Goal: Task Accomplishment & Management: Manage account settings

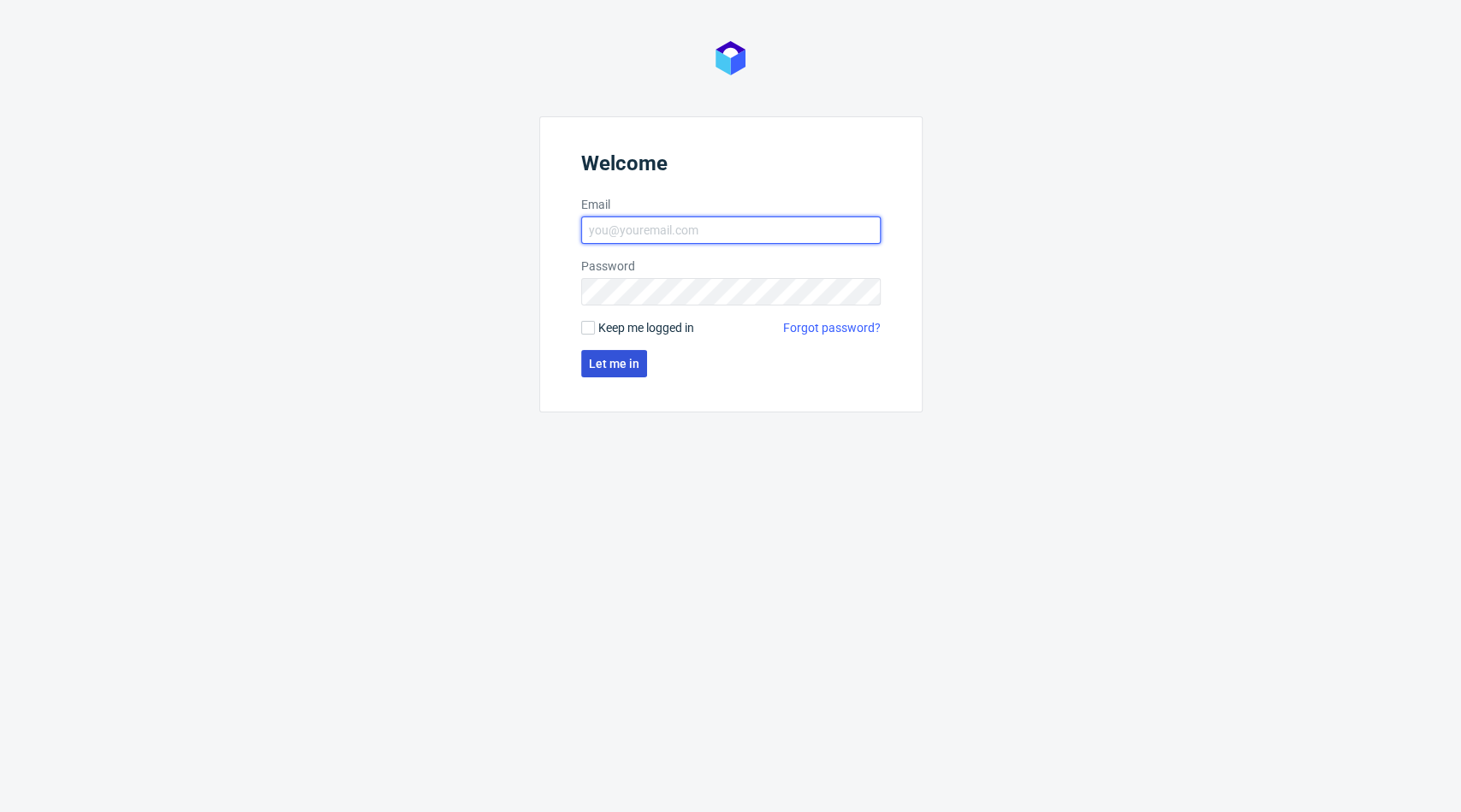
type input "[PERSON_NAME][EMAIL_ADDRESS][DOMAIN_NAME]"
click at [611, 362] on span "Let me in" at bounding box center [615, 363] width 51 height 12
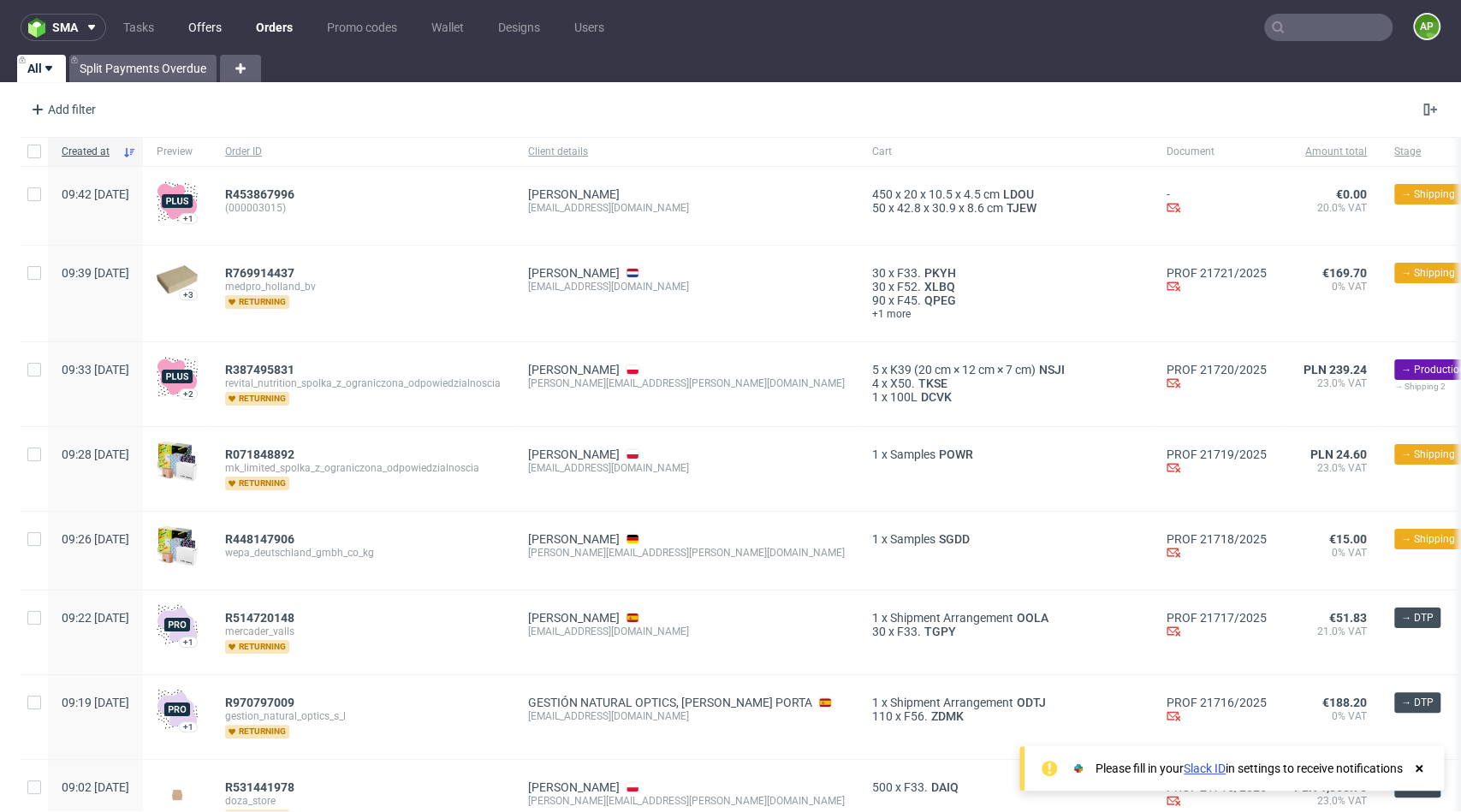
click at [194, 38] on link "Offers" at bounding box center [204, 27] width 54 height 27
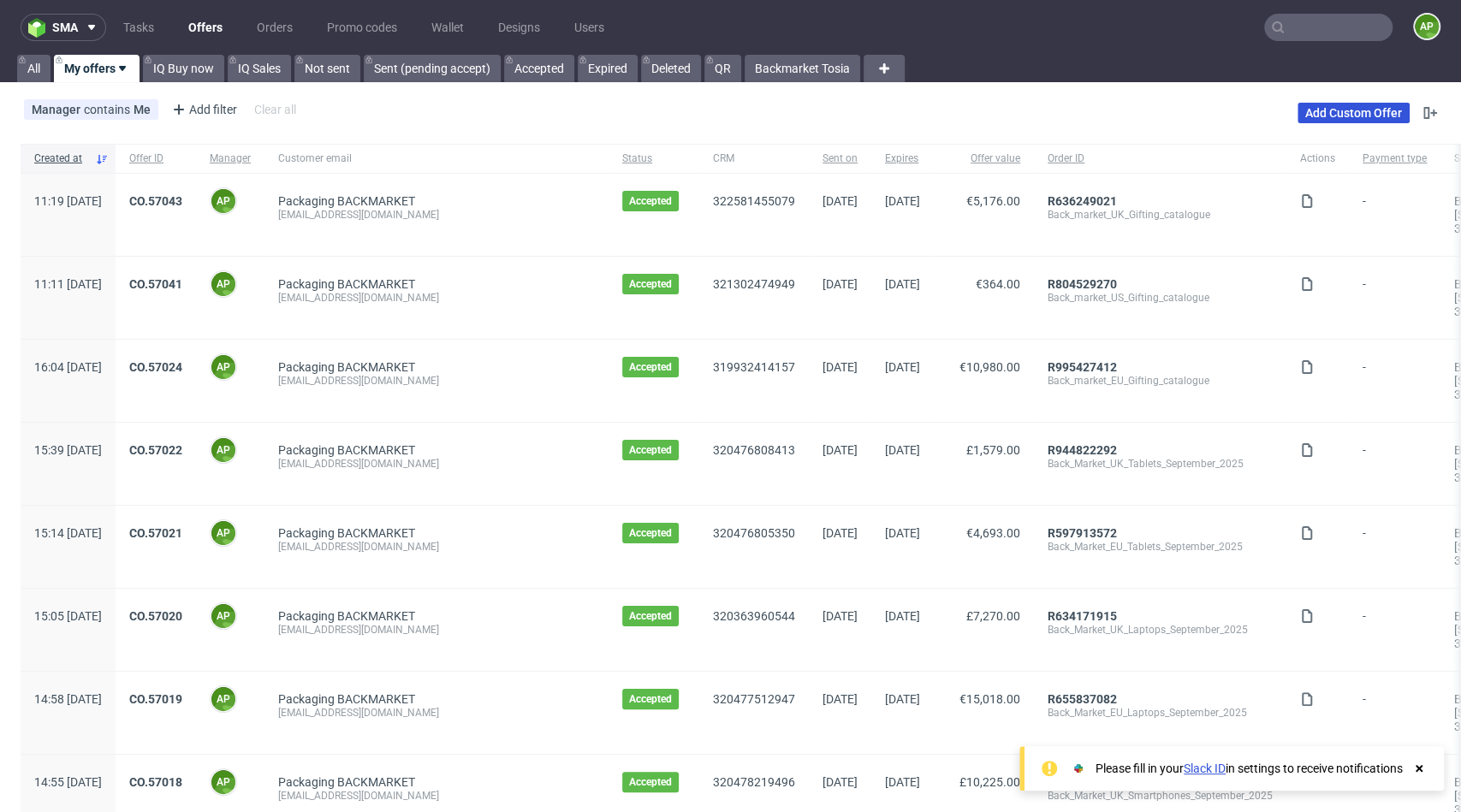
click at [1335, 118] on link "Add Custom Offer" at bounding box center [1353, 113] width 112 height 21
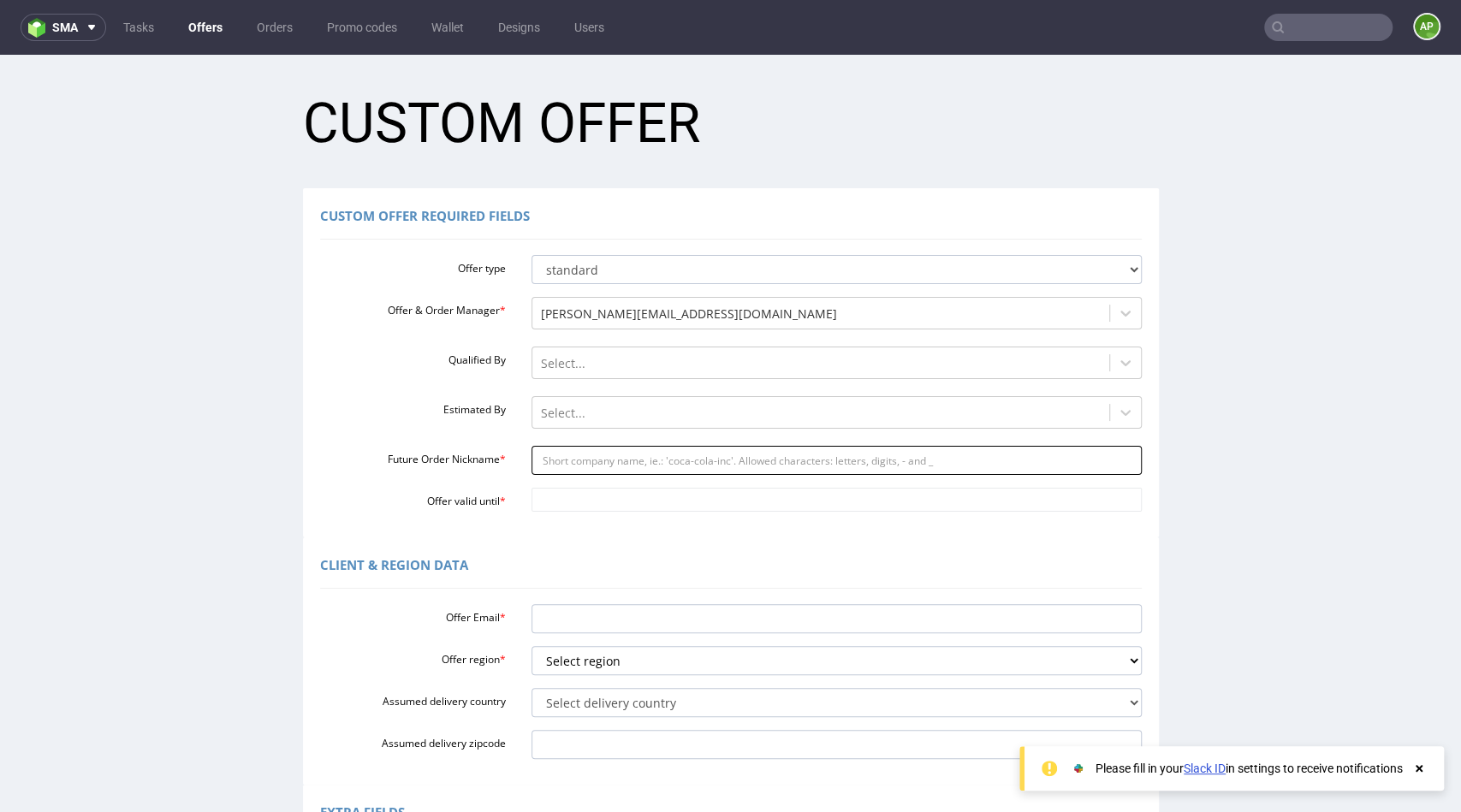
click at [567, 472] on input "Future Order Nickname *" at bounding box center [837, 460] width 610 height 29
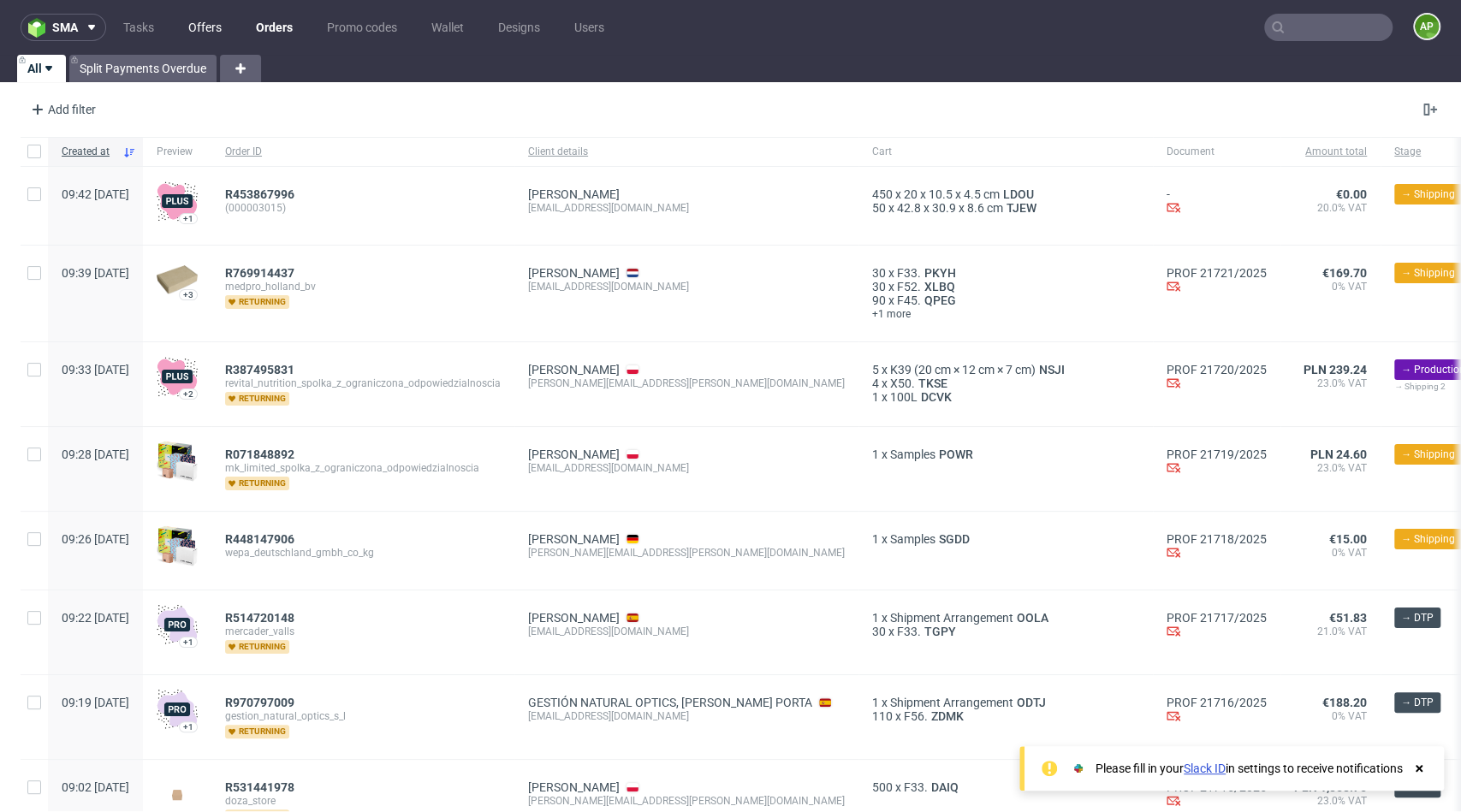
click at [199, 34] on link "Offers" at bounding box center [204, 27] width 54 height 27
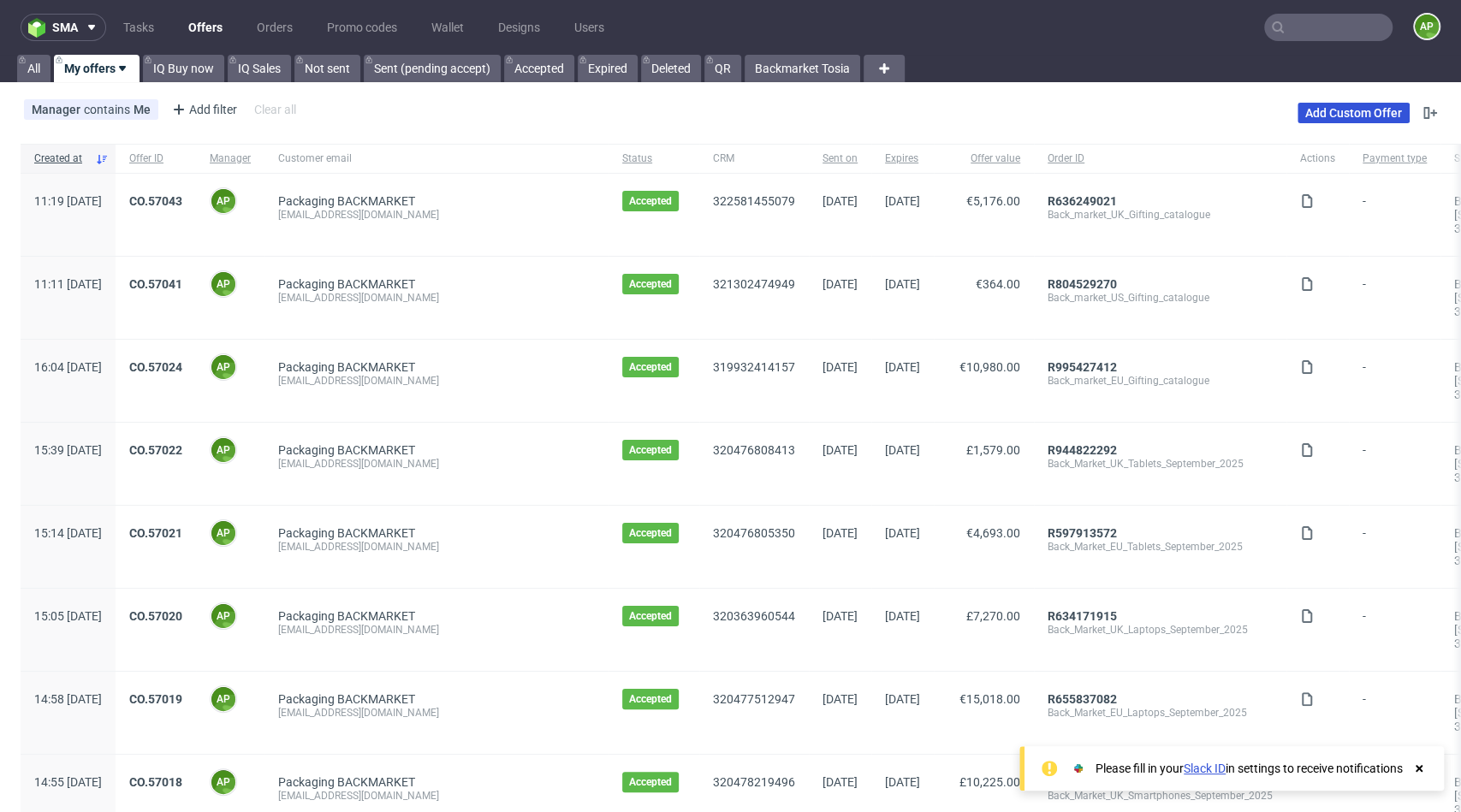
click at [1365, 112] on link "Add Custom Offer" at bounding box center [1353, 113] width 112 height 21
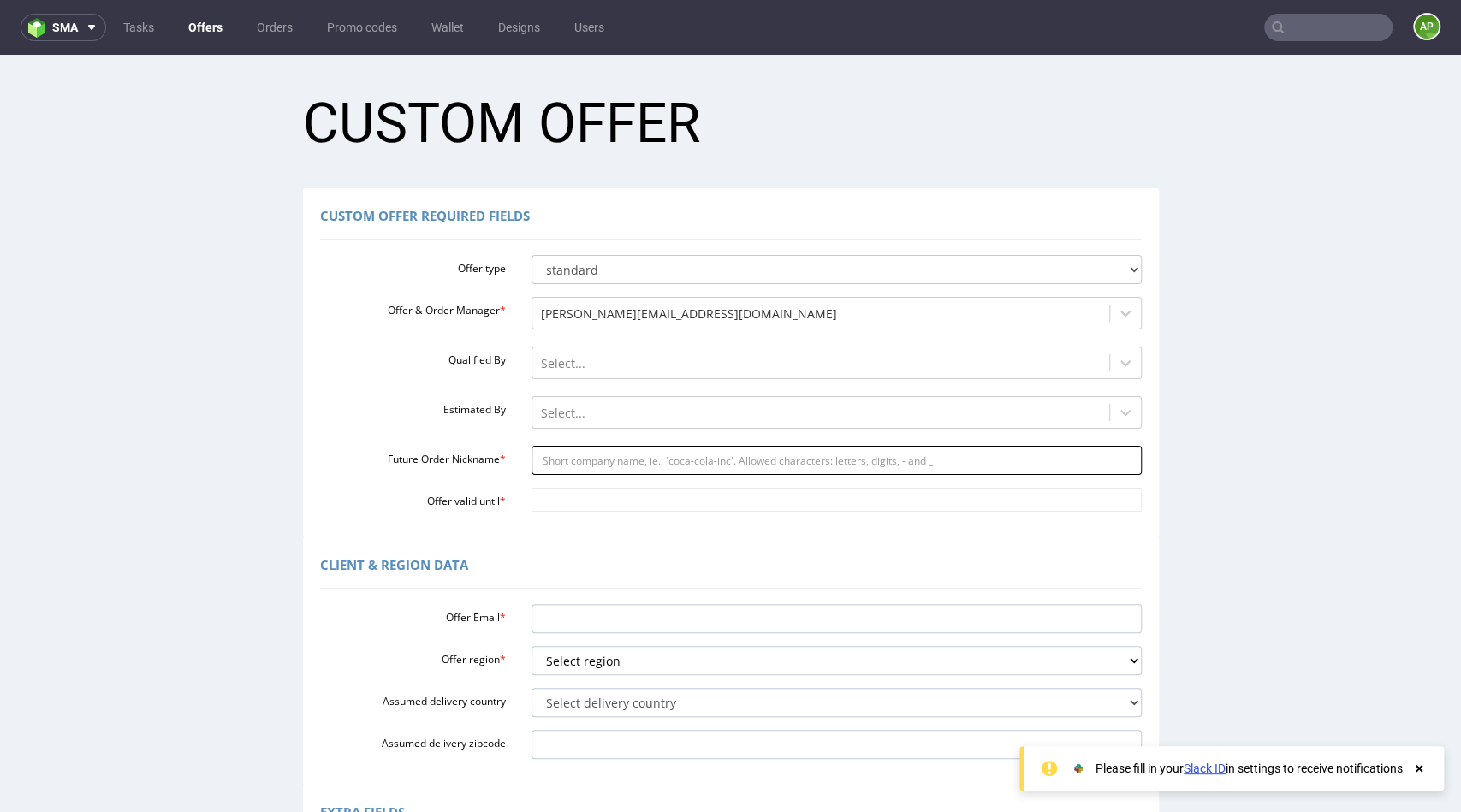
click at [590, 451] on input "Future Order Nickname *" at bounding box center [837, 460] width 610 height 29
paste input "httpsapp-eu1hubspotcomcontacts25600958record0-3328274261231"
type input "httpsapp-eu1hubspotcomcontacts25600958record0-3328274261231"
paste input "InPost_-_Quebonafide_deal"
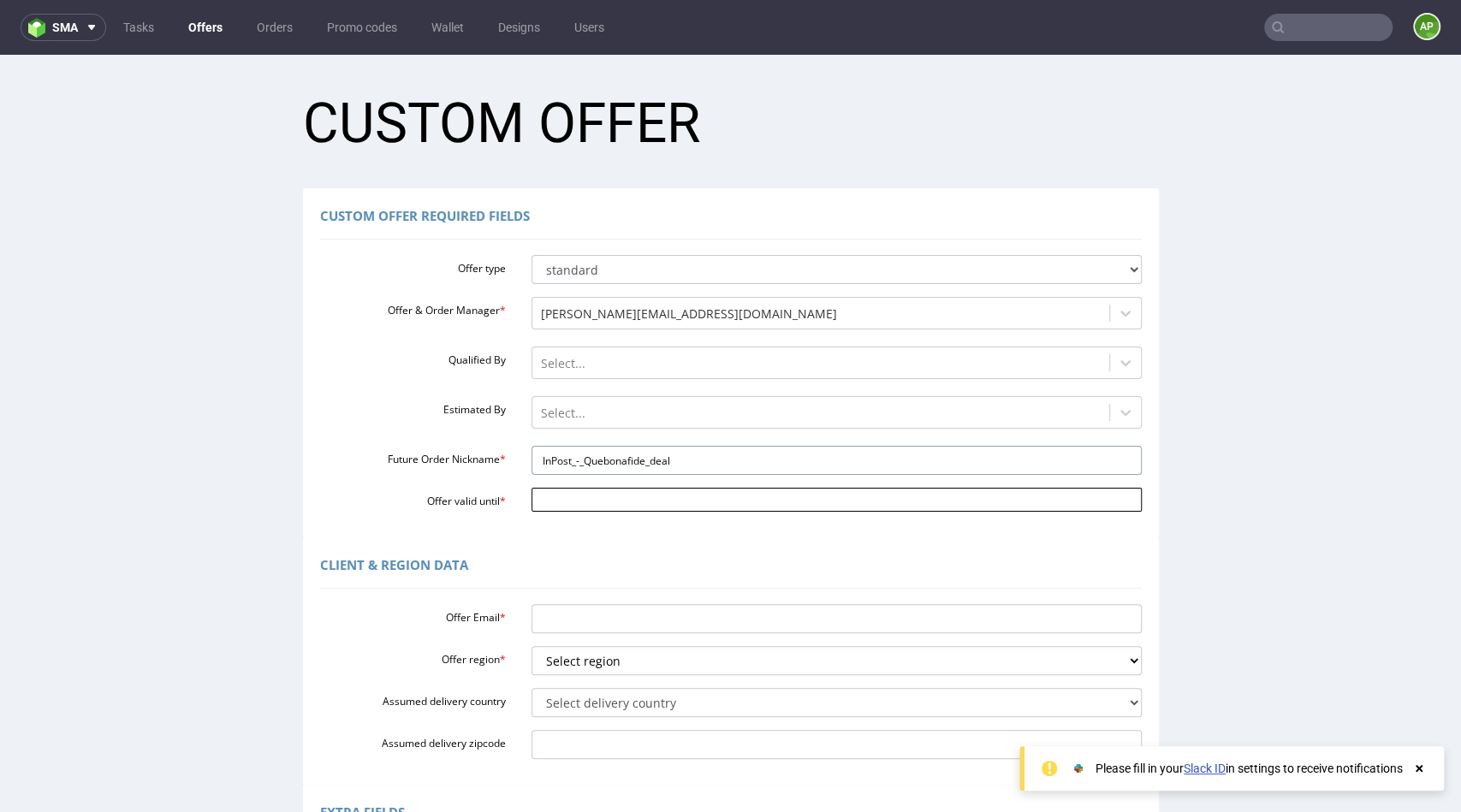
type input "InPost_-_Quebonafide_deal"
click at [653, 487] on body "Production Shipped DTP Orders Offers Shipments Designs Promotions Users Jobs Ad…" at bounding box center [730, 627] width 1461 height 1144
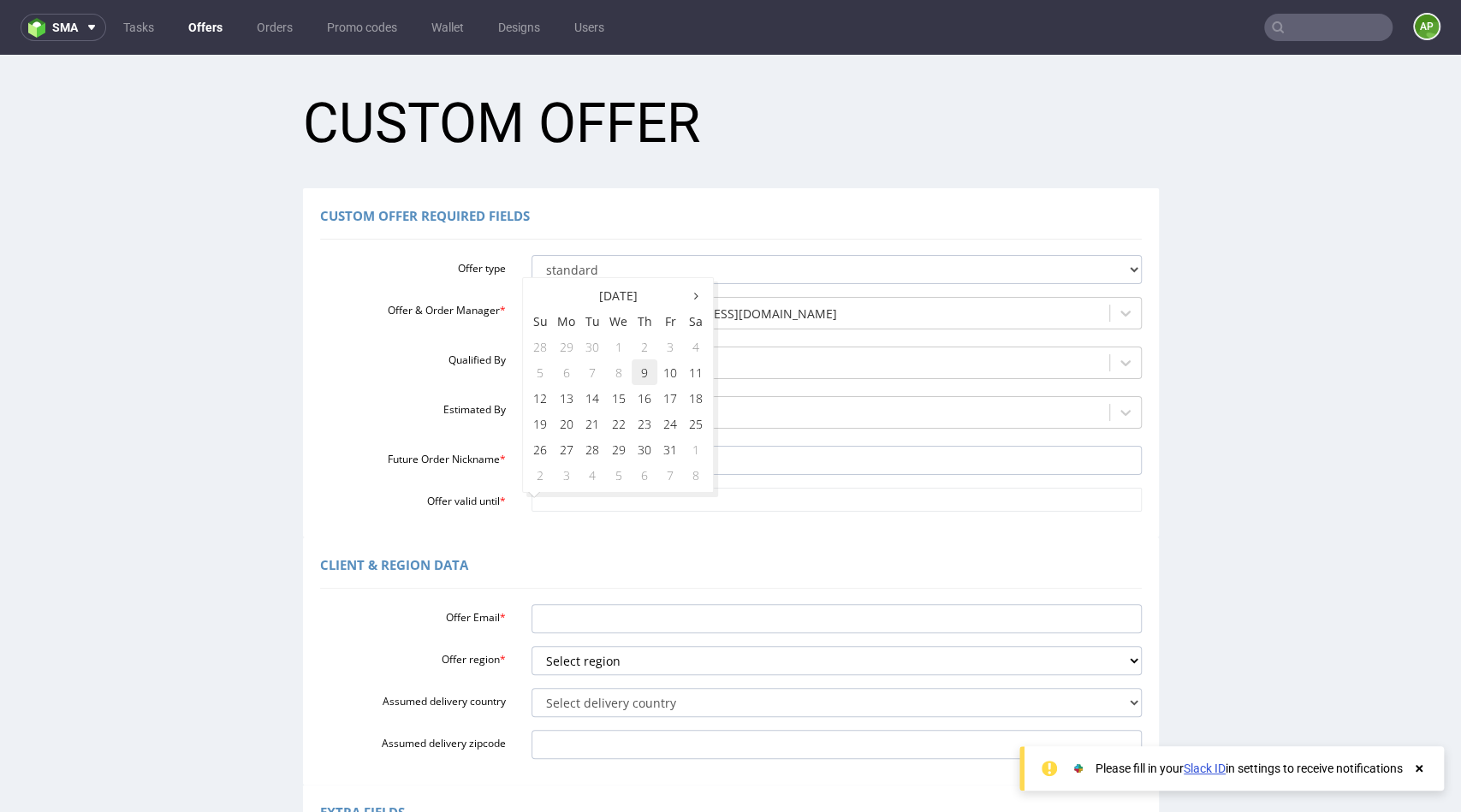
click at [649, 370] on td "9" at bounding box center [644, 372] width 25 height 25
type input "[DATE]"
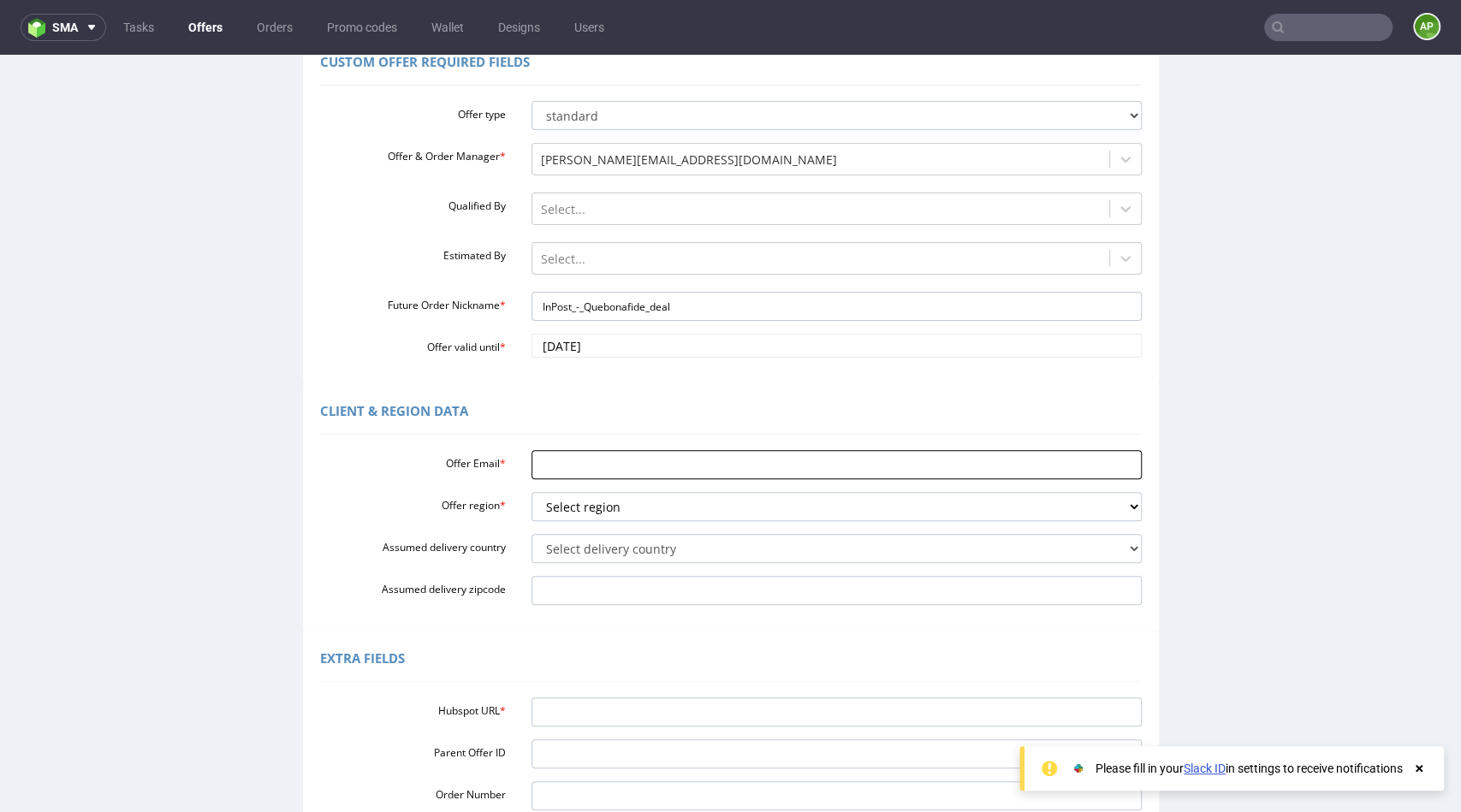
click at [655, 470] on input "Offer Email *" at bounding box center [837, 464] width 610 height 29
type input "["
type input "p"
paste input "[EMAIL_ADDRESS][DOMAIN_NAME]"
type input "[EMAIL_ADDRESS][DOMAIN_NAME]"
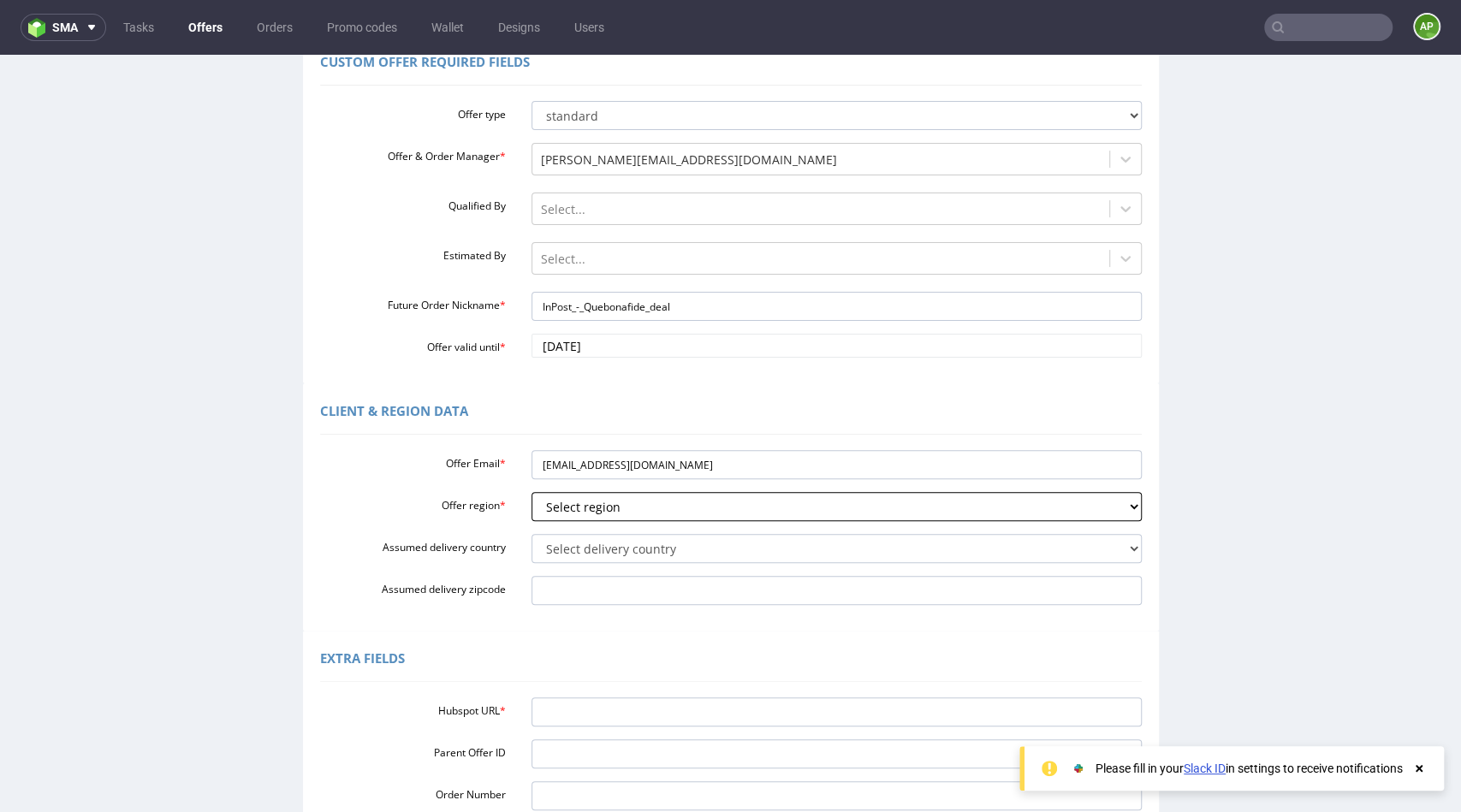
click at [642, 512] on select "Select region eu gb de pl cz fr it es" at bounding box center [837, 506] width 610 height 29
select select "pl"
click at [532, 492] on select "Select region eu gb de pl cz fr it es" at bounding box center [837, 506] width 610 height 29
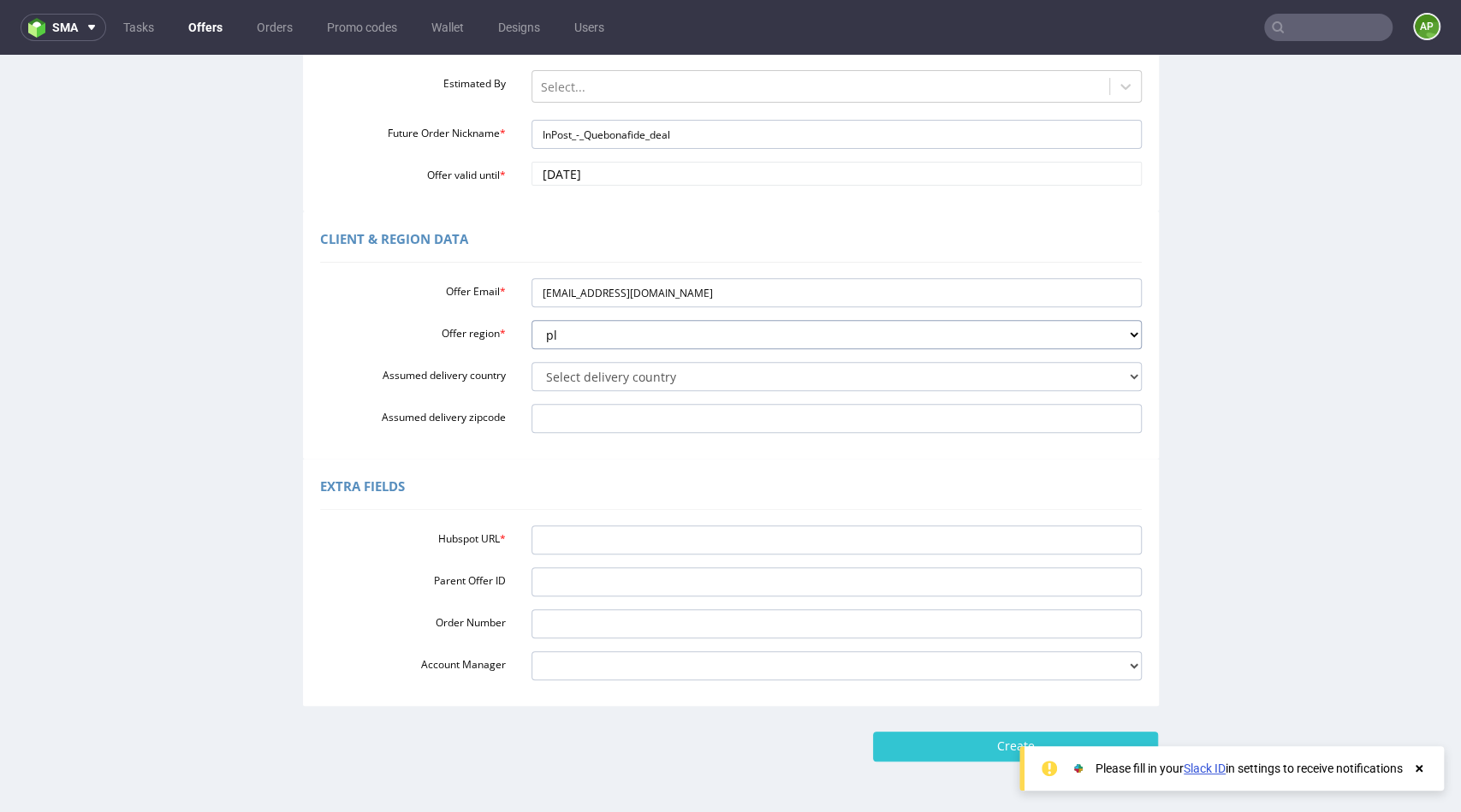
scroll to position [332, 0]
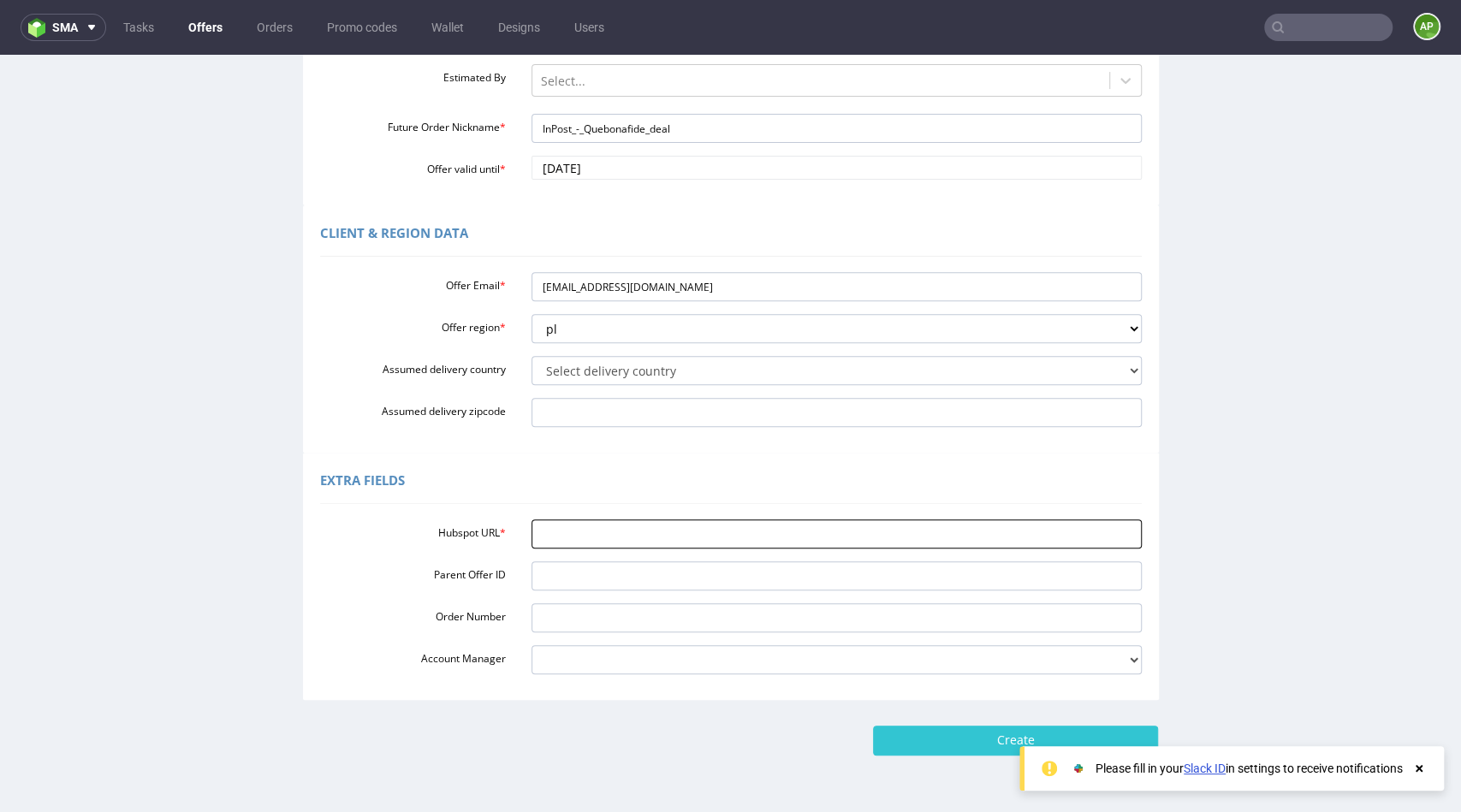
click at [580, 533] on input "Hubspot URL *" at bounding box center [837, 533] width 610 height 29
paste input "[URL][DOMAIN_NAME]"
type input "[URL][DOMAIN_NAME]"
click at [947, 744] on input "Create" at bounding box center [1015, 740] width 285 height 29
type input "Please wait..."
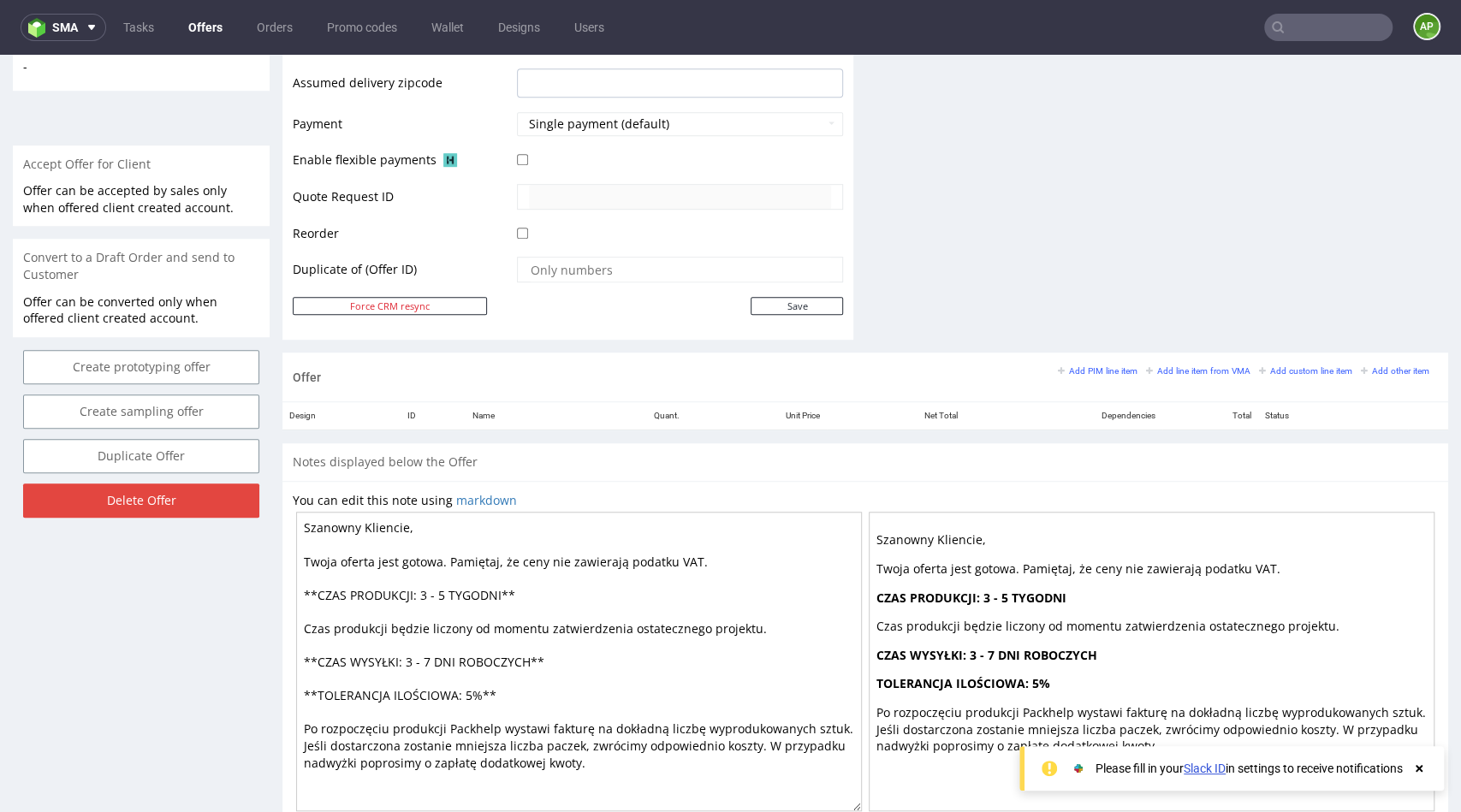
scroll to position [771, 0]
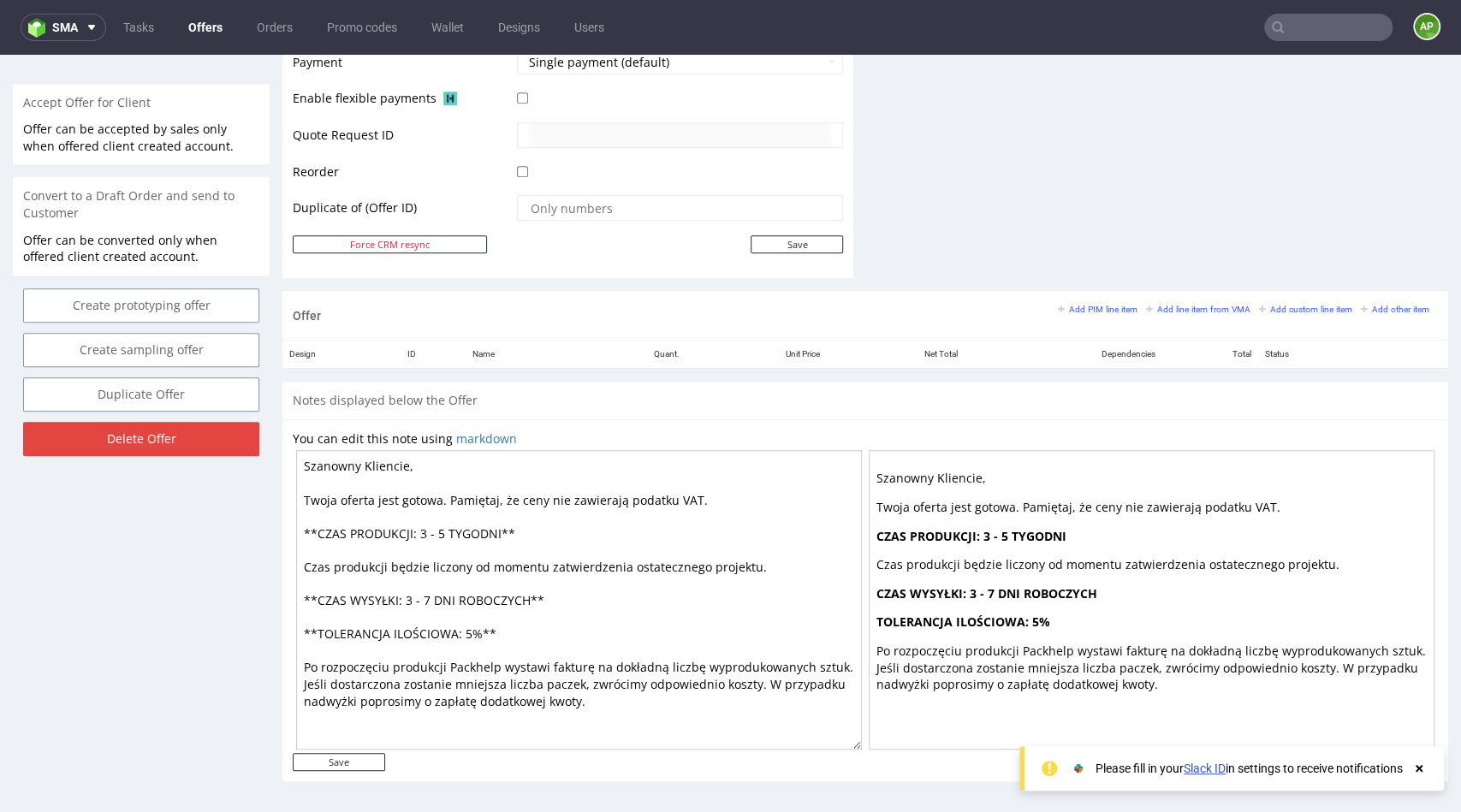
click at [618, 573] on textarea "Szanowny Kliencie, Twoja oferta jest gotowa. Pamiętaj, że ceny nie zawierają po…" at bounding box center [579, 599] width 566 height 299
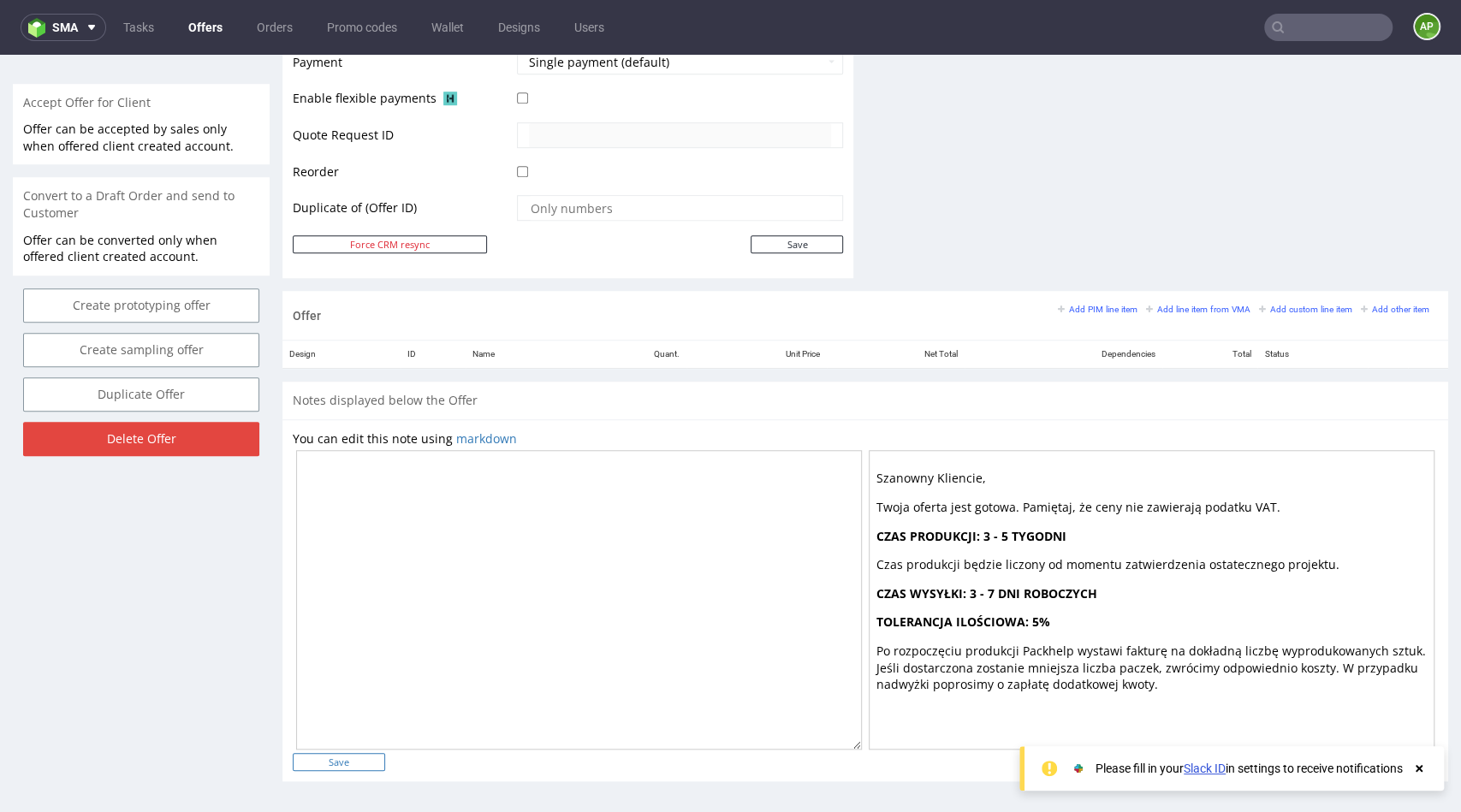
click at [327, 758] on input "Save" at bounding box center [339, 761] width 92 height 18
type input "In progress..."
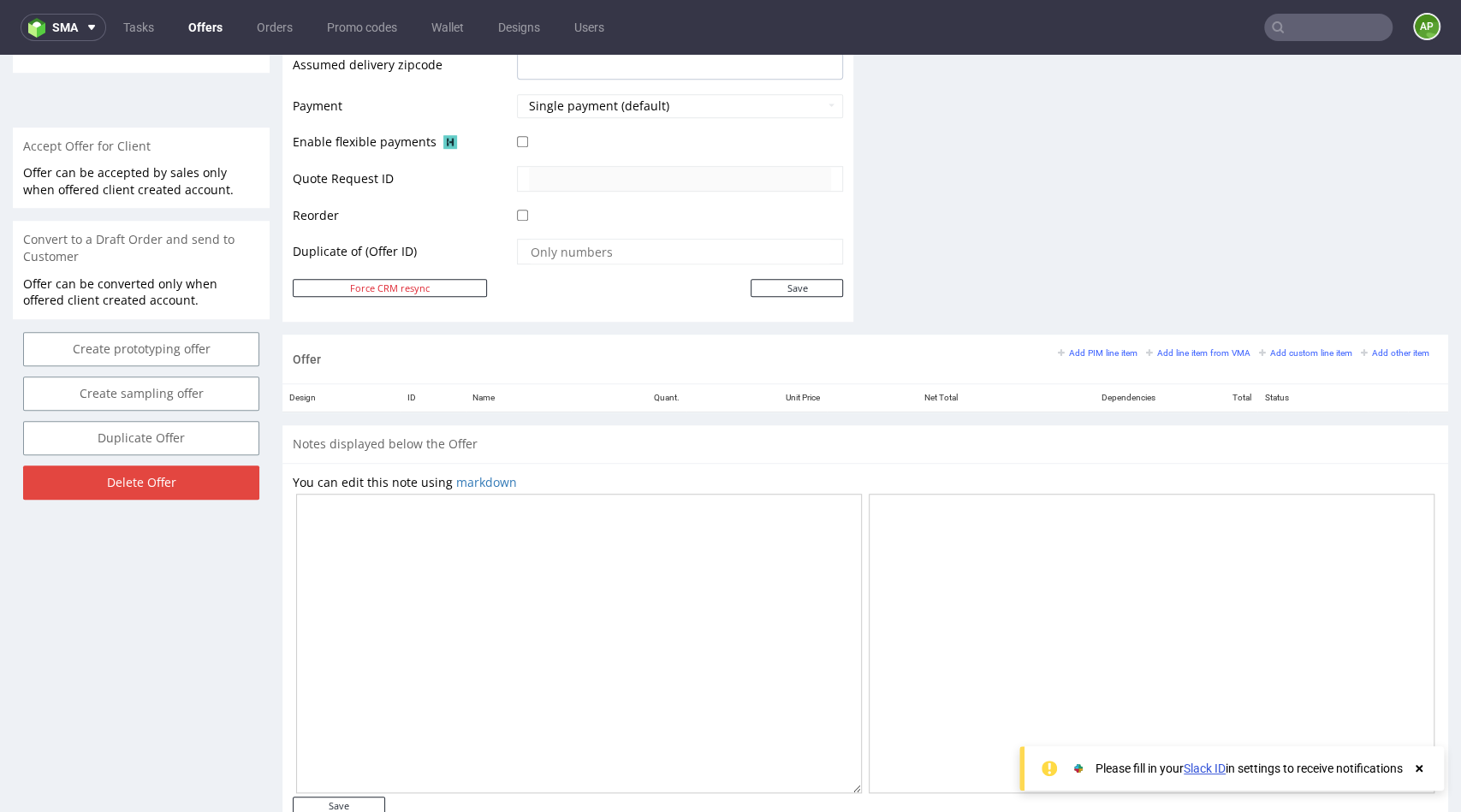
scroll to position [787, 0]
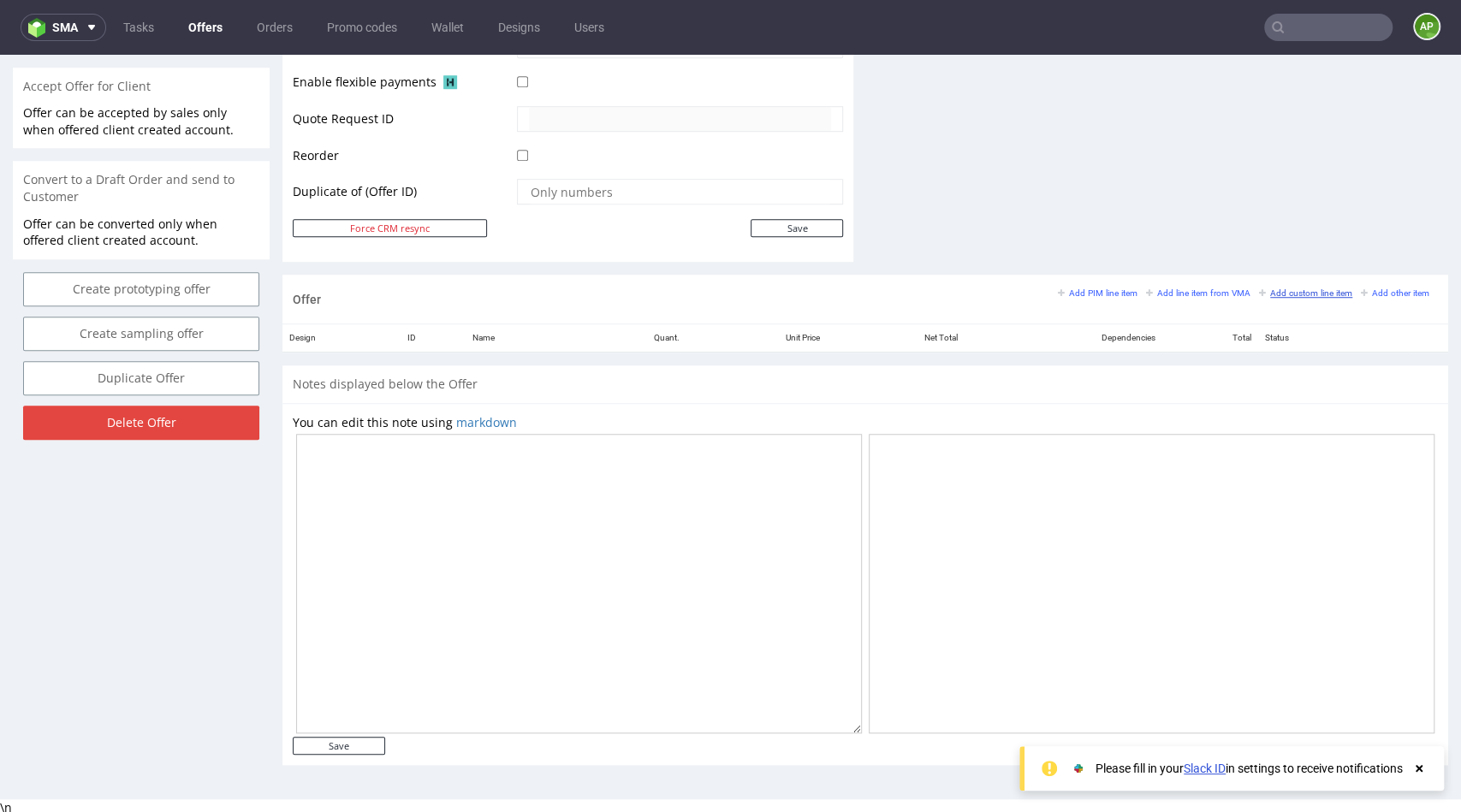
click at [1268, 293] on small "Add custom line item" at bounding box center [1305, 293] width 93 height 9
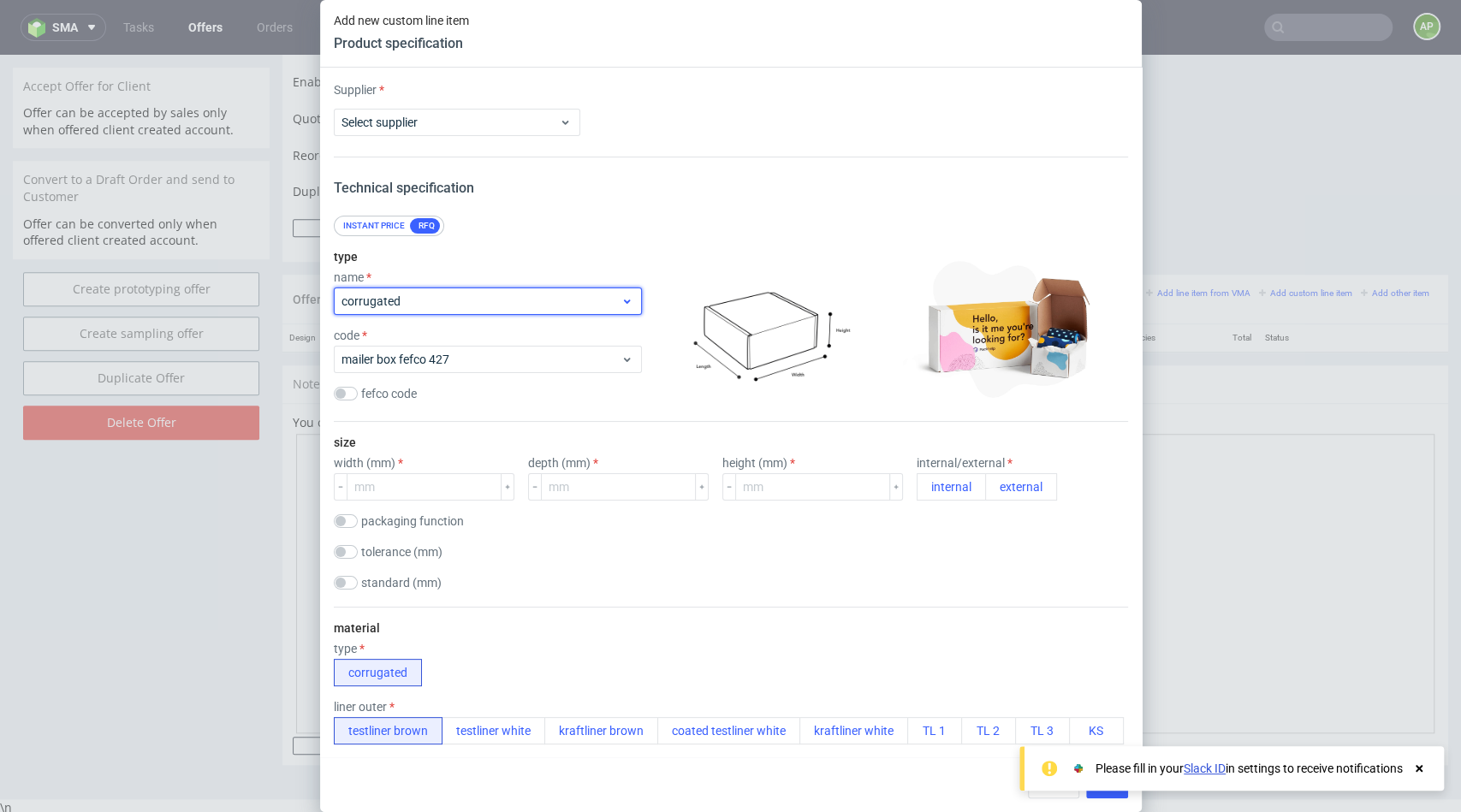
click at [404, 306] on span "corrugated" at bounding box center [481, 301] width 280 height 17
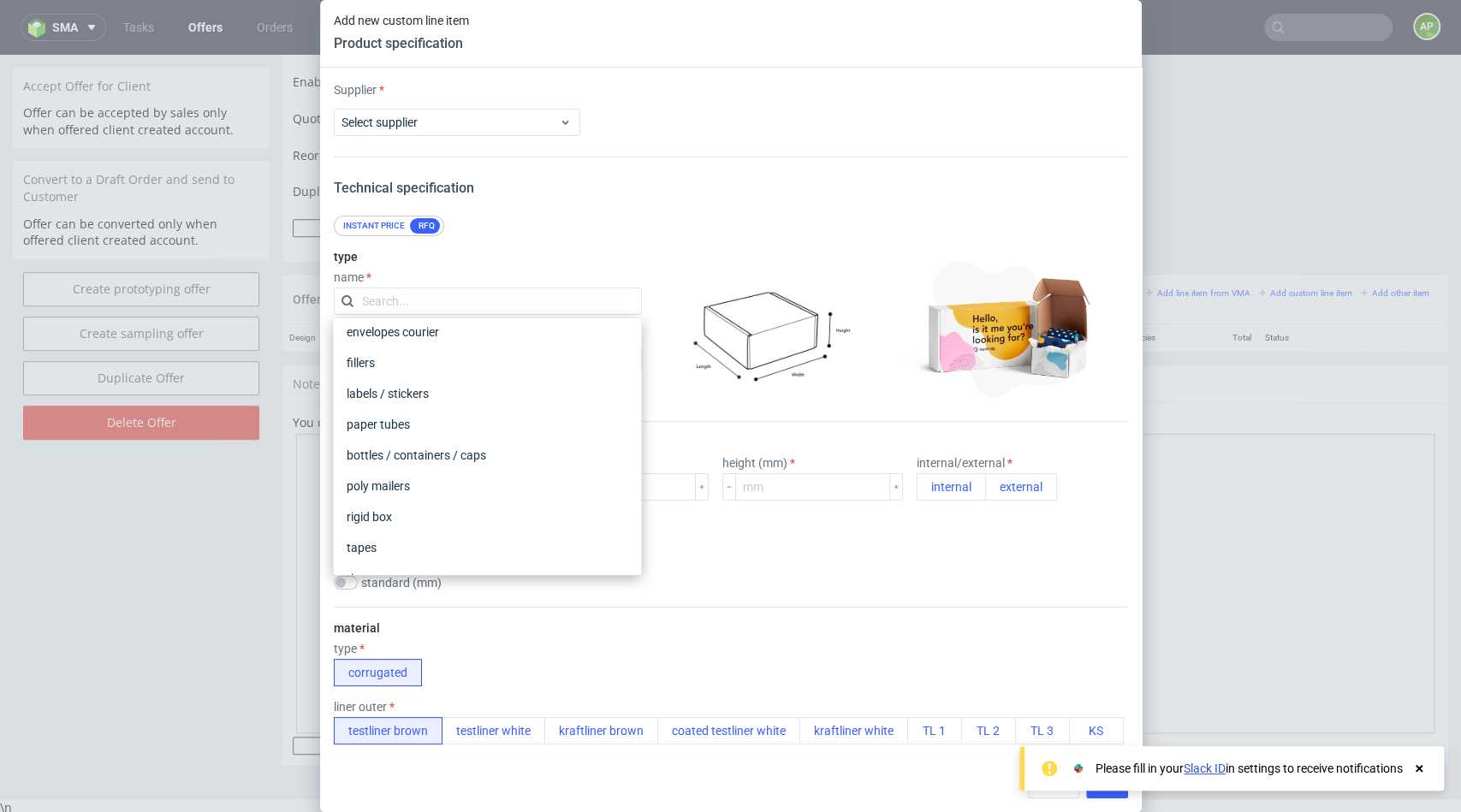
scroll to position [179, 0]
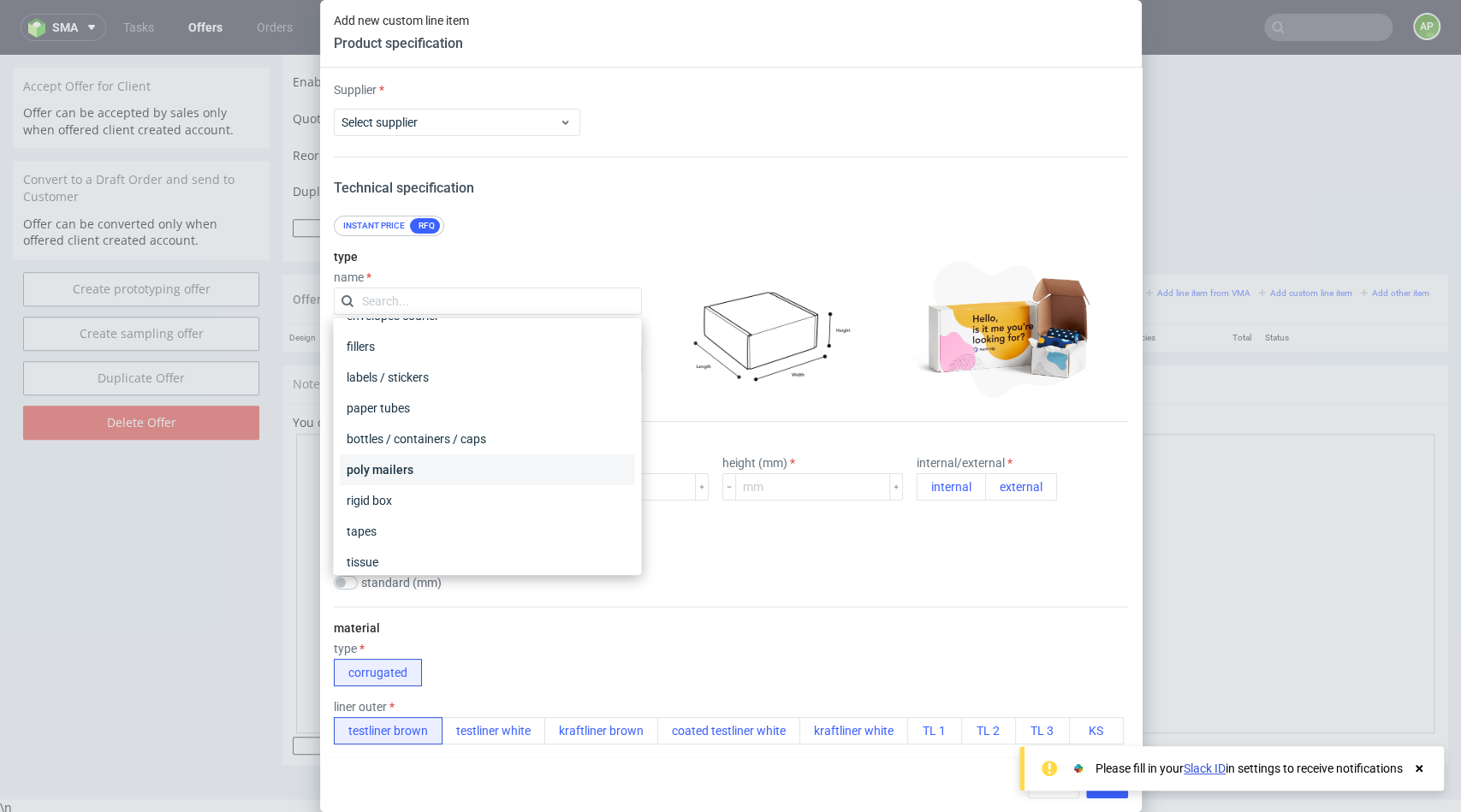
click at [387, 466] on div "poly mailers" at bounding box center [487, 470] width 295 height 31
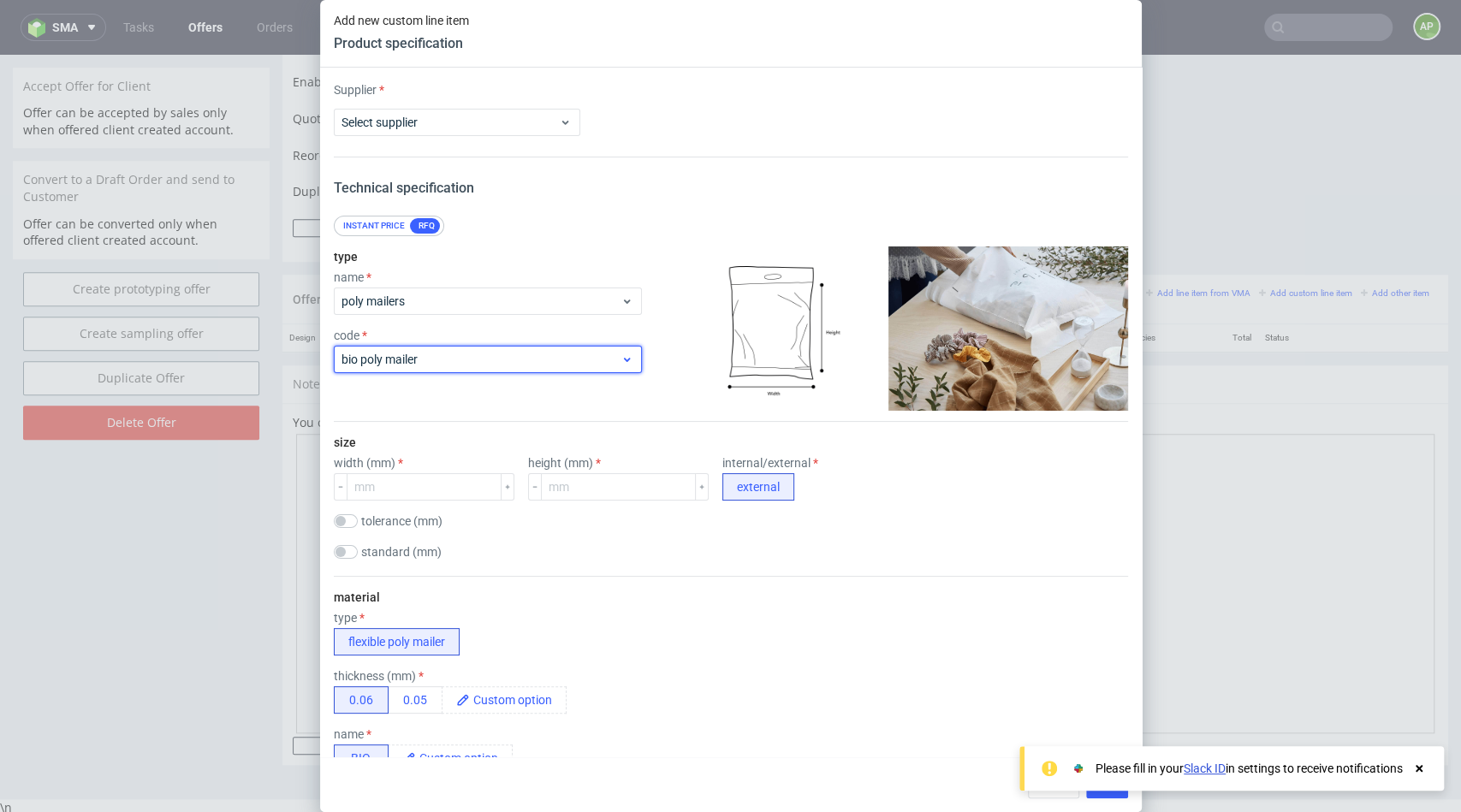
click at [440, 360] on span "bio poly mailer" at bounding box center [481, 359] width 280 height 17
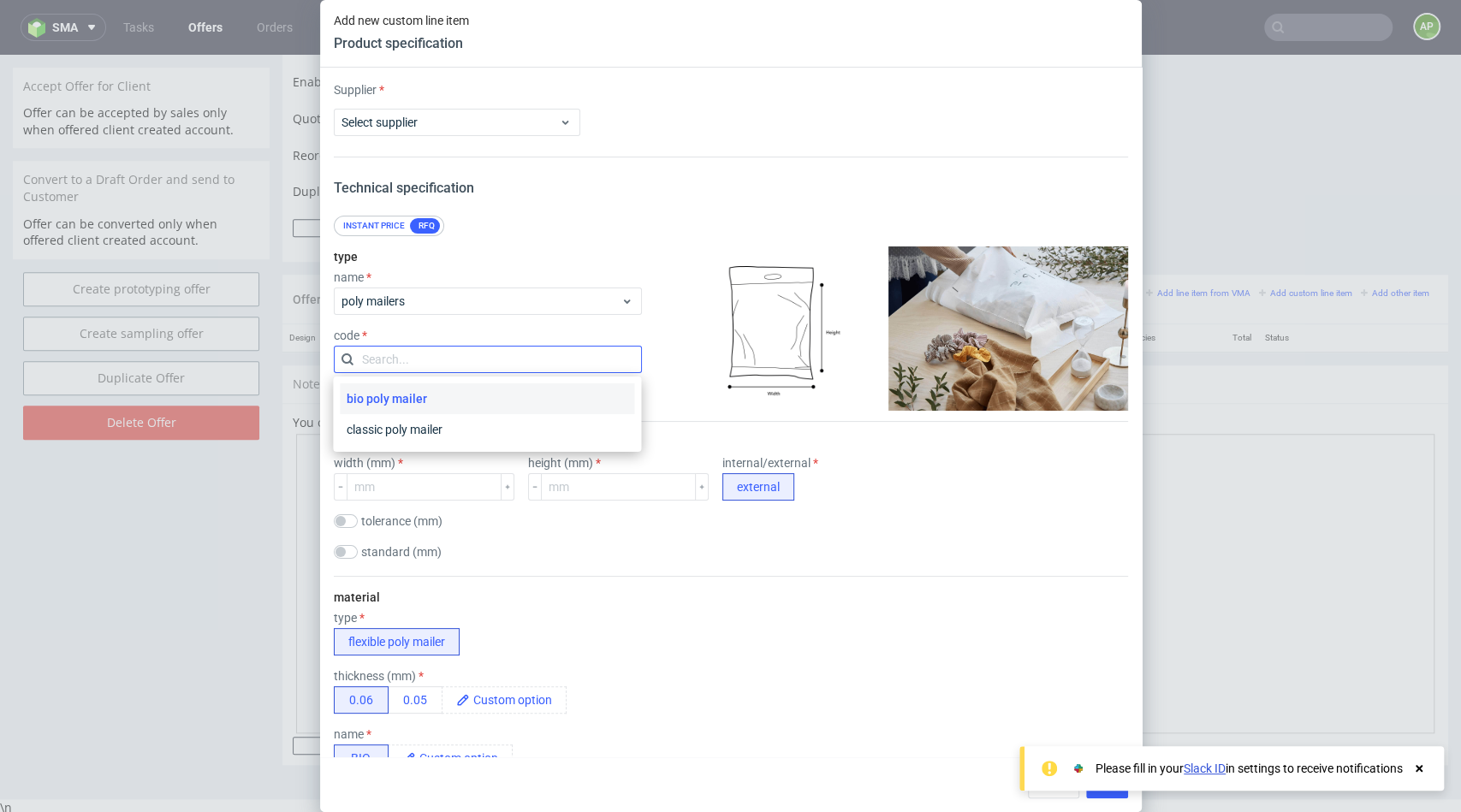
click at [445, 359] on input "text" at bounding box center [488, 358] width 308 height 27
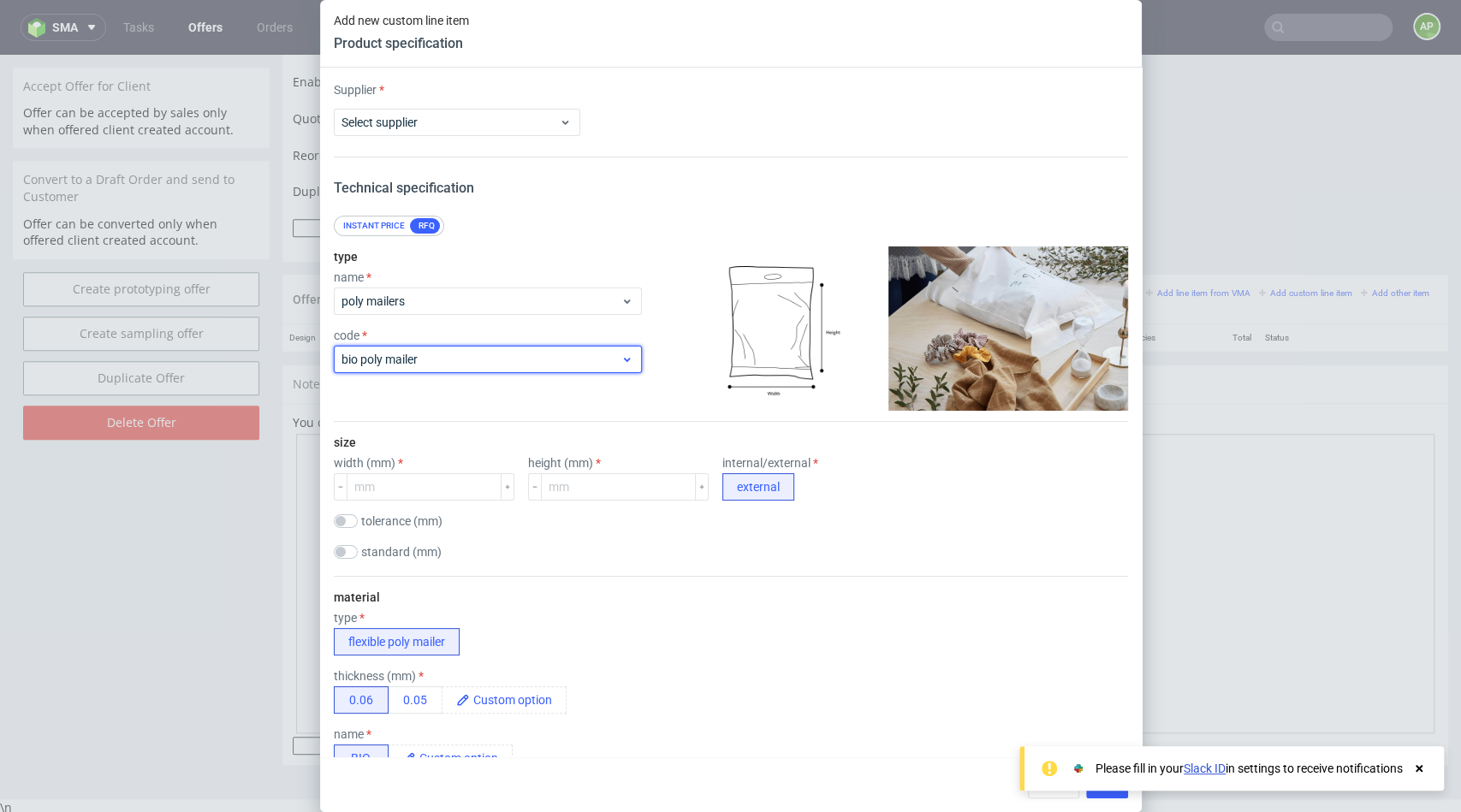
click at [516, 369] on div "bio poly mailer" at bounding box center [488, 358] width 308 height 27
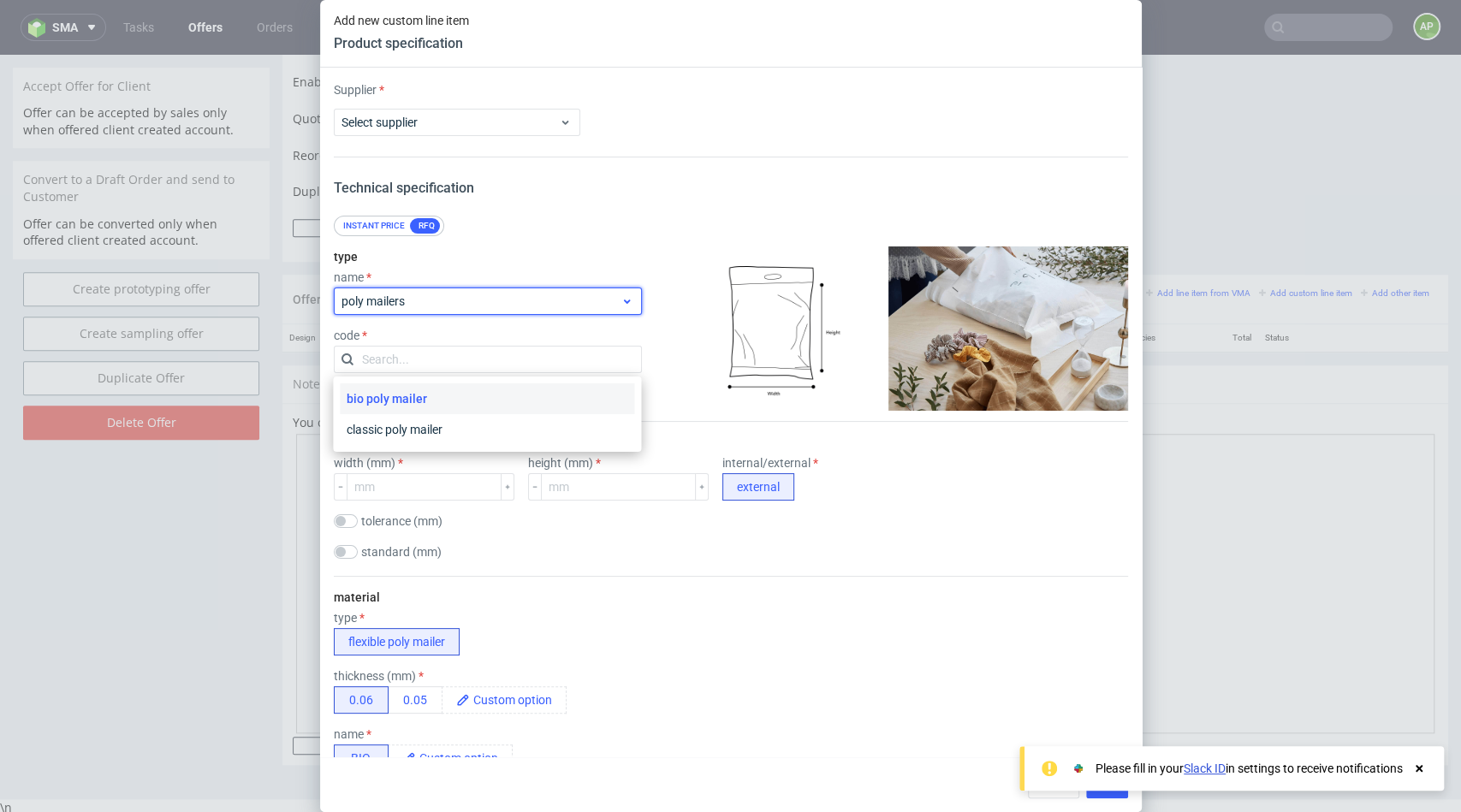
click at [474, 305] on span "poly mailers" at bounding box center [481, 301] width 280 height 17
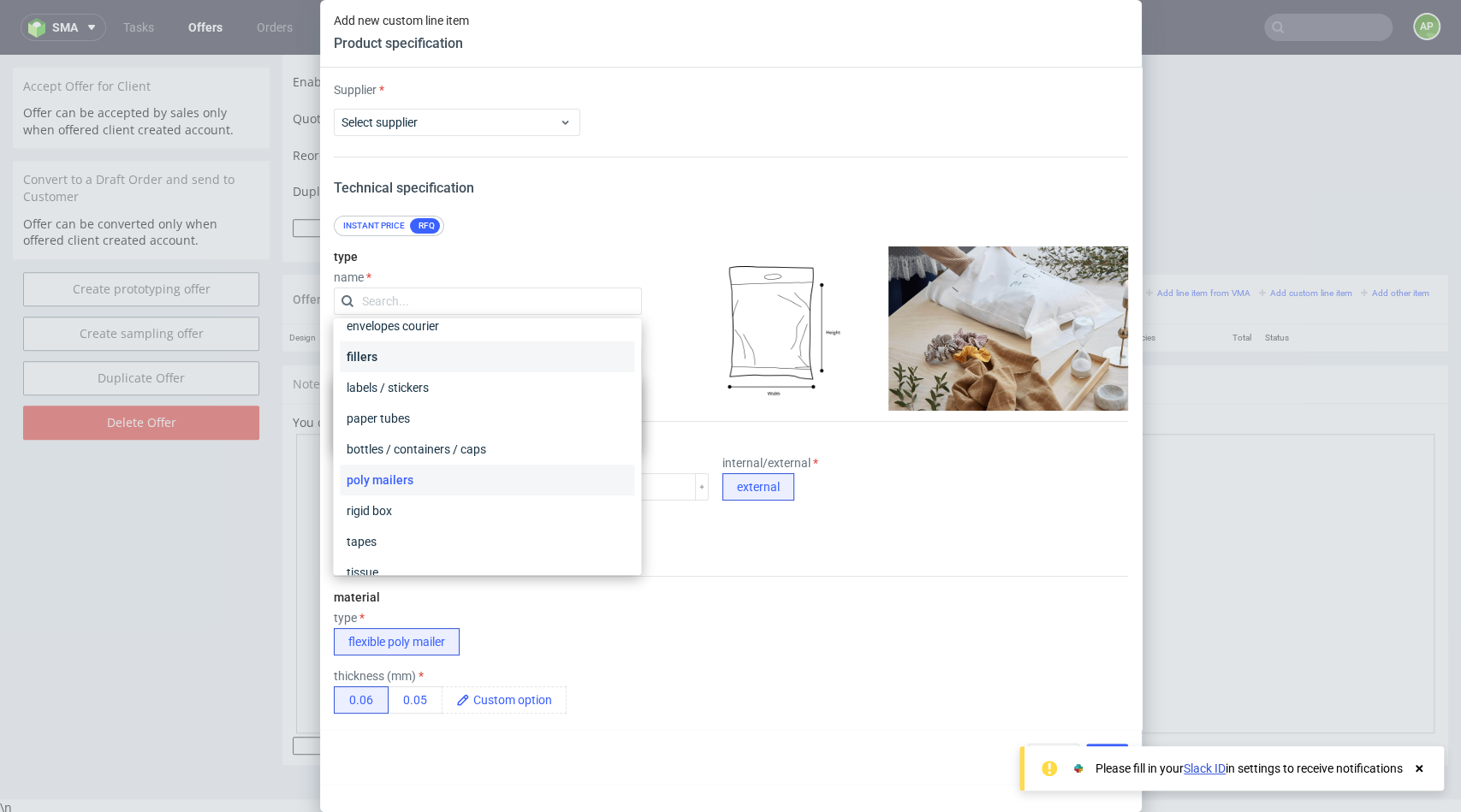
scroll to position [176, 0]
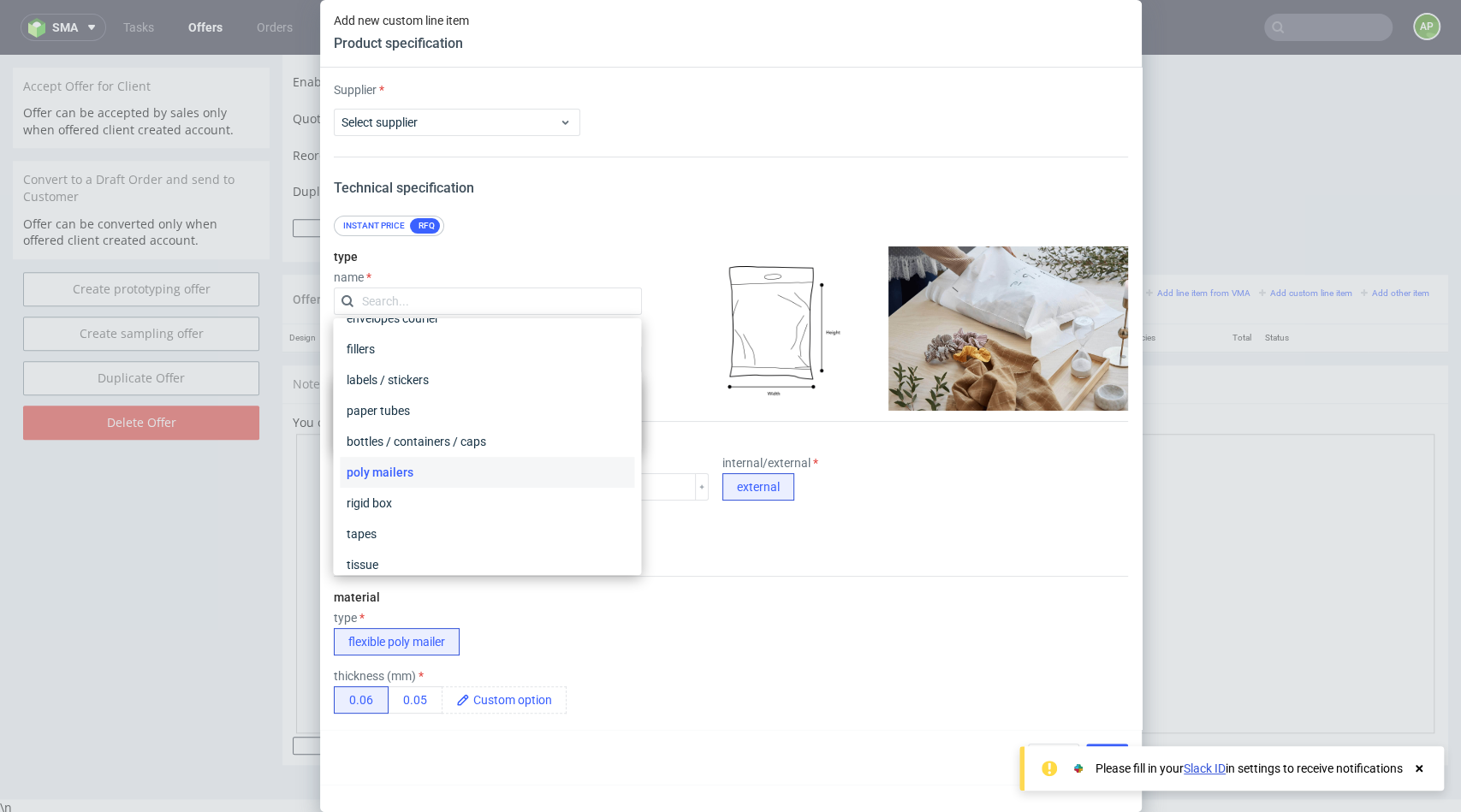
click at [439, 473] on div "poly mailers" at bounding box center [487, 472] width 295 height 31
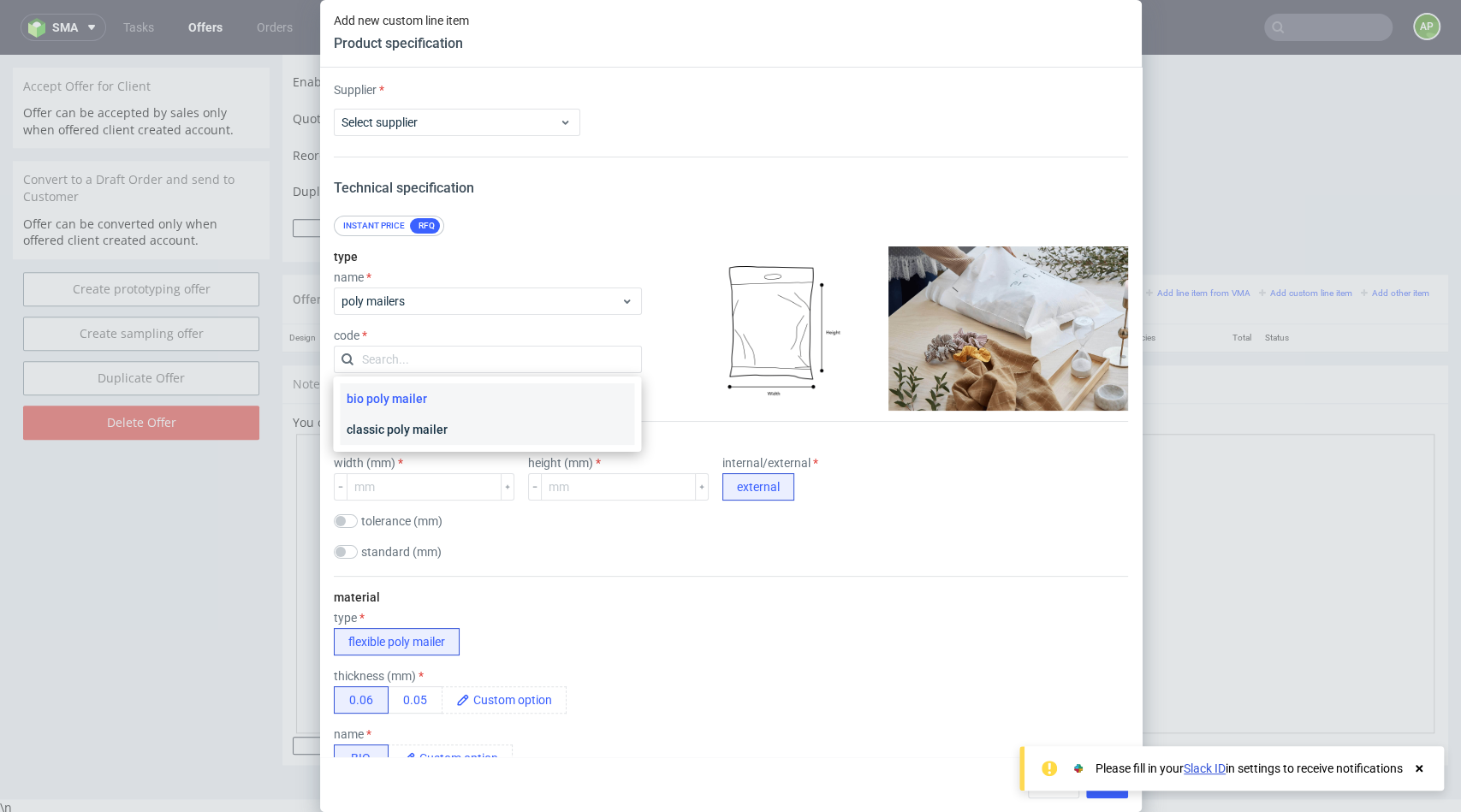
click at [418, 424] on div "classic poly mailer" at bounding box center [487, 429] width 295 height 31
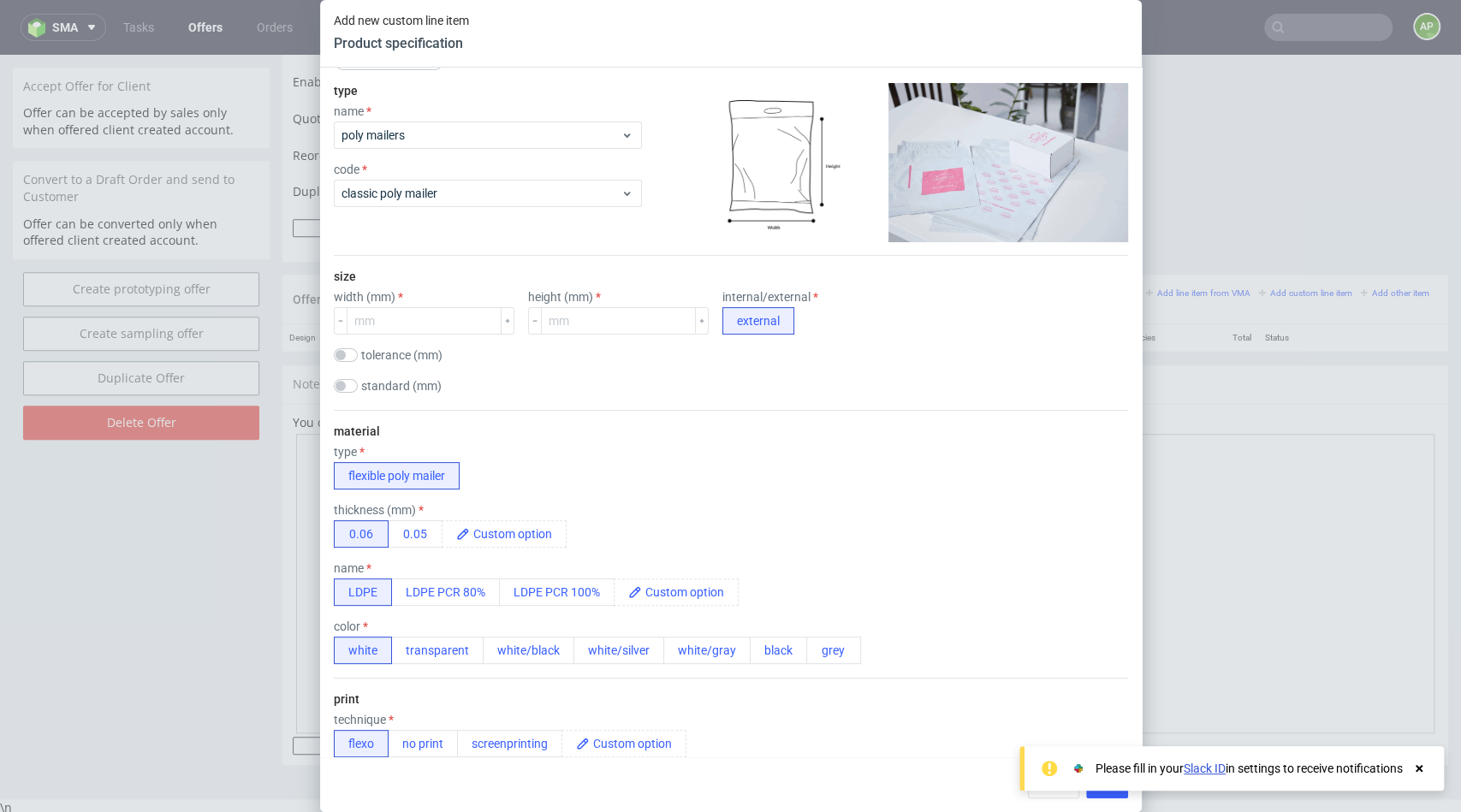
scroll to position [182, 0]
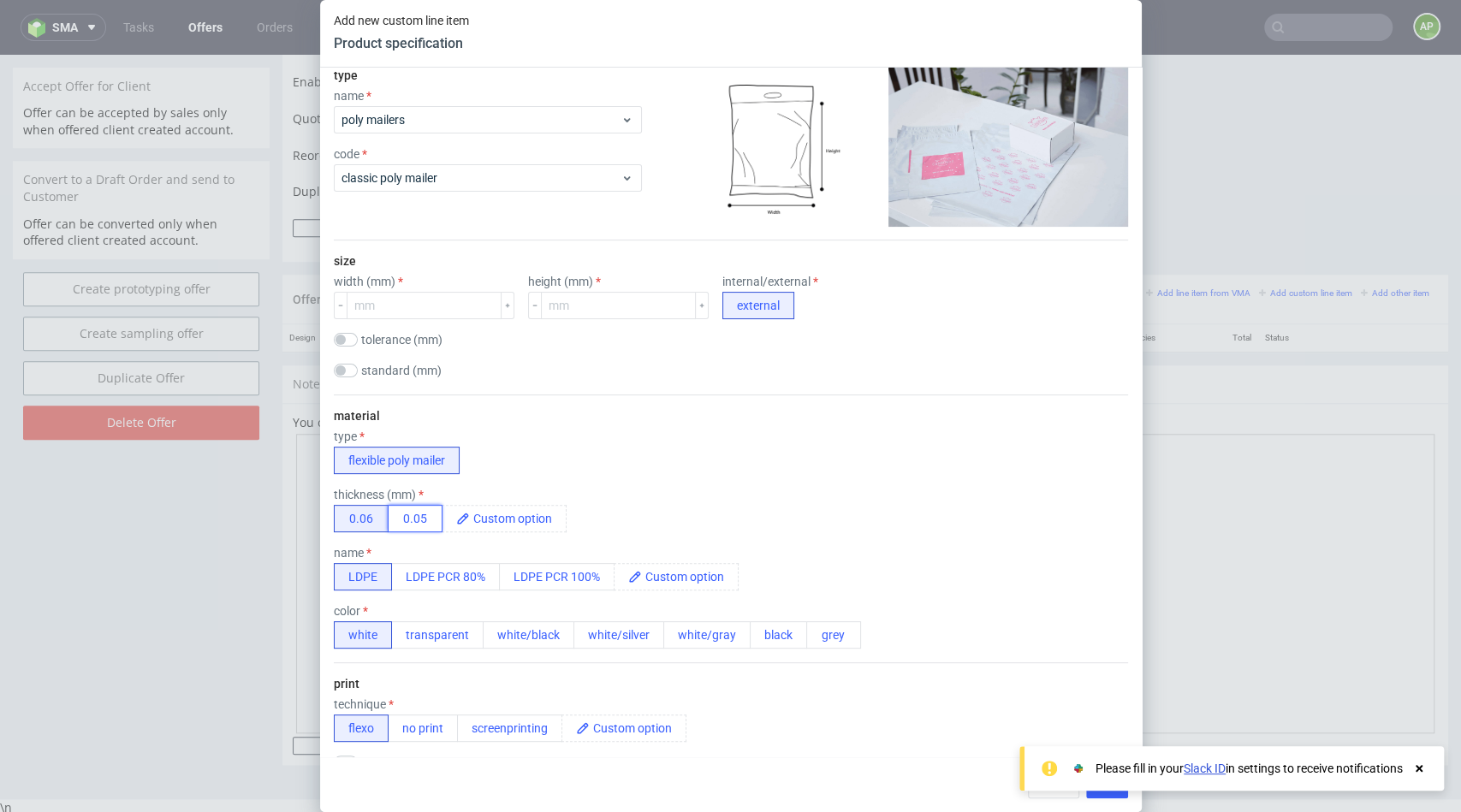
click at [429, 525] on button "0.05" at bounding box center [415, 517] width 55 height 27
click at [373, 300] on input "number" at bounding box center [424, 305] width 155 height 27
type input "350"
click at [571, 310] on input "number" at bounding box center [618, 305] width 155 height 27
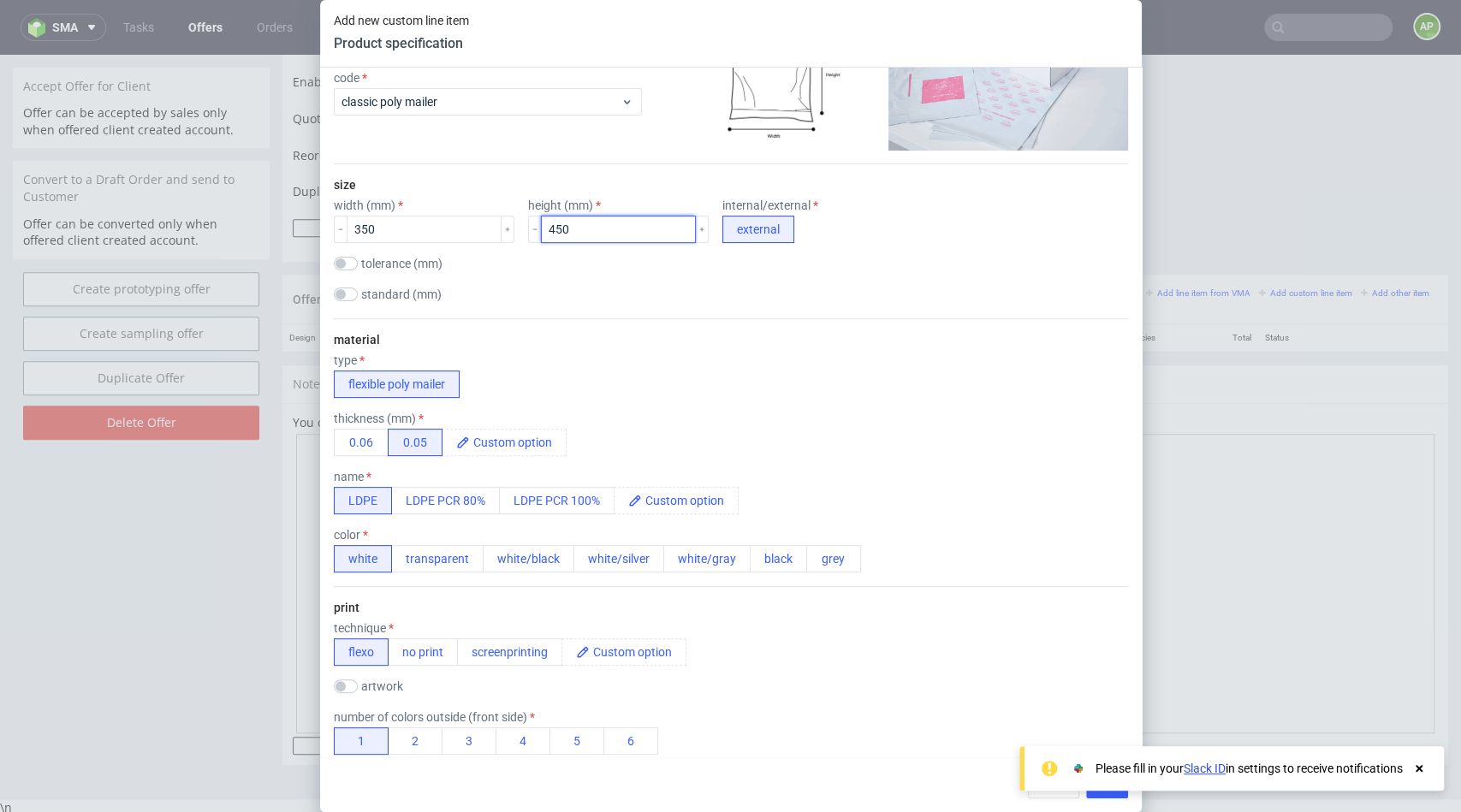
scroll to position [265, 0]
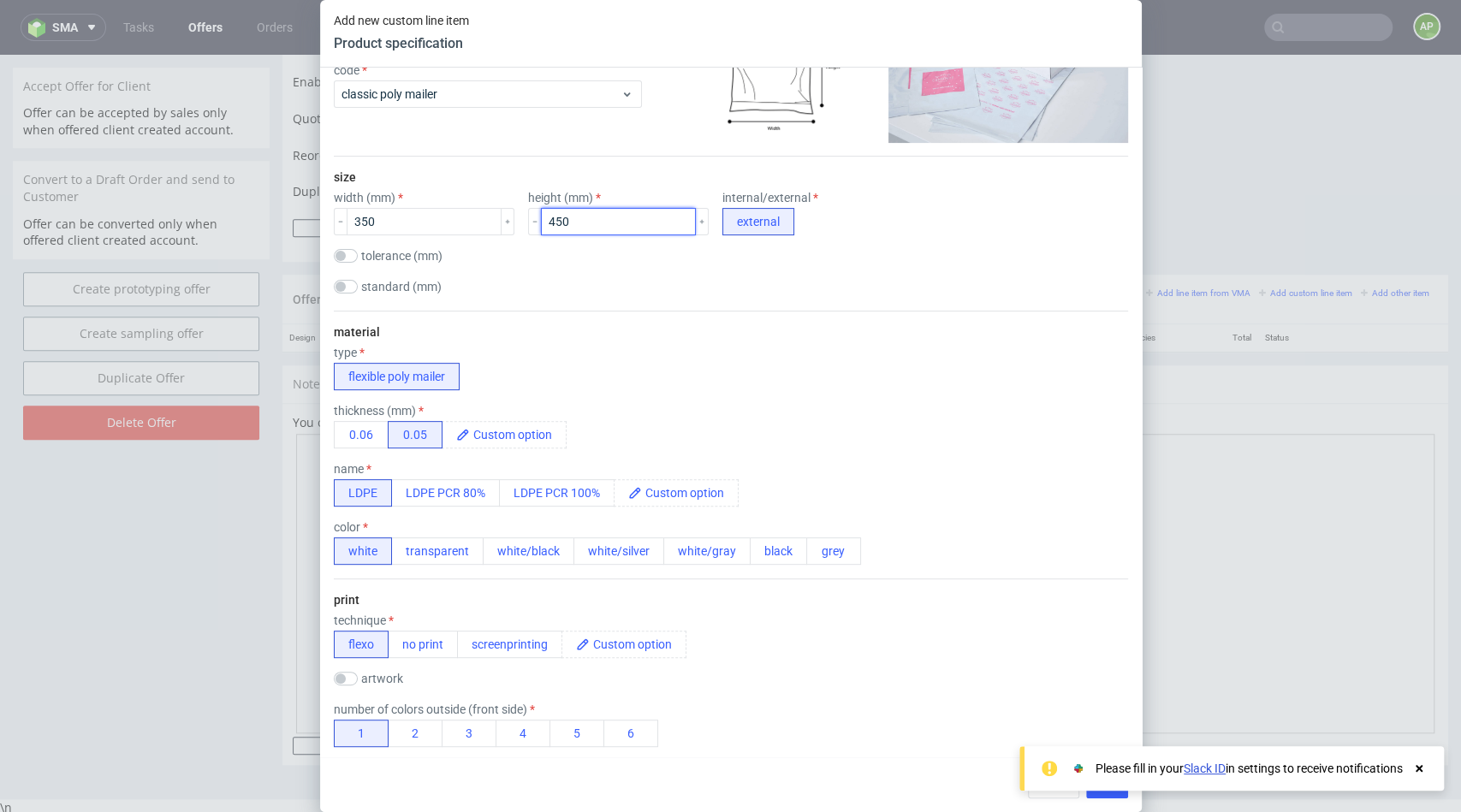
type input "450"
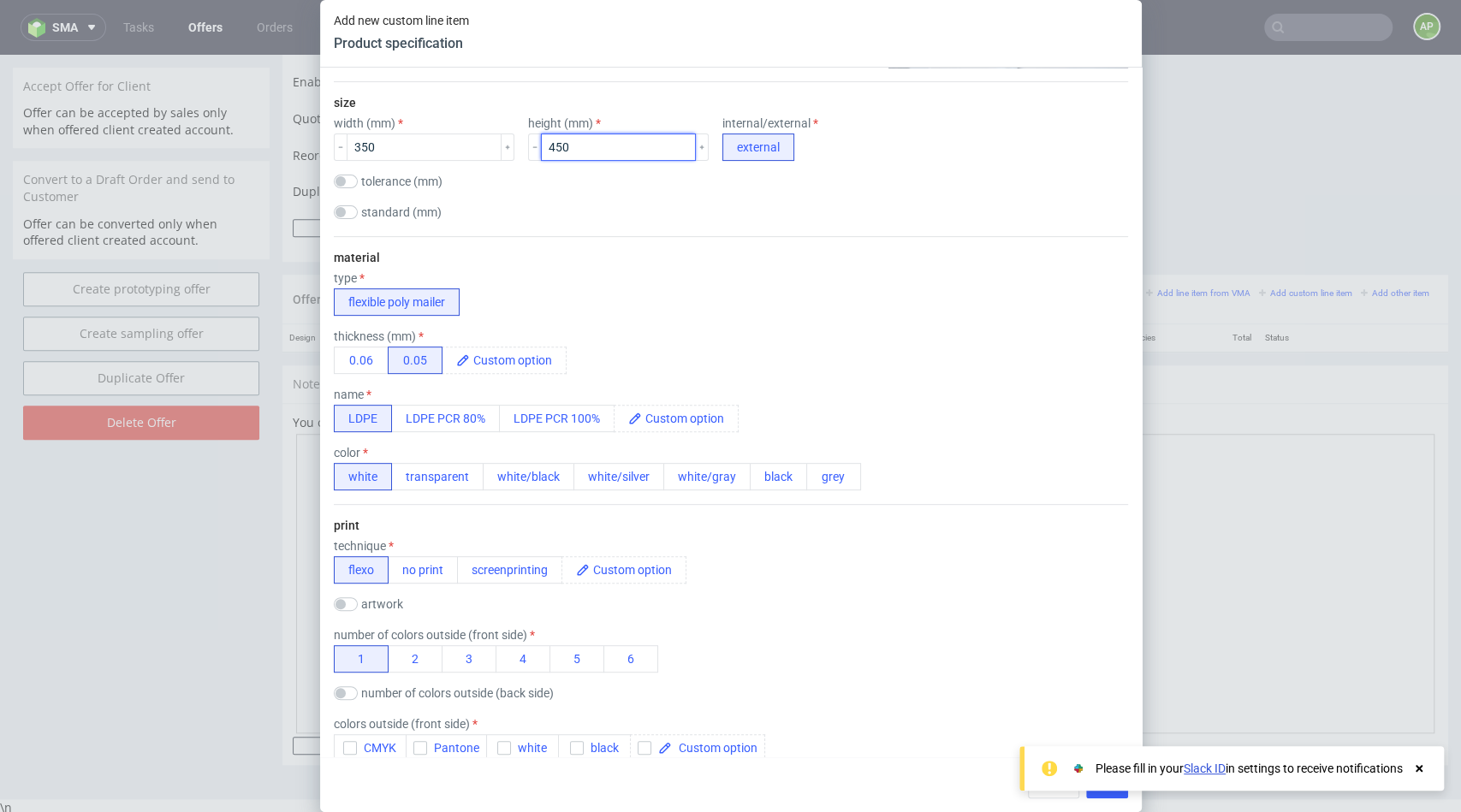
scroll to position [342, 0]
click at [527, 565] on button "screenprinting" at bounding box center [510, 566] width 105 height 27
click at [673, 504] on div "print technique flexo no print screenprinting artwork drop number of colors out…" at bounding box center [731, 666] width 795 height 329
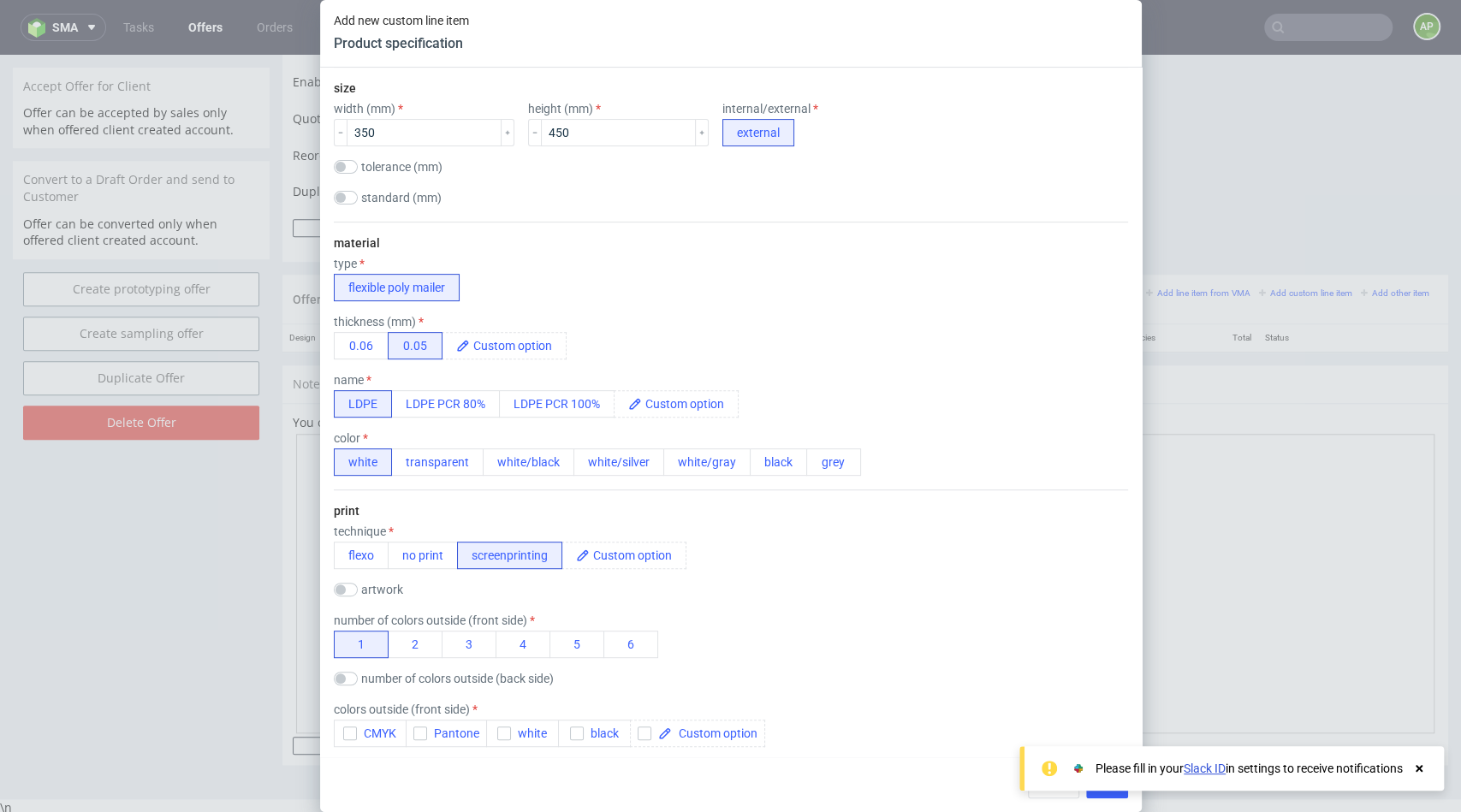
scroll to position [357, 0]
click at [624, 553] on span at bounding box center [637, 552] width 96 height 25
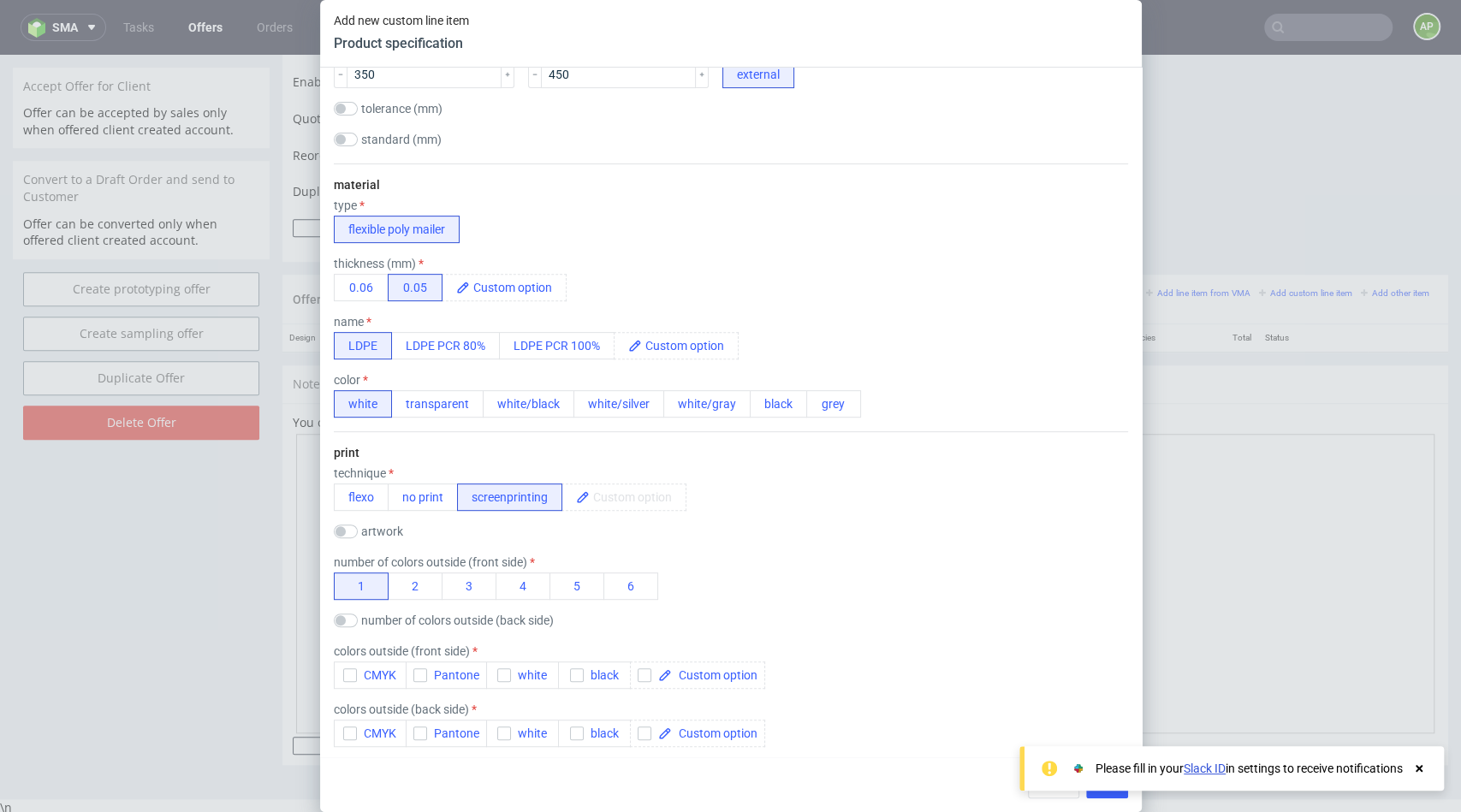
scroll to position [415, 0]
click at [683, 499] on div "technique flexo no print screenprinting digtial" at bounding box center [731, 486] width 795 height 44
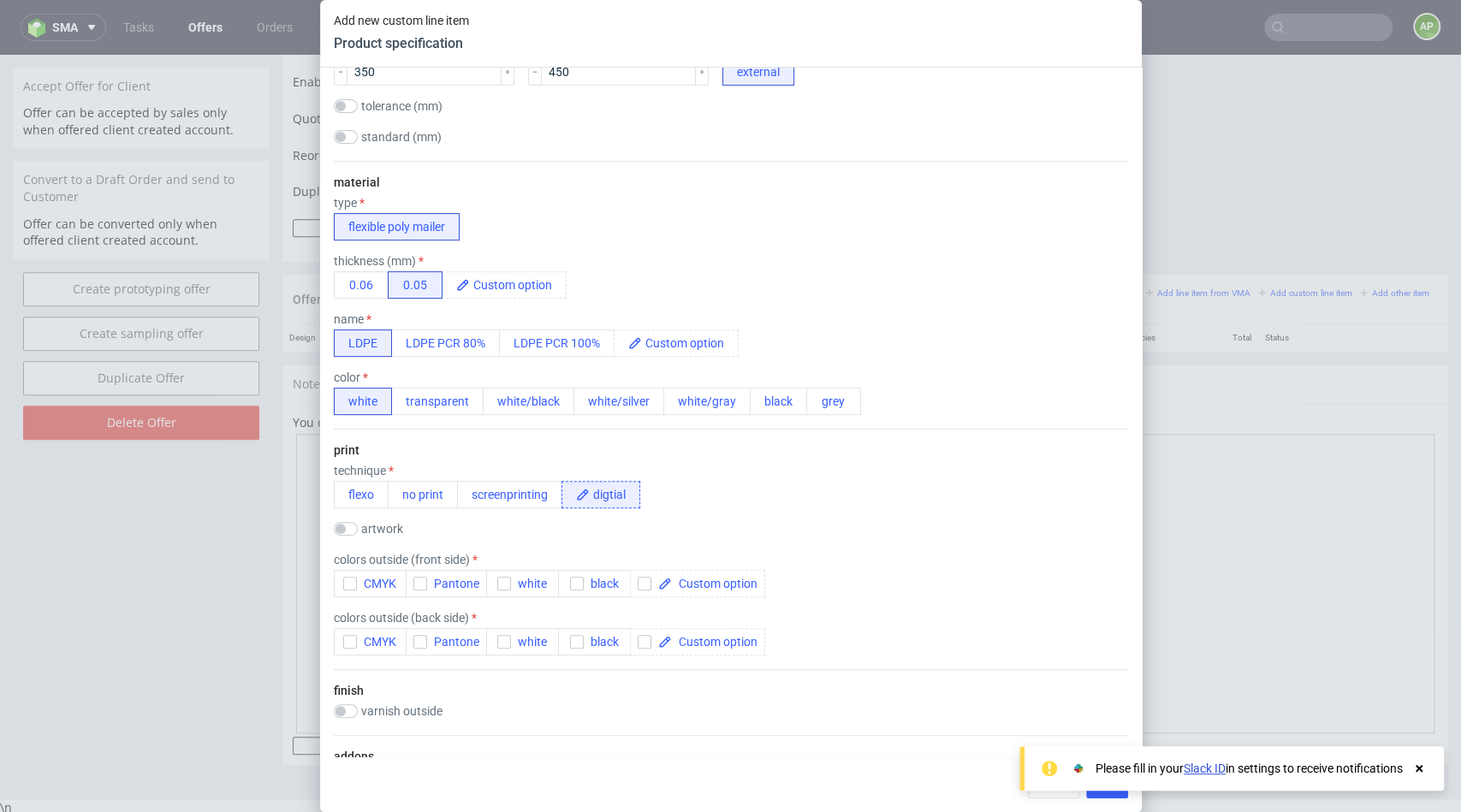
click at [586, 495] on icon at bounding box center [583, 494] width 14 height 14
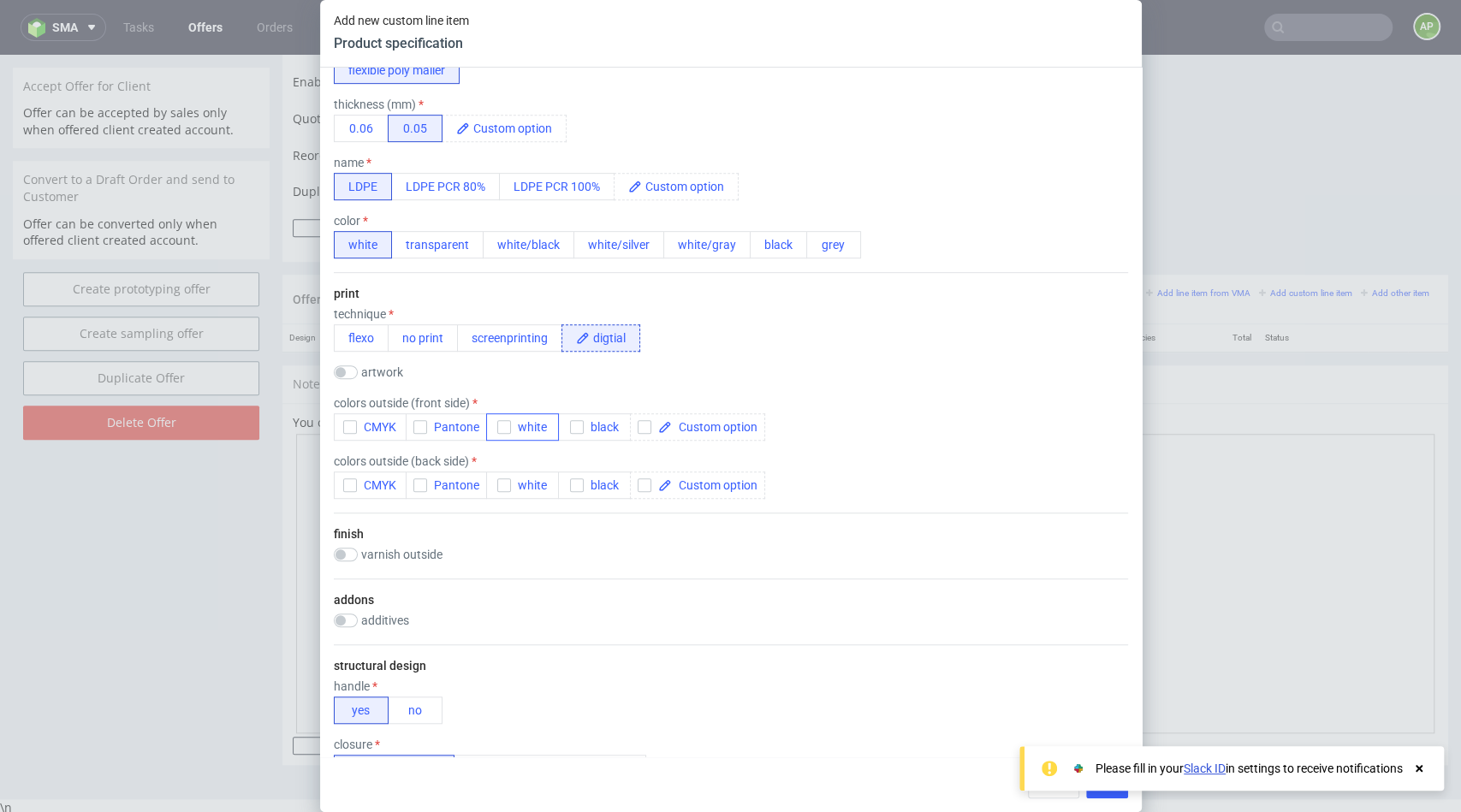
scroll to position [579, 0]
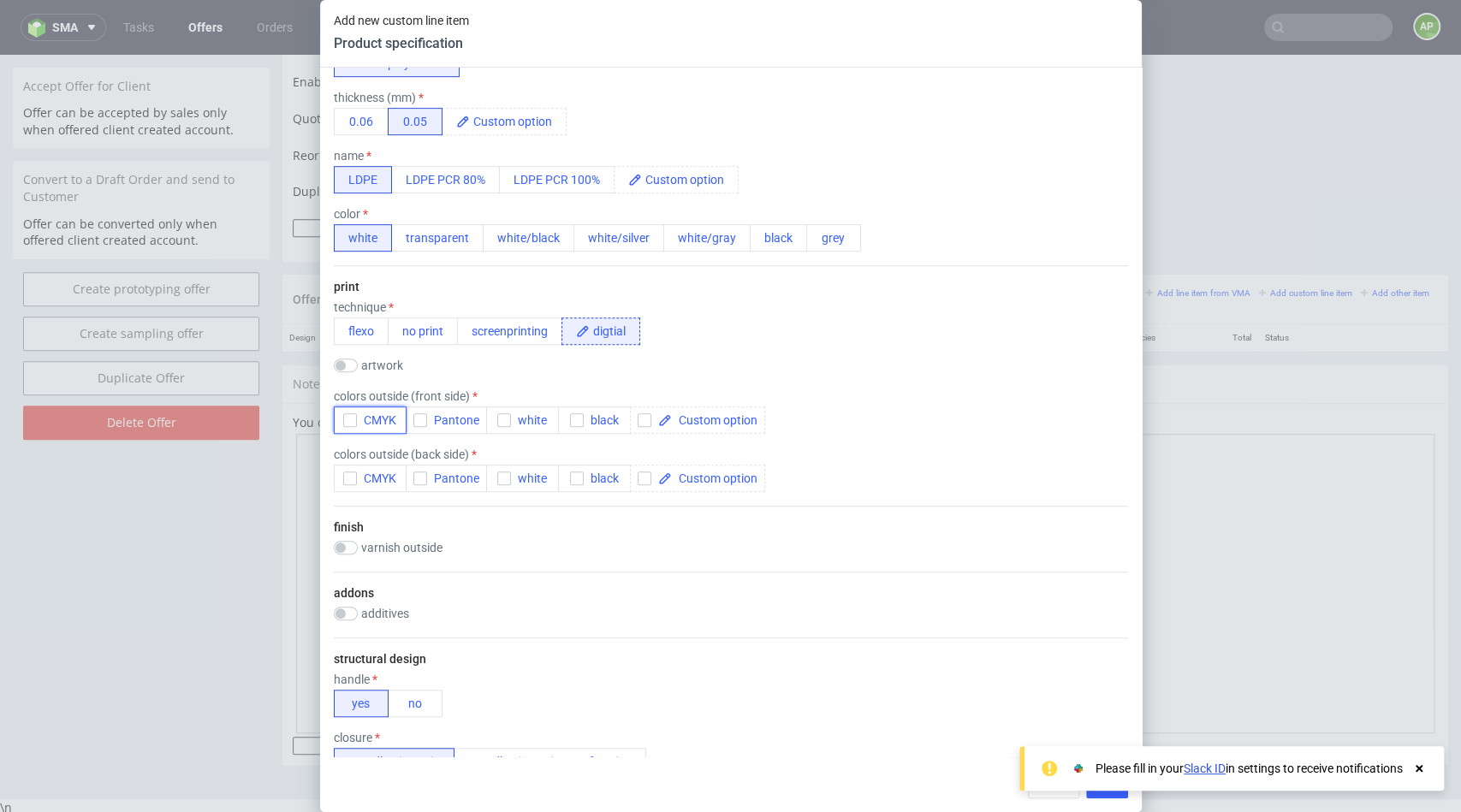
click at [349, 414] on icon "button" at bounding box center [349, 420] width 12 height 12
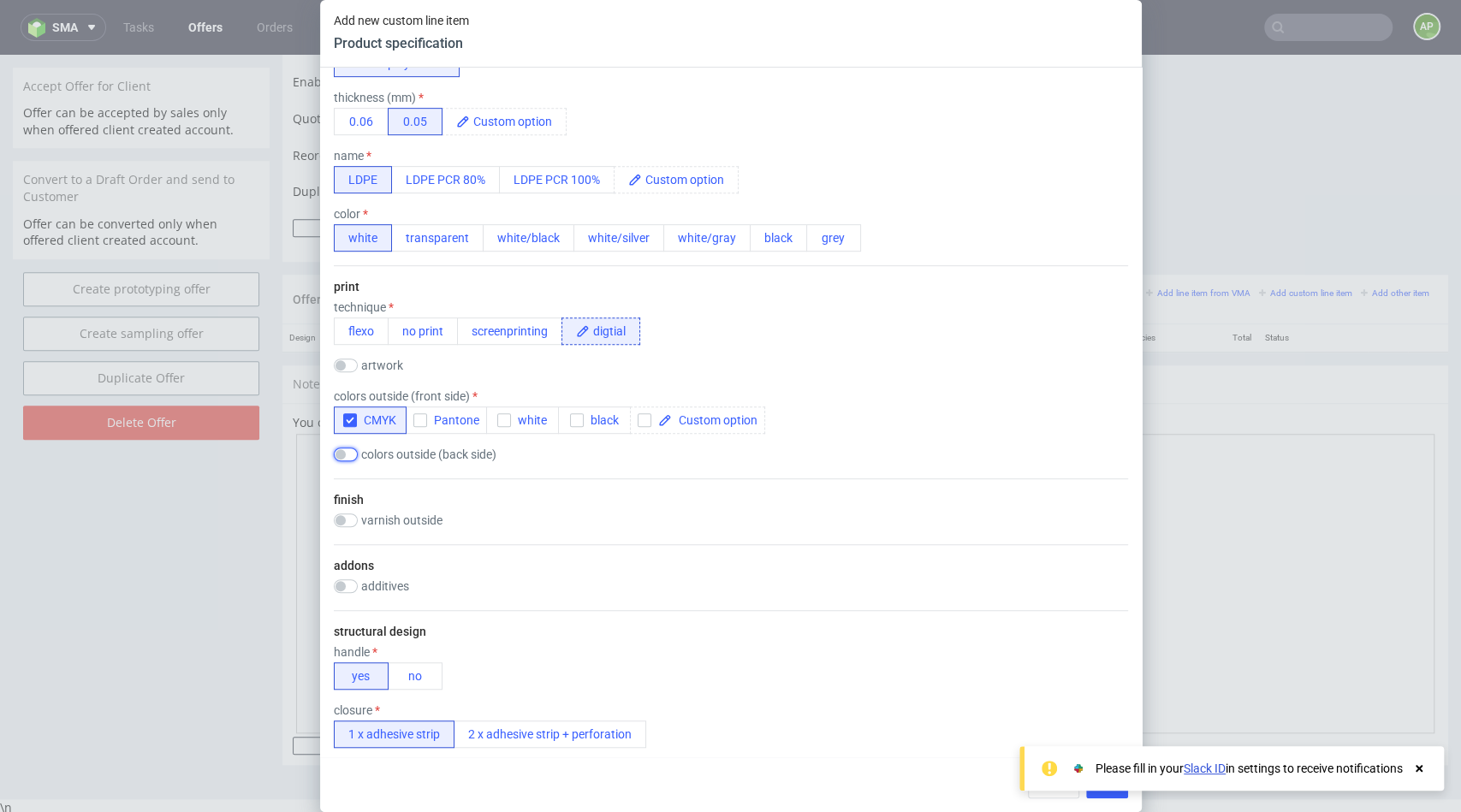
click at [348, 454] on input "checkbox" at bounding box center [345, 454] width 24 height 14
checkbox input "true"
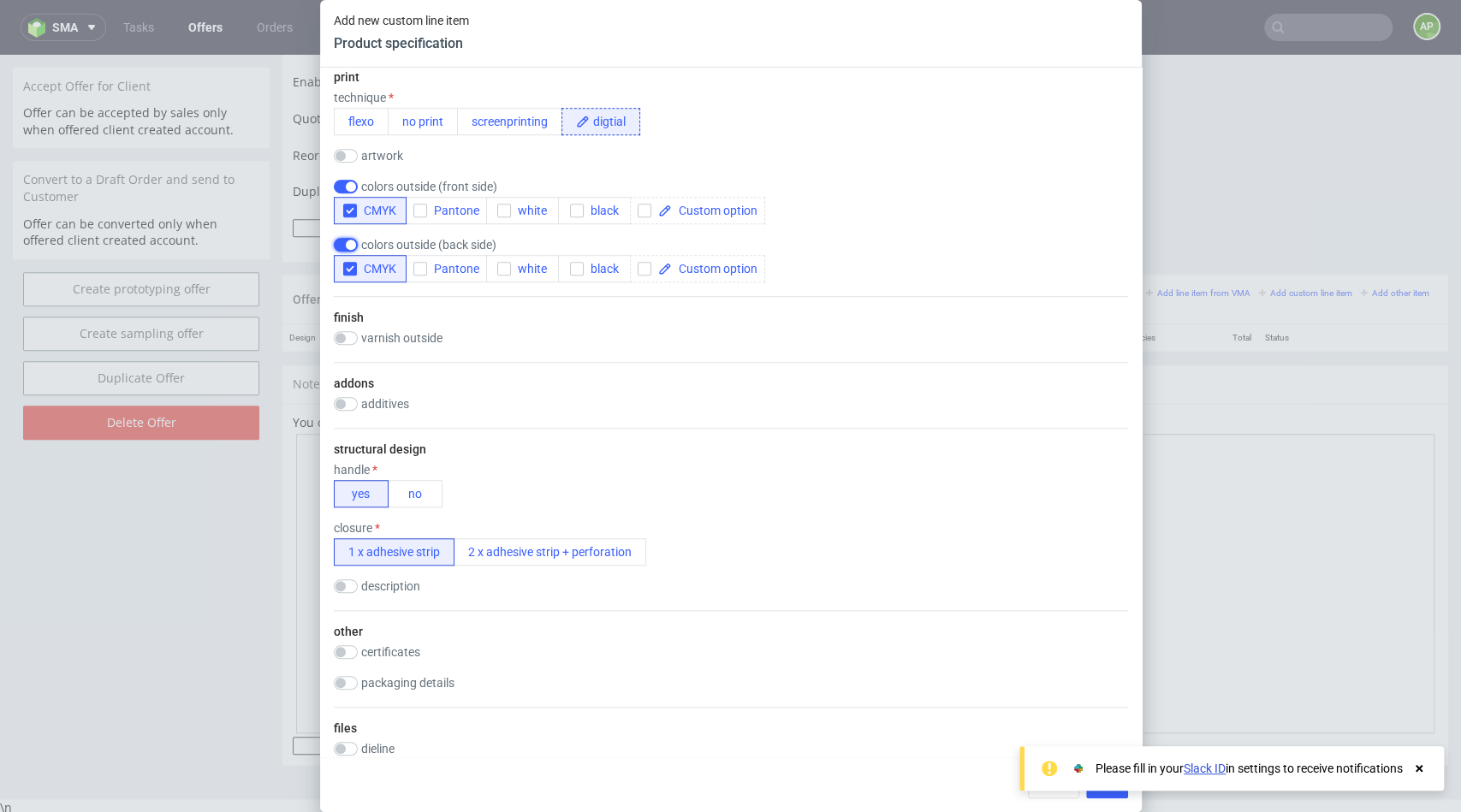
scroll to position [794, 0]
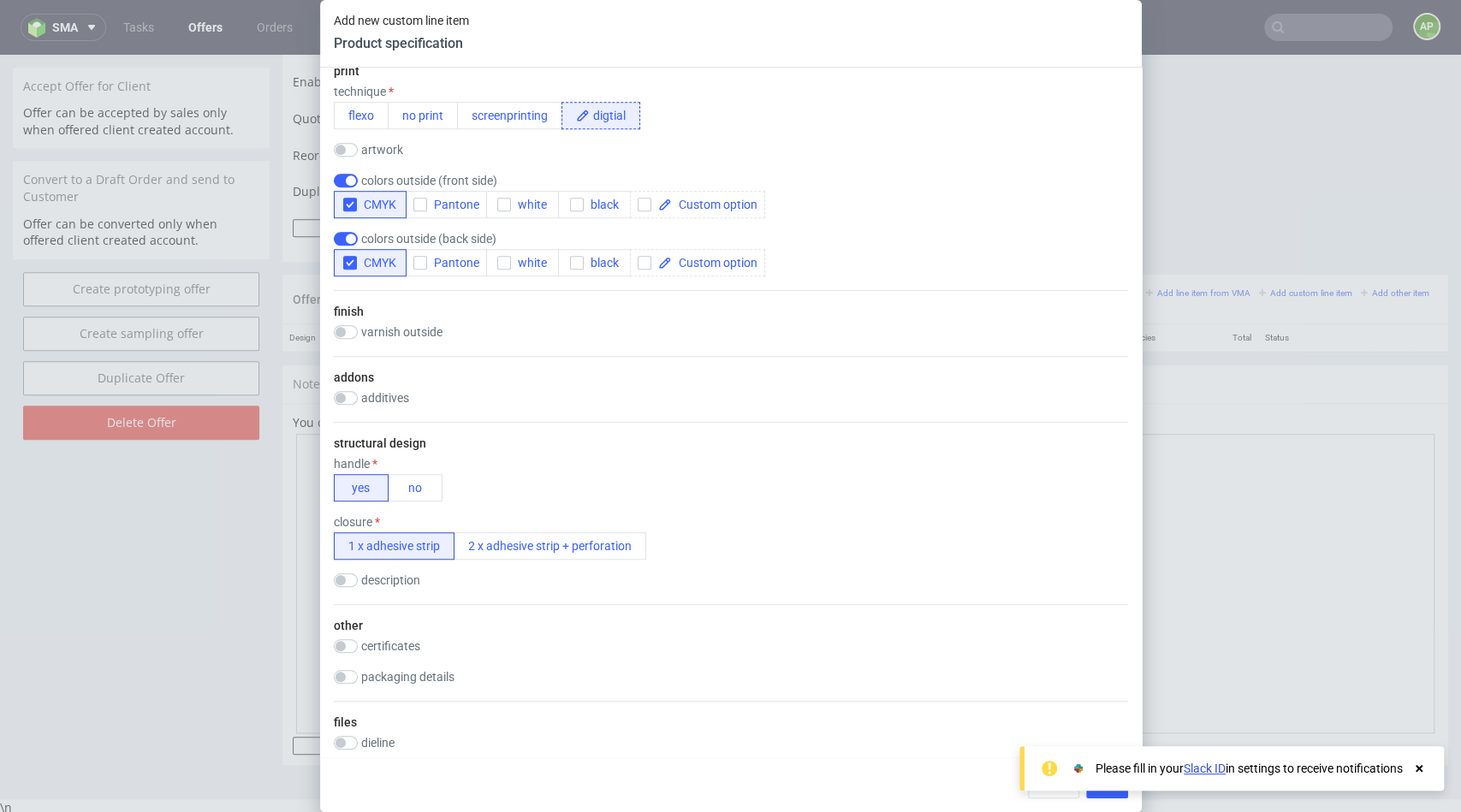
click at [405, 465] on div "handle" at bounding box center [402, 464] width 136 height 14
click at [409, 482] on button "no" at bounding box center [415, 487] width 55 height 27
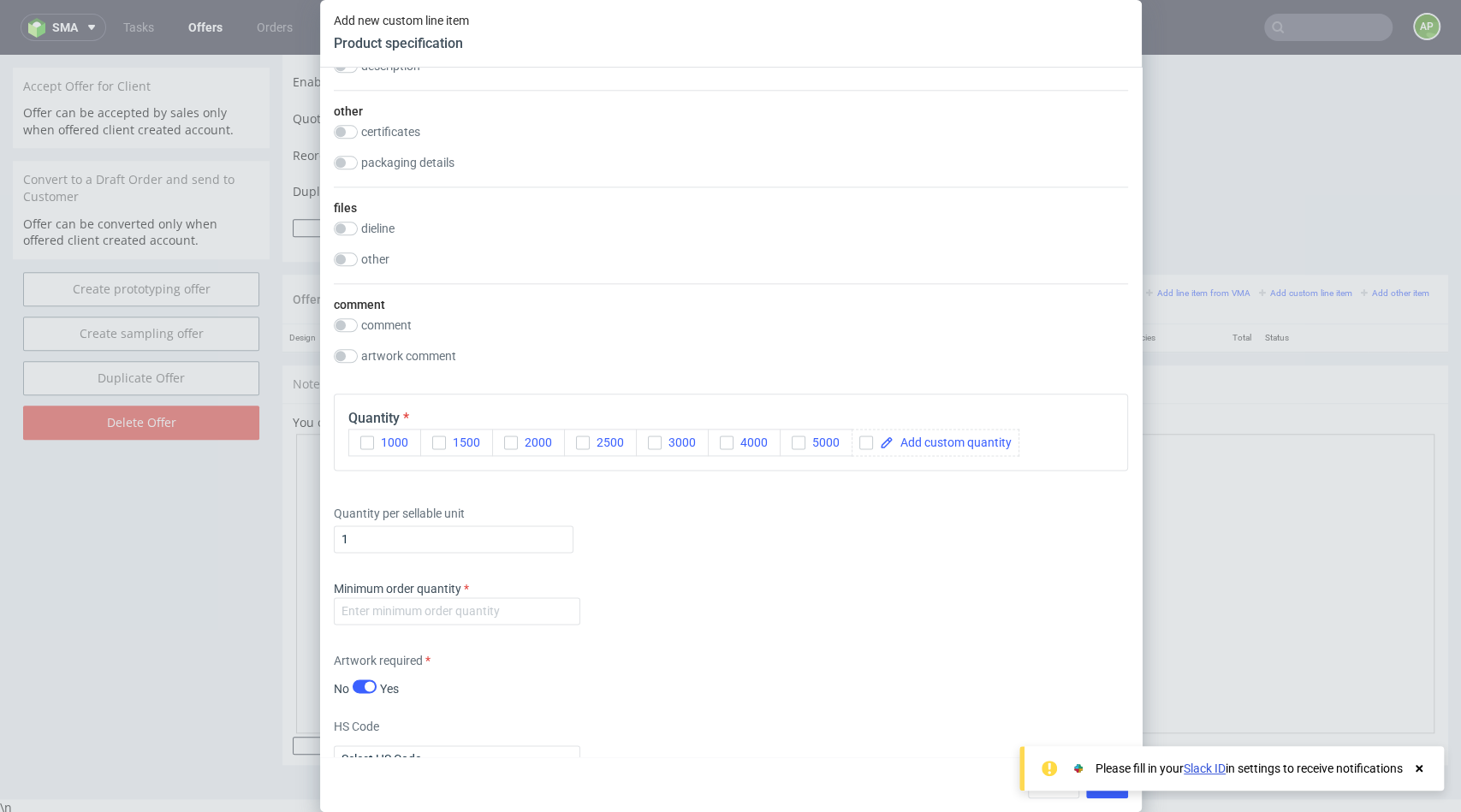
scroll to position [1315, 0]
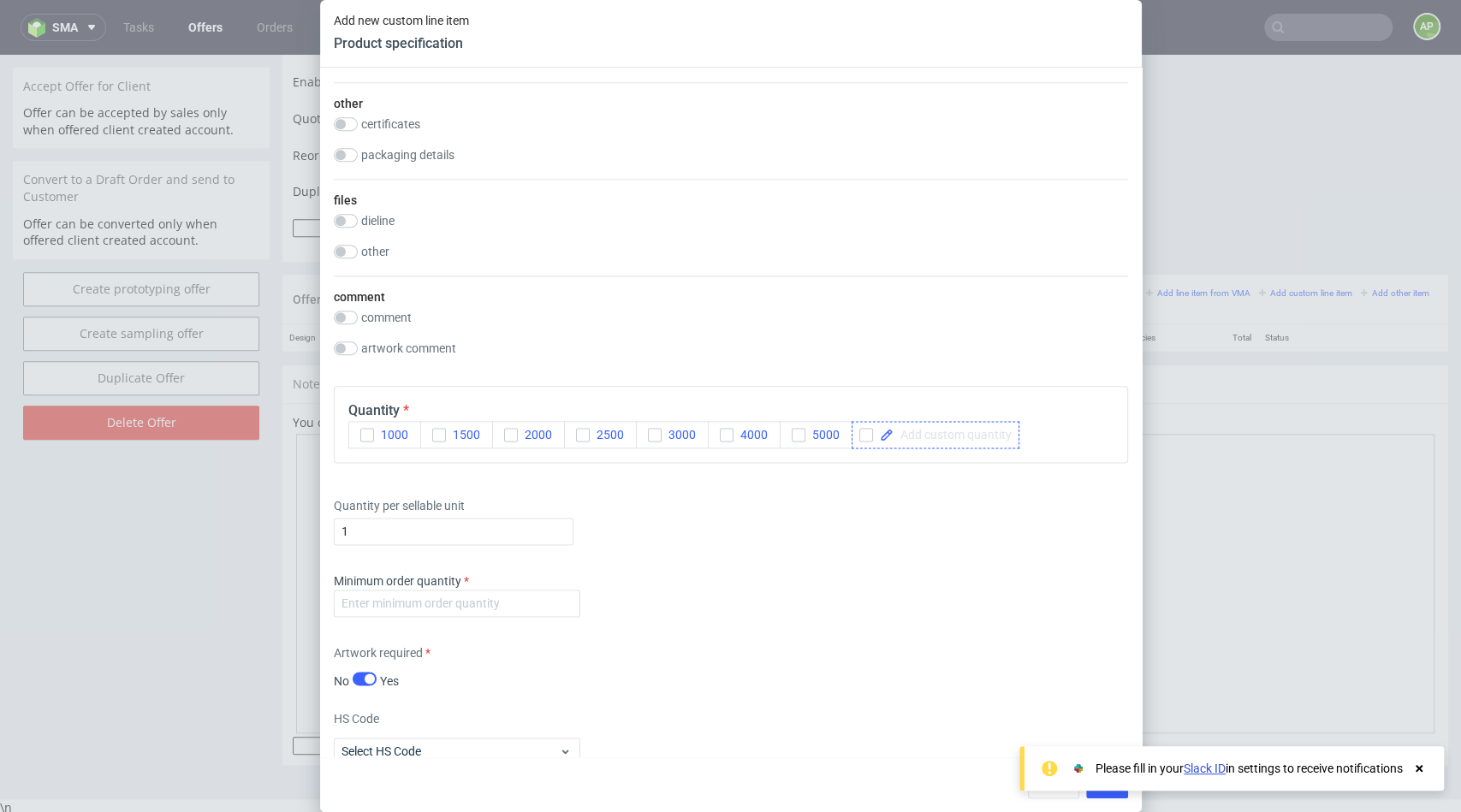
click at [957, 435] on span at bounding box center [952, 435] width 118 height 12
click at [865, 429] on input "checkbox" at bounding box center [866, 435] width 14 height 14
click at [923, 429] on span at bounding box center [952, 435] width 118 height 12
checkbox input "true"
click at [439, 613] on div "Minimum order quantity" at bounding box center [731, 597] width 795 height 52
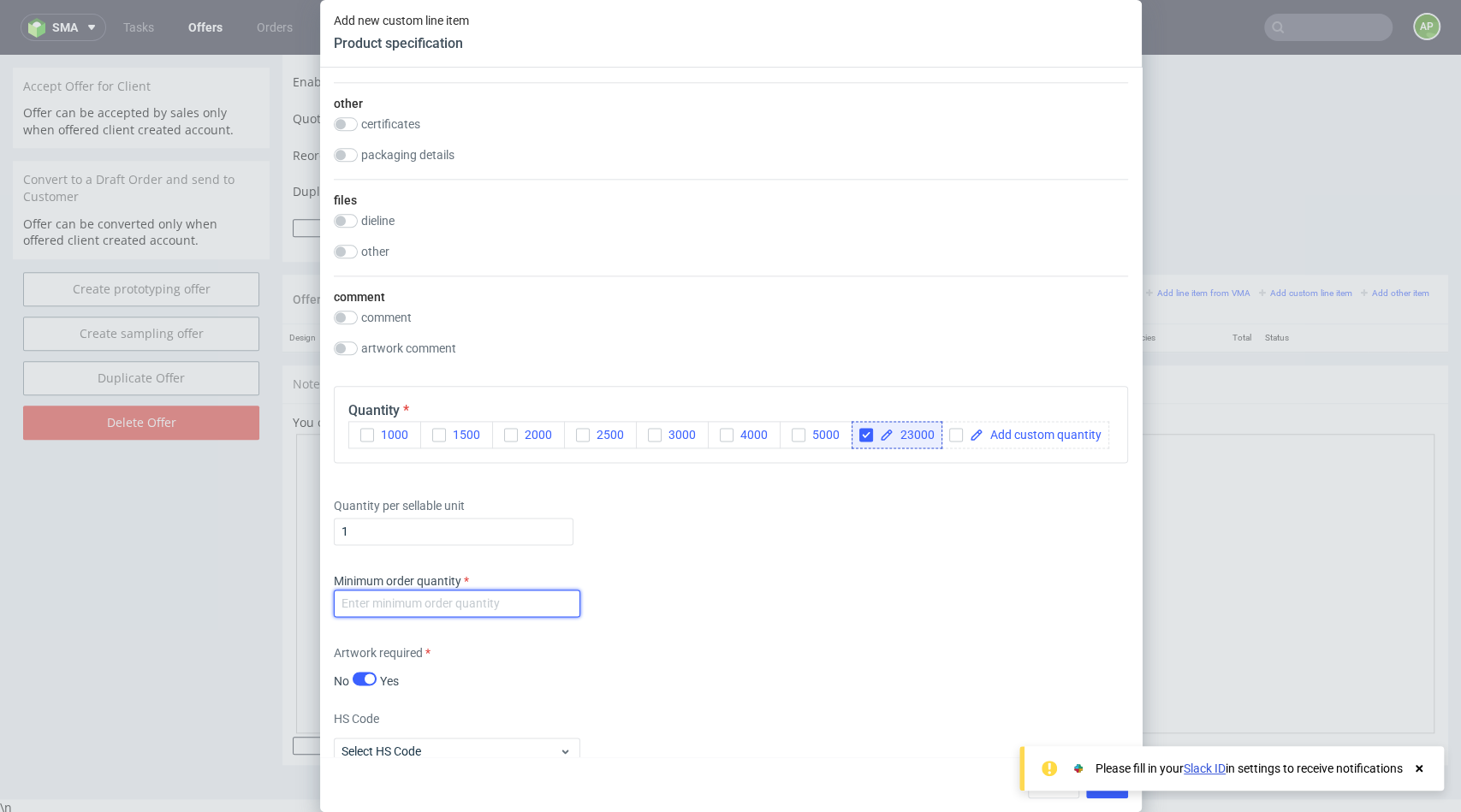
click at [439, 606] on input "number" at bounding box center [458, 602] width 247 height 27
type input "23000"
click at [701, 580] on div "Minimum order quantity 23000" at bounding box center [731, 597] width 795 height 52
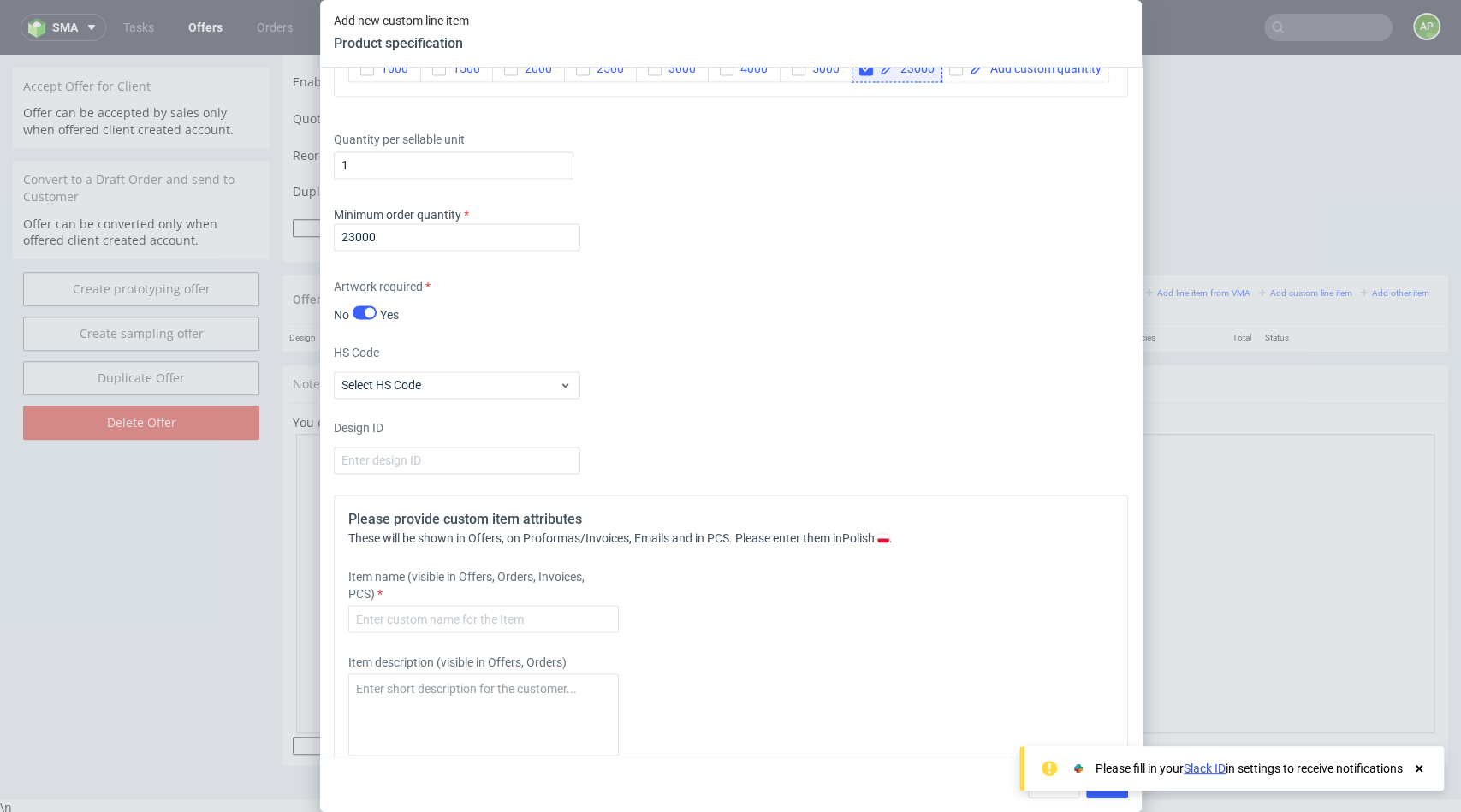
scroll to position [1712, 0]
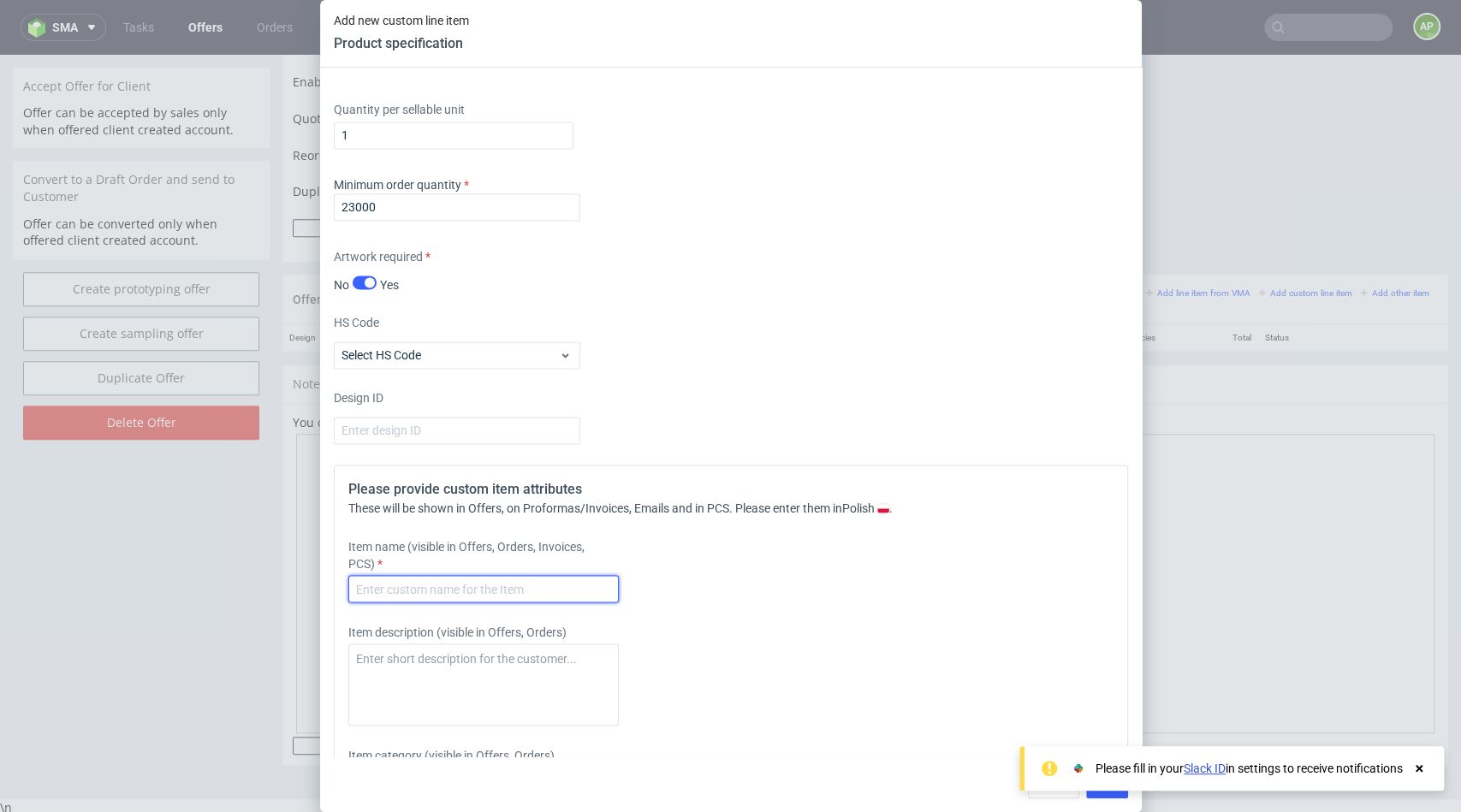
click at [524, 576] on input "text" at bounding box center [483, 588] width 270 height 27
type input "Quebo Polymailer 35x45"
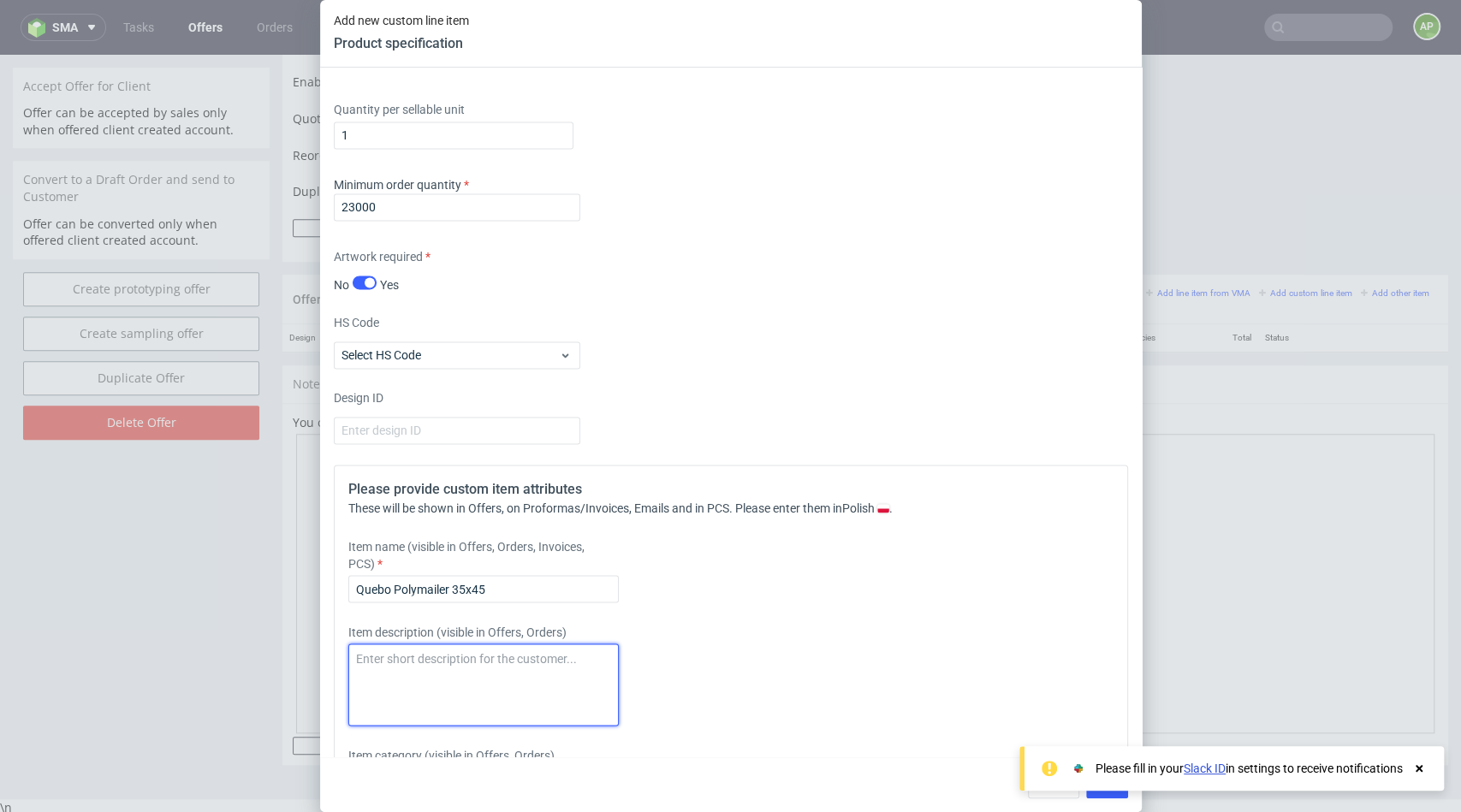
click at [507, 697] on textarea at bounding box center [483, 684] width 270 height 82
paste textarea ""- Rozmiar 350x450mm - klapka 50 mm z klejem Hotmelt x1 - folia LDPE biało-czar…"
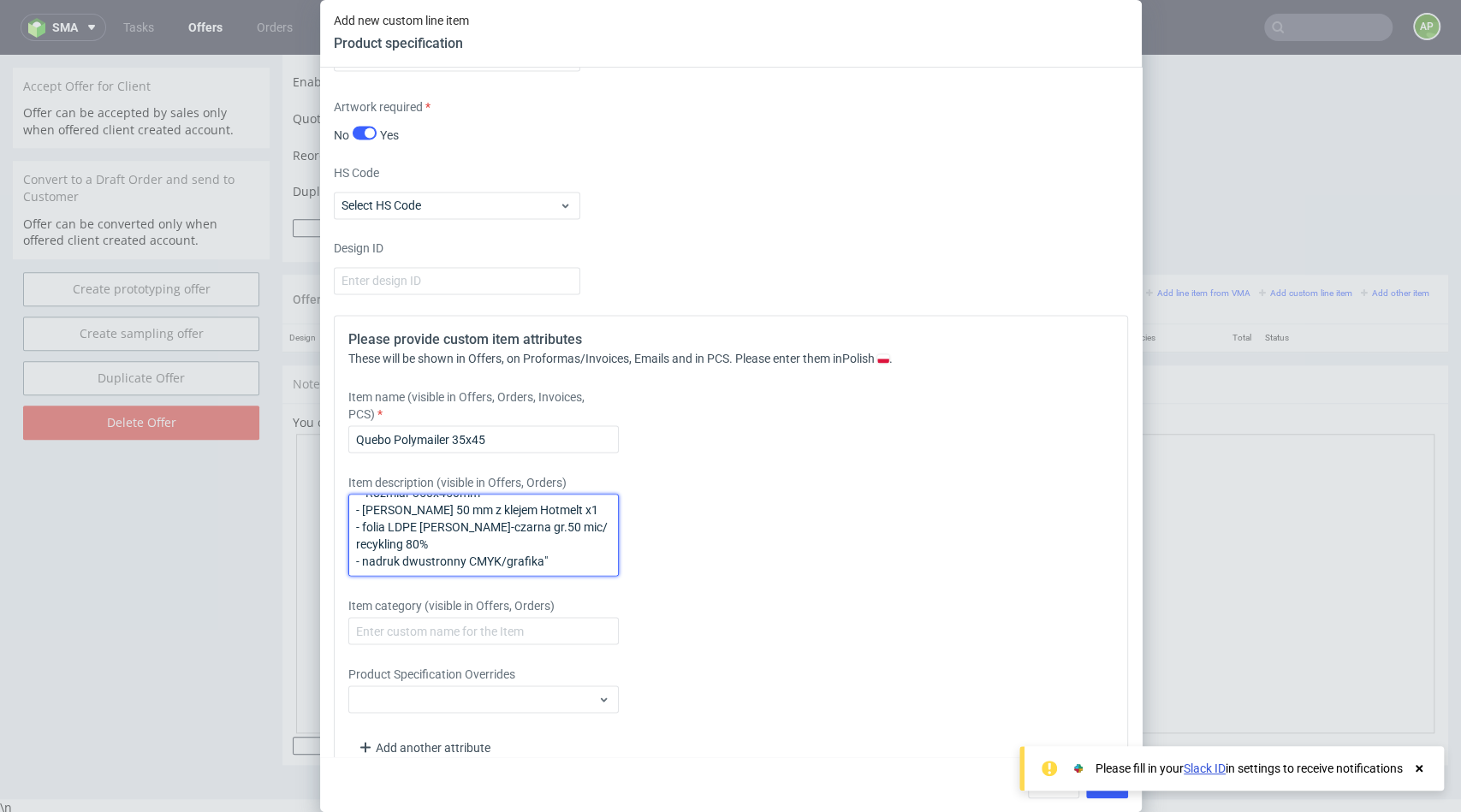
scroll to position [1890, 0]
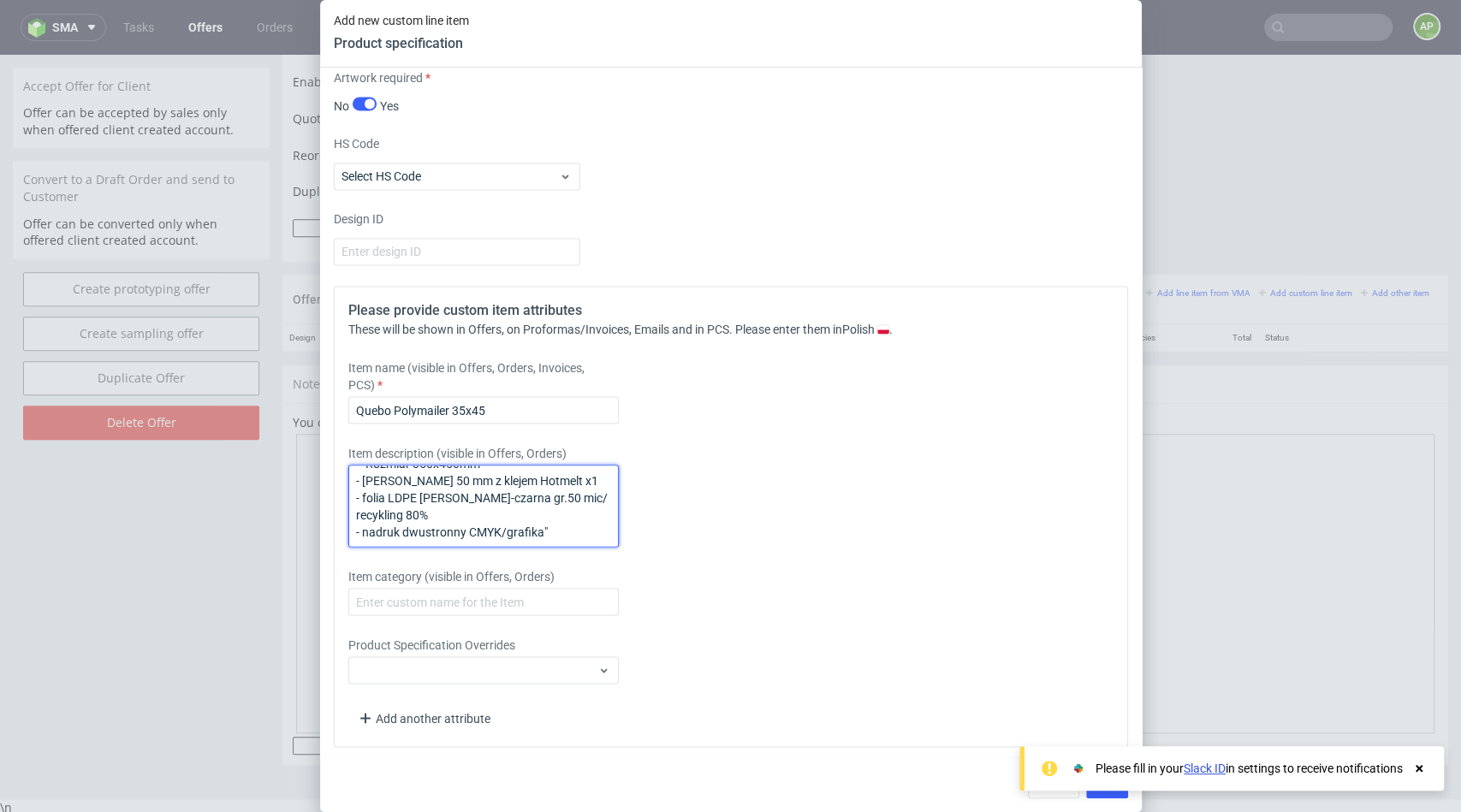
type textarea ""- Rozmiar 350x450mm - klapka 50 mm z klejem Hotmelt x1 - folia LDPE biało-czar…"
click at [1418, 764] on icon at bounding box center [1419, 768] width 15 height 14
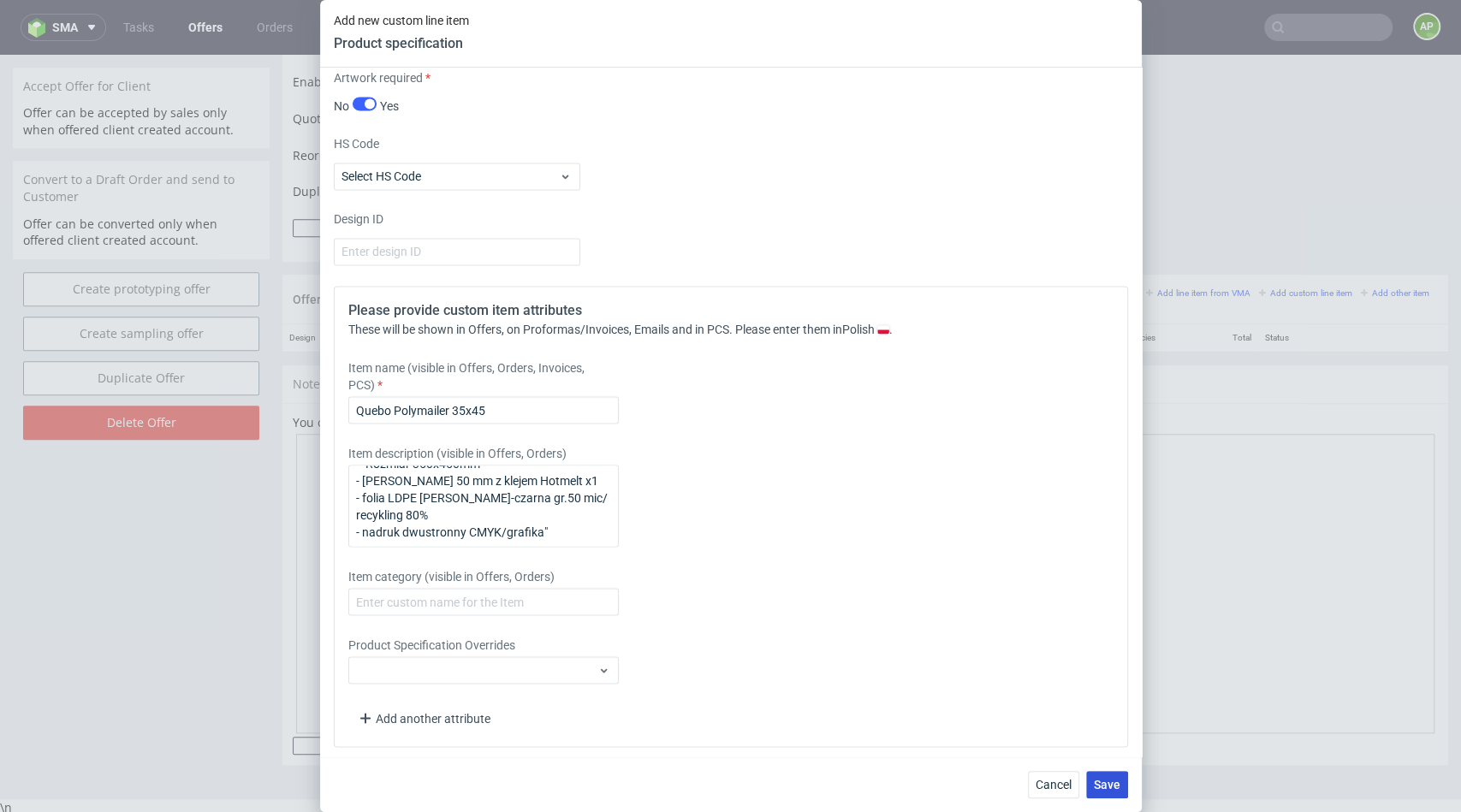
click at [1112, 778] on span "Save" at bounding box center [1107, 784] width 26 height 12
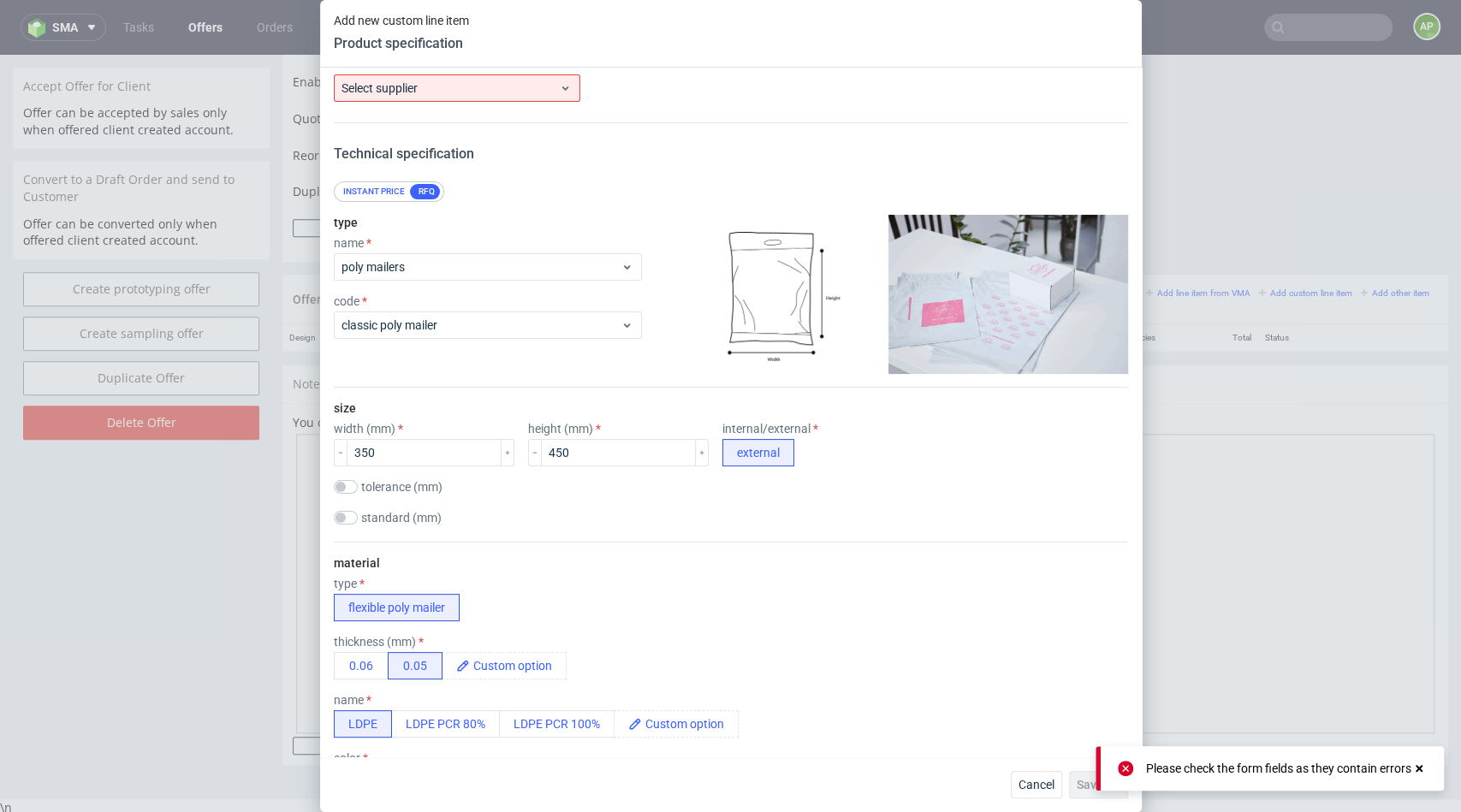
scroll to position [0, 0]
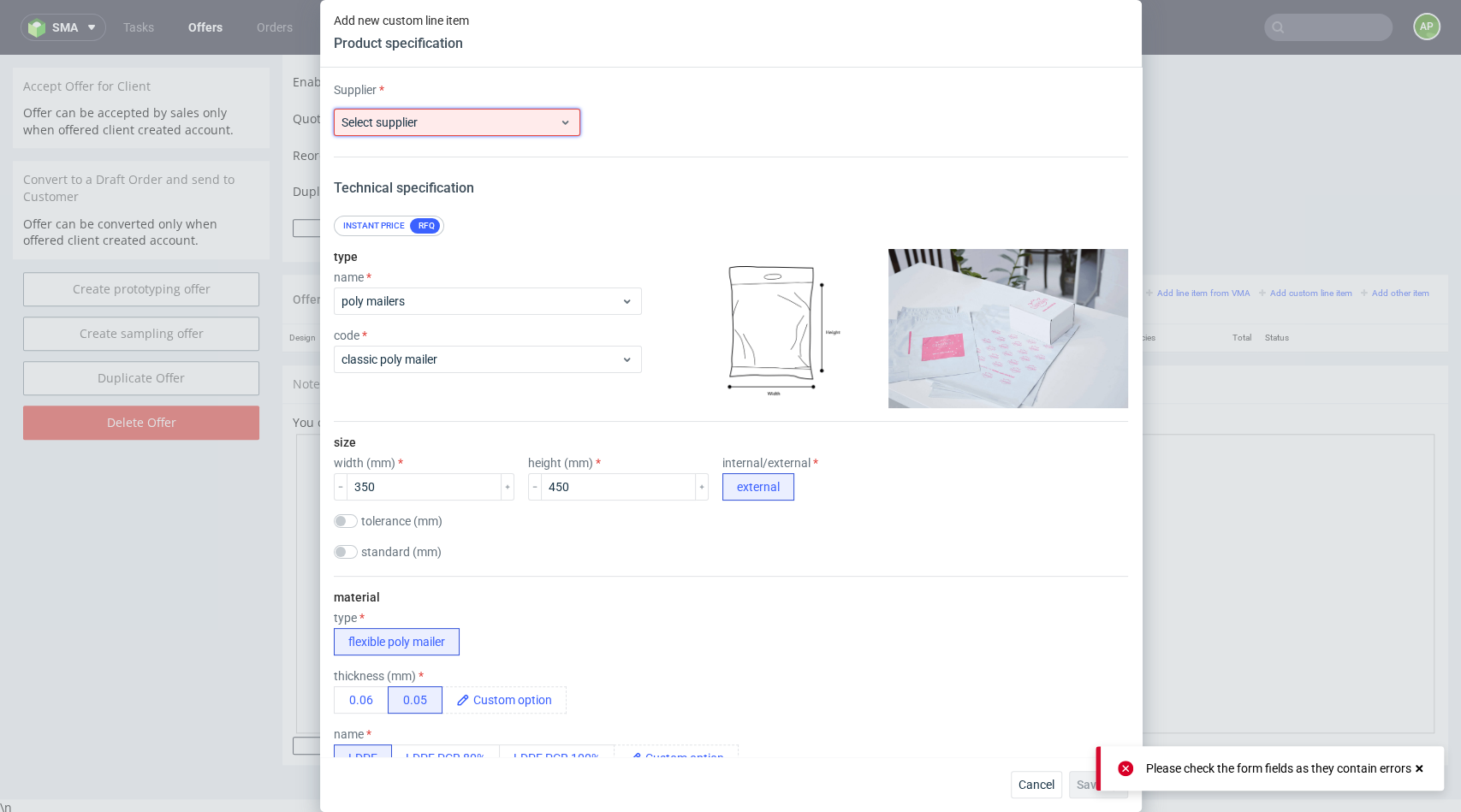
click at [354, 119] on label "Select supplier" at bounding box center [379, 122] width 76 height 14
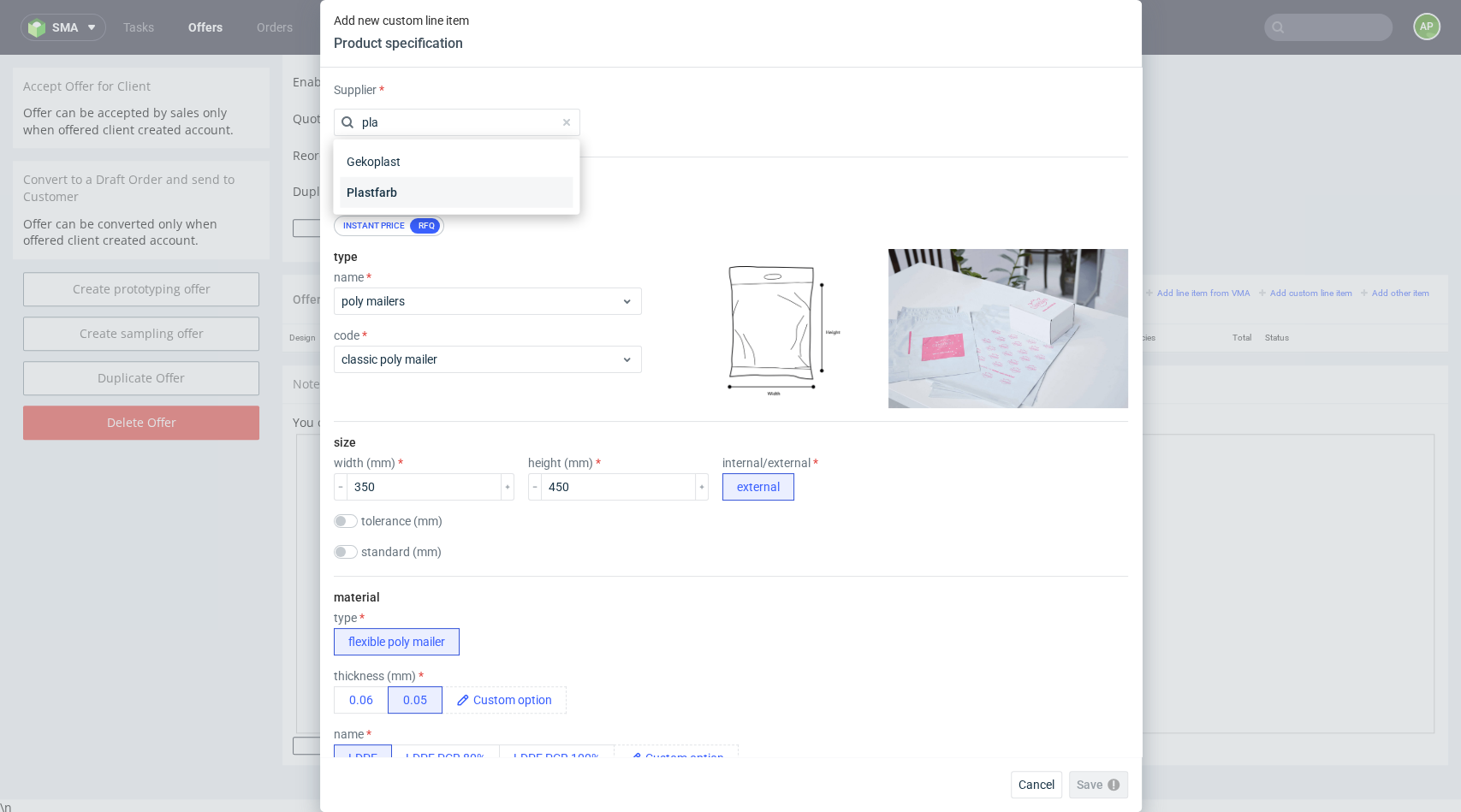
type input "pla"
click at [353, 198] on div "Plastfarb" at bounding box center [456, 192] width 233 height 31
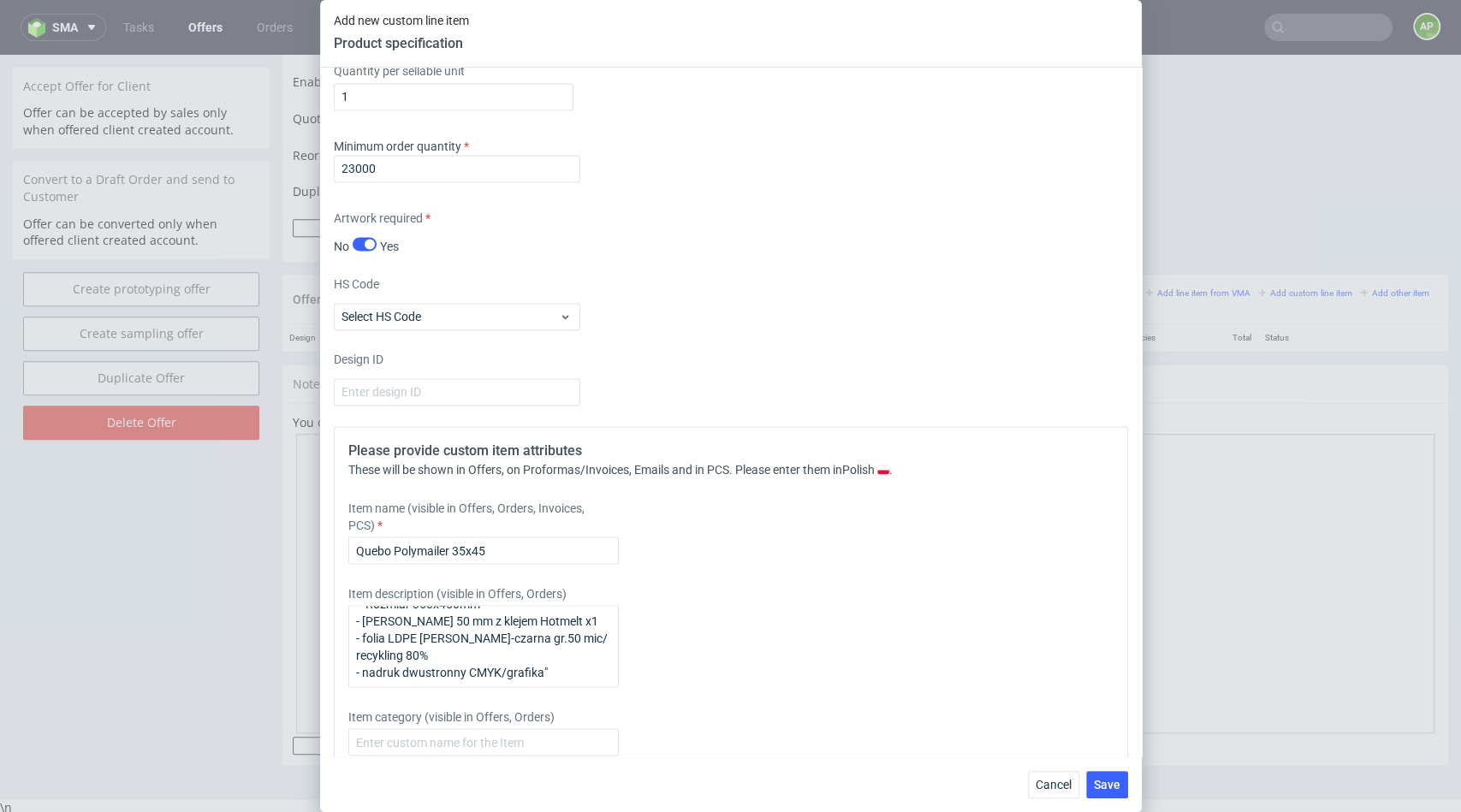
scroll to position [1890, 0]
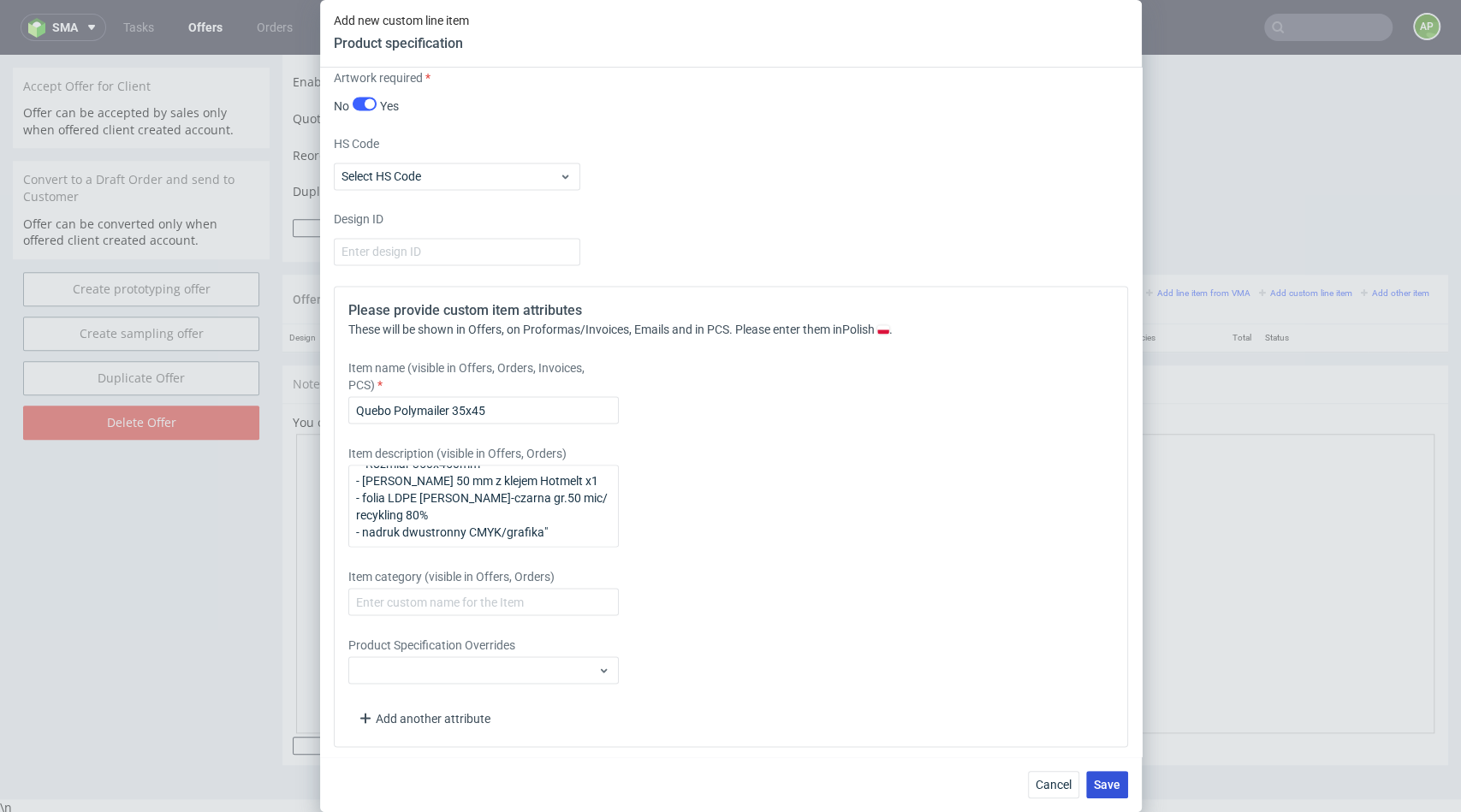
click at [1114, 772] on button "Save" at bounding box center [1107, 784] width 42 height 27
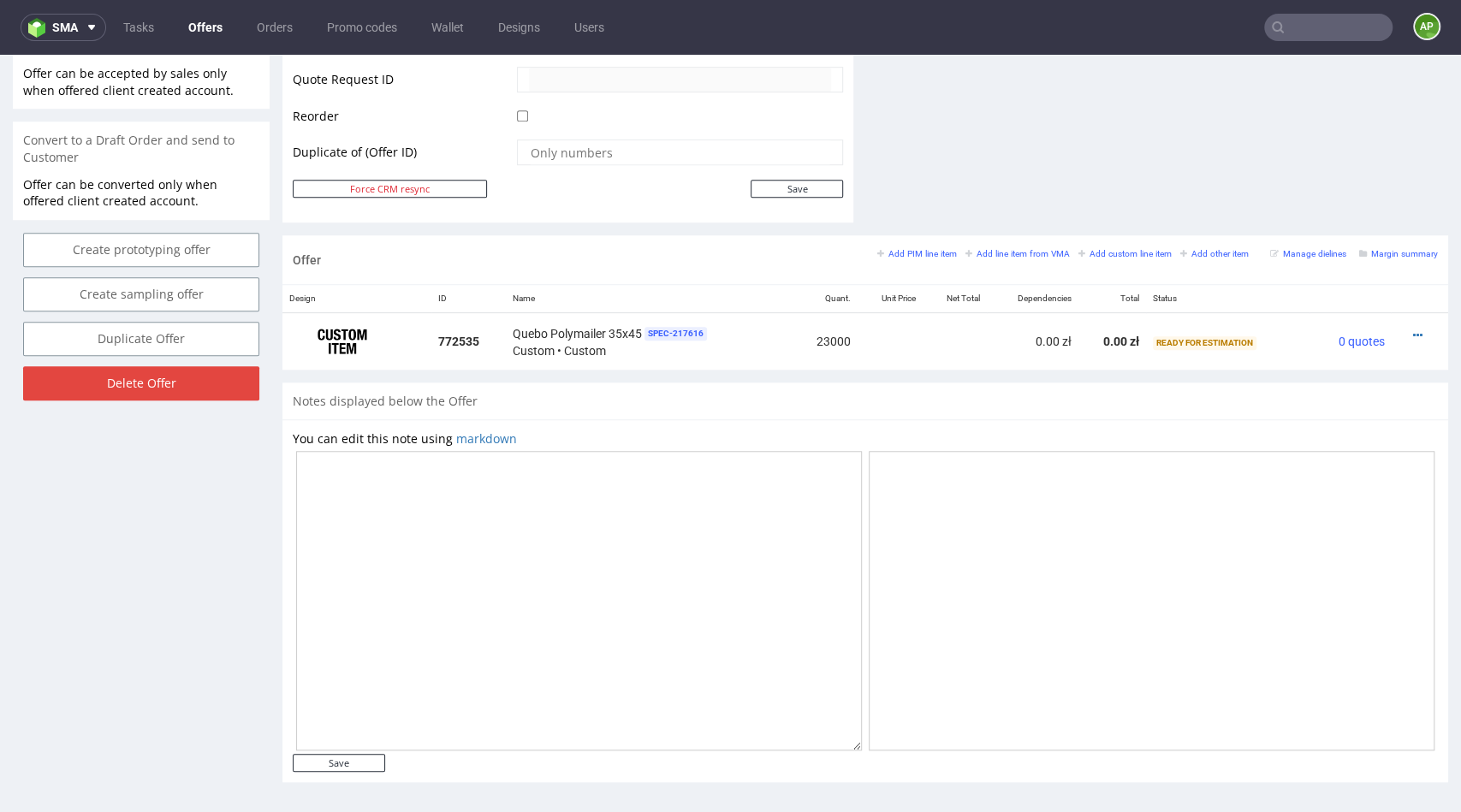
scroll to position [1, 0]
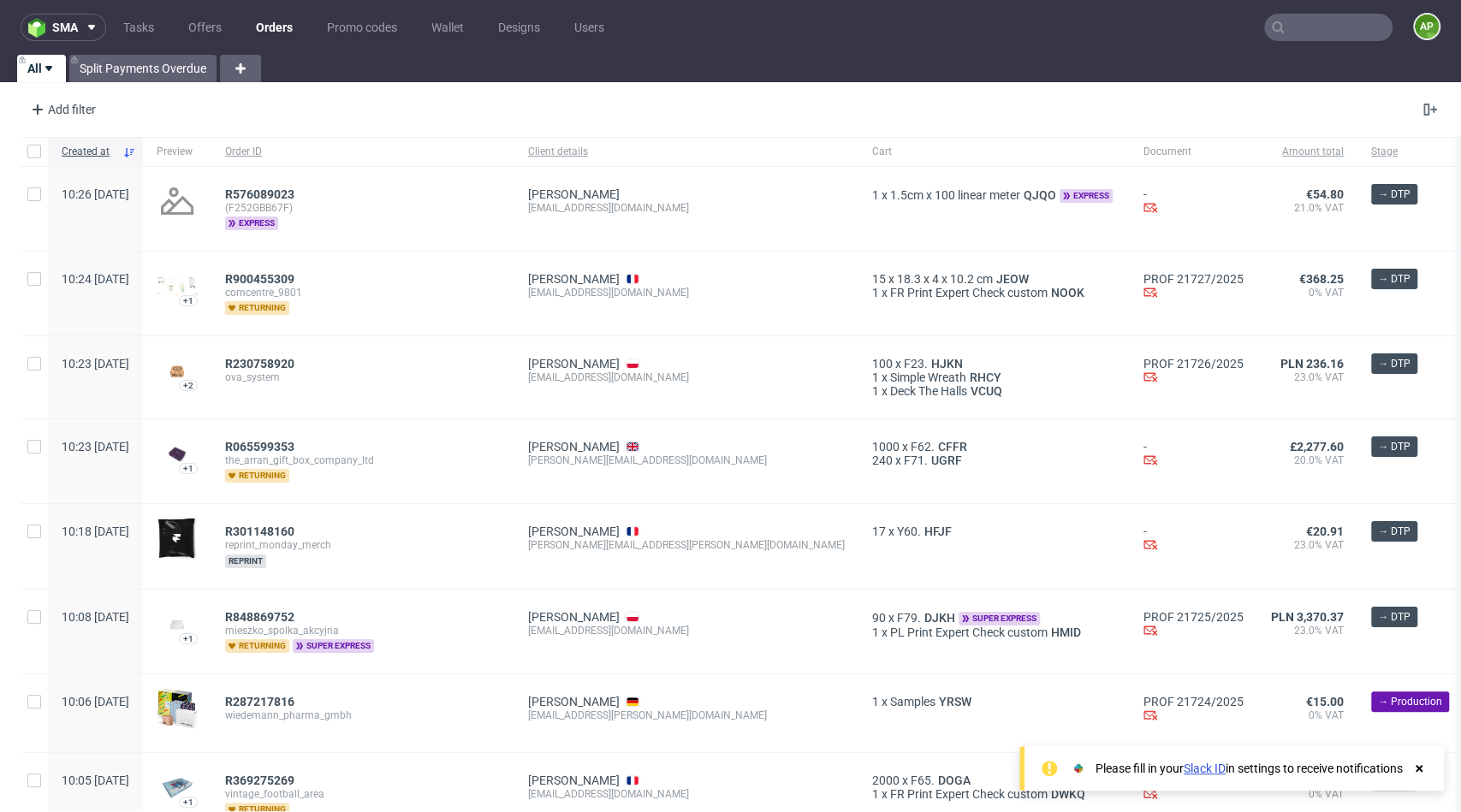
click at [232, 17] on ul "Tasks Offers Orders Promo codes Wallet Designs Users" at bounding box center [363, 27] width 515 height 27
click at [221, 21] on link "Offers" at bounding box center [204, 27] width 54 height 27
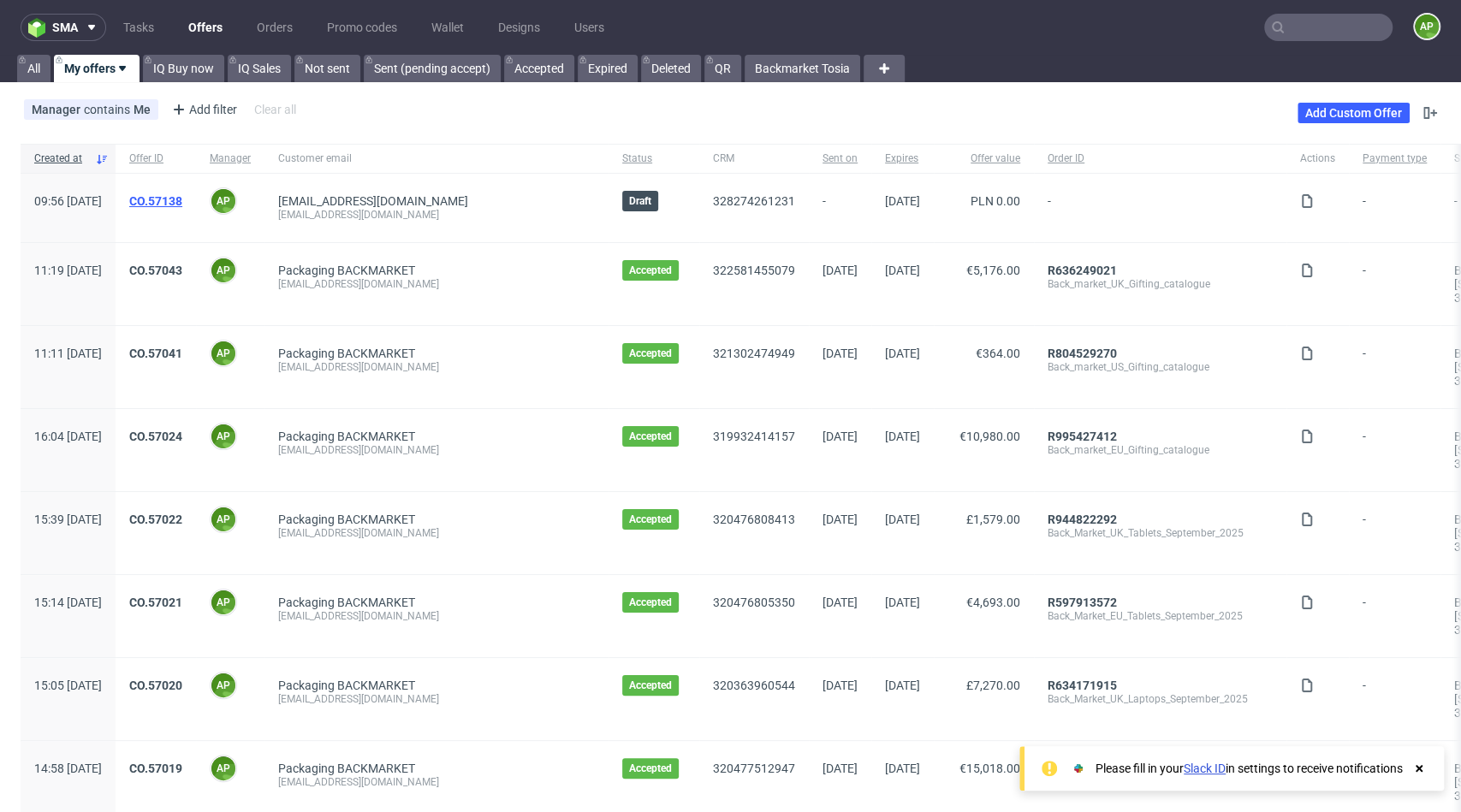
click at [183, 205] on link "CO.57138" at bounding box center [155, 200] width 53 height 14
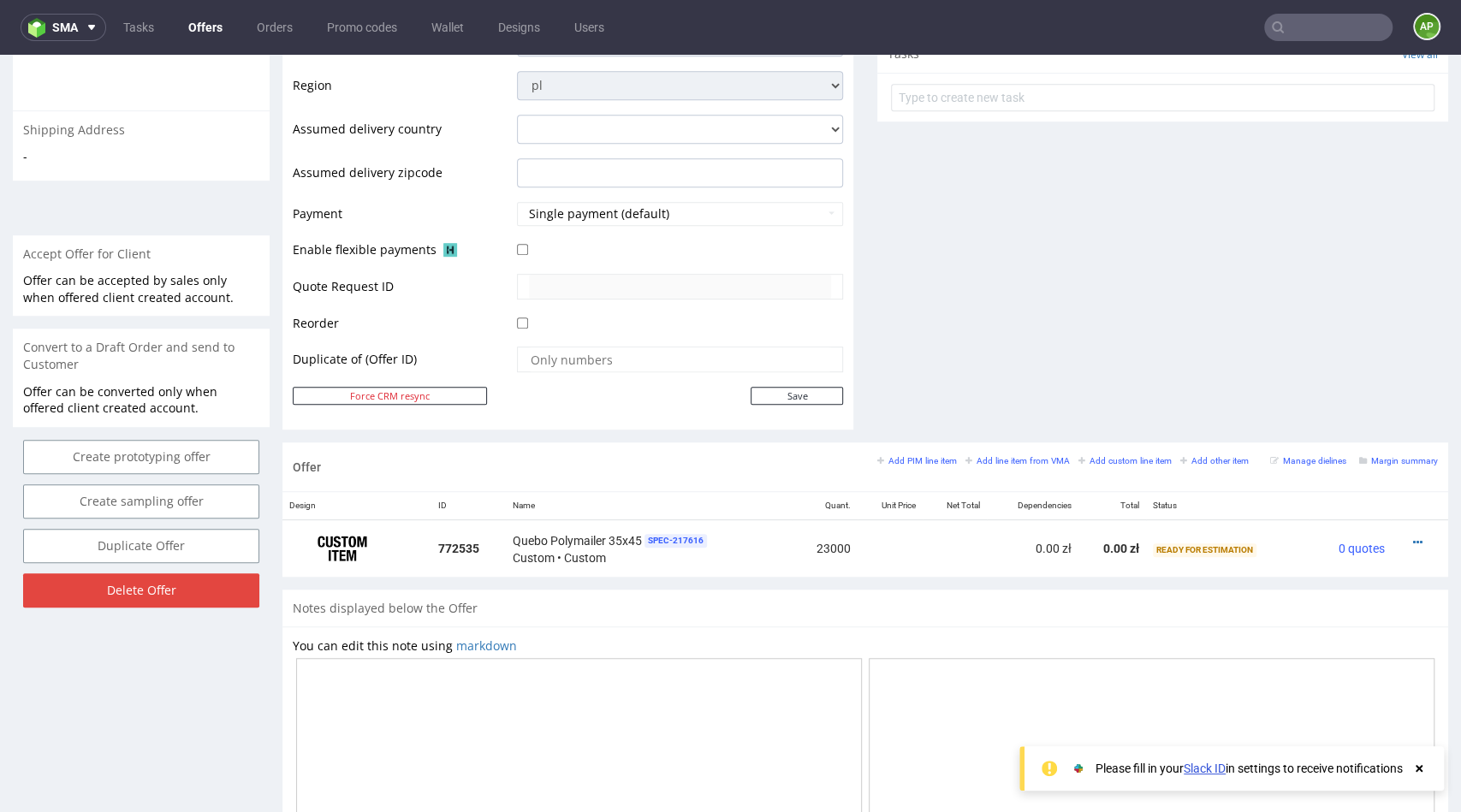
scroll to position [623, 0]
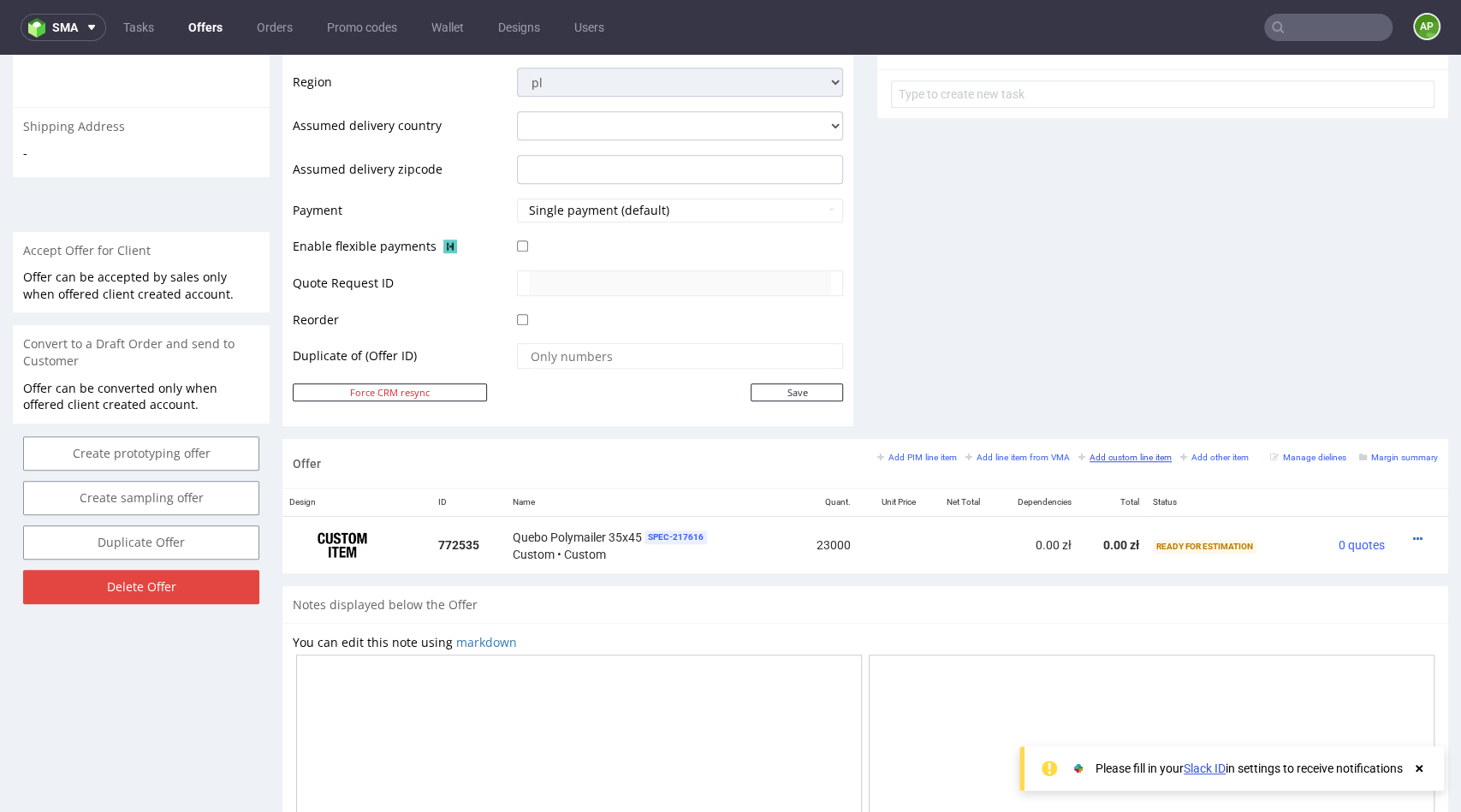
click at [1125, 455] on small "Add custom line item" at bounding box center [1125, 457] width 93 height 9
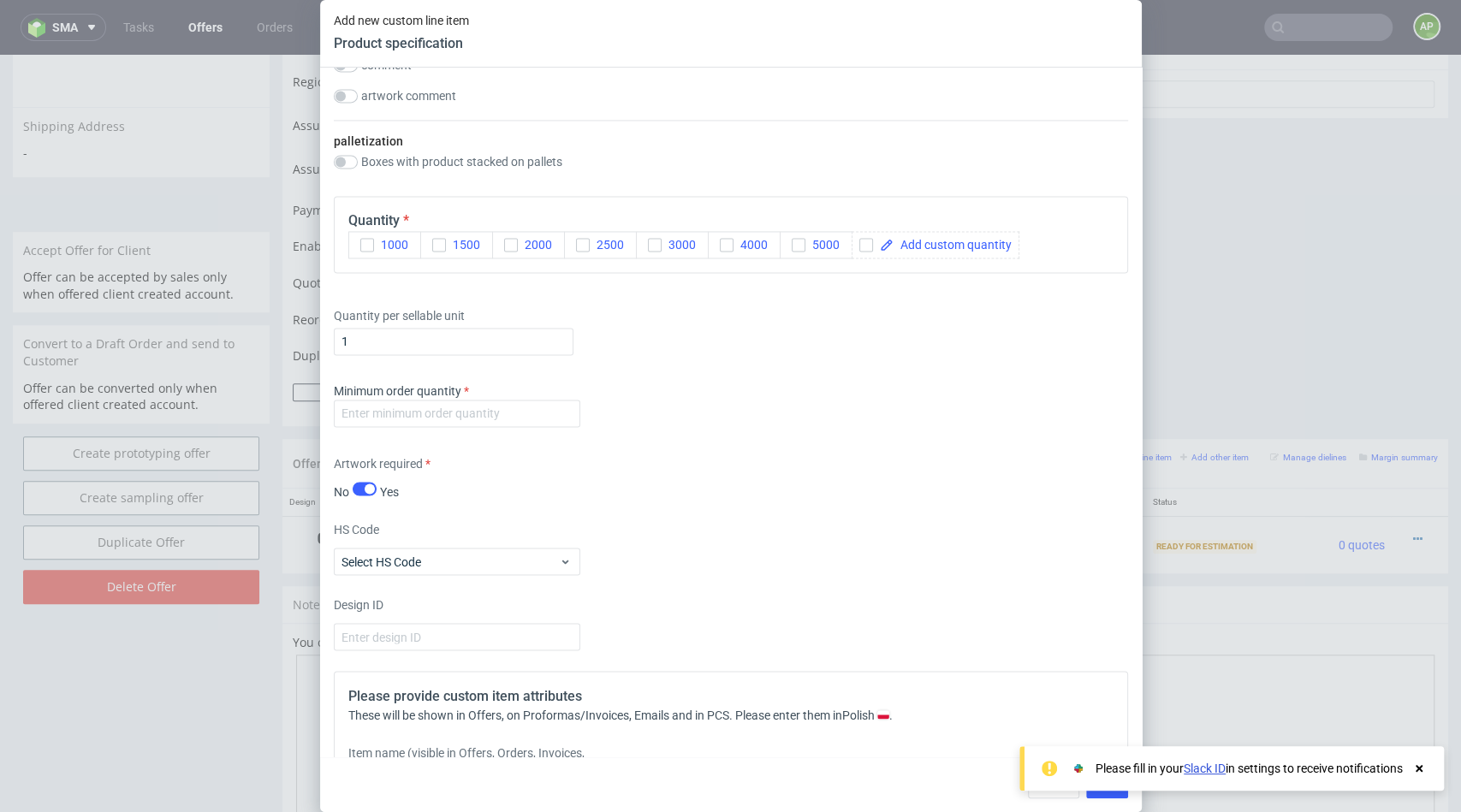
scroll to position [2209, 0]
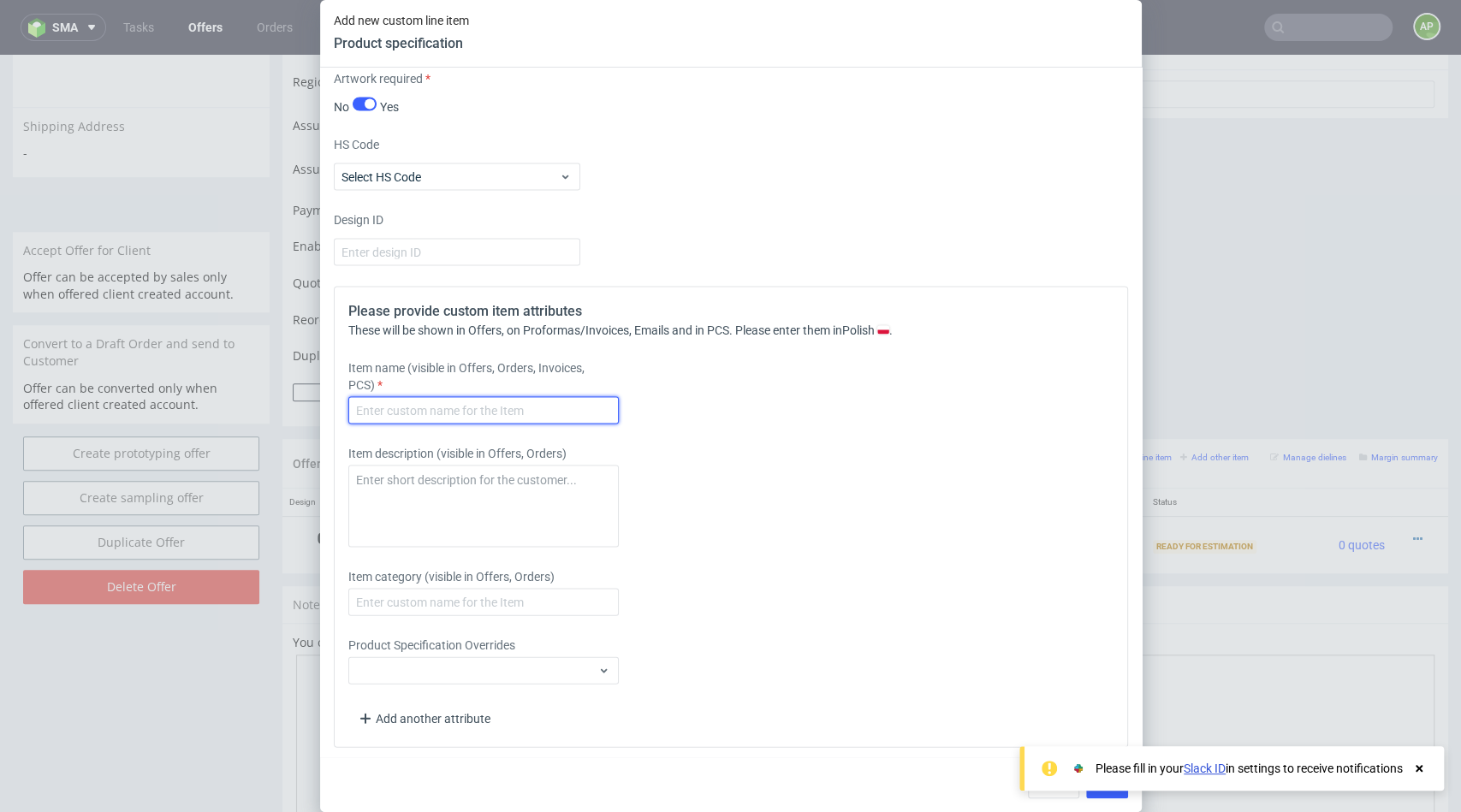
click at [458, 412] on input "text" at bounding box center [483, 409] width 270 height 27
click at [463, 405] on input "Quebo Polymailer 35x45" at bounding box center [483, 409] width 270 height 27
click at [510, 400] on input "Quebo Polymailer 45x45" at bounding box center [483, 409] width 270 height 27
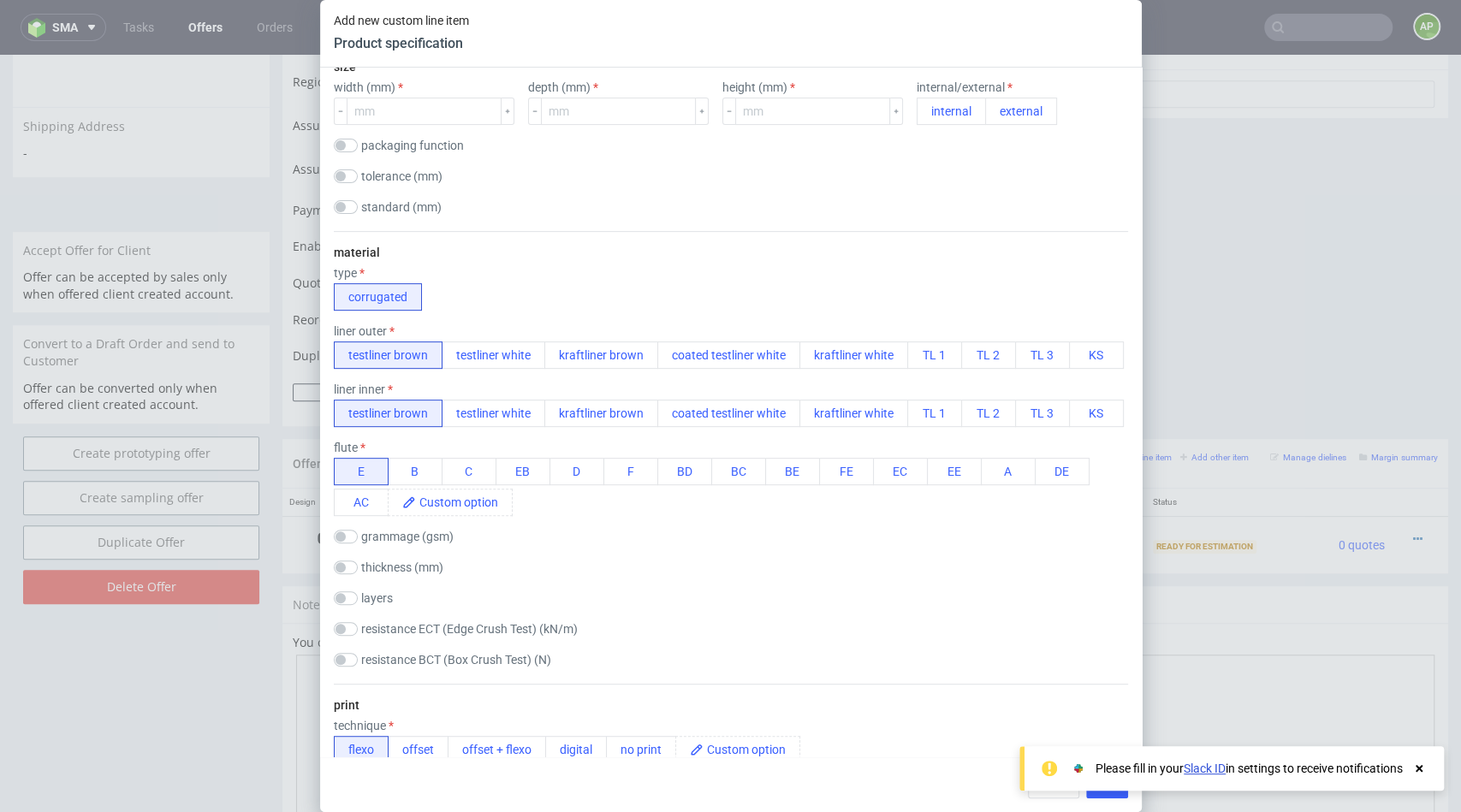
scroll to position [0, 0]
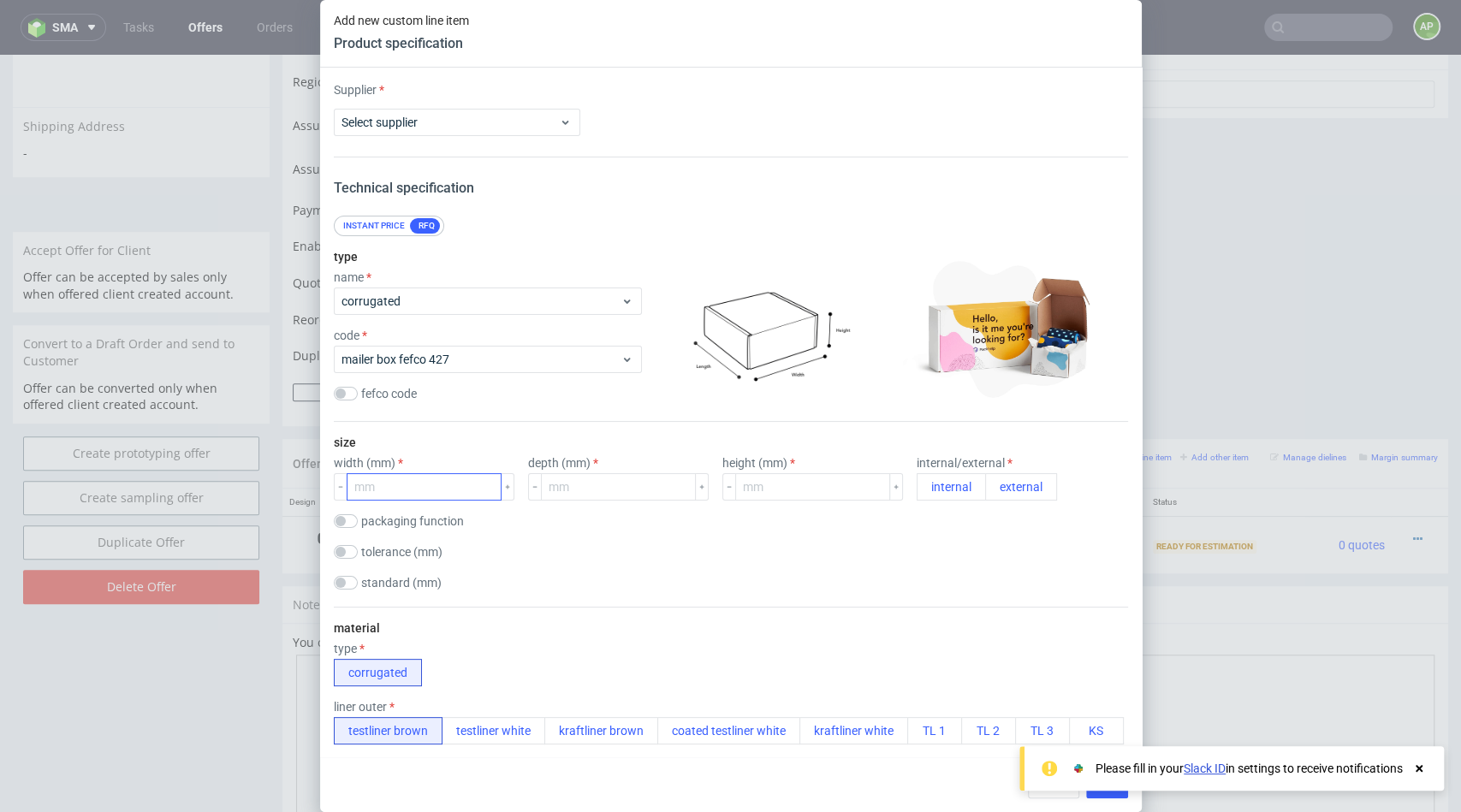
type input "Quebo Polymailer 45x55"
click at [429, 487] on input "number" at bounding box center [424, 486] width 155 height 27
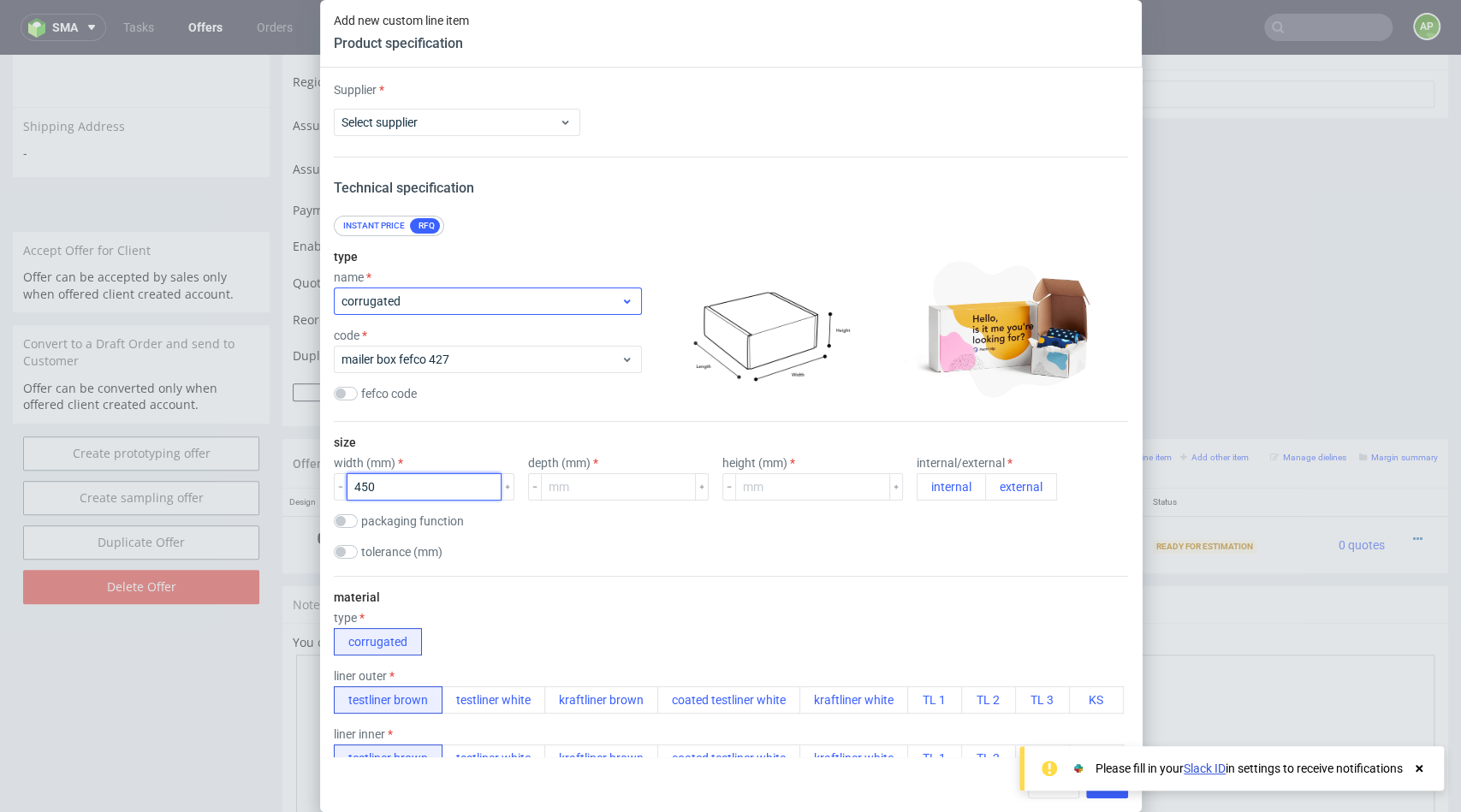
type input "450"
click at [425, 296] on span "corrugated" at bounding box center [481, 301] width 280 height 17
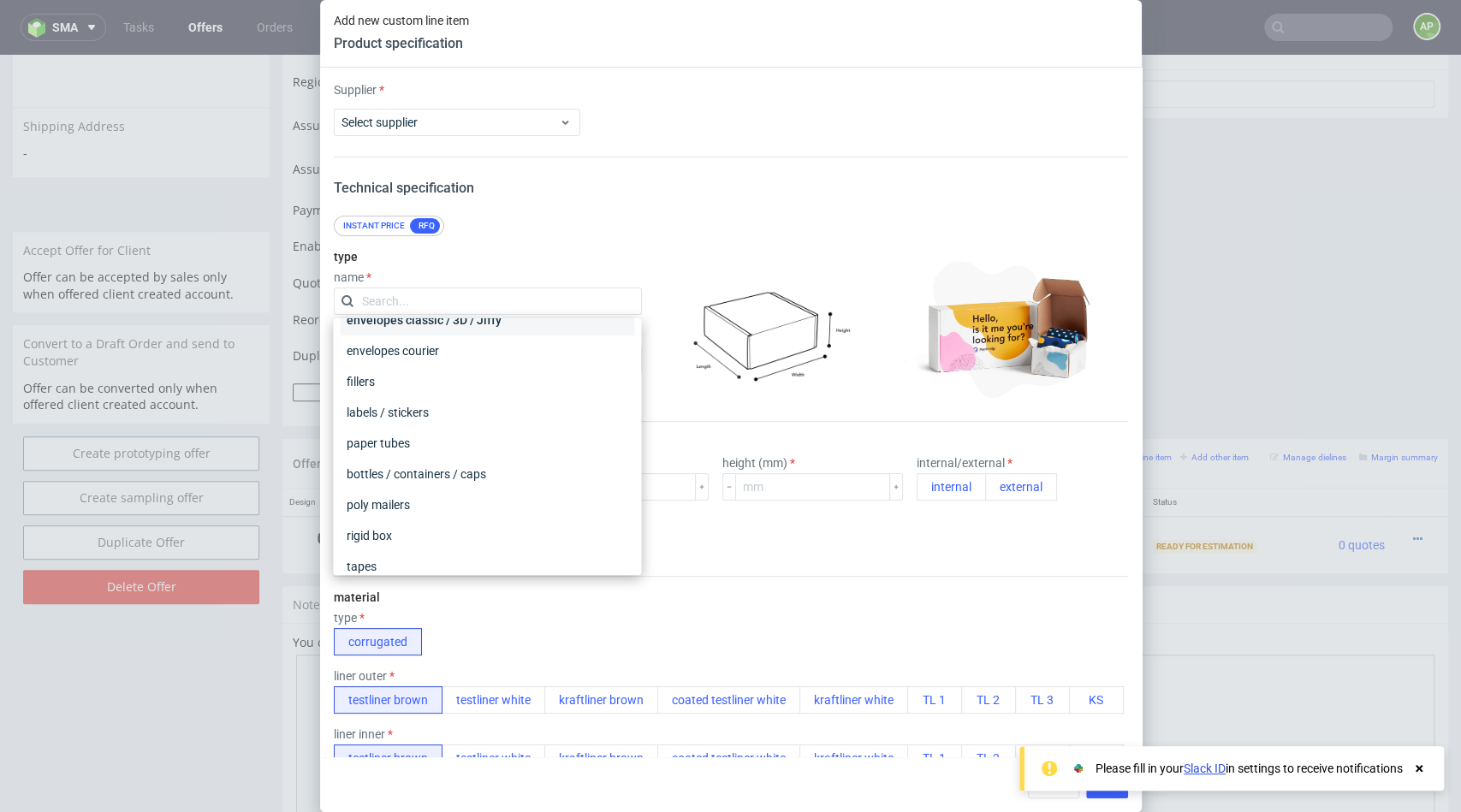
scroll to position [163, 0]
click at [416, 474] on div "poly mailers" at bounding box center [487, 486] width 295 height 31
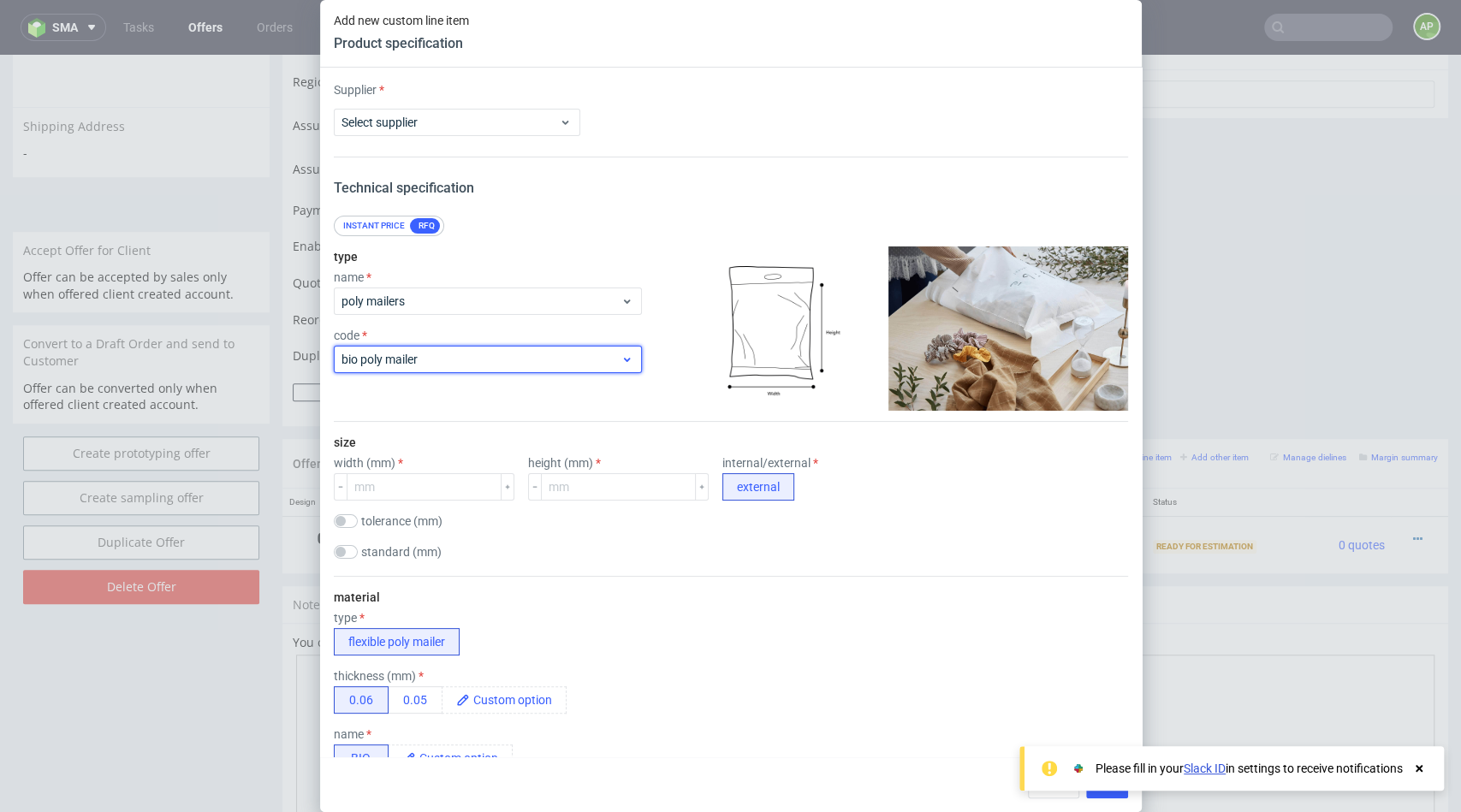
click at [411, 364] on span "bio poly mailer" at bounding box center [481, 359] width 280 height 17
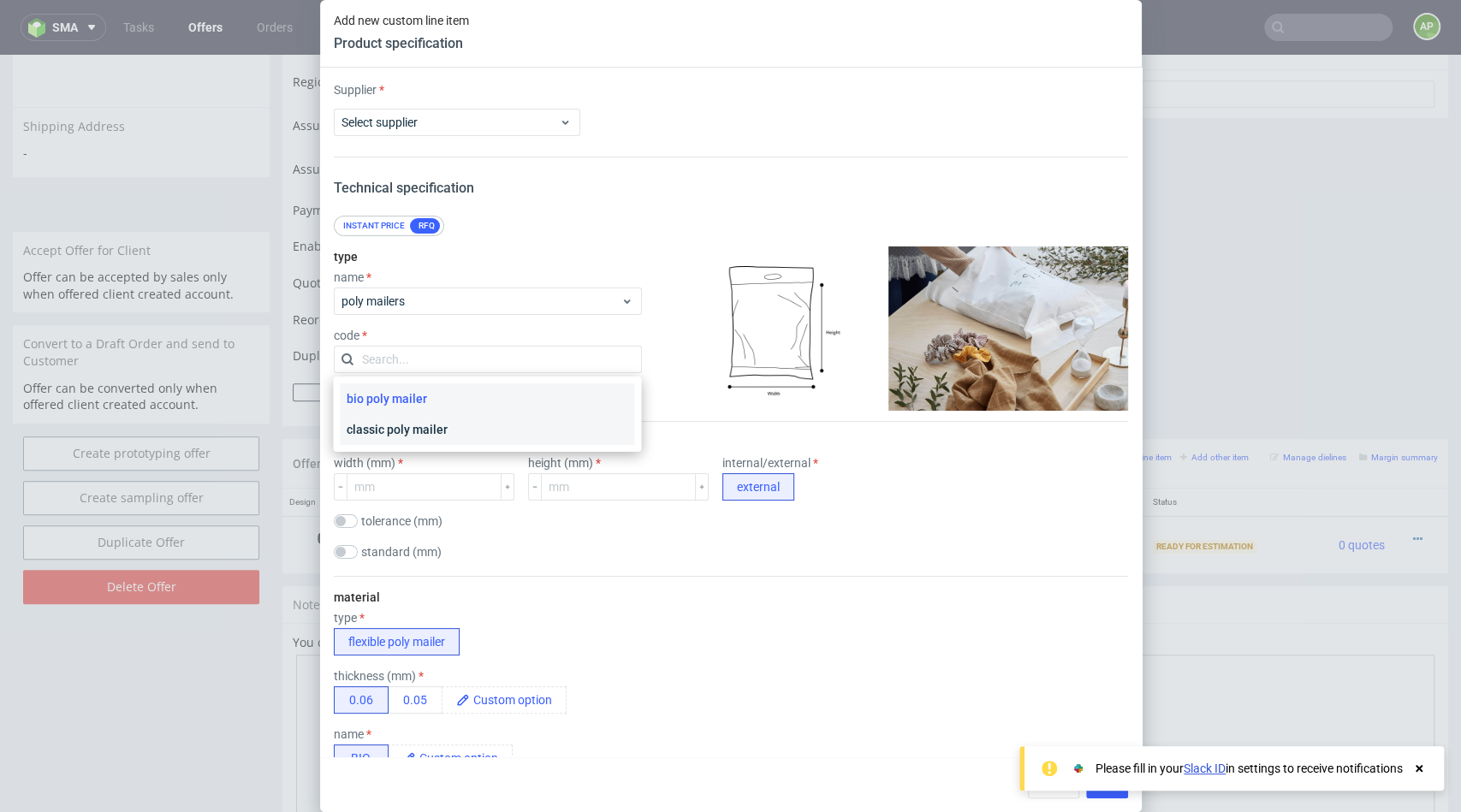
click at [404, 422] on div "classic poly mailer" at bounding box center [487, 429] width 295 height 31
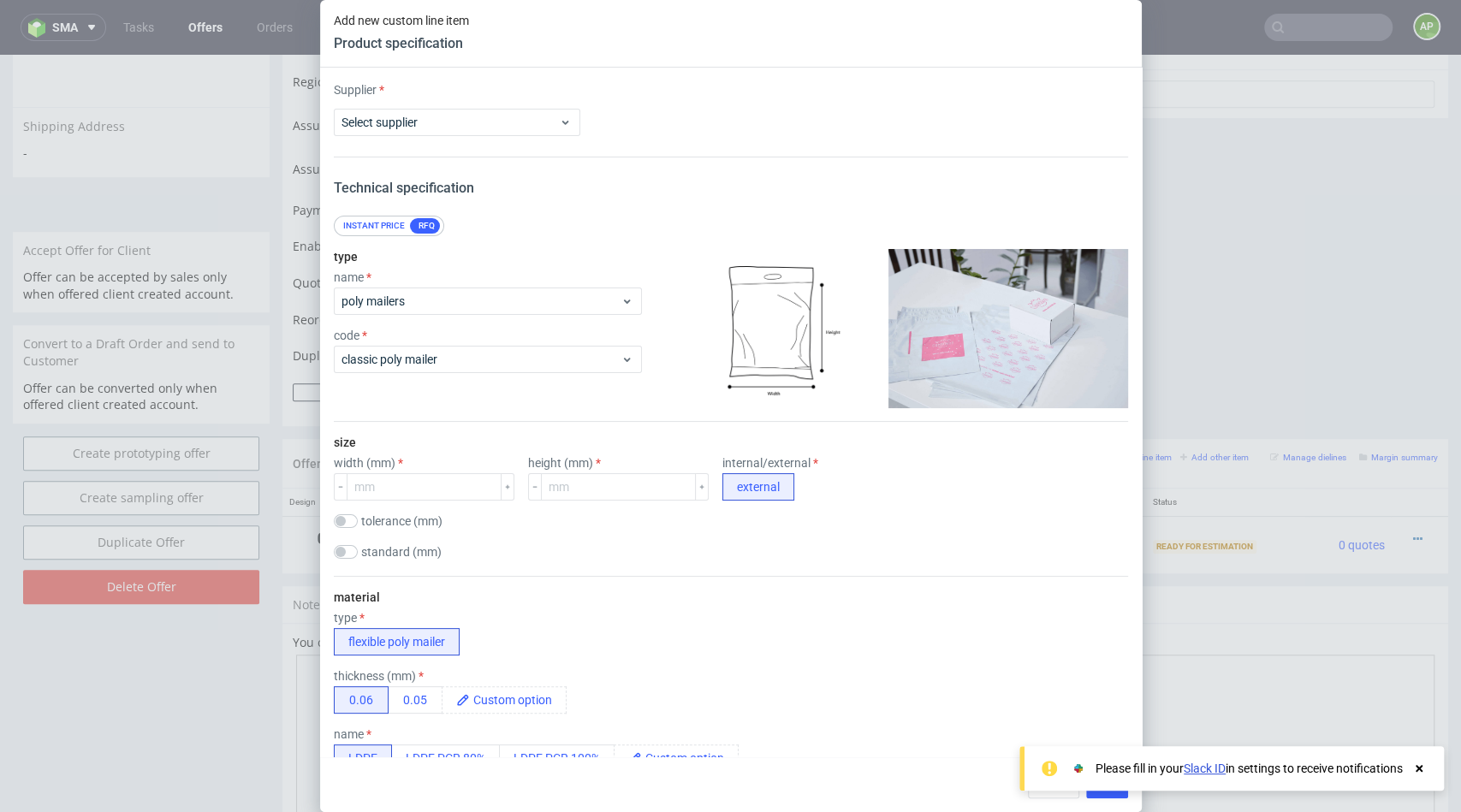
click at [394, 503] on div "size width (mm) height (mm) internal/external external tolerance (mm) standard …" at bounding box center [731, 499] width 795 height 154
click at [391, 490] on input "number" at bounding box center [424, 486] width 155 height 27
type input "450"
click at [566, 486] on input "number" at bounding box center [618, 486] width 155 height 27
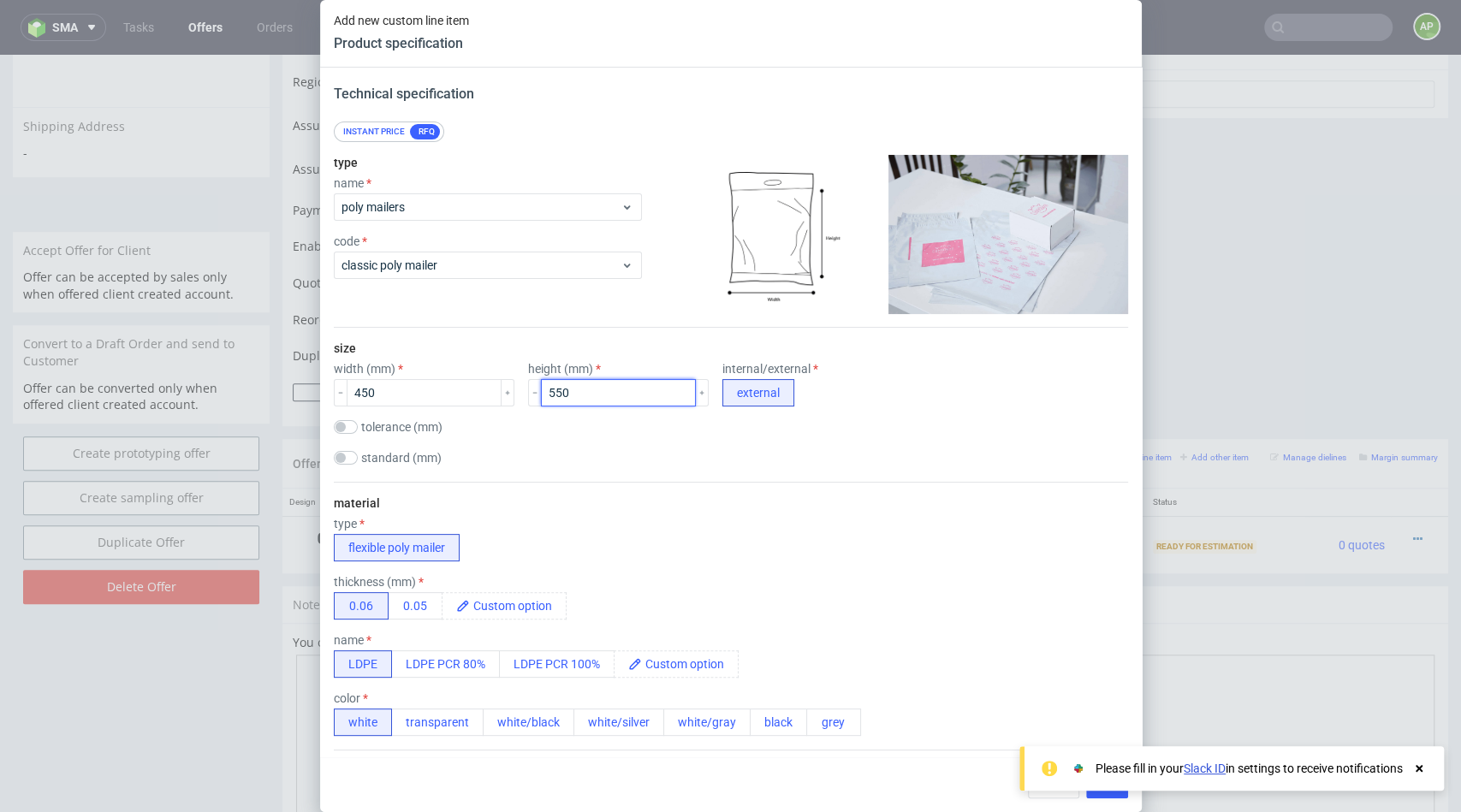
scroll to position [212, 0]
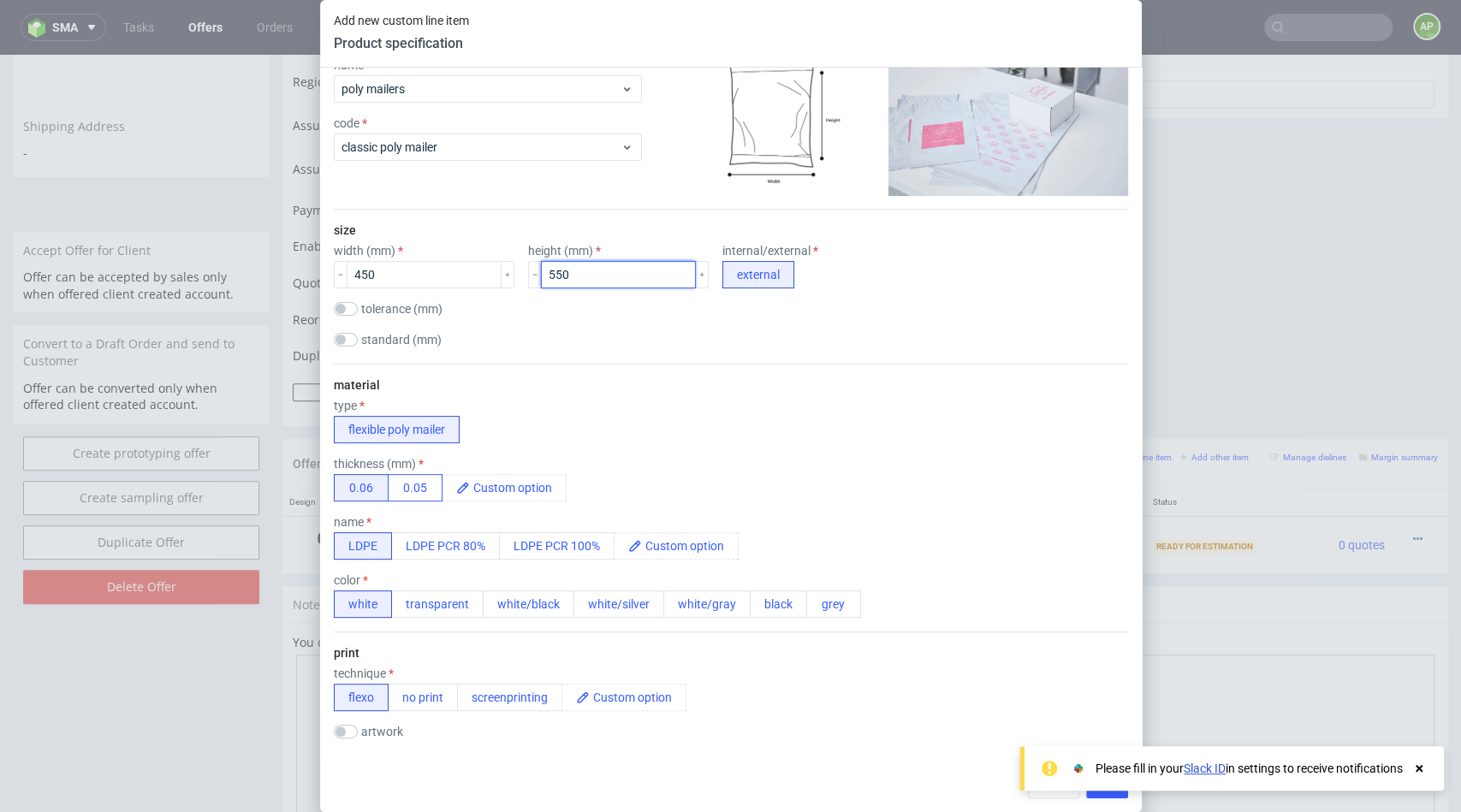
type input "550"
click at [409, 482] on button "0.05" at bounding box center [415, 487] width 55 height 27
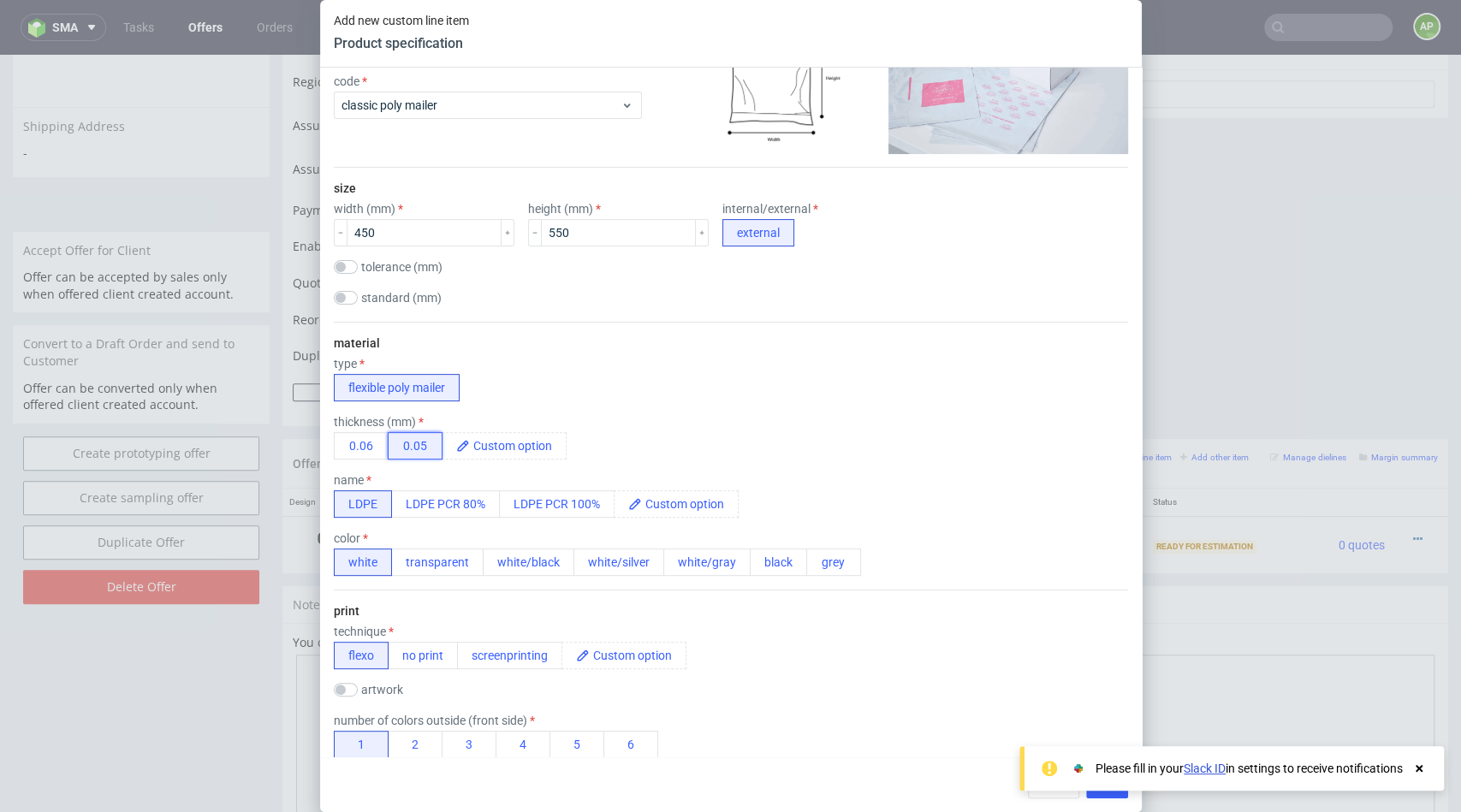
scroll to position [274, 0]
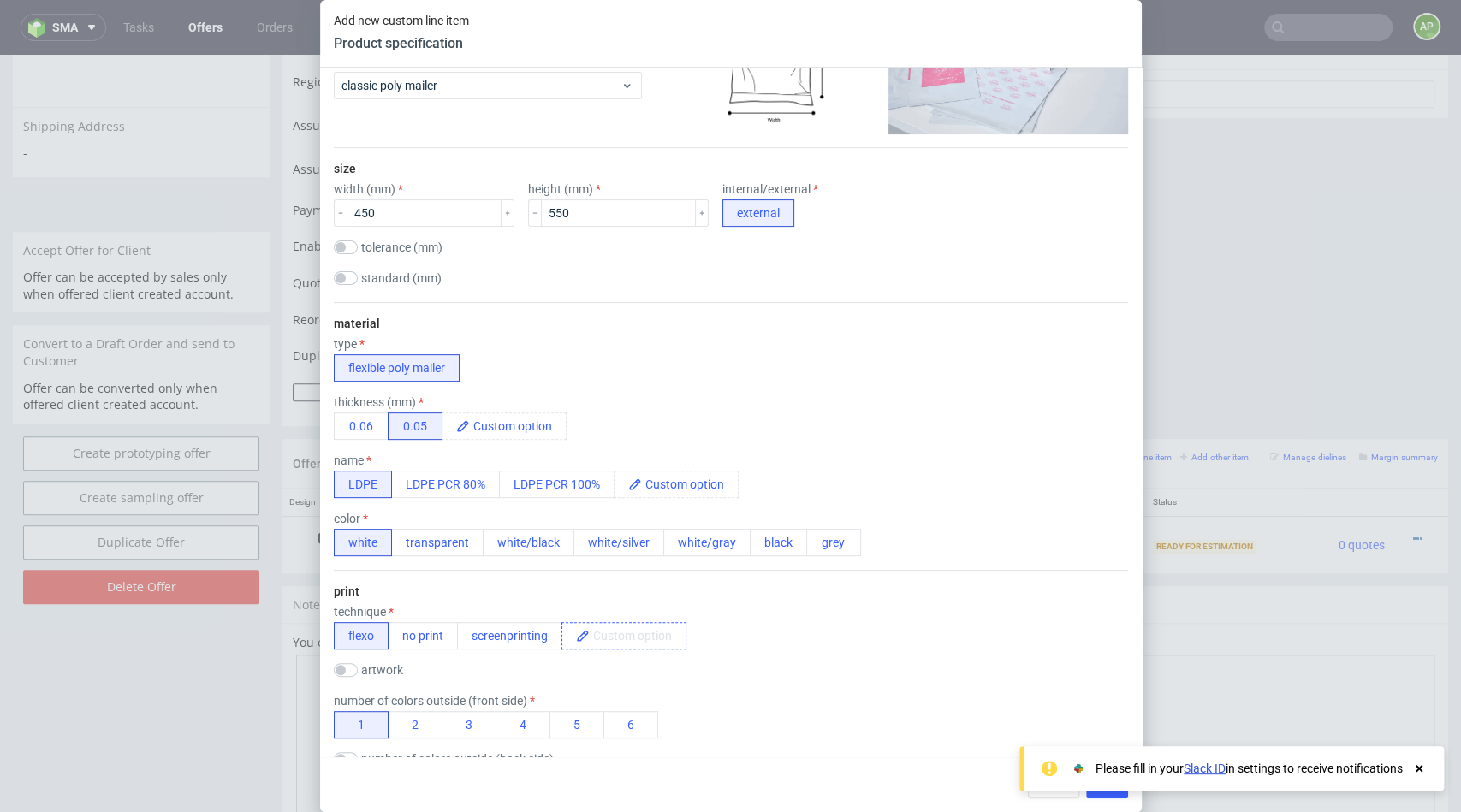
click at [626, 625] on span at bounding box center [637, 635] width 96 height 25
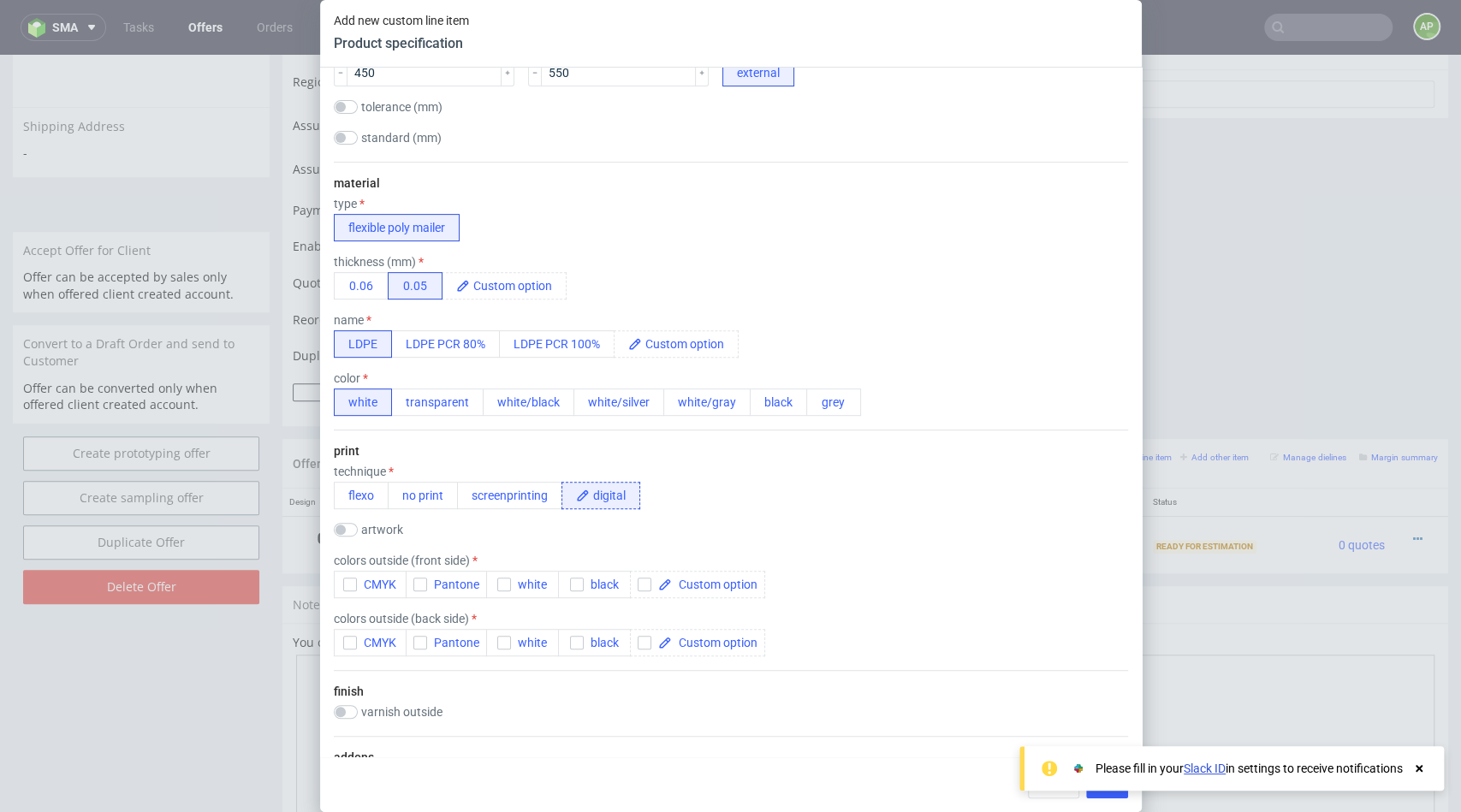
scroll to position [422, 0]
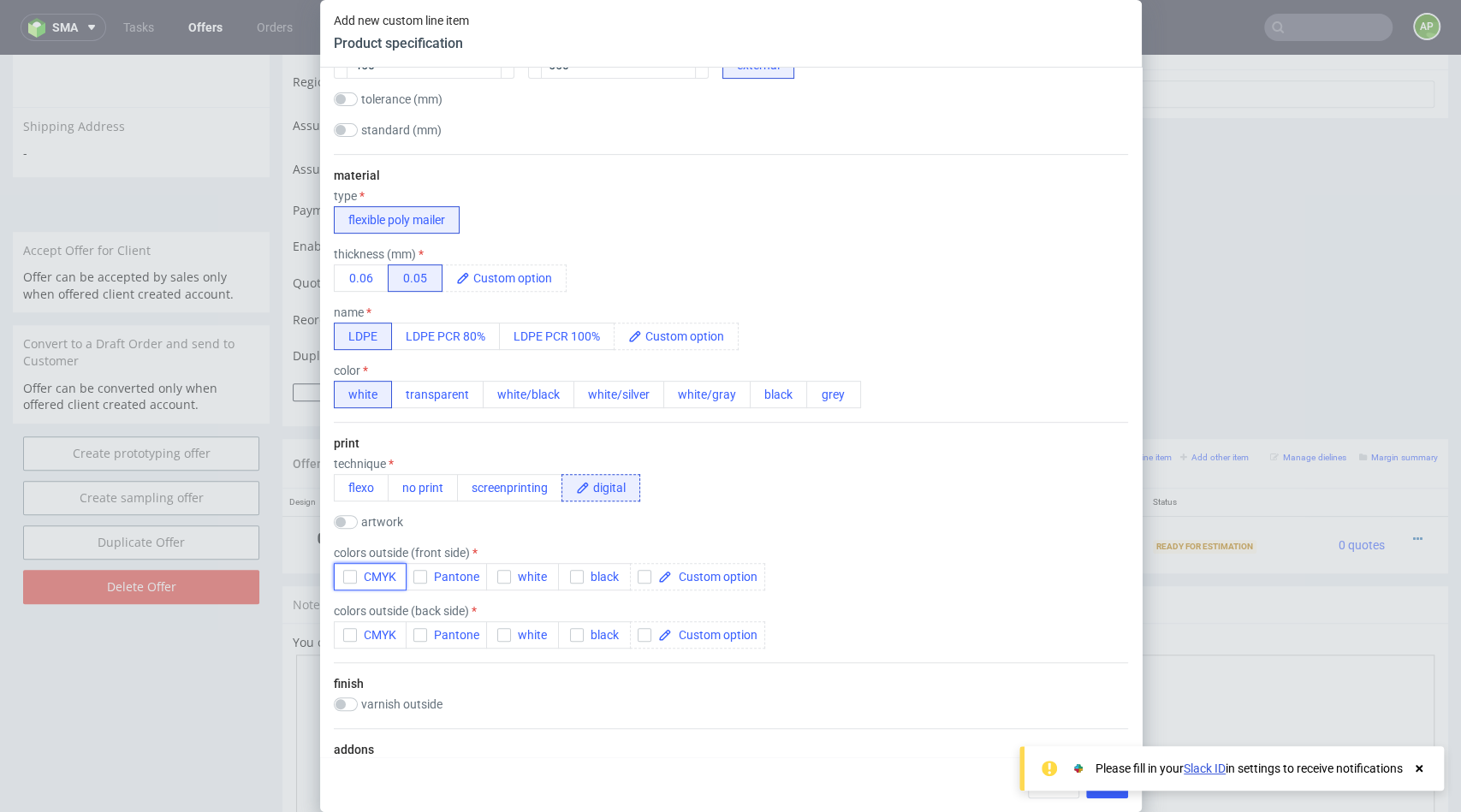
click at [343, 585] on button "CMYK" at bounding box center [370, 576] width 72 height 27
click at [347, 612] on input "checkbox" at bounding box center [345, 611] width 24 height 14
checkbox input "true"
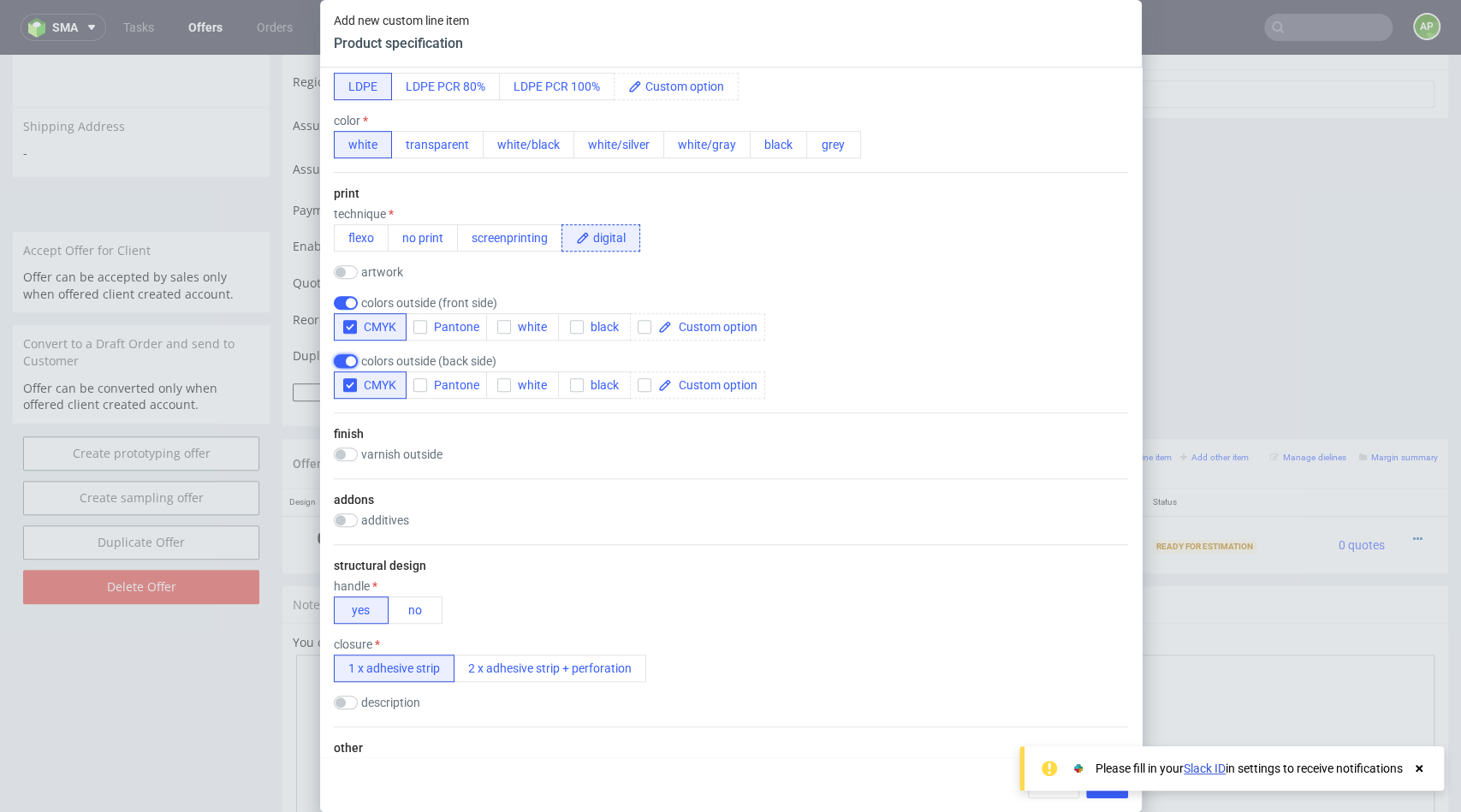
scroll to position [734, 0]
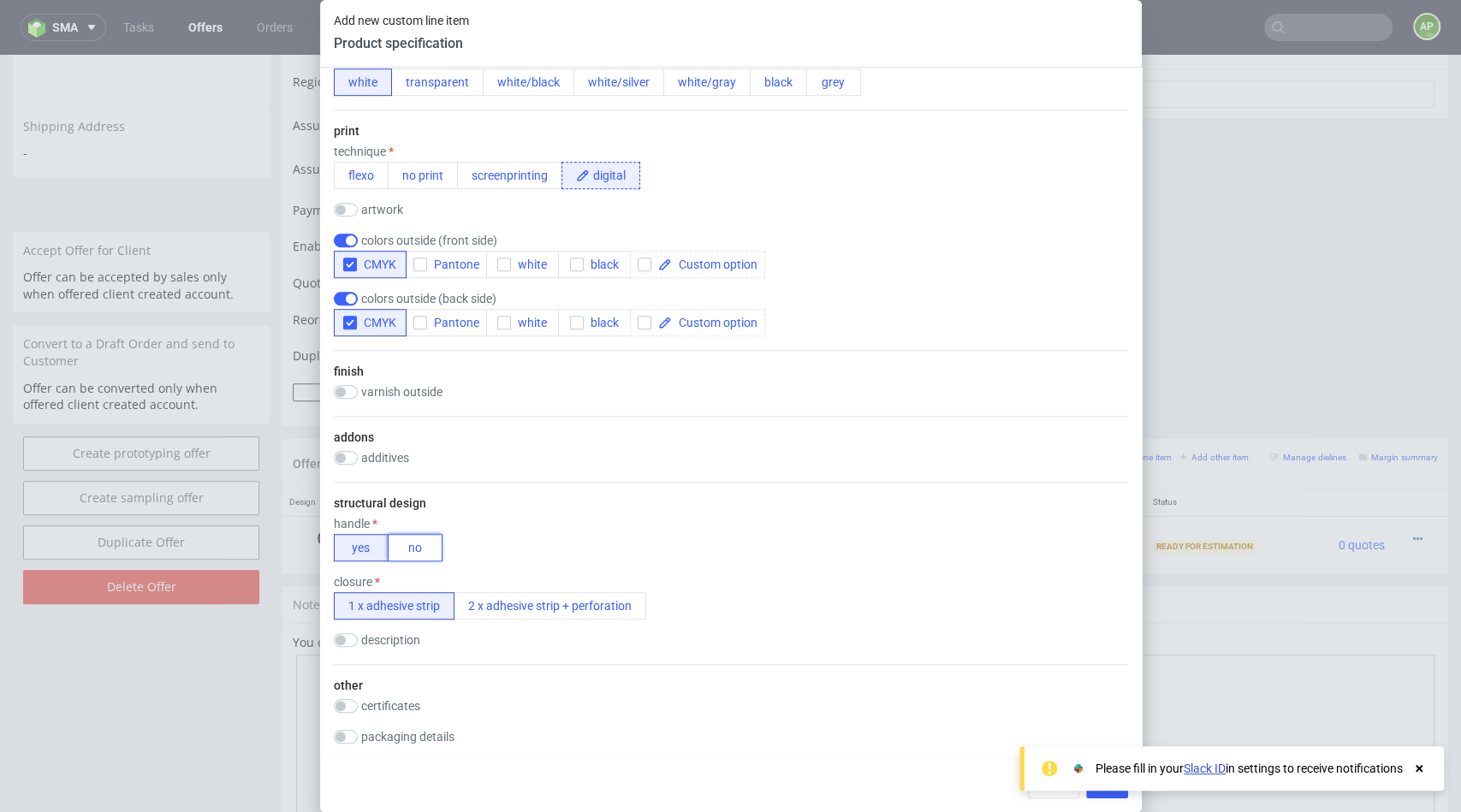
click at [416, 542] on button "no" at bounding box center [415, 547] width 55 height 27
click at [477, 605] on button "2 x adhesive strip + perforation" at bounding box center [550, 605] width 193 height 27
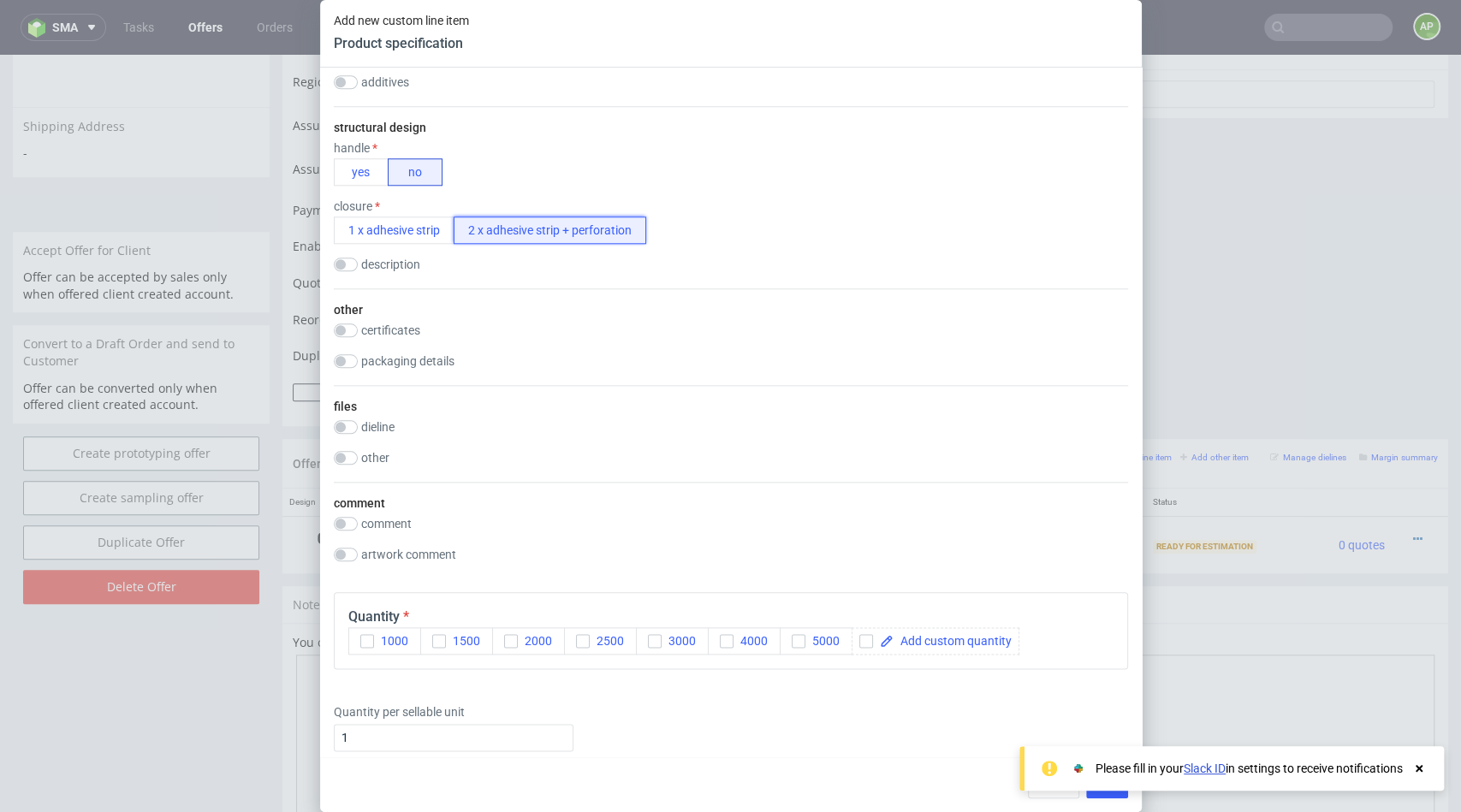
scroll to position [1112, 0]
click at [894, 639] on span at bounding box center [952, 638] width 118 height 12
checkbox input "true"
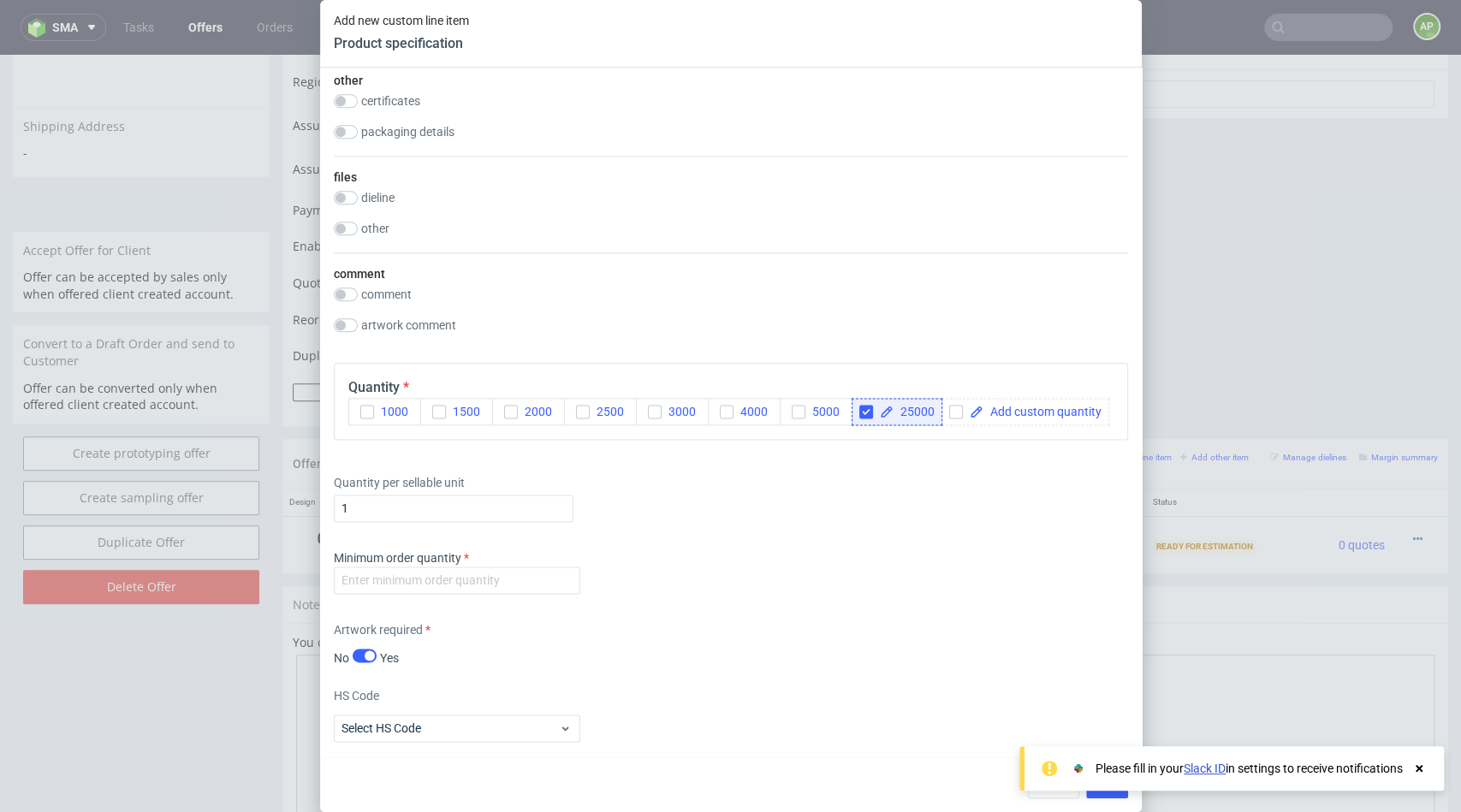
scroll to position [1342, 0]
click at [455, 579] on input "number" at bounding box center [458, 577] width 247 height 27
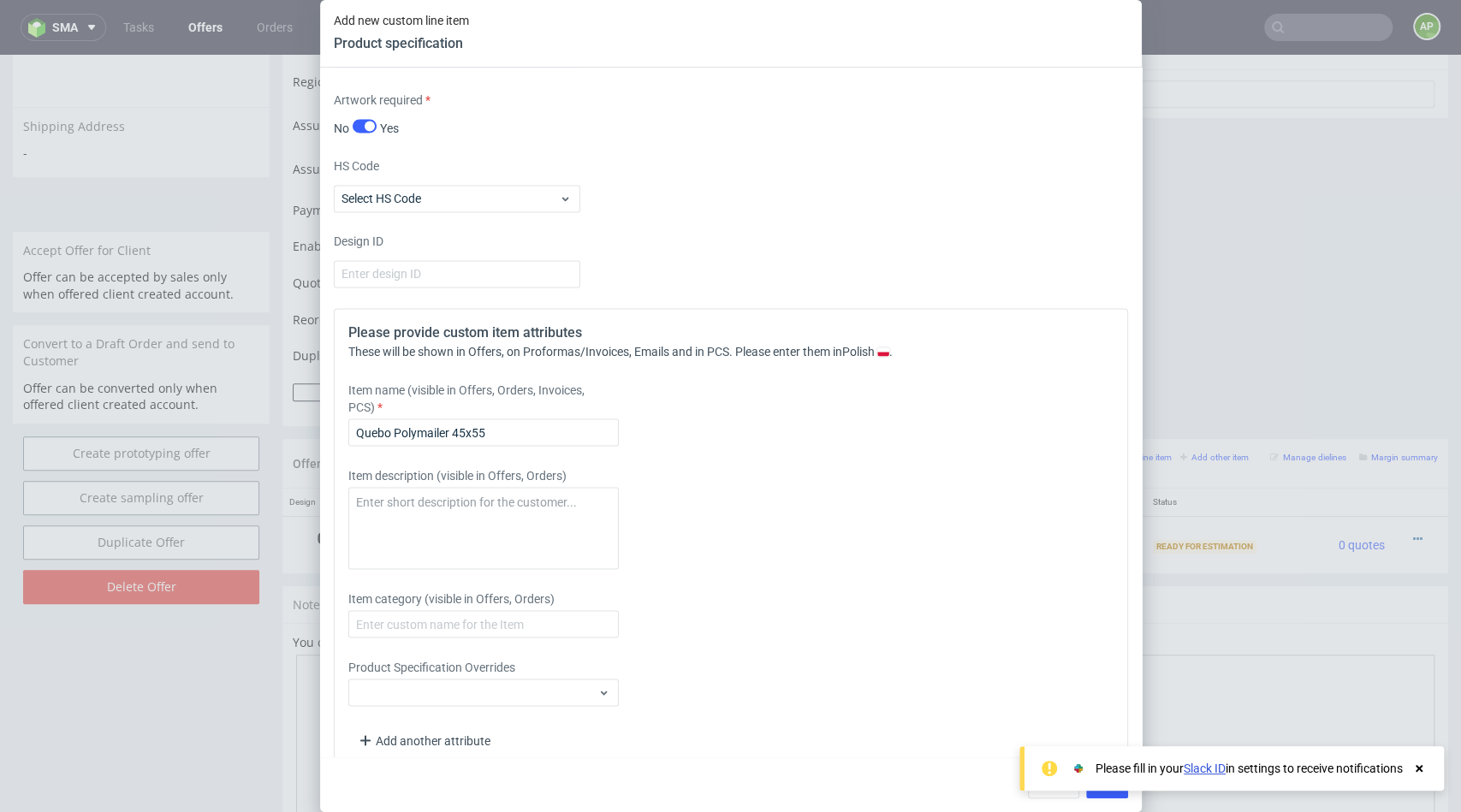
scroll to position [1890, 0]
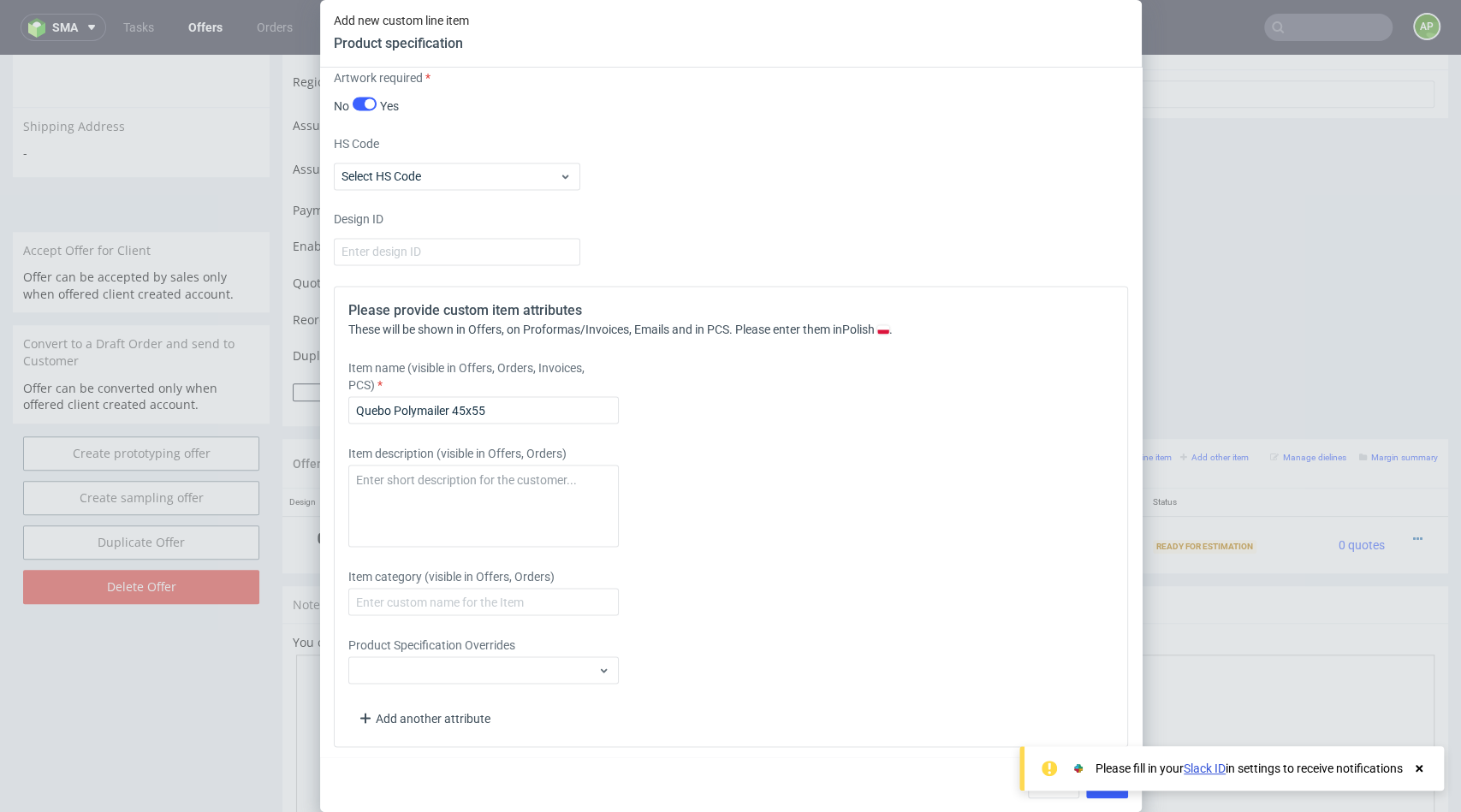
type input "25000"
click at [527, 518] on textarea at bounding box center [483, 505] width 270 height 82
paste textarea ""Format 450x550mm - klapka 50 mm z klejem Hotmelt x1 - folia LDPE biało-czarna …"
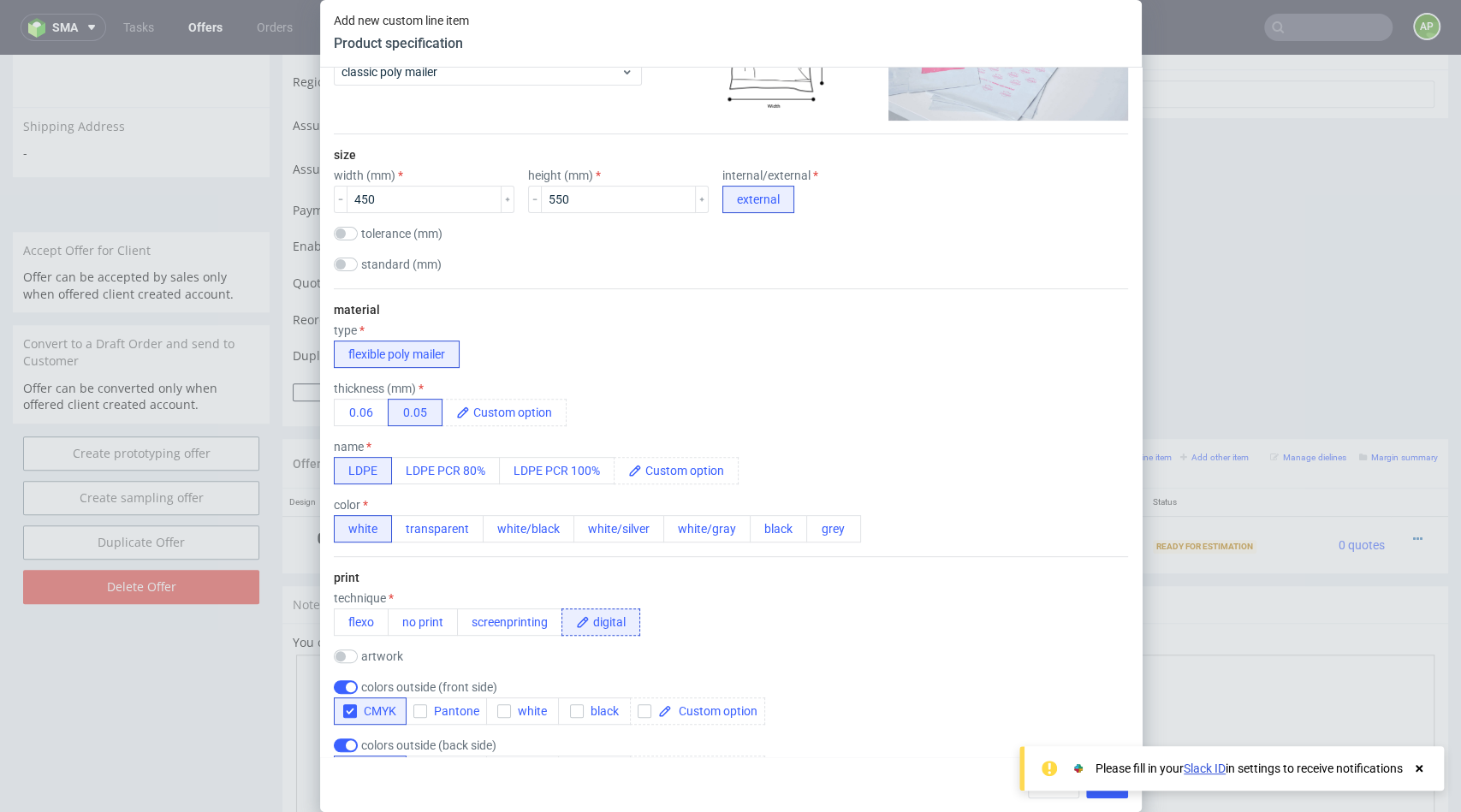
scroll to position [293, 0]
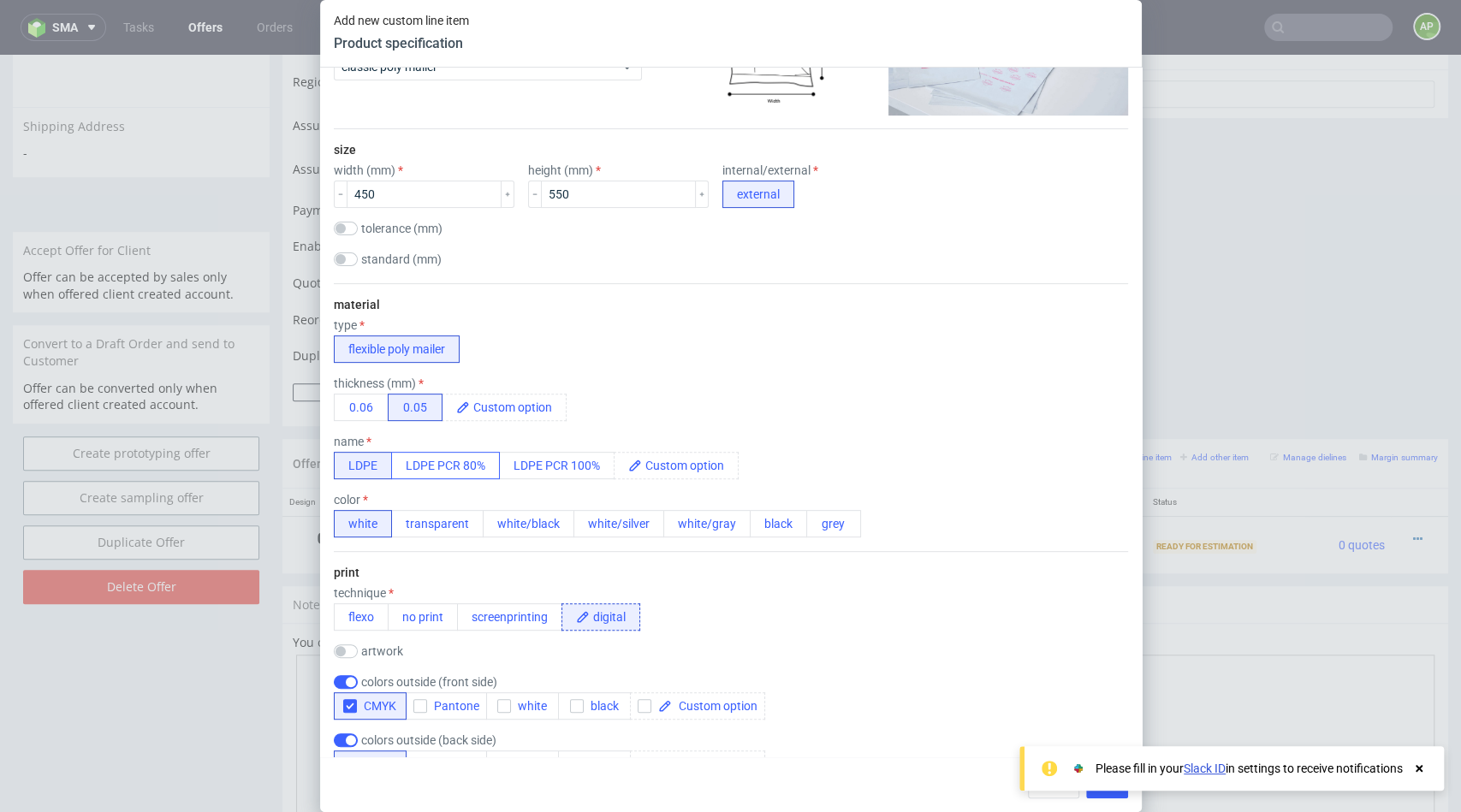
type textarea ""Format 450x550mm - klapka 50 mm z klejem Hotmelt x1 - folia LDPE biało-czarna …"
click at [458, 464] on button "LDPE PCR 80%" at bounding box center [444, 465] width 108 height 27
click at [370, 468] on button "LDPE" at bounding box center [363, 465] width 58 height 27
click at [565, 458] on button "LDPE PCR 100%" at bounding box center [556, 465] width 116 height 27
click at [437, 473] on button "LDPE PCR 80%" at bounding box center [444, 465] width 108 height 27
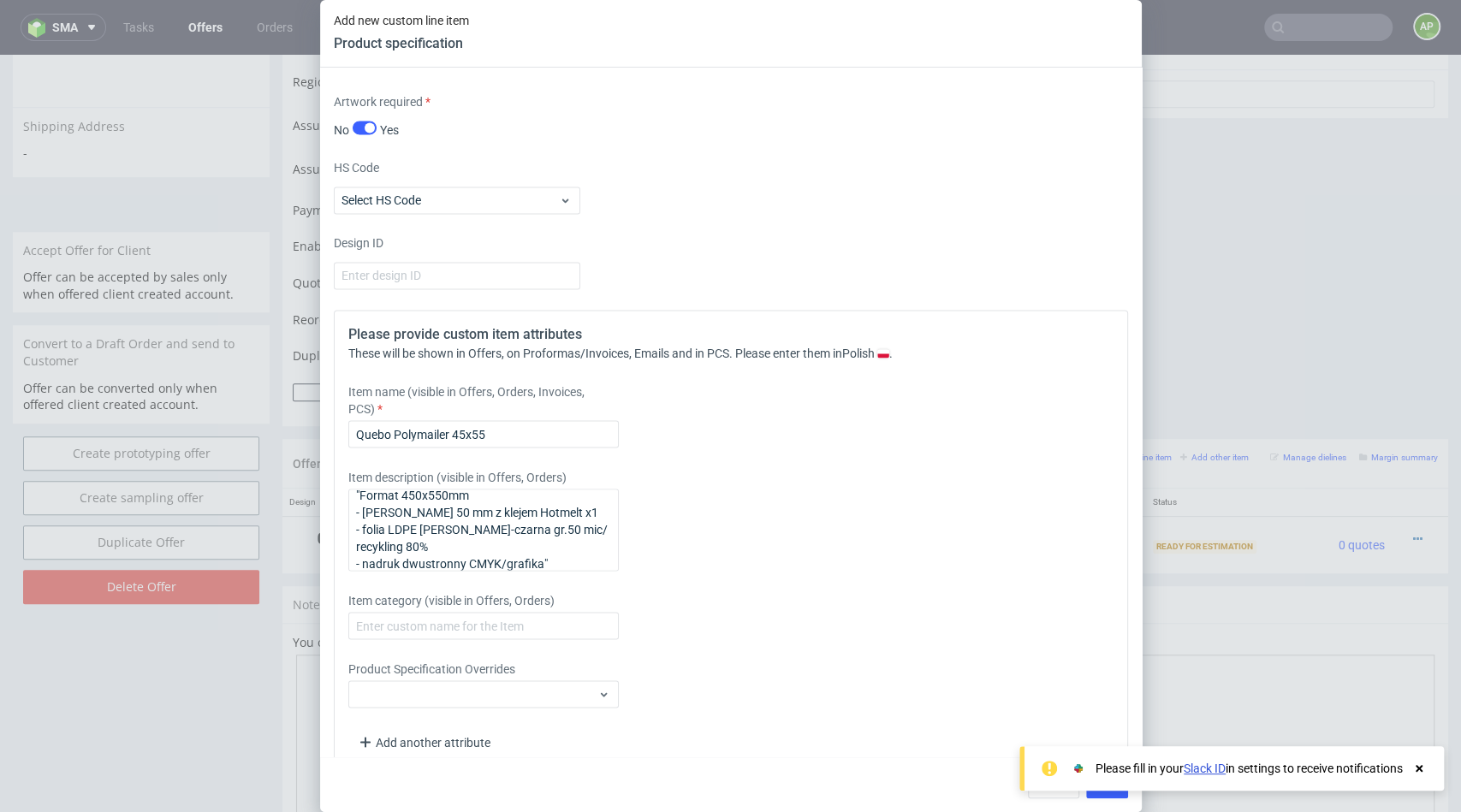
scroll to position [1890, 0]
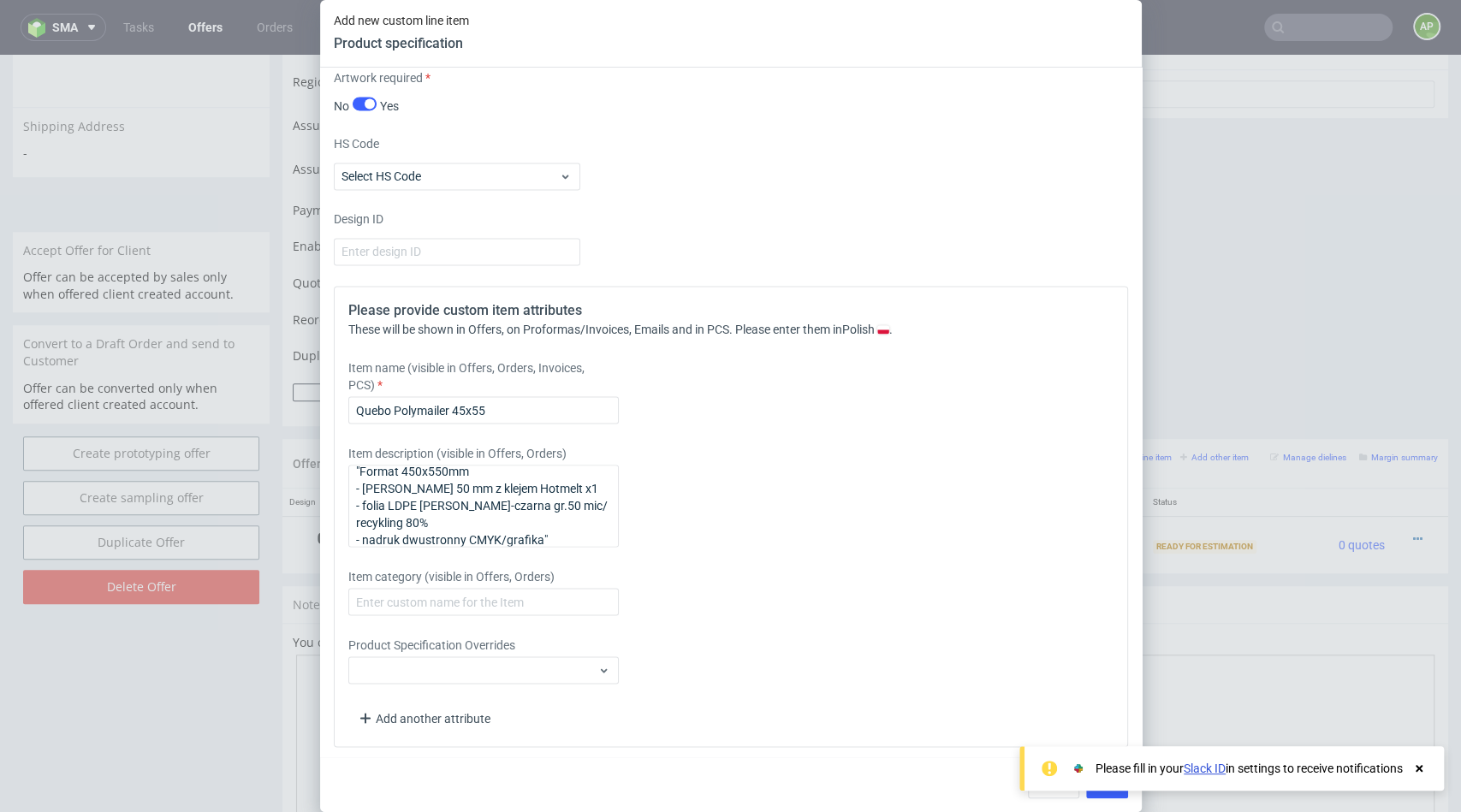
click at [1423, 768] on icon at bounding box center [1419, 768] width 15 height 14
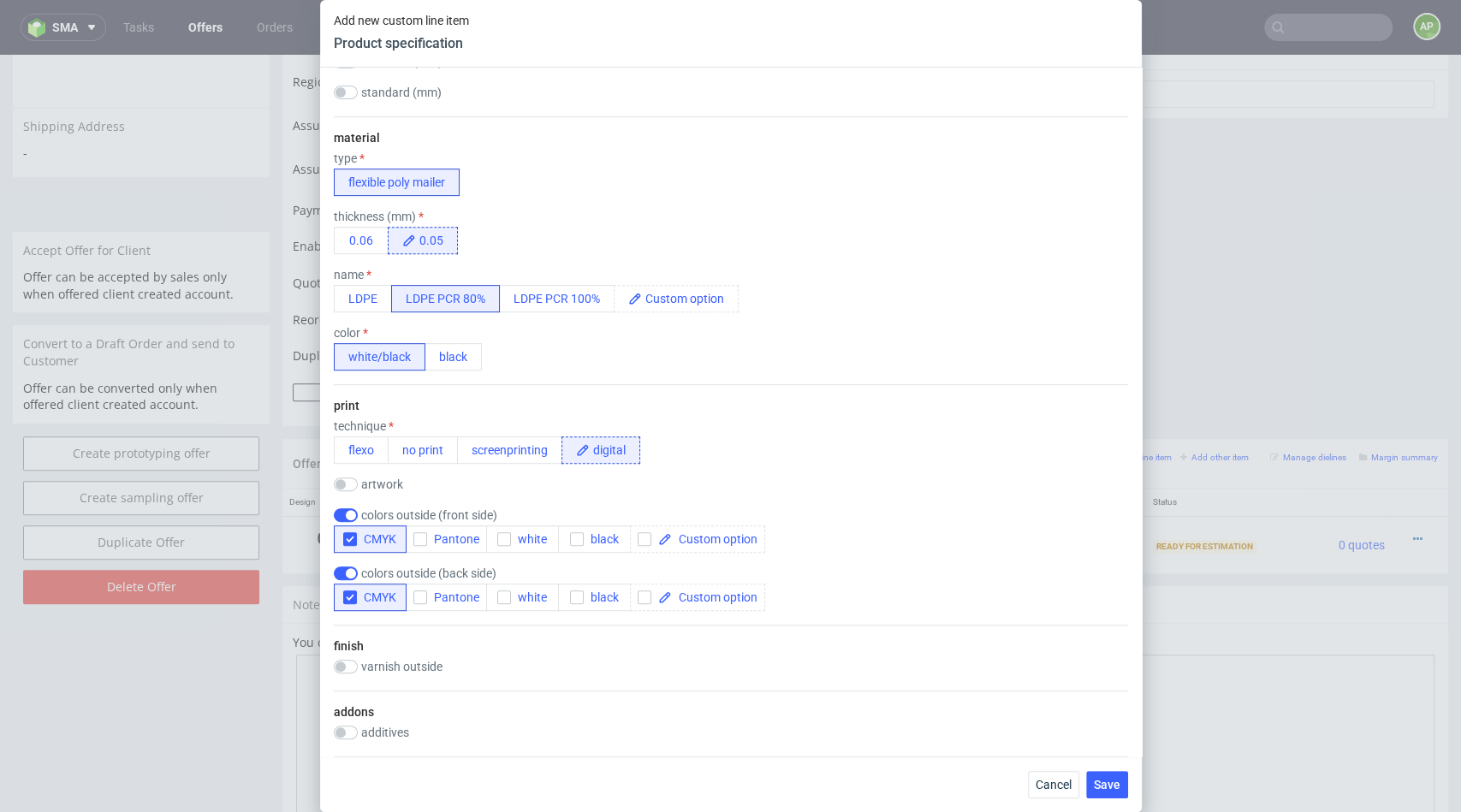
scroll to position [0, 0]
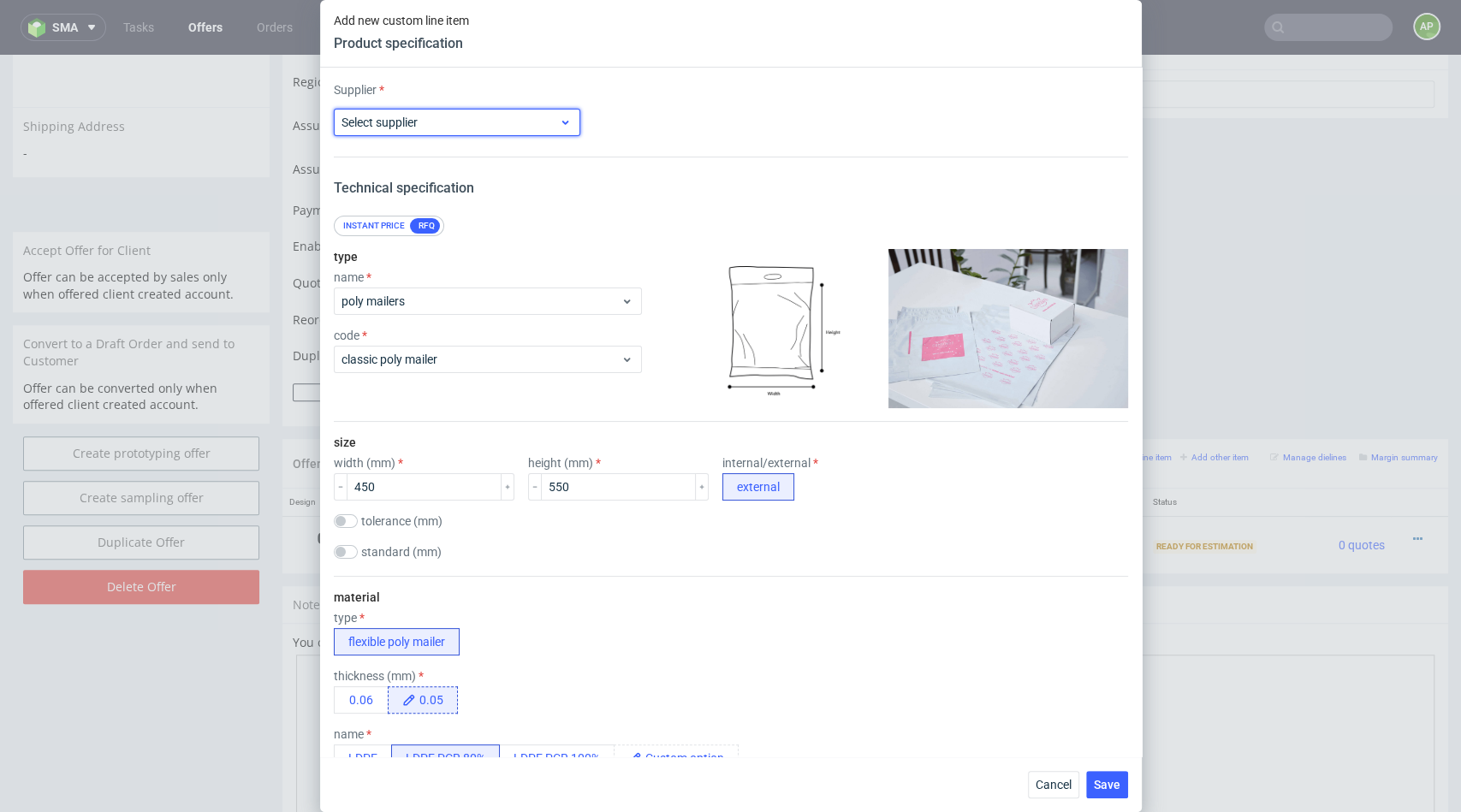
click at [409, 112] on div "Select supplier" at bounding box center [458, 121] width 247 height 27
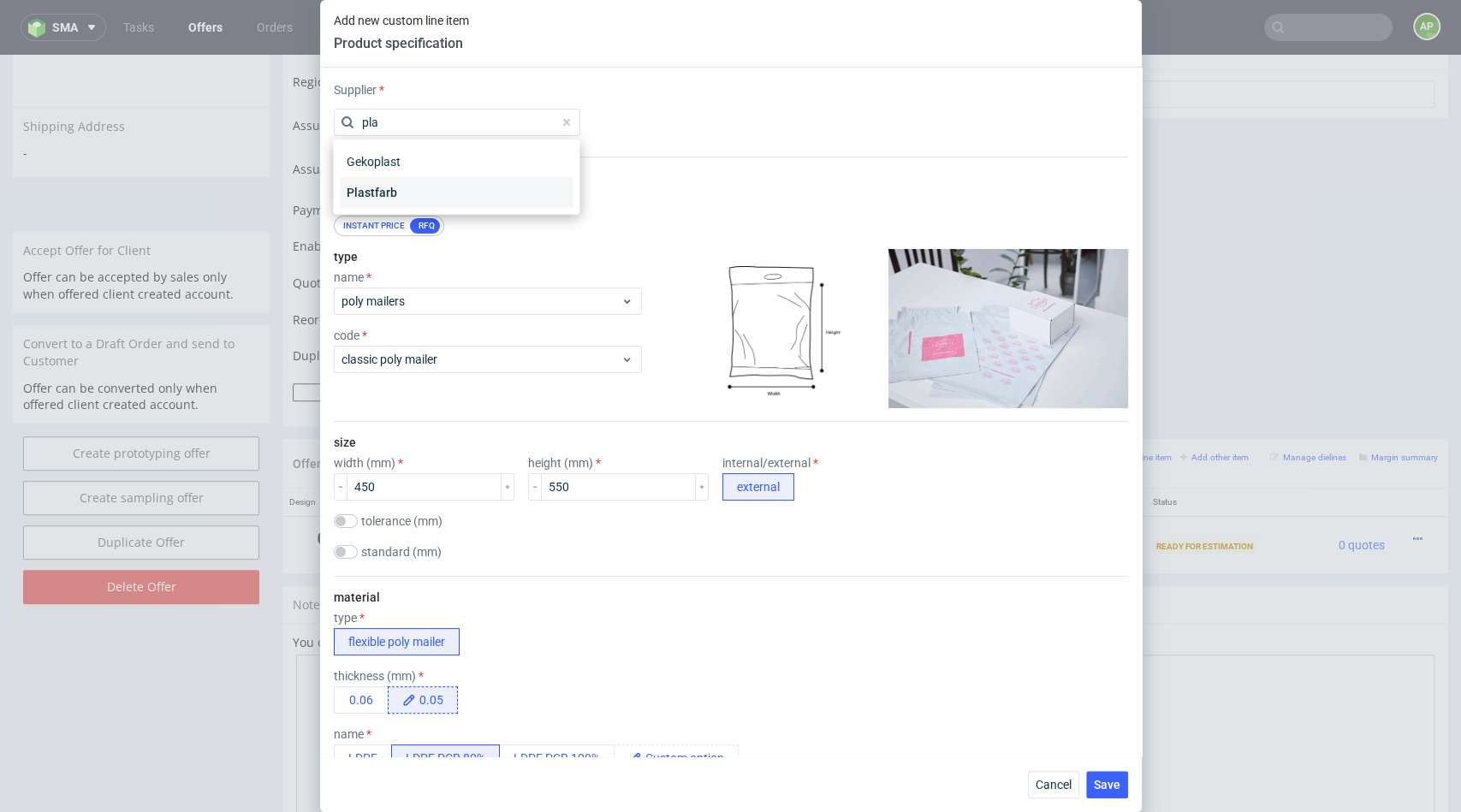
type input "pla"
click at [393, 193] on div "Plastfarb" at bounding box center [456, 192] width 233 height 31
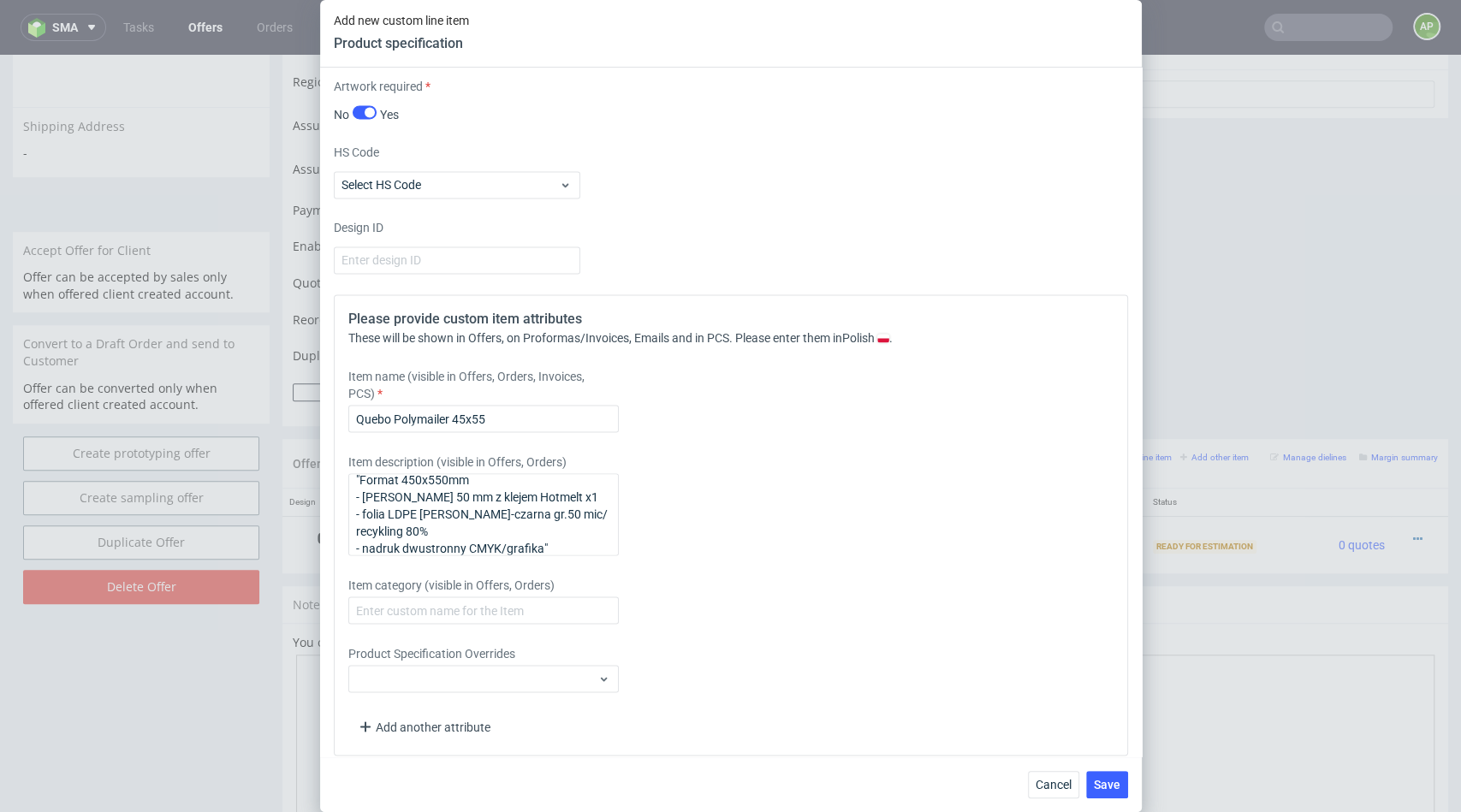
scroll to position [1890, 0]
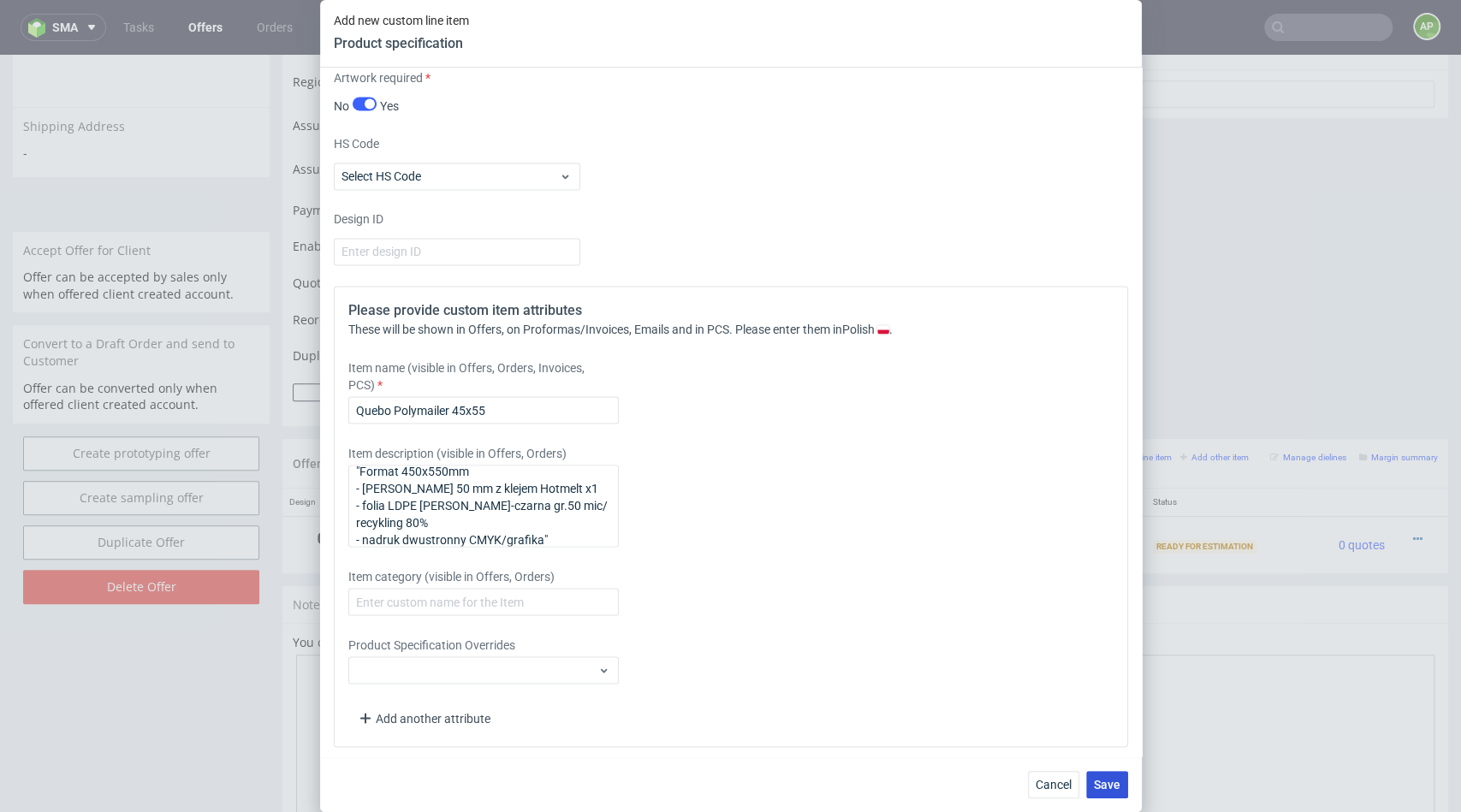
click at [1117, 791] on button "Save" at bounding box center [1107, 784] width 42 height 27
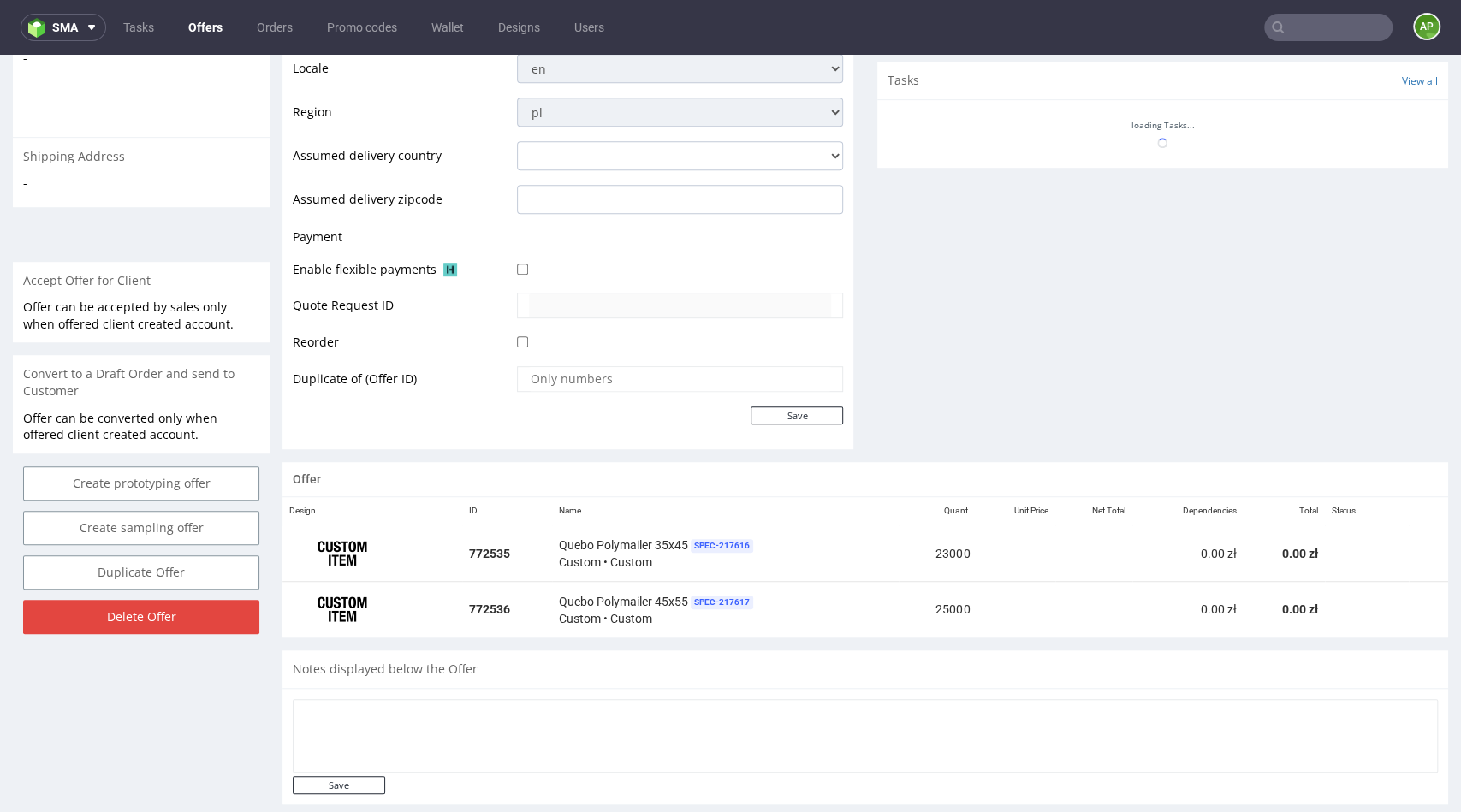
scroll to position [883, 0]
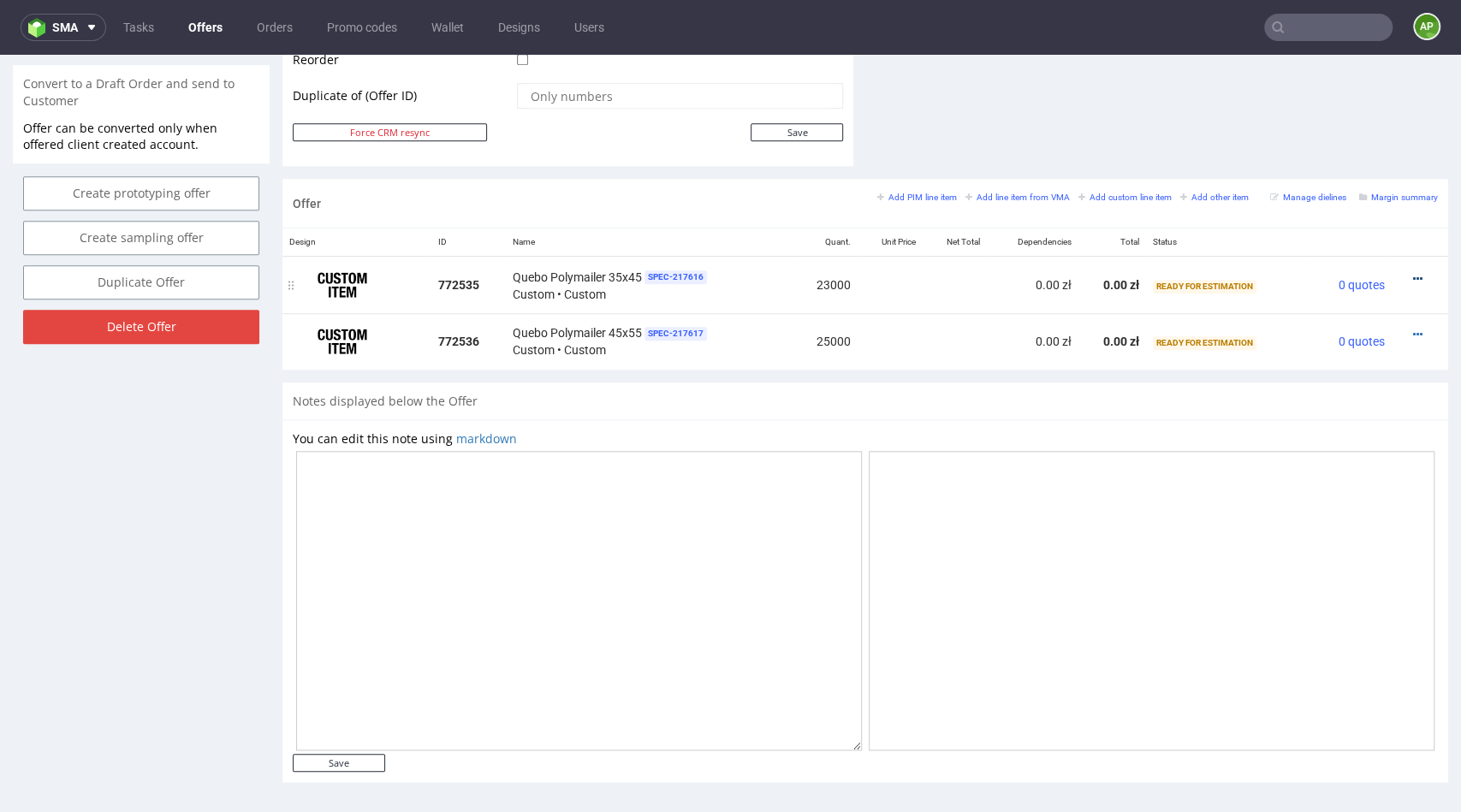
click at [1413, 278] on icon at bounding box center [1418, 279] width 9 height 12
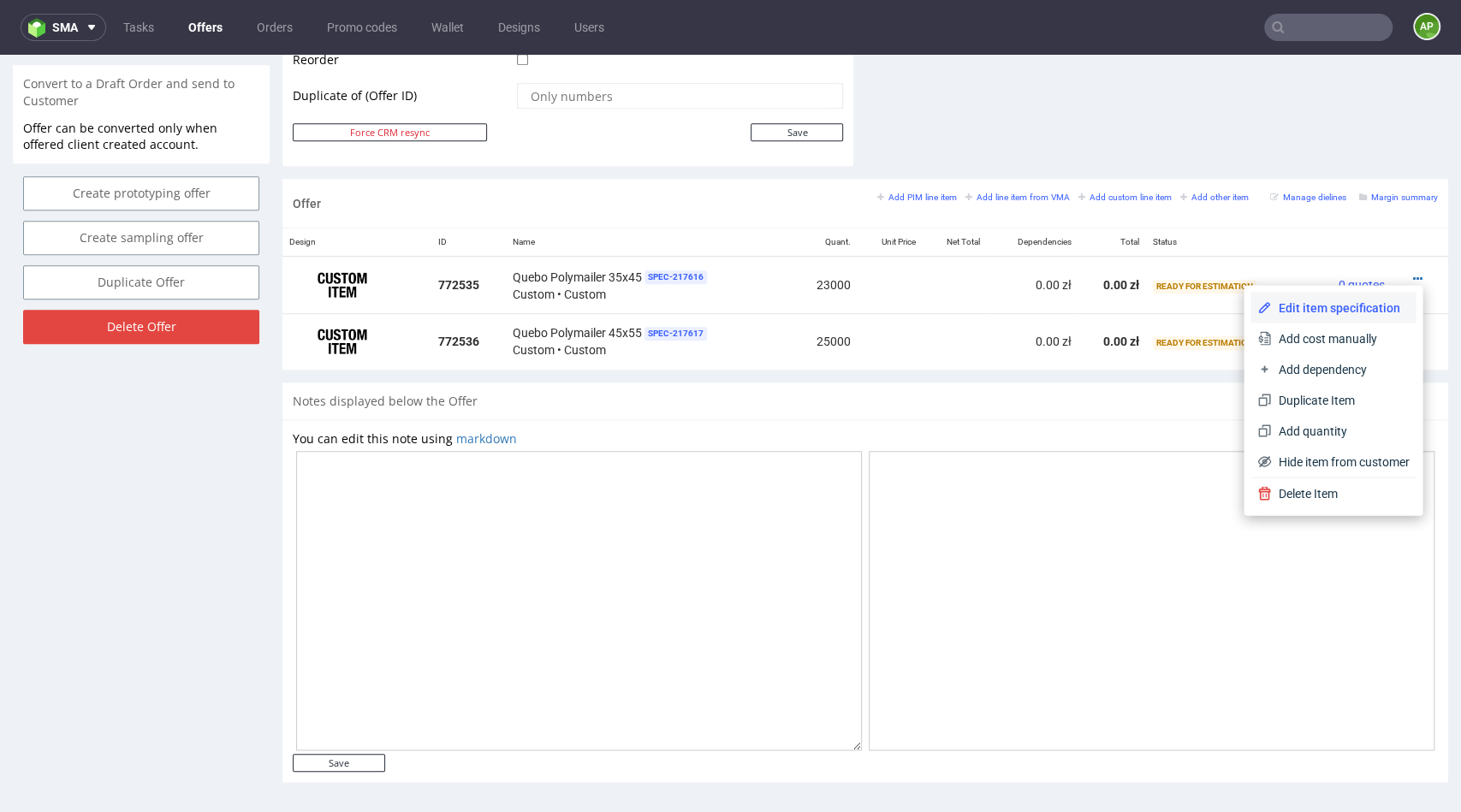
click at [1353, 306] on span "Edit item specification" at bounding box center [1340, 307] width 137 height 17
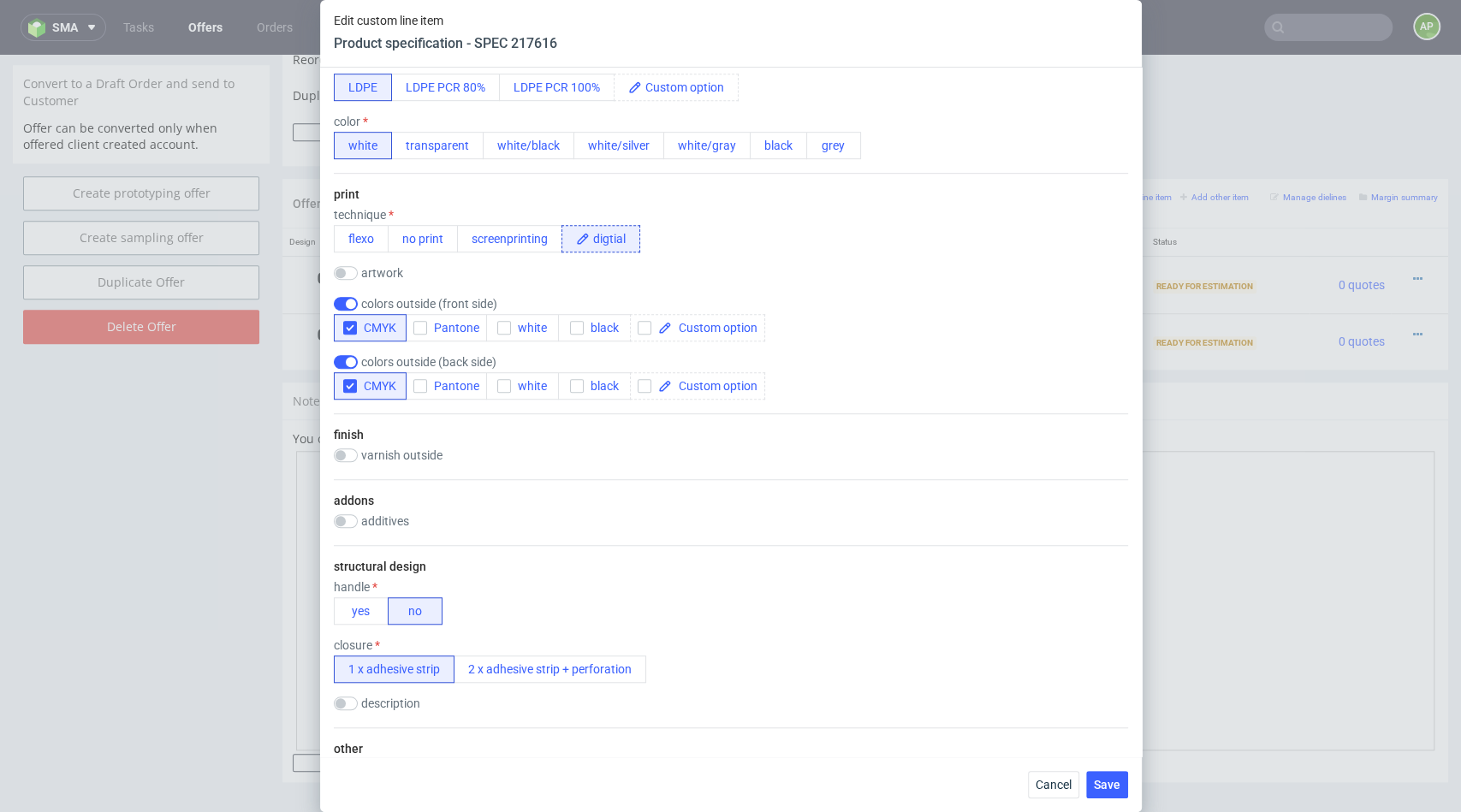
scroll to position [678, 0]
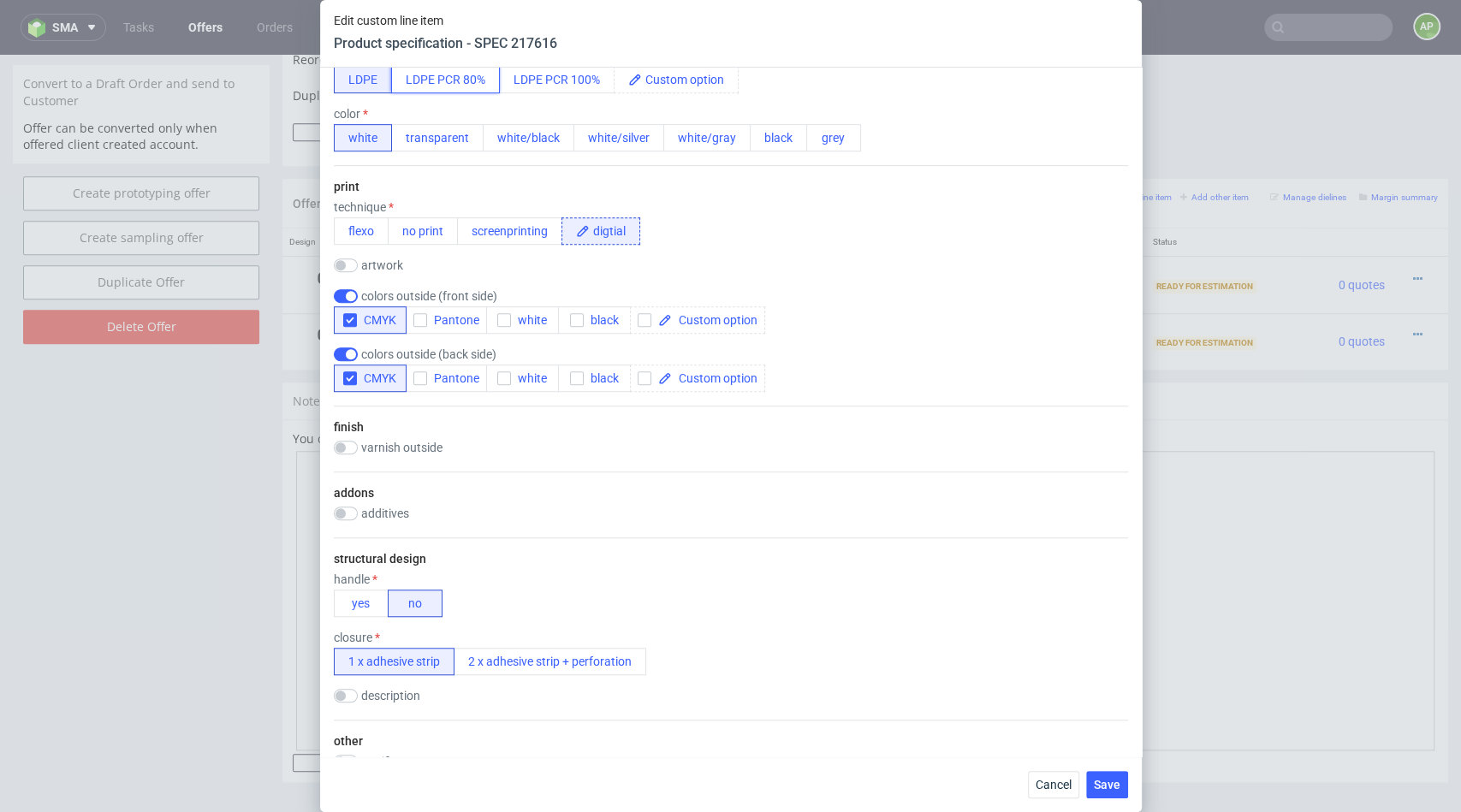
click at [455, 86] on button "LDPE PCR 80%" at bounding box center [444, 79] width 108 height 27
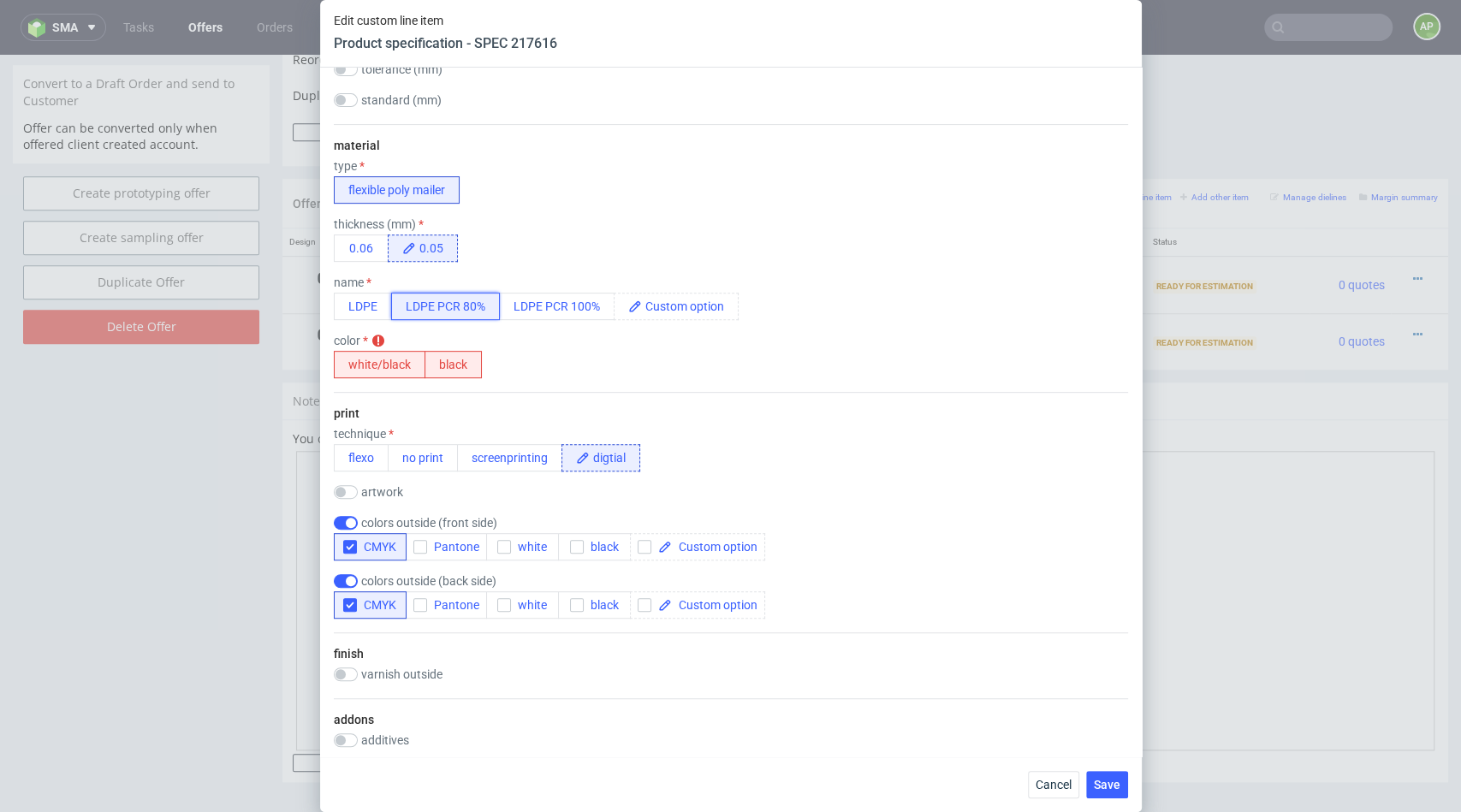
scroll to position [446, 0]
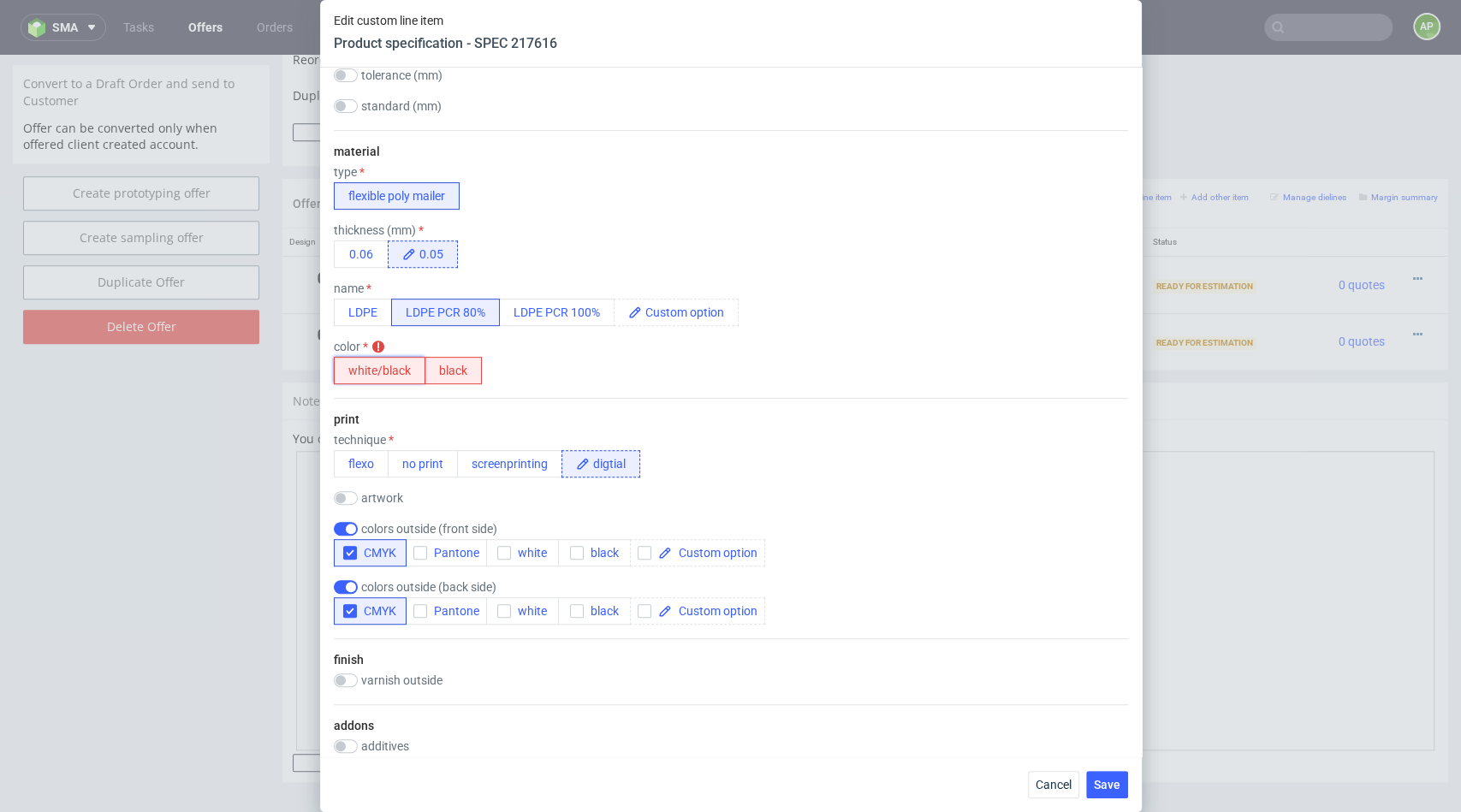
click at [357, 364] on button "white/black" at bounding box center [379, 370] width 91 height 27
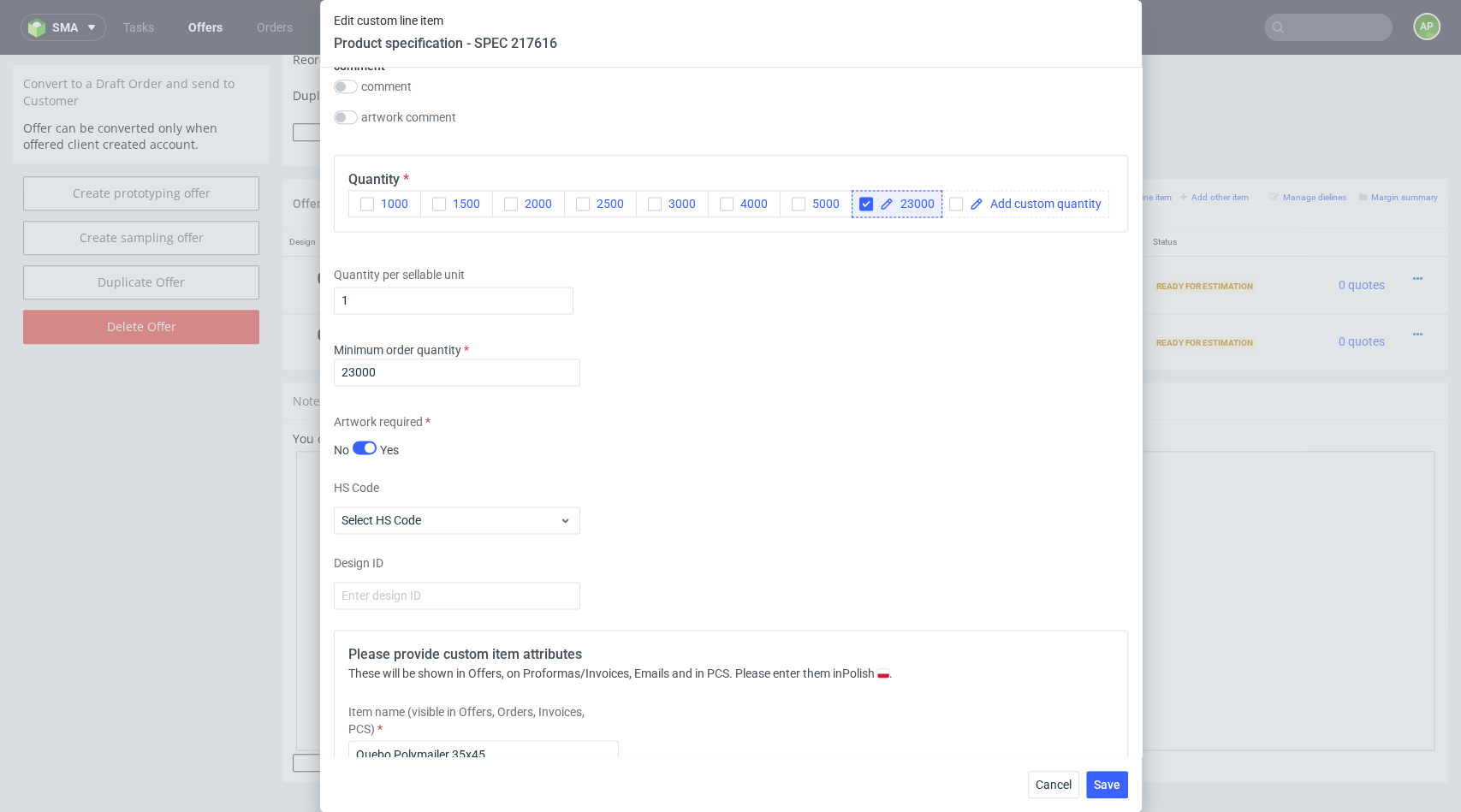
scroll to position [1626, 0]
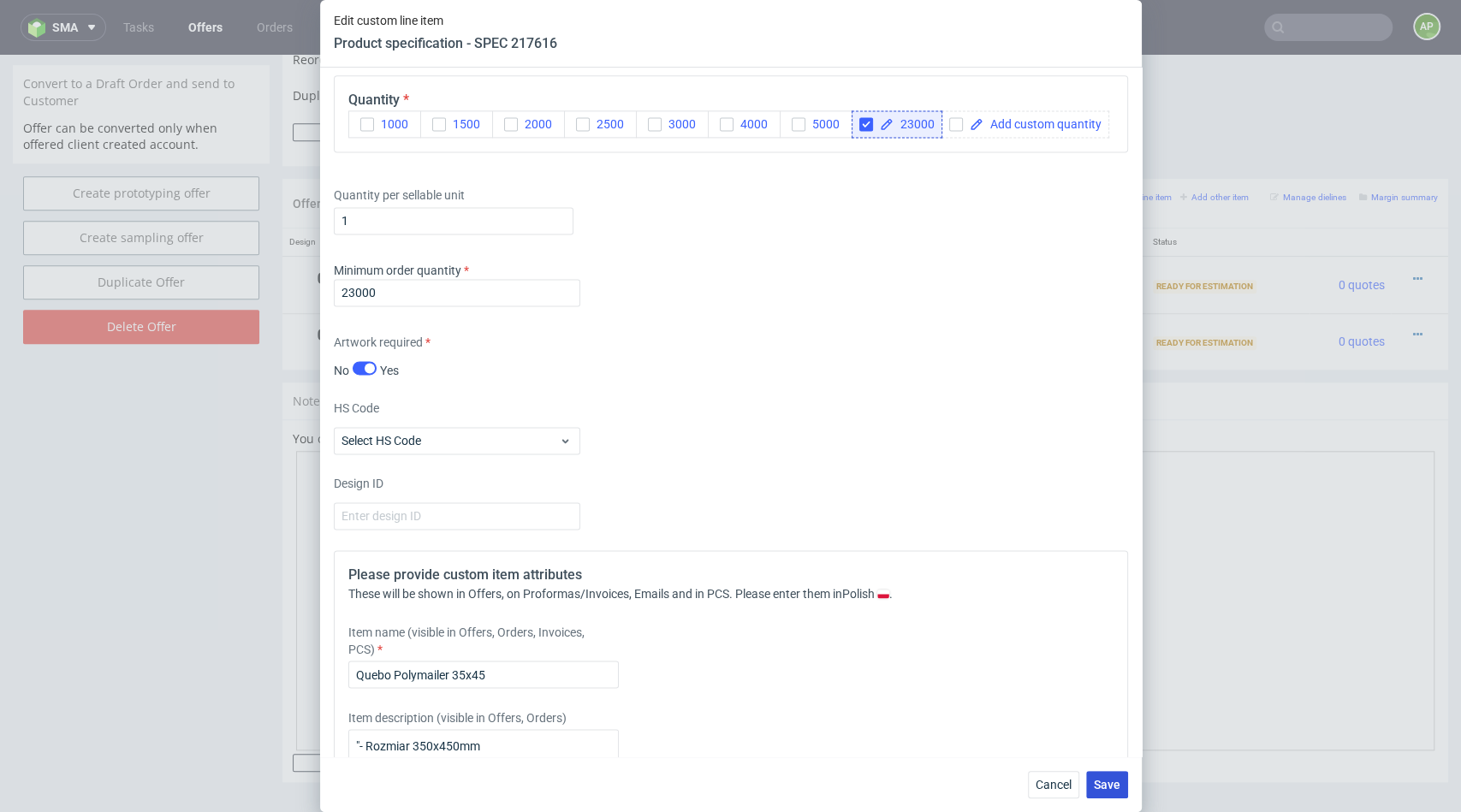
click at [1113, 784] on span "Save" at bounding box center [1107, 784] width 26 height 12
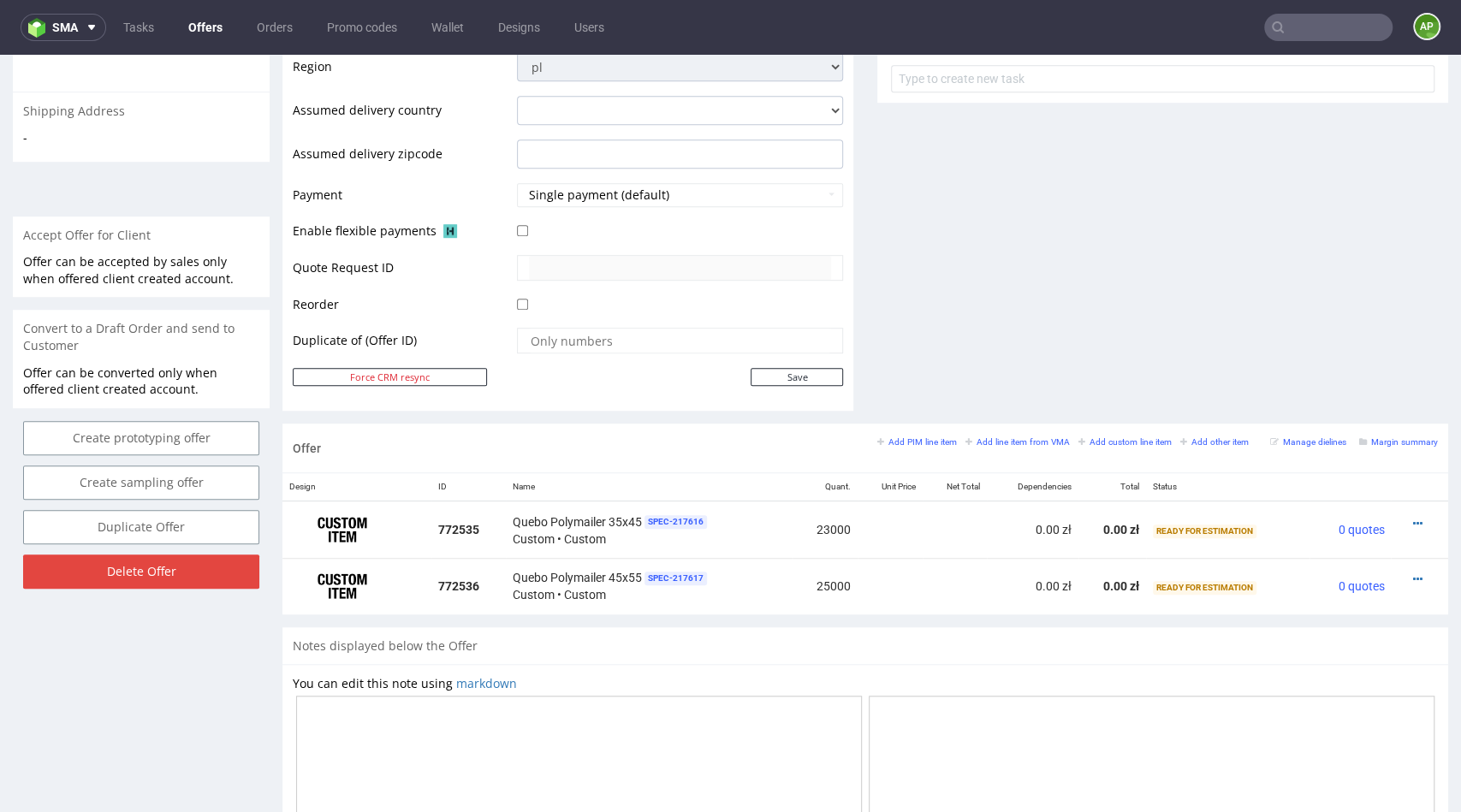
scroll to position [883, 0]
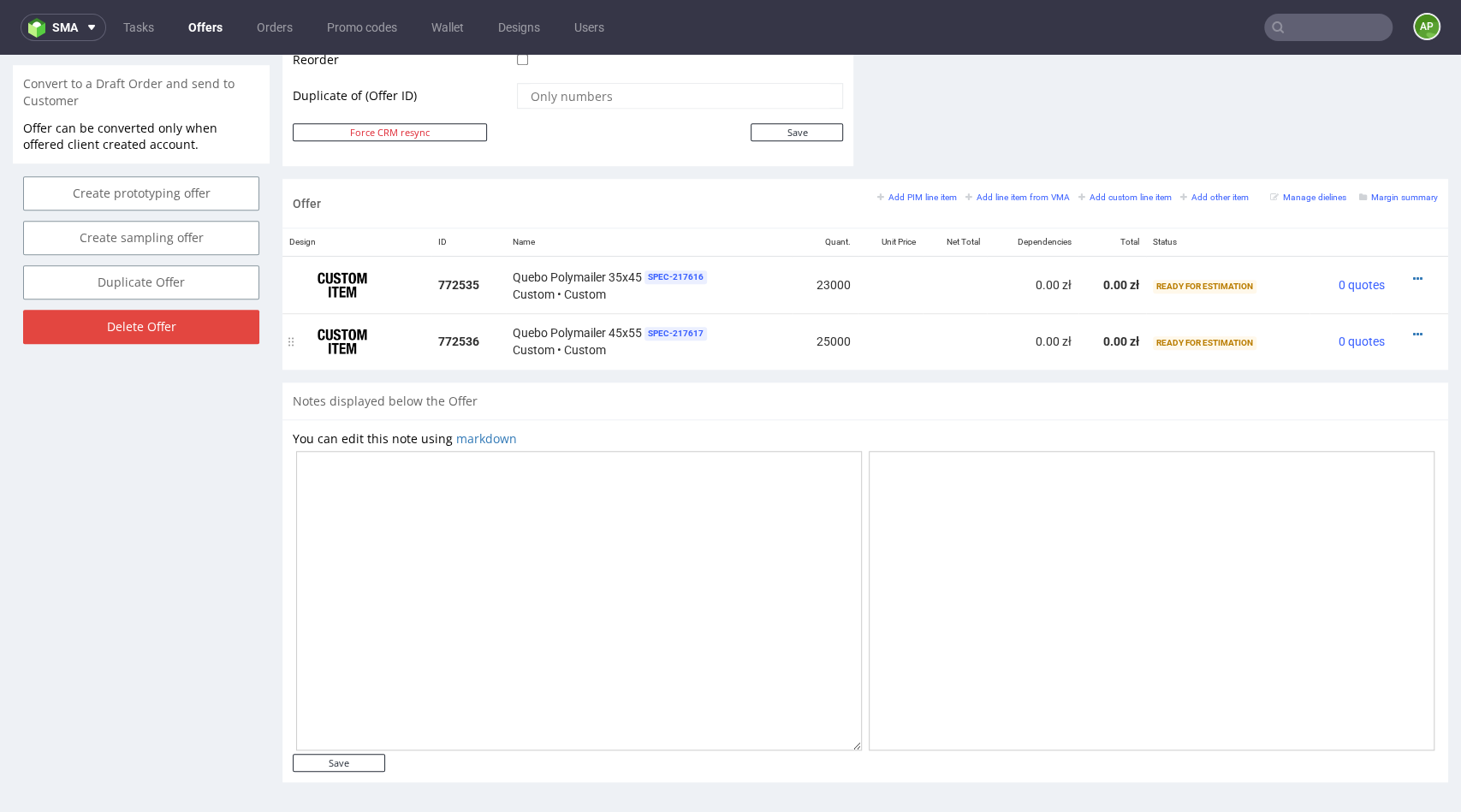
click at [1404, 326] on div at bounding box center [1414, 334] width 33 height 17
click at [1413, 329] on icon at bounding box center [1418, 334] width 9 height 12
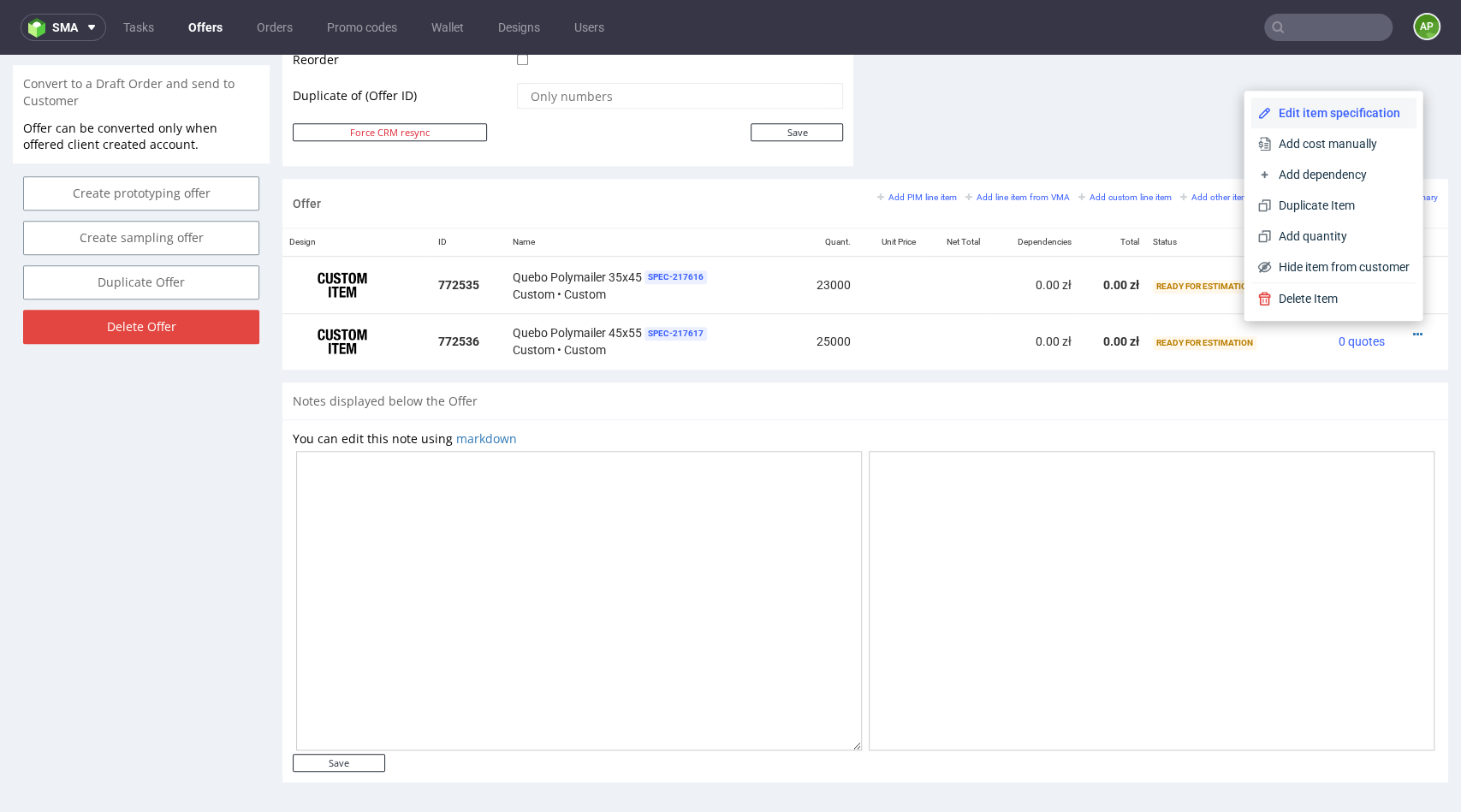
click at [1318, 116] on span "Edit item specification" at bounding box center [1340, 113] width 137 height 17
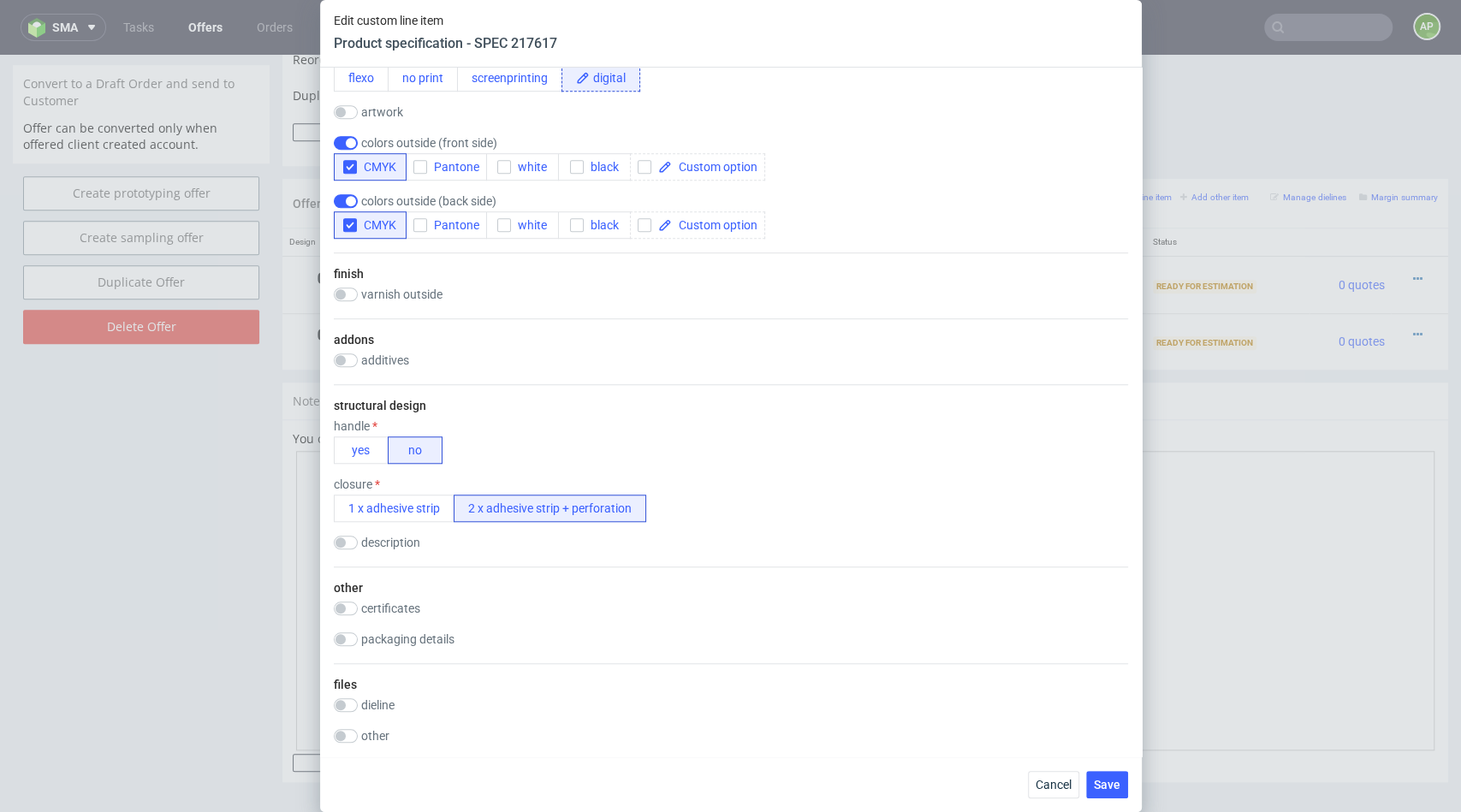
scroll to position [804, 0]
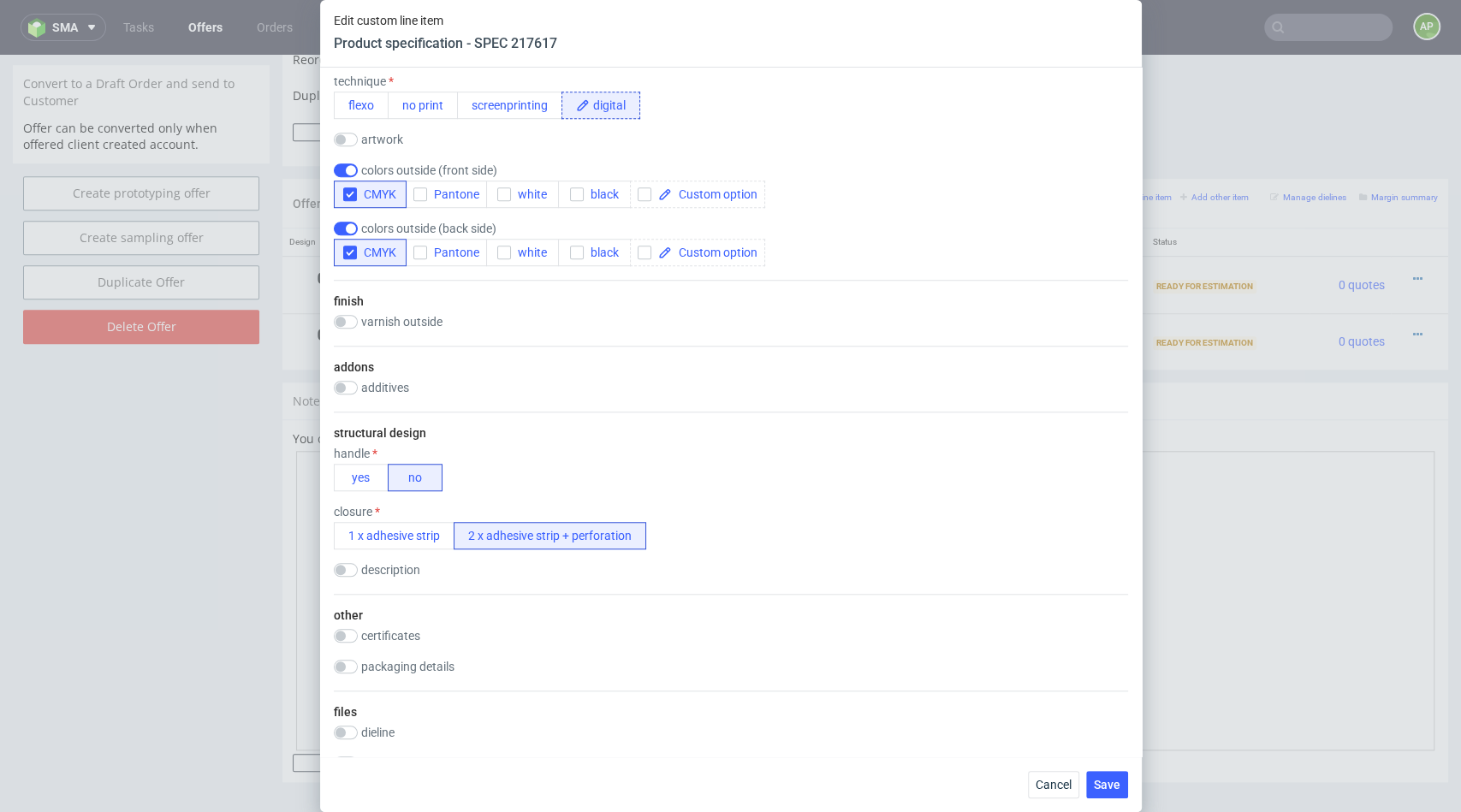
click at [388, 517] on div "closure 1 x adhesive strip 2 x adhesive strip + perforation" at bounding box center [490, 526] width 313 height 44
click at [388, 533] on button "1 x adhesive strip" at bounding box center [394, 535] width 120 height 27
click at [1109, 789] on span "Save" at bounding box center [1107, 784] width 26 height 12
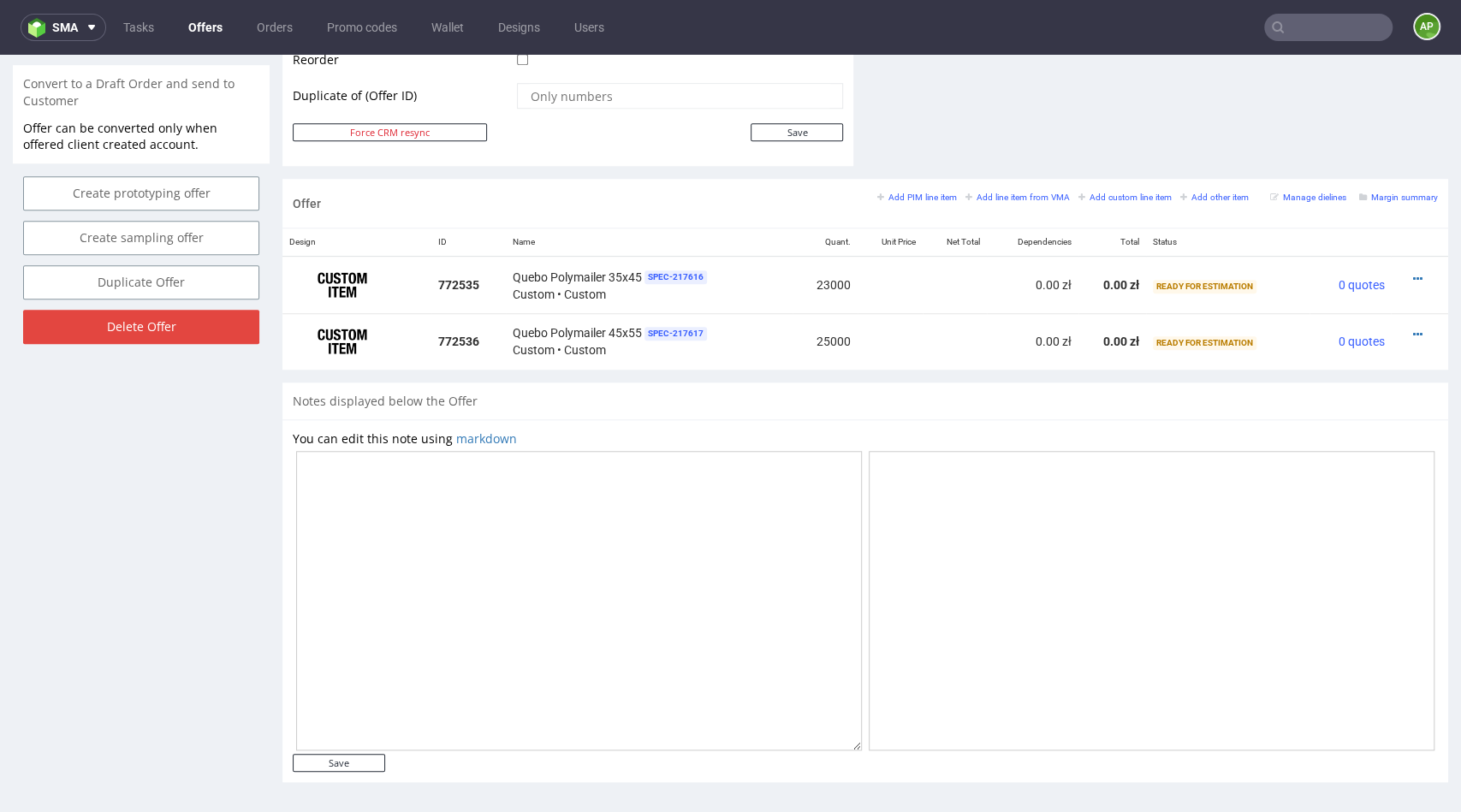
scroll to position [5, 0]
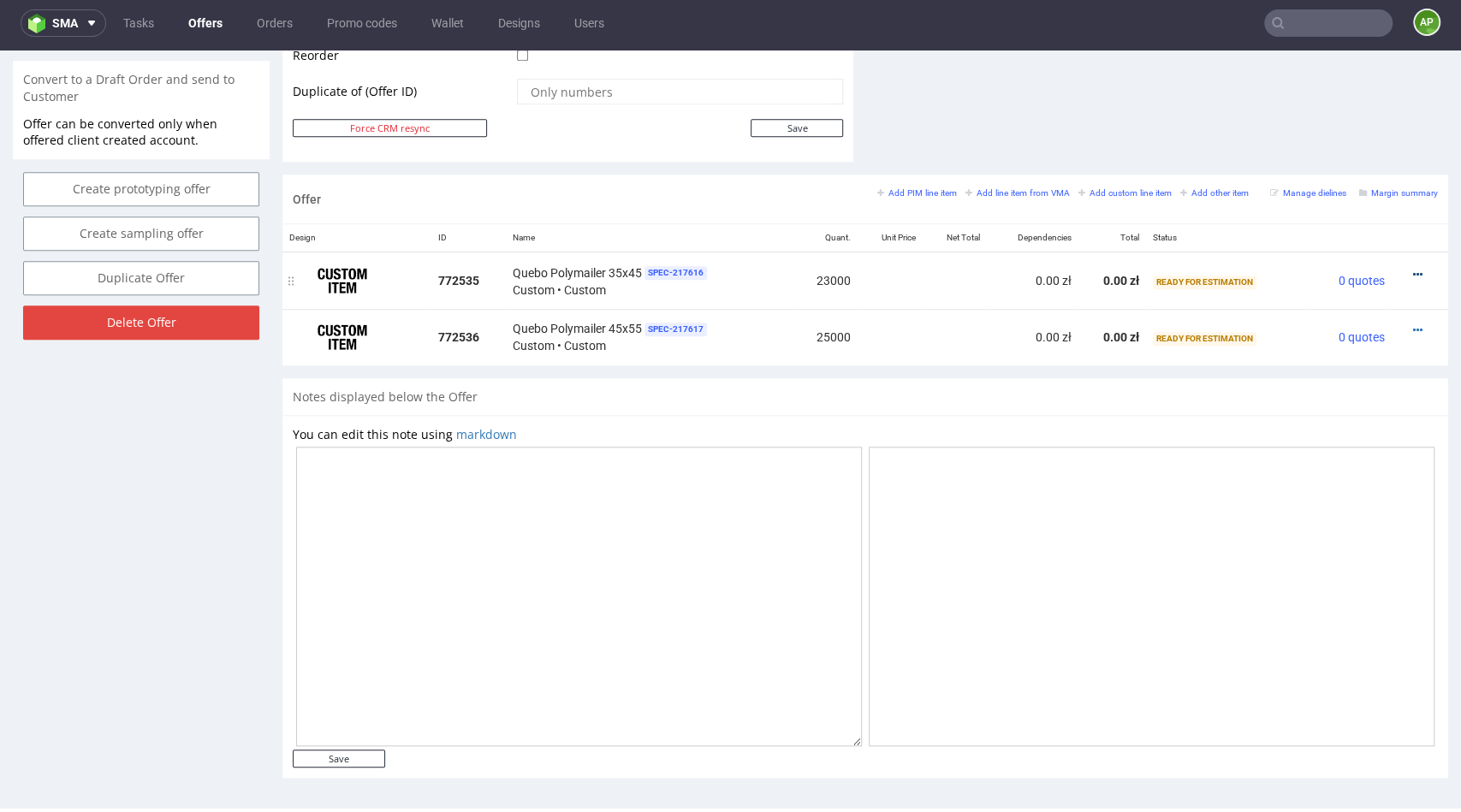
click at [1413, 269] on icon at bounding box center [1418, 274] width 9 height 12
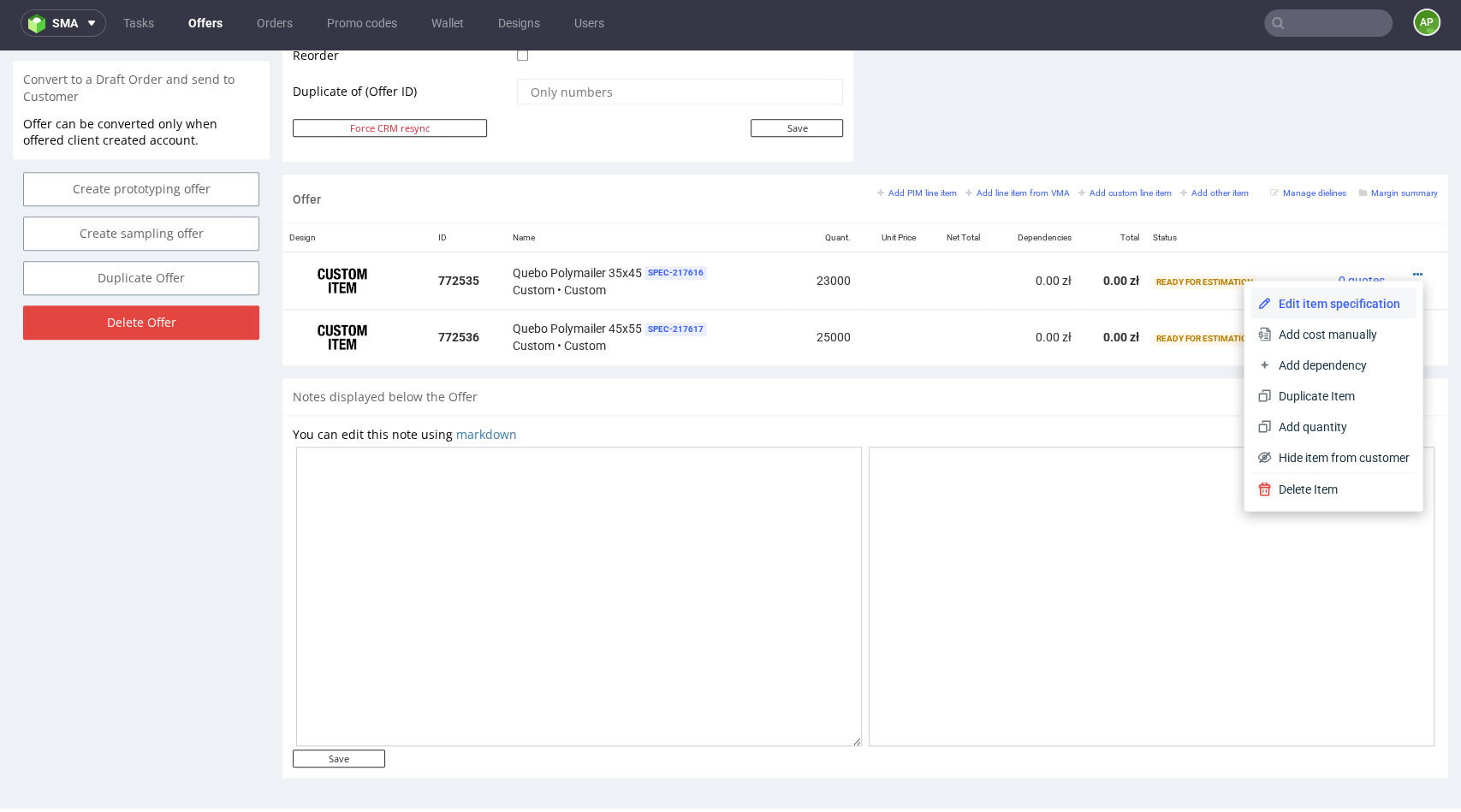
click at [1349, 308] on span "Edit item specification" at bounding box center [1340, 303] width 137 height 17
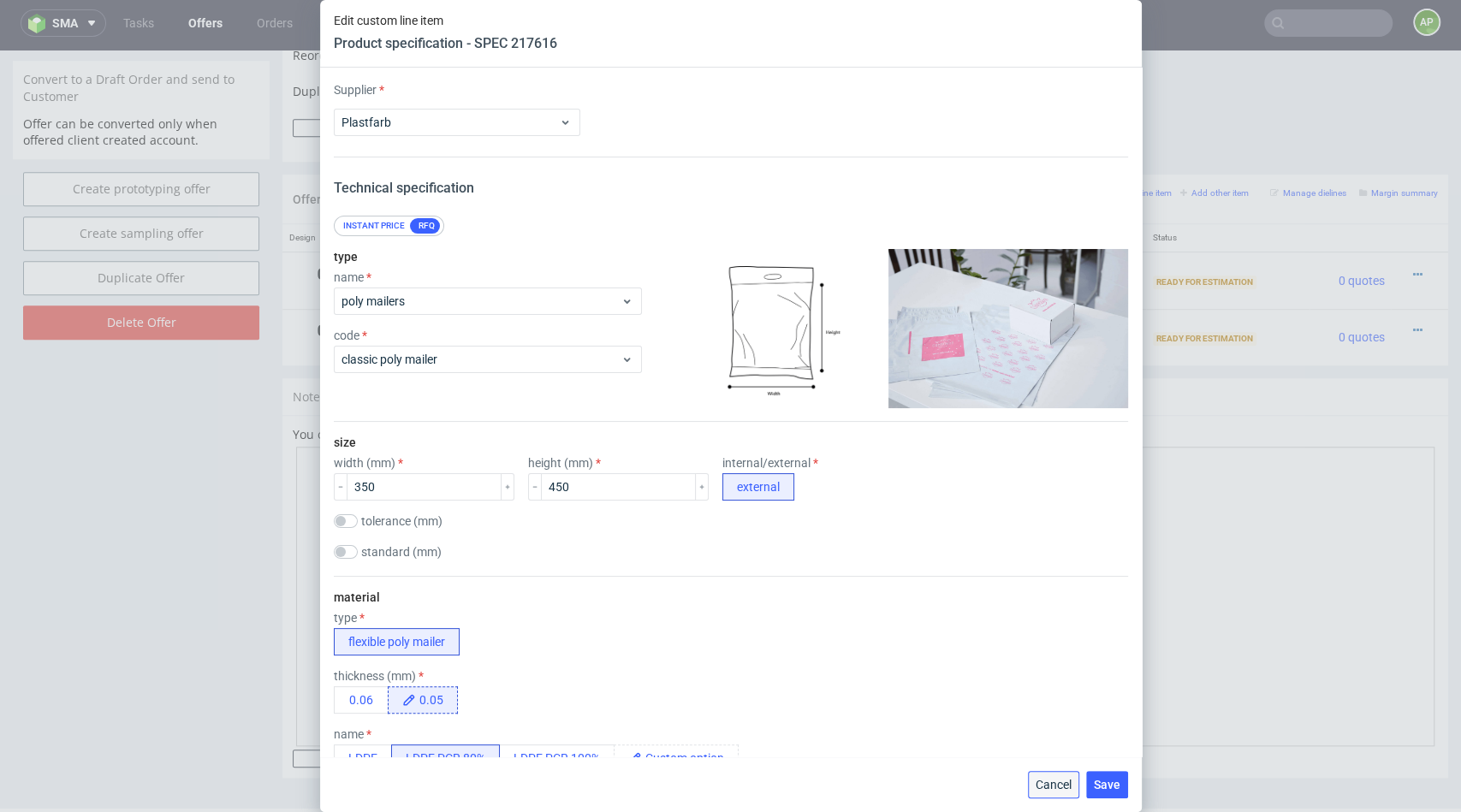
drag, startPoint x: 1046, startPoint y: 782, endPoint x: 1047, endPoint y: 731, distance: 51.0
click at [1046, 782] on span "Cancel" at bounding box center [1053, 784] width 36 height 12
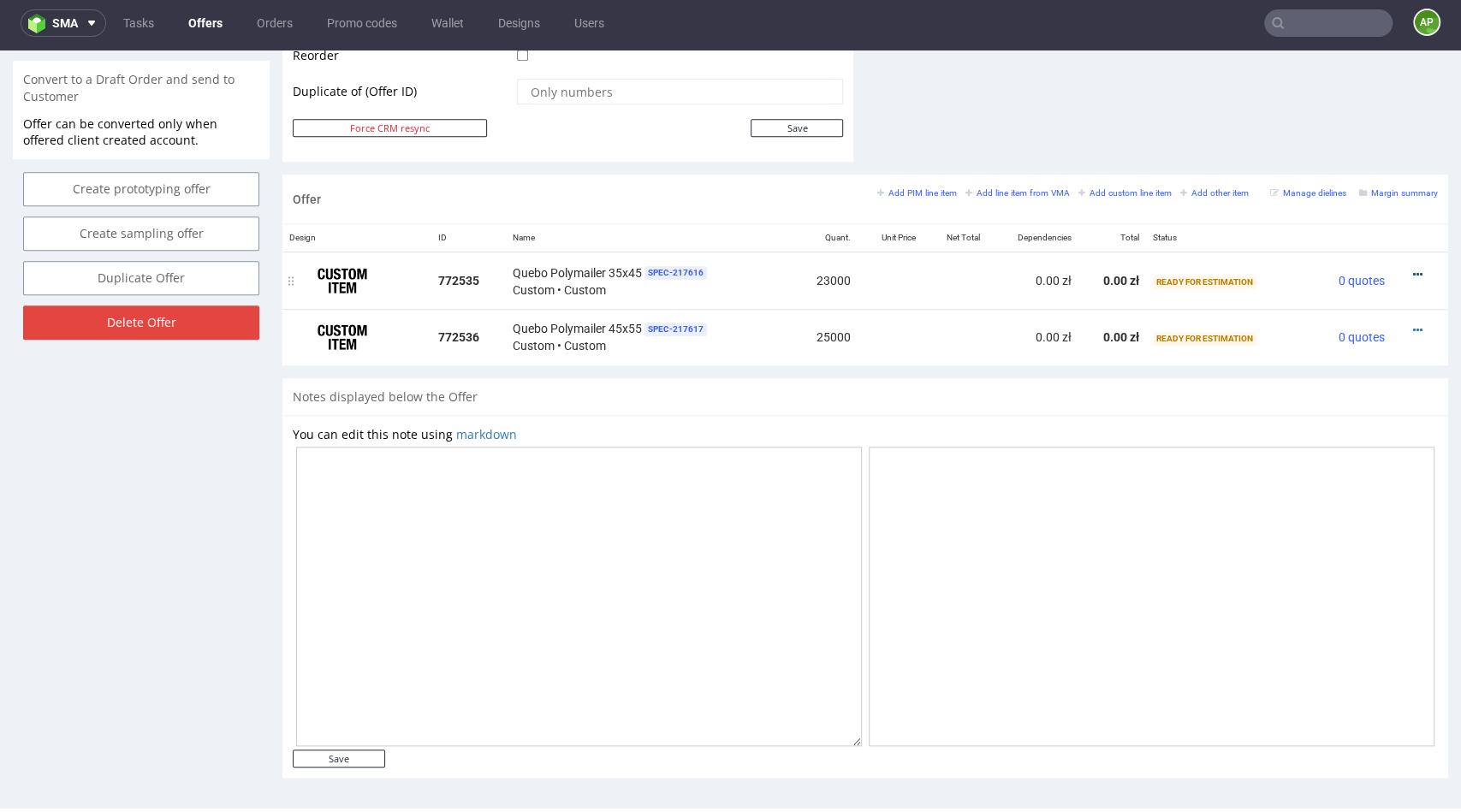
click at [1413, 269] on icon at bounding box center [1418, 274] width 9 height 12
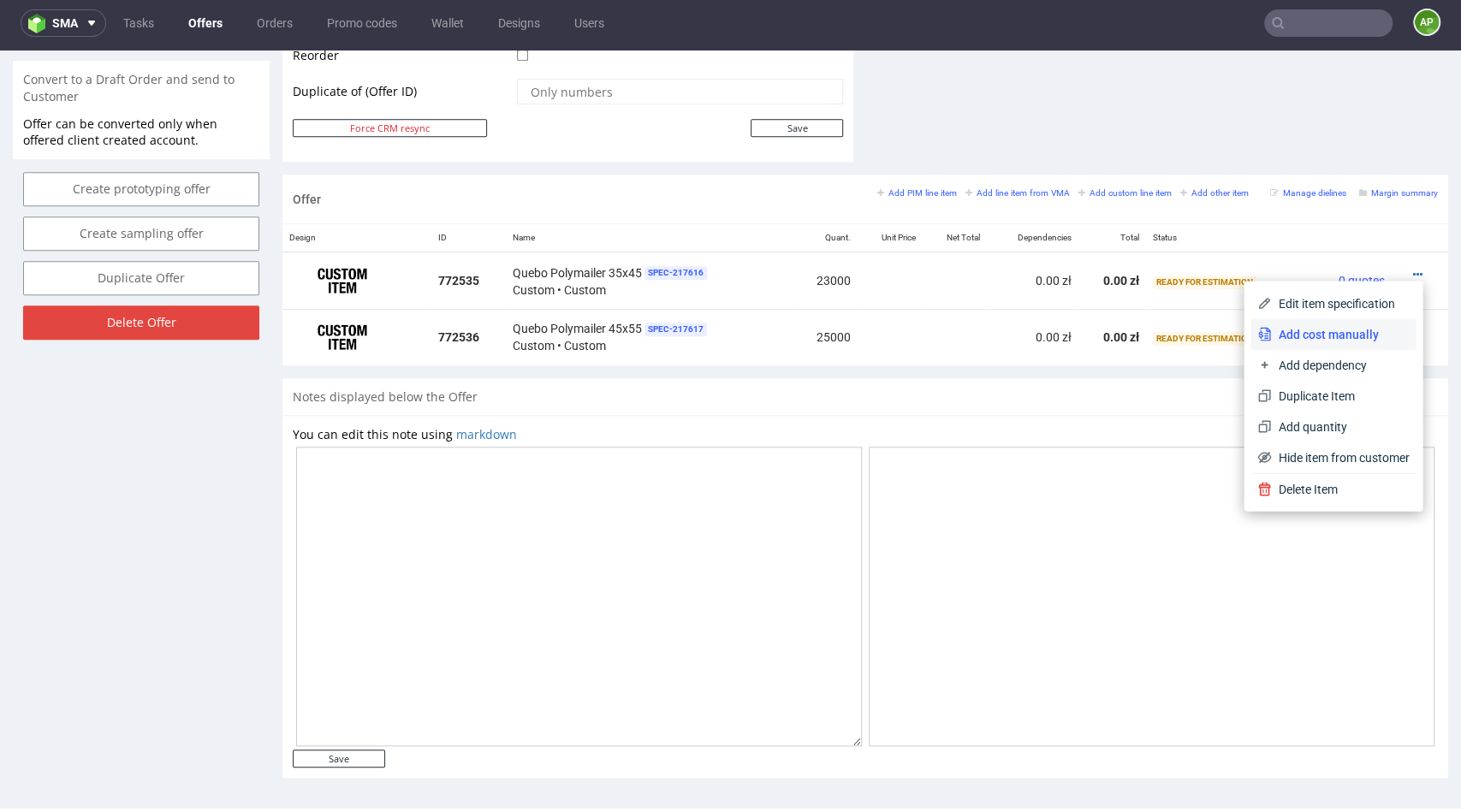
click at [1377, 325] on span "Add cost manually" at bounding box center [1340, 333] width 137 height 17
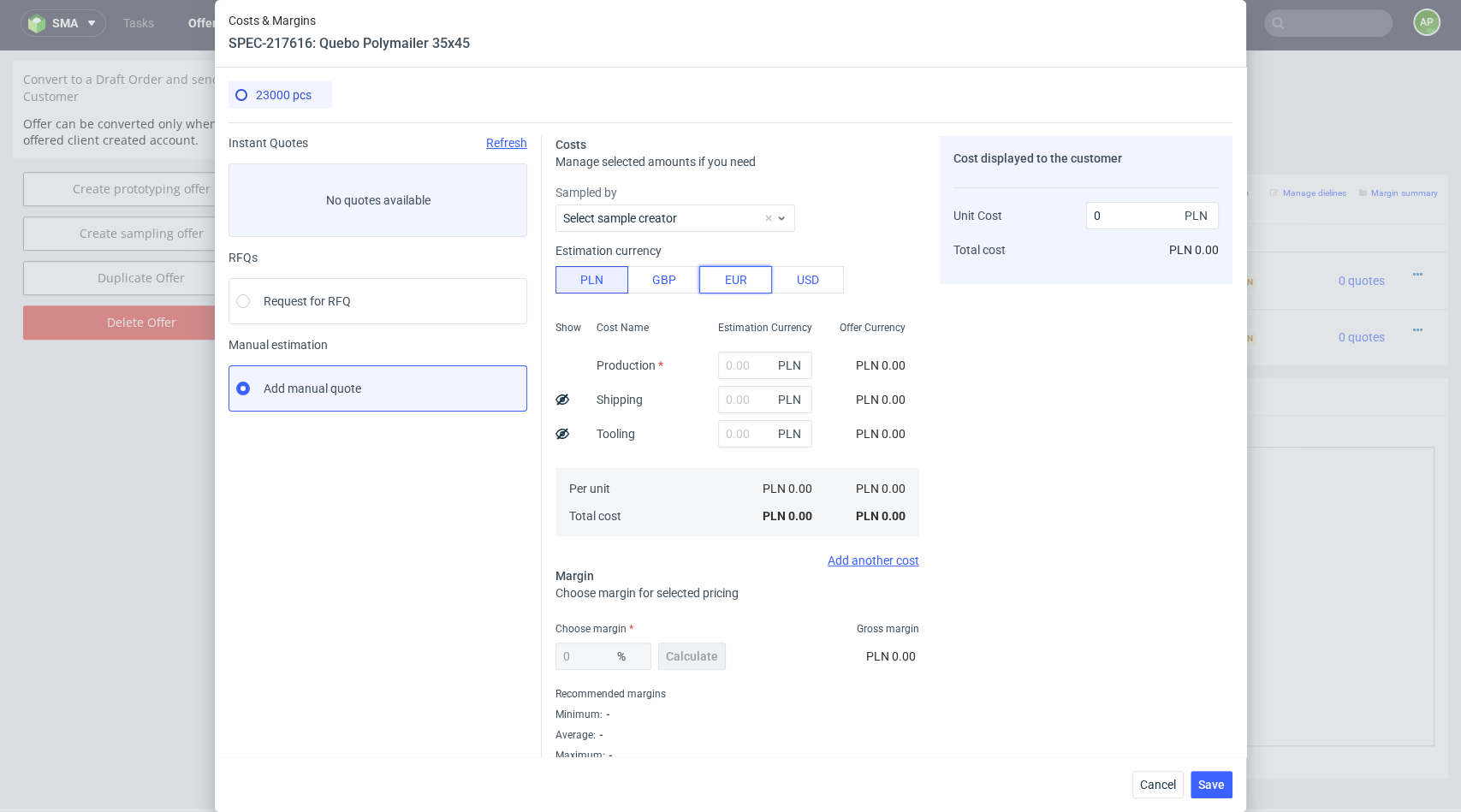
click at [733, 290] on button "EUR" at bounding box center [735, 279] width 72 height 27
click at [742, 362] on input "text" at bounding box center [765, 365] width 94 height 27
click at [725, 374] on input "text" at bounding box center [765, 365] width 94 height 27
type input "167"
type input "0.03"
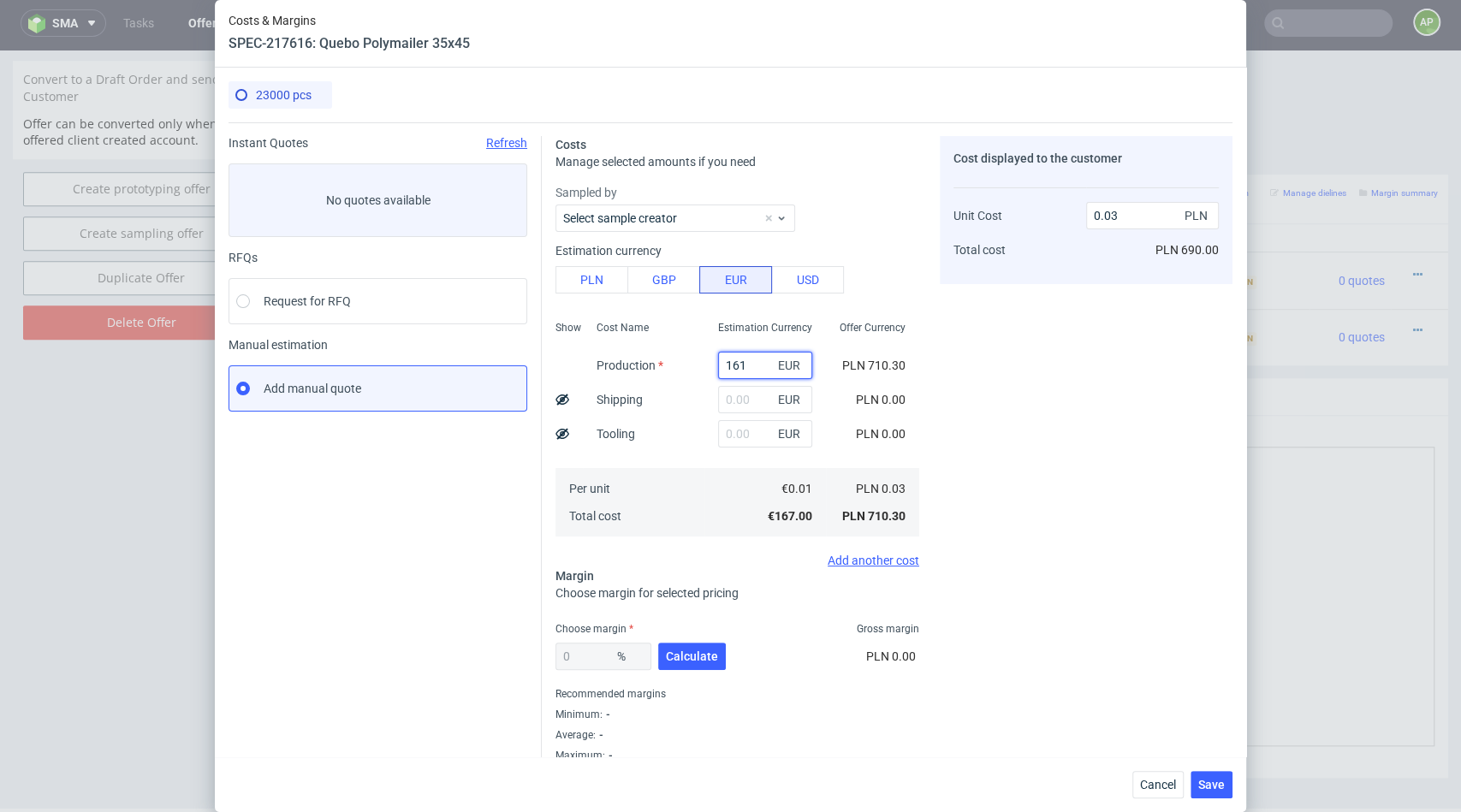
type input "1610"
type input "0.3"
type input "1610"
click at [740, 424] on input "text" at bounding box center [759, 433] width 94 height 27
click at [867, 370] on span "PLN 6,847.81" at bounding box center [869, 365] width 72 height 14
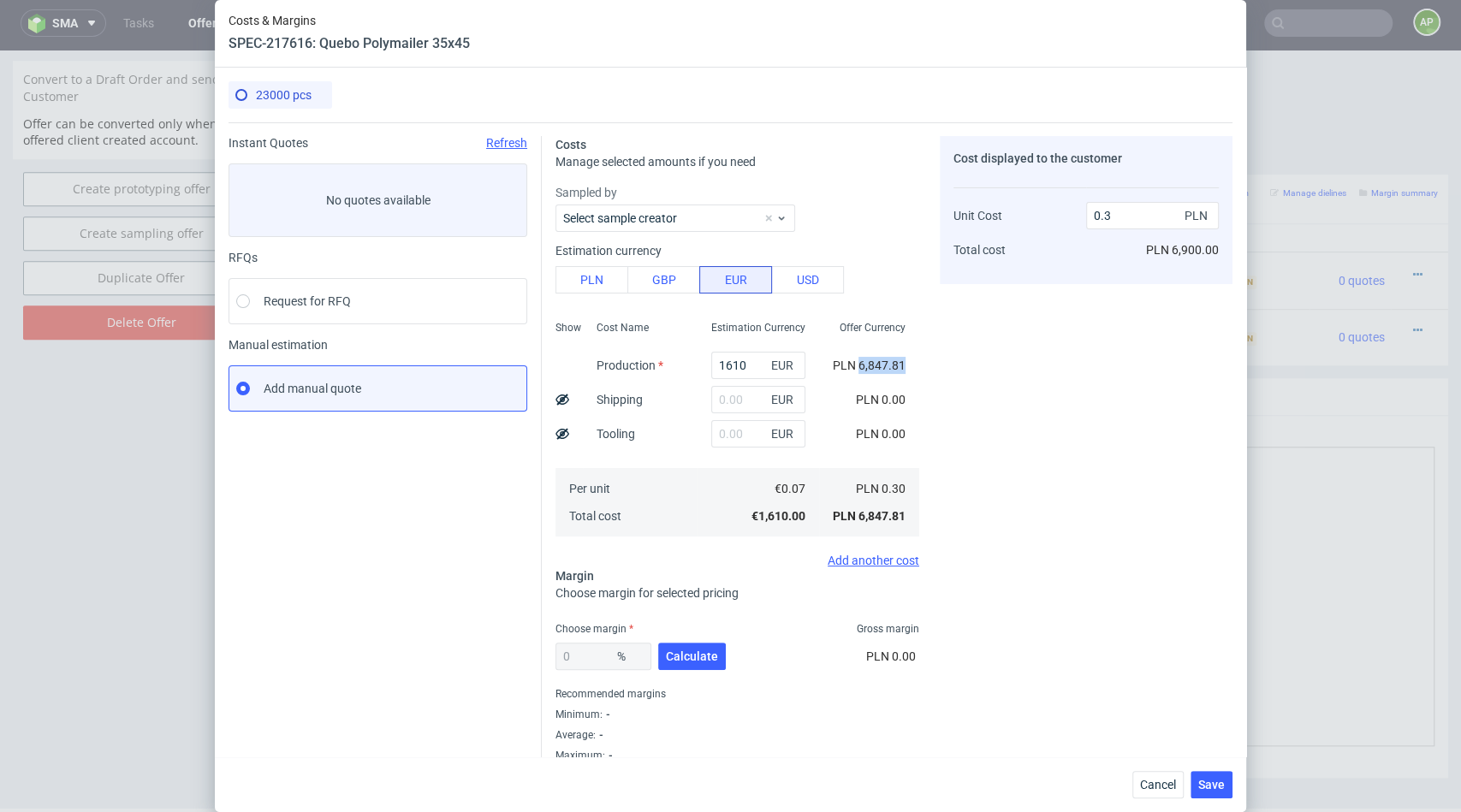
click at [867, 370] on span "PLN 6,847.81" at bounding box center [869, 365] width 72 height 14
click at [863, 417] on div "PLN 0.00" at bounding box center [881, 434] width 77 height 34
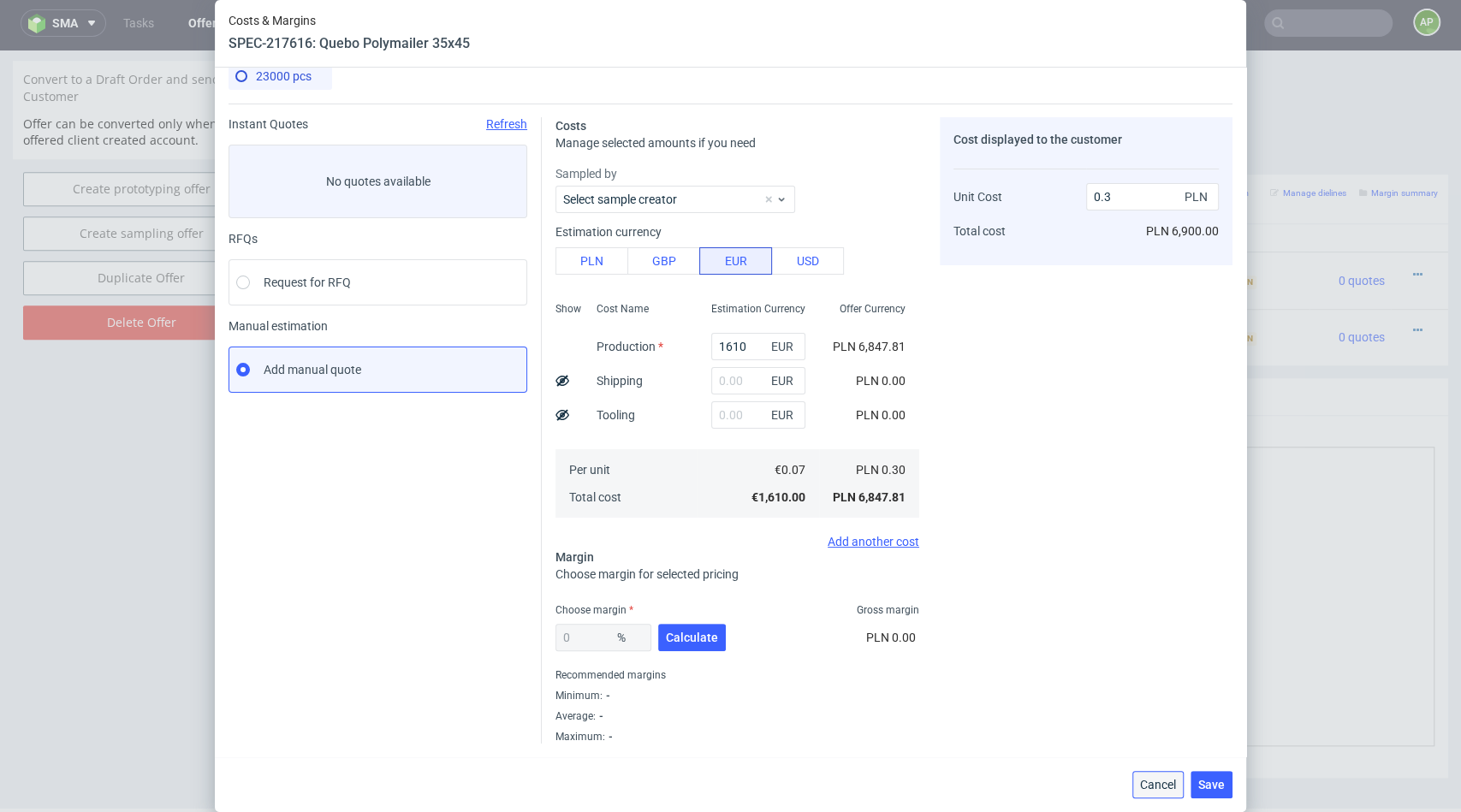
click at [1179, 788] on button "Cancel" at bounding box center [1158, 784] width 52 height 27
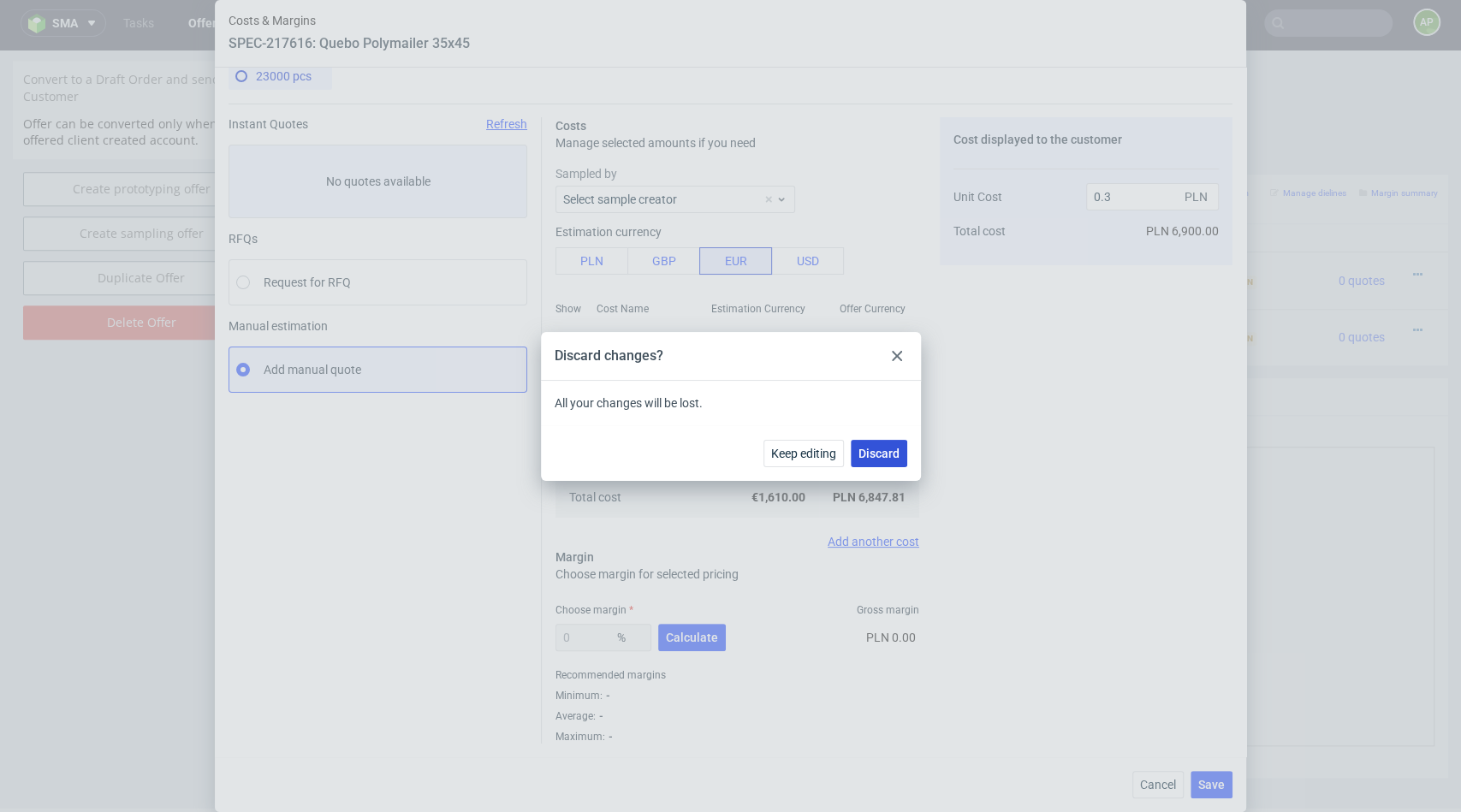
click at [873, 453] on span "Discard" at bounding box center [879, 454] width 41 height 12
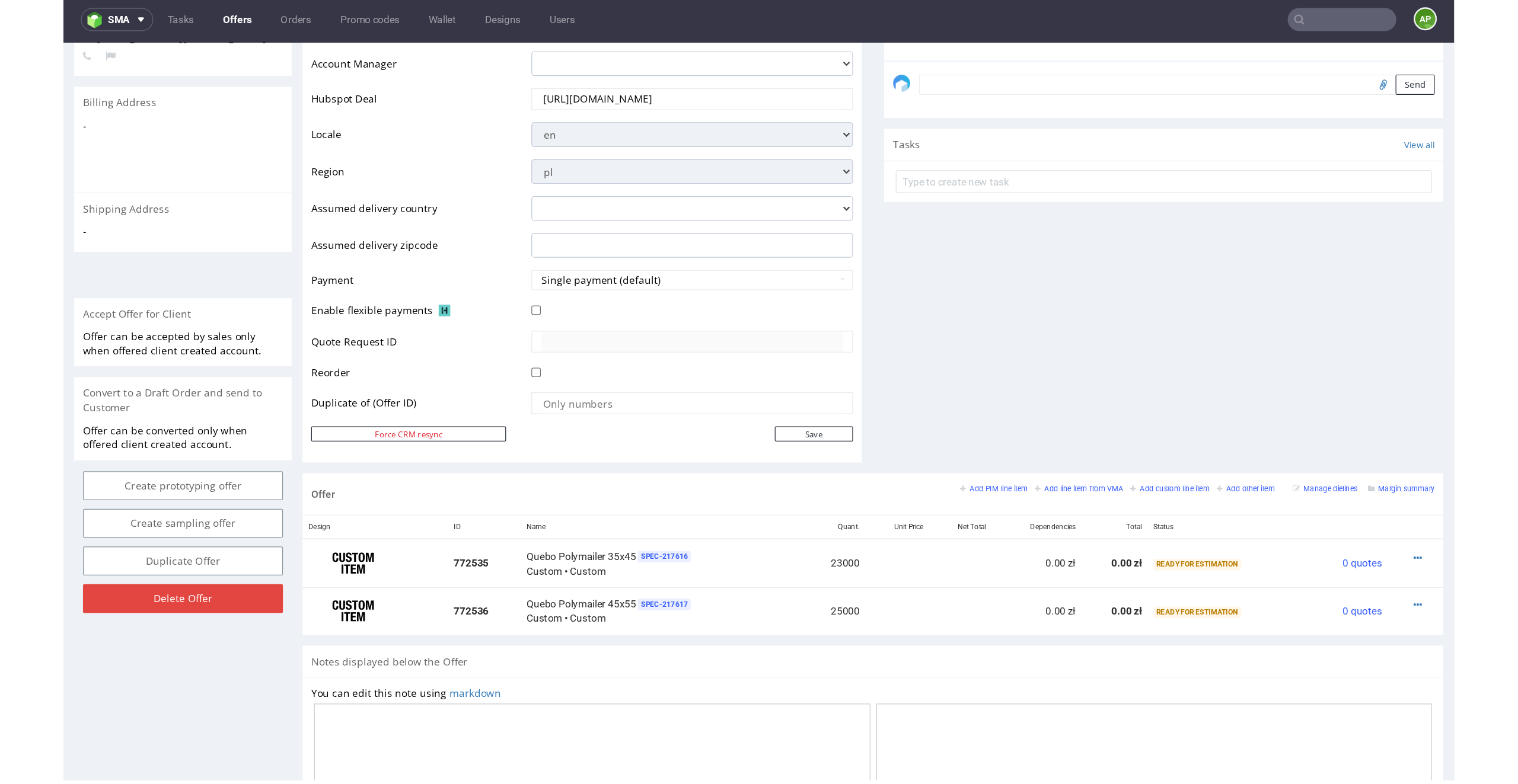
scroll to position [353, 0]
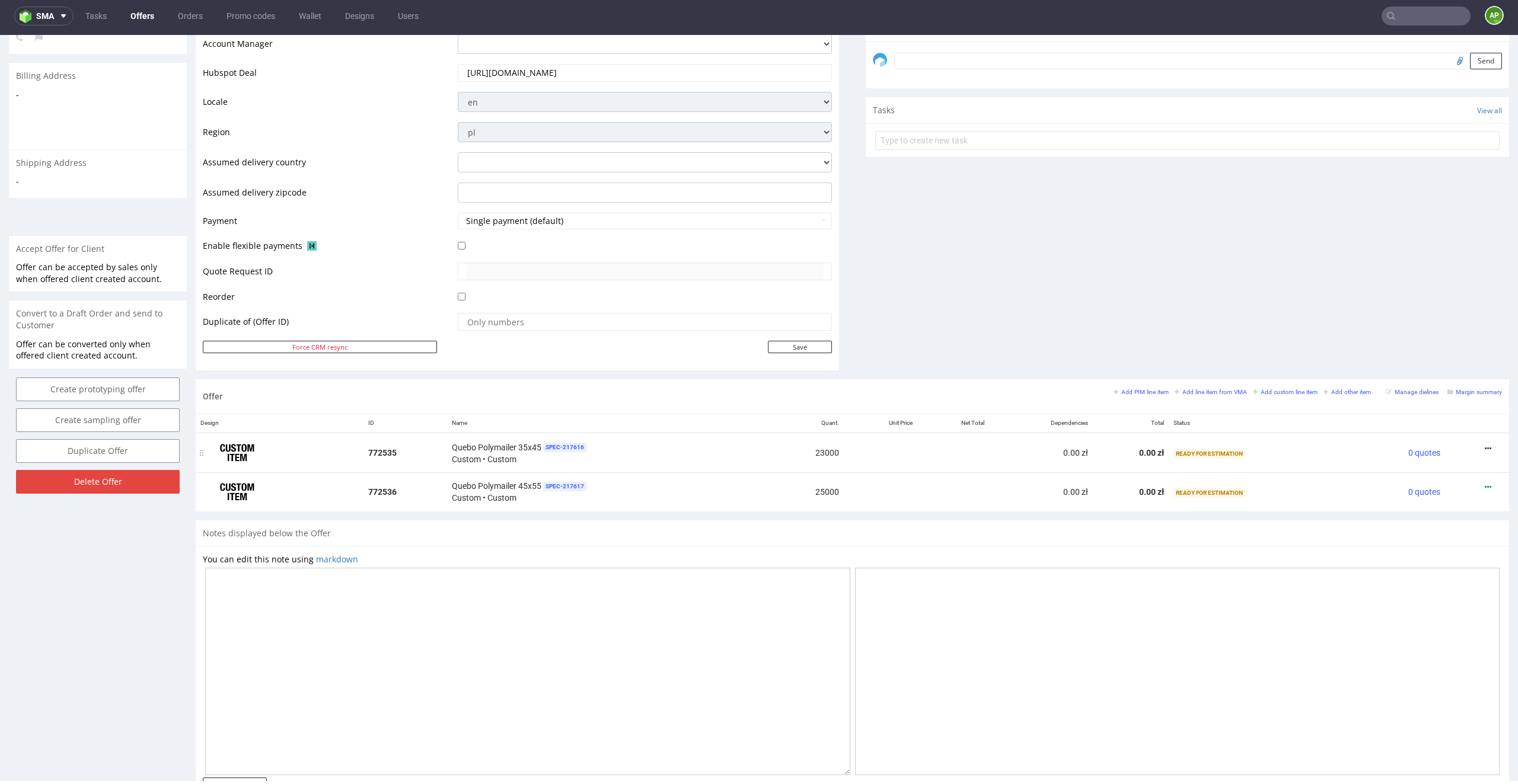
click at [1011, 446] on icon at bounding box center [1488, 448] width 7 height 8
click at [1011, 289] on span "Edit item specification" at bounding box center [1434, 295] width 95 height 12
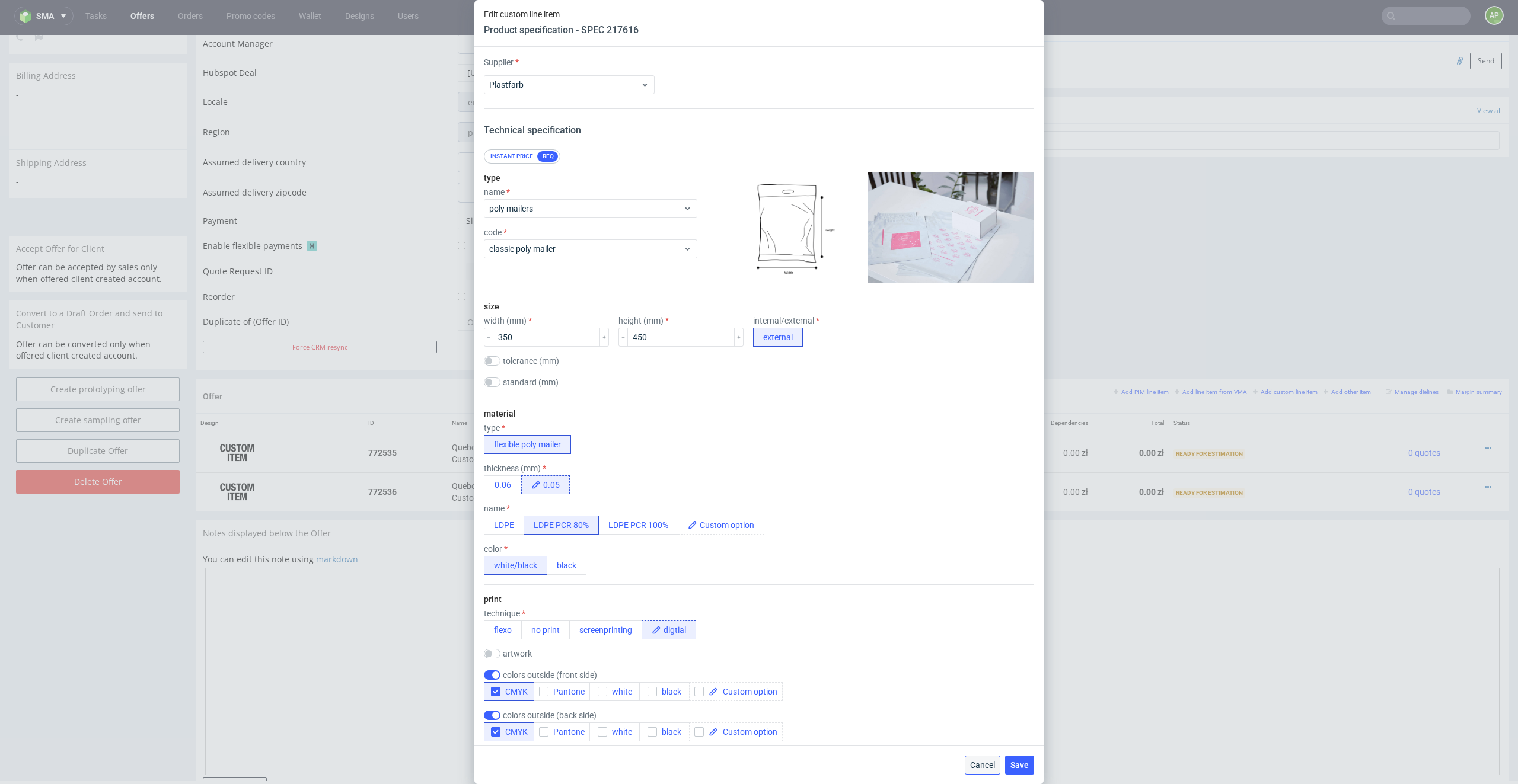
drag, startPoint x: 981, startPoint y: 770, endPoint x: 1238, endPoint y: 420, distance: 434.2
click at [981, 562] on button "Cancel" at bounding box center [982, 764] width 36 height 19
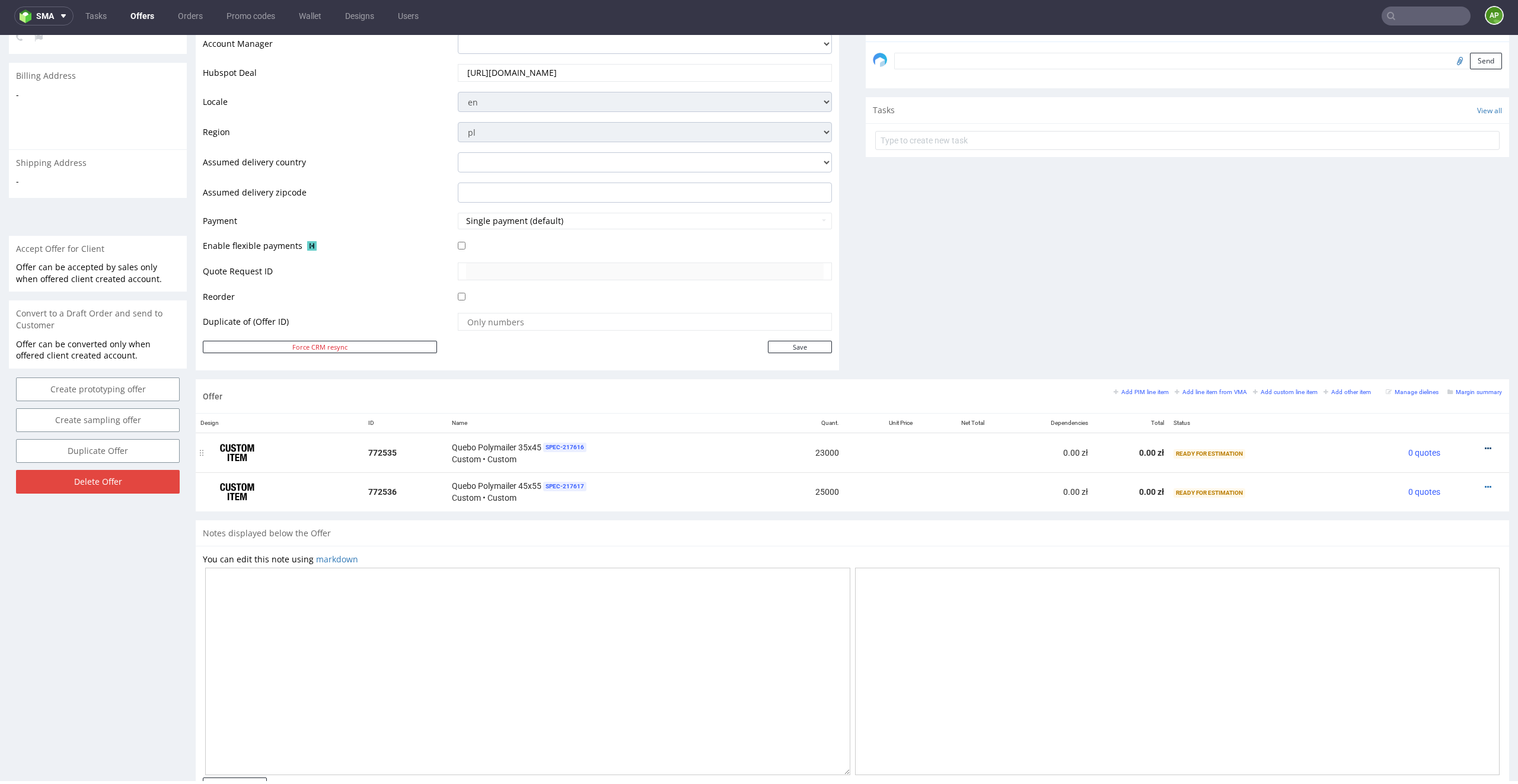
click at [1011, 444] on icon at bounding box center [1488, 448] width 7 height 8
click at [1011, 313] on span "Add cost manually" at bounding box center [1434, 316] width 95 height 12
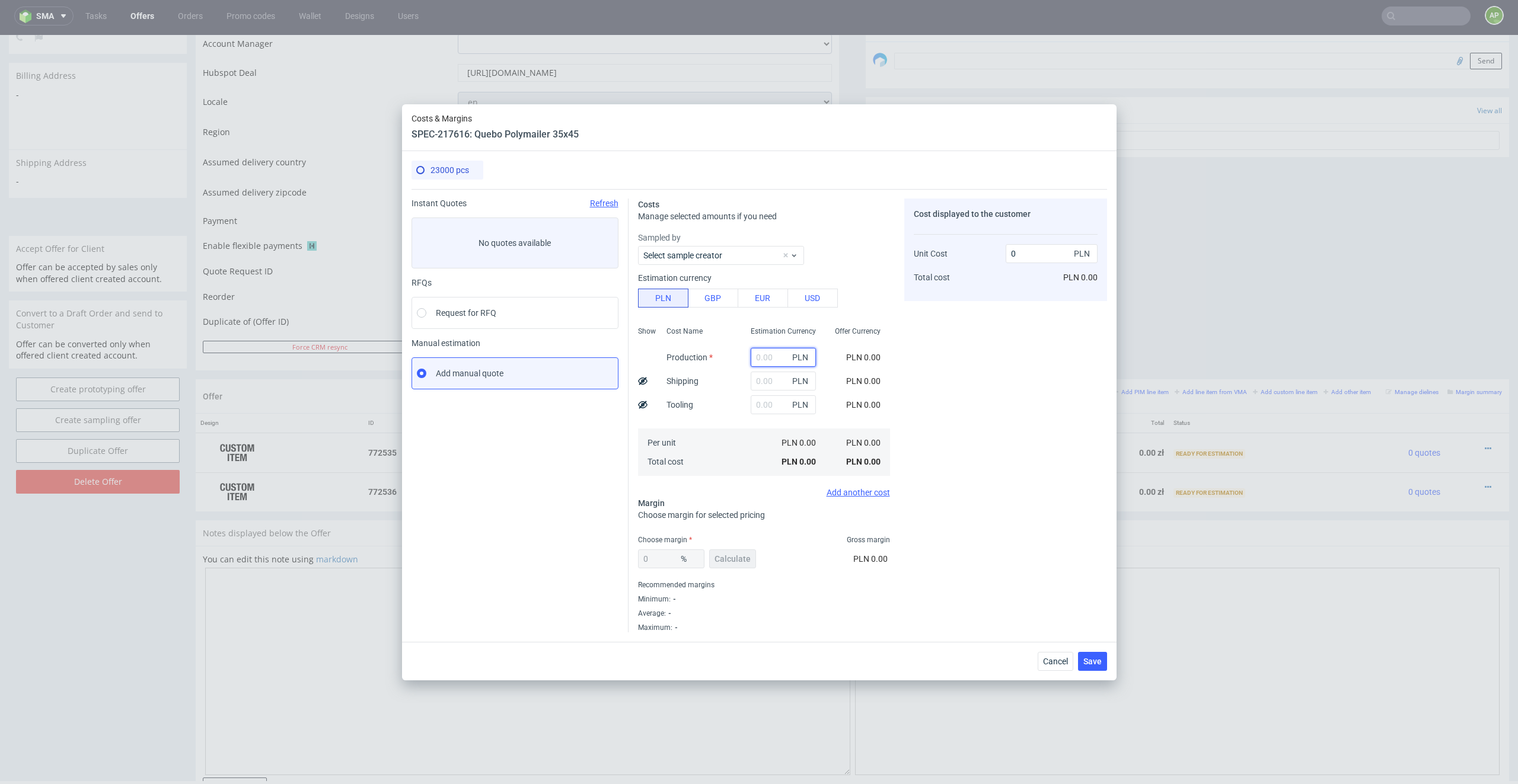
click at [771, 356] on input "text" at bounding box center [783, 357] width 65 height 19
paste input "6,858.60 zł"
drag, startPoint x: 773, startPoint y: 356, endPoint x: 709, endPoint y: 356, distance: 64.0
click at [709, 356] on div "Show Cost Name Production Shipping Tooling Per unit Total cost Estimation Curre…" at bounding box center [764, 400] width 252 height 156
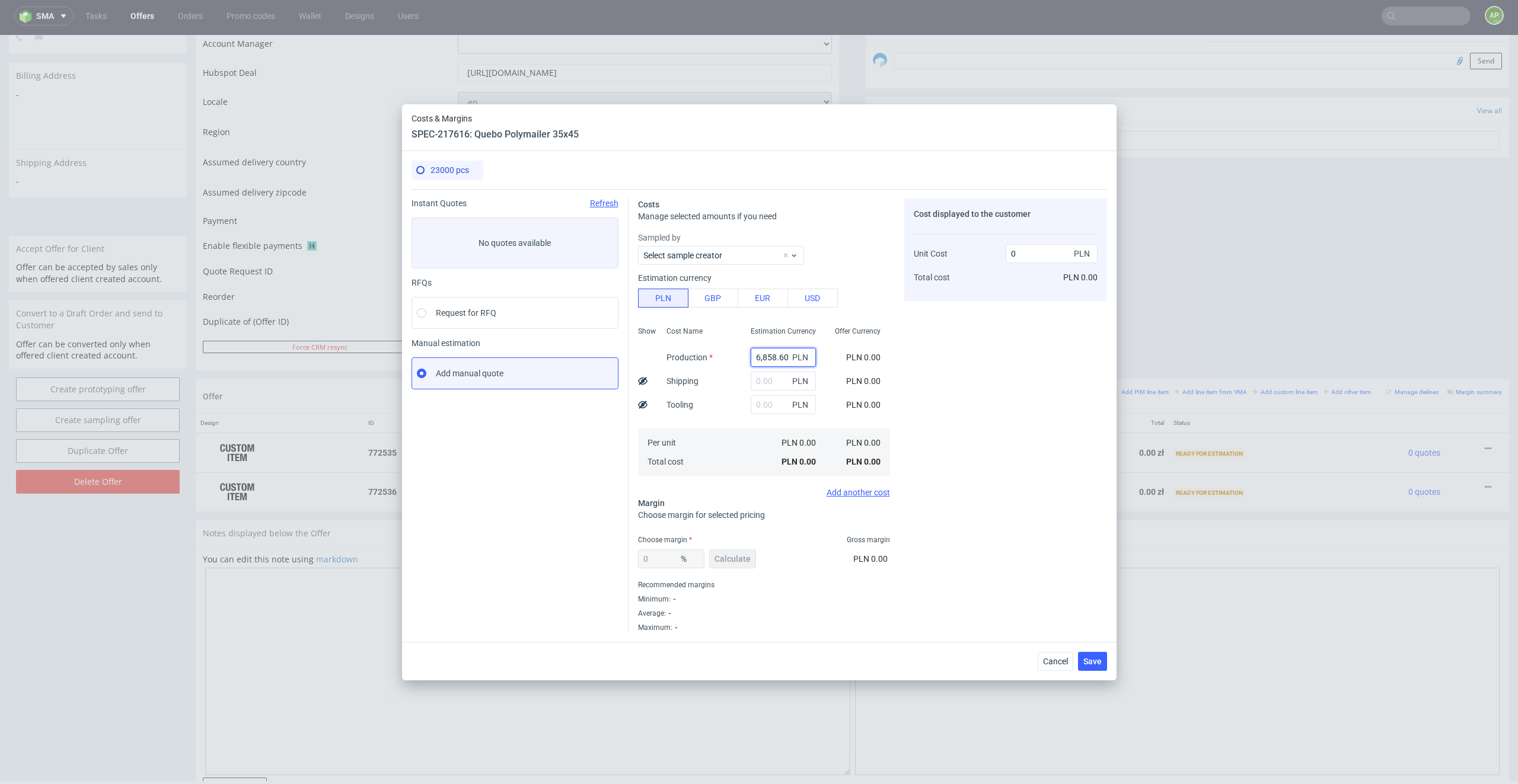
click at [762, 358] on input "6,858.60 zł" at bounding box center [783, 357] width 65 height 19
type input "6858.60 zł"
click at [771, 401] on input "text" at bounding box center [783, 404] width 65 height 19
paste input "2,982.00 zł"
drag, startPoint x: 777, startPoint y: 405, endPoint x: 678, endPoint y: 407, distance: 99.0
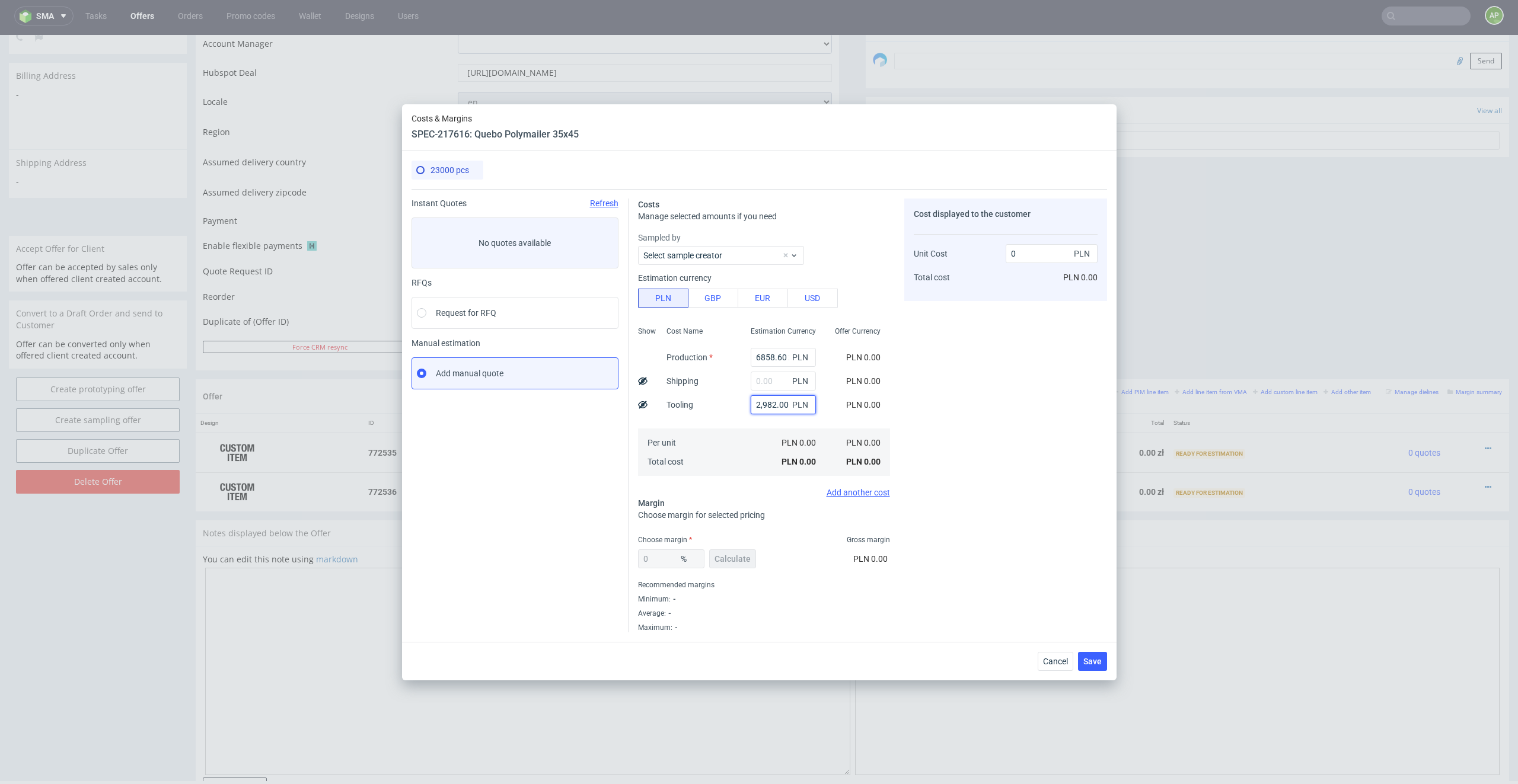
click at [678, 406] on div "Show Cost Name Production Shipping Tooling Per unit Total cost Estimation Curre…" at bounding box center [764, 400] width 252 height 156
click at [771, 409] on input "2,982.00 zł" at bounding box center [783, 404] width 65 height 19
drag, startPoint x: 773, startPoint y: 401, endPoint x: 865, endPoint y: 401, distance: 92.0
click at [865, 401] on div "Show Cost Name Production Shipping Tooling Per unit Total cost Estimation Curre…" at bounding box center [764, 400] width 252 height 156
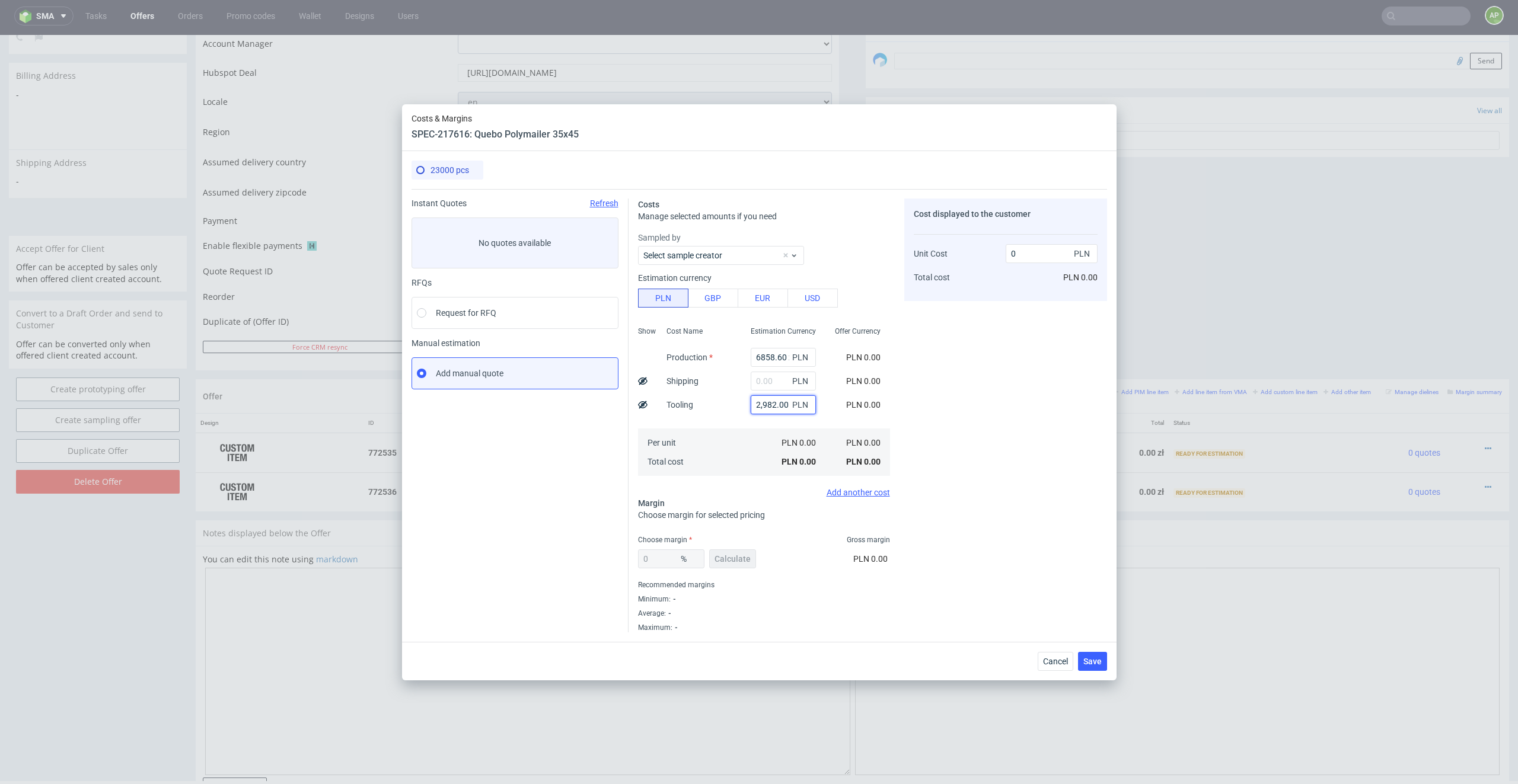
scroll to position [0, 0]
type input "2982"
type input "0.13"
click at [962, 333] on div "Cost displayed to the customer Unit Cost Total cost 0.13 PLN PLN 2,990.00" at bounding box center [1005, 416] width 203 height 434
click at [761, 408] on input "2982" at bounding box center [779, 404] width 65 height 19
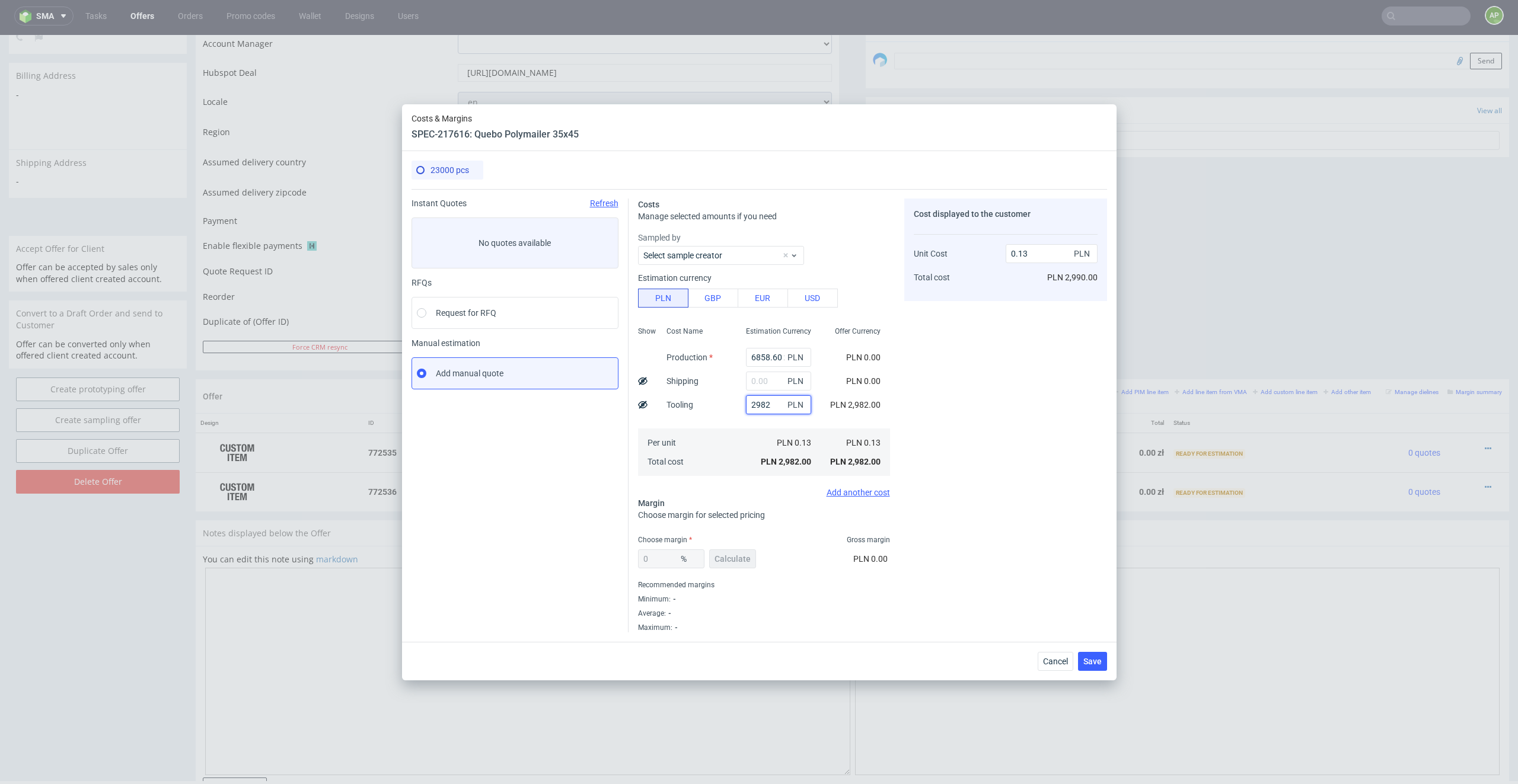
click at [761, 408] on input "2982" at bounding box center [779, 404] width 65 height 19
type input "0"
paste input "2,982.00 zł"
type input "2982"
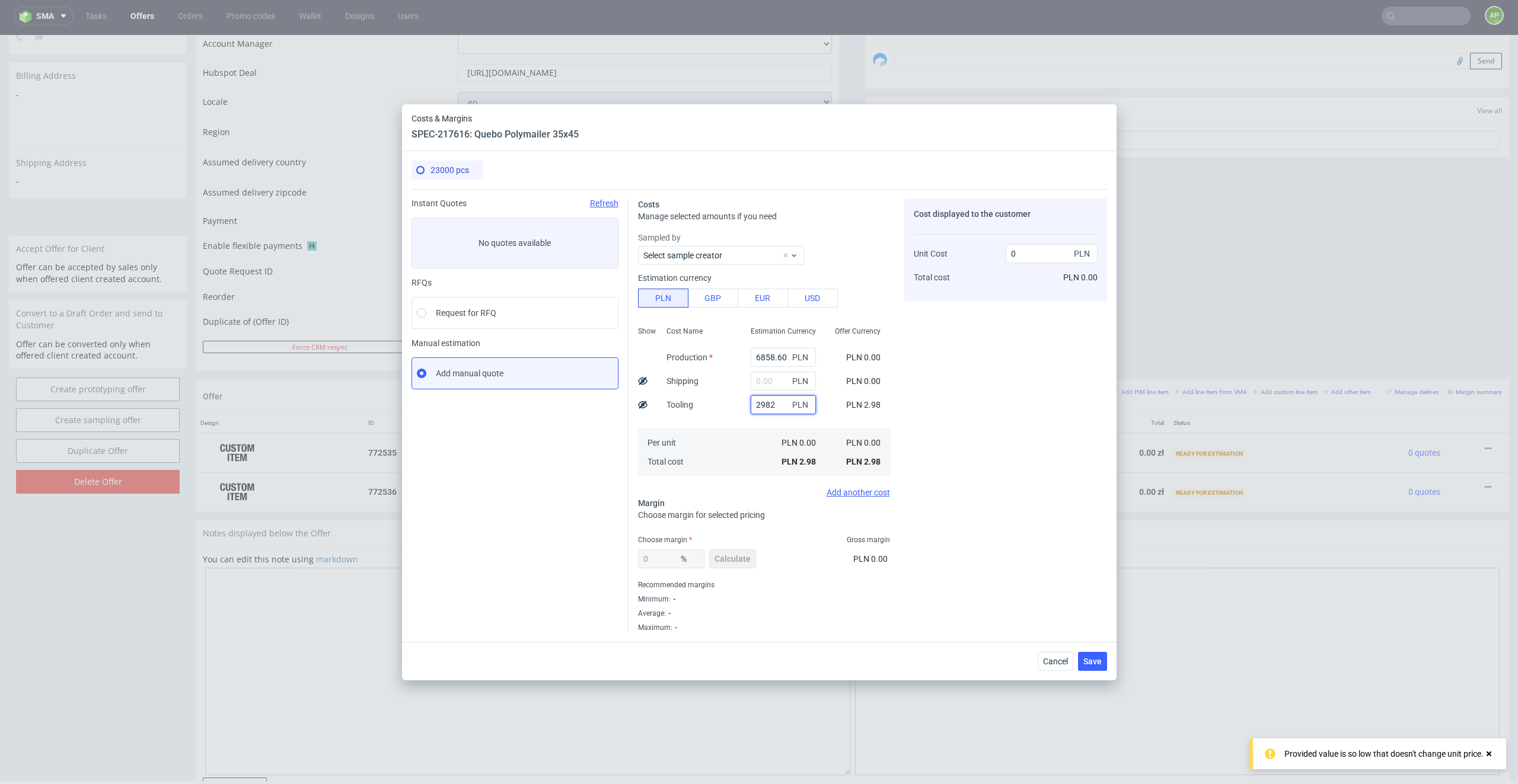
type input "0.13"
click at [976, 439] on div "Cost displayed to the customer Unit Cost Total cost 0.13 PLN PLN 2,990.00" at bounding box center [1005, 416] width 203 height 434
click at [653, 562] on div "0 % Calculate" at bounding box center [698, 561] width 121 height 33
click at [722, 562] on div "0 % Calculate" at bounding box center [698, 561] width 121 height 33
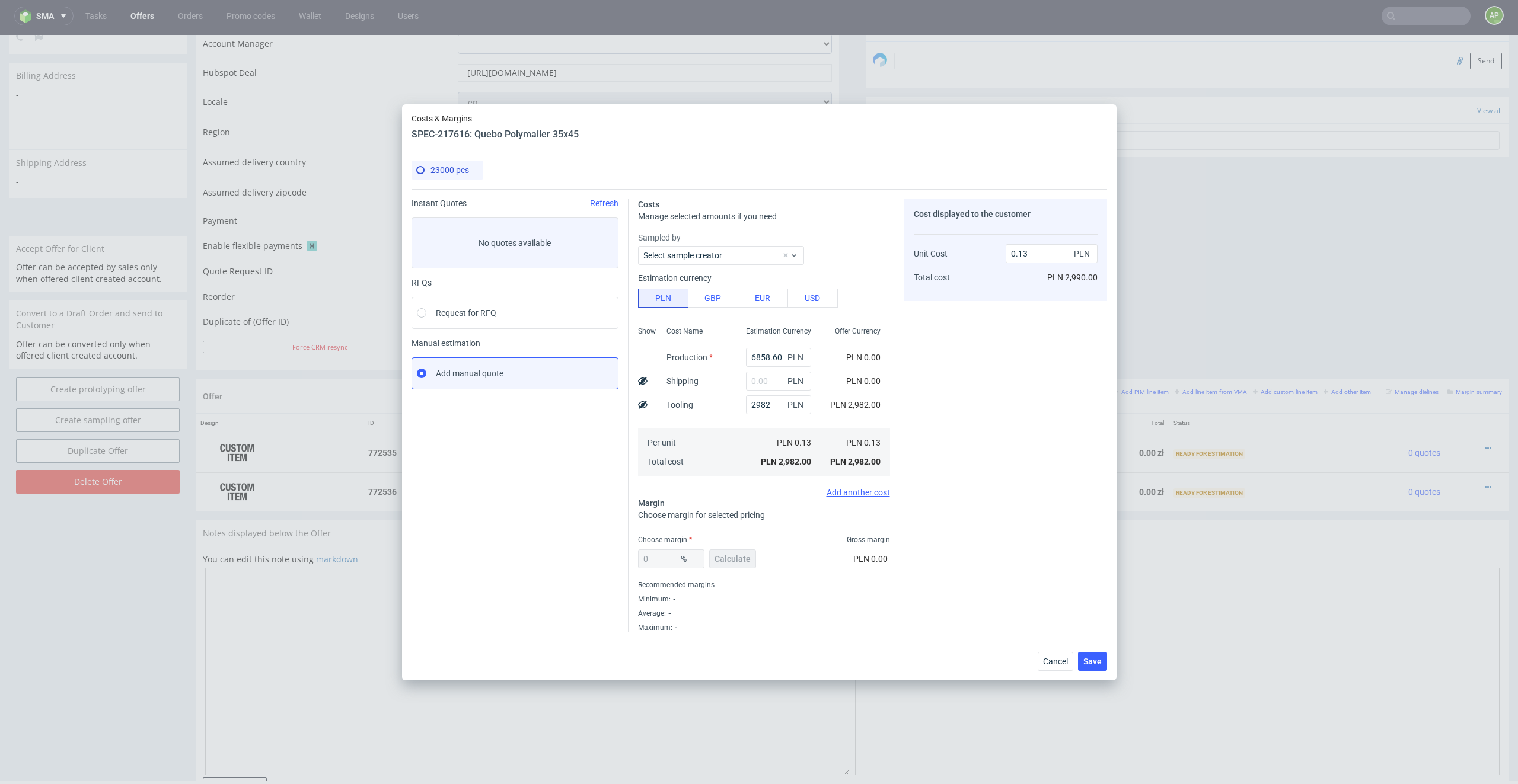
click at [719, 559] on div "0 % Calculate" at bounding box center [698, 561] width 121 height 33
click at [1011, 562] on button "Save" at bounding box center [1092, 661] width 29 height 19
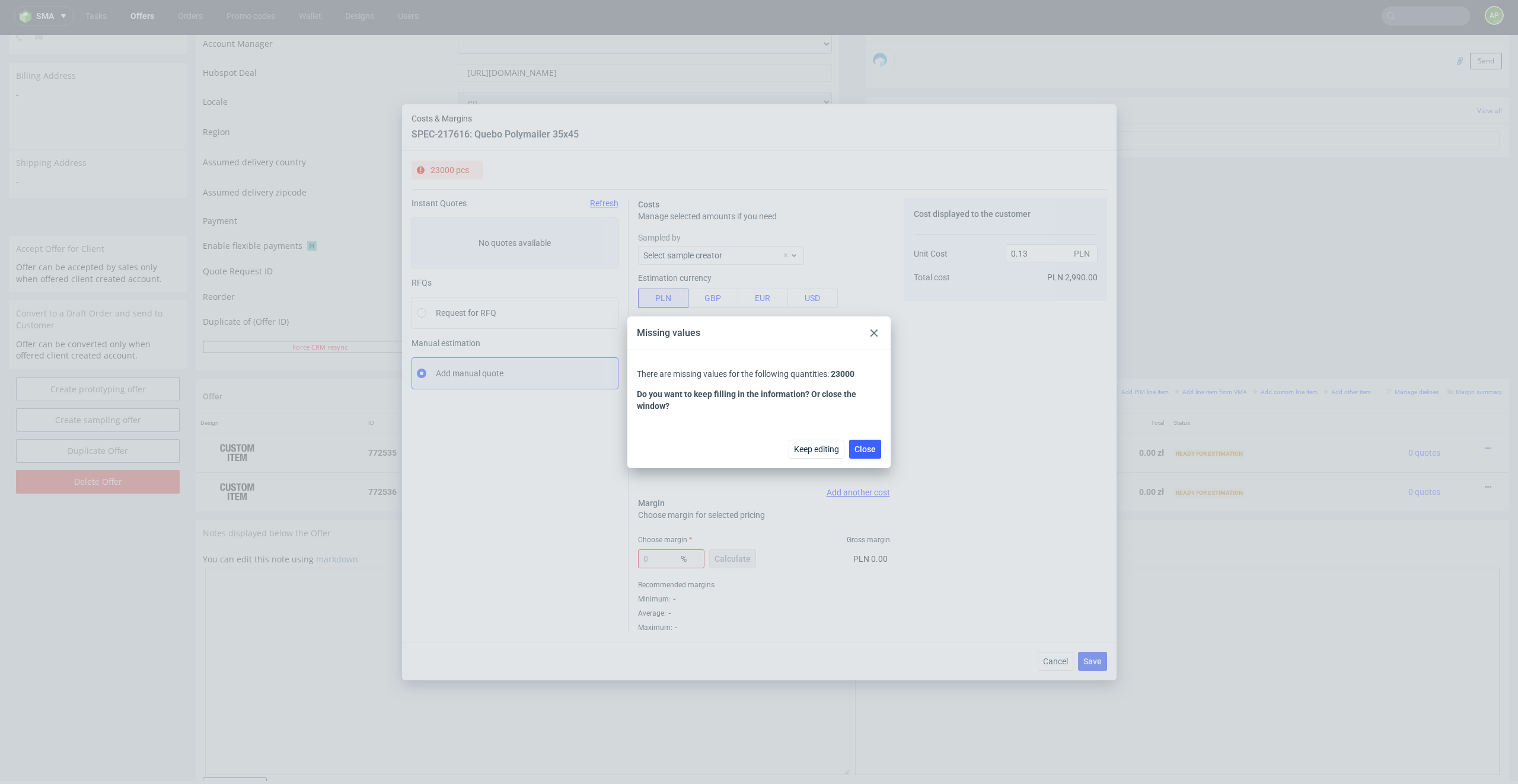
click at [874, 328] on div at bounding box center [874, 333] width 14 height 14
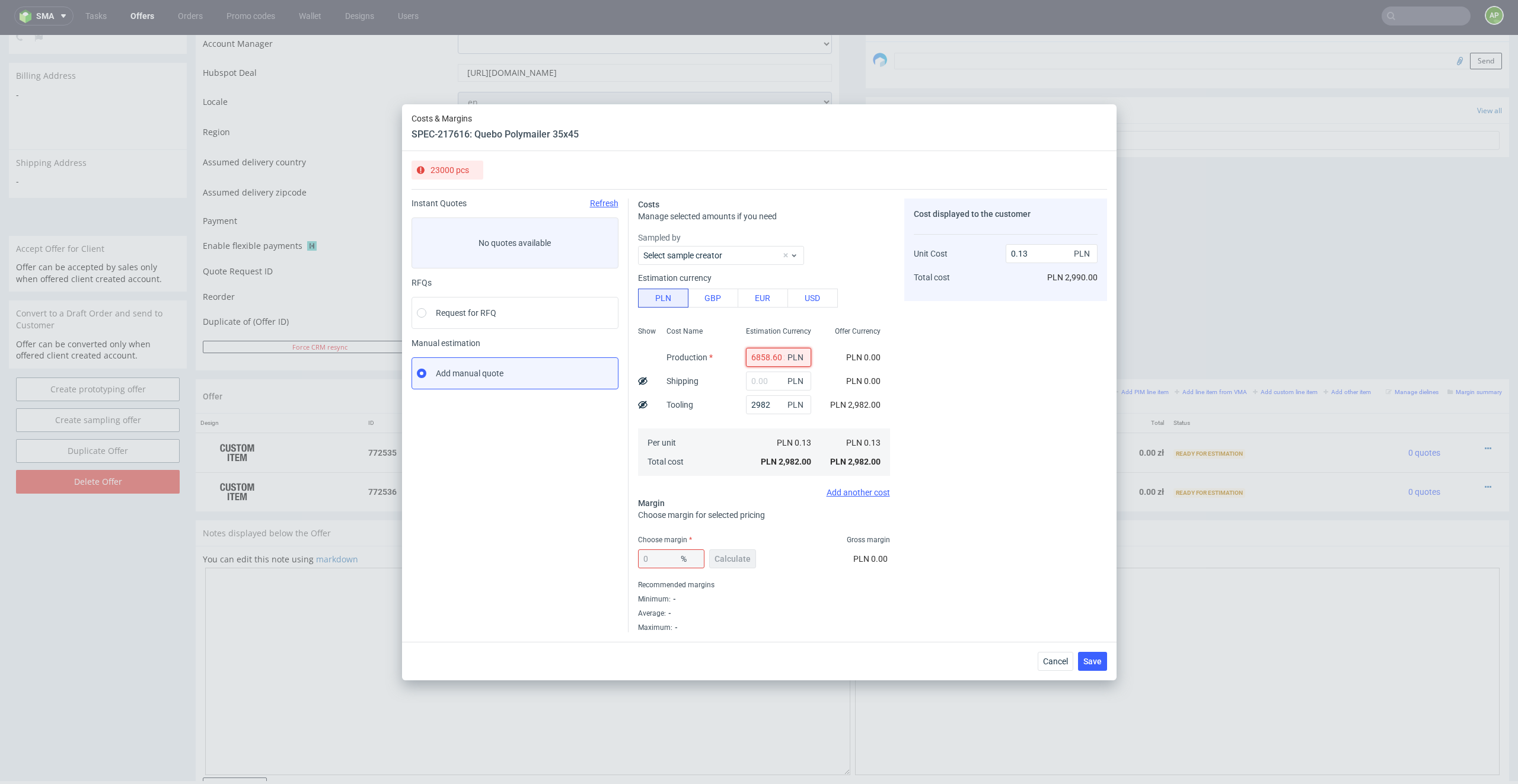
click at [774, 361] on input "6858.60 zł" at bounding box center [779, 357] width 65 height 19
click at [785, 363] on span "PLN" at bounding box center [797, 357] width 23 height 16
drag, startPoint x: 775, startPoint y: 358, endPoint x: 724, endPoint y: 358, distance: 51.0
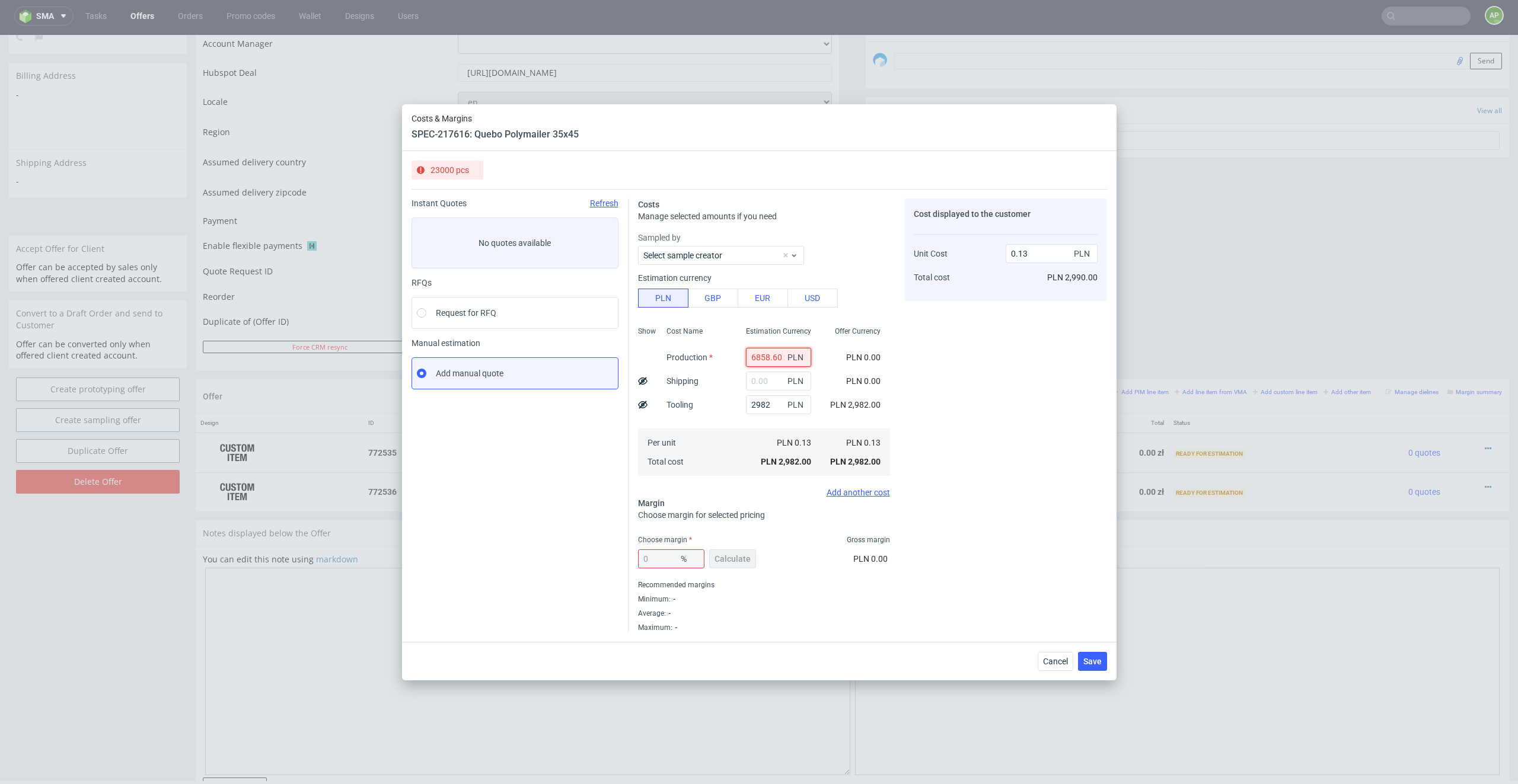
click at [724, 358] on div "Show Cost Name Production Shipping Tooling Per unit Total cost Estimation Curre…" at bounding box center [764, 400] width 252 height 156
click at [1011, 562] on span "Save" at bounding box center [1092, 661] width 18 height 8
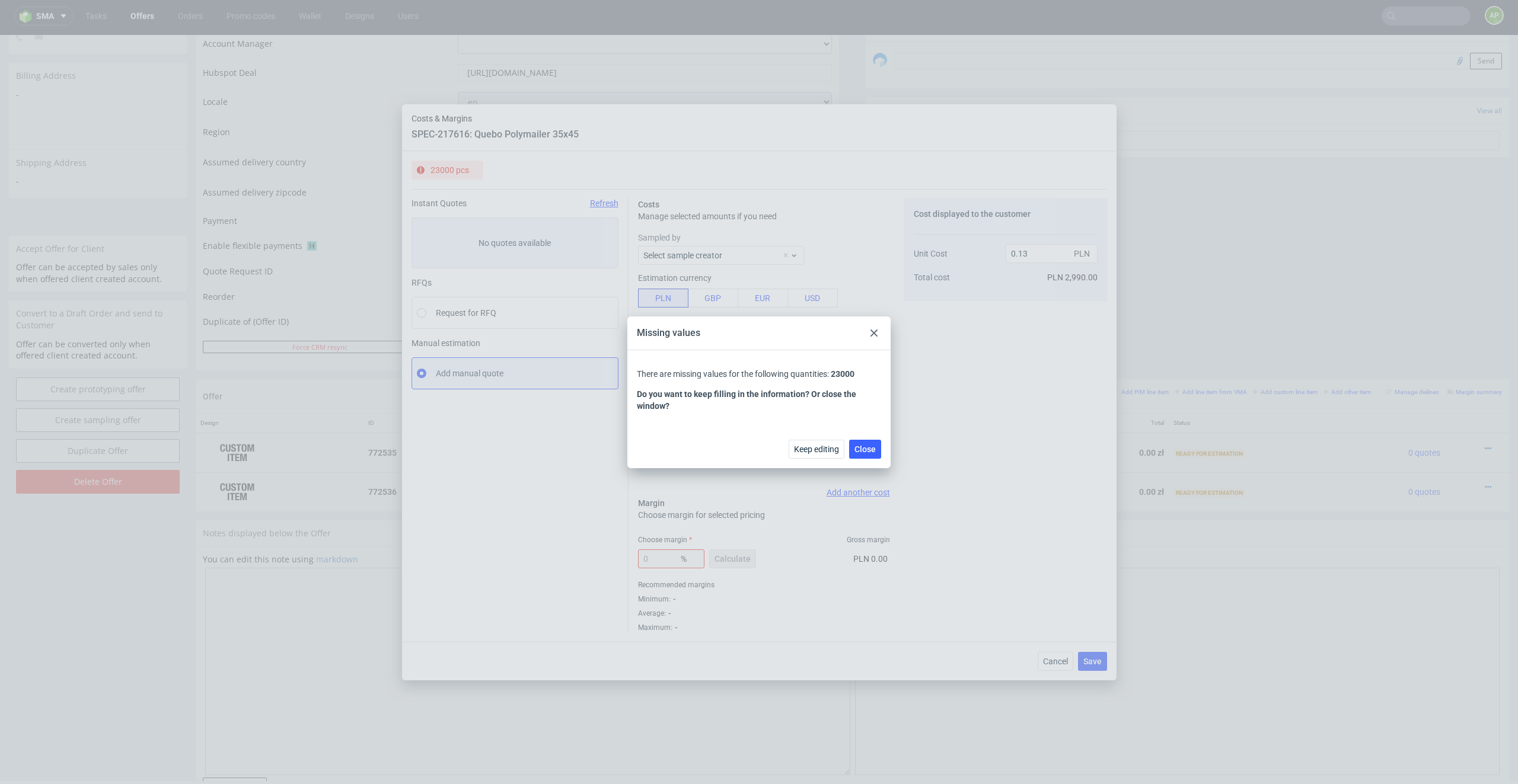
click at [867, 450] on span "Close" at bounding box center [865, 449] width 22 height 8
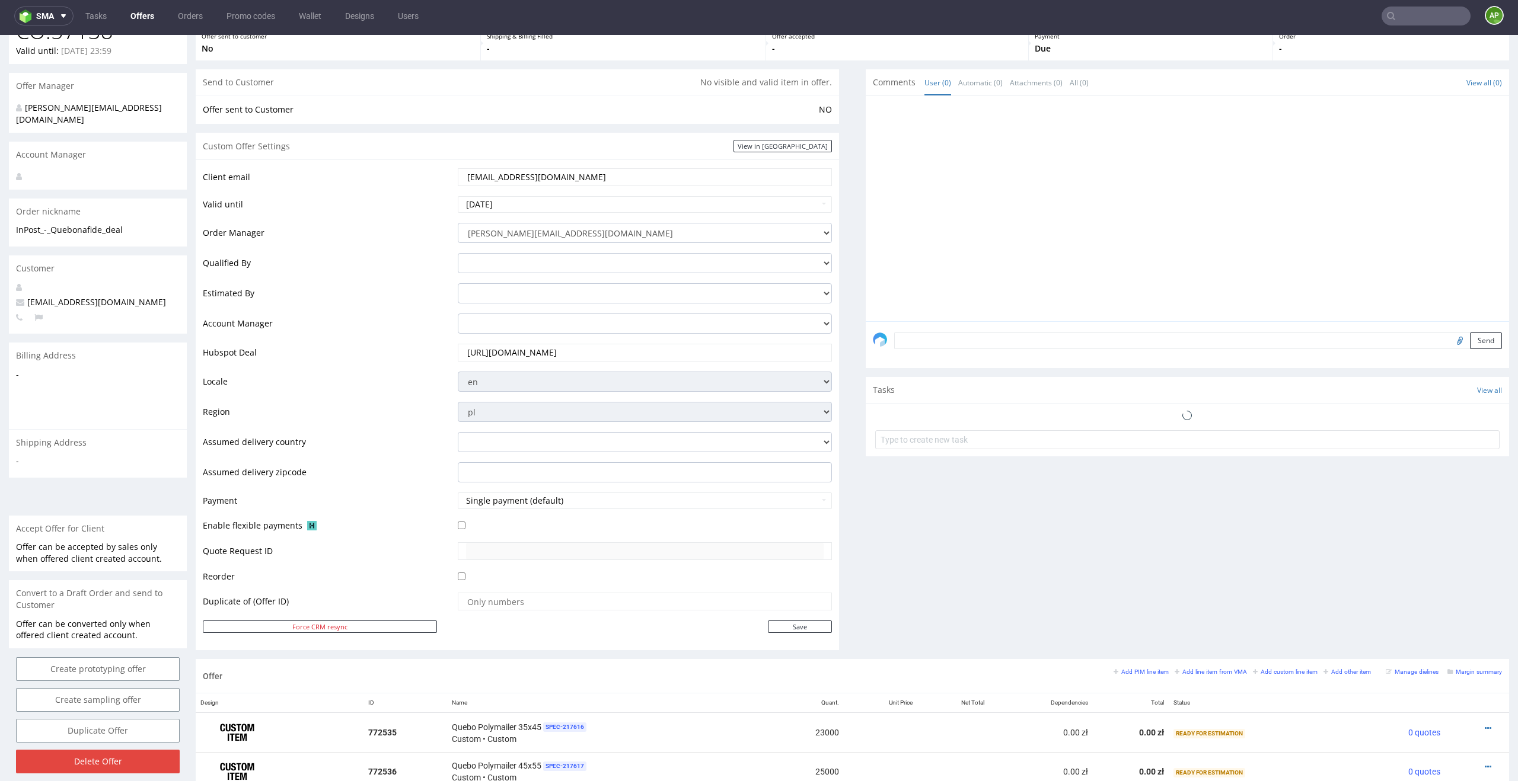
scroll to position [390, 0]
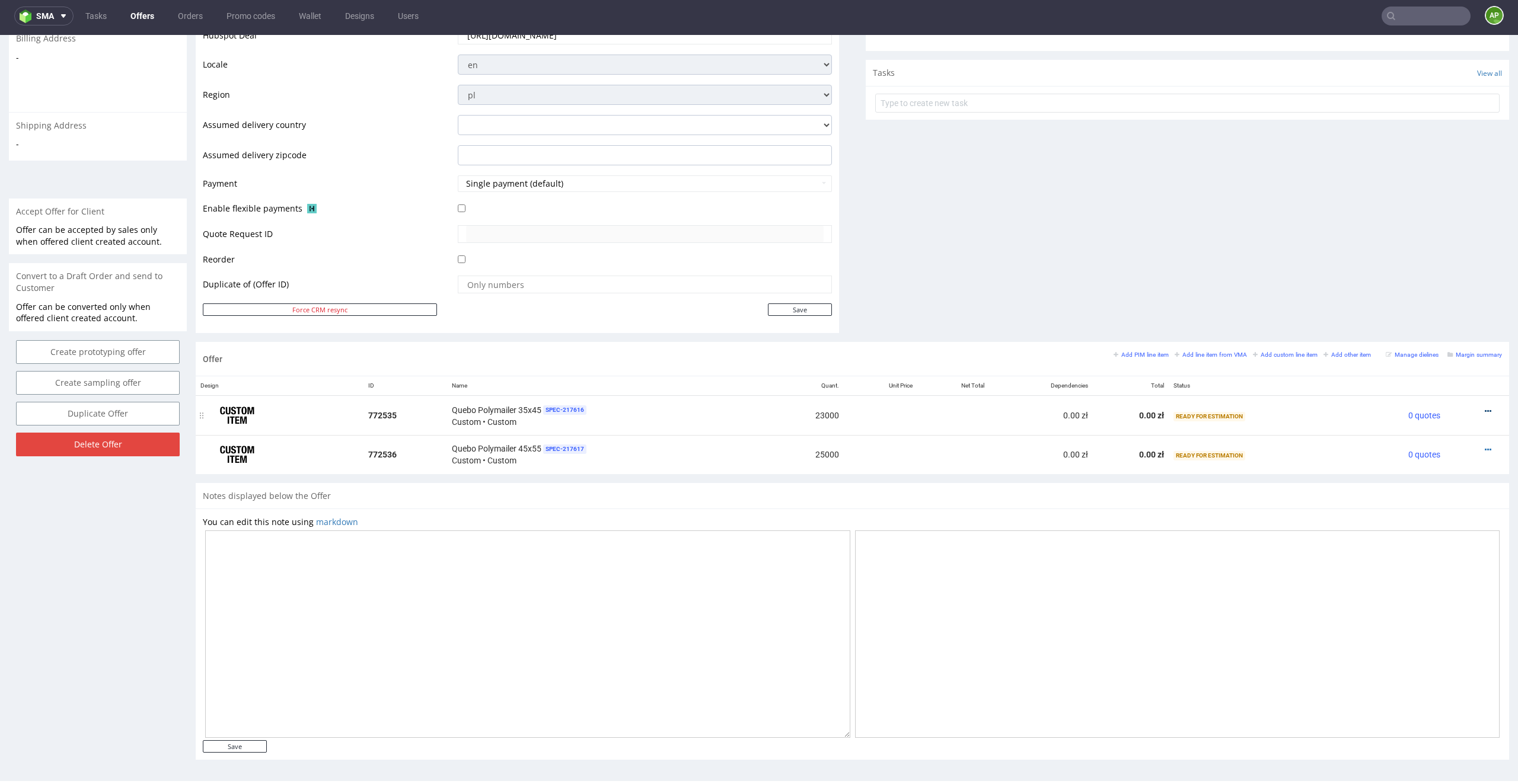
click at [1011, 407] on icon at bounding box center [1488, 411] width 7 height 8
click at [1011, 260] on span "Edit item specification" at bounding box center [1434, 257] width 95 height 12
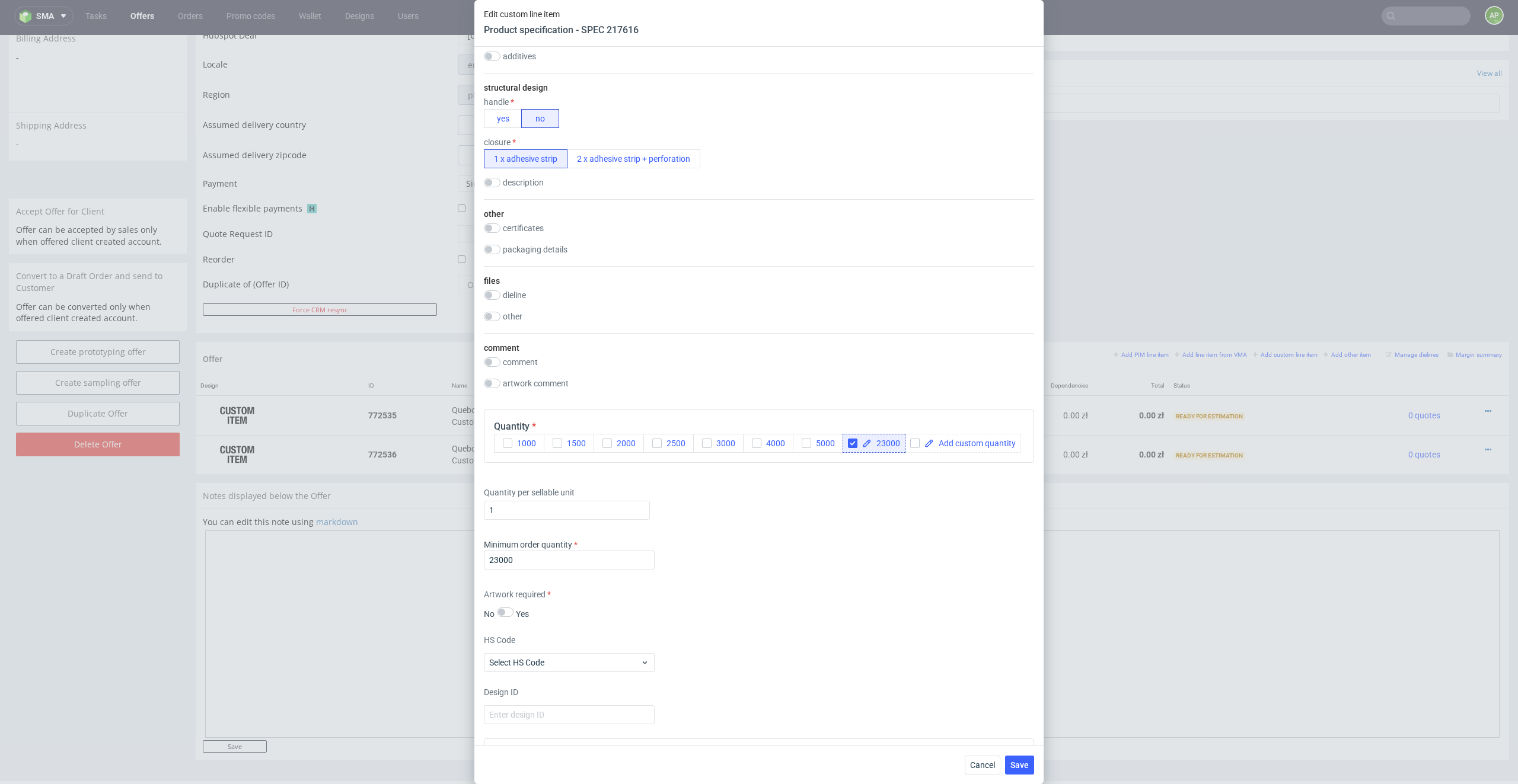
scroll to position [1088, 0]
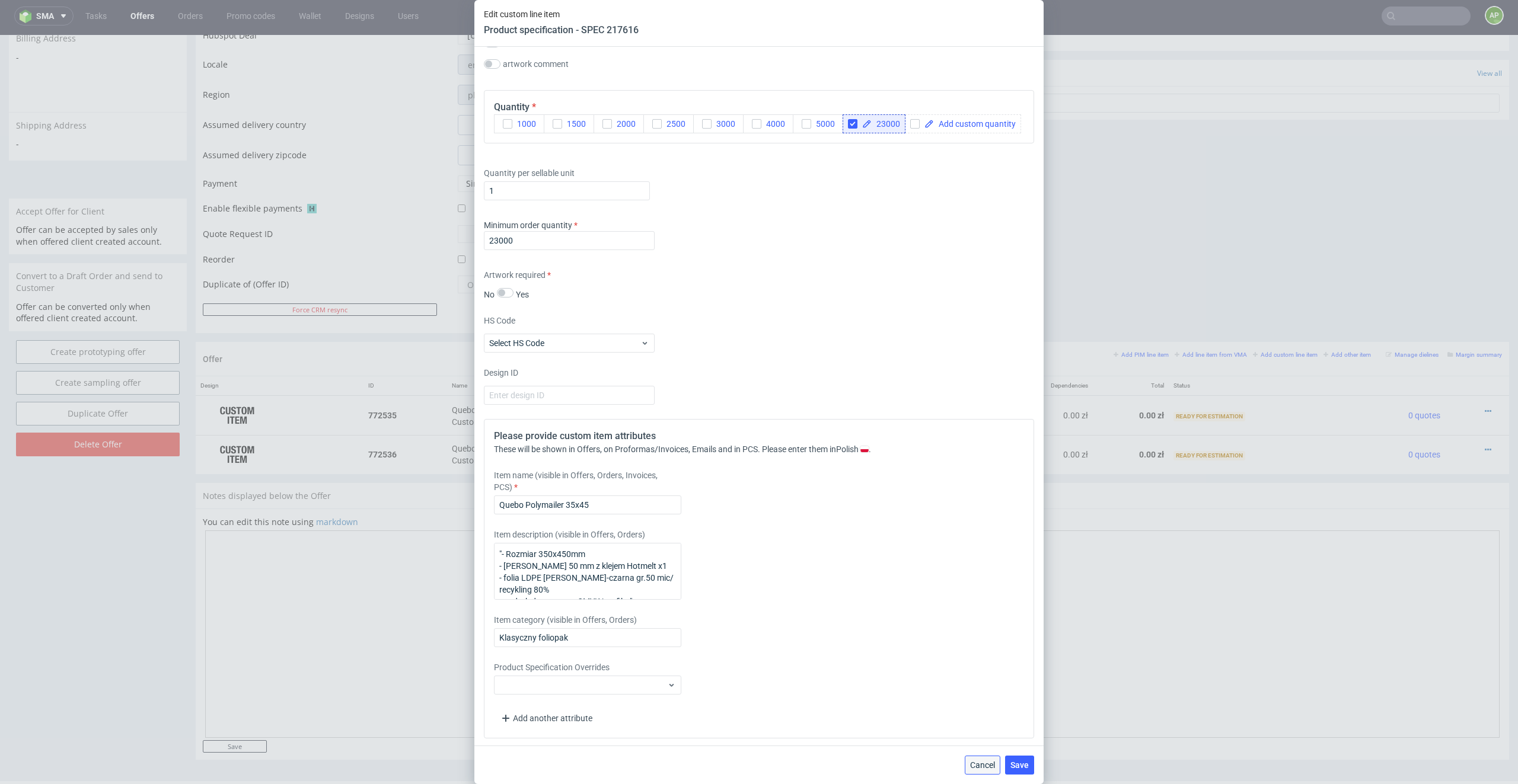
click at [991, 562] on span "Cancel" at bounding box center [982, 764] width 25 height 8
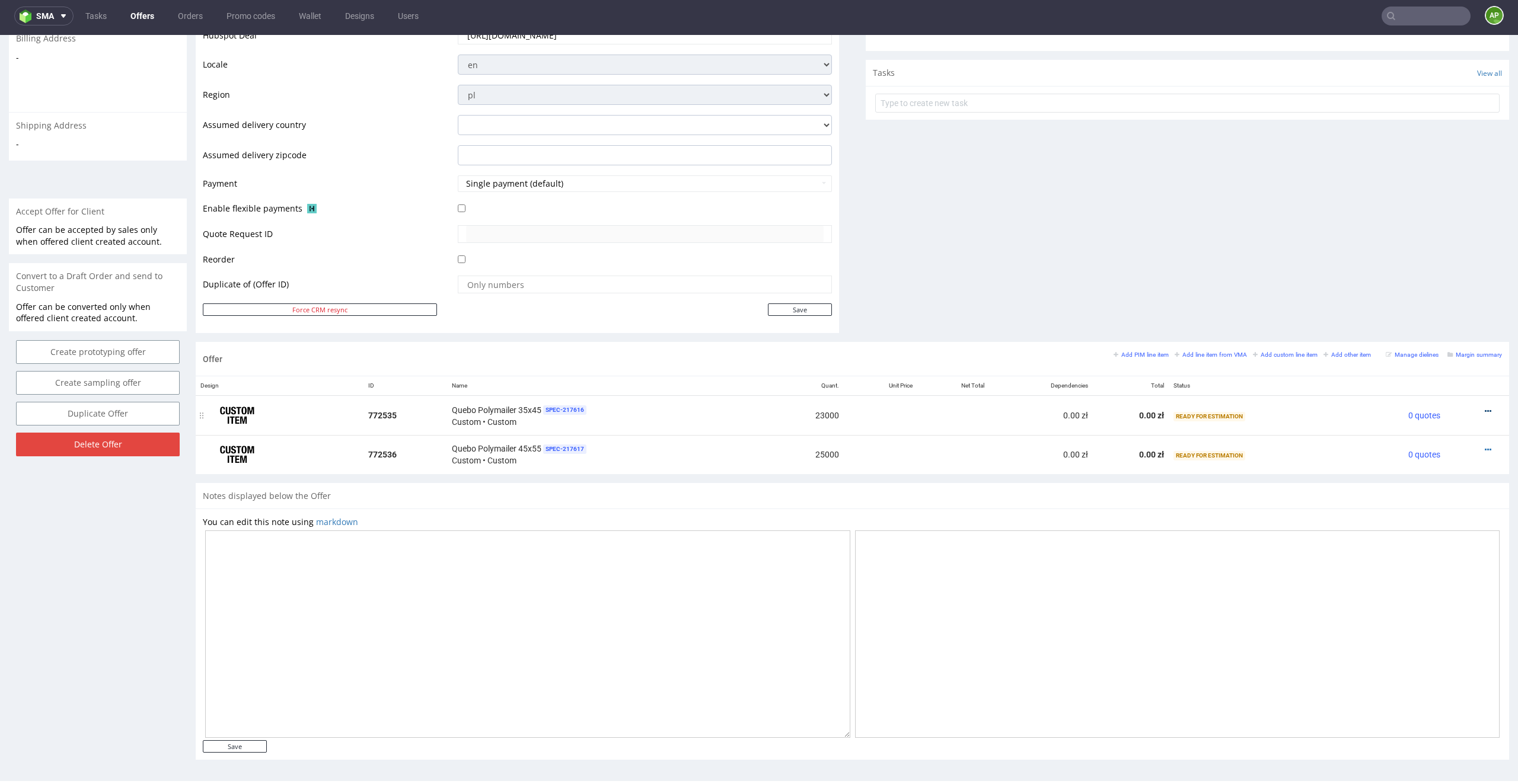
click at [1011, 407] on icon at bounding box center [1488, 411] width 7 height 8
click at [1011, 280] on span "Add cost manually" at bounding box center [1434, 279] width 95 height 12
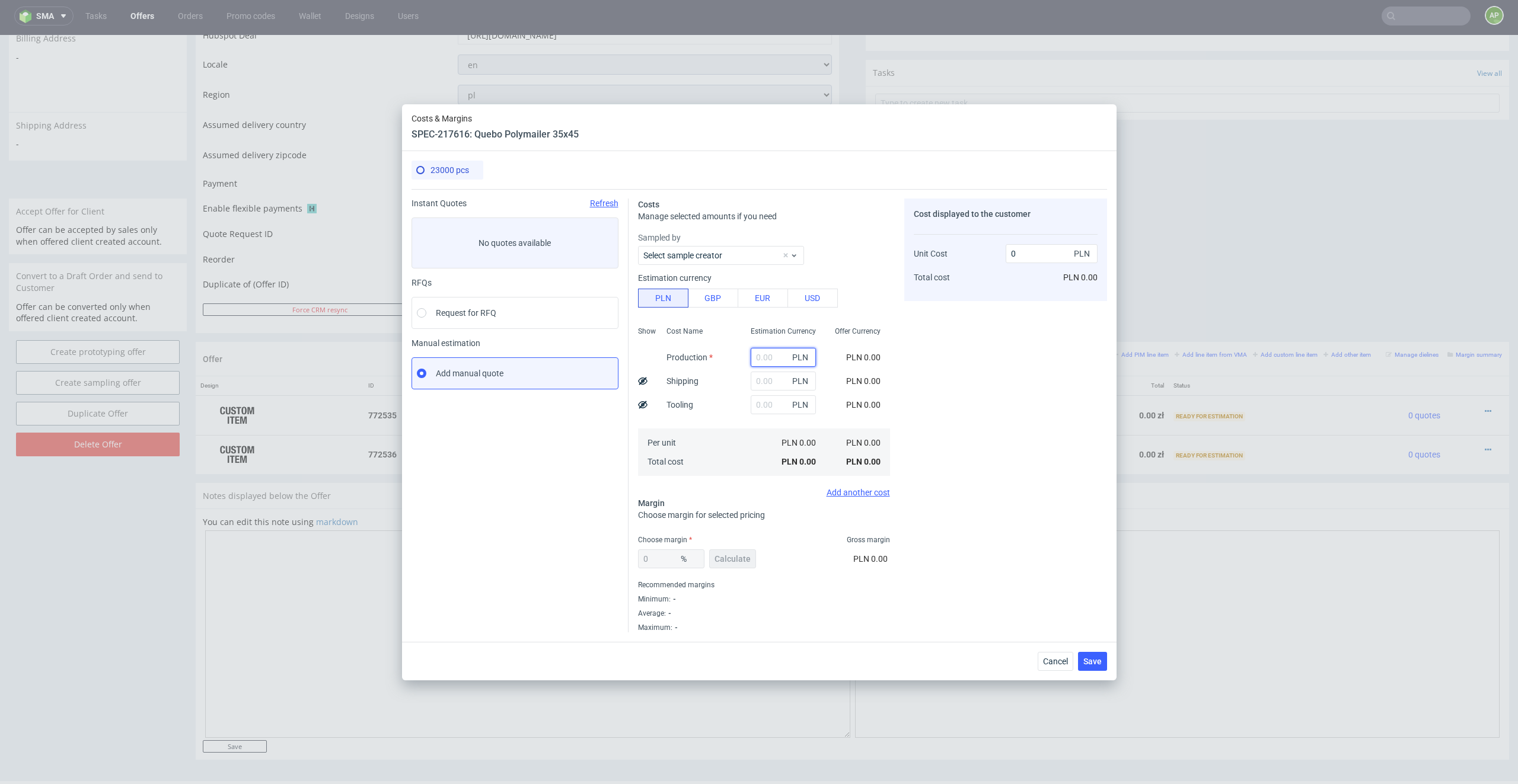
click at [768, 358] on input "text" at bounding box center [783, 357] width 65 height 19
paste input "6,858.60 zł"
click at [769, 358] on input "6,858.60 zł" at bounding box center [783, 357] width 65 height 19
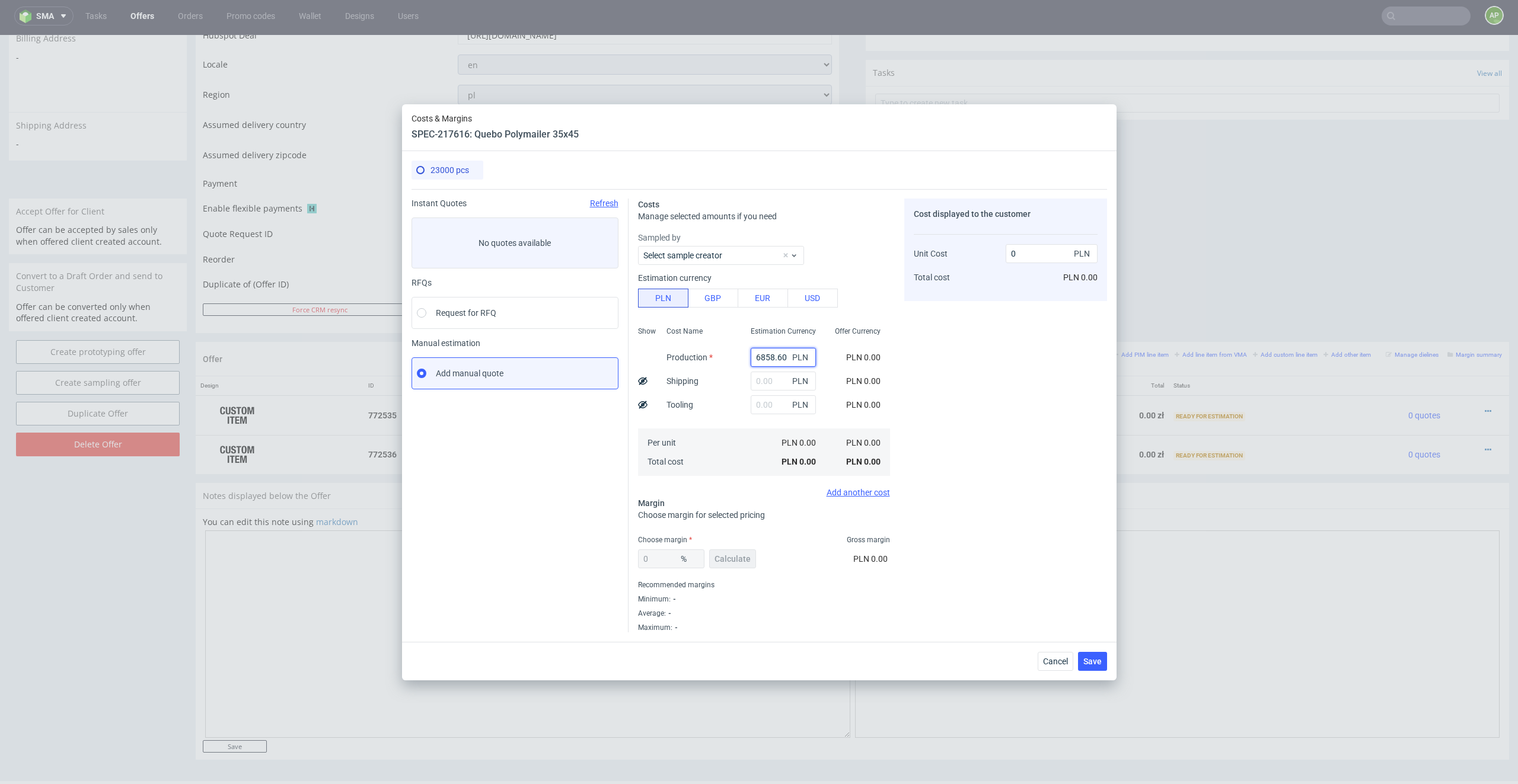
type input "6858.6"
type input "0.3"
type input "6858.6"
click at [960, 390] on div "Cost displayed to the customer Unit Cost Total cost 0.3 PLN PLN 6,900.00" at bounding box center [1005, 416] width 203 height 434
click at [730, 548] on div "0 % Calculate" at bounding box center [698, 561] width 121 height 33
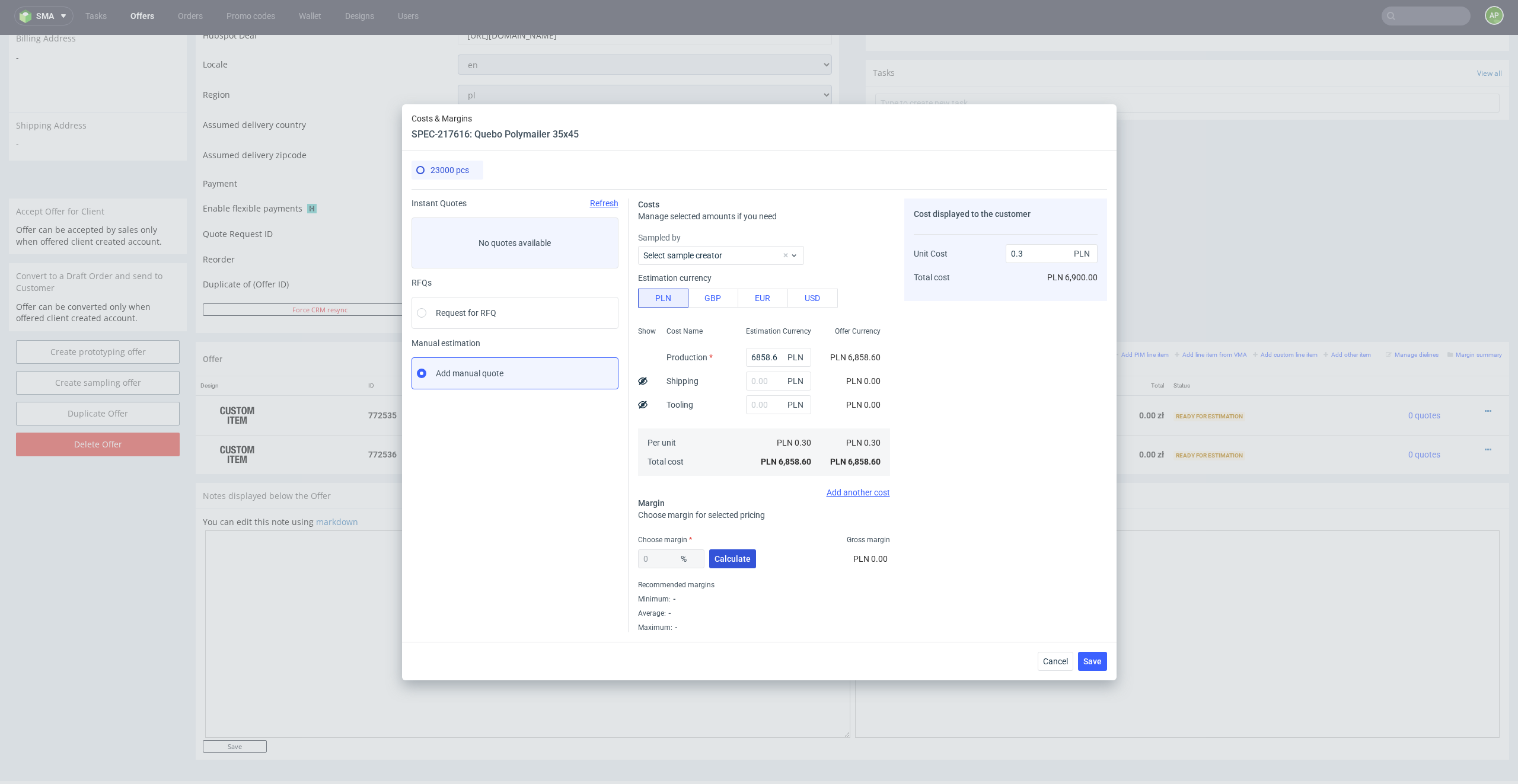
click at [730, 555] on span "Calculate" at bounding box center [732, 559] width 36 height 8
type input "36.19"
type input "0.47"
click at [775, 406] on input "text" at bounding box center [779, 404] width 65 height 19
paste input "2,982.00 zł"
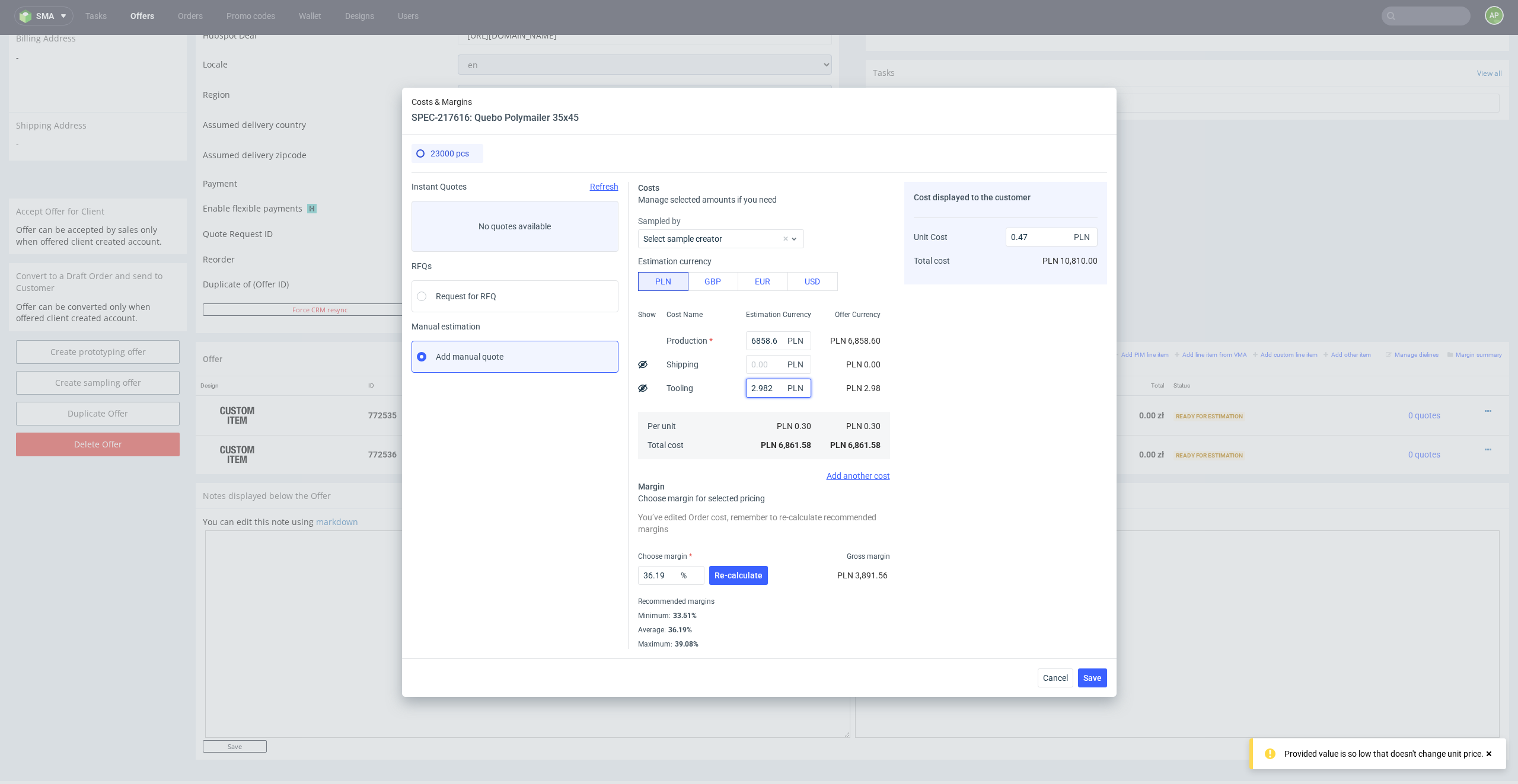
type input "2982"
type input "0.67"
type input "2982"
click at [1009, 409] on div "Cost displayed to the customer Unit Cost Total cost 0.67 PLN PLN 15,410.00" at bounding box center [1005, 415] width 203 height 467
click at [657, 562] on input "36.19" at bounding box center [671, 575] width 67 height 19
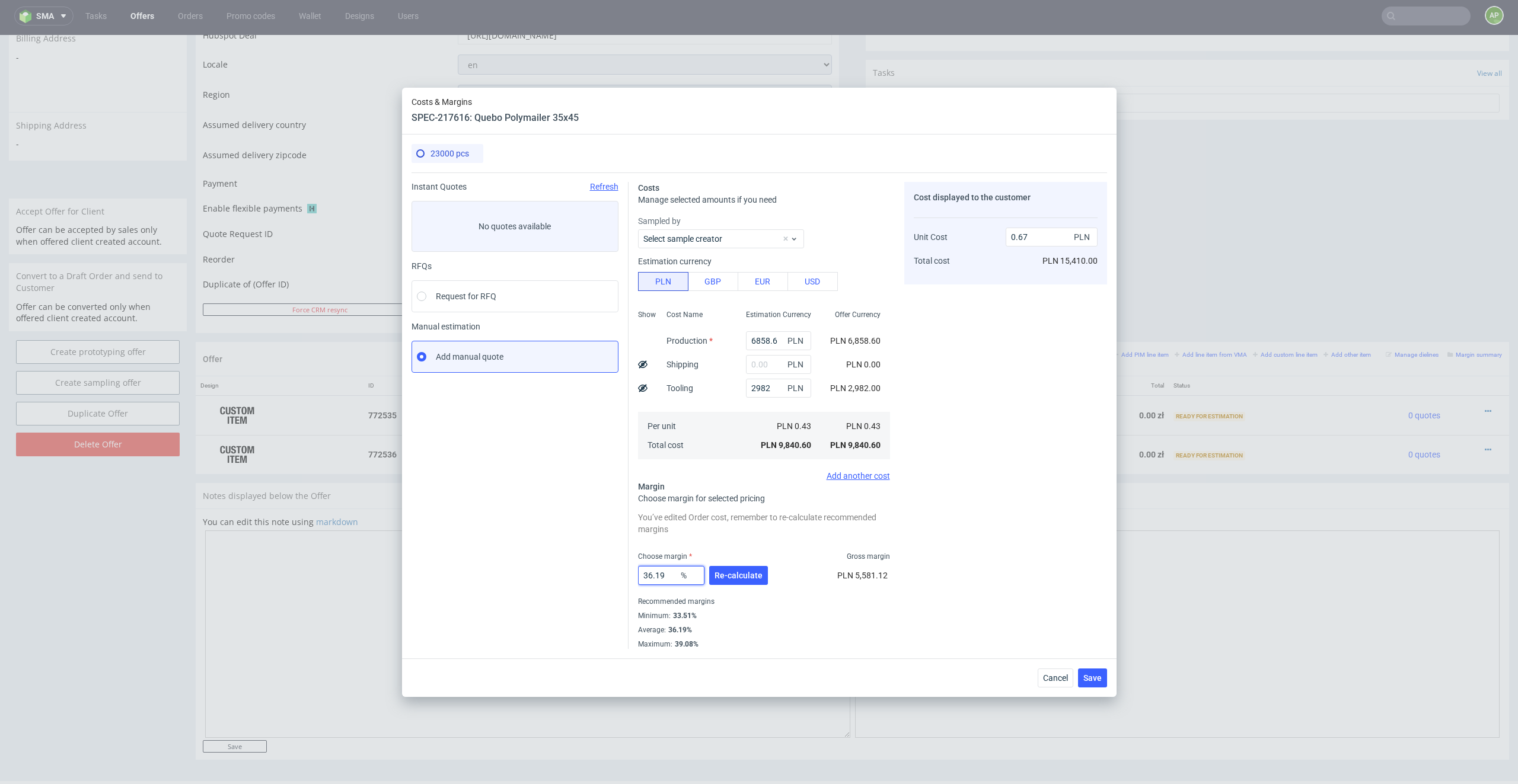
click at [657, 562] on input "36.19" at bounding box center [671, 575] width 67 height 19
type input "15"
type input "0.5"
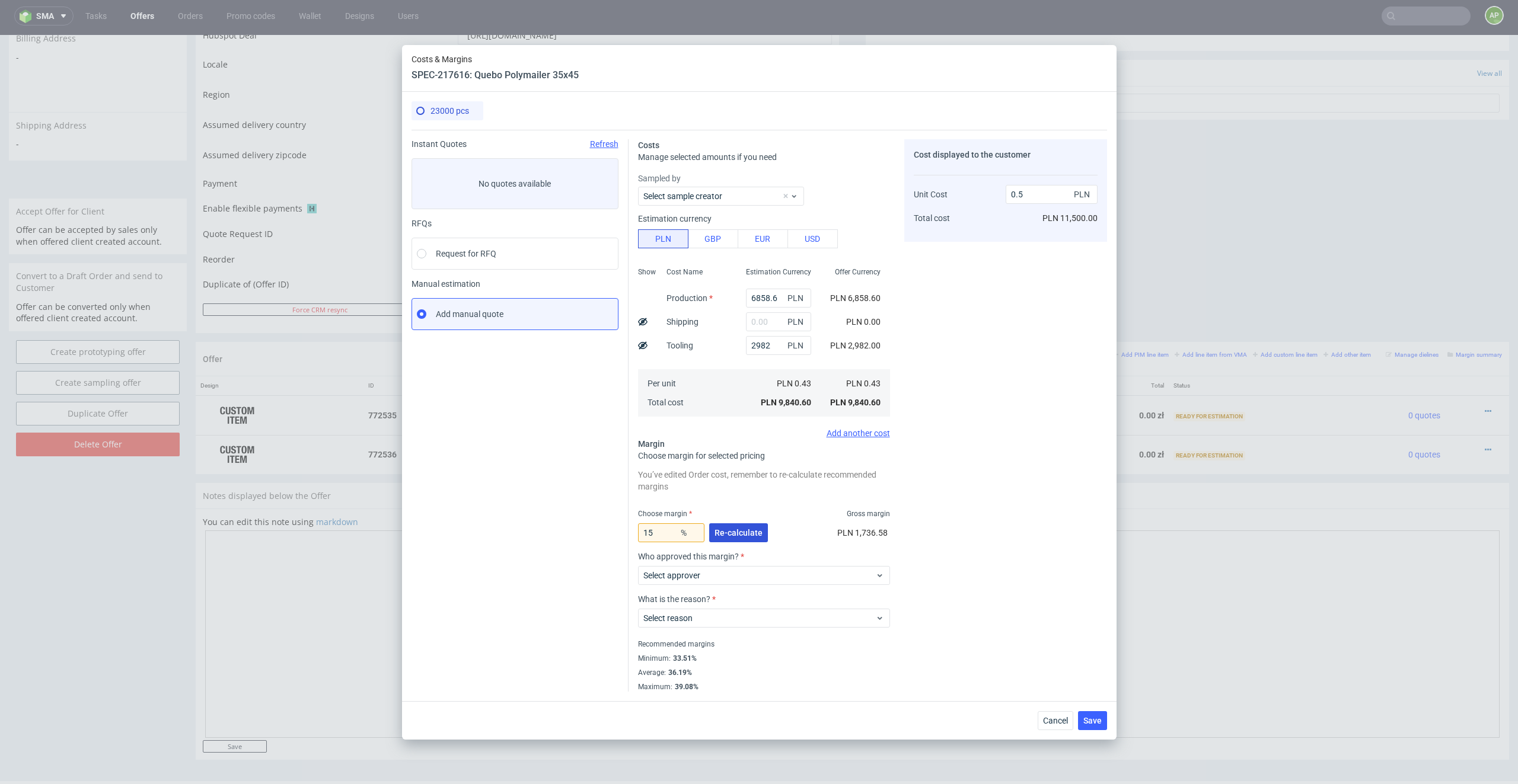
click at [740, 533] on span "Re-calculate" at bounding box center [739, 532] width 48 height 8
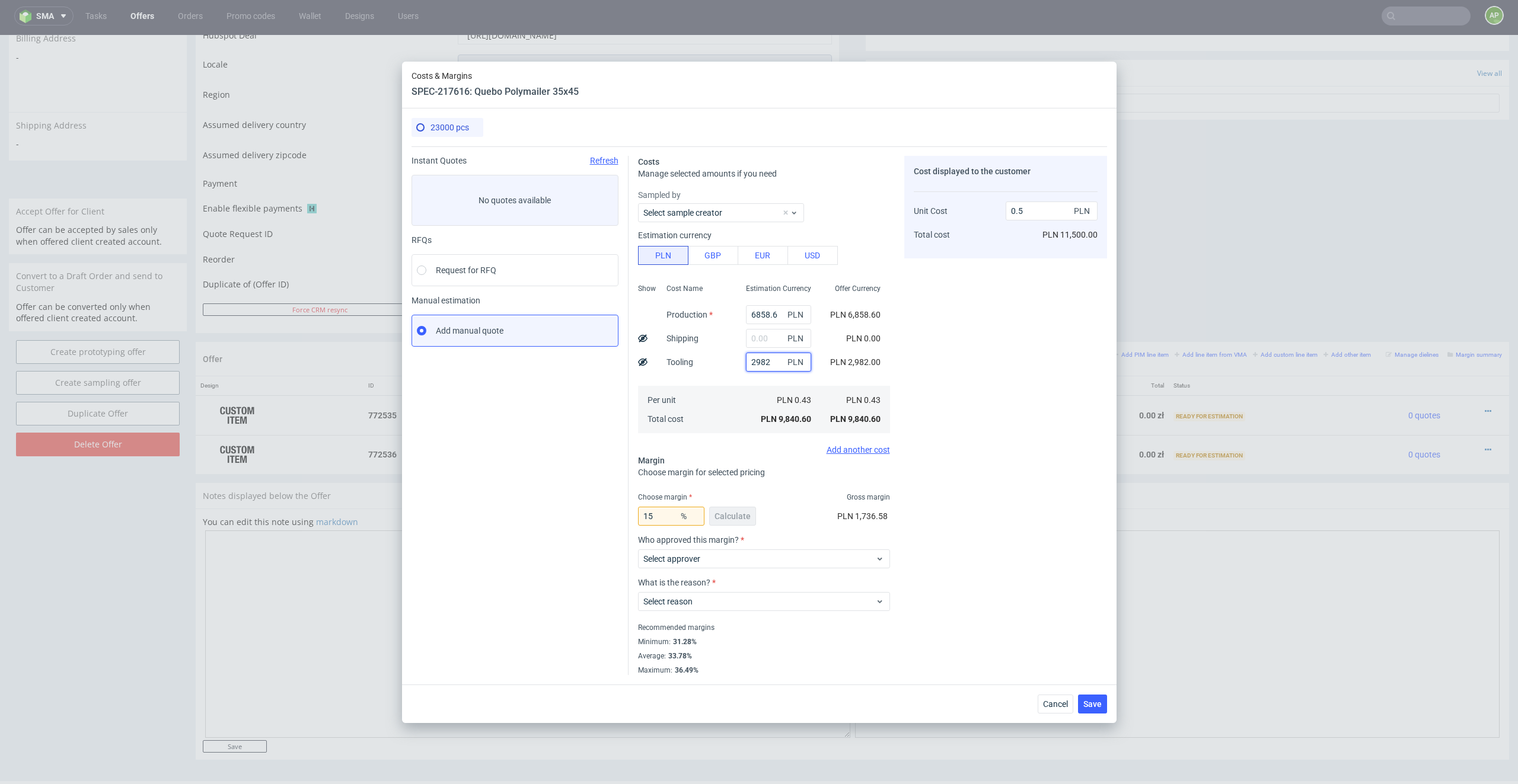
click at [773, 361] on input "2982" at bounding box center [779, 362] width 65 height 19
click at [659, 517] on input "15" at bounding box center [671, 515] width 67 height 19
type input "16"
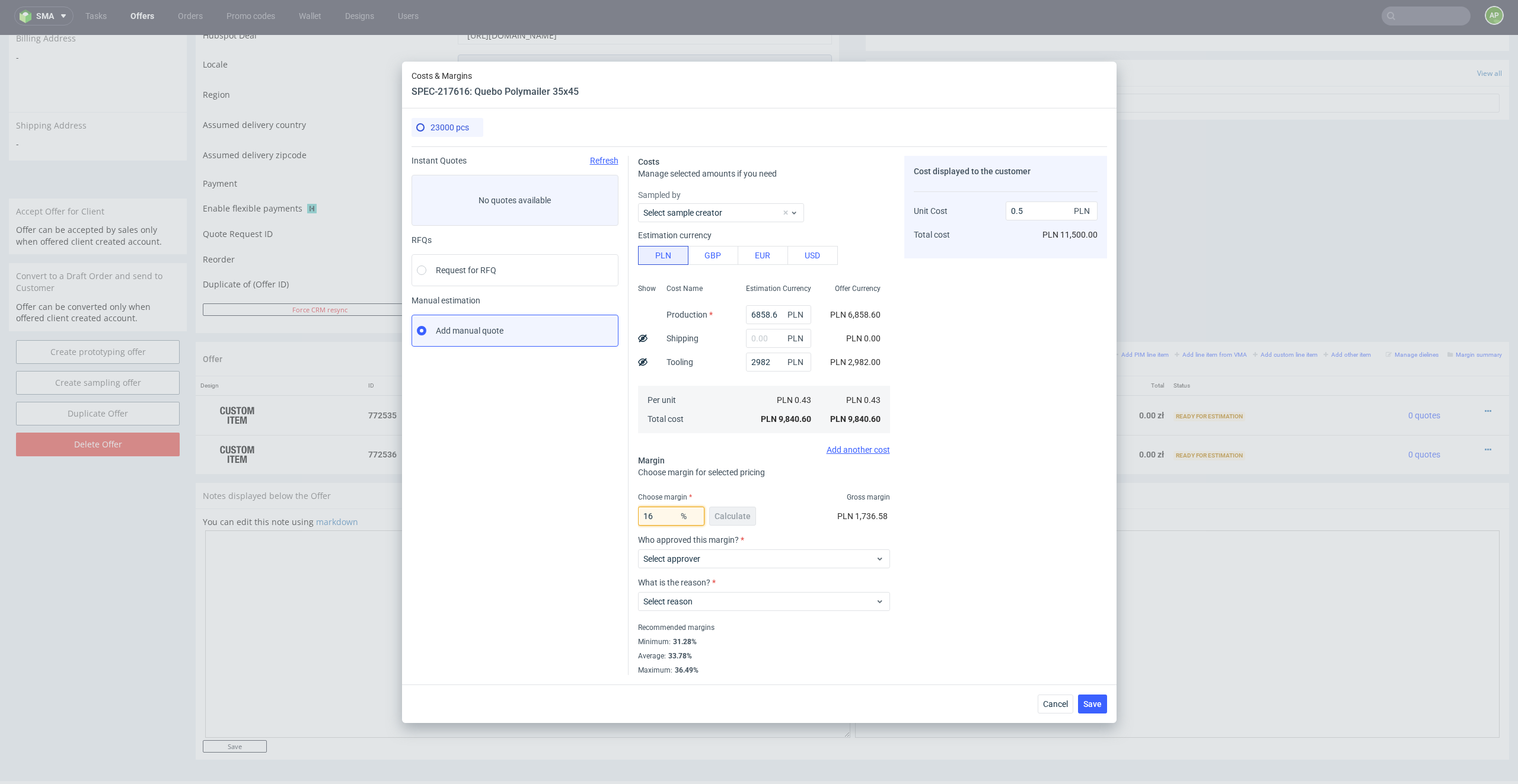
type input "0.51"
click at [741, 512] on div "16 % Calculate" at bounding box center [698, 518] width 121 height 33
click at [662, 517] on input "16" at bounding box center [671, 515] width 67 height 19
type input "17"
type input "0.52"
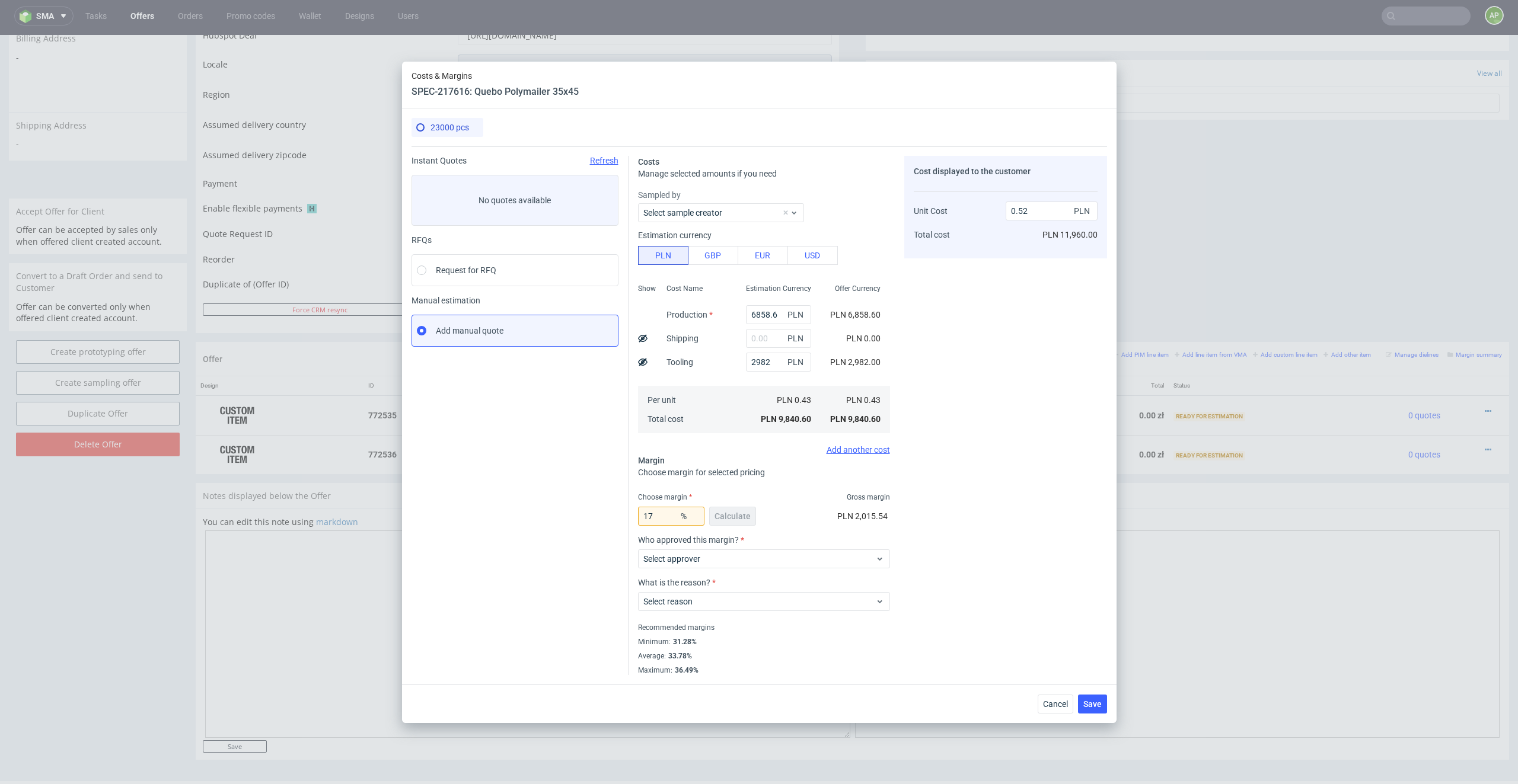
click at [769, 502] on div "17 % Calculate PLN 2,015.54" at bounding box center [764, 518] width 252 height 33
click at [656, 514] on input "17" at bounding box center [671, 515] width 67 height 19
type input "1"
type input "0.43"
type input "15"
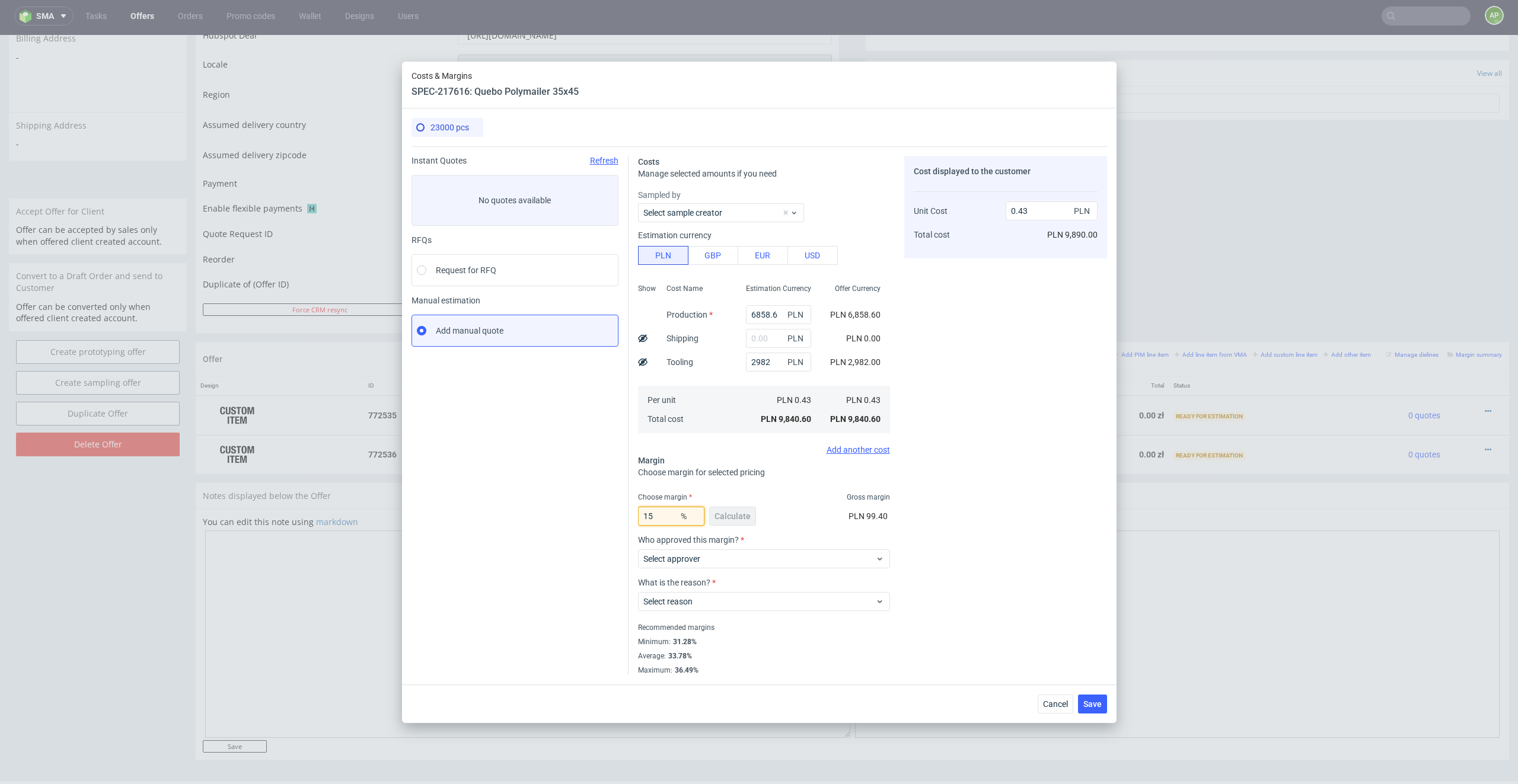
type input "0.5"
type input "15.79"
type input "0.51"
type input "15.79"
click at [1011, 521] on div "Cost displayed to the customer Unit Cost Total cost 0.51 PLN PLN 11,730.00" at bounding box center [1005, 415] width 203 height 519
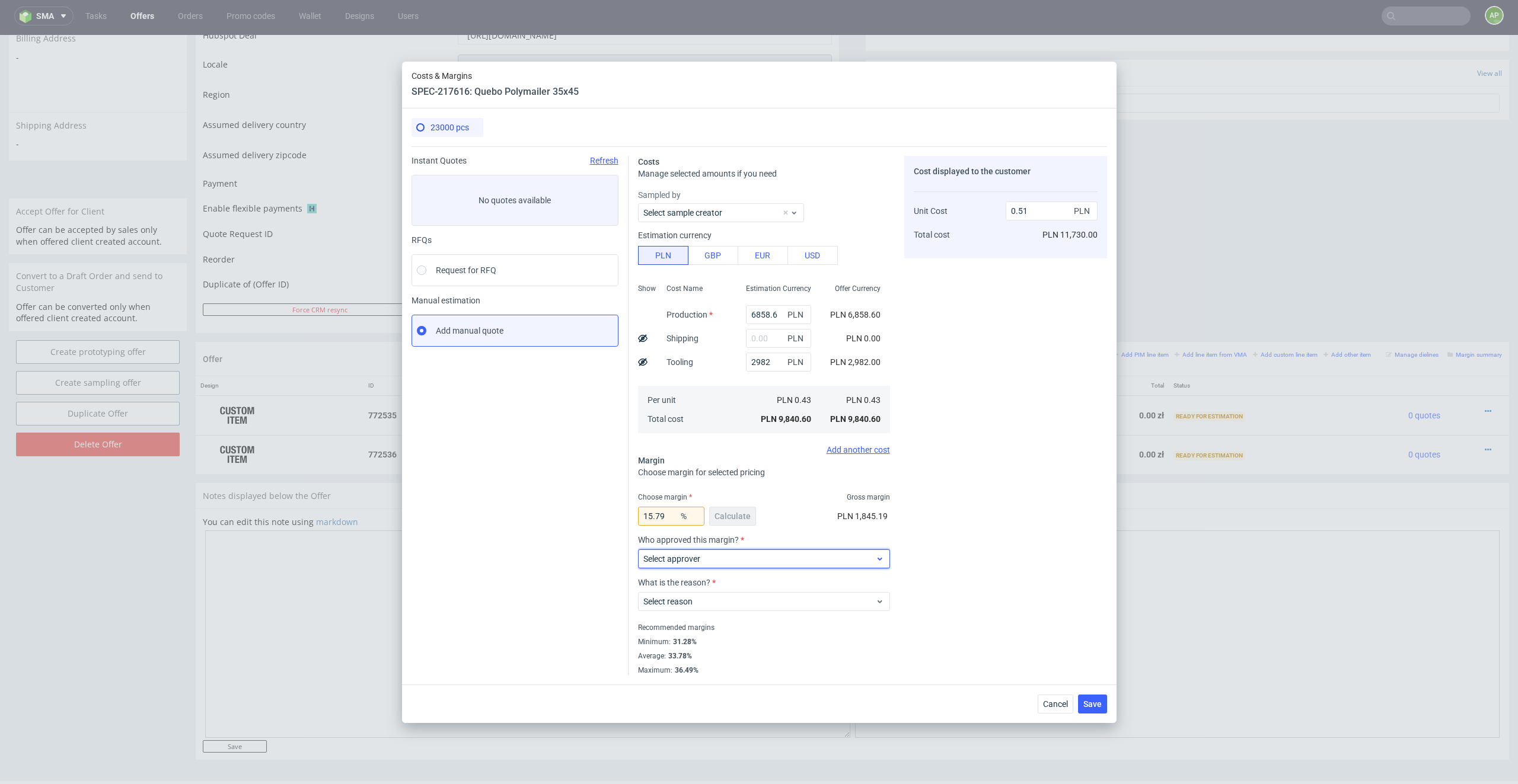
click at [805, 559] on span "Select approver" at bounding box center [759, 559] width 232 height 12
type input "wozni"
click at [760, 562] on div "[PERSON_NAME][EMAIL_ADDRESS][DOMAIN_NAME]" at bounding box center [764, 586] width 243 height 22
click at [760, 562] on span "Select reason" at bounding box center [759, 602] width 232 height 12
type input "w"
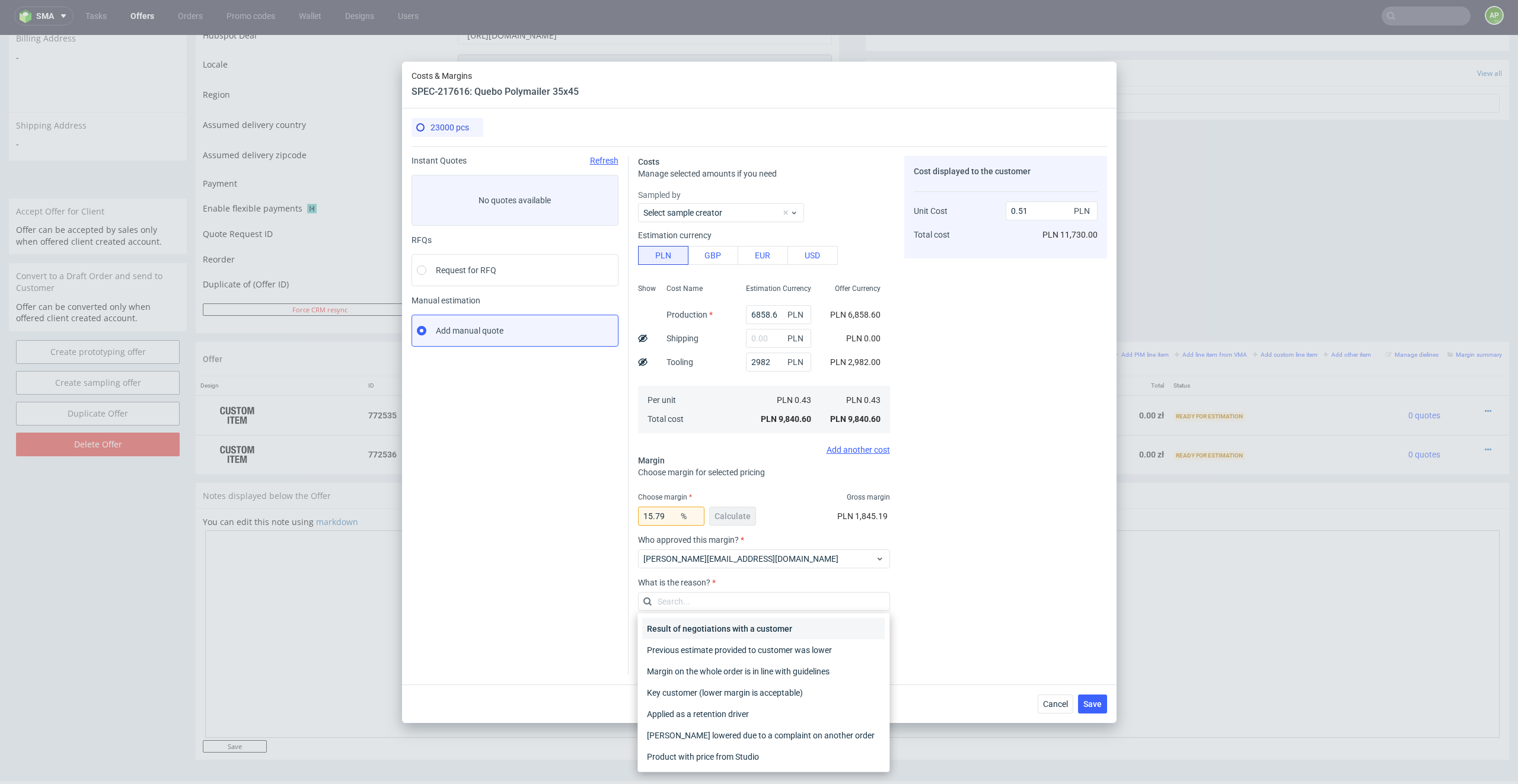
click at [751, 562] on div "Result of negotiations with a customer" at bounding box center [764, 628] width 243 height 22
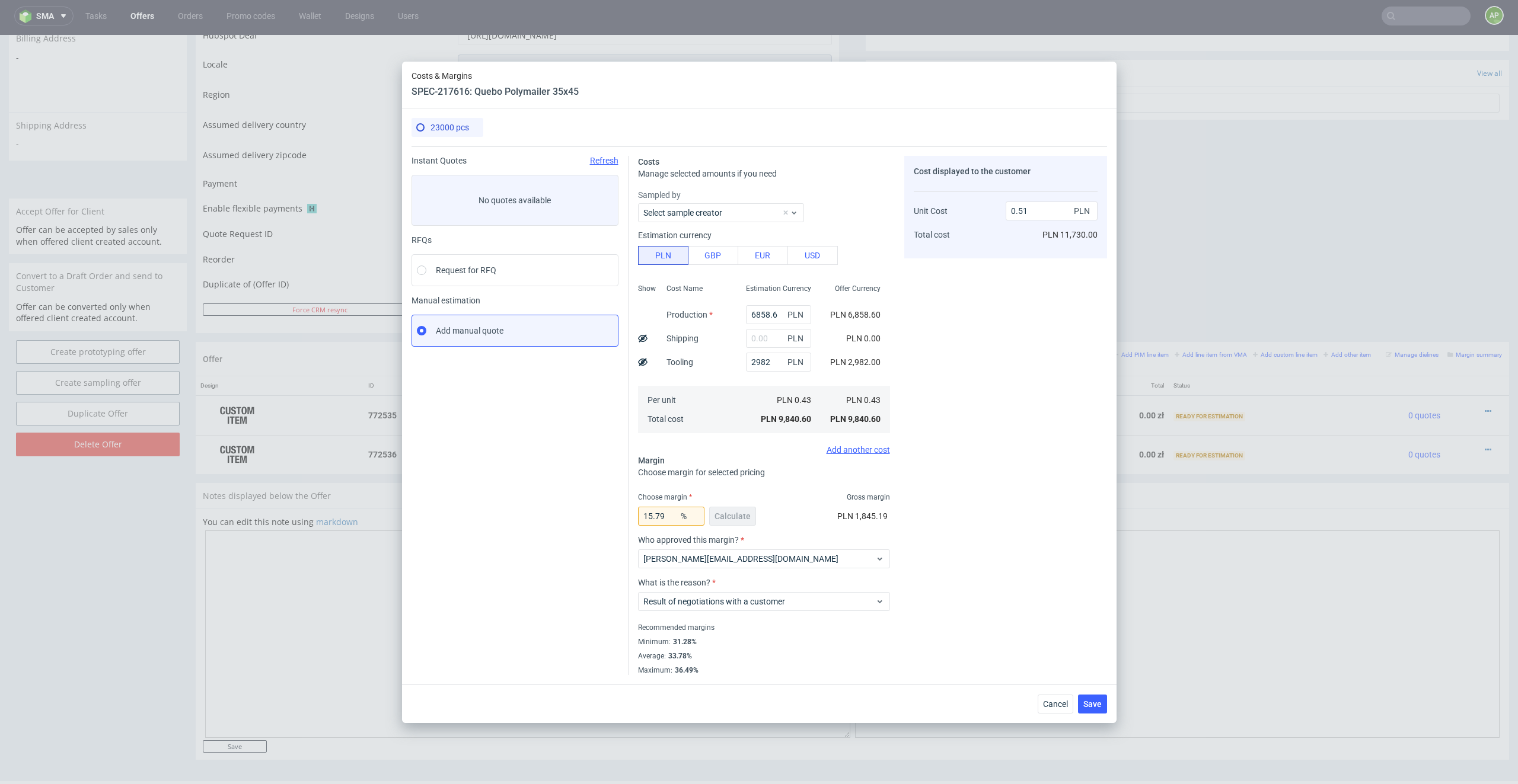
click at [942, 559] on div "Cost displayed to the customer Unit Cost Total cost 0.51 PLN PLN 11,730.00" at bounding box center [1005, 415] width 203 height 519
click at [1011, 209] on input "0.51" at bounding box center [1051, 211] width 92 height 19
click at [664, 519] on input "15.79" at bounding box center [671, 515] width 67 height 19
click at [789, 497] on div "Choose margin Gross margin" at bounding box center [764, 497] width 252 height 10
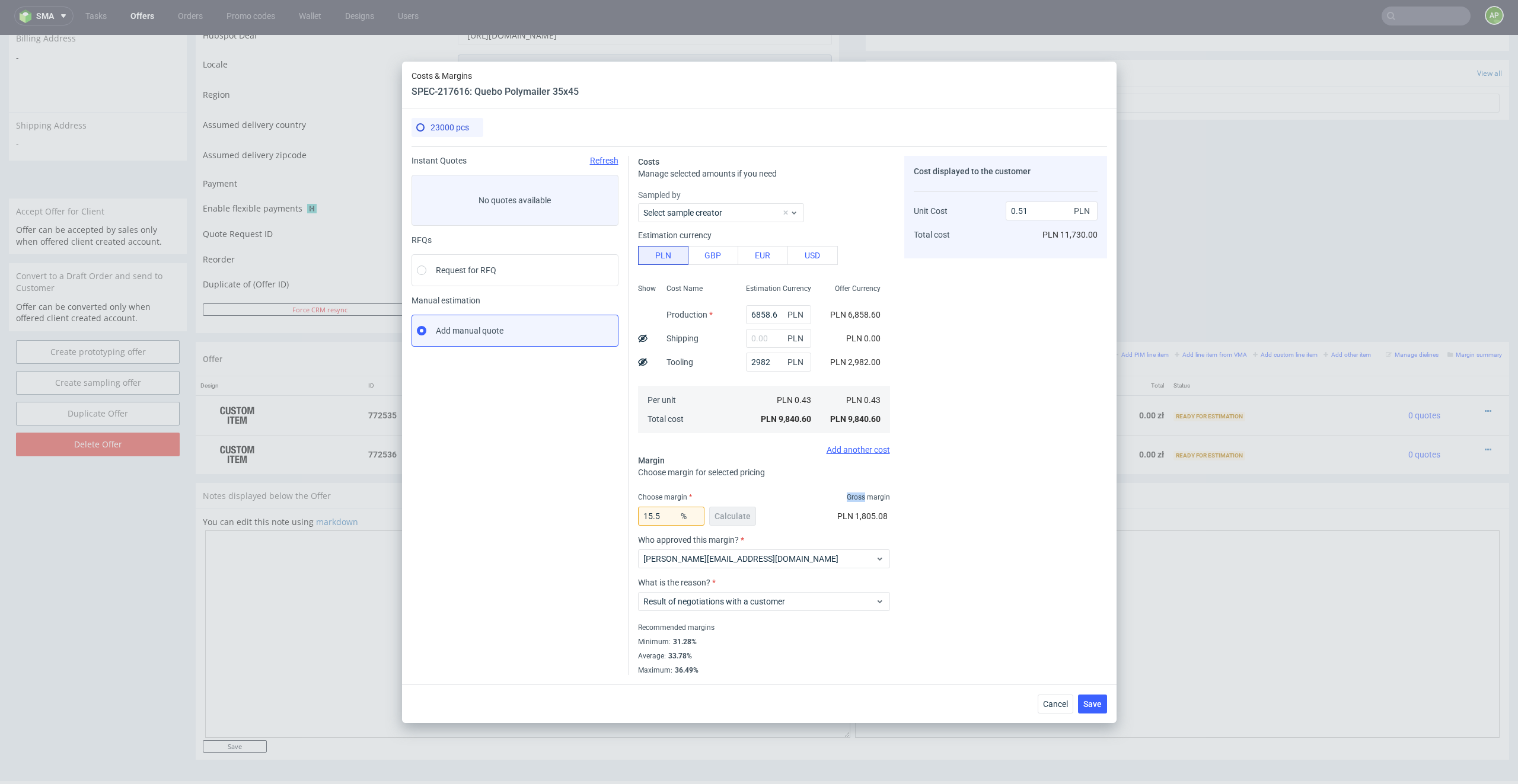
click at [790, 497] on div "Choose margin Gross margin" at bounding box center [764, 497] width 252 height 10
click at [795, 508] on div "15.5 % Calculate PLN 1,805.08" at bounding box center [764, 518] width 252 height 33
click at [669, 512] on input "15.5" at bounding box center [671, 515] width 67 height 19
type input "15"
type input "0.5"
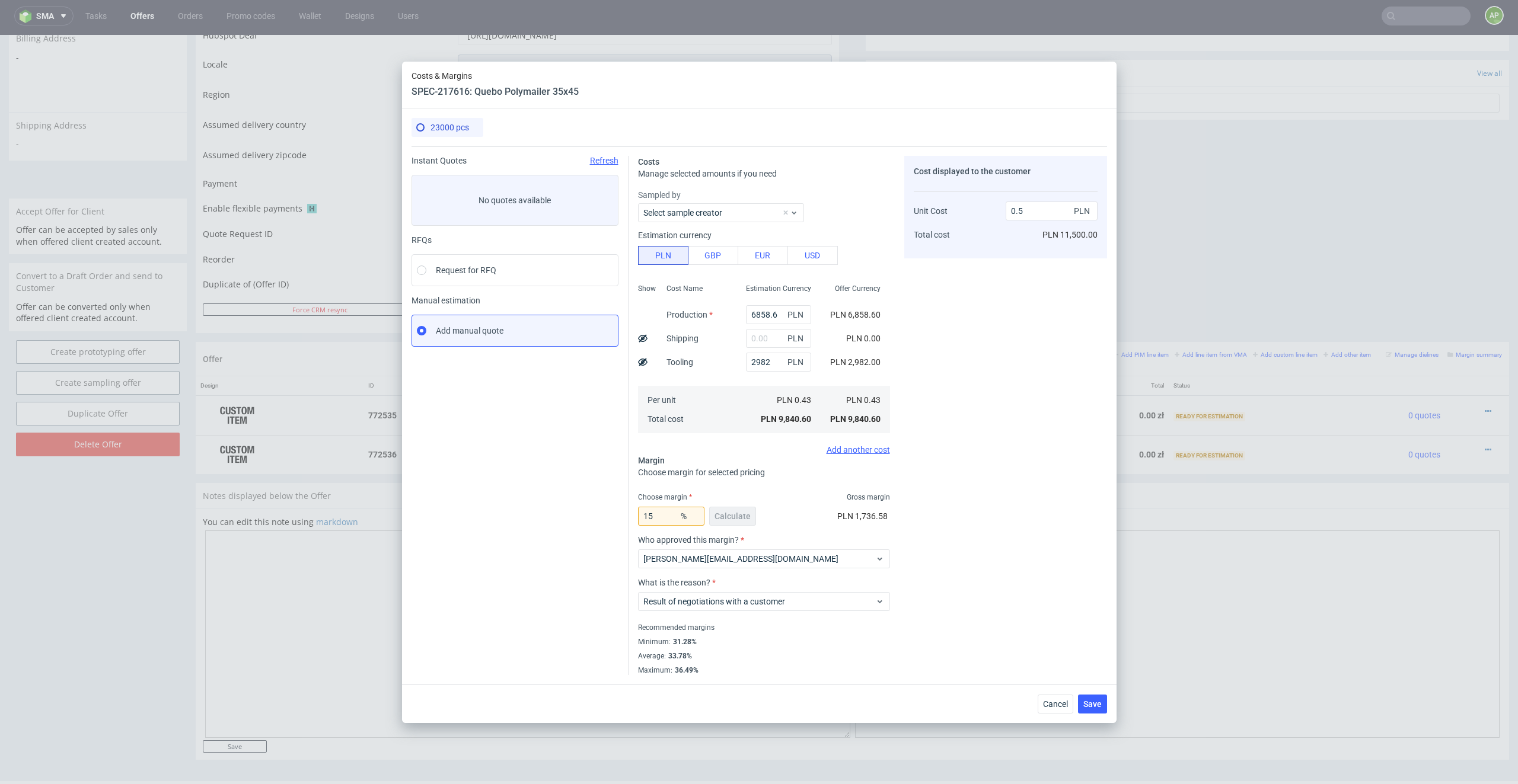
click at [846, 489] on fieldset "Costs Manage selected amounts if you need Sampled by Select sample creator Esti…" at bounding box center [764, 415] width 252 height 519
click at [663, 515] on input "15" at bounding box center [671, 515] width 67 height 19
type input "16"
type input "0.51"
type input "1"
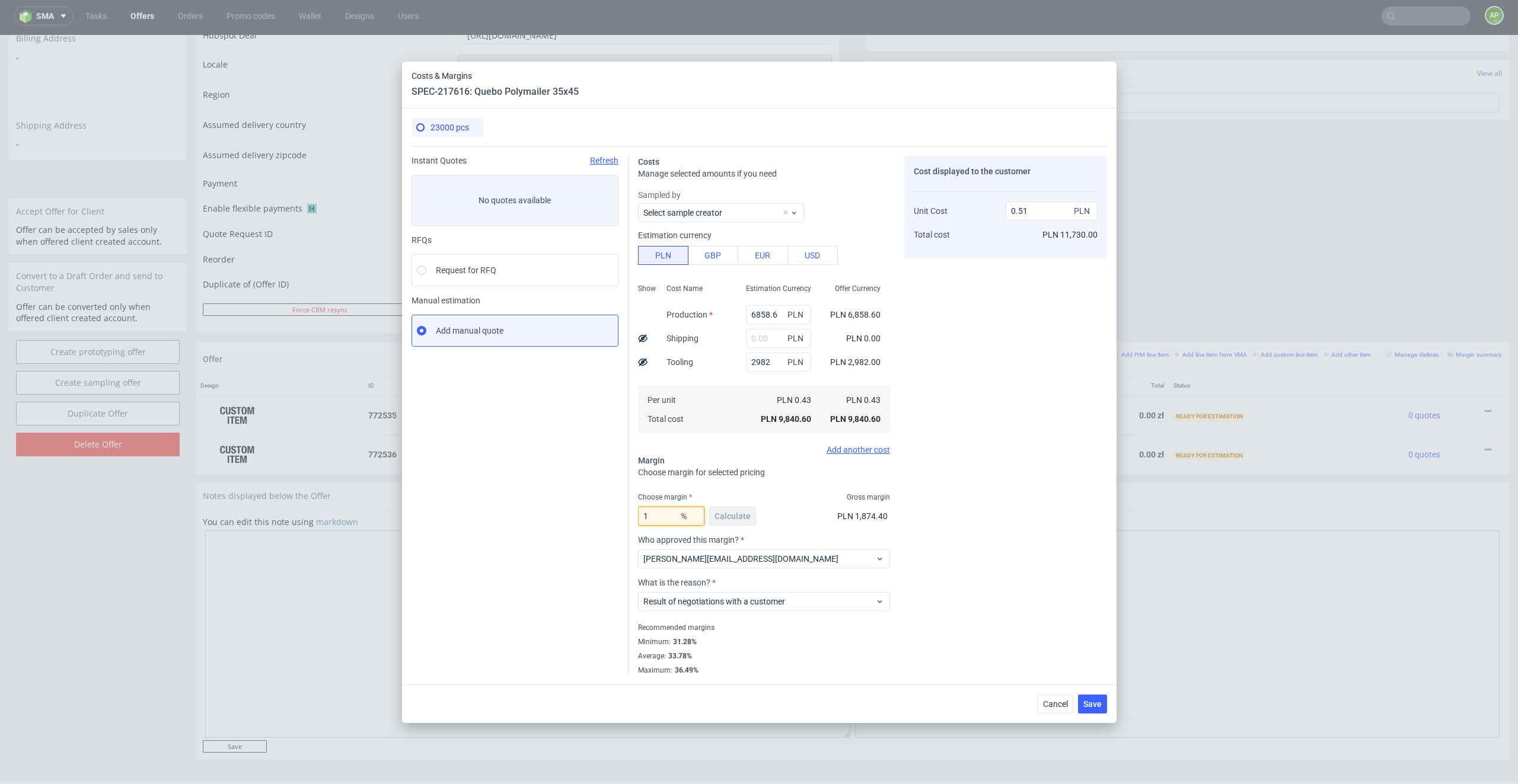
type input "0.43"
type input "15"
type input "0.5"
type input "15.5"
type input "0.51"
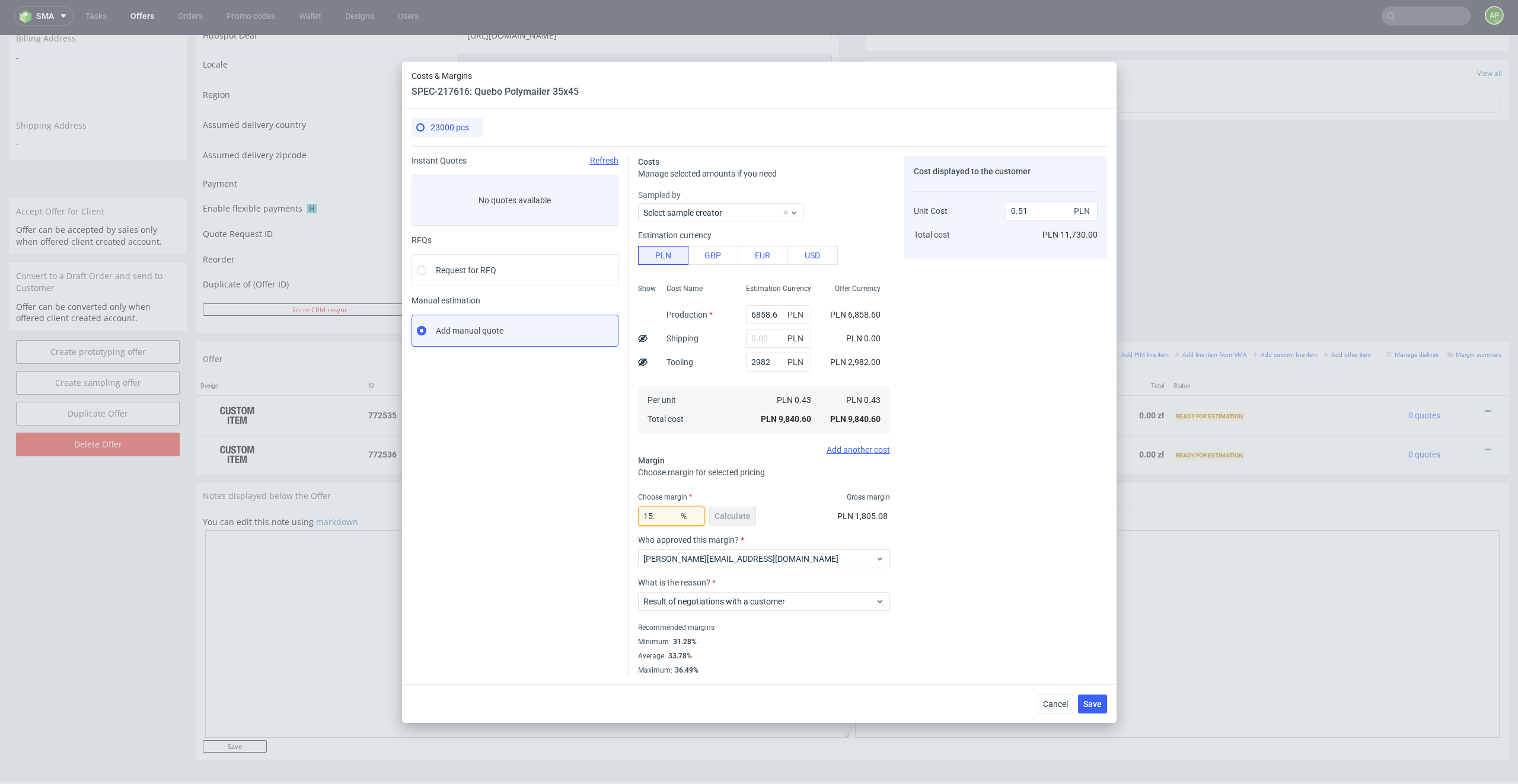
type input "15"
type input "0.5"
type input "154"
type input "-0.79"
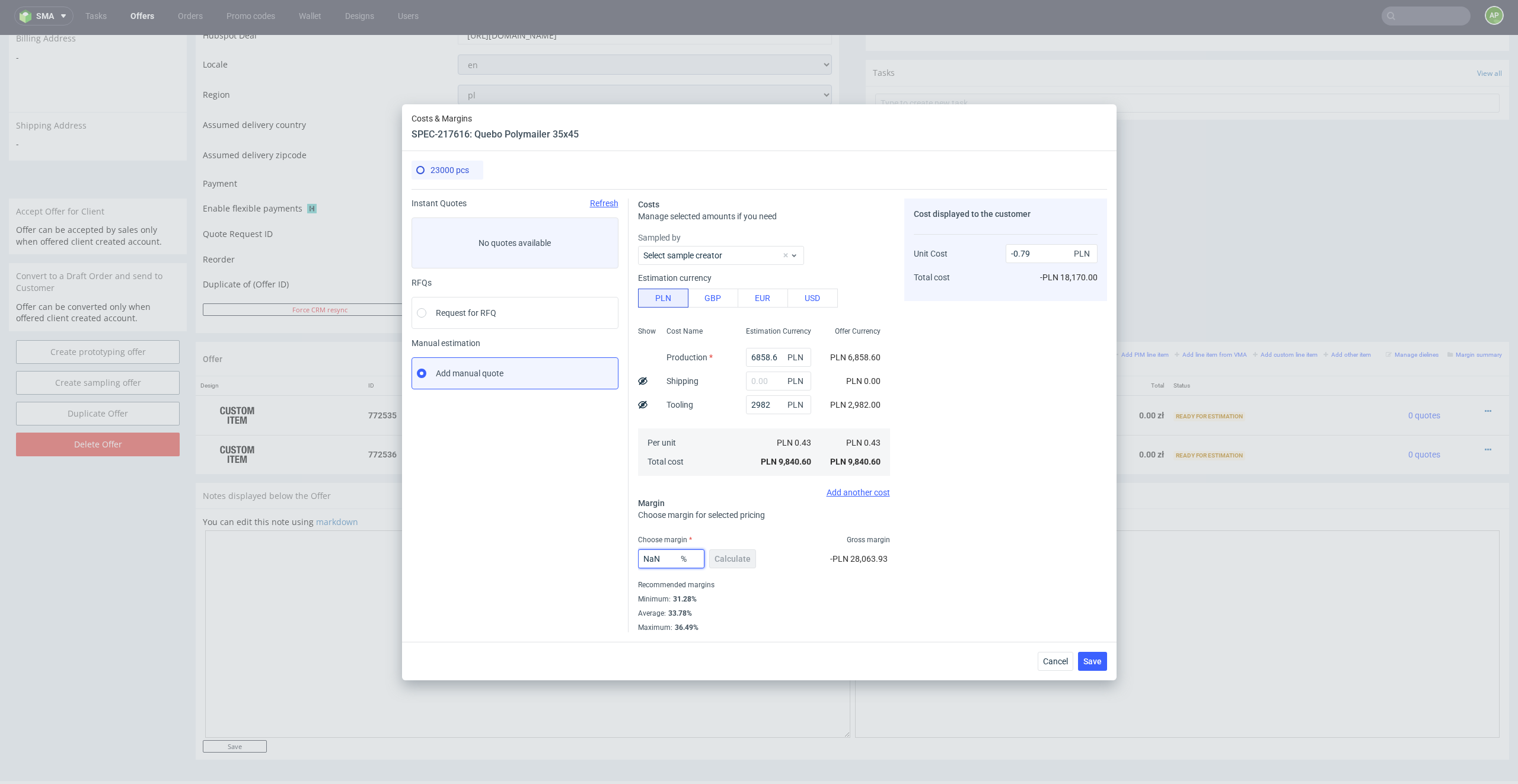
type input "Na"
type input "0.43"
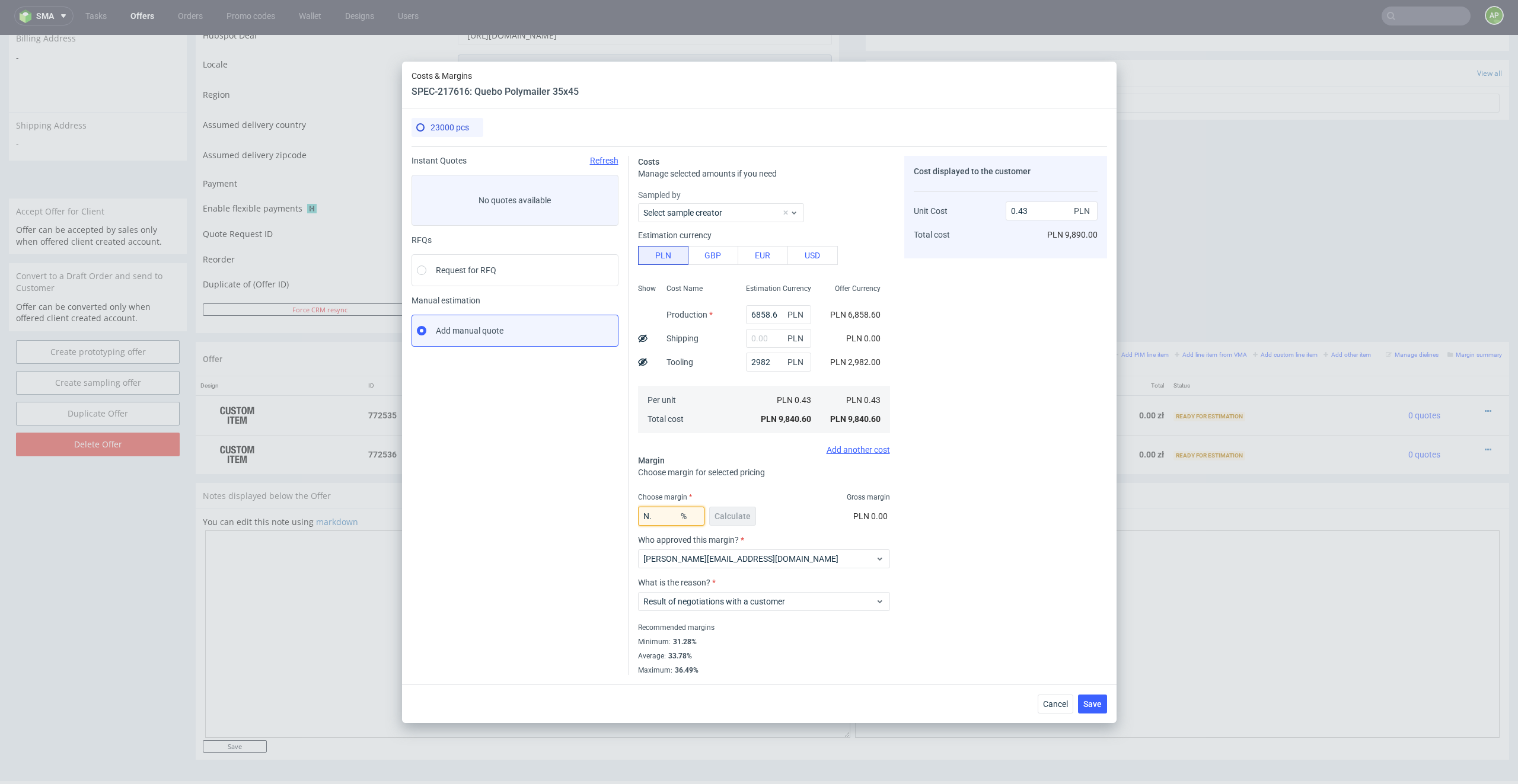
type input "N"
type input "1"
type input "15"
type input "0.5"
type input "152"
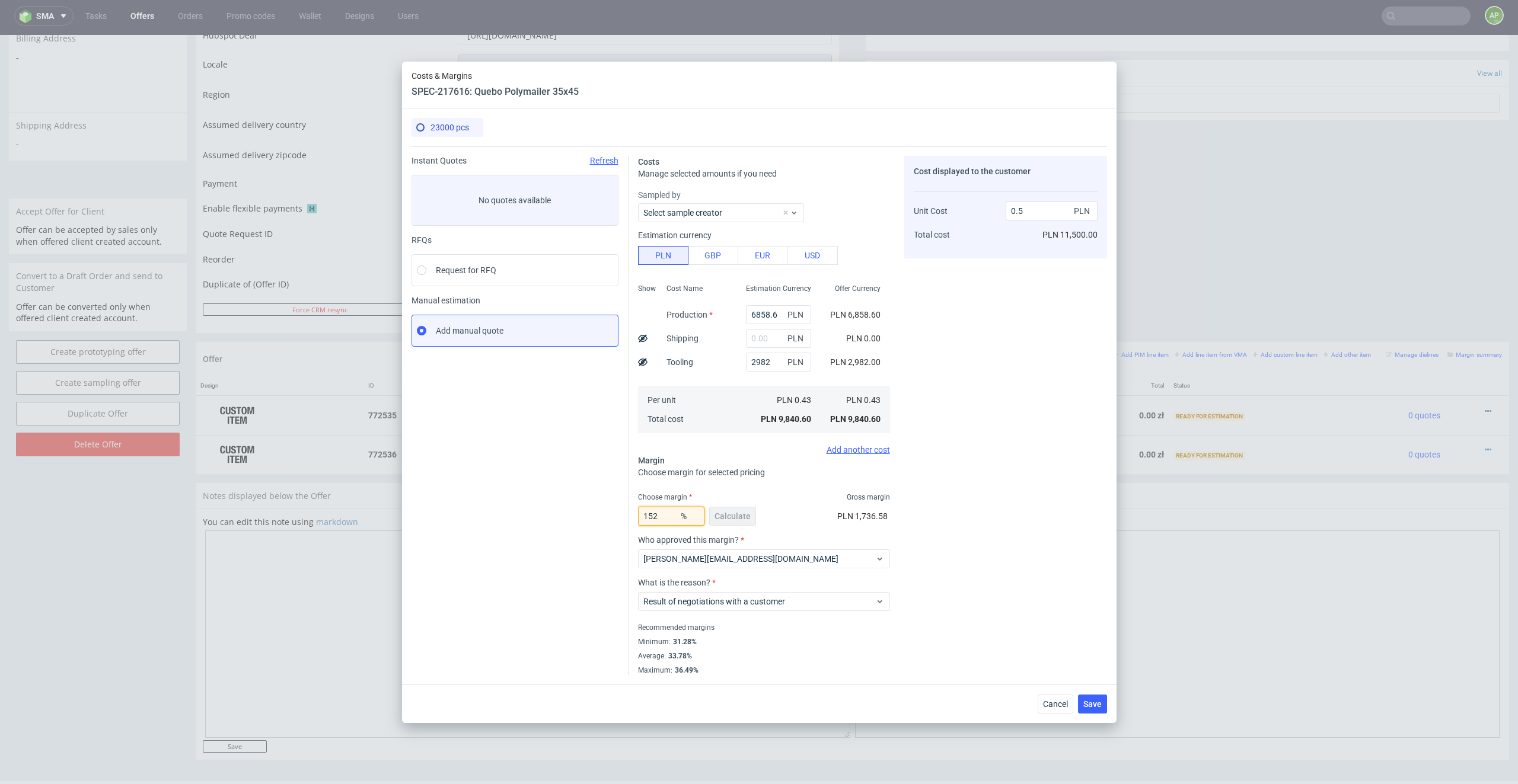
type input "-0.82"
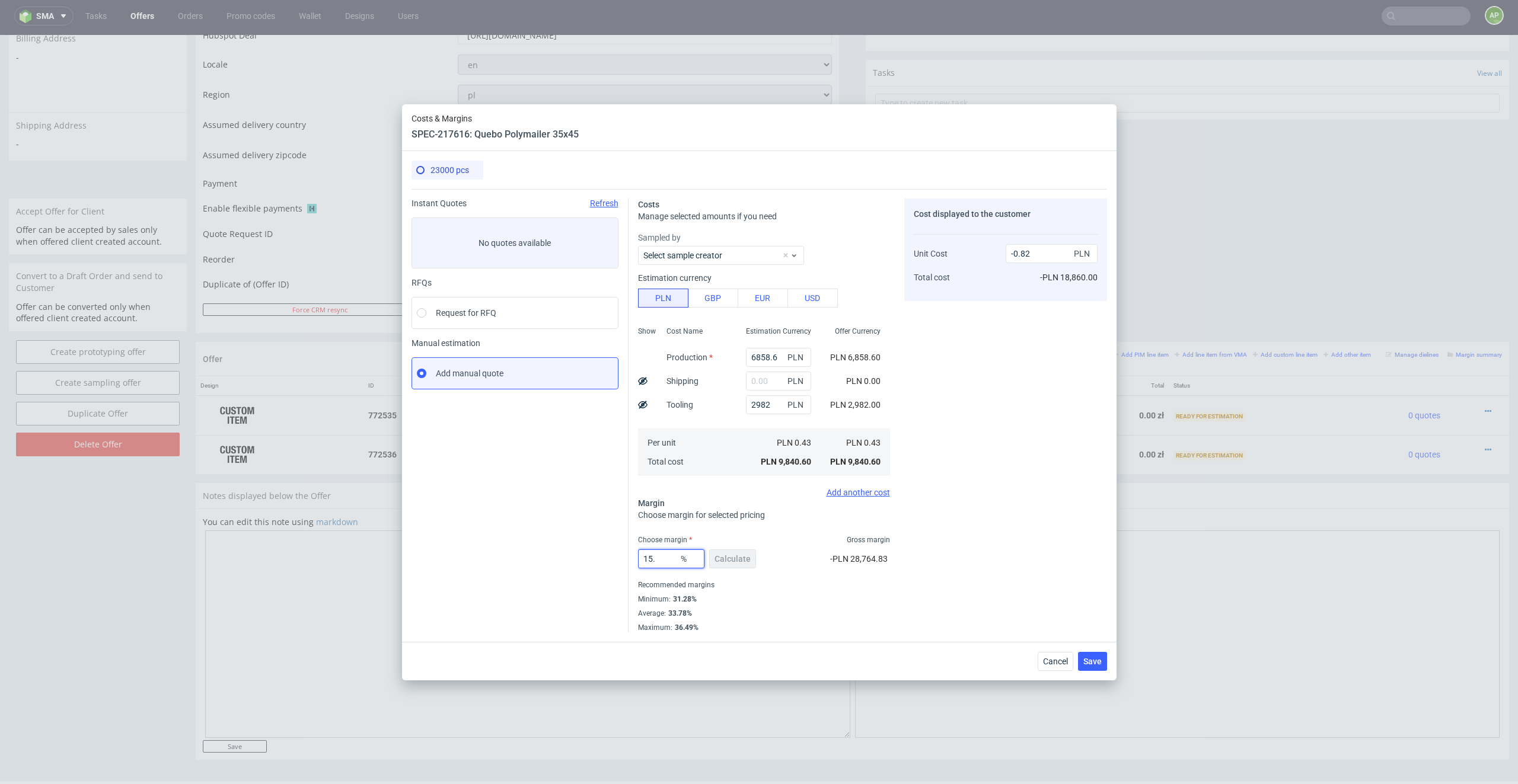
type input "15"
type input "0.5"
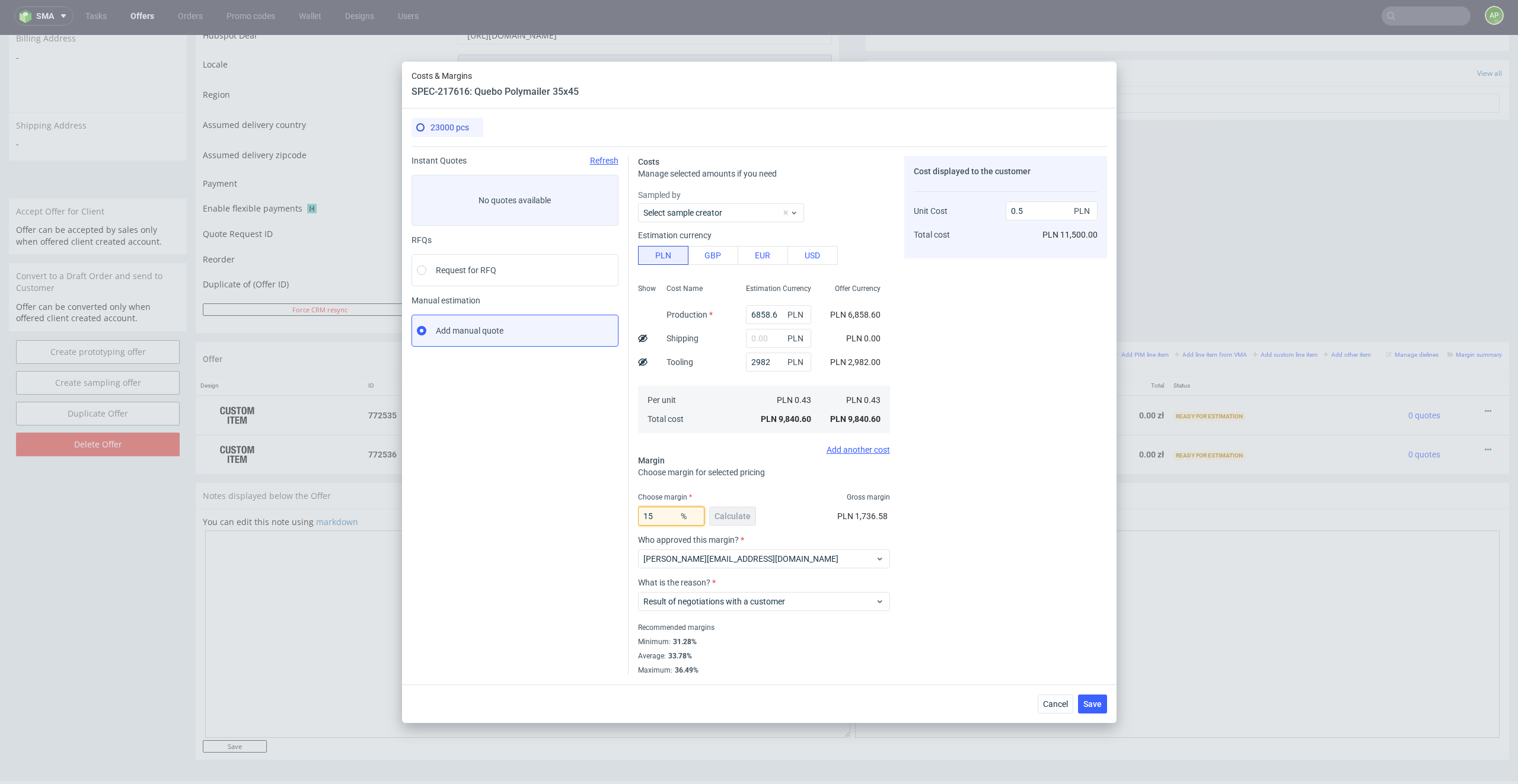
type input "152"
type input "-0.82"
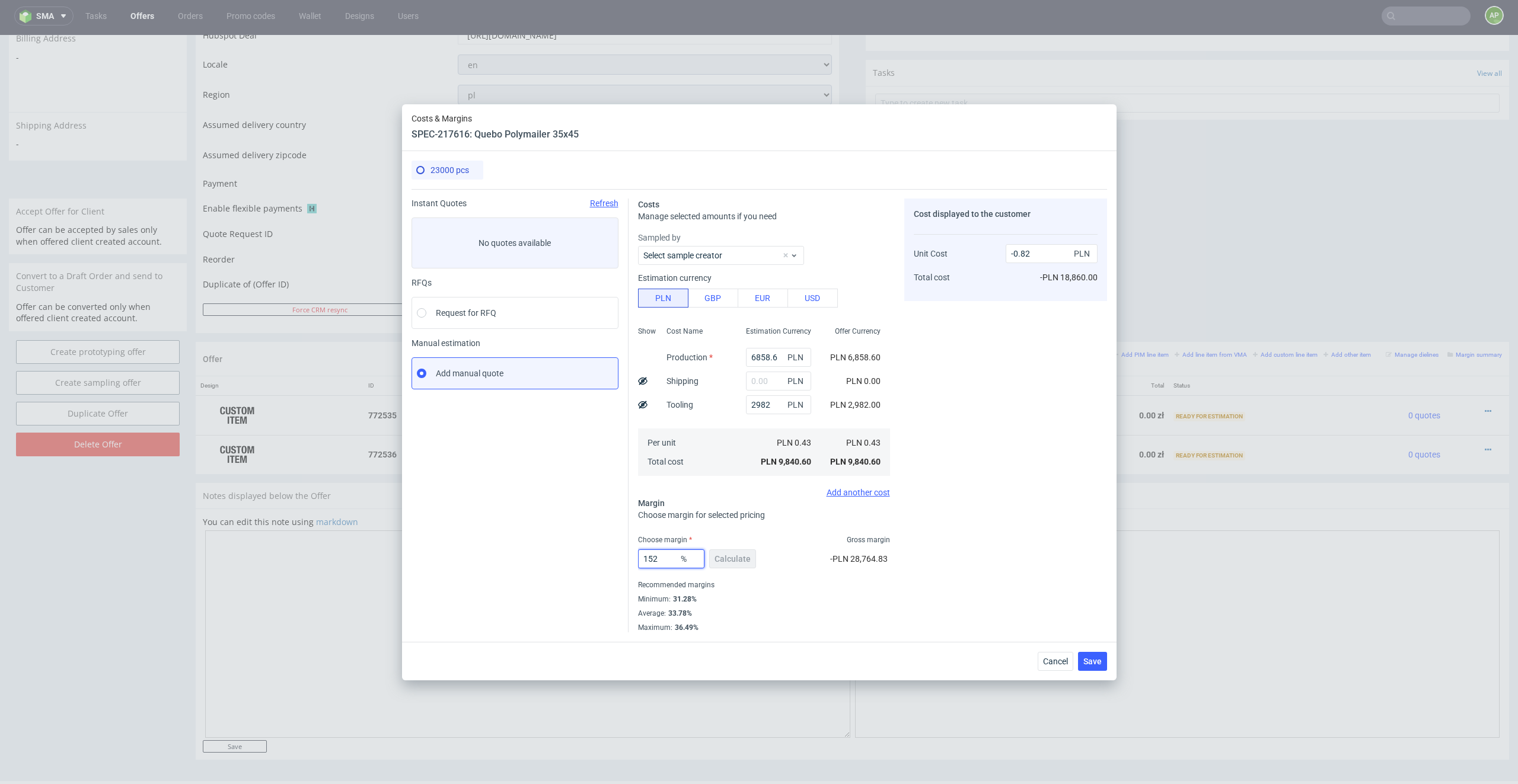
type input "15"
type input "0.5"
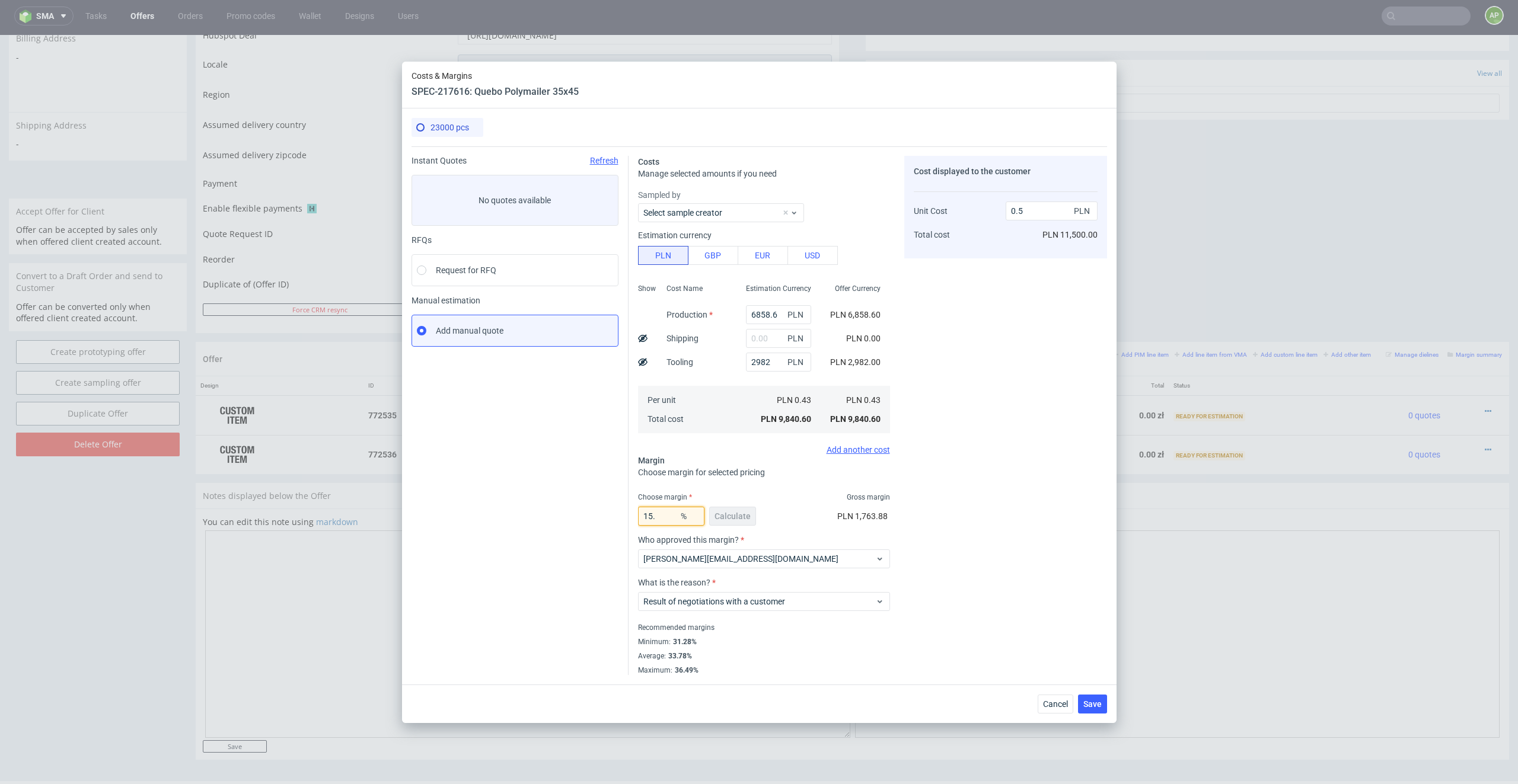
type input "15.3"
type input "0.51"
type input "15.25"
type input "0.51"
type input "15.2"
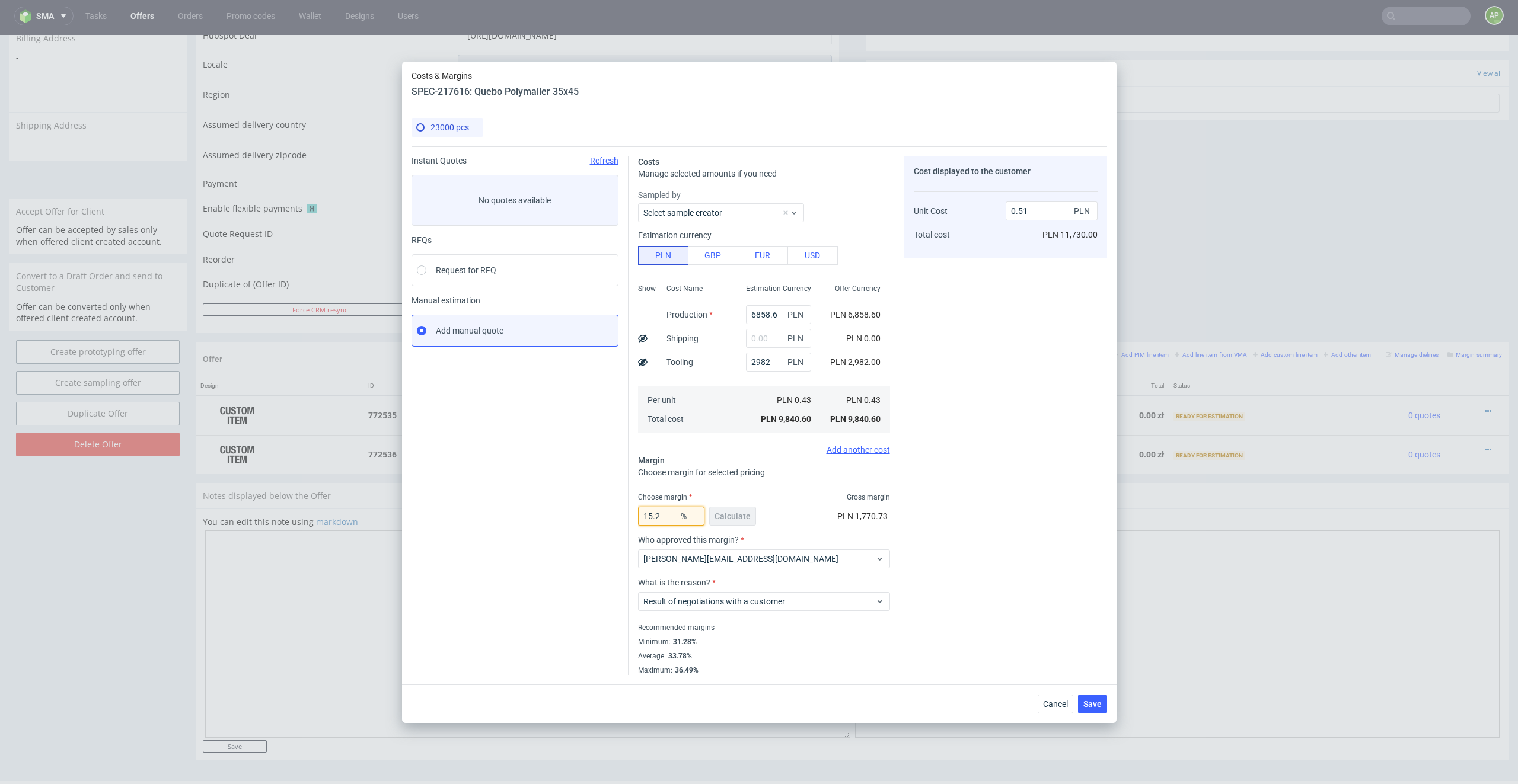
type input "0.5"
type input "15.2"
click at [770, 356] on input "2982" at bounding box center [779, 362] width 65 height 19
type input "0.35"
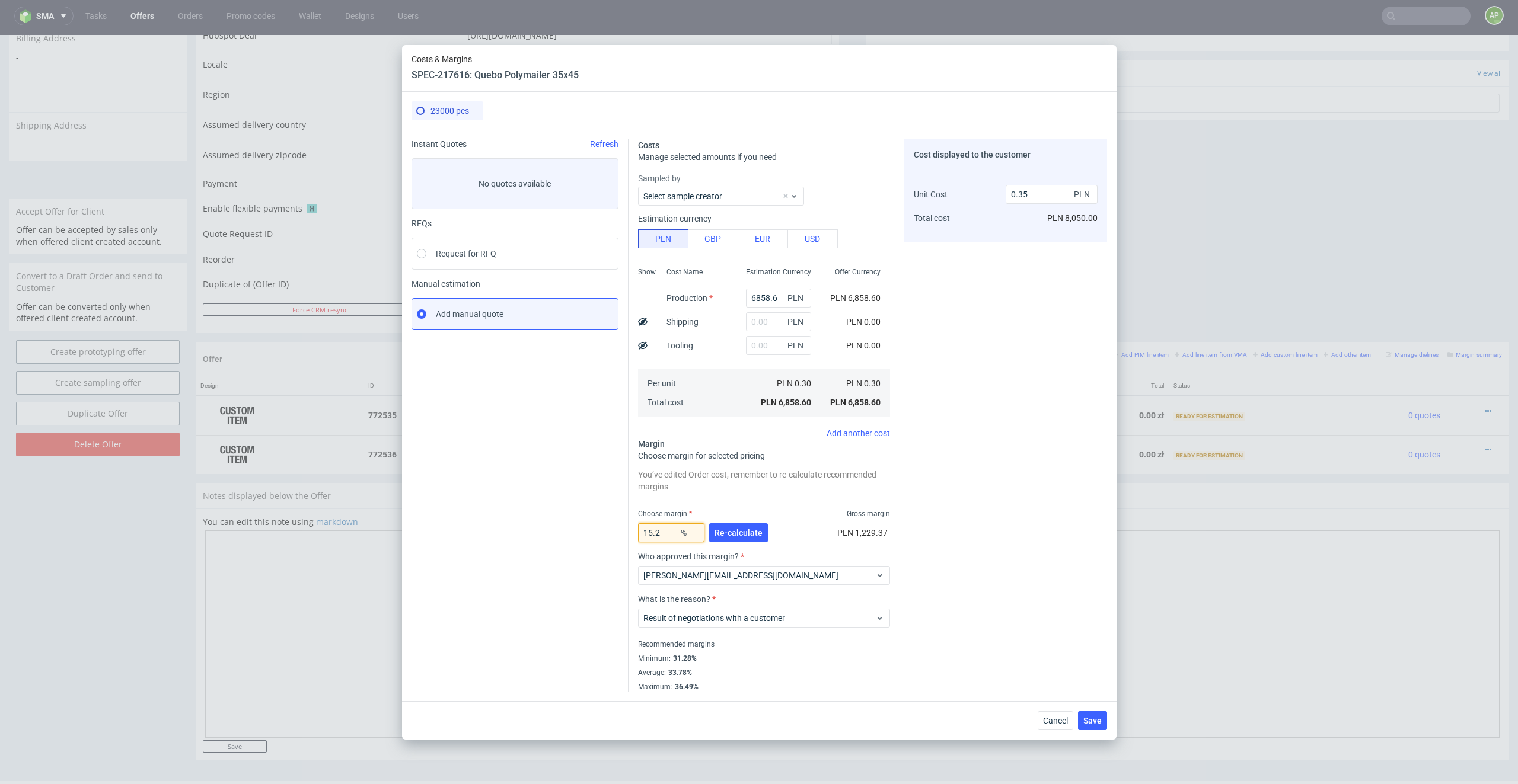
click at [669, 533] on input "15.2" at bounding box center [671, 532] width 67 height 19
type input "15"
click at [737, 530] on span "Re-calculate" at bounding box center [739, 532] width 48 height 8
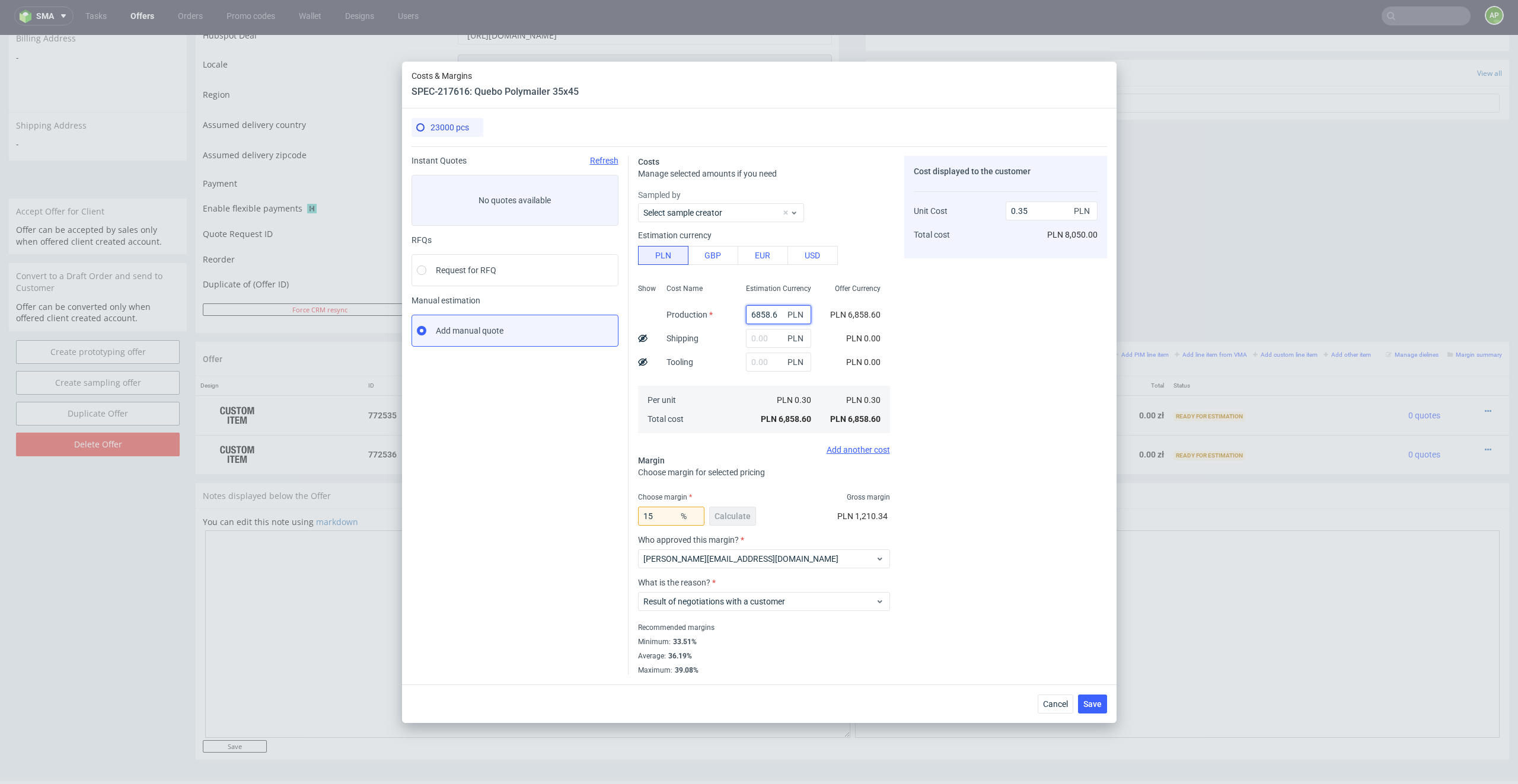
click at [764, 312] on input "6858.6" at bounding box center [779, 314] width 65 height 19
click at [760, 313] on input "6858.6" at bounding box center [779, 314] width 65 height 19
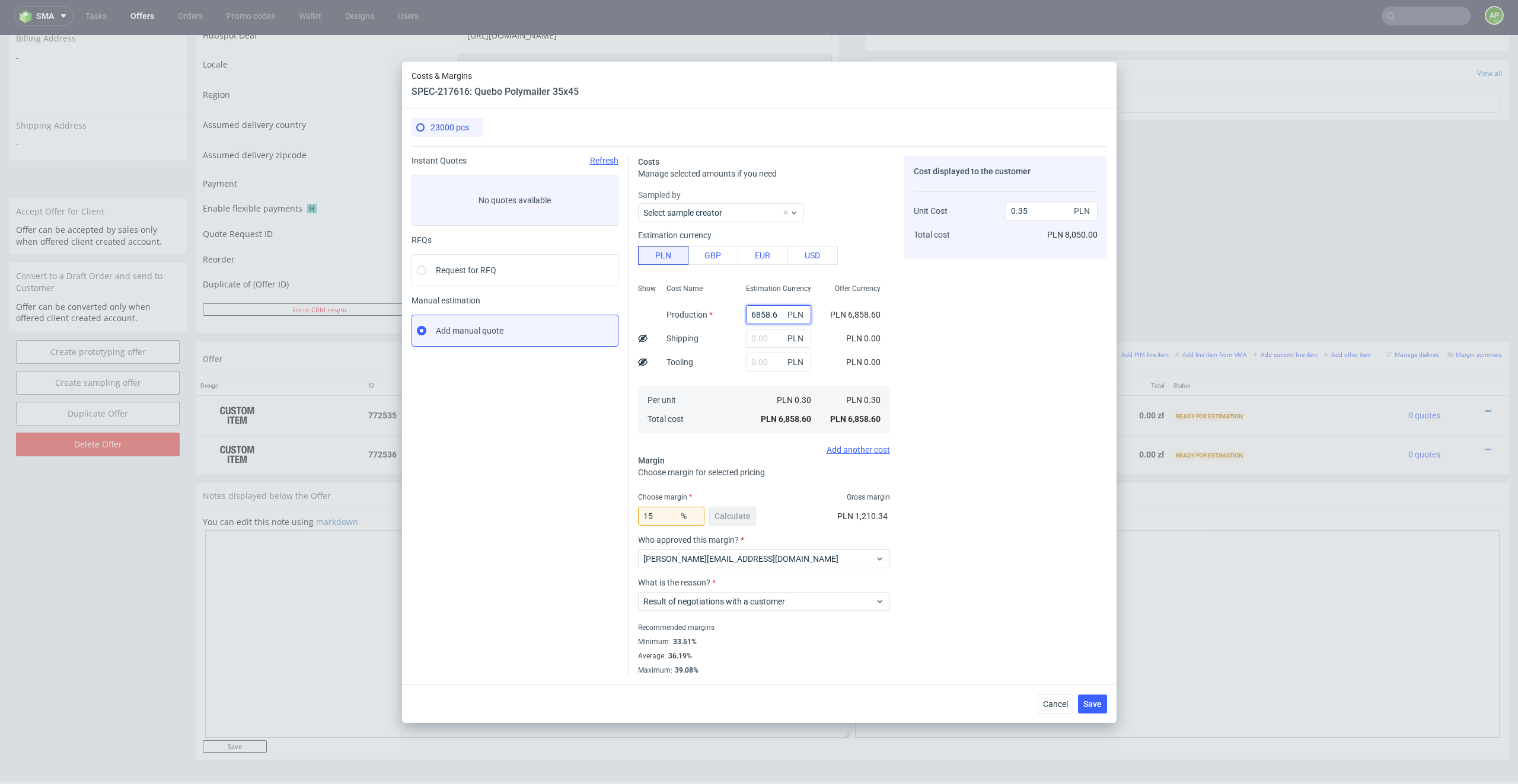
click at [760, 313] on input "6858.6" at bounding box center [779, 314] width 65 height 19
paste input ",923.00 zł"
type input "6,923.00 zł"
type input "0"
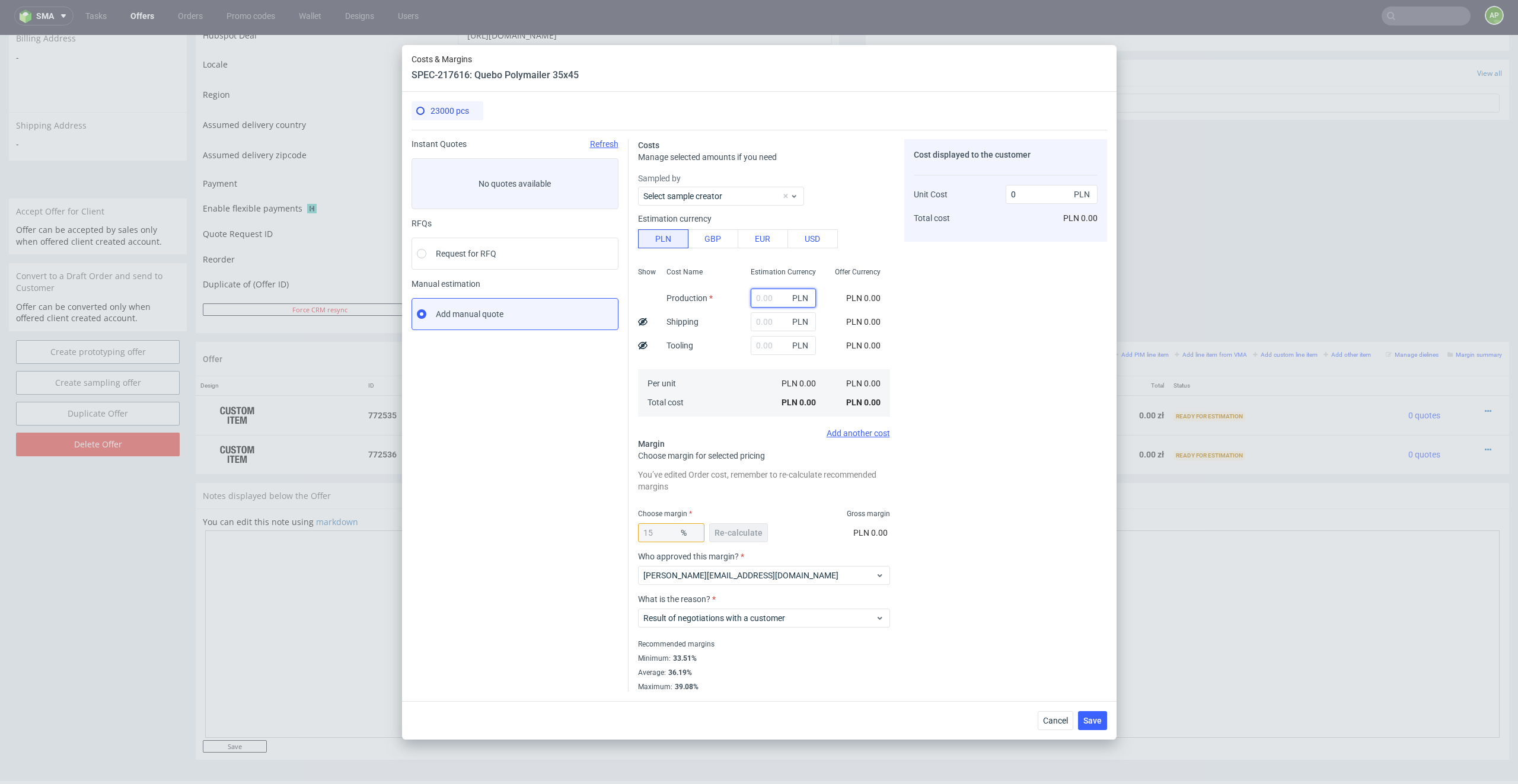
scroll to position [0, 0]
paste input "6,923.00 zł"
type input "6923"
type input "0.35"
type input "6923"
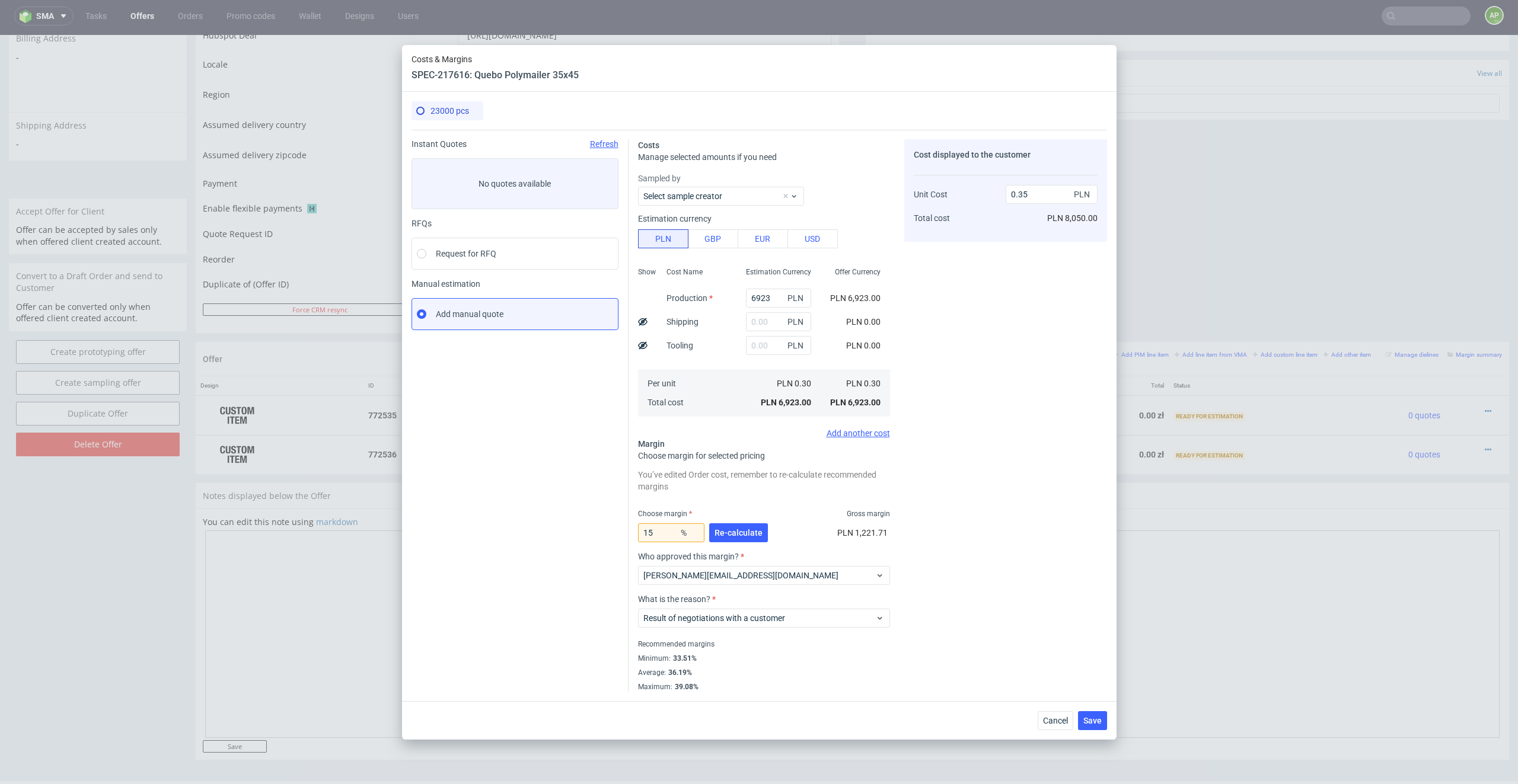
click at [1011, 319] on div "Cost displayed to the customer Unit Cost Total cost 0.35 PLN PLN 8,050.00" at bounding box center [1005, 415] width 203 height 552
click at [771, 345] on input "text" at bounding box center [779, 345] width 65 height 19
paste input "3,010.00 zł"
type input "301"
type input "0.37"
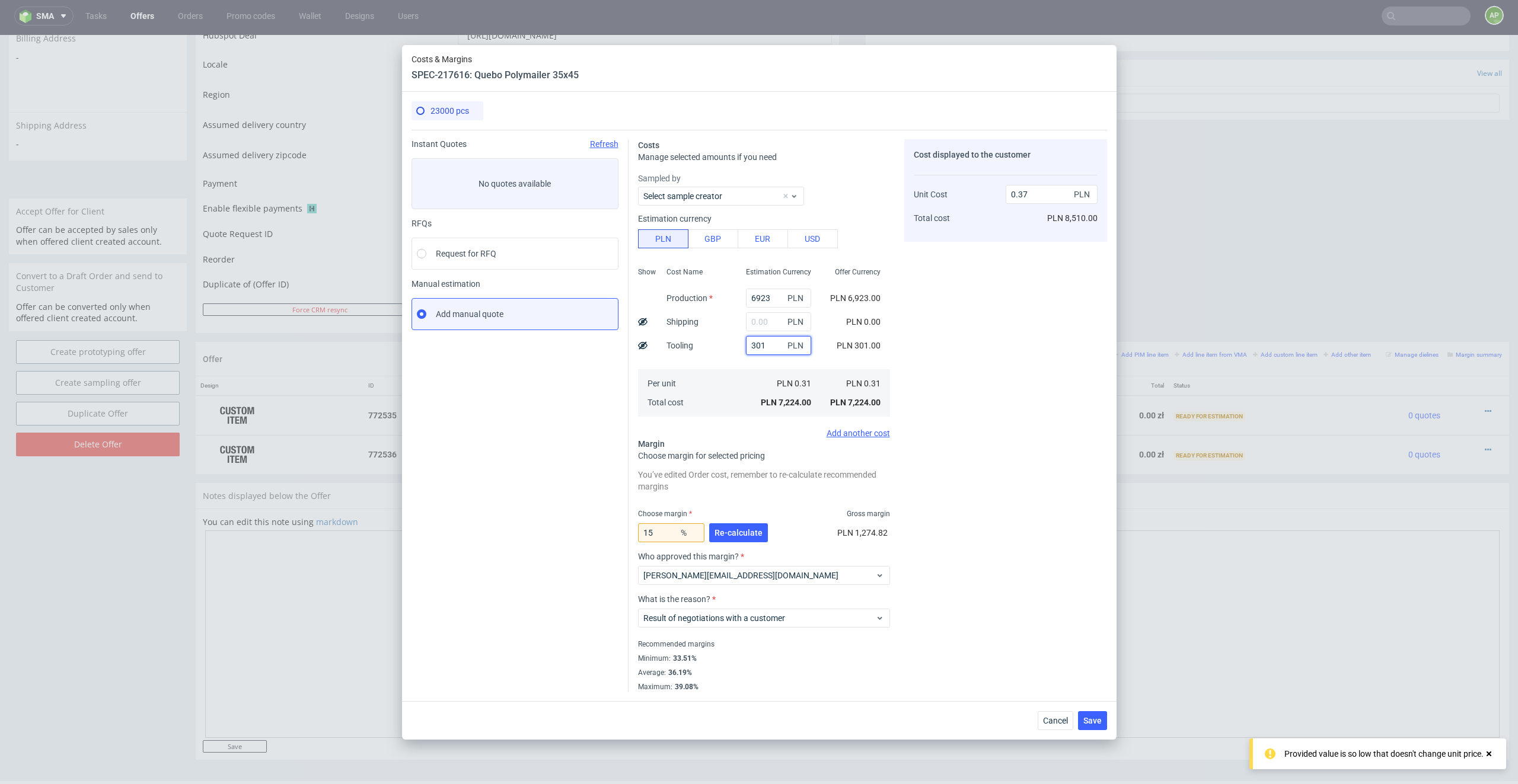
type input "3010"
type input "0.51"
type input "3010"
click at [727, 535] on span "Re-calculate" at bounding box center [739, 532] width 48 height 8
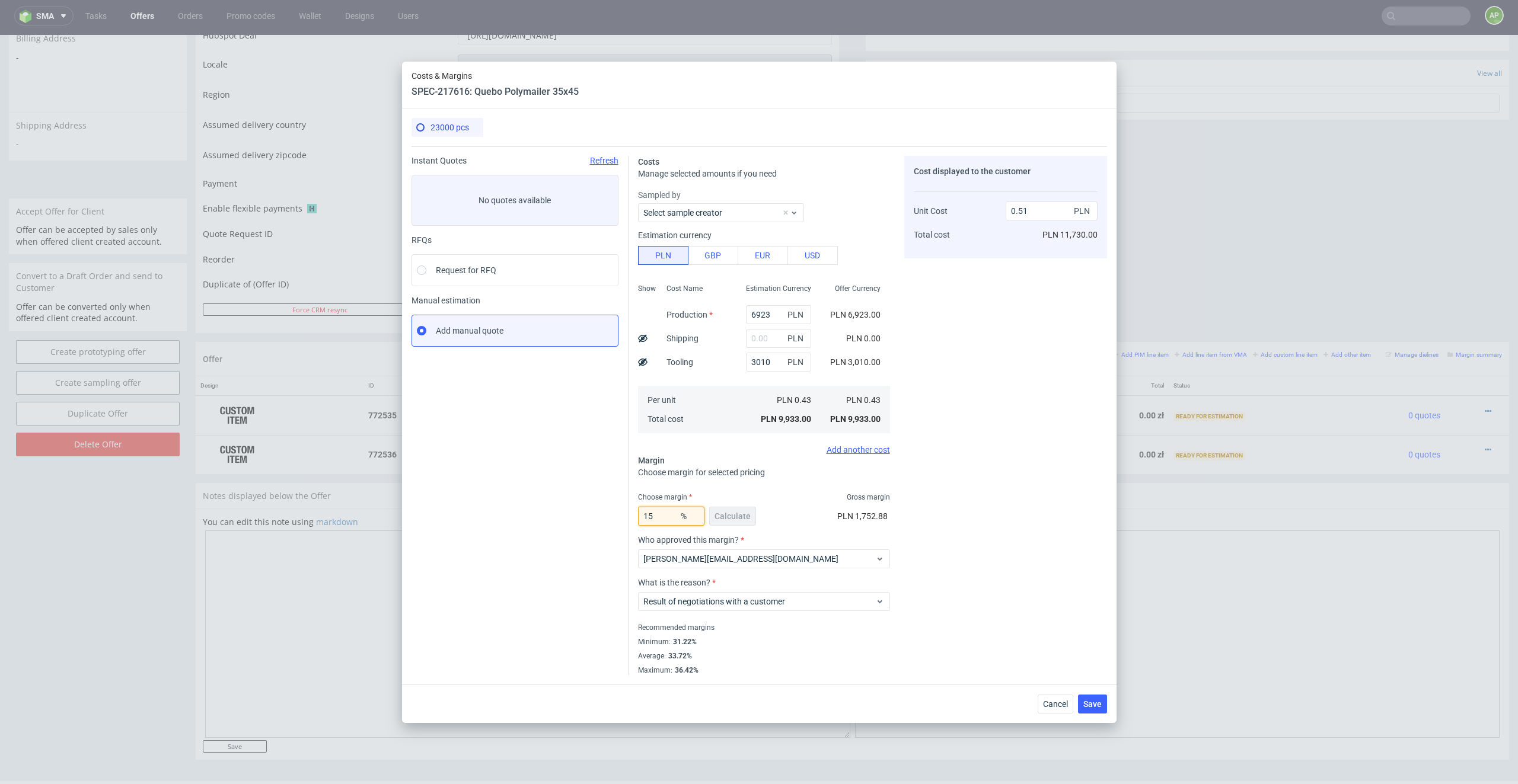
click at [654, 511] on input "15" at bounding box center [671, 515] width 67 height 19
click at [734, 508] on div "15 % Calculate" at bounding box center [698, 518] width 121 height 33
click at [771, 315] on input "6923" at bounding box center [779, 314] width 65 height 19
type input "69"
type input "0.16"
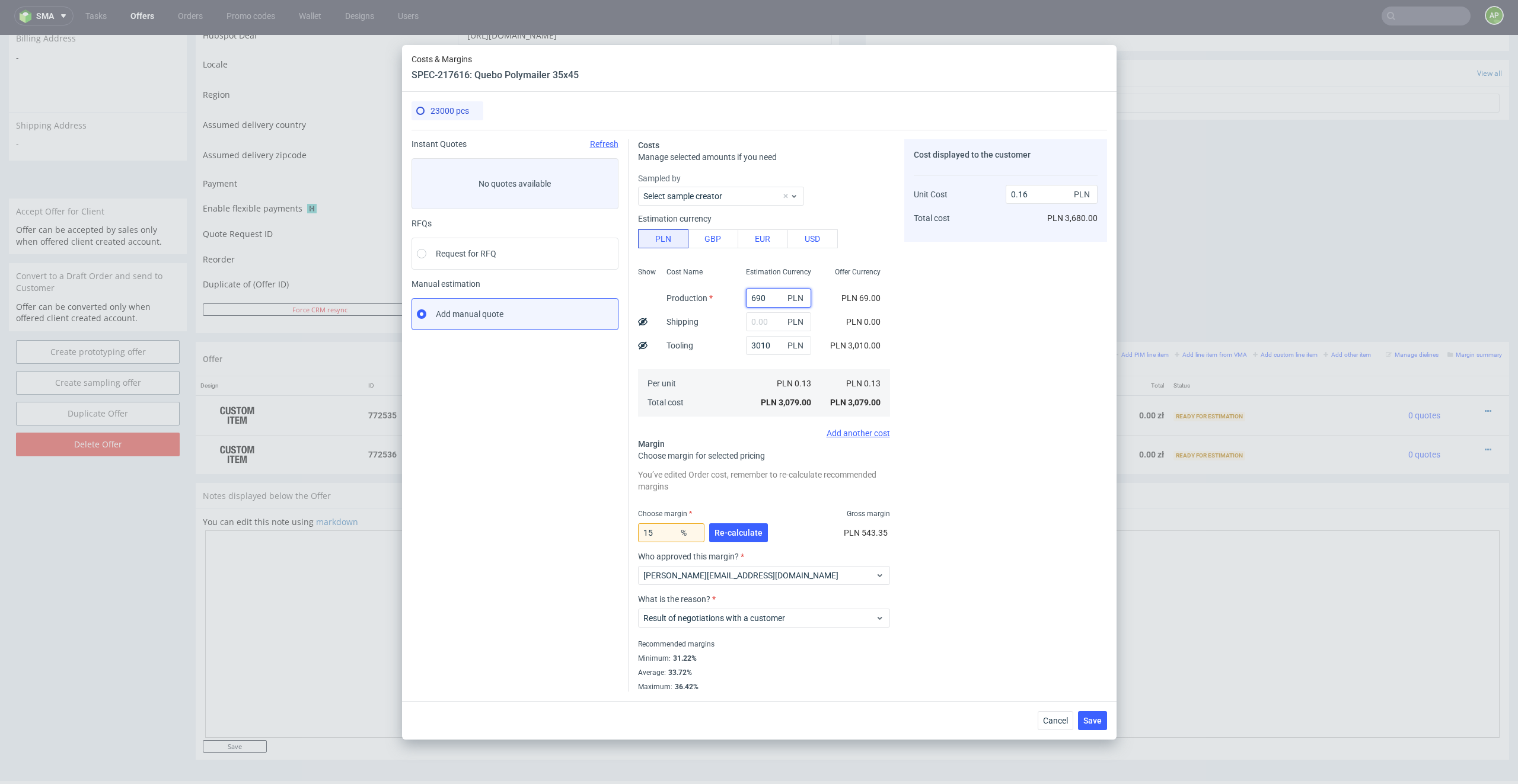
type input "6900"
type input "0.51"
type input "6900"
click at [1011, 562] on span "Save" at bounding box center [1092, 720] width 18 height 8
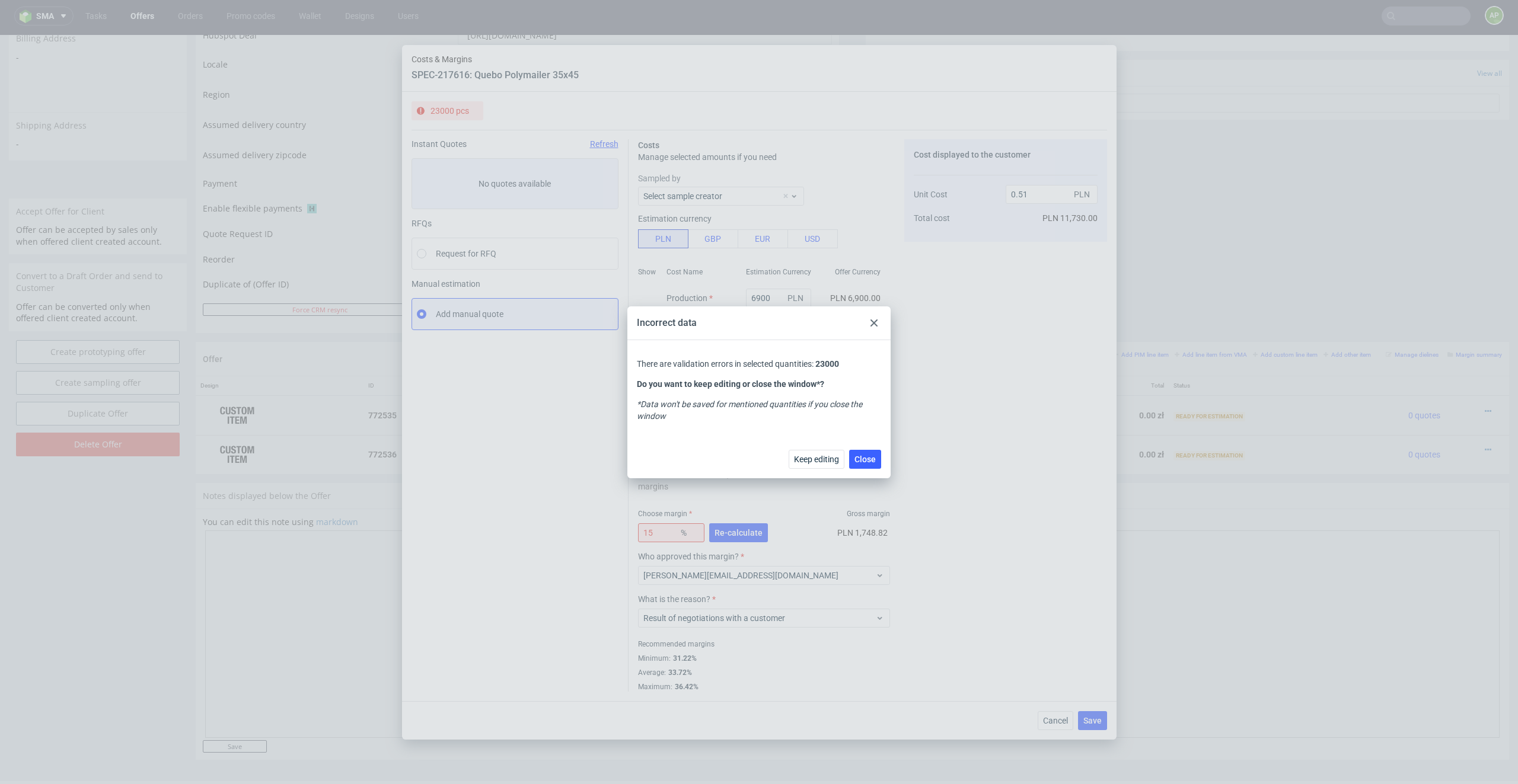
click at [876, 319] on icon at bounding box center [874, 323] width 7 height 7
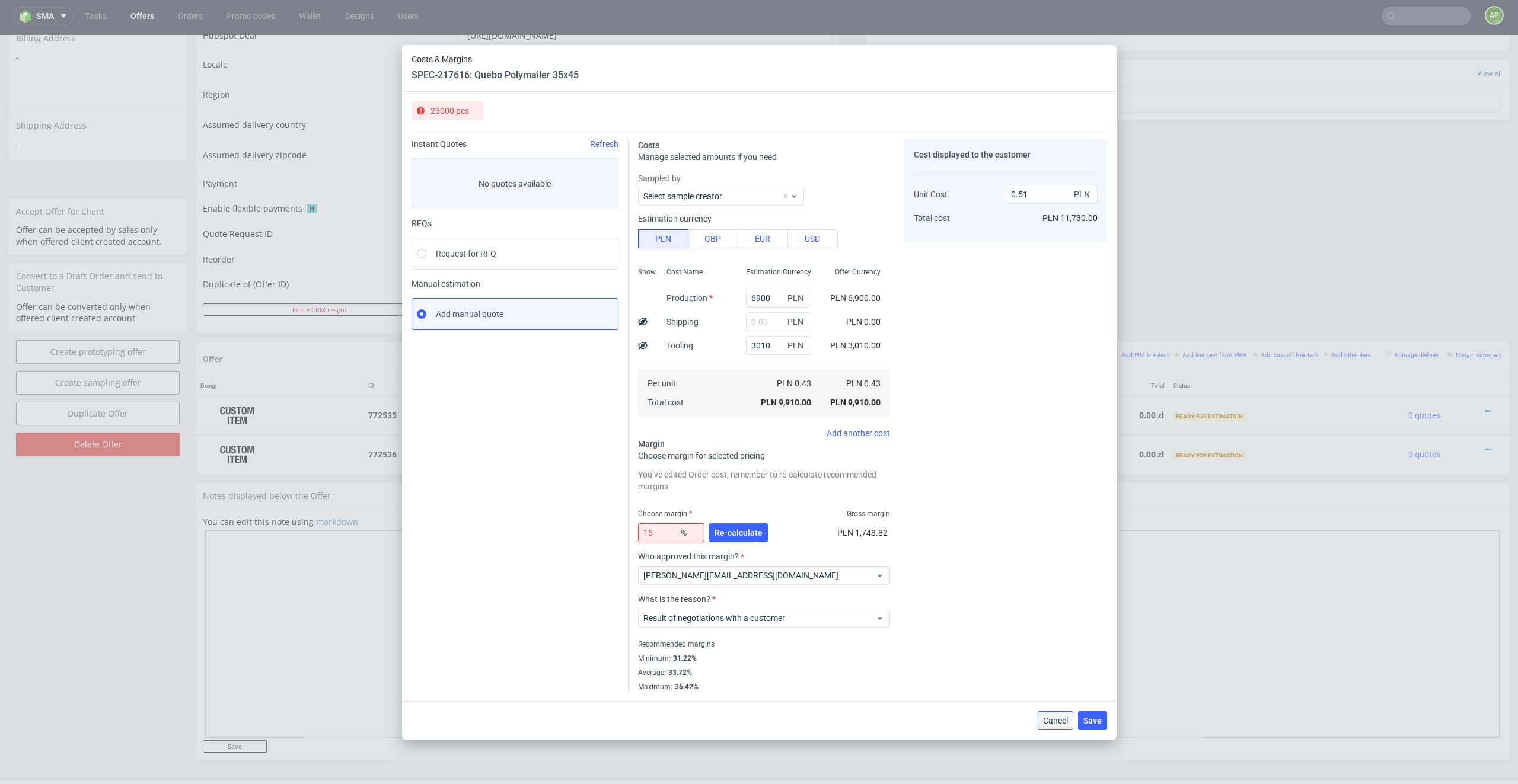
click at [1011, 562] on span "Cancel" at bounding box center [1055, 720] width 25 height 8
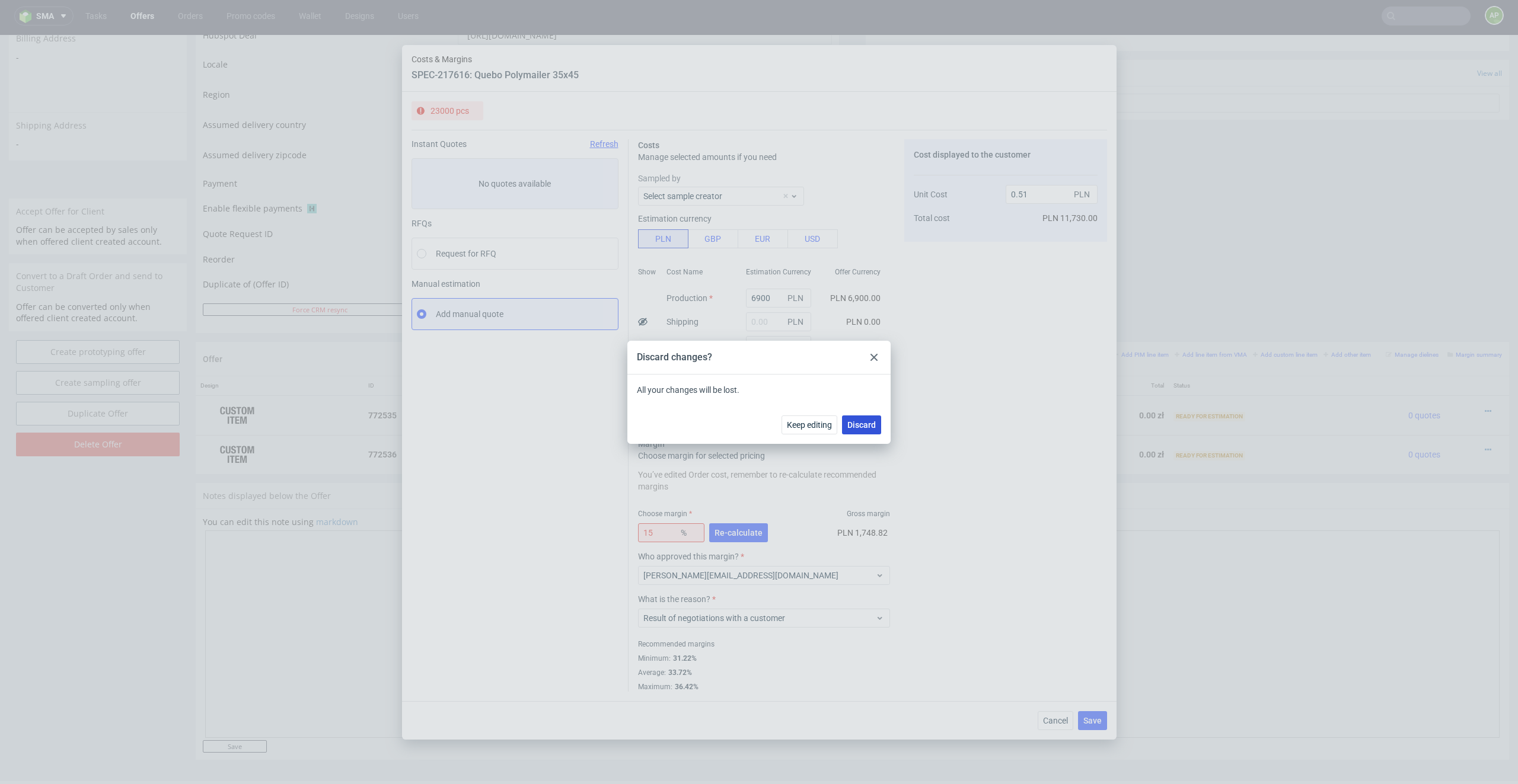
click at [869, 425] on span "Discard" at bounding box center [861, 425] width 29 height 8
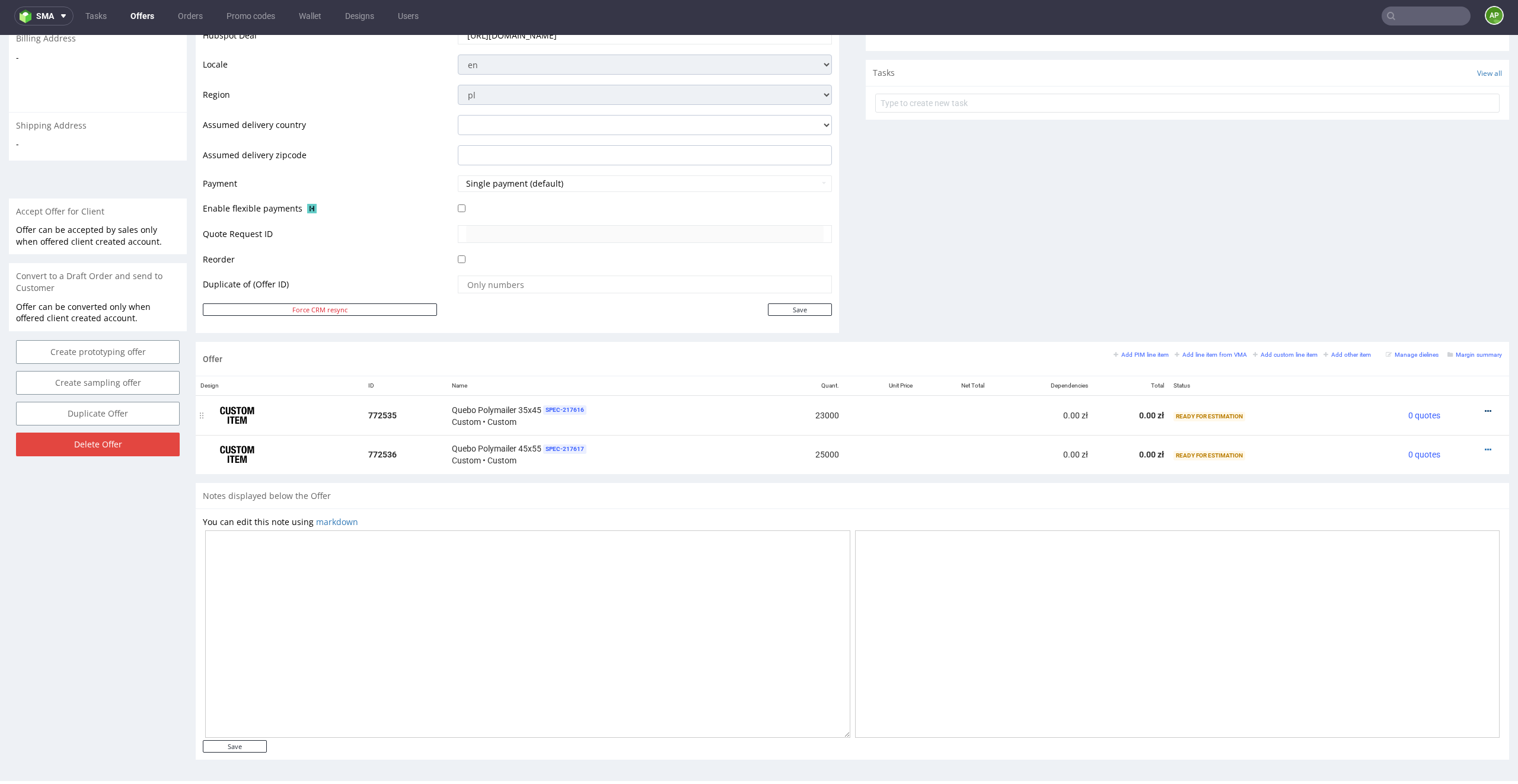
click at [1011, 407] on icon at bounding box center [1488, 411] width 7 height 8
click at [1011, 257] on span "Edit item specification" at bounding box center [1434, 257] width 95 height 12
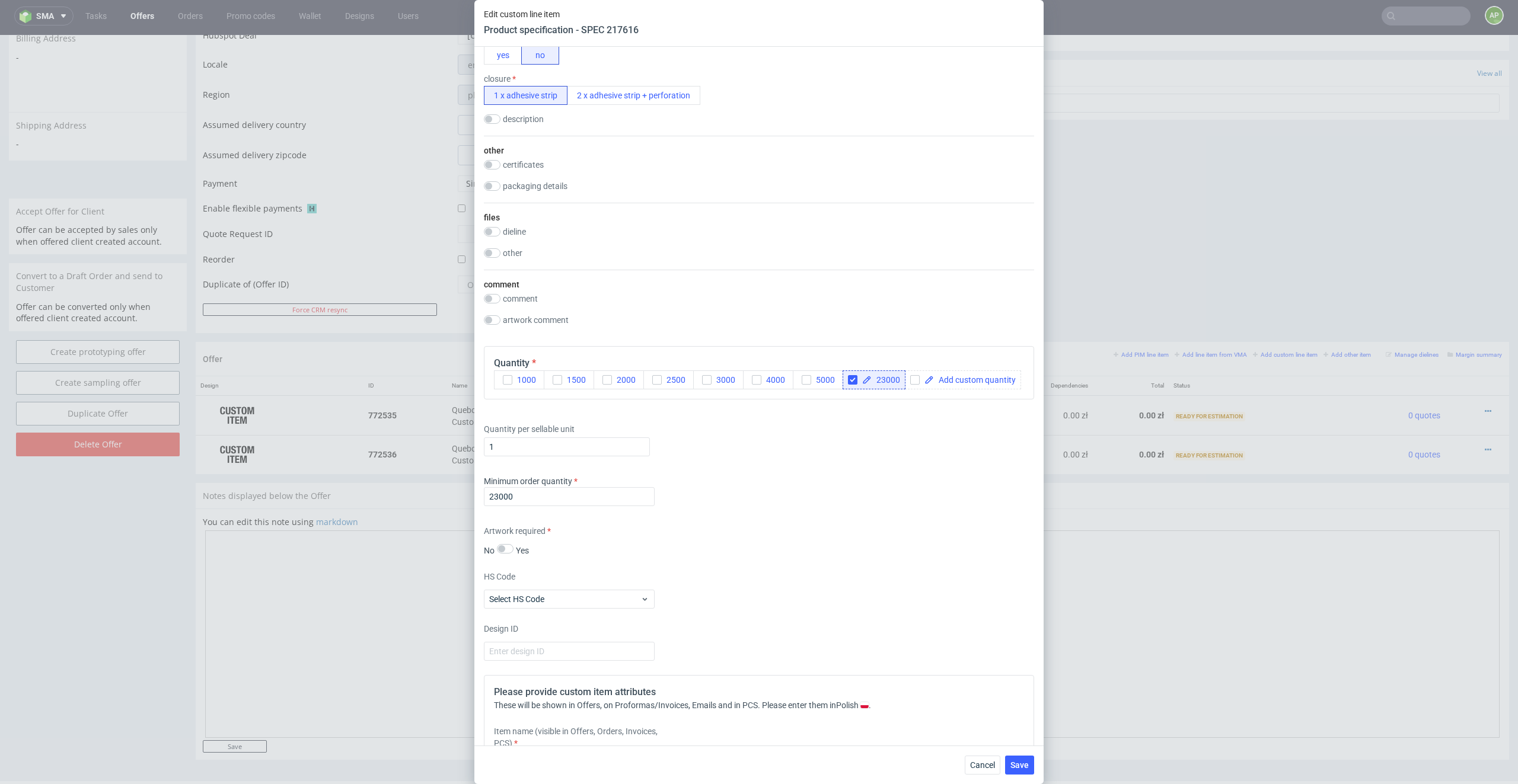
scroll to position [1088, 0]
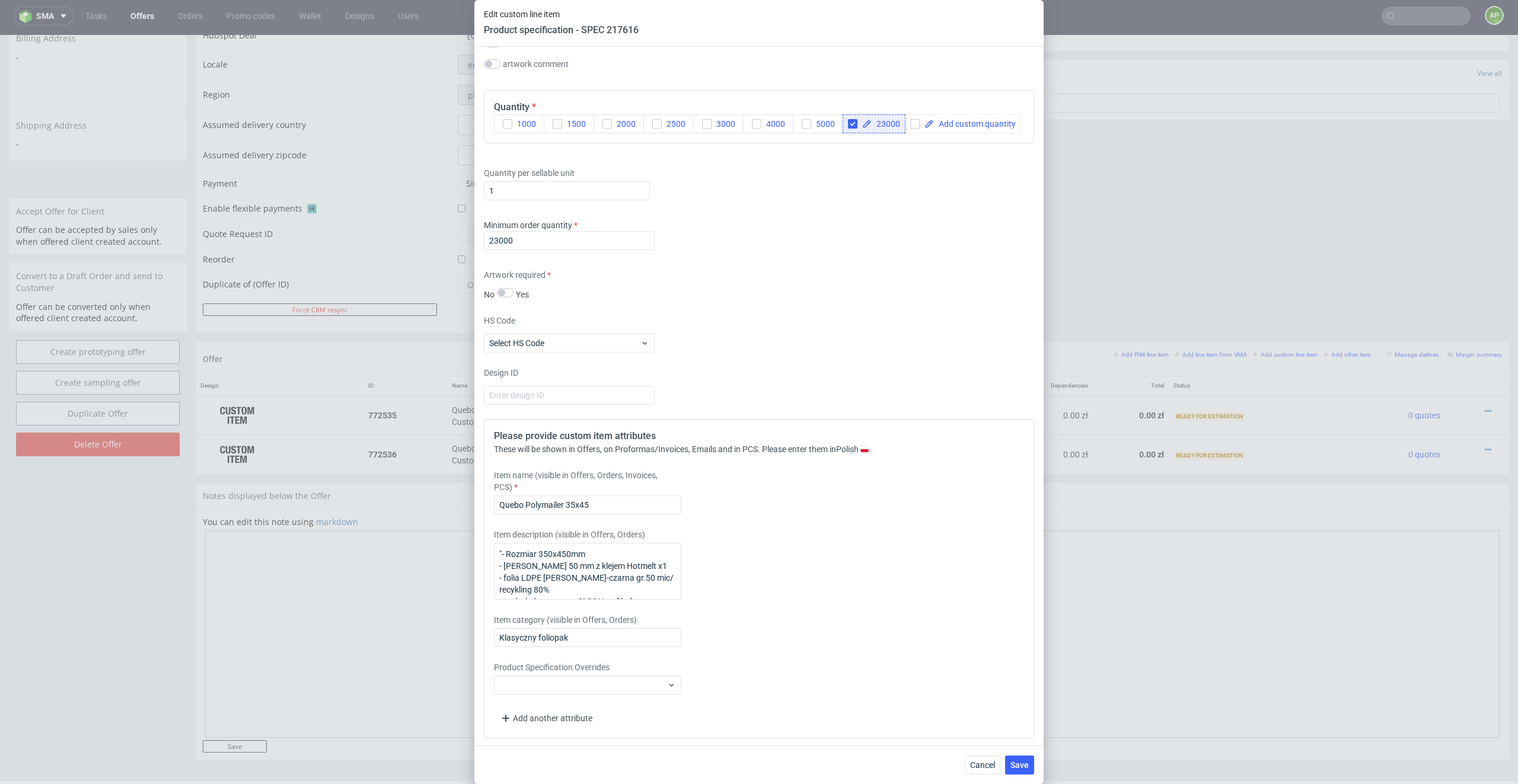
click at [853, 114] on div "23000" at bounding box center [874, 123] width 63 height 19
click at [853, 123] on input "checkbox" at bounding box center [852, 124] width 10 height 10
checkbox input "false"
click at [891, 120] on span at bounding box center [912, 124] width 82 height 8
checkbox input "true"
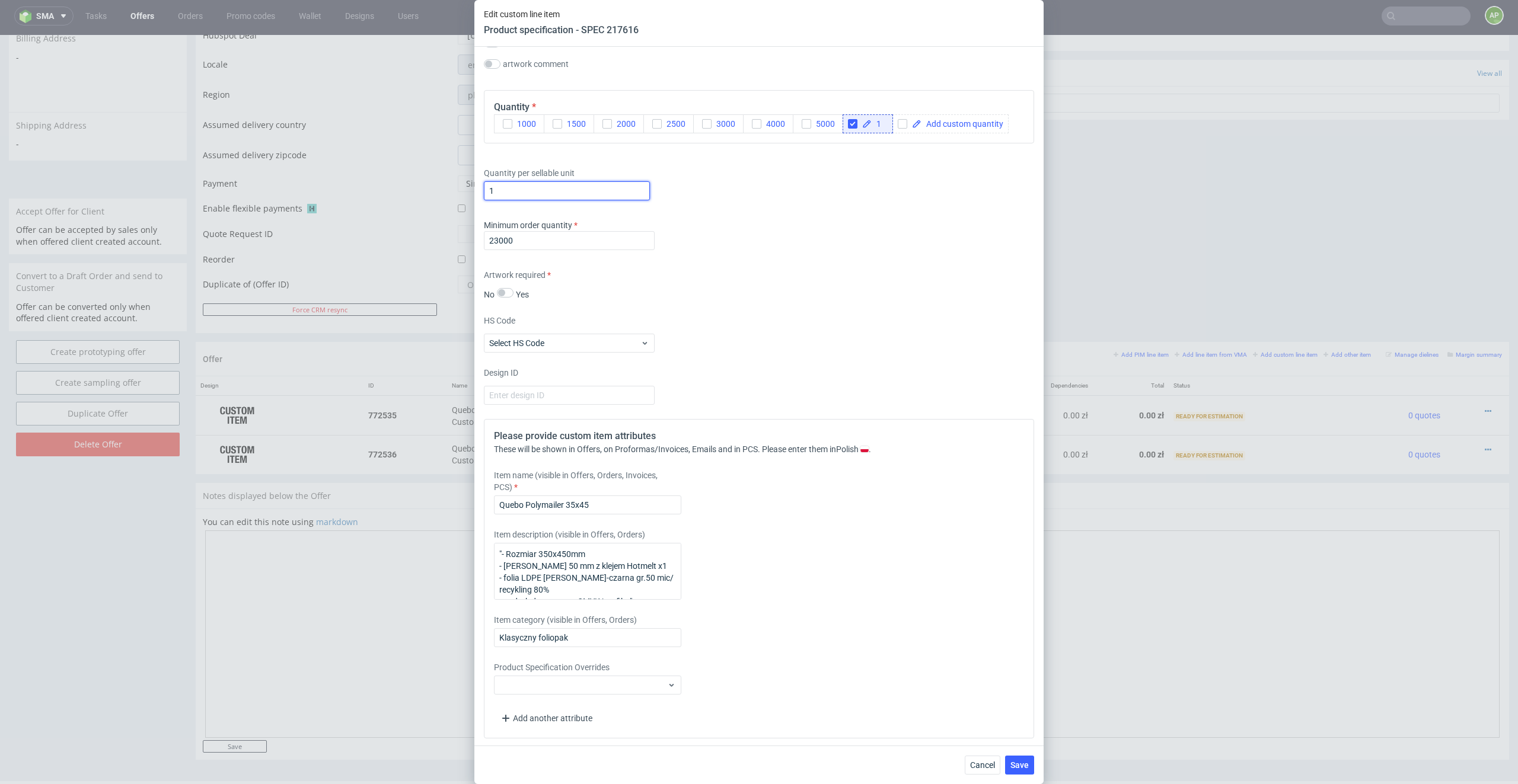
click at [547, 187] on input "1" at bounding box center [567, 190] width 166 height 19
type input "23000"
click at [1011, 562] on span "Save" at bounding box center [1019, 764] width 18 height 8
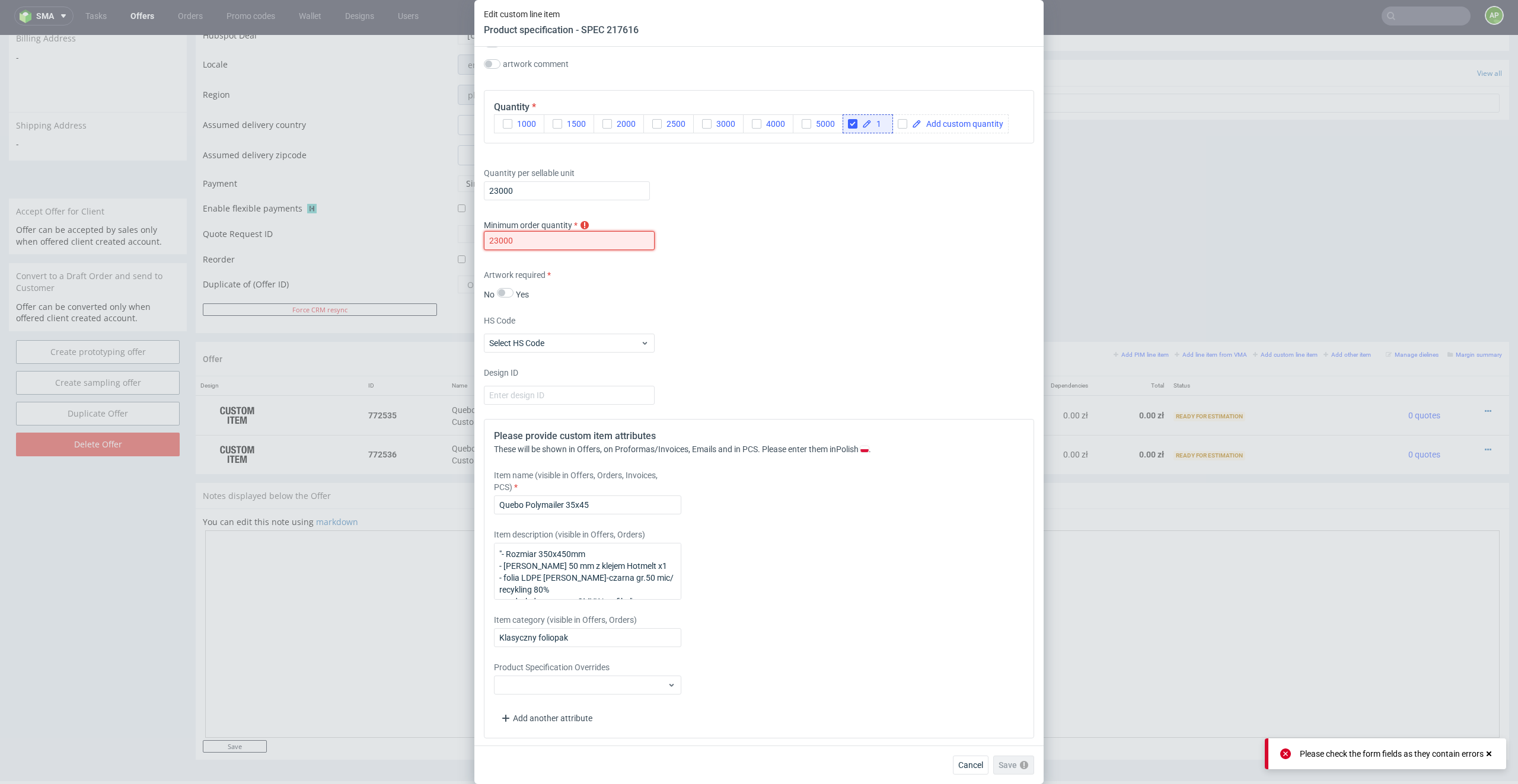
click at [559, 240] on input "23000" at bounding box center [569, 240] width 171 height 19
type input "1"
click at [1011, 562] on button "Save" at bounding box center [1019, 764] width 29 height 19
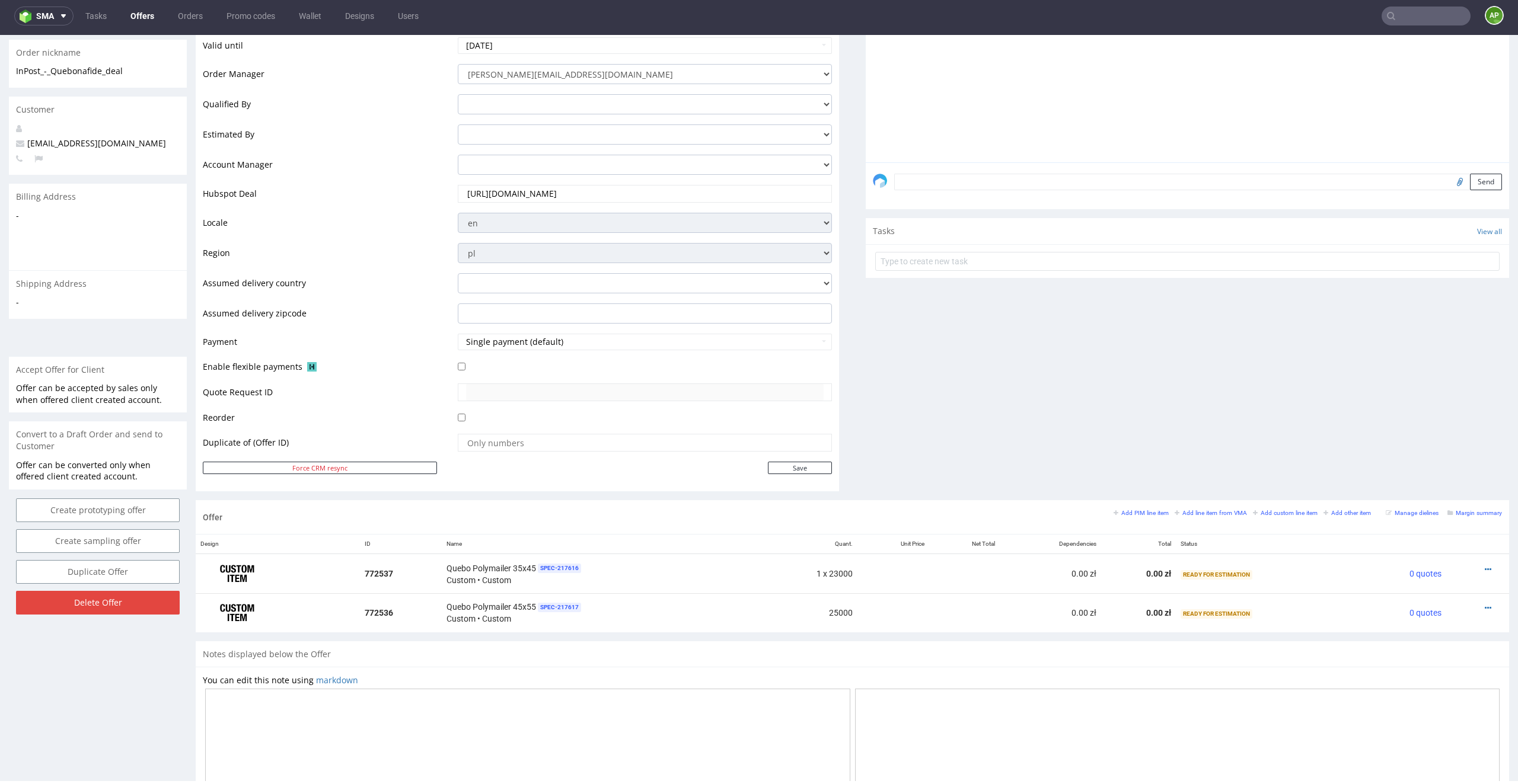
scroll to position [321, 0]
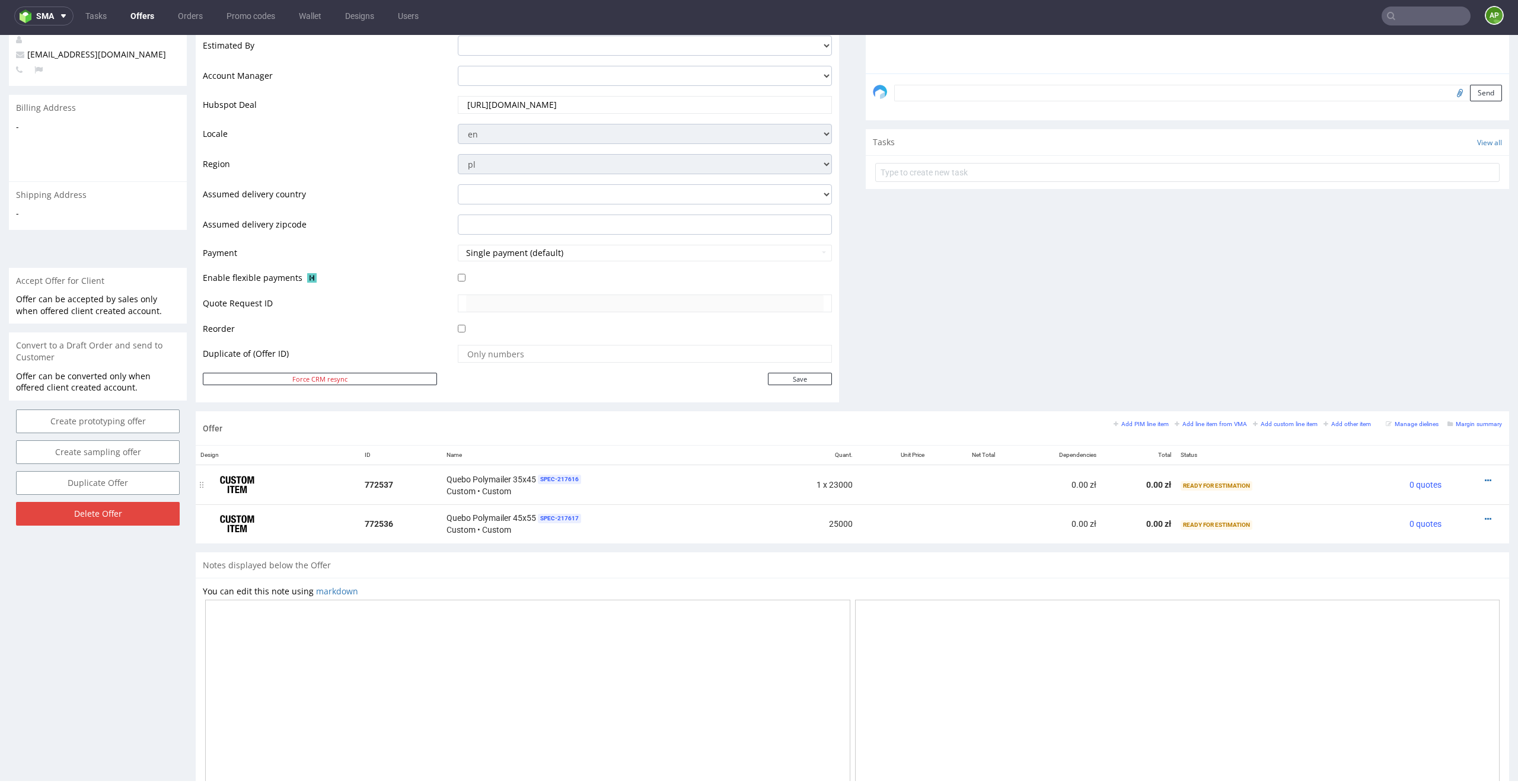
click at [1011, 478] on div at bounding box center [1474, 480] width 46 height 12
click at [1011, 476] on icon at bounding box center [1488, 480] width 7 height 8
click at [1011, 333] on li "Edit item specification" at bounding box center [1429, 327] width 114 height 22
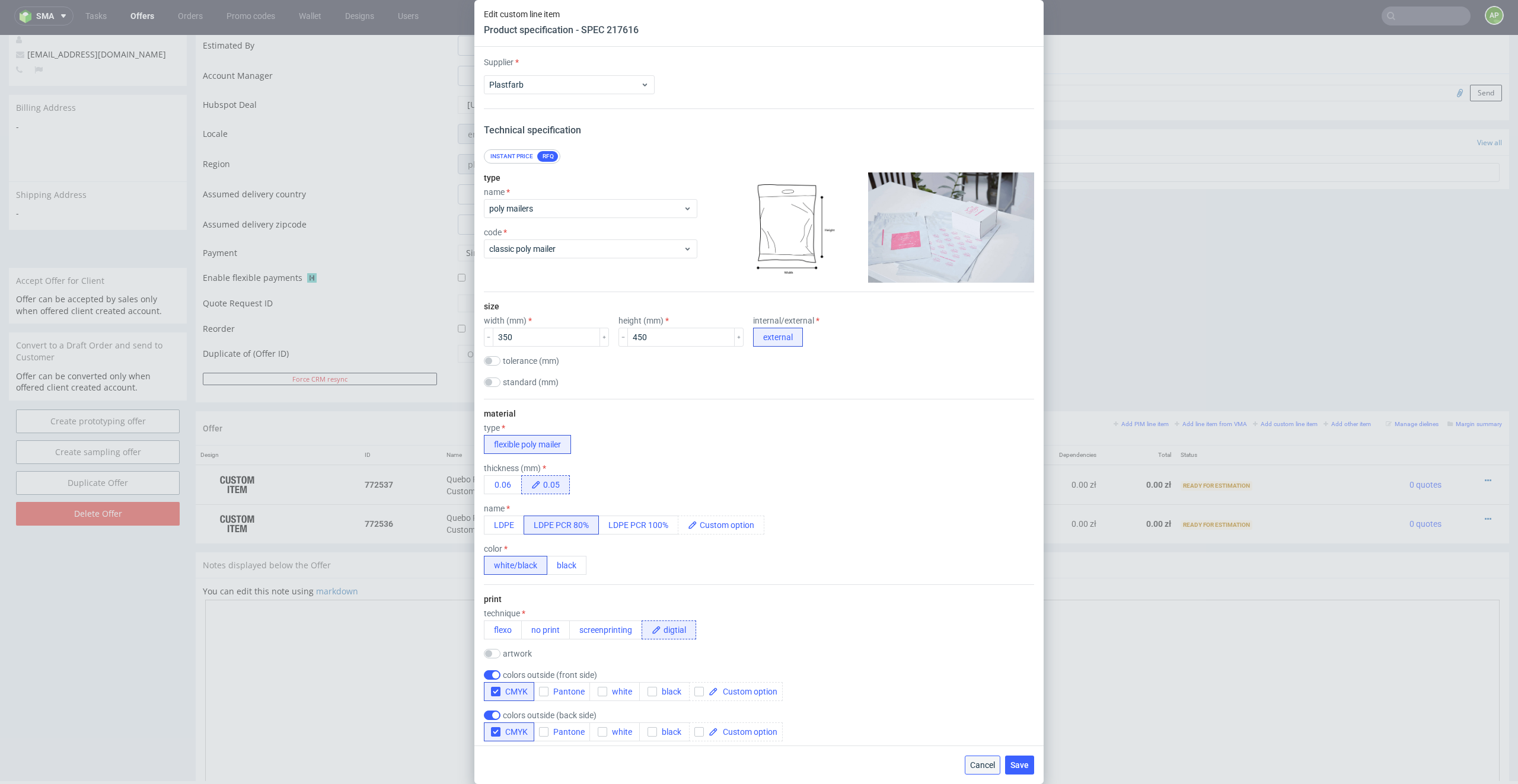
drag, startPoint x: 983, startPoint y: 761, endPoint x: 1115, endPoint y: 643, distance: 177.1
click at [983, 562] on span "Cancel" at bounding box center [982, 764] width 25 height 8
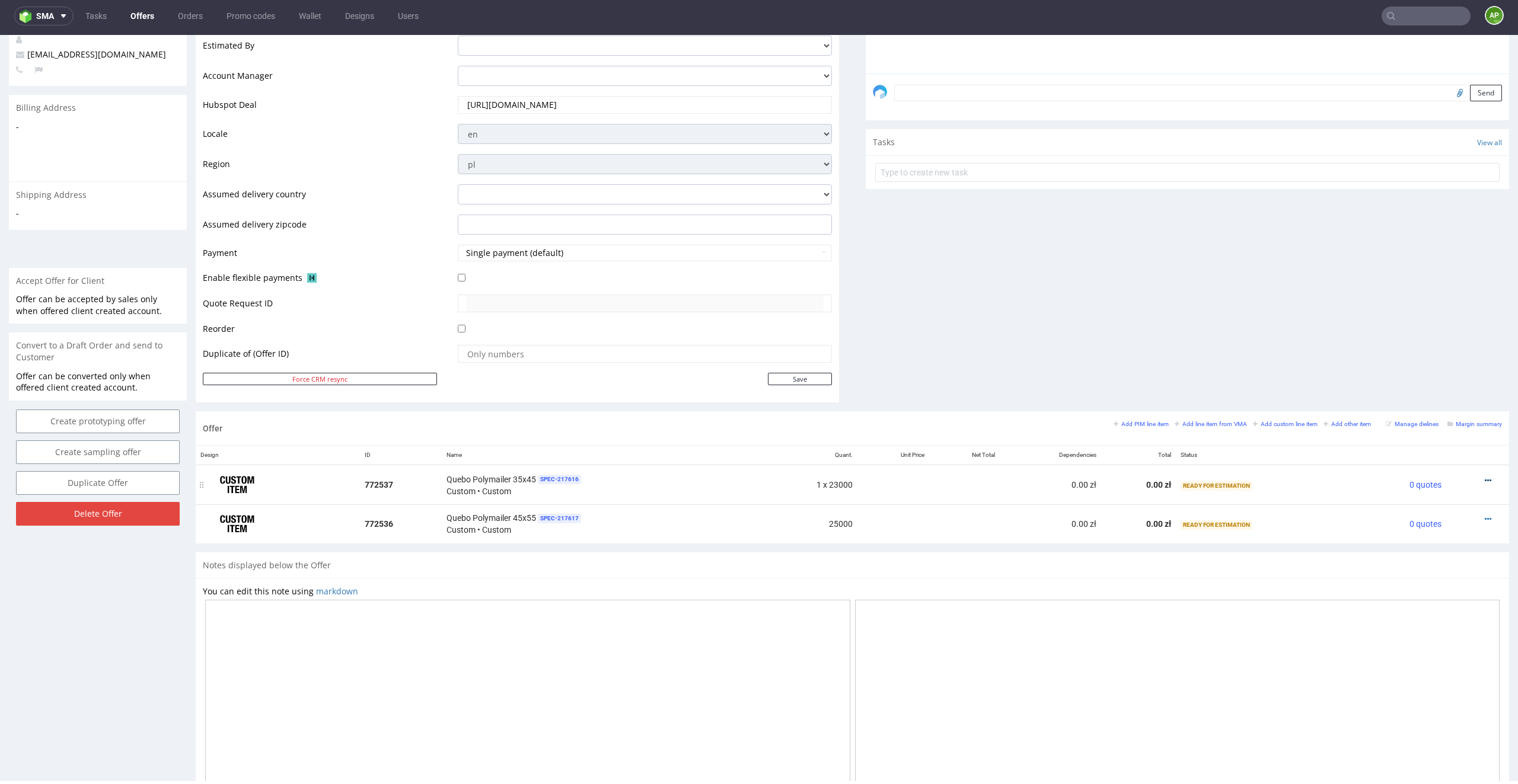
click at [1011, 478] on icon at bounding box center [1488, 480] width 7 height 8
click at [1011, 349] on span "Add cost manually" at bounding box center [1434, 349] width 95 height 12
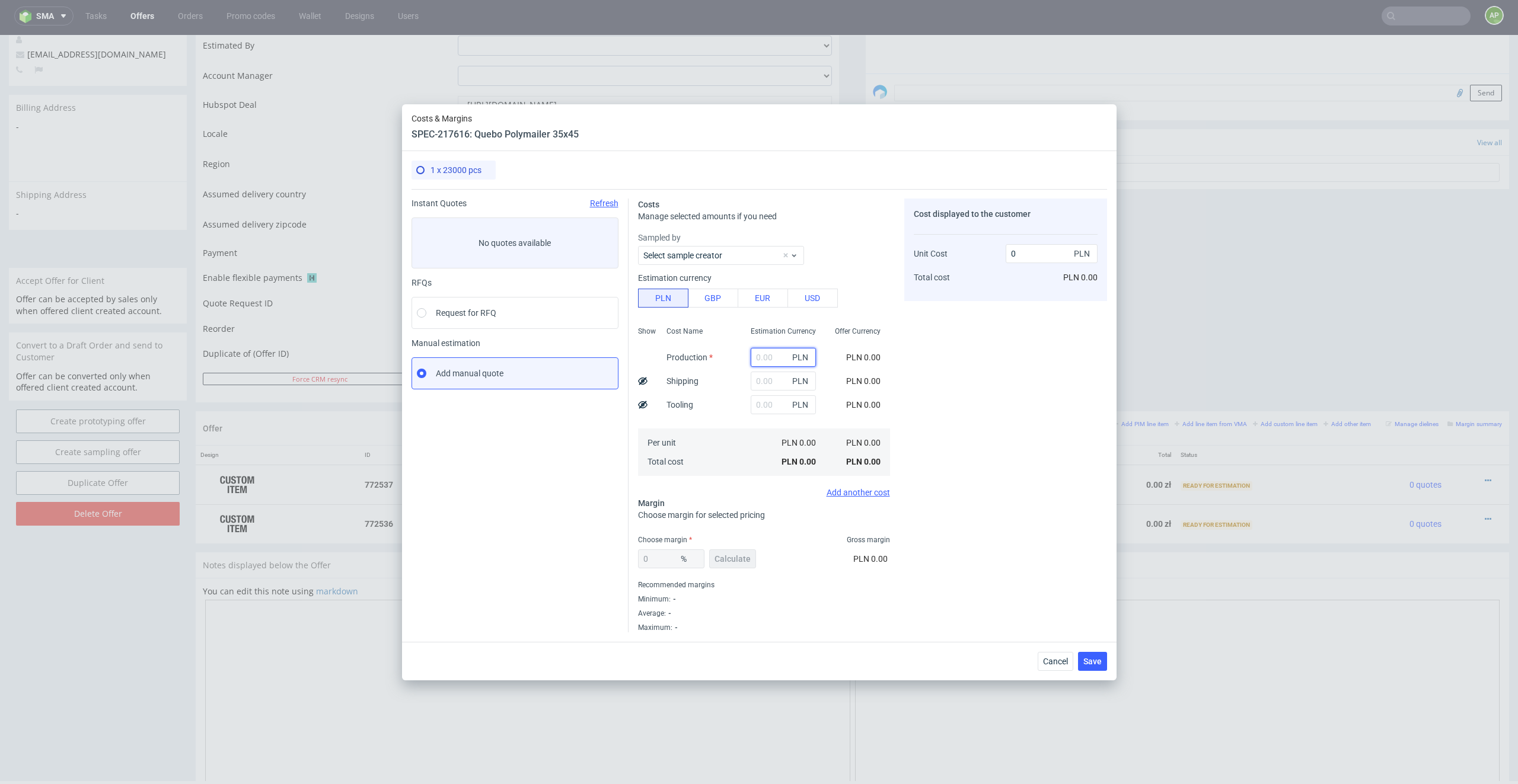
click at [762, 352] on input "text" at bounding box center [783, 357] width 65 height 19
paste input "6,923.00 zł"
type input "6.923"
type input "6.92"
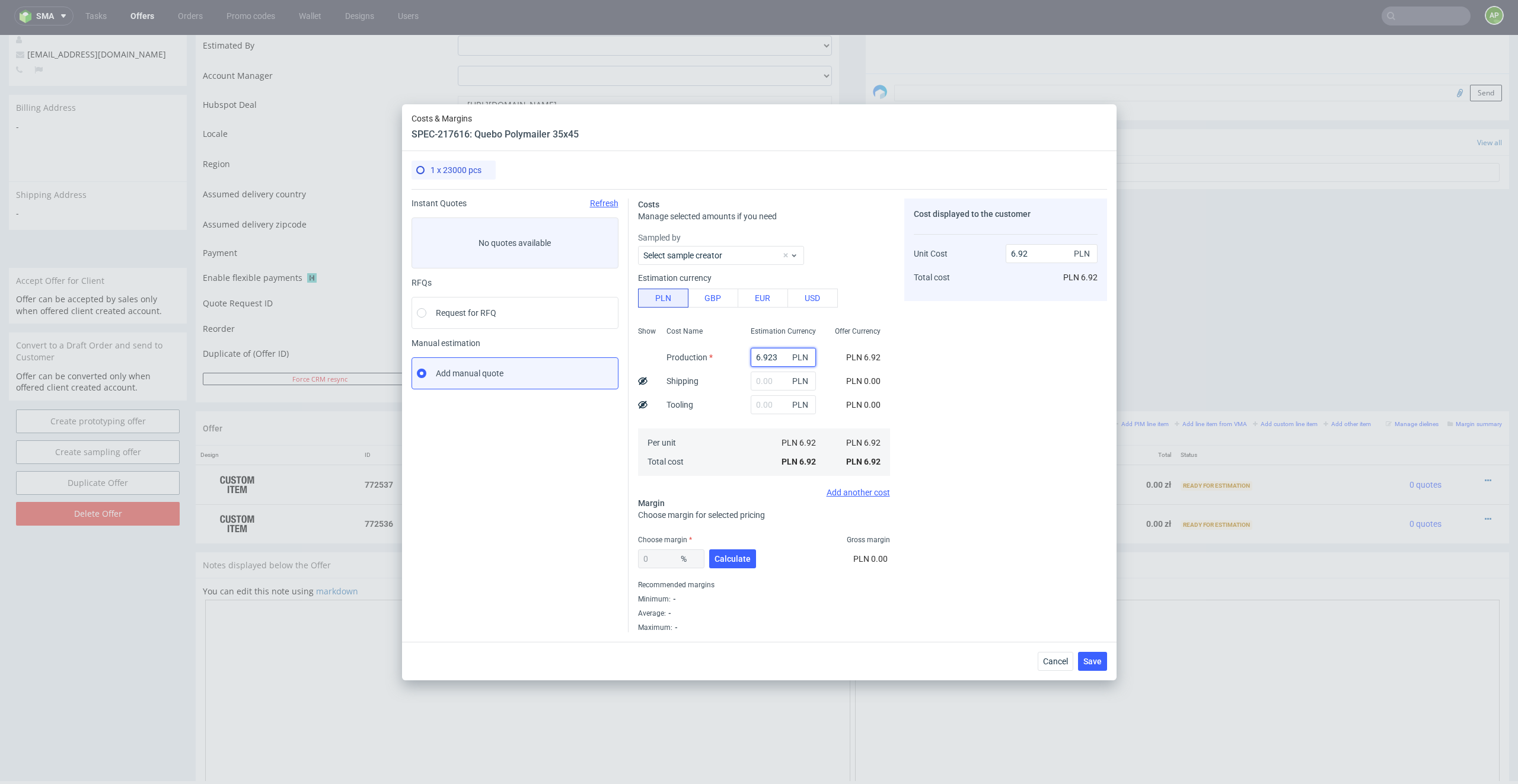
type input "6923"
click at [767, 403] on input "text" at bounding box center [779, 404] width 65 height 19
type input "2"
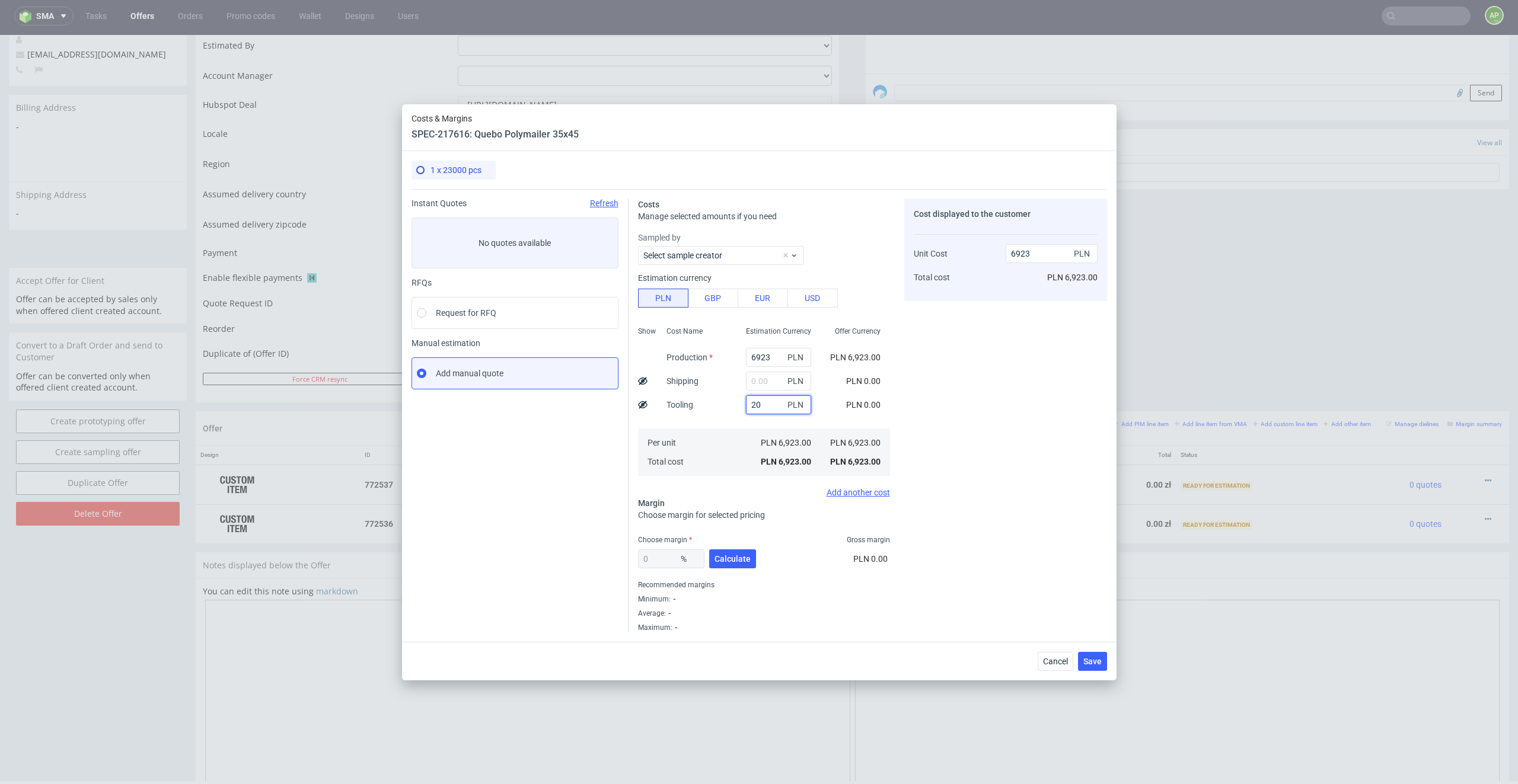
type input "6943"
type input "301"
type input "7224"
type input "3010"
type input "9933"
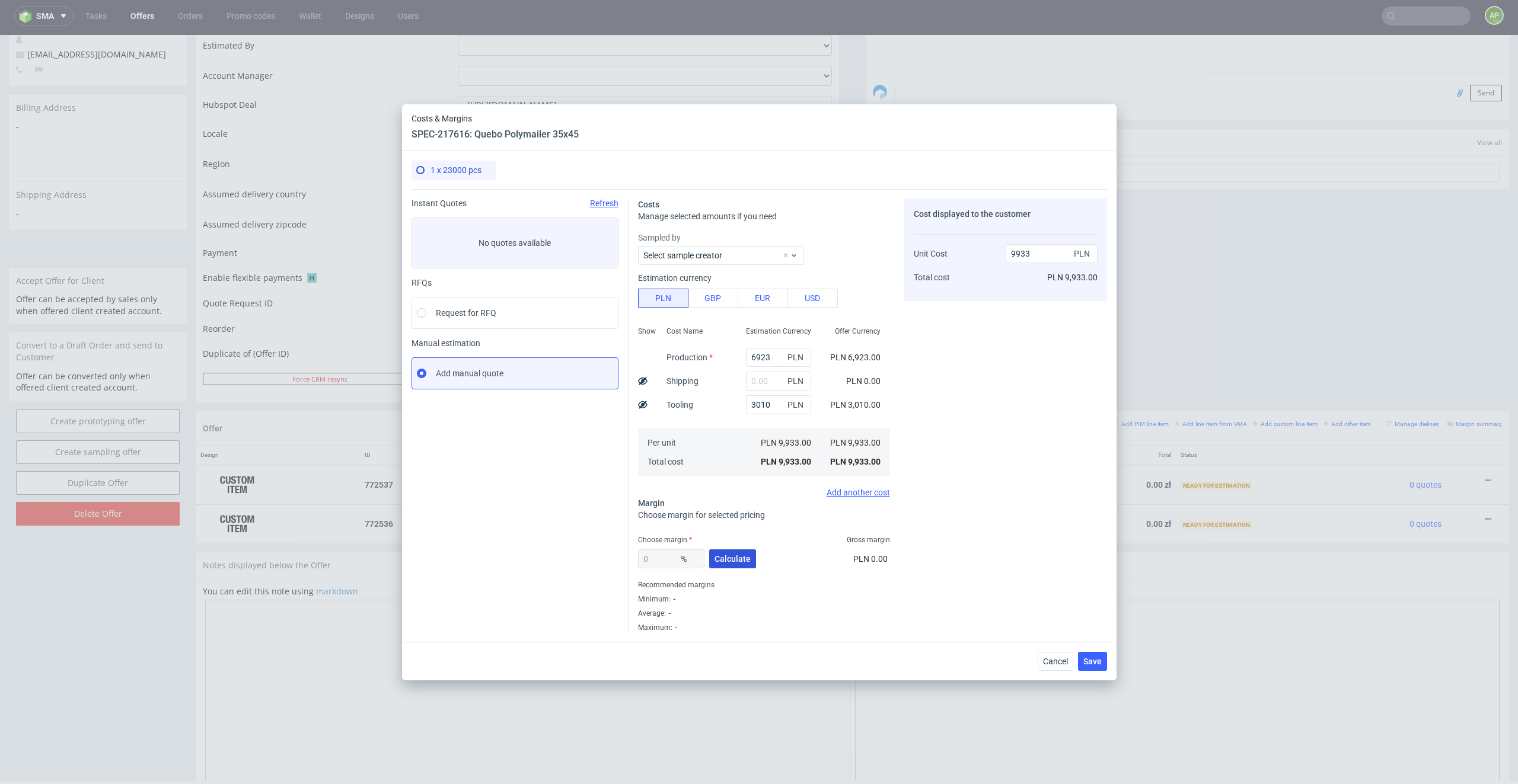
click at [741, 552] on button "Calculate" at bounding box center [732, 559] width 47 height 19
type input "33.72"
type input "14986.42"
click at [666, 556] on input "33.72" at bounding box center [671, 559] width 67 height 19
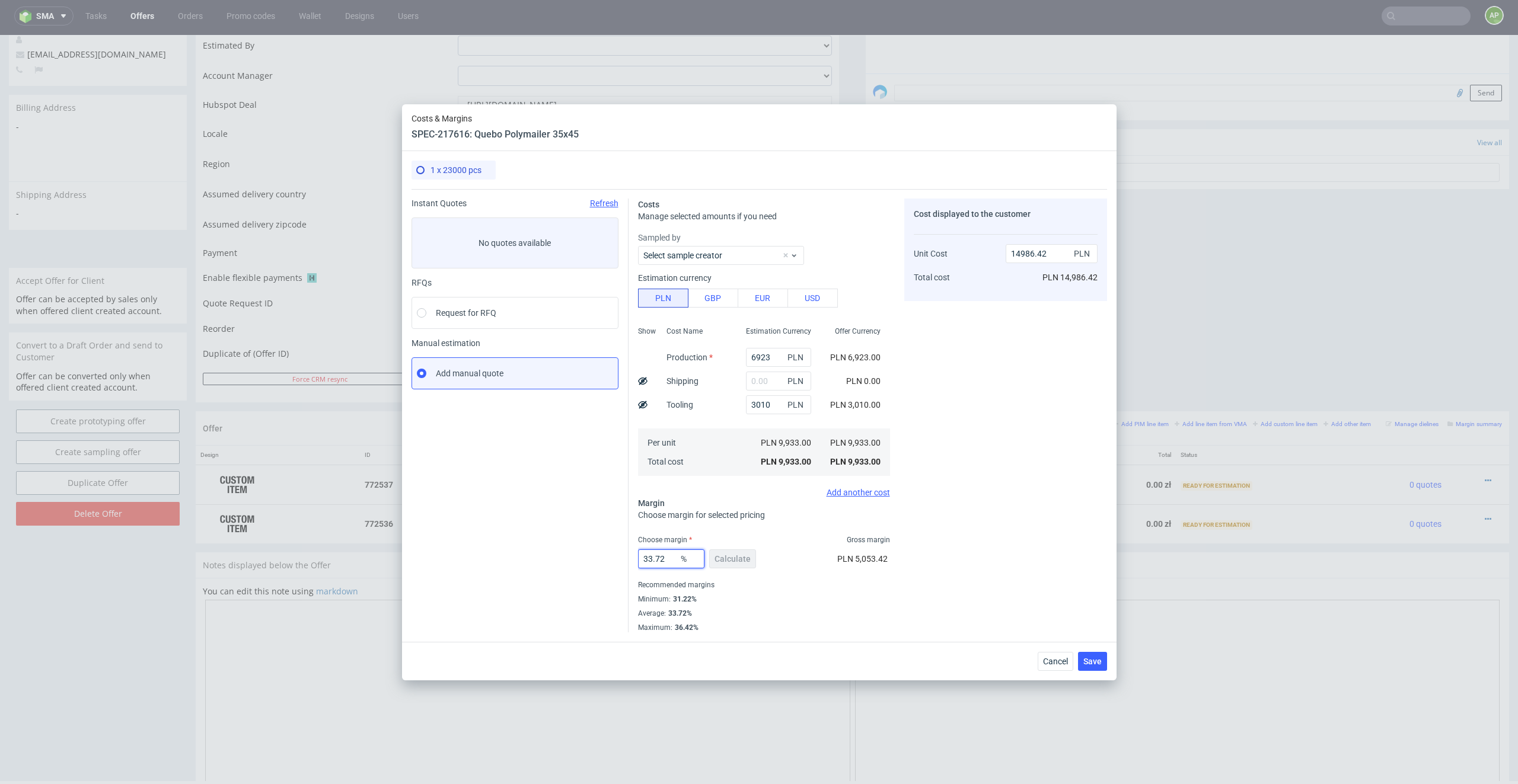
click at [666, 556] on input "33.72" at bounding box center [671, 559] width 67 height 19
type input "1"
type input "10033.33"
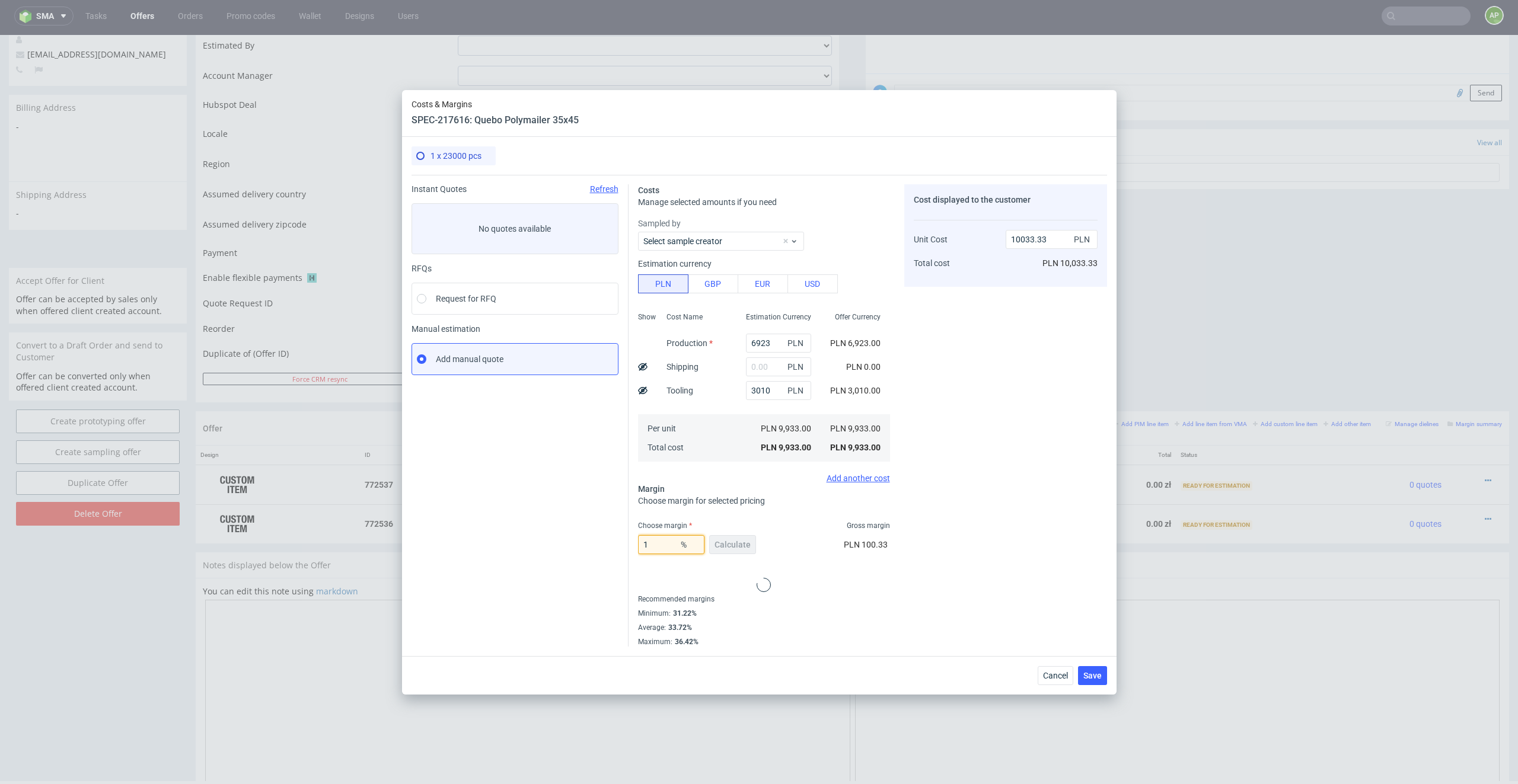
type input "15"
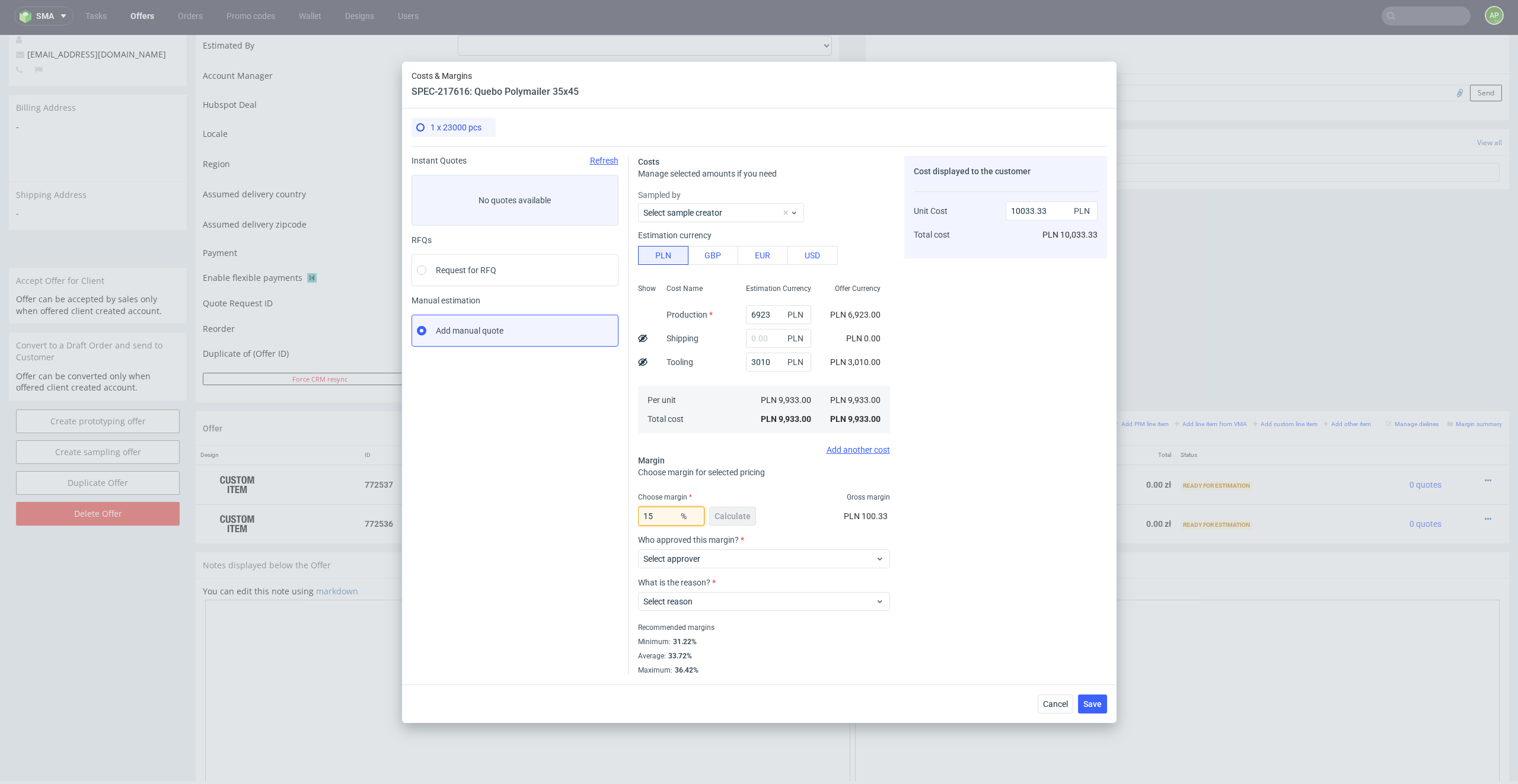
type input "11685.88"
type input "15"
click at [734, 517] on div "15 % Calculate" at bounding box center [698, 518] width 121 height 33
click at [820, 531] on div "15 % Calculate PLN 1,752.88" at bounding box center [764, 518] width 252 height 33
click at [780, 562] on span "Select approver" at bounding box center [759, 559] width 232 height 12
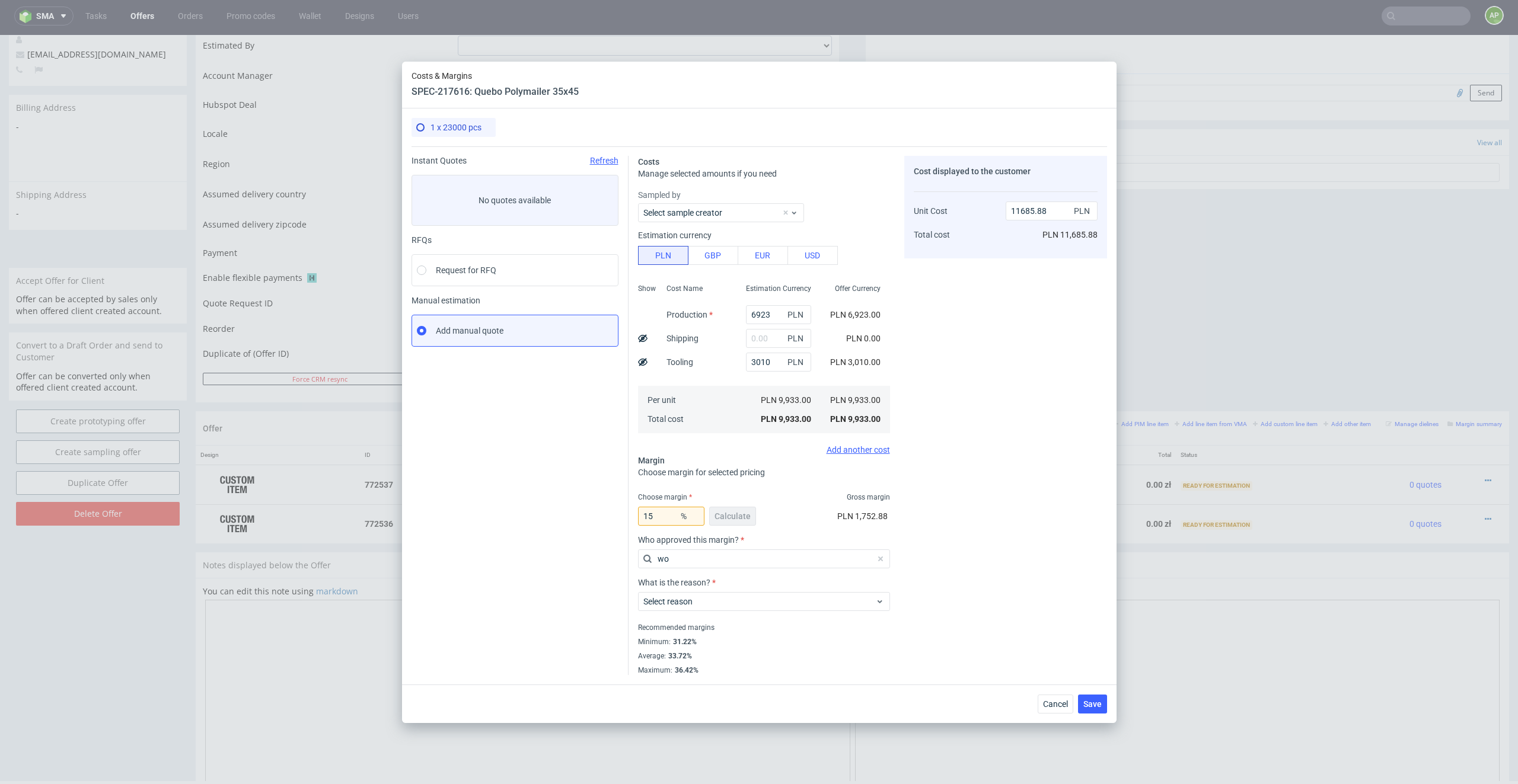
type input "woz"
click at [756, 562] on div "[PERSON_NAME][EMAIL_ADDRESS][DOMAIN_NAME]" at bounding box center [764, 586] width 243 height 22
click at [738, 562] on span "Select reason" at bounding box center [759, 602] width 232 height 12
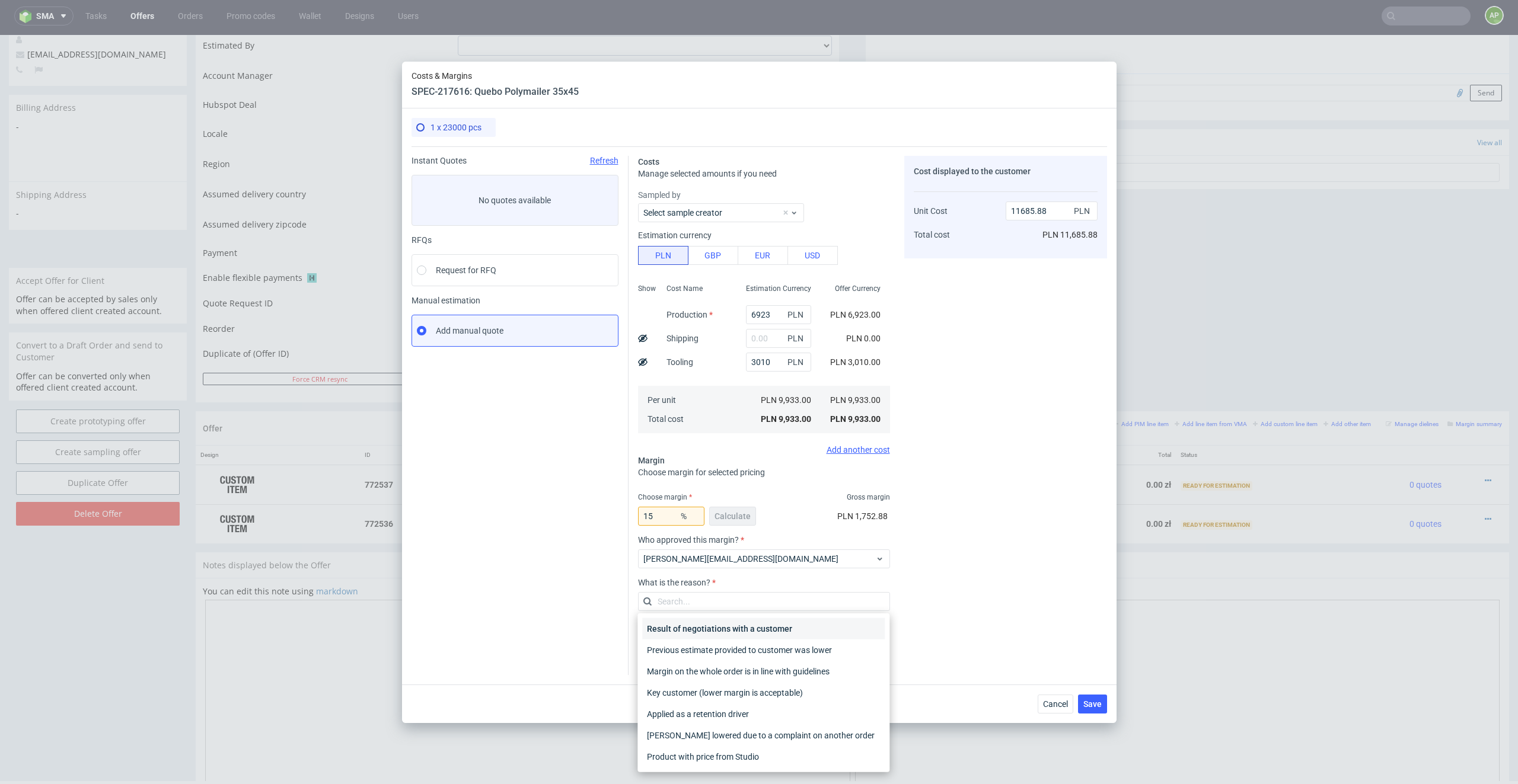
click at [741, 562] on div "Result of negotiations with a customer" at bounding box center [764, 628] width 243 height 22
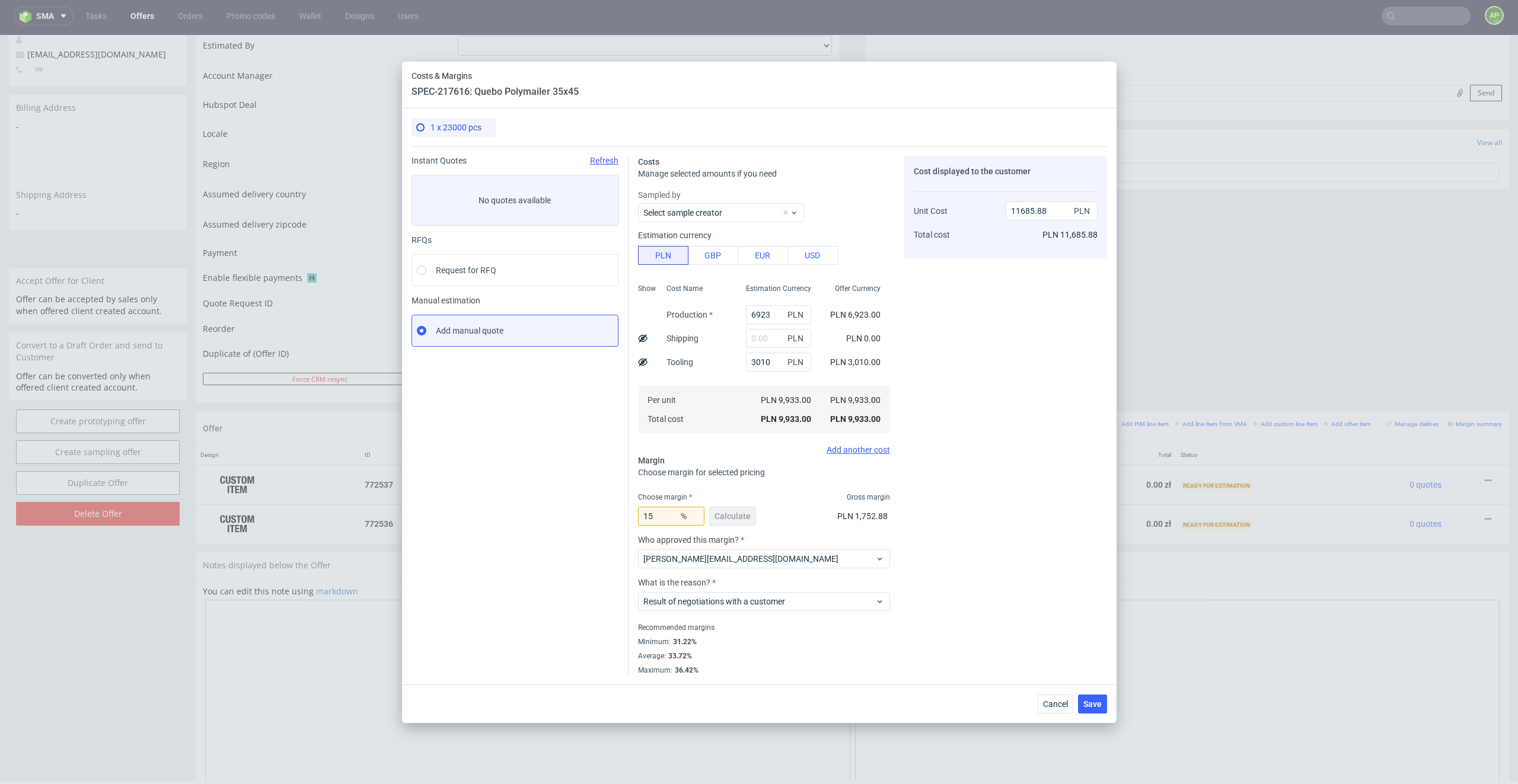
click at [906, 562] on div "Cost displayed to the customer Unit Cost Total cost 11685.88 PLN PLN 11,685.88" at bounding box center [1005, 415] width 203 height 519
click at [1011, 562] on span "Save" at bounding box center [1092, 704] width 18 height 8
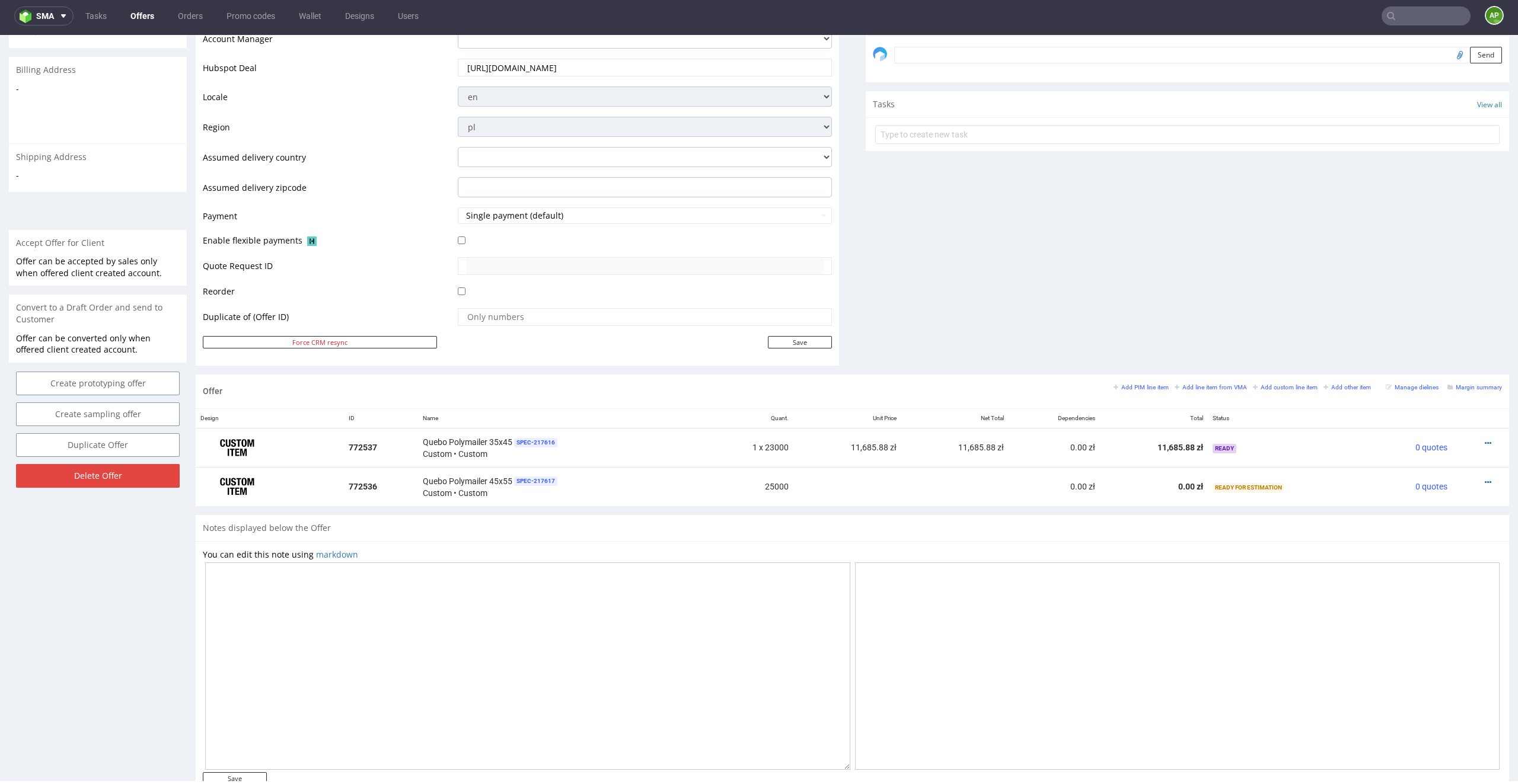
scroll to position [391, 0]
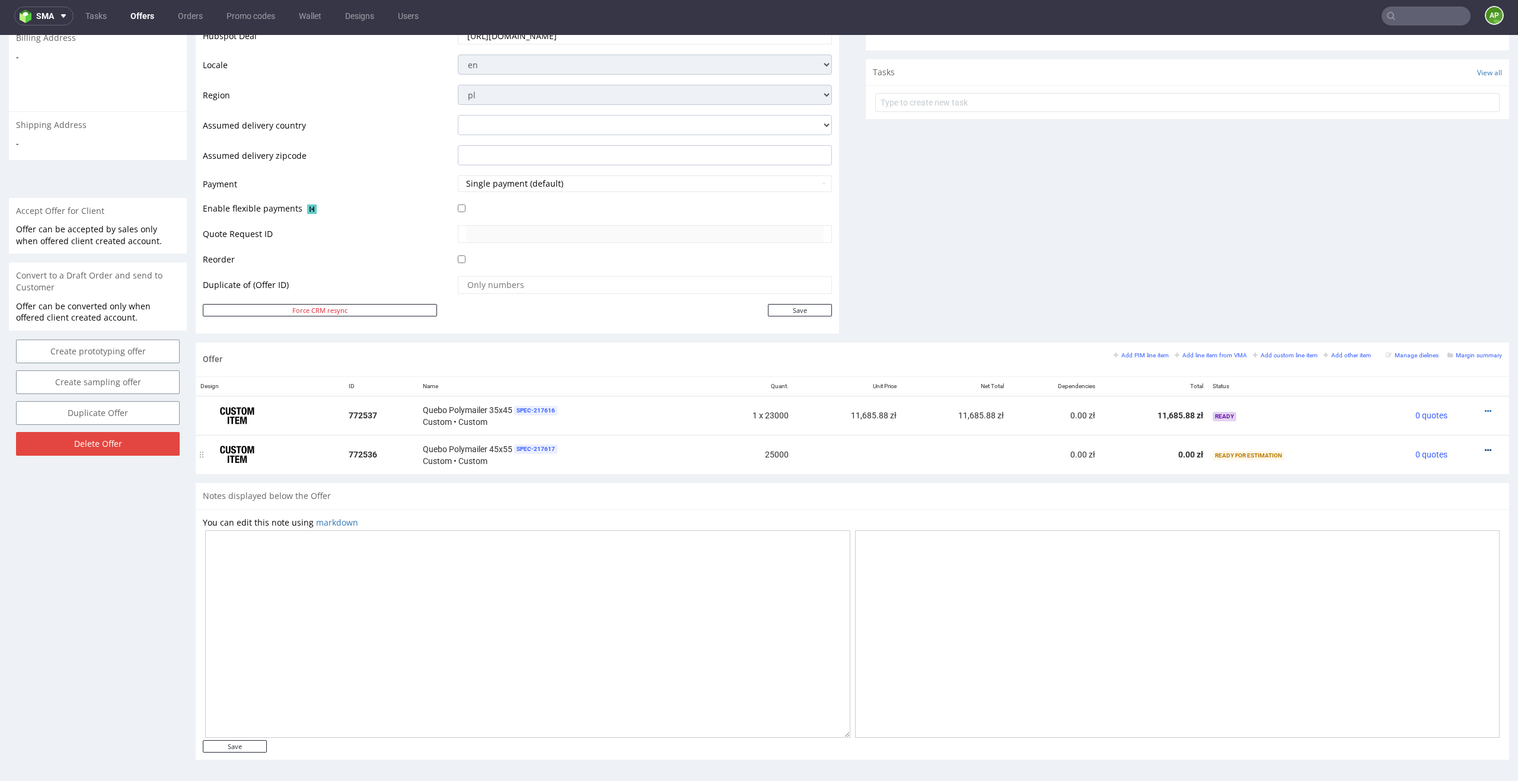
click at [1011, 447] on icon at bounding box center [1488, 450] width 7 height 8
click at [1011, 304] on li "Edit item specification" at bounding box center [1429, 297] width 114 height 22
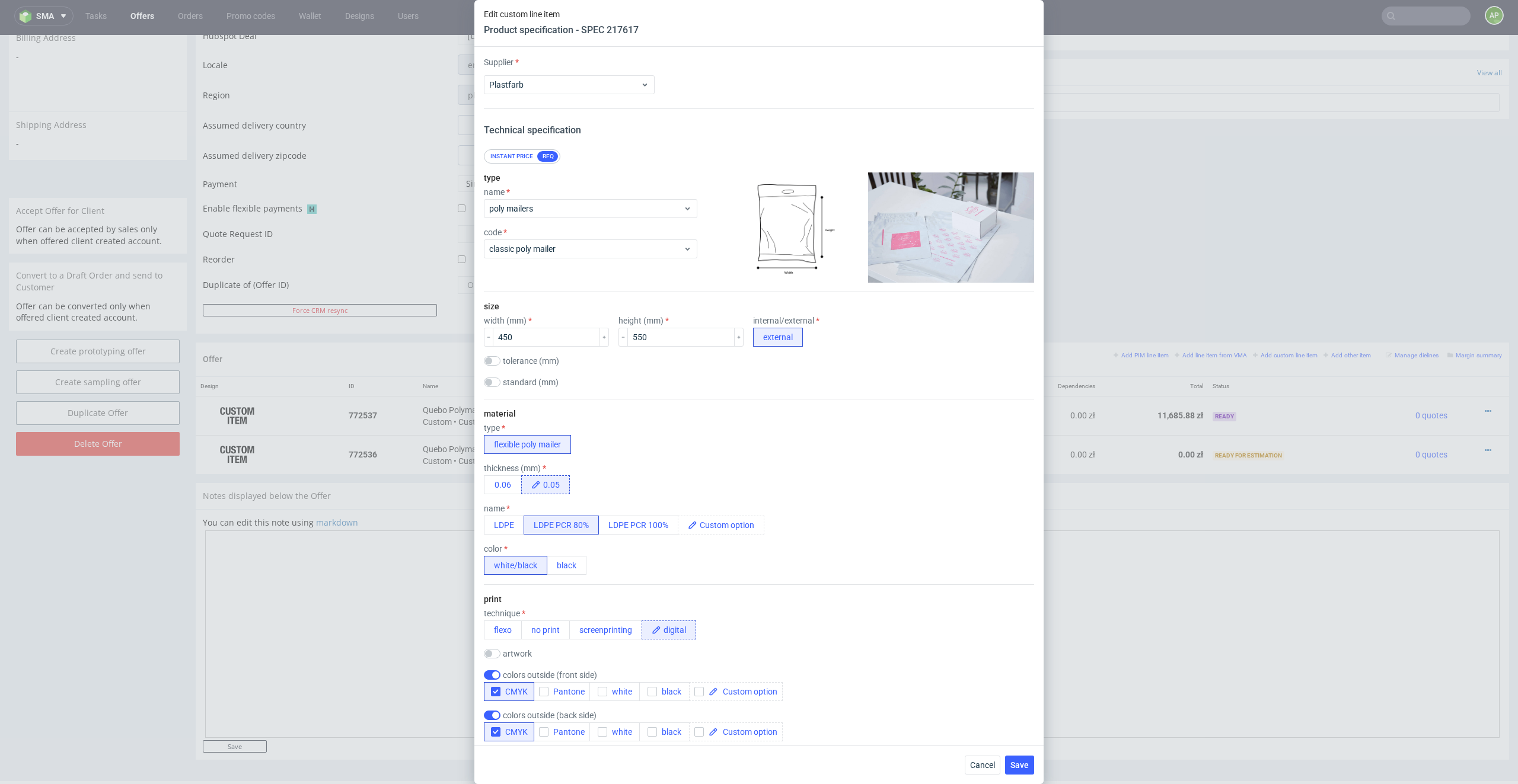
scroll to position [1088, 0]
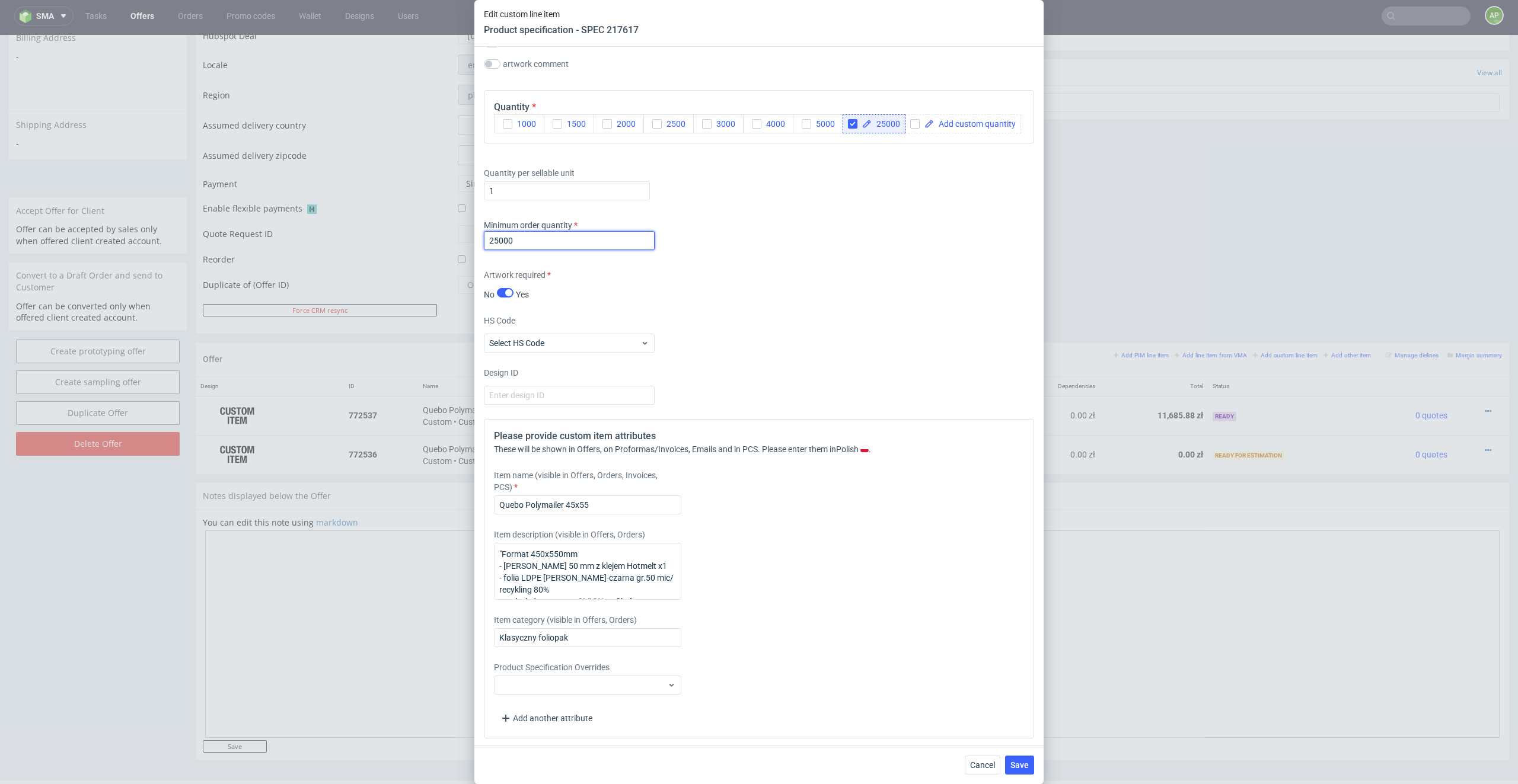
click at [577, 238] on input "25000" at bounding box center [569, 240] width 171 height 19
type input "1"
click at [542, 199] on div "Quantity per sellable unit 1" at bounding box center [759, 181] width 550 height 48
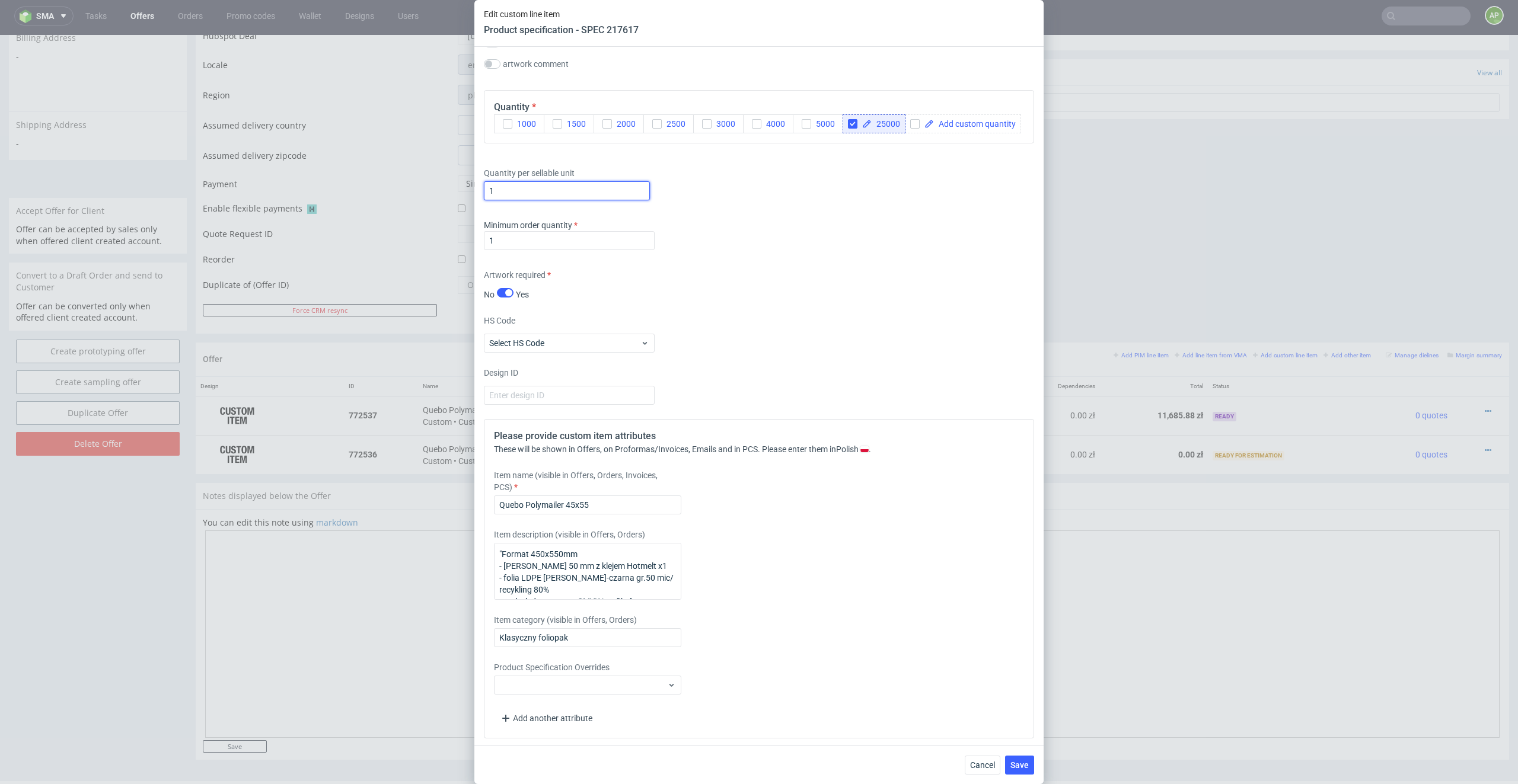
click at [542, 192] on input "1" at bounding box center [567, 190] width 166 height 19
paste input "25000"
drag, startPoint x: 491, startPoint y: 188, endPoint x: 484, endPoint y: 188, distance: 7.0
click at [486, 188] on input "125000" at bounding box center [567, 190] width 166 height 19
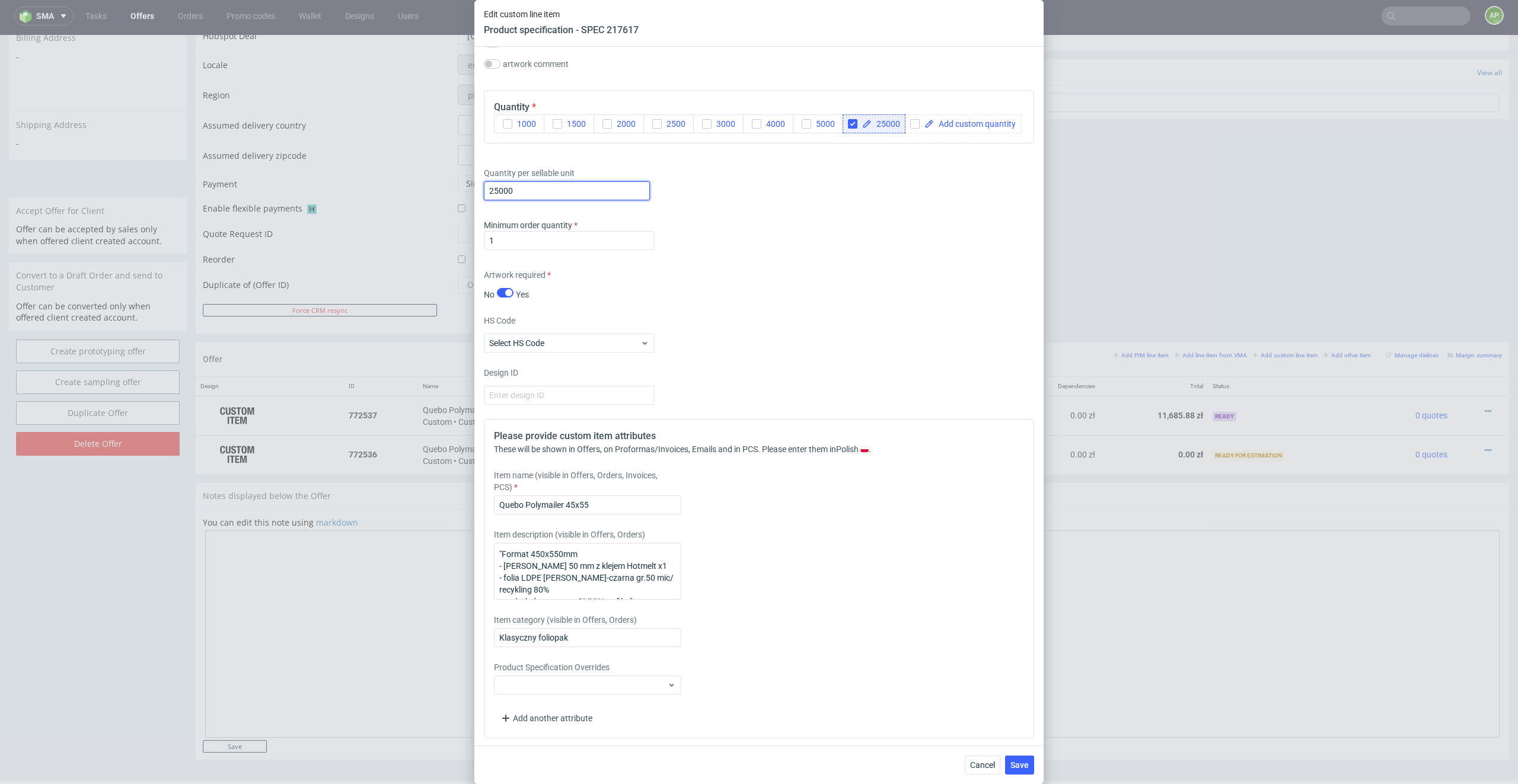
type input "25000"
click at [848, 121] on input "checkbox" at bounding box center [852, 124] width 10 height 10
checkbox input "false"
click at [911, 121] on span at bounding box center [912, 124] width 82 height 8
checkbox input "true"
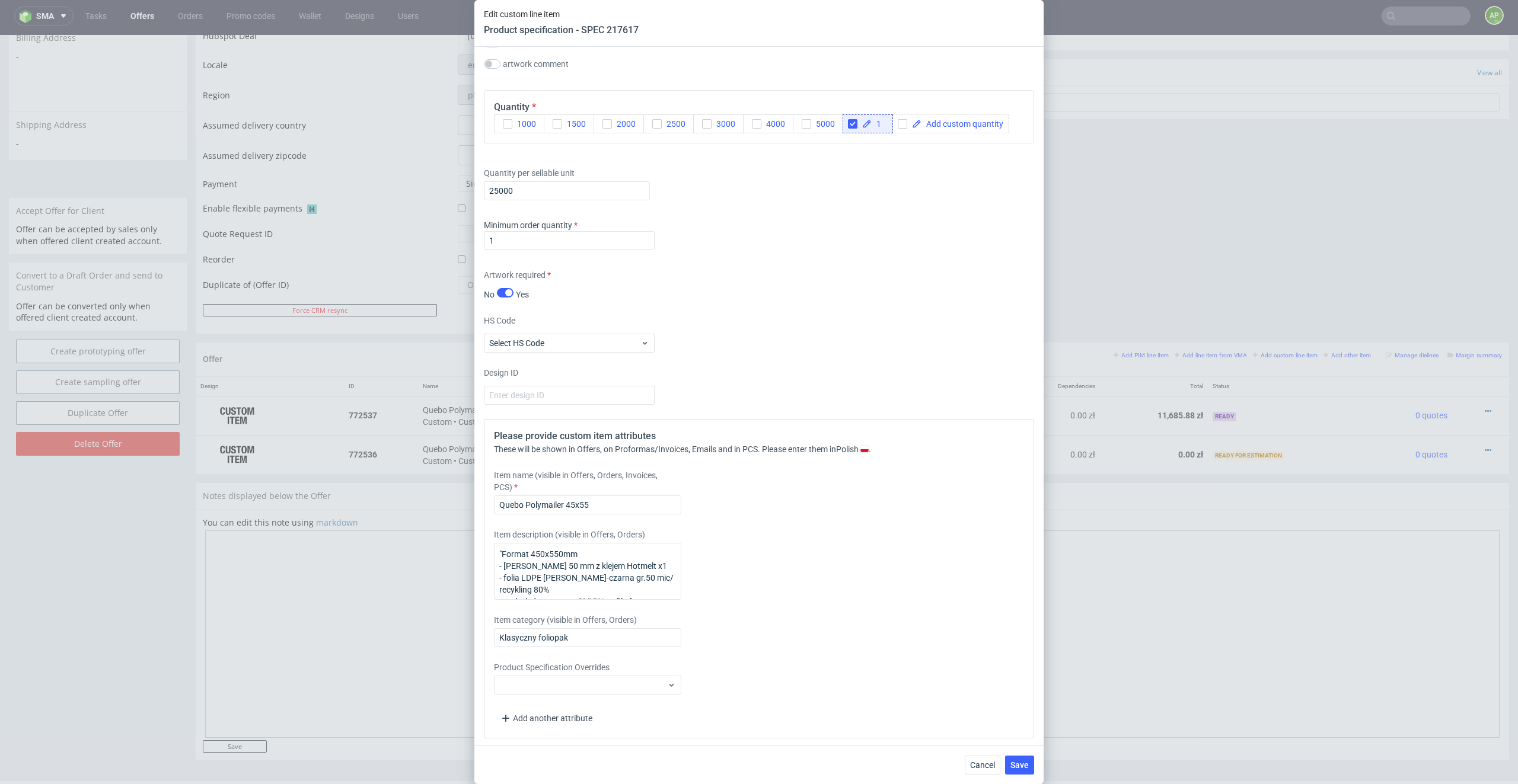
click at [900, 149] on div "Supplier Plastfarb Technical specification Instant price RFQ type name poly mai…" at bounding box center [758, 396] width 569 height 699
click at [1010, 562] on button "Save" at bounding box center [1019, 764] width 29 height 19
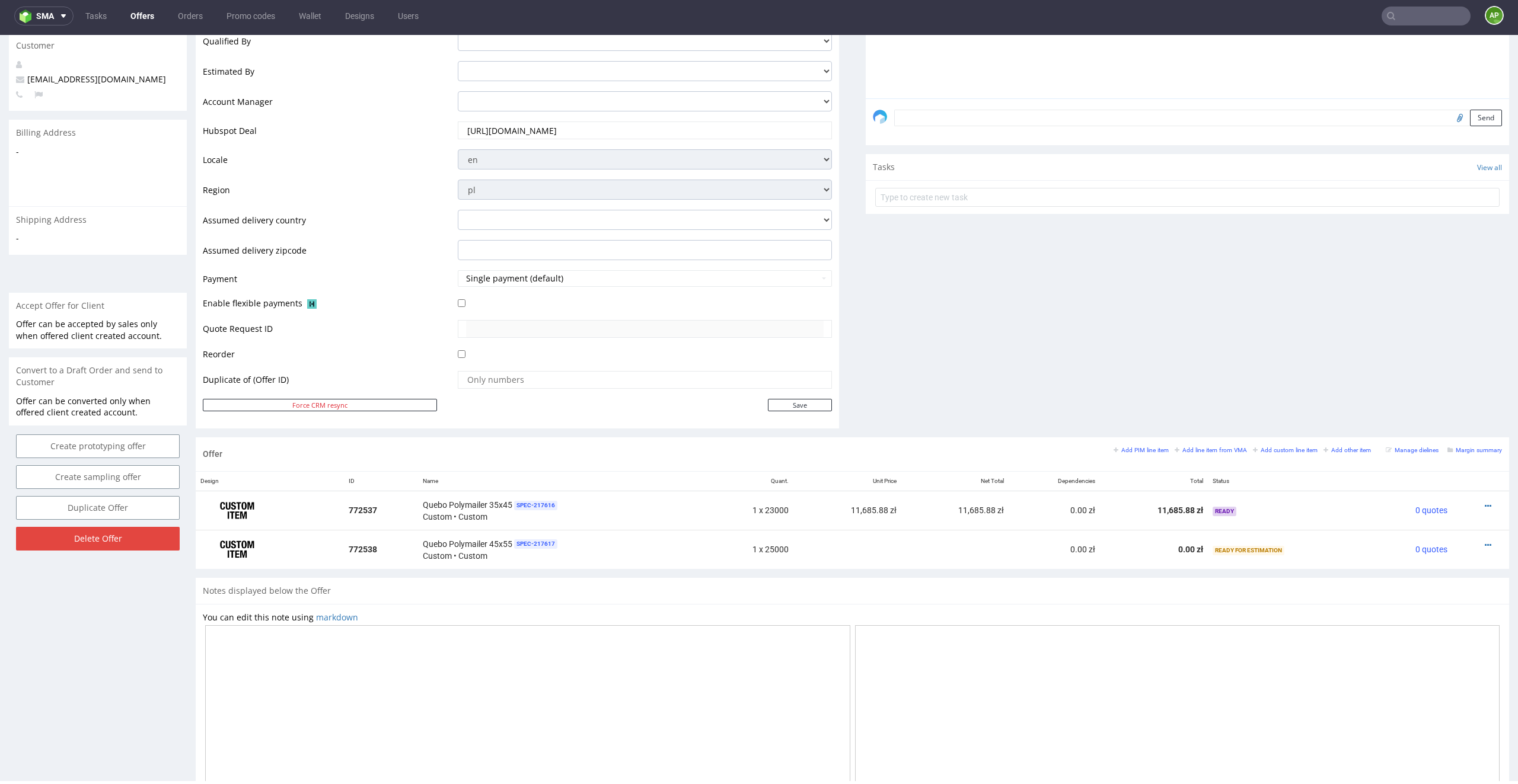
scroll to position [391, 0]
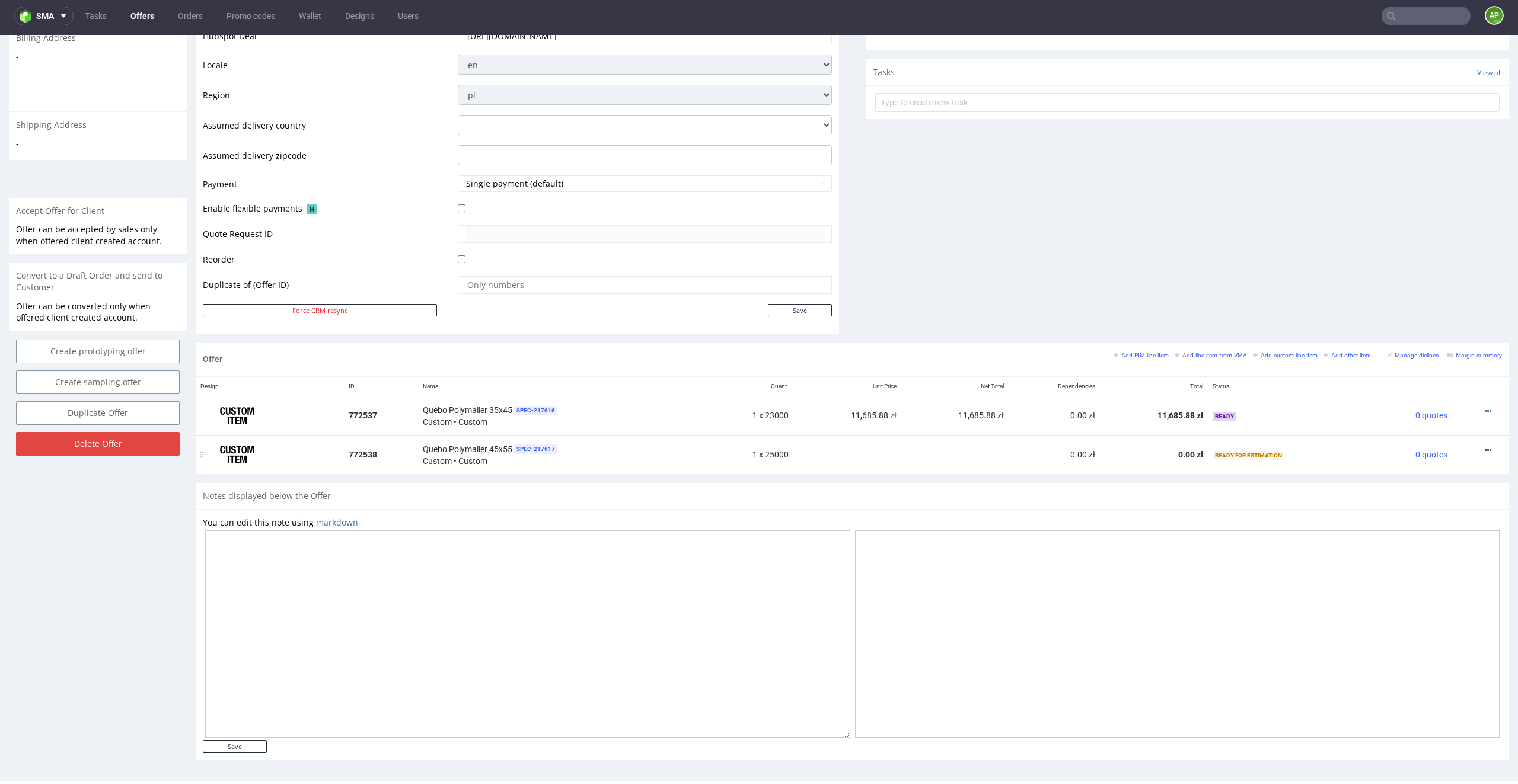
click at [1011, 450] on icon at bounding box center [1488, 450] width 7 height 8
click at [1011, 312] on span "Add cost manually" at bounding box center [1434, 318] width 95 height 12
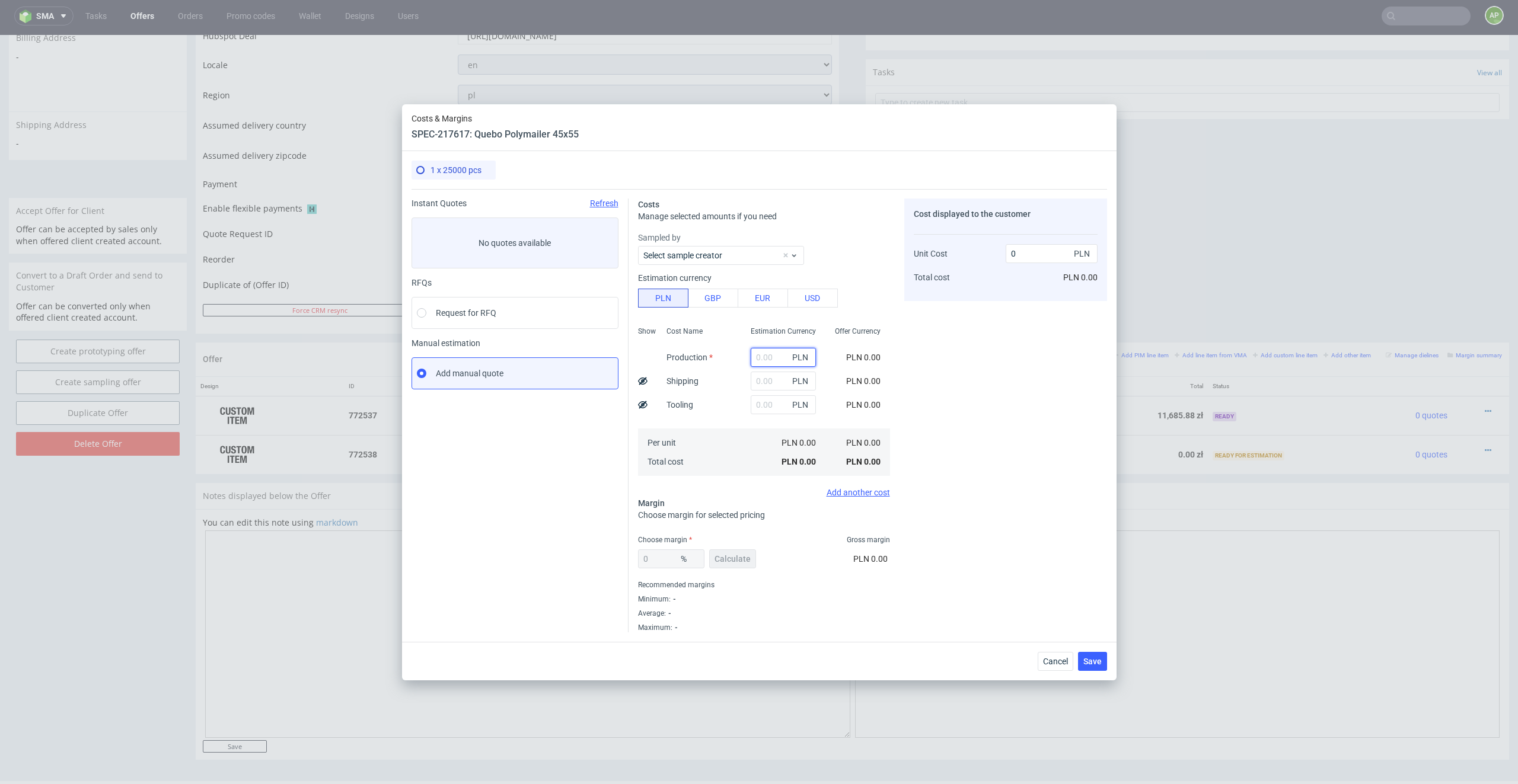
click at [769, 355] on input "text" at bounding box center [783, 357] width 65 height 19
paste input "10,750.00 zł"
type input "10.75"
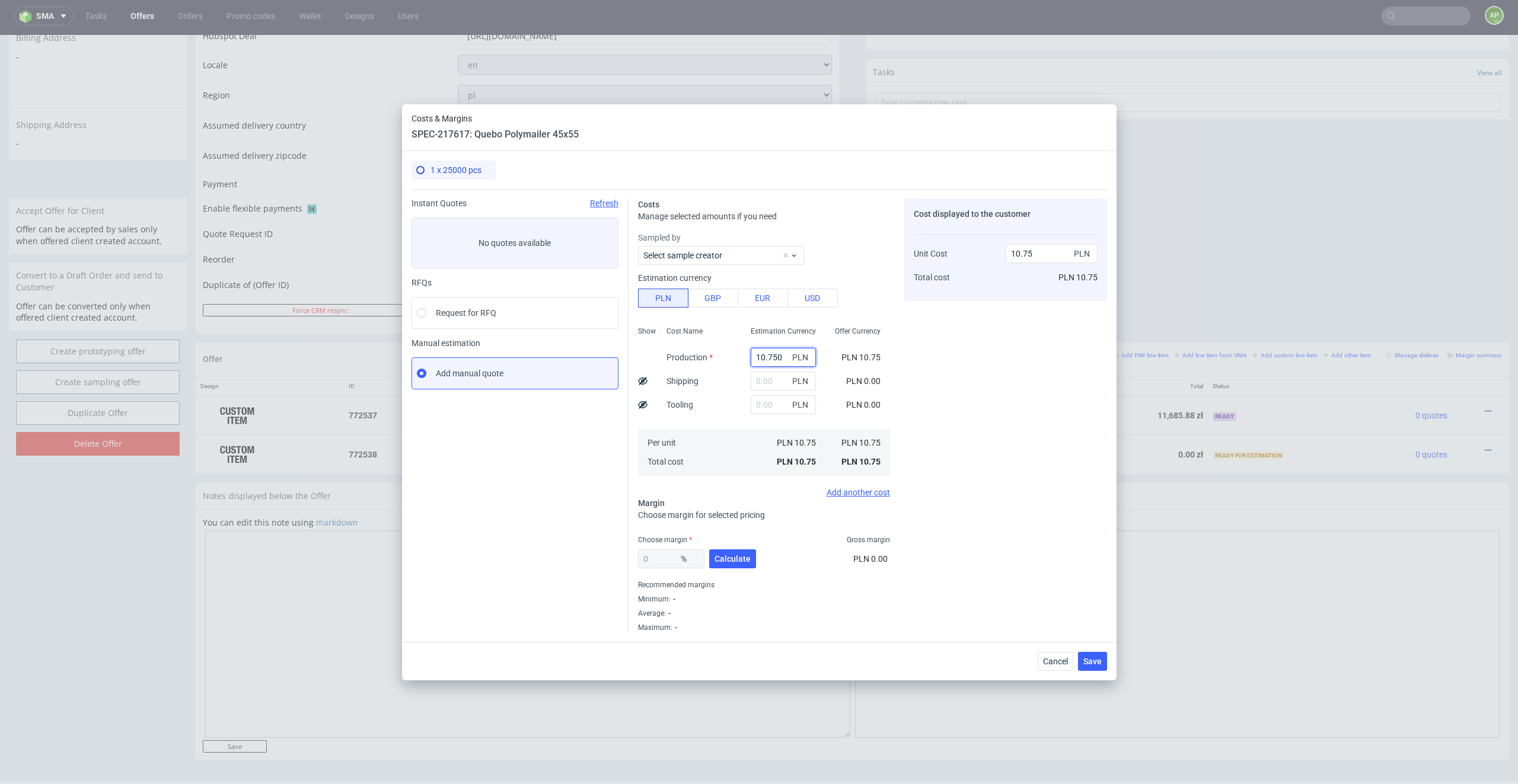
type input "10750"
click at [917, 384] on div "Cost displayed to the customer Unit Cost Total cost 10750 PLN PLN 10,750.00" at bounding box center [1005, 416] width 203 height 434
click at [760, 409] on input "text" at bounding box center [773, 404] width 65 height 19
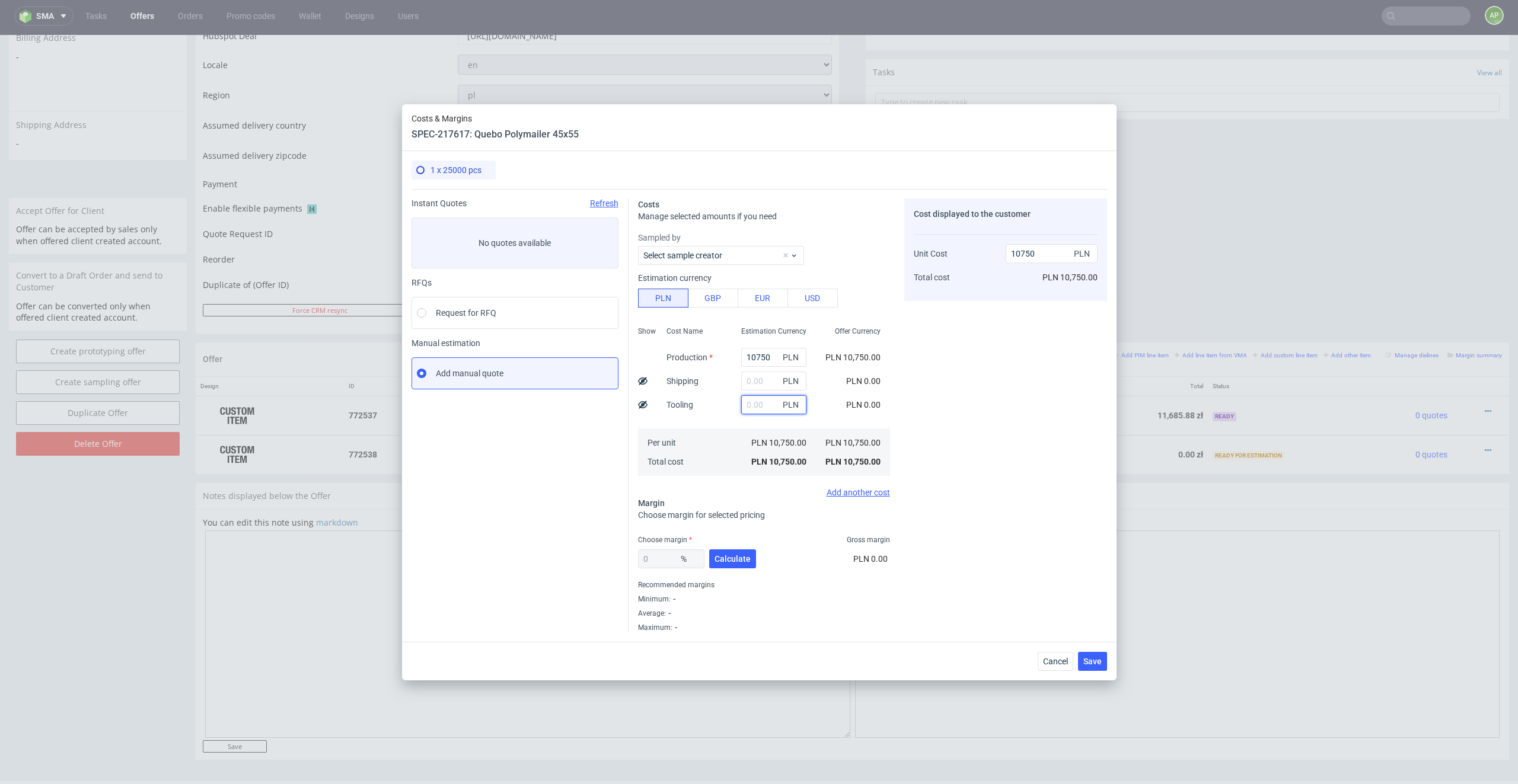
paste input "2,982.00 zł"
type input "2.982"
type input "10752.98"
type input "2982"
type input "13732"
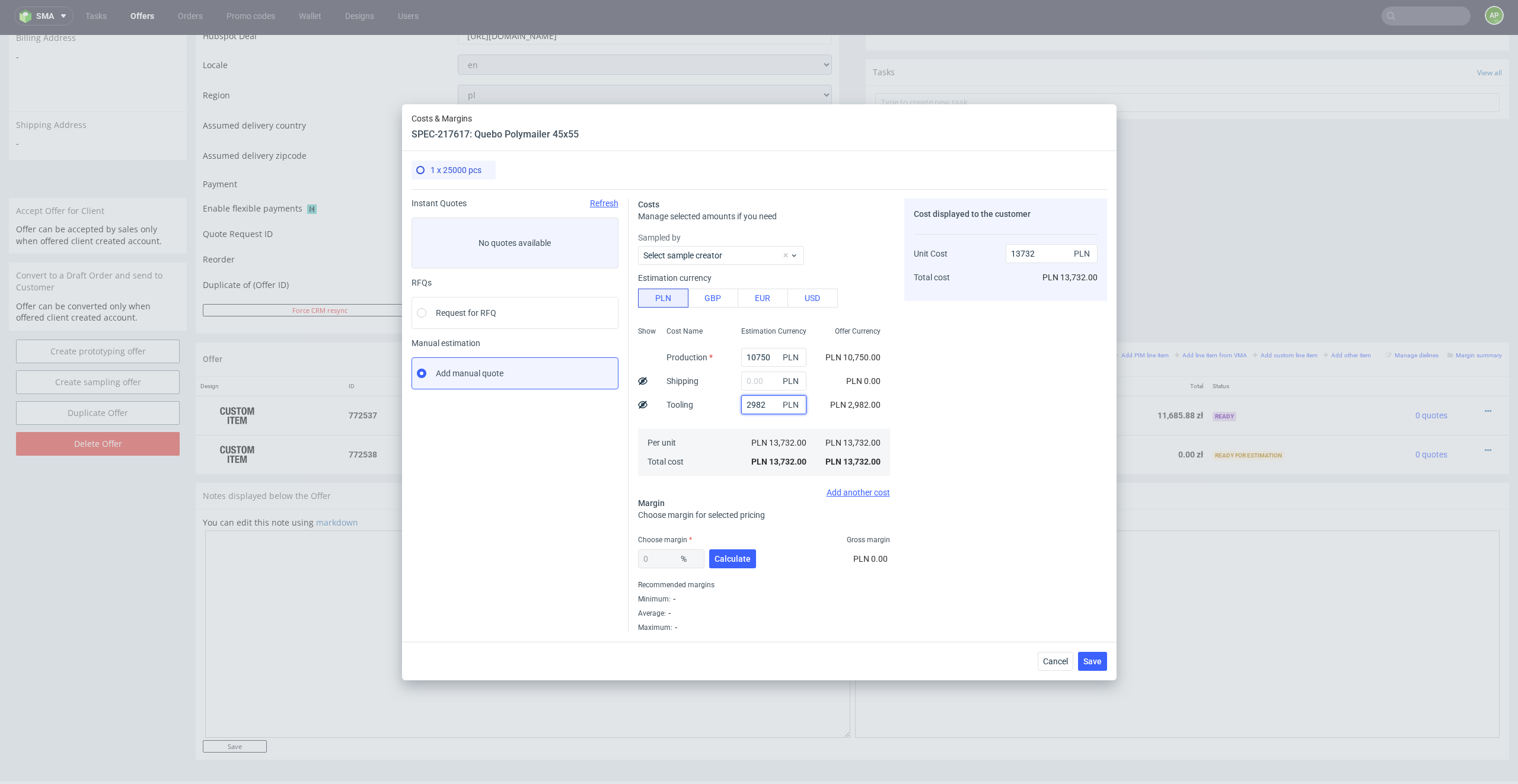
type input "2982"
click at [741, 557] on span "Calculate" at bounding box center [732, 559] width 36 height 8
type input "31.56"
type input "20064.29"
click at [668, 559] on input "31.56" at bounding box center [671, 559] width 67 height 19
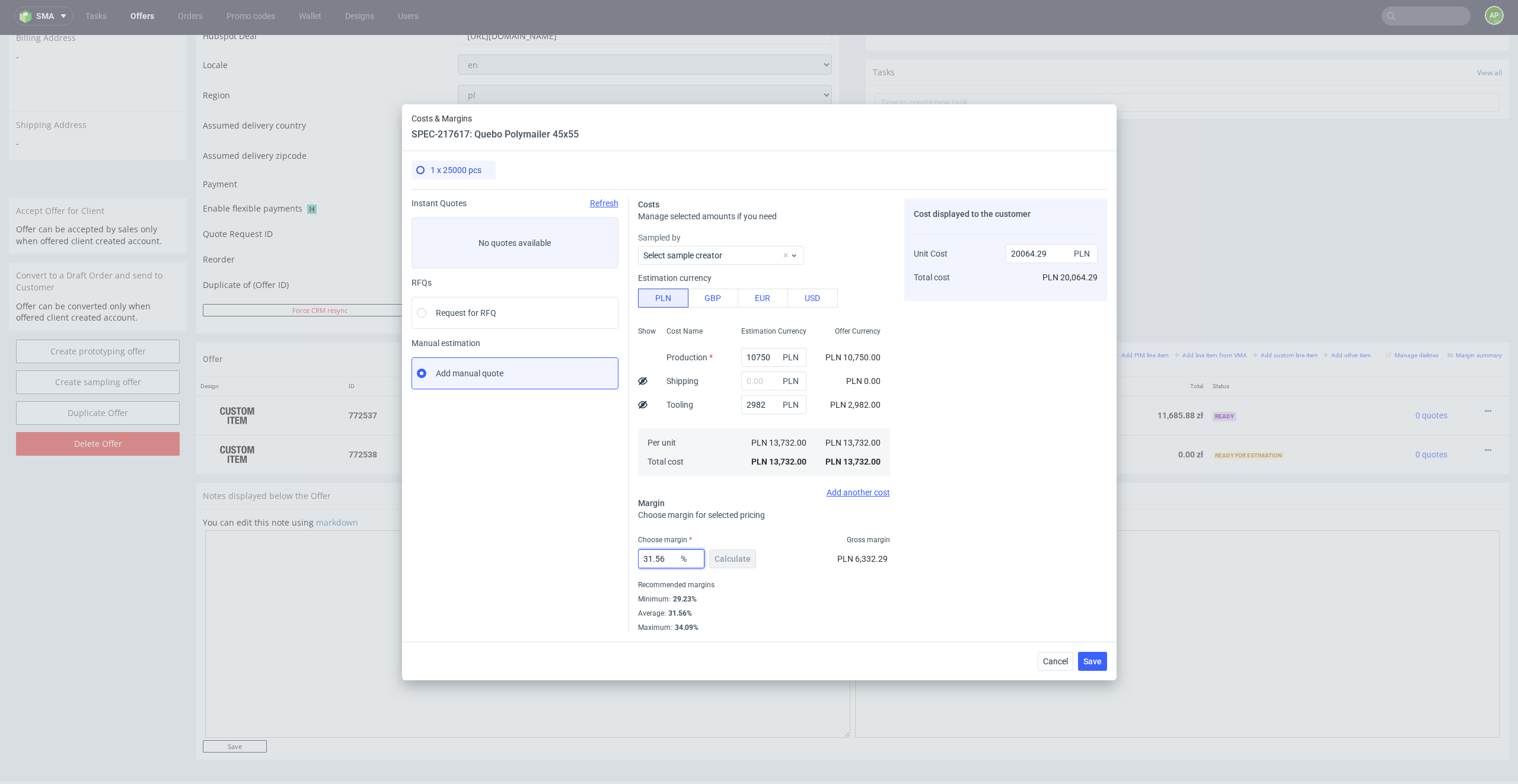
click at [668, 559] on input "31.56" at bounding box center [671, 559] width 67 height 19
type input "29.03"
type input "19349.02"
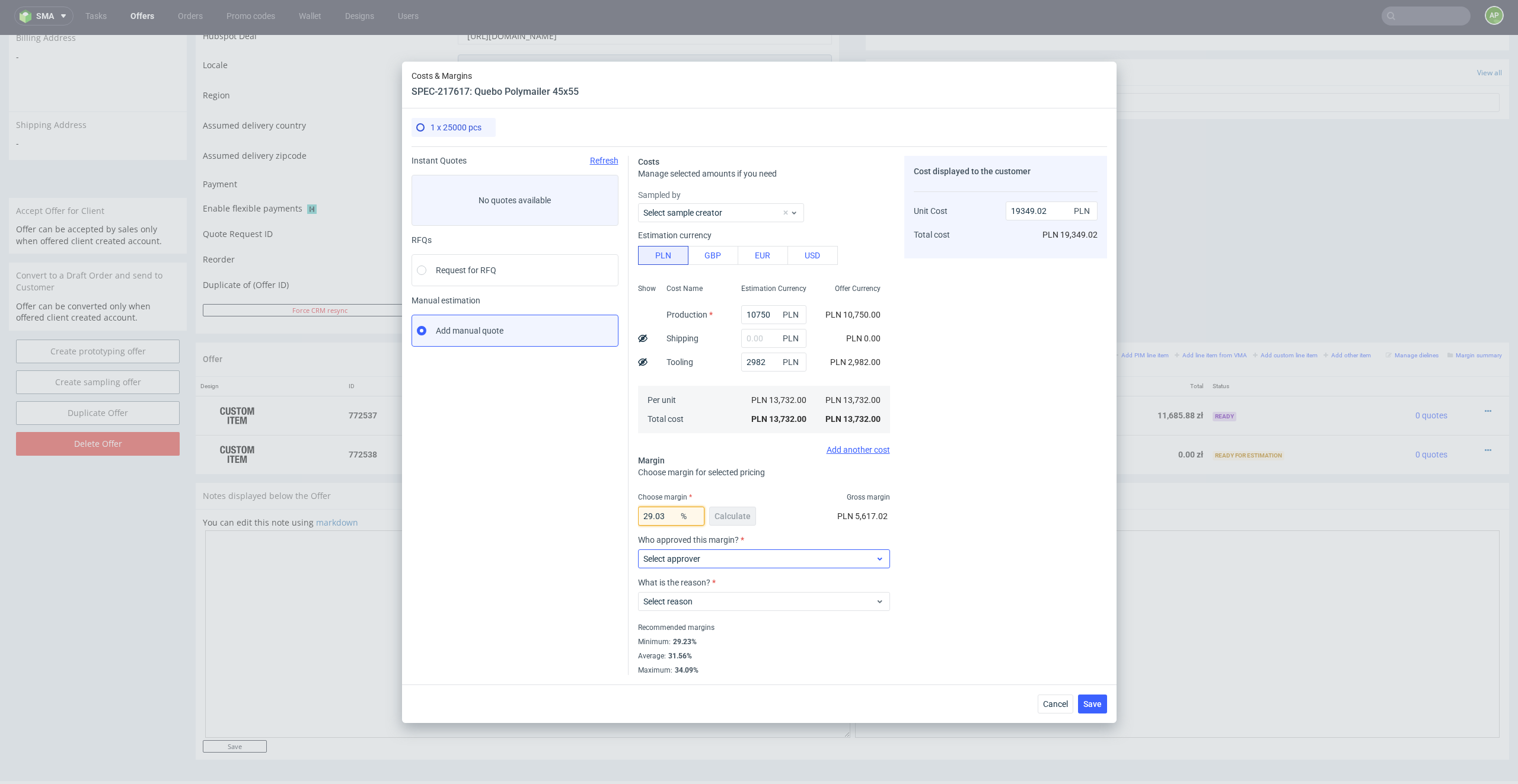
type input "29.03"
click at [764, 558] on span "Select approver" at bounding box center [759, 559] width 232 height 12
type input "wozni"
click at [758, 562] on div "[PERSON_NAME][EMAIL_ADDRESS][DOMAIN_NAME]" at bounding box center [764, 586] width 243 height 22
click at [667, 516] on input "29.03" at bounding box center [671, 515] width 67 height 19
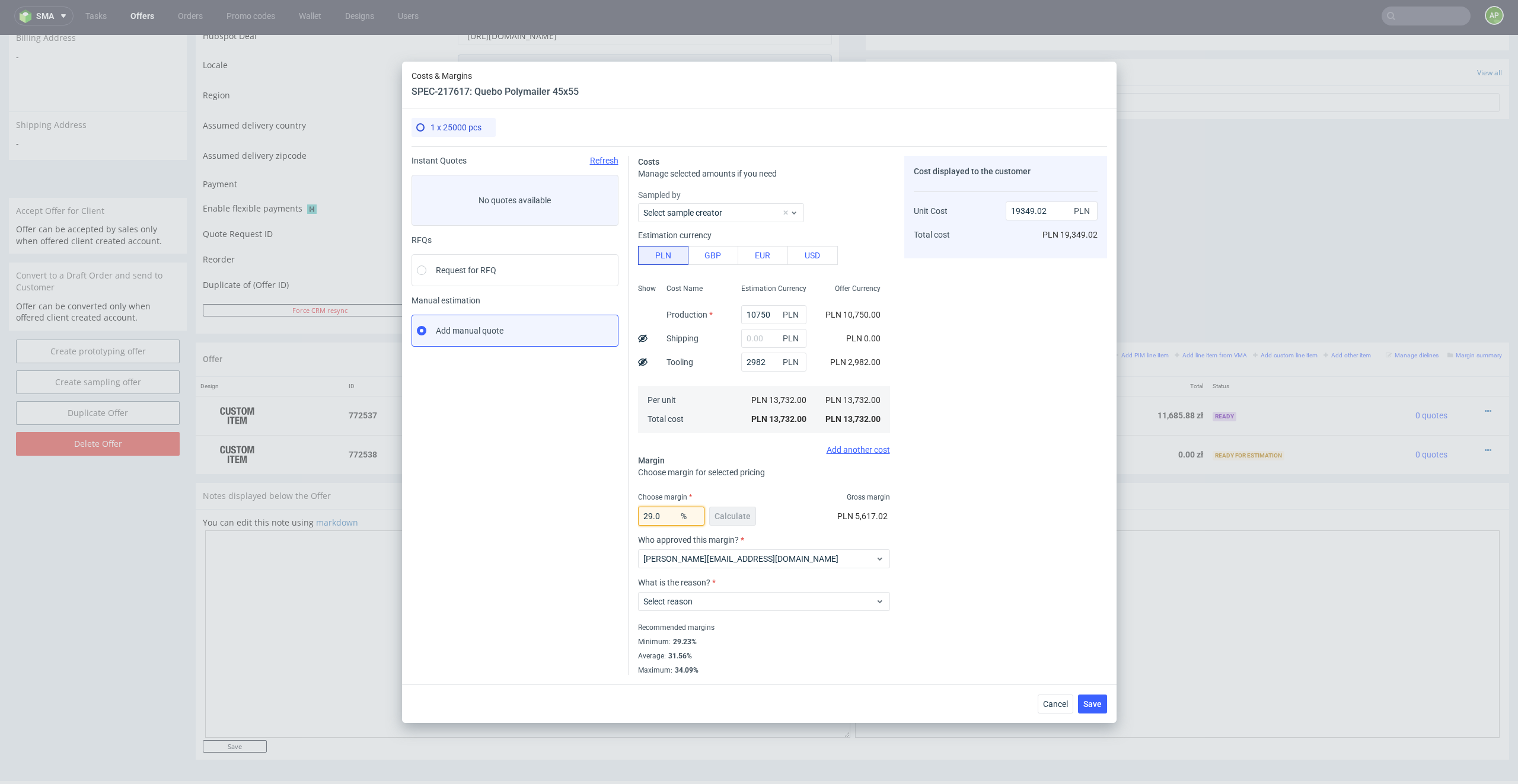
type input "29.04"
type input "19351.75"
type input "29"
type input "19340.85"
type input "29.03"
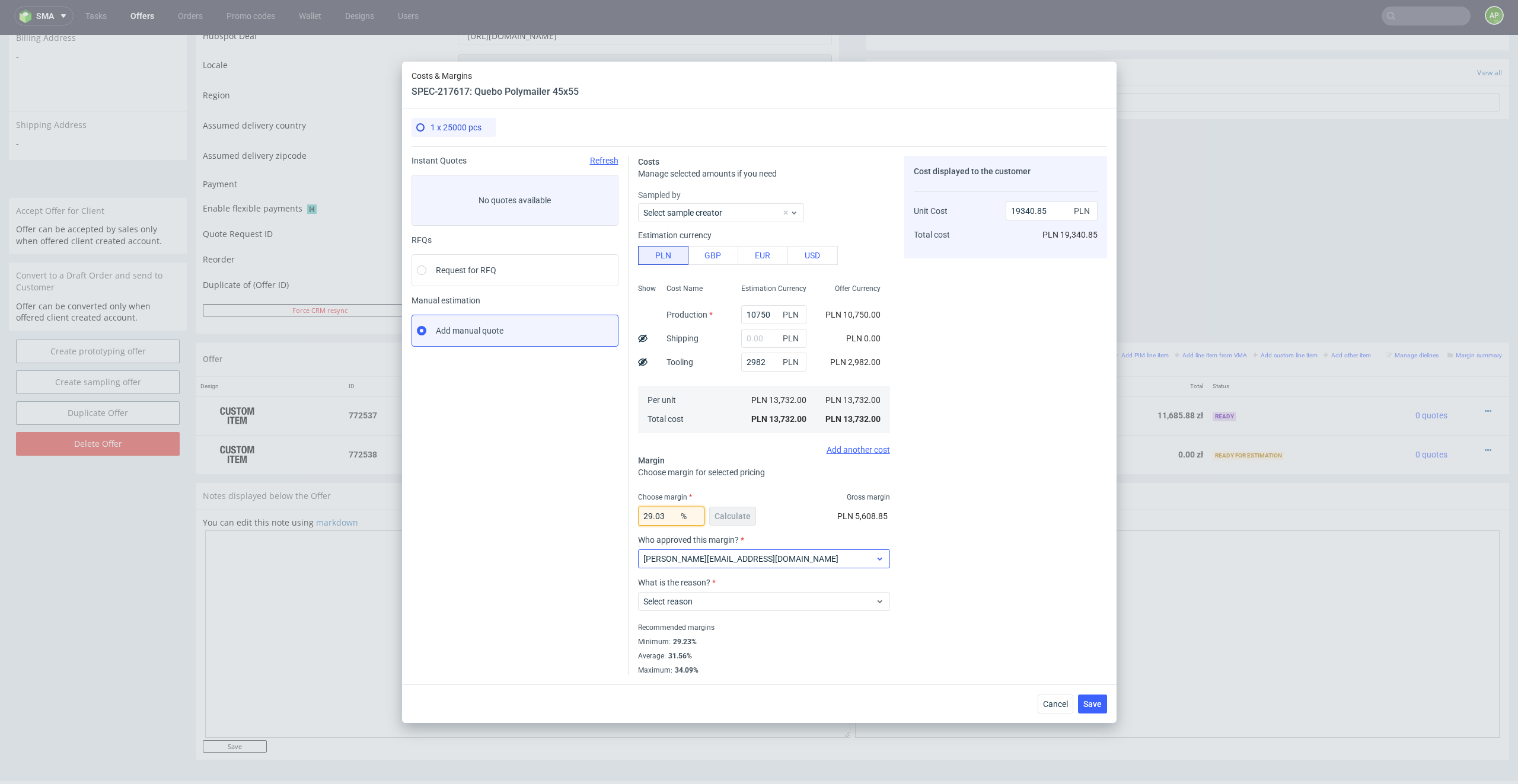
type input "19349.02"
type input "29.034"
type input "19350.11"
type input "29.03"
type input "19349.02"
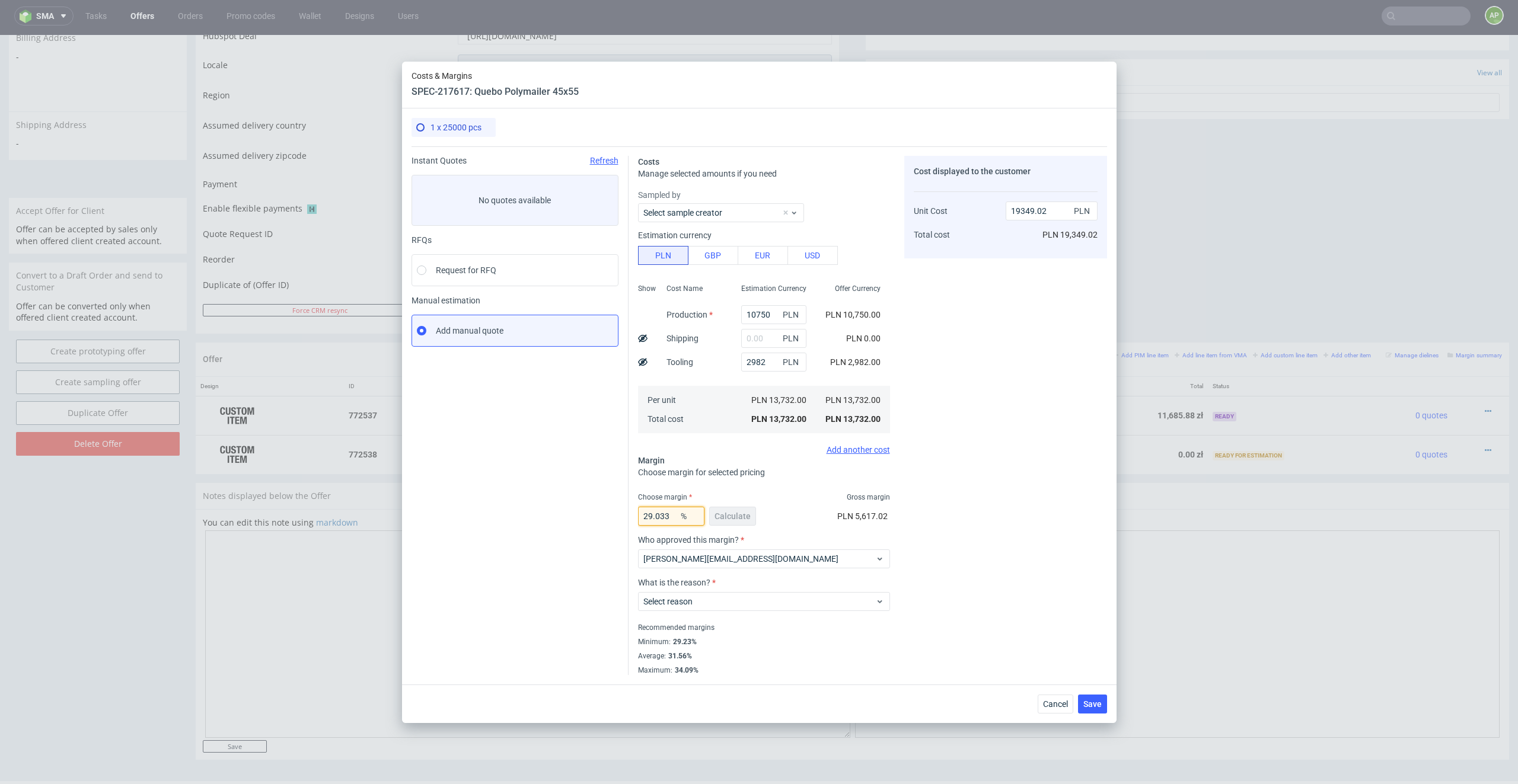
type input "29.0335"
type input "19349.84"
type input "29.03359"
type input "19350"
type input "29.03359"
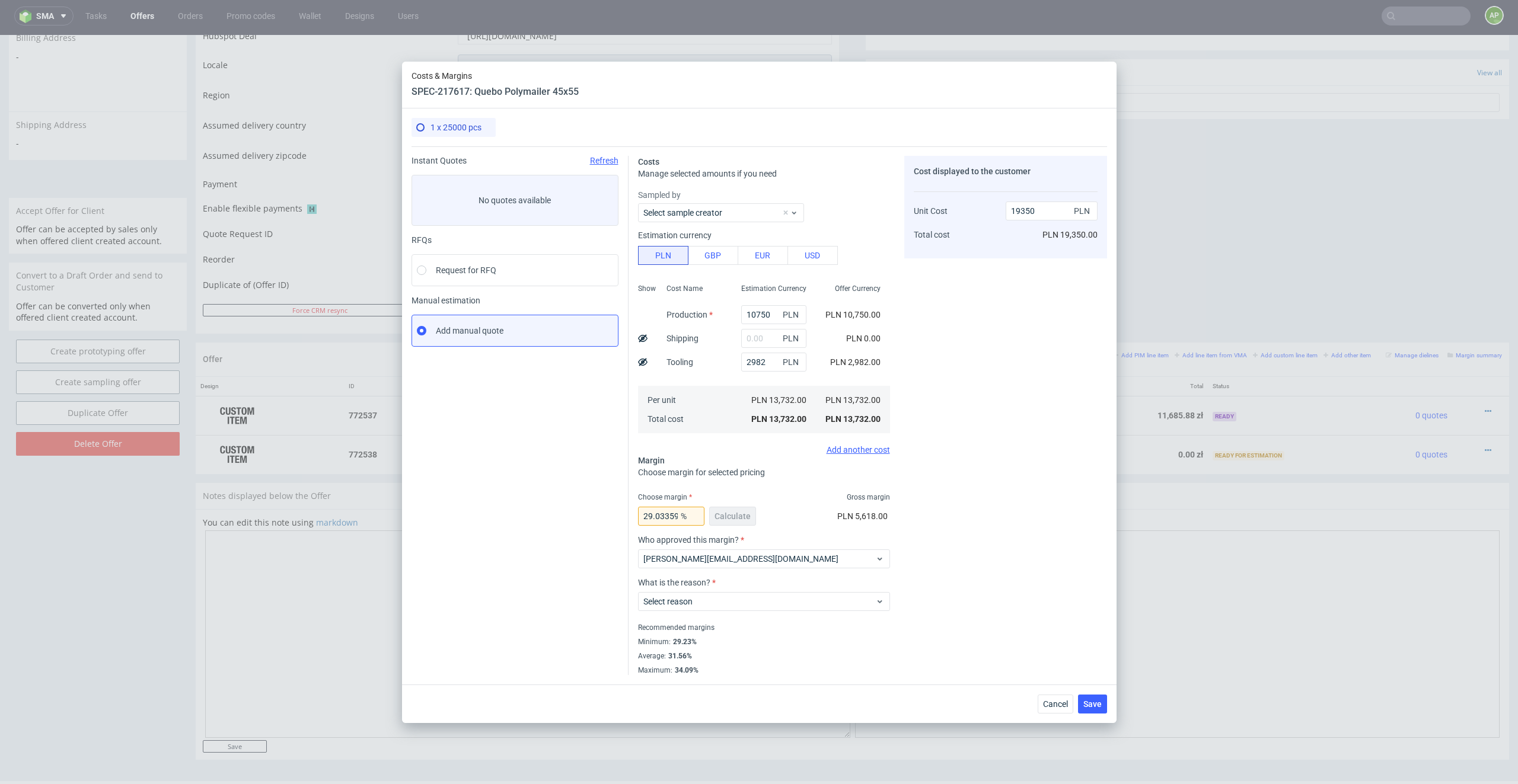
click at [982, 516] on div "Cost displayed to the customer Unit Cost Total cost 19350 PLN PLN 19,350.00" at bounding box center [1005, 415] width 203 height 519
click at [790, 562] on span "Select reason" at bounding box center [759, 602] width 232 height 12
type input "w"
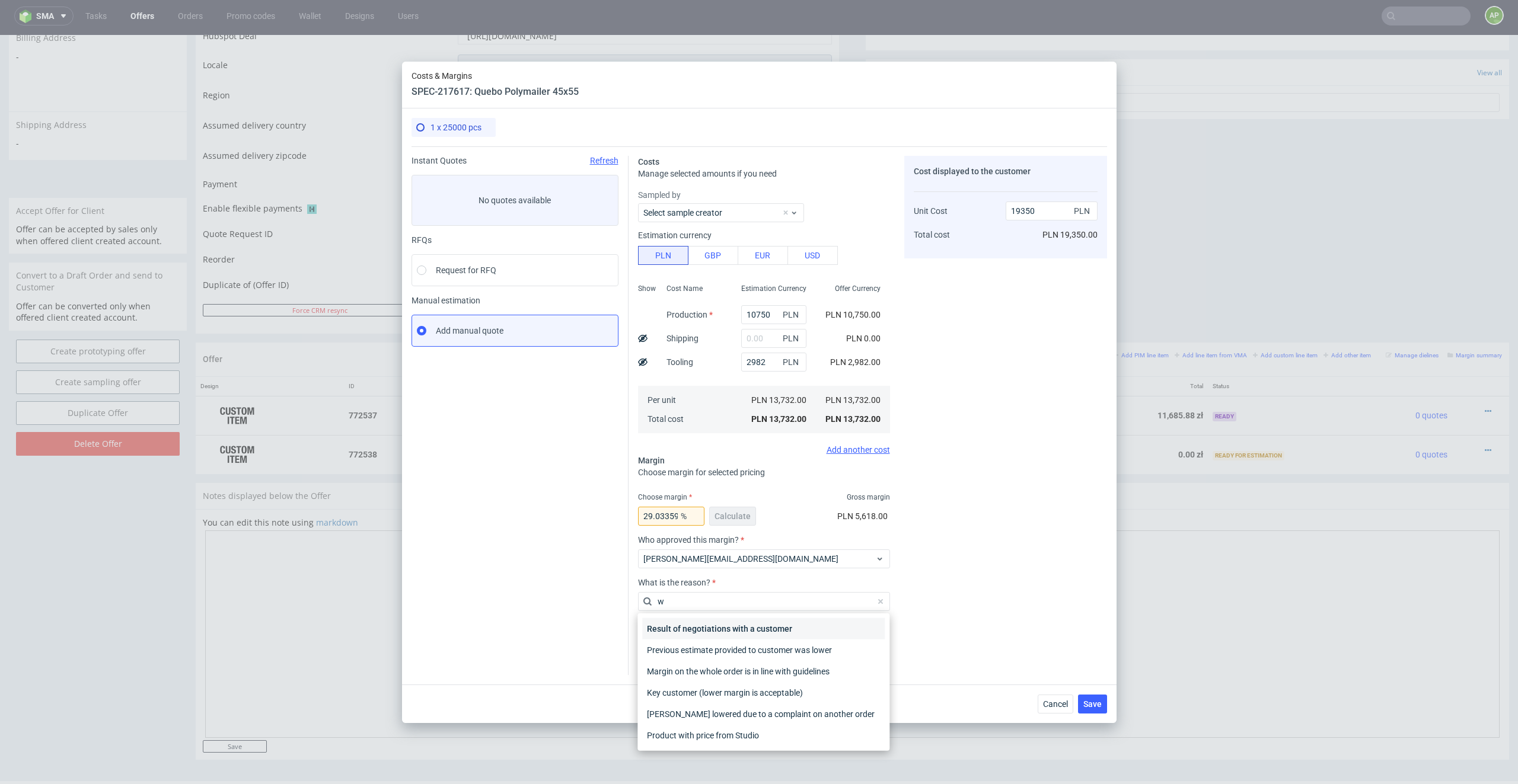
click at [677, 562] on div "Result of negotiations with a customer" at bounding box center [764, 628] width 243 height 22
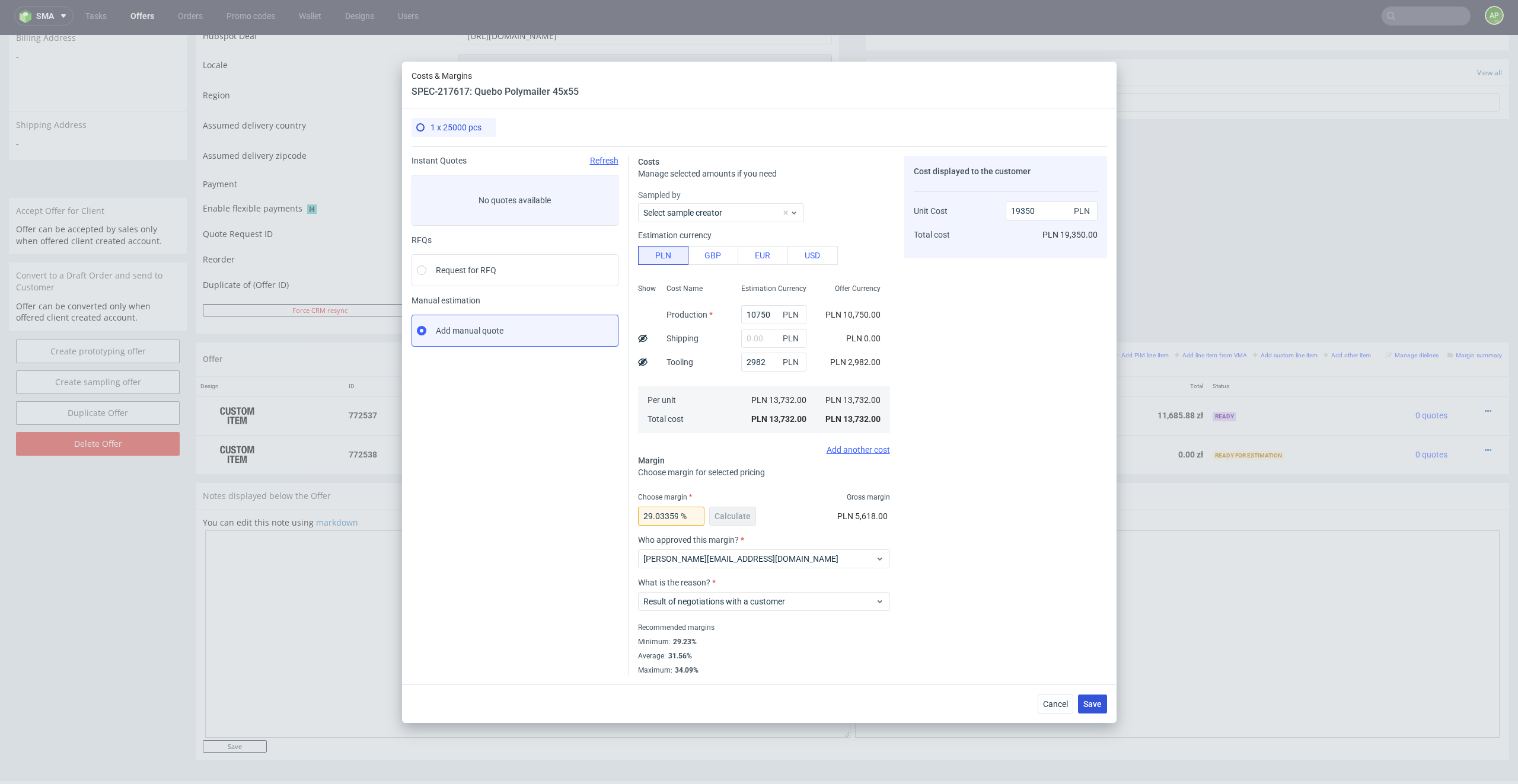
click at [1011, 562] on span "Save" at bounding box center [1092, 704] width 18 height 8
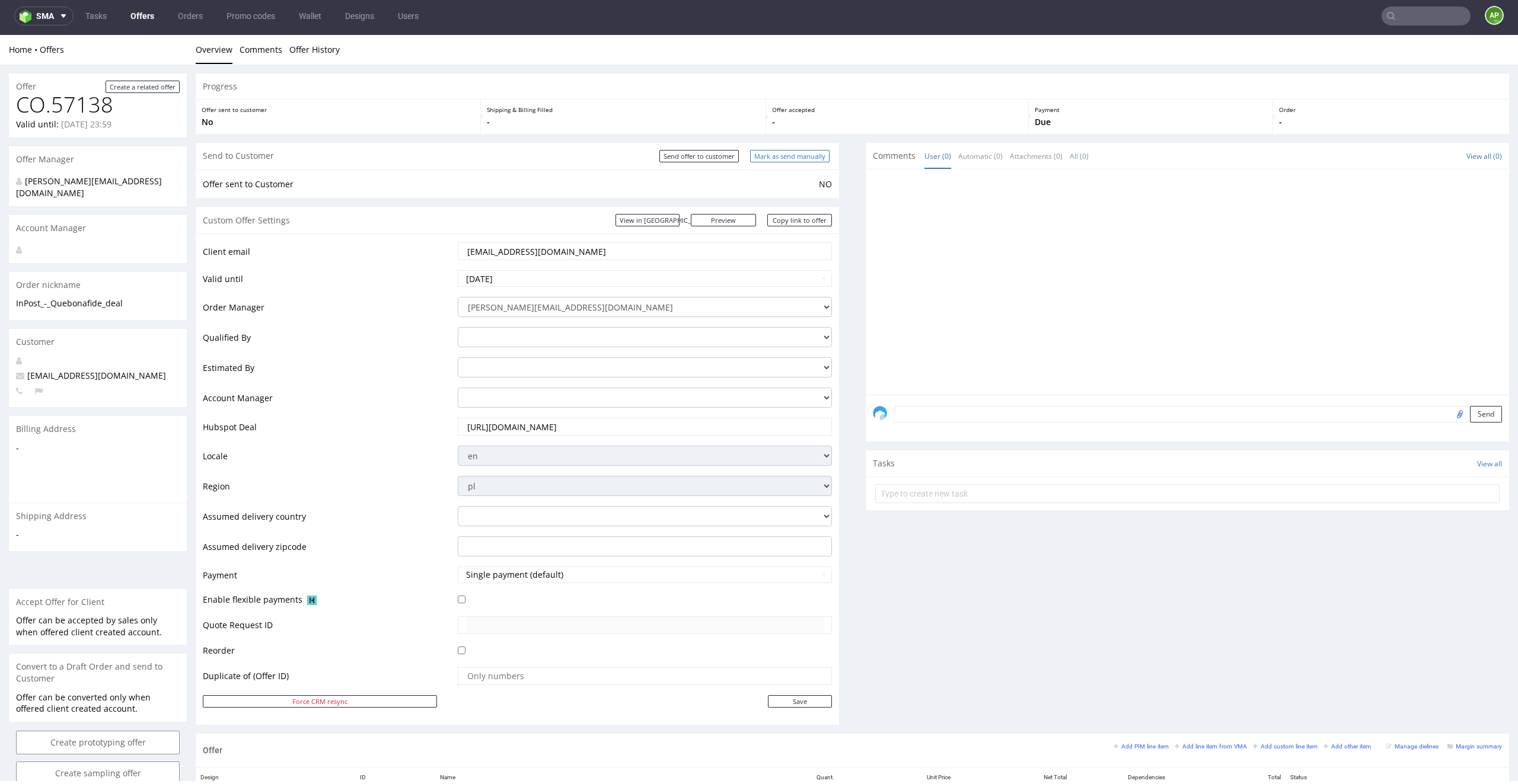
click at [777, 157] on input "Mark as send manually" at bounding box center [790, 156] width 80 height 12
type input "In progress..."
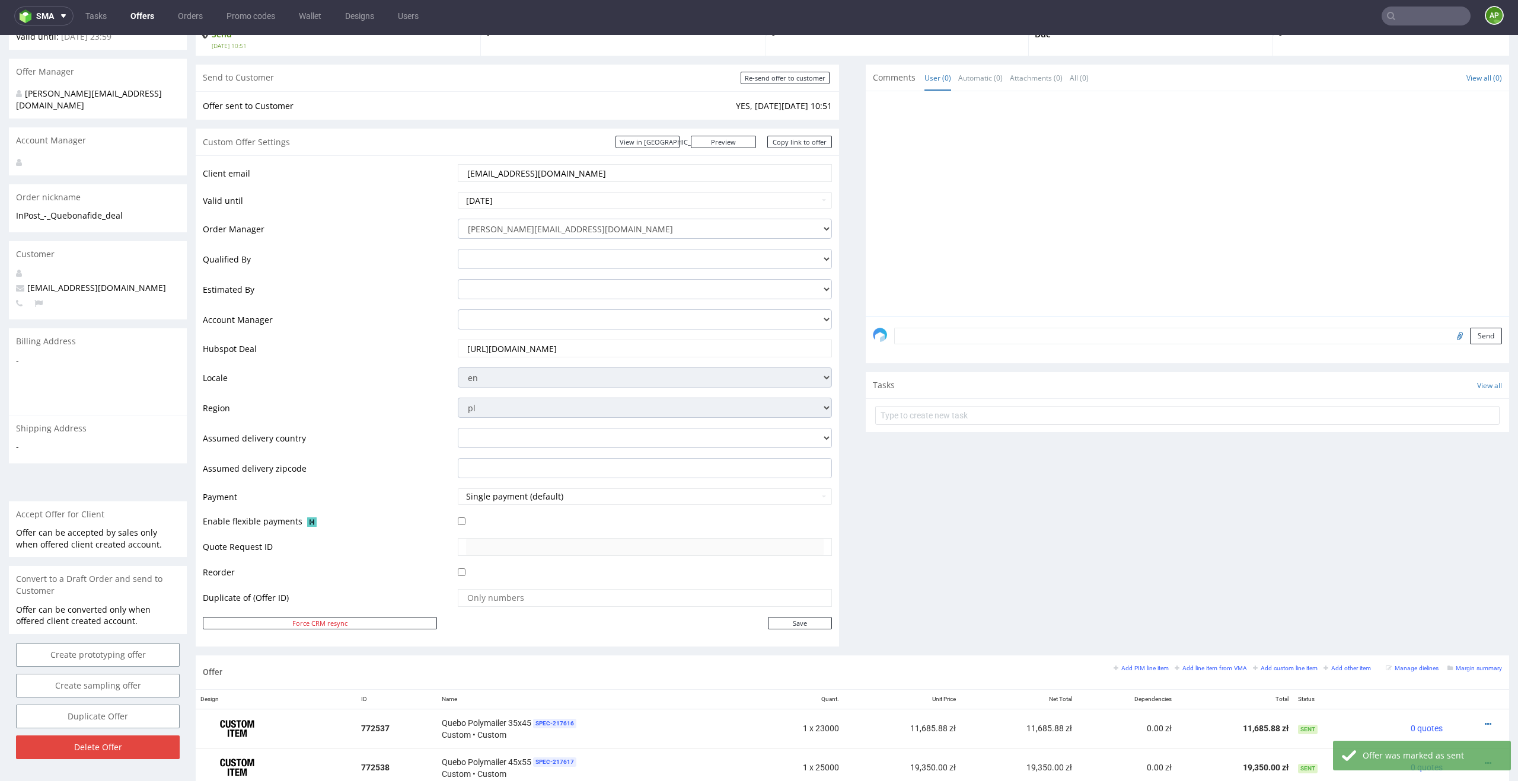
scroll to position [87, 0]
click at [563, 176] on input "khornak@inpost.pl" at bounding box center [645, 174] width 358 height 16
type input "i"
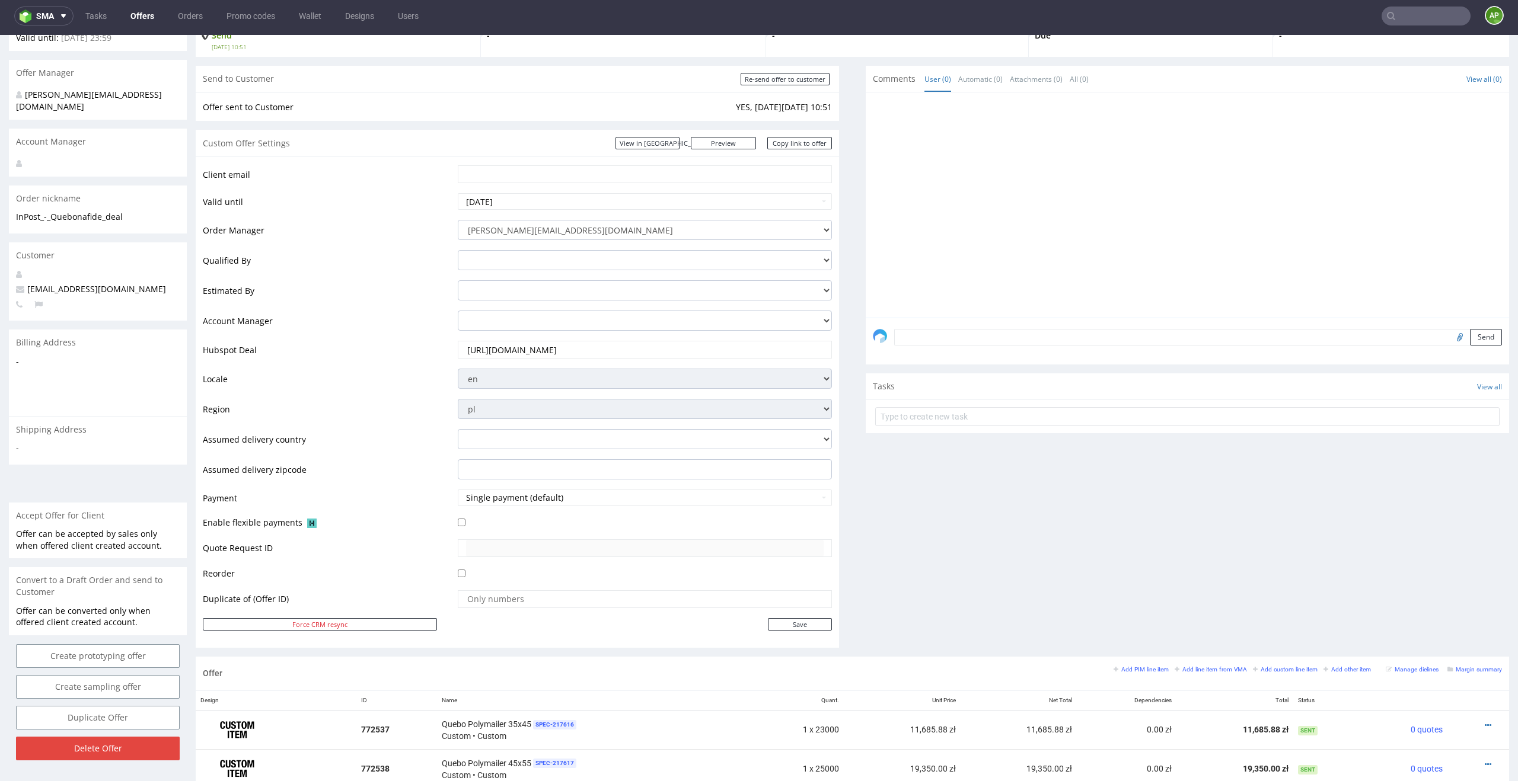
paste input "[EMAIL_ADDRESS][DOMAIN_NAME]"
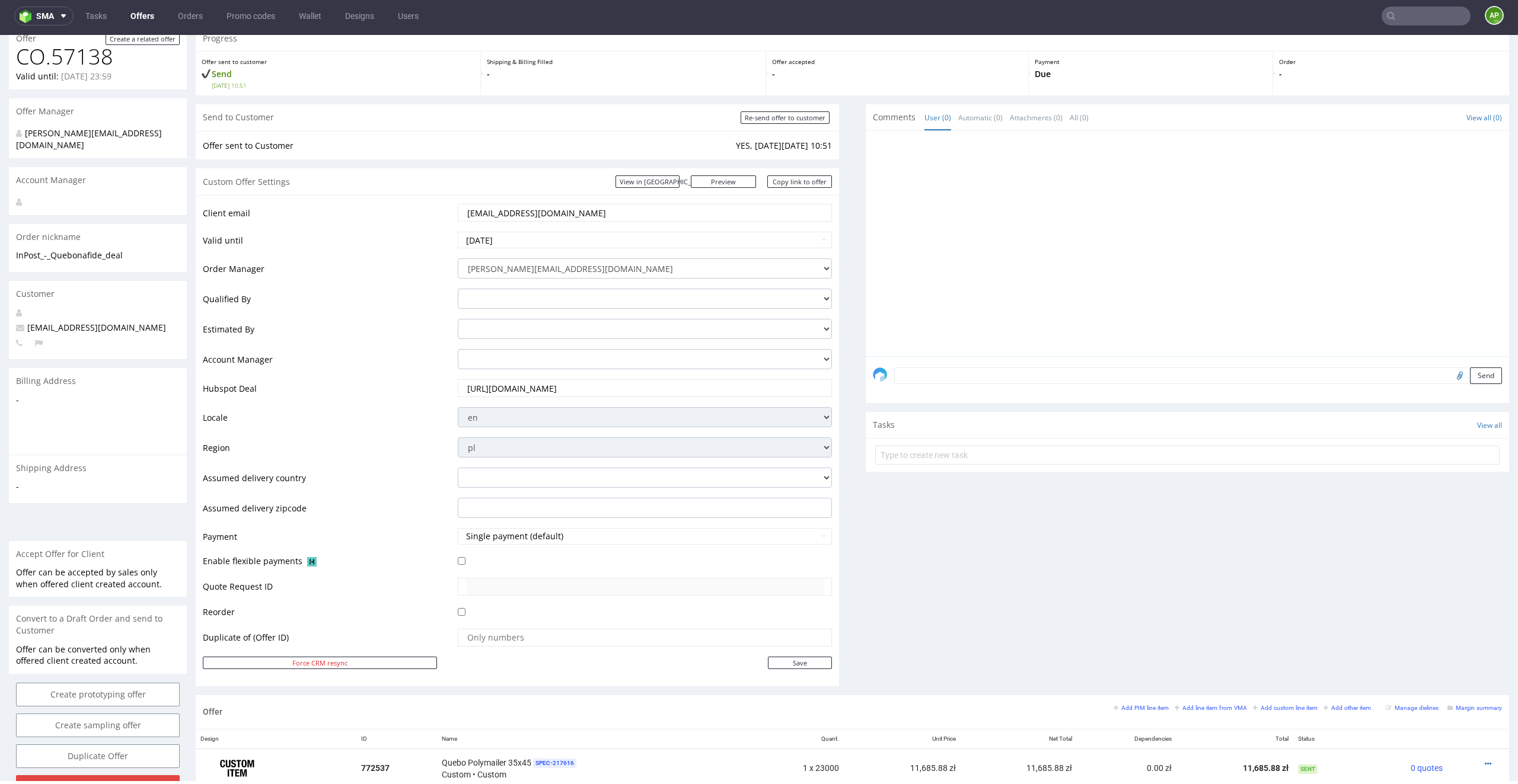
scroll to position [23, 0]
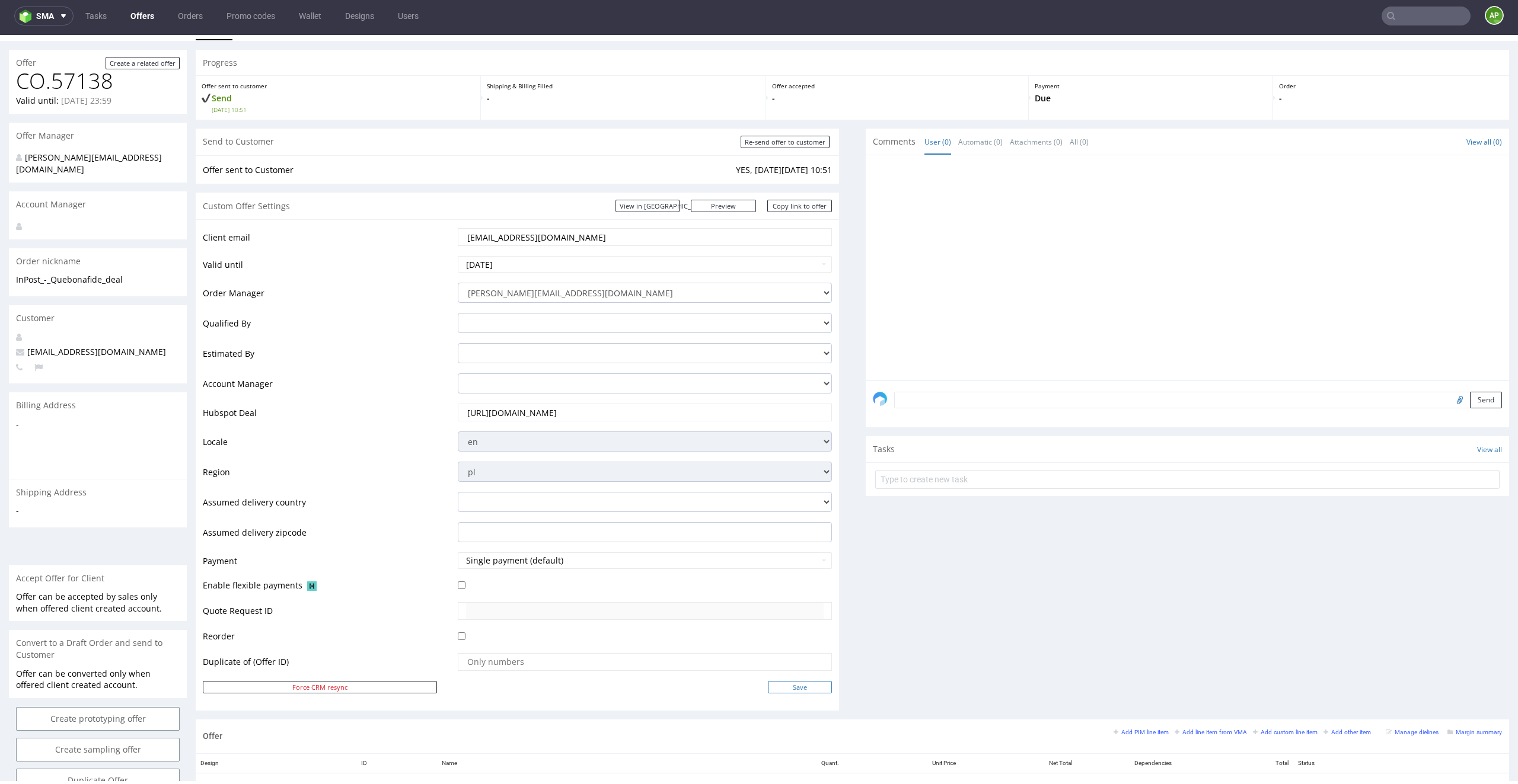
type input "[EMAIL_ADDRESS][DOMAIN_NAME]"
click at [791, 562] on input "Save" at bounding box center [799, 687] width 64 height 12
type input "In progress..."
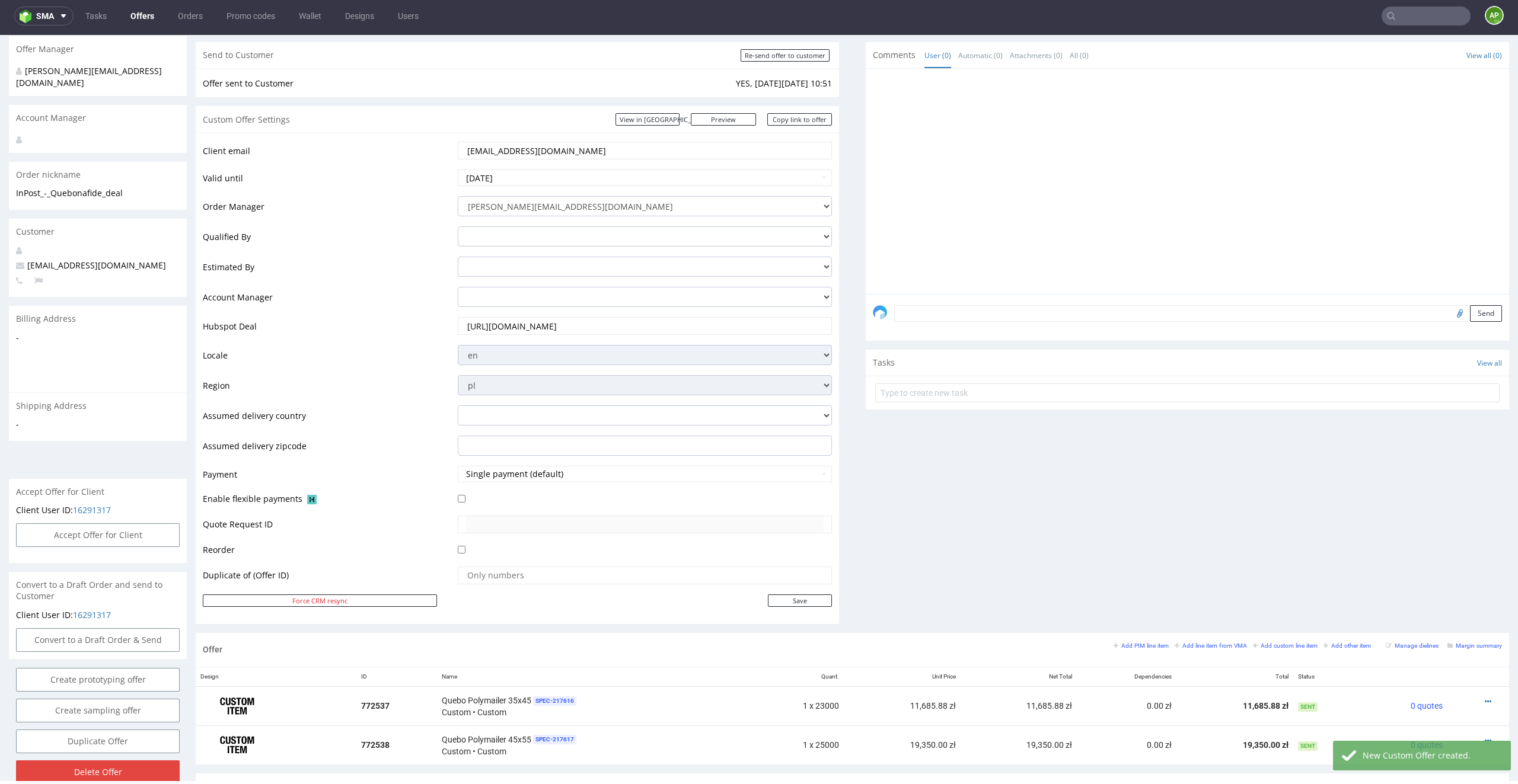
scroll to position [146, 0]
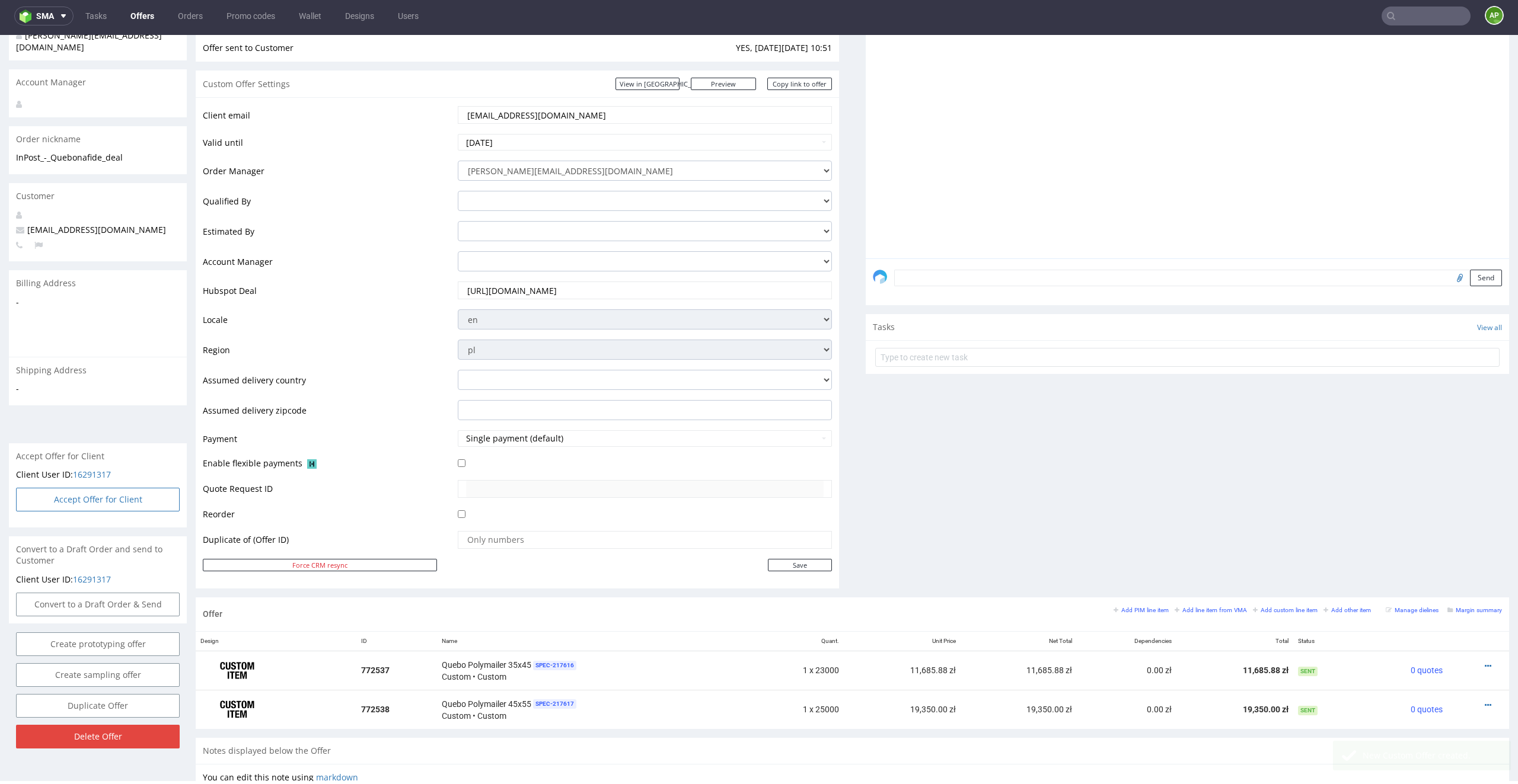
click at [144, 492] on button "Accept Offer for Client" at bounding box center [98, 499] width 164 height 23
select select "179"
select select "2526"
select select "b2b"
select select "179"
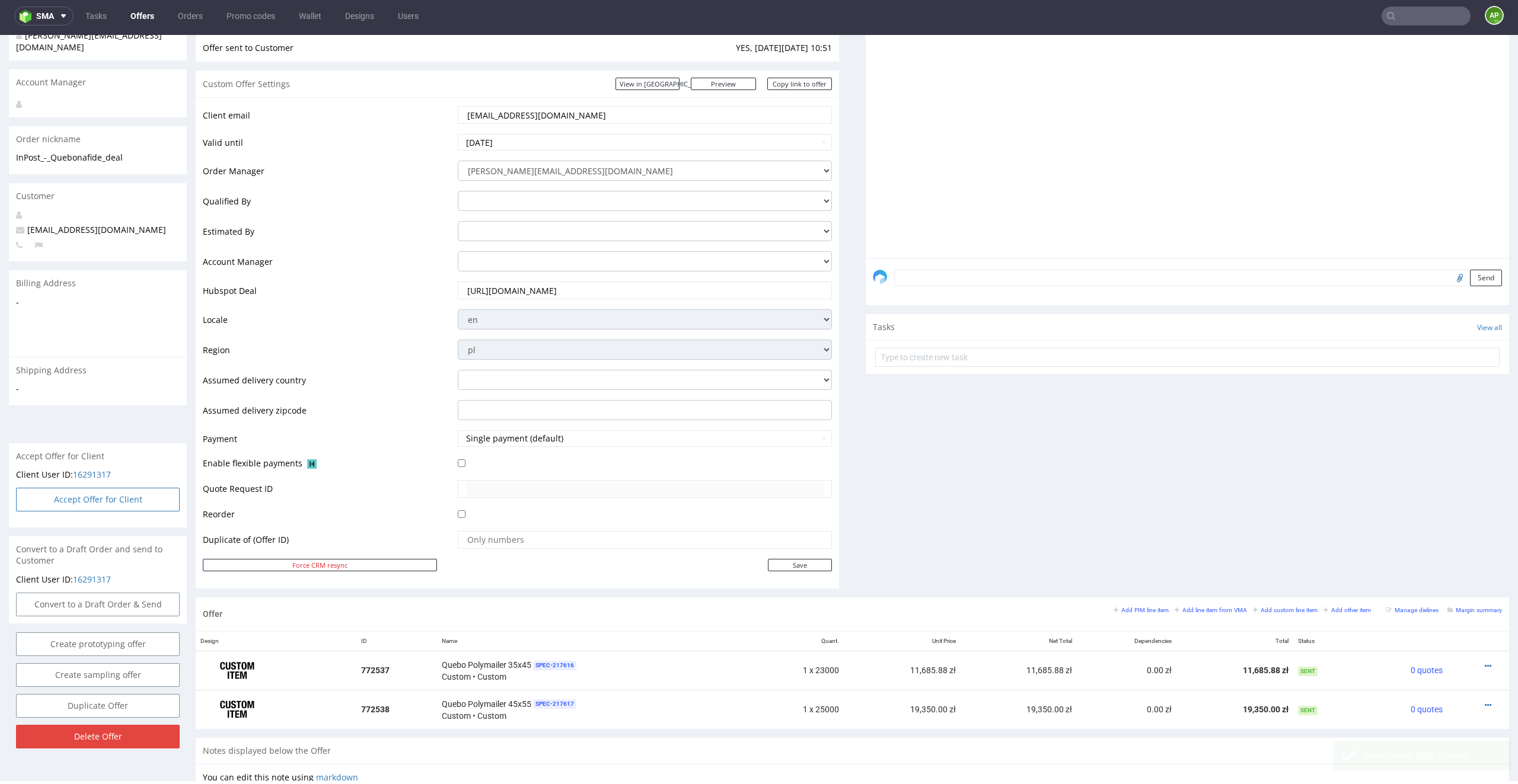
select select "2524"
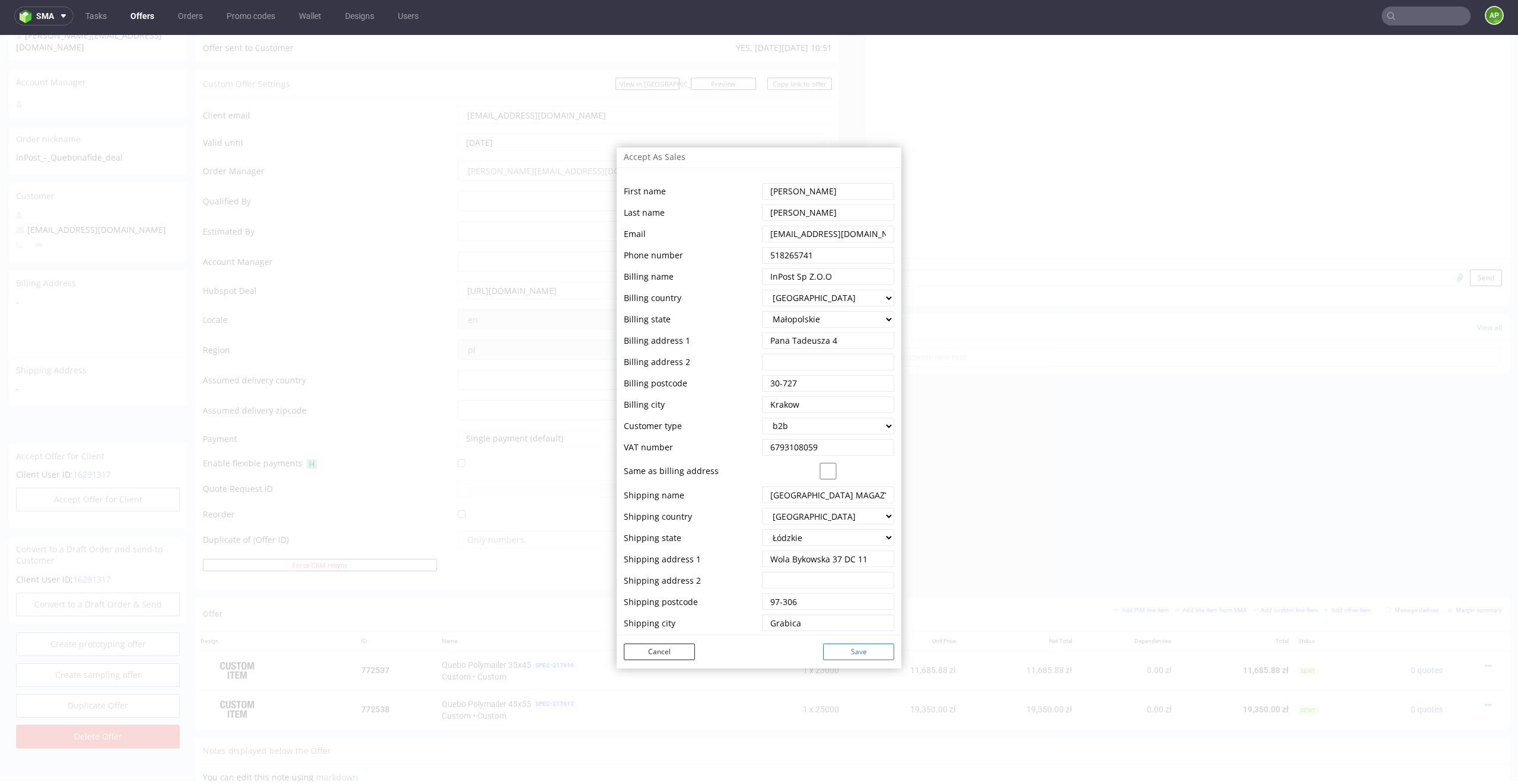
click at [853, 562] on button "Save" at bounding box center [858, 651] width 71 height 16
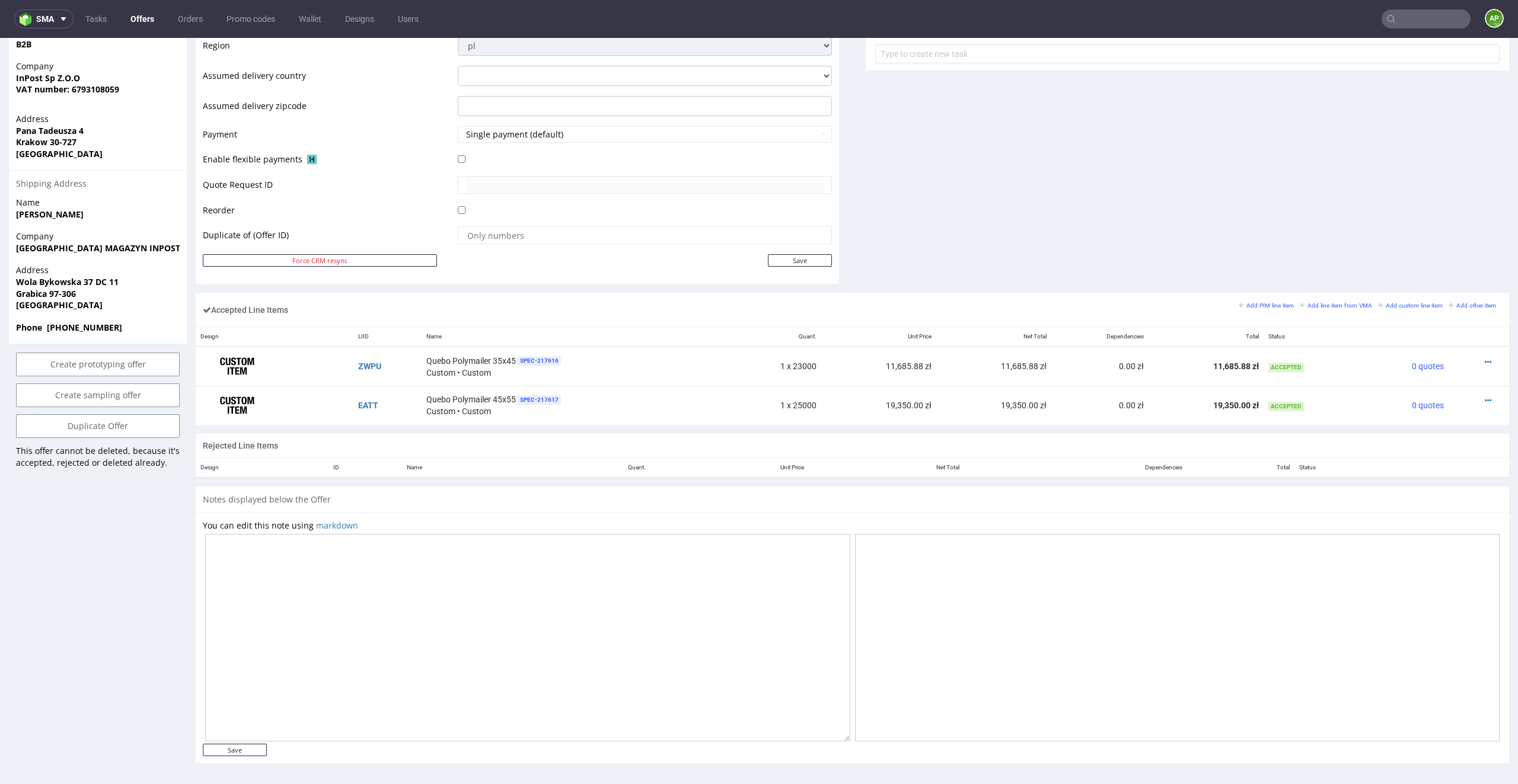
scroll to position [0, 0]
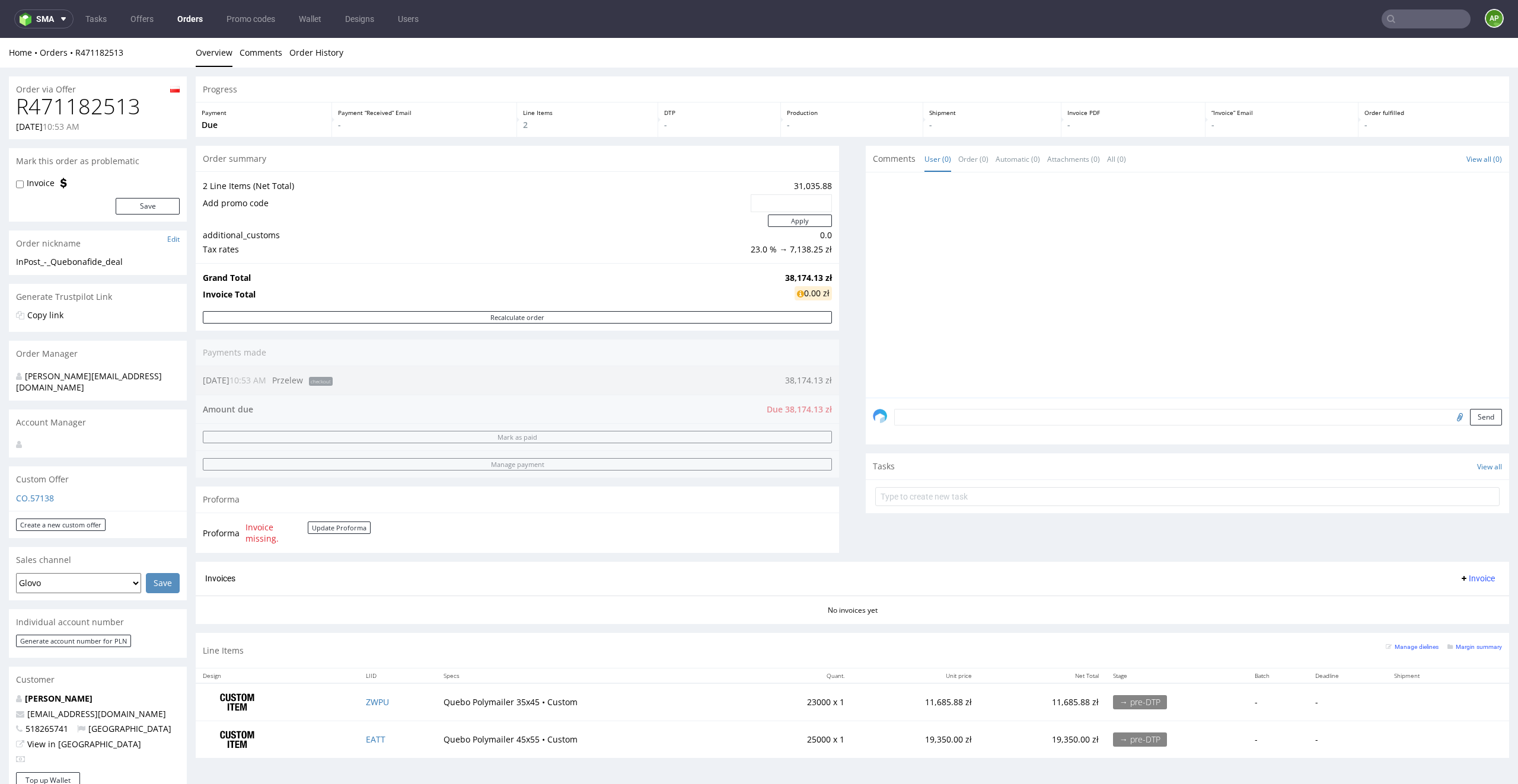
click at [583, 190] on td "2 Line Items (Net Total)" at bounding box center [475, 186] width 545 height 14
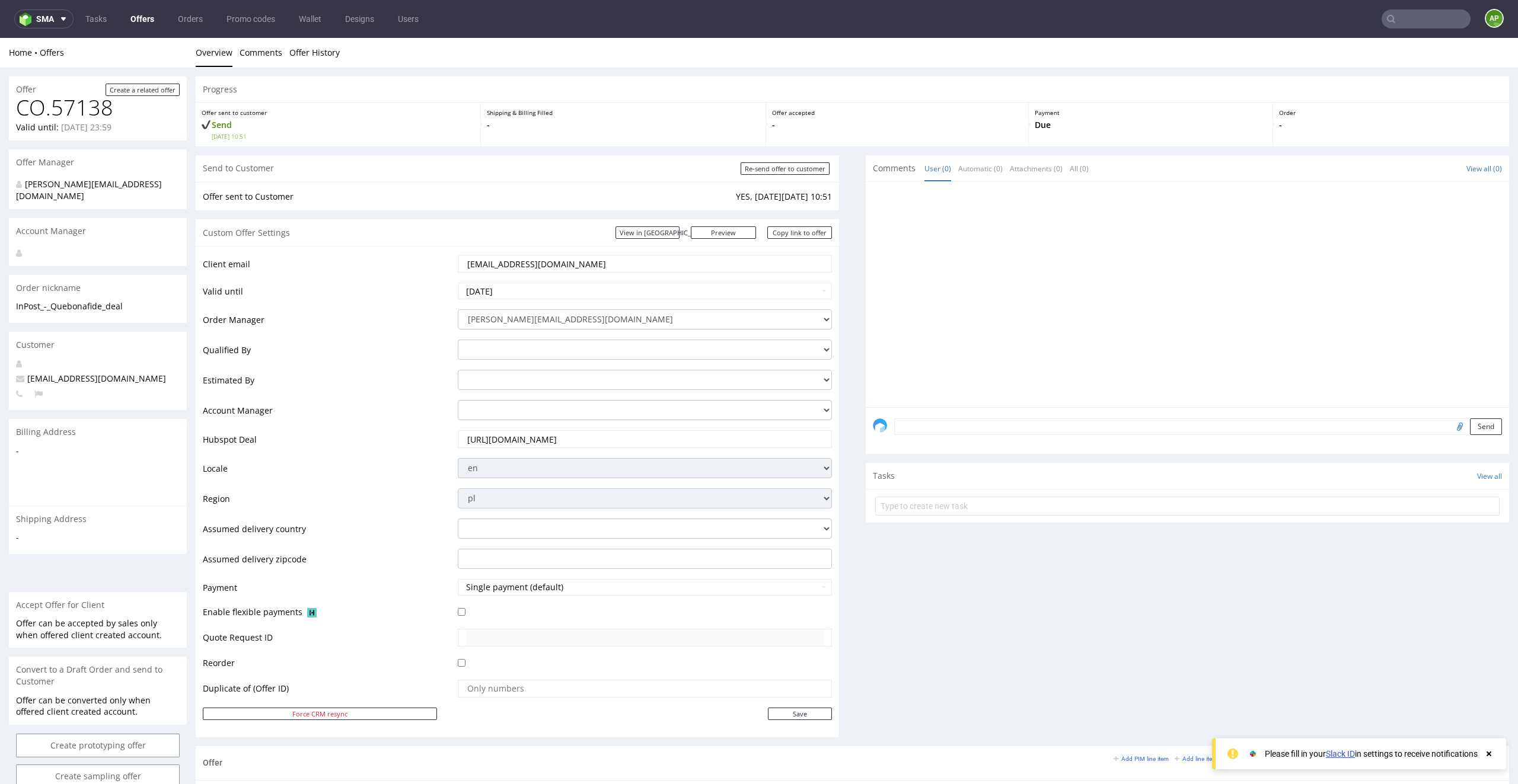
click at [446, 12] on nav "sma Tasks Offers Orders Promo codes Wallet Designs Users AP" at bounding box center [759, 19] width 1518 height 38
click at [136, 18] on link "Offers" at bounding box center [142, 19] width 38 height 19
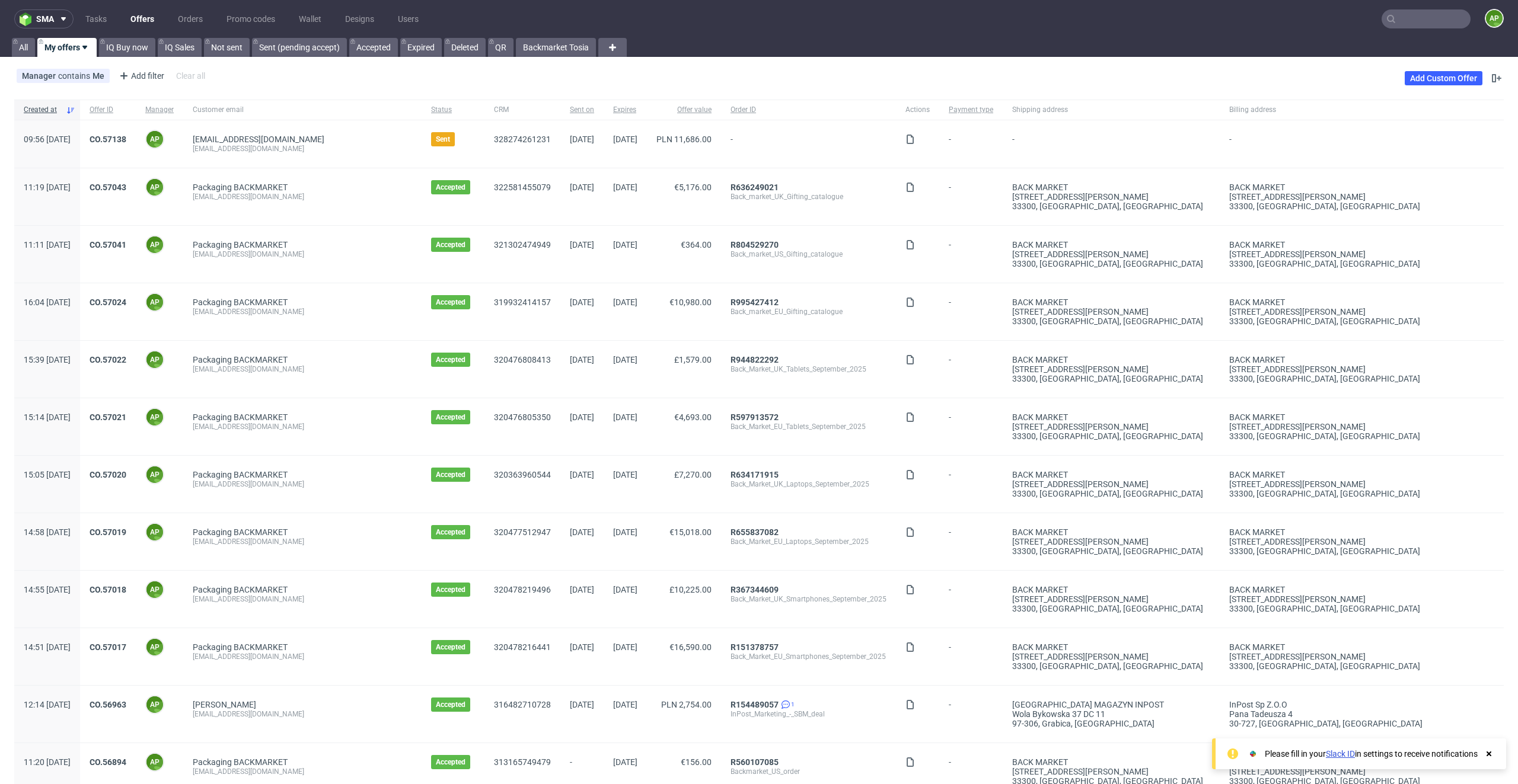
scroll to position [235, 0]
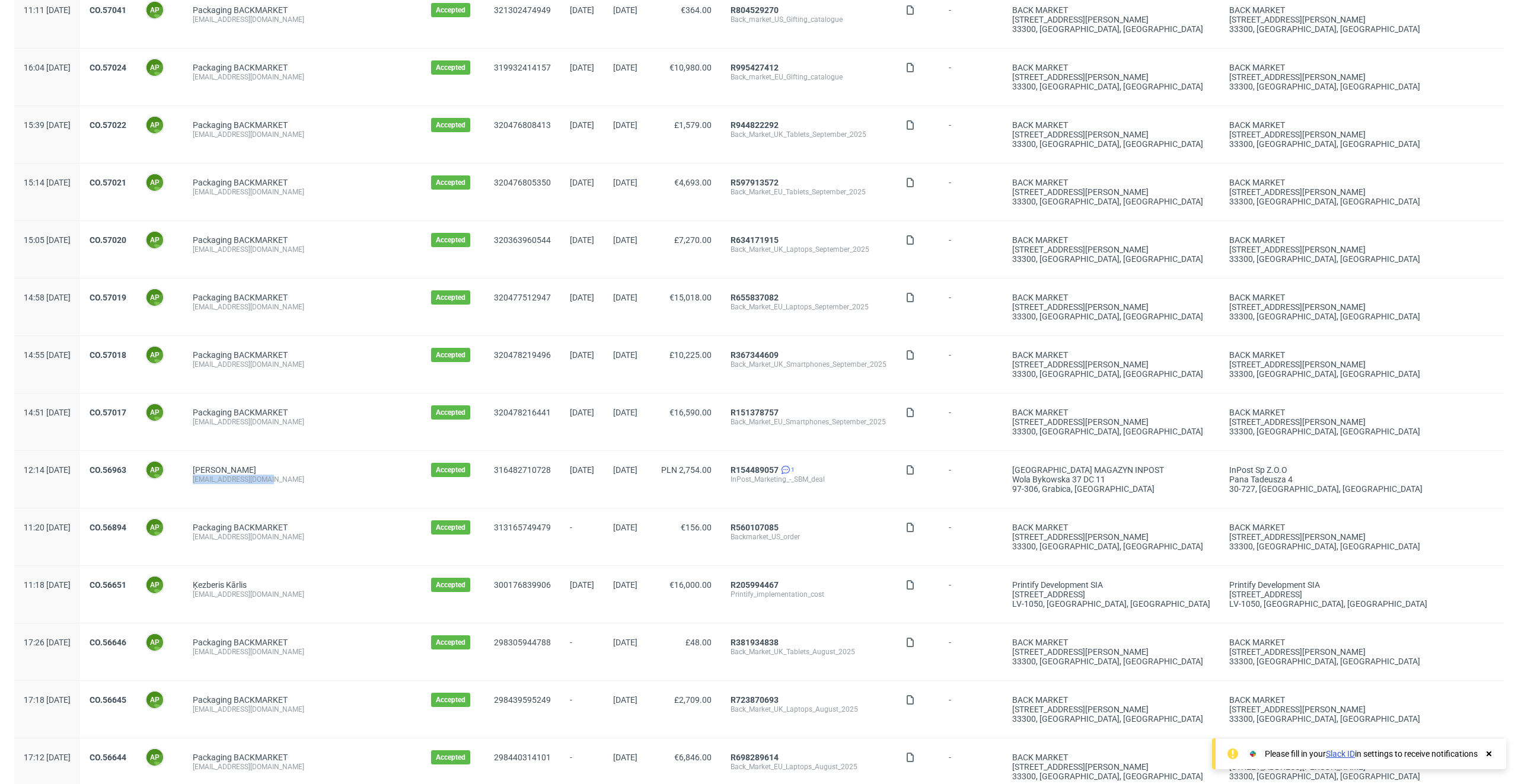
drag, startPoint x: 321, startPoint y: 473, endPoint x: 222, endPoint y: 478, distance: 99.1
click at [222, 477] on div "[PERSON_NAME] [EMAIL_ADDRESS][DOMAIN_NAME]" at bounding box center [302, 479] width 238 height 57
copy div "[EMAIL_ADDRESS][DOMAIN_NAME]"
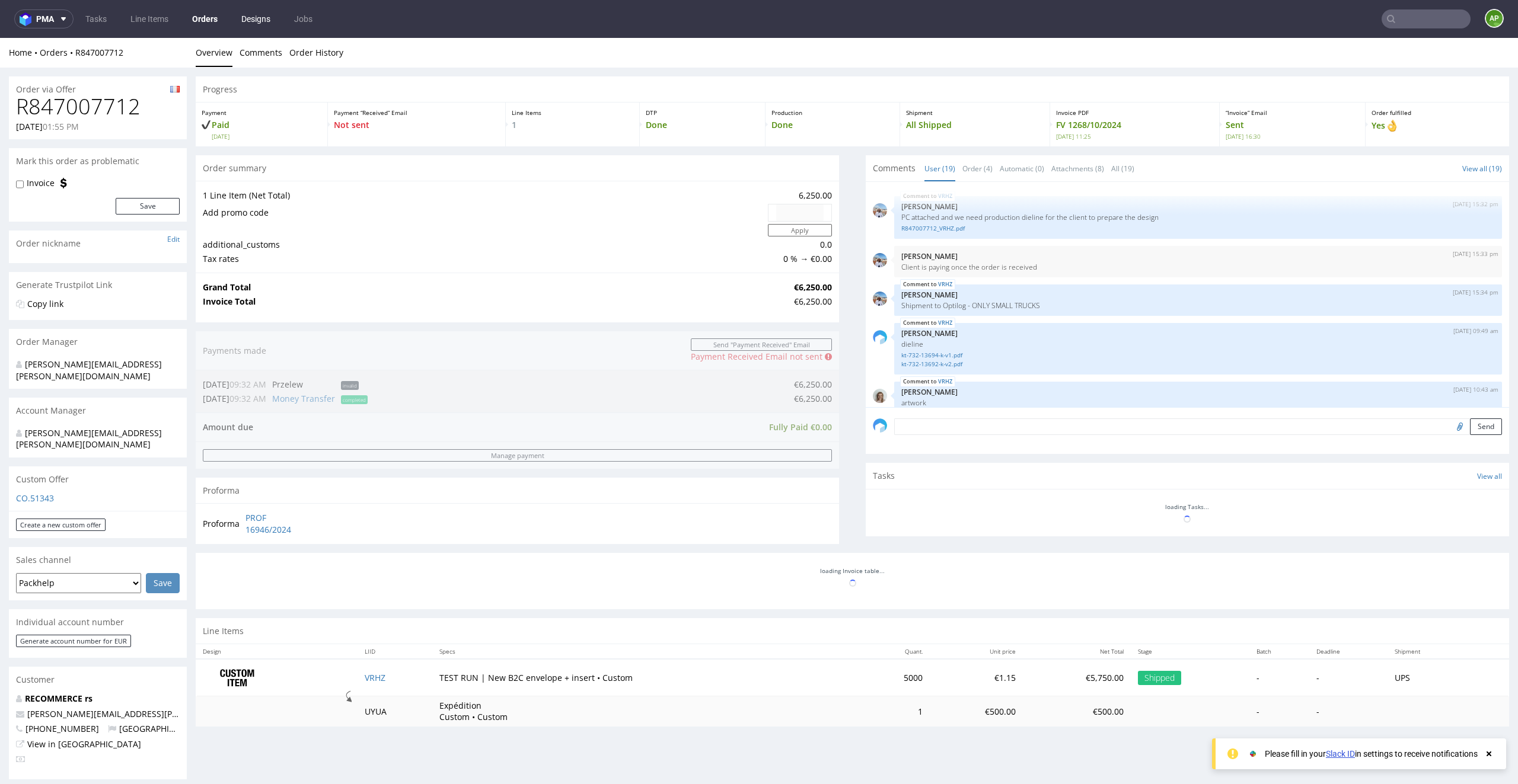
scroll to position [803, 0]
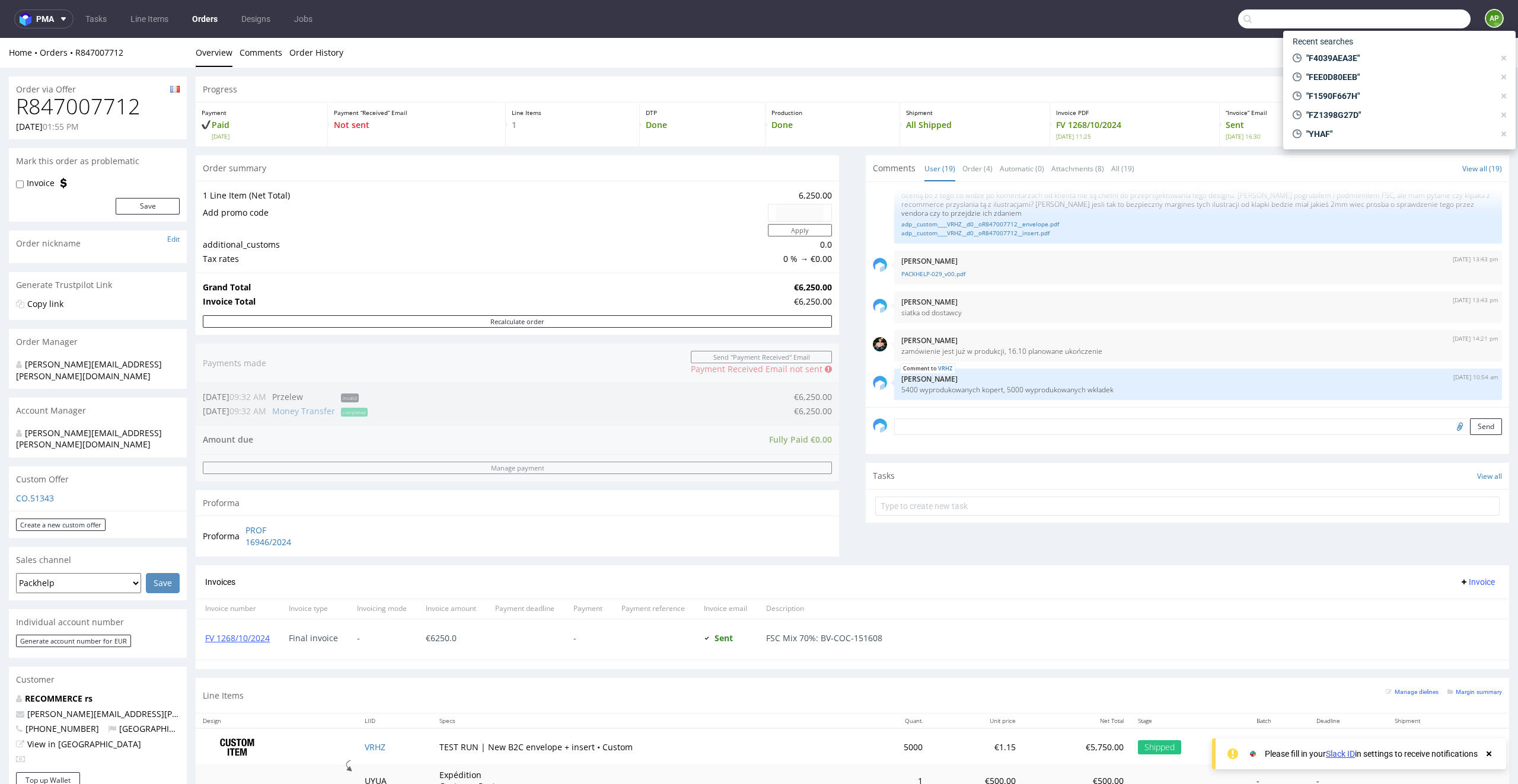
click at [1390, 20] on input "text" at bounding box center [1354, 19] width 232 height 19
paste input "R471182513"
type input "R471182513"
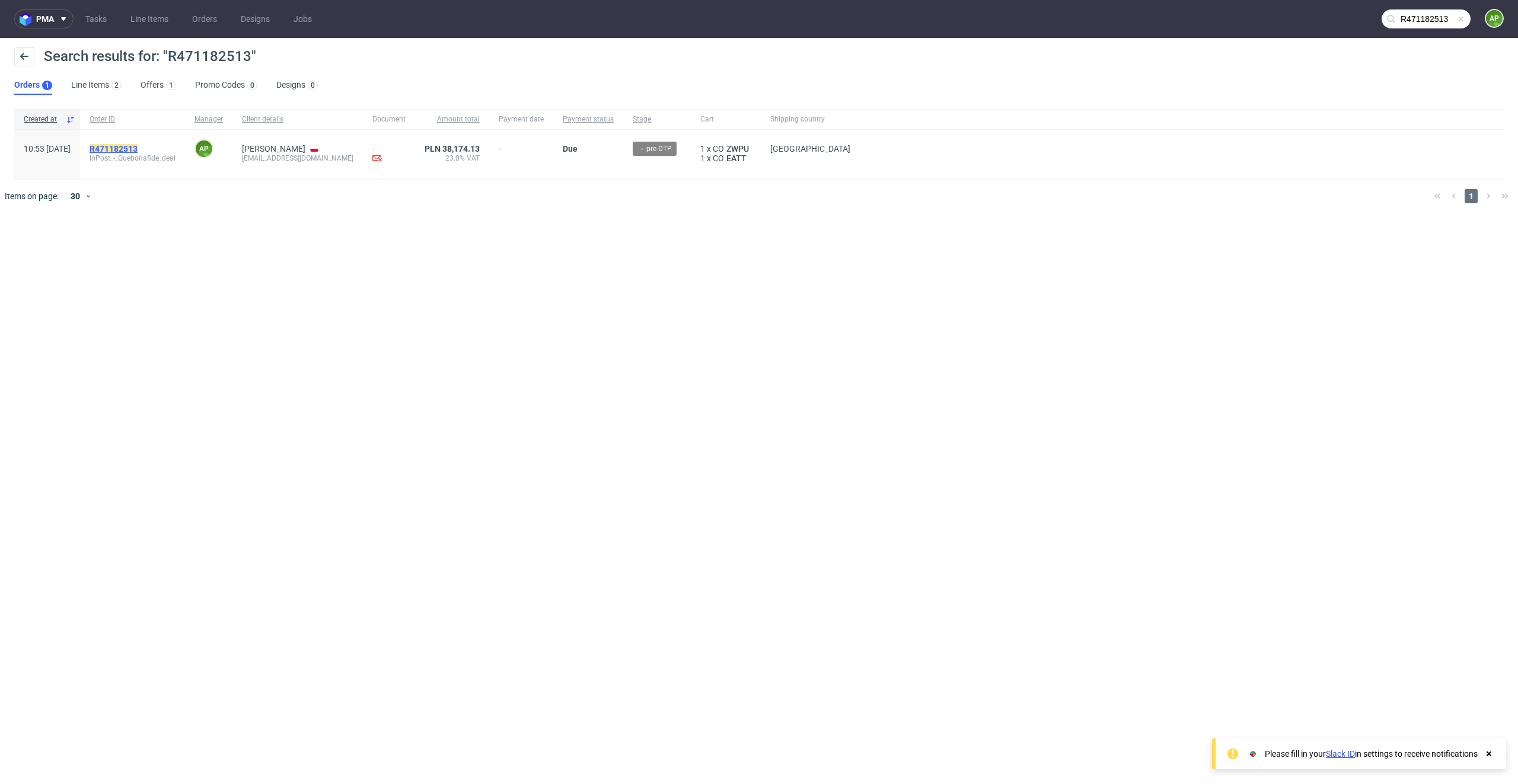
click at [138, 147] on mark "R471182513" at bounding box center [113, 149] width 48 height 10
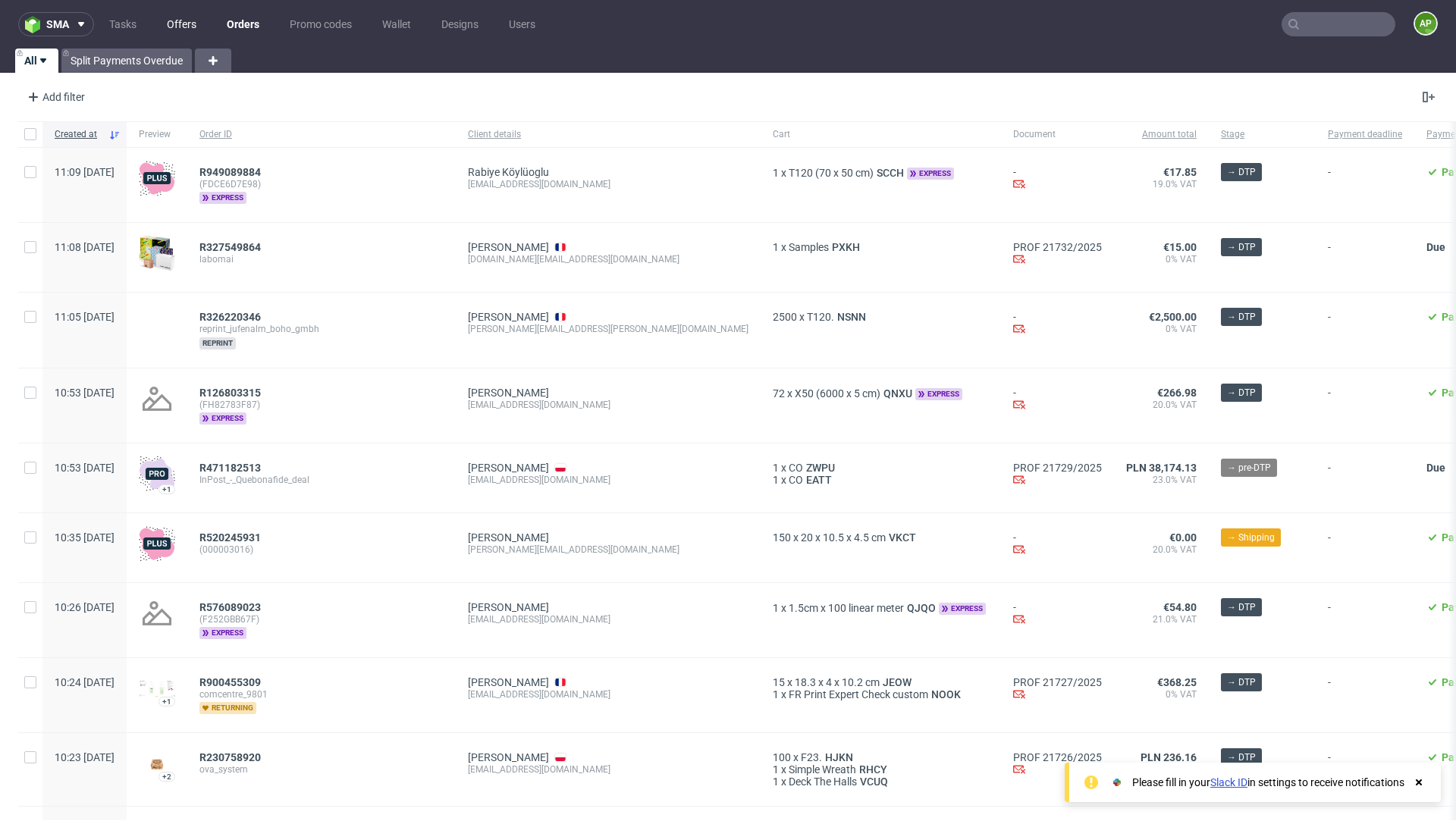
click at [188, 18] on link "Offers" at bounding box center [181, 24] width 48 height 24
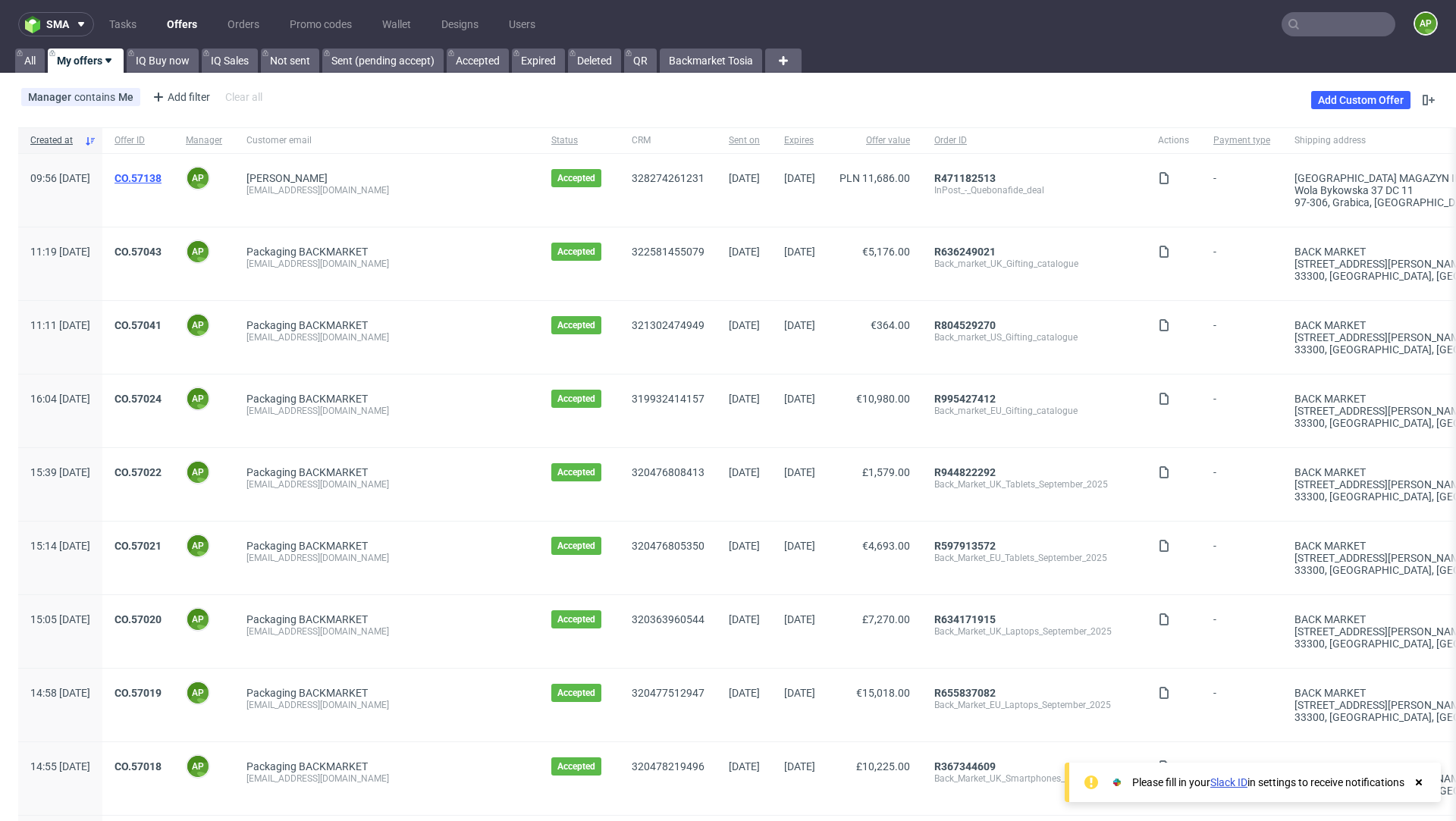
click at [162, 180] on link "CO.57138" at bounding box center [138, 178] width 47 height 13
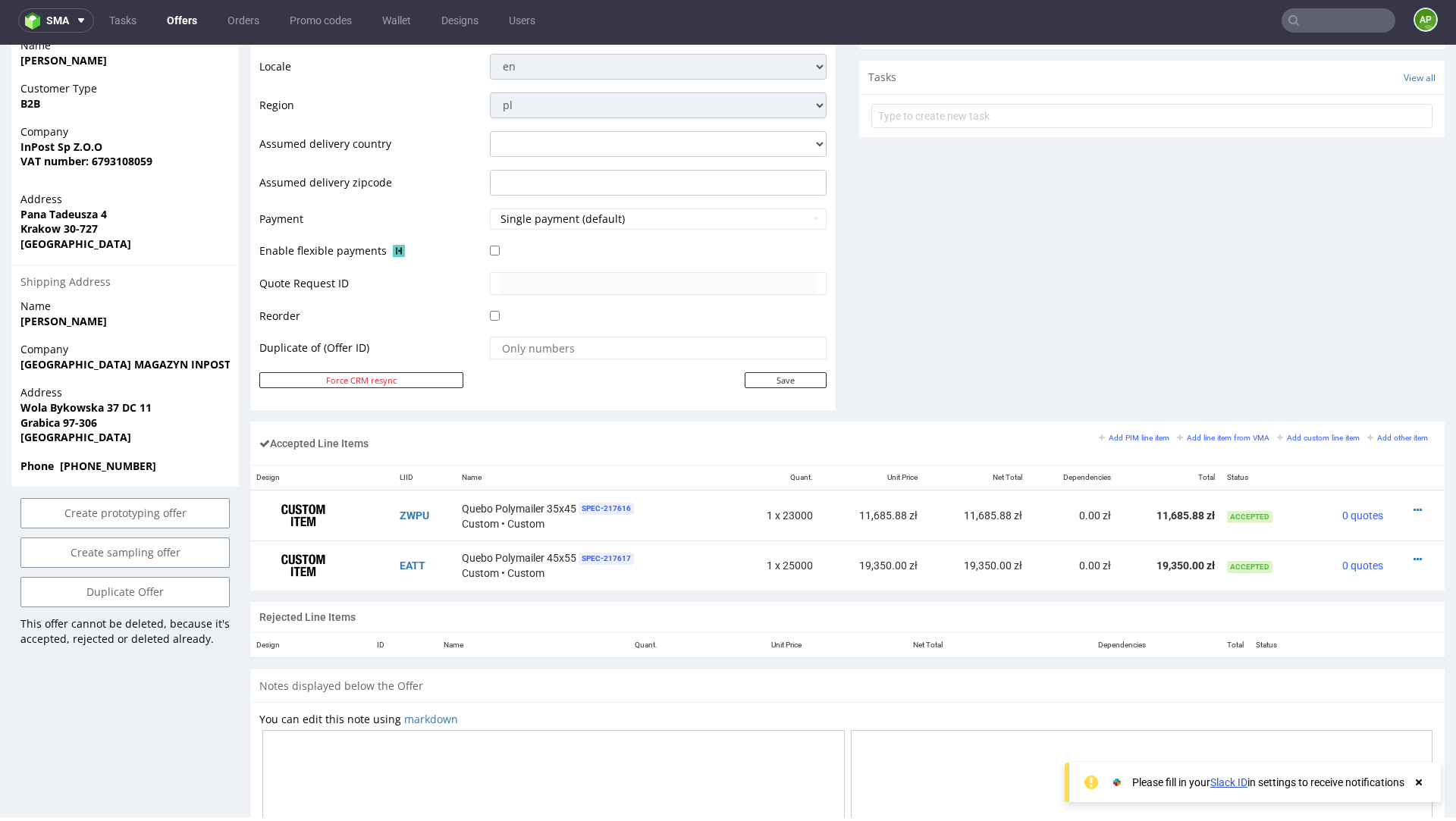
scroll to position [801, 0]
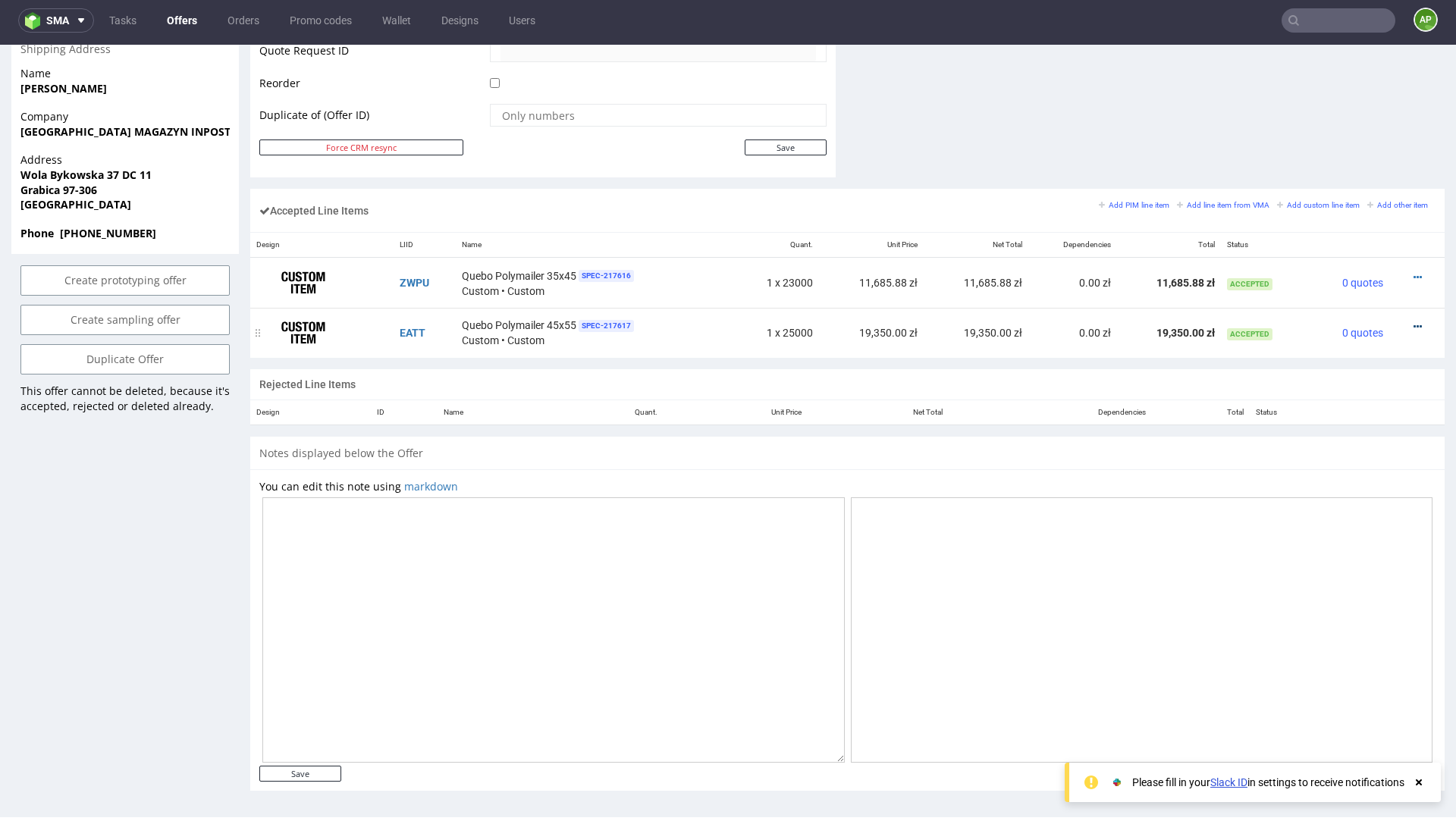
click at [1413, 321] on icon at bounding box center [1418, 326] width 8 height 11
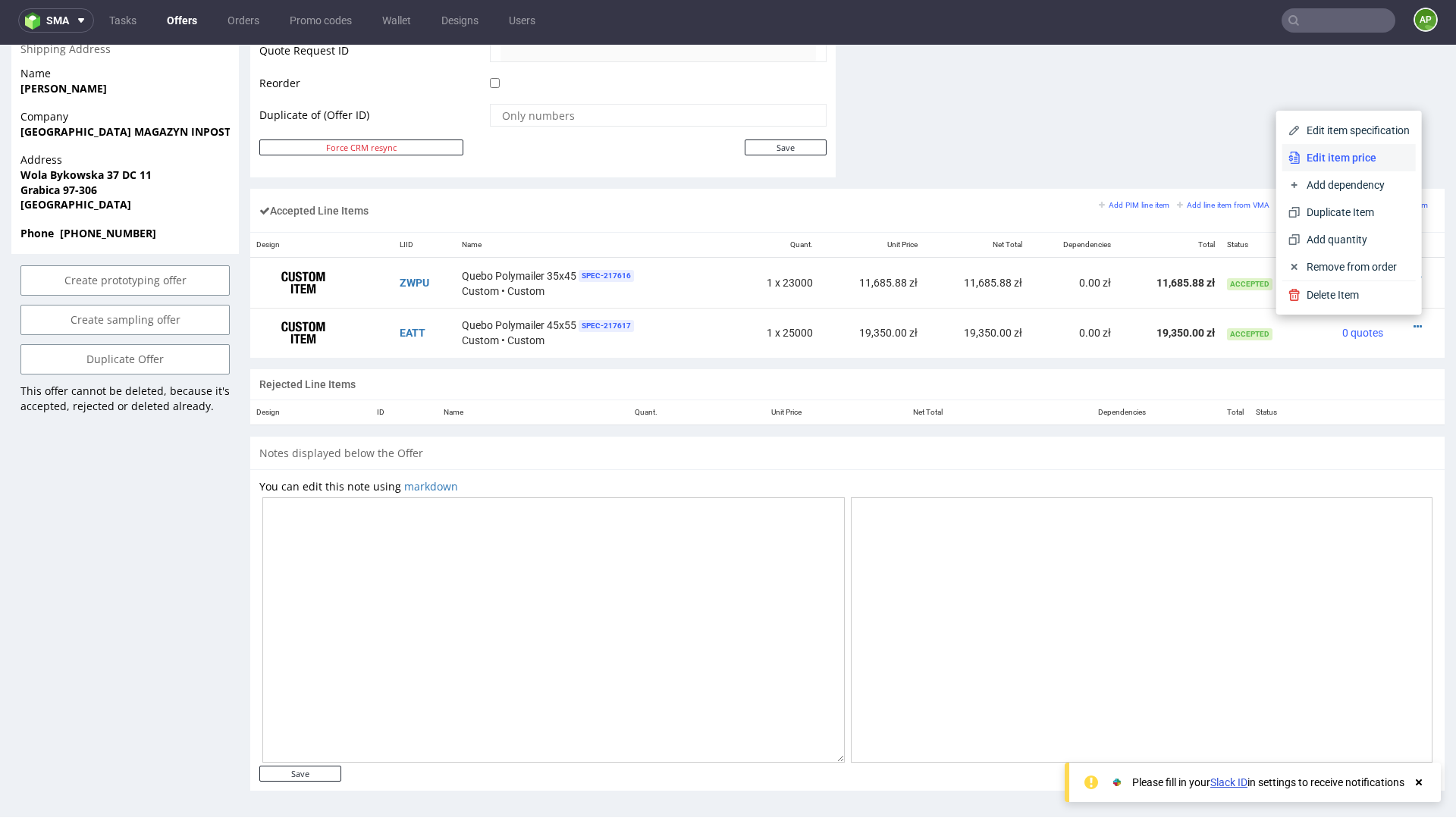
click at [1347, 156] on span "Edit item price" at bounding box center [1354, 158] width 109 height 15
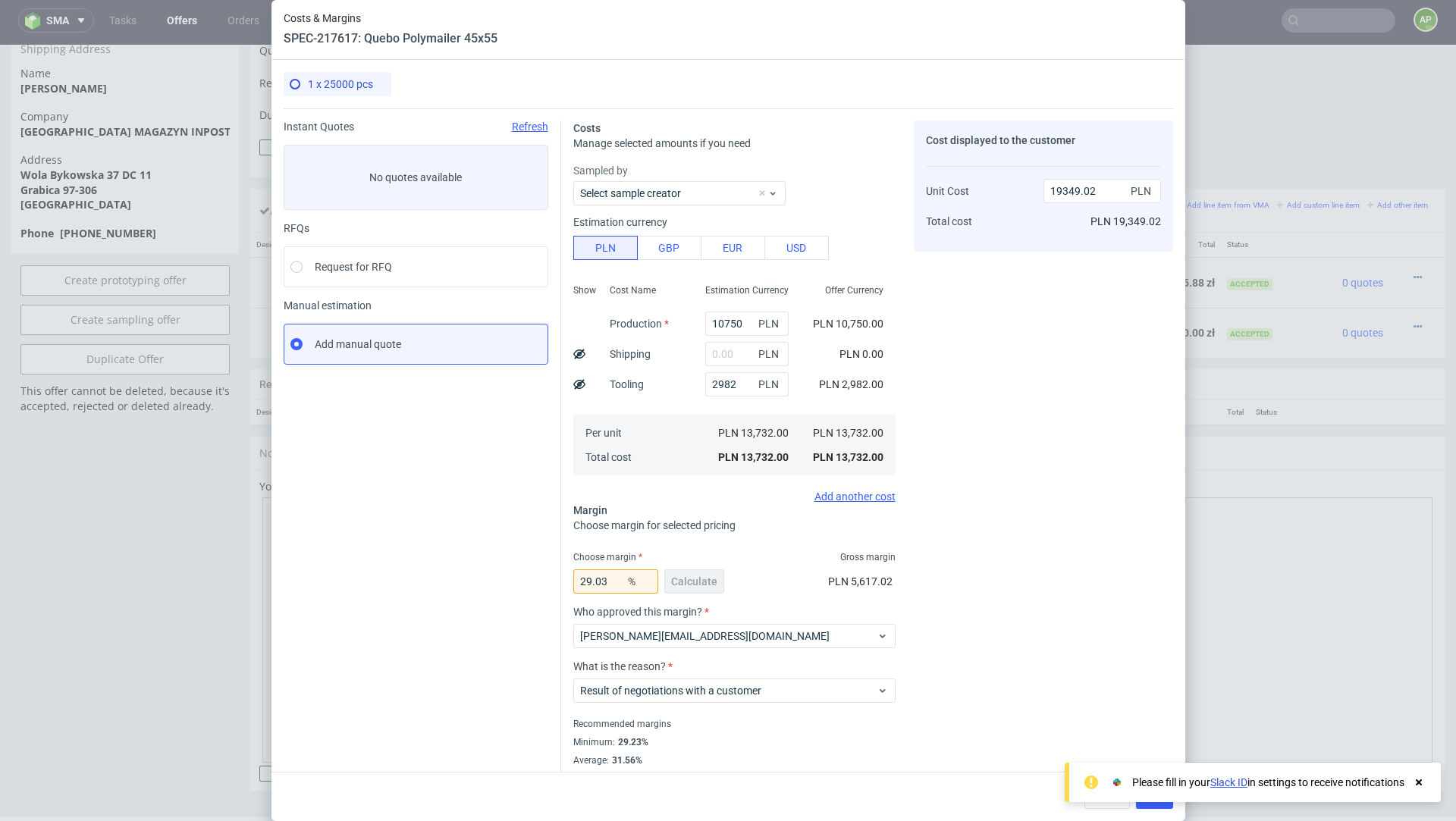
scroll to position [24, 0]
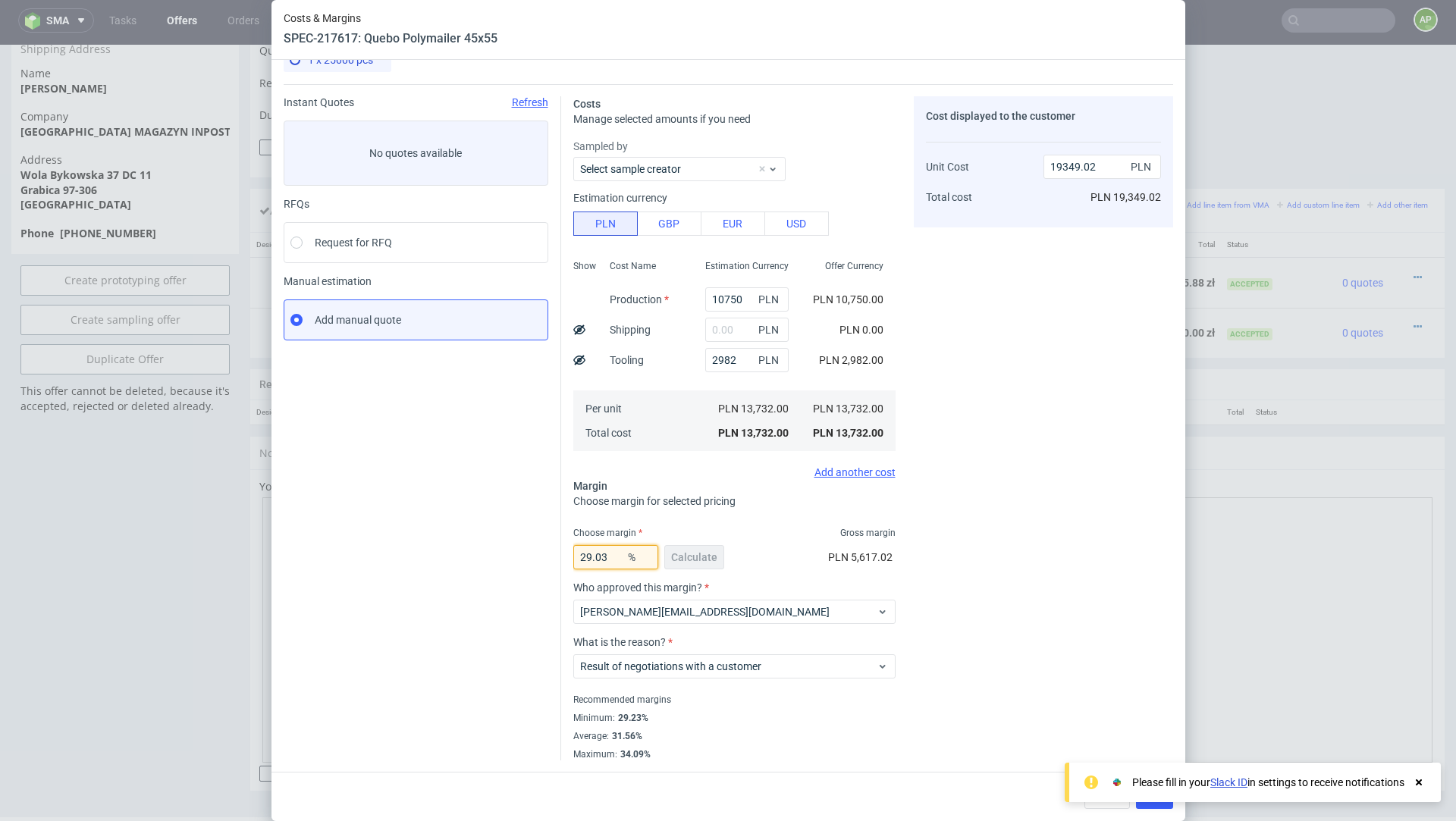
click at [609, 550] on input "29.03" at bounding box center [615, 557] width 85 height 24
type input "2"
type input "14012.24"
type input "20.222"
type input "17212.77"
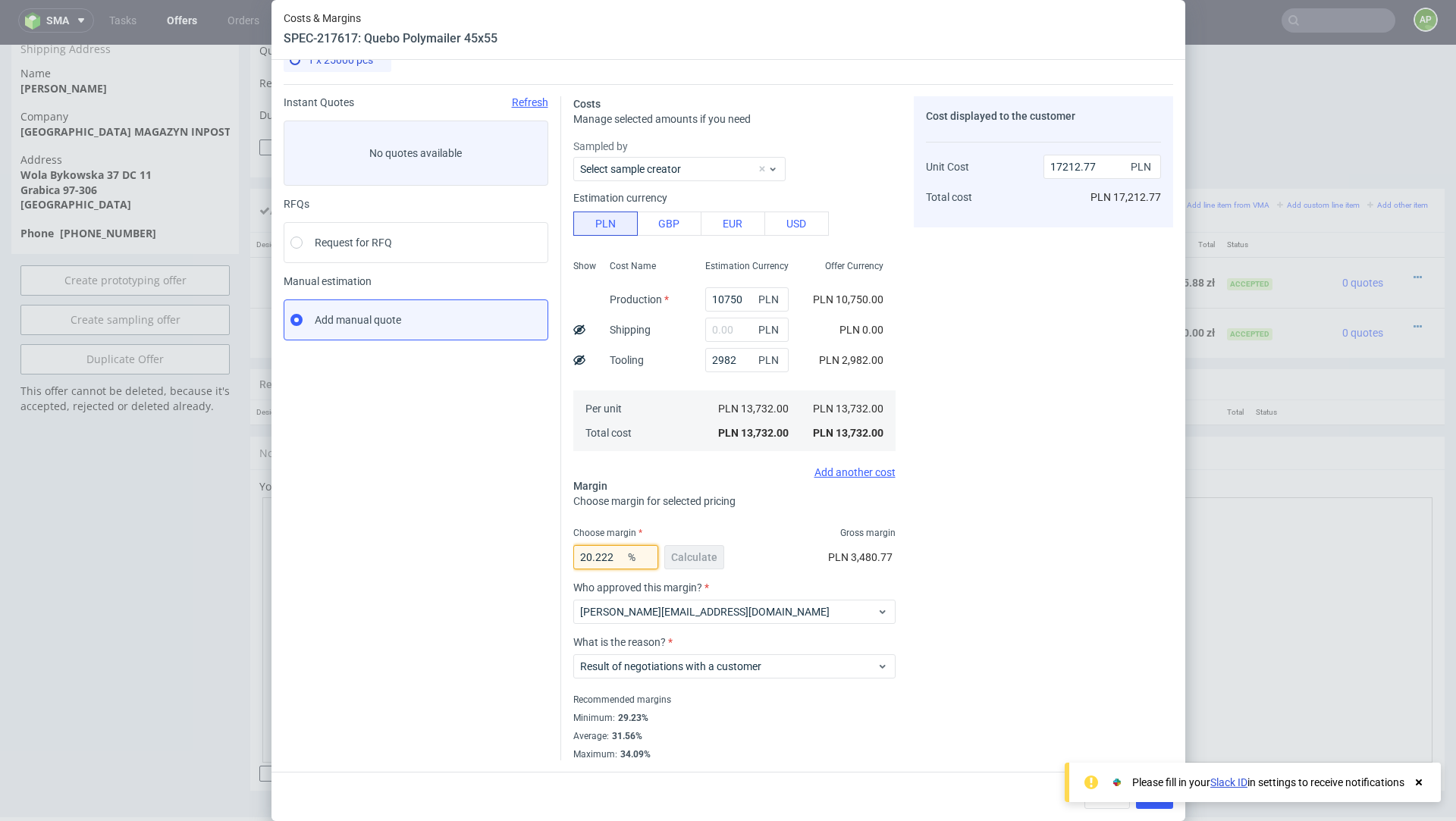
type input "20.22"
type input "17212.33"
type input "20.22"
click at [715, 368] on input "2982" at bounding box center [747, 359] width 83 height 24
click at [715, 369] on input "2982" at bounding box center [747, 359] width 83 height 24
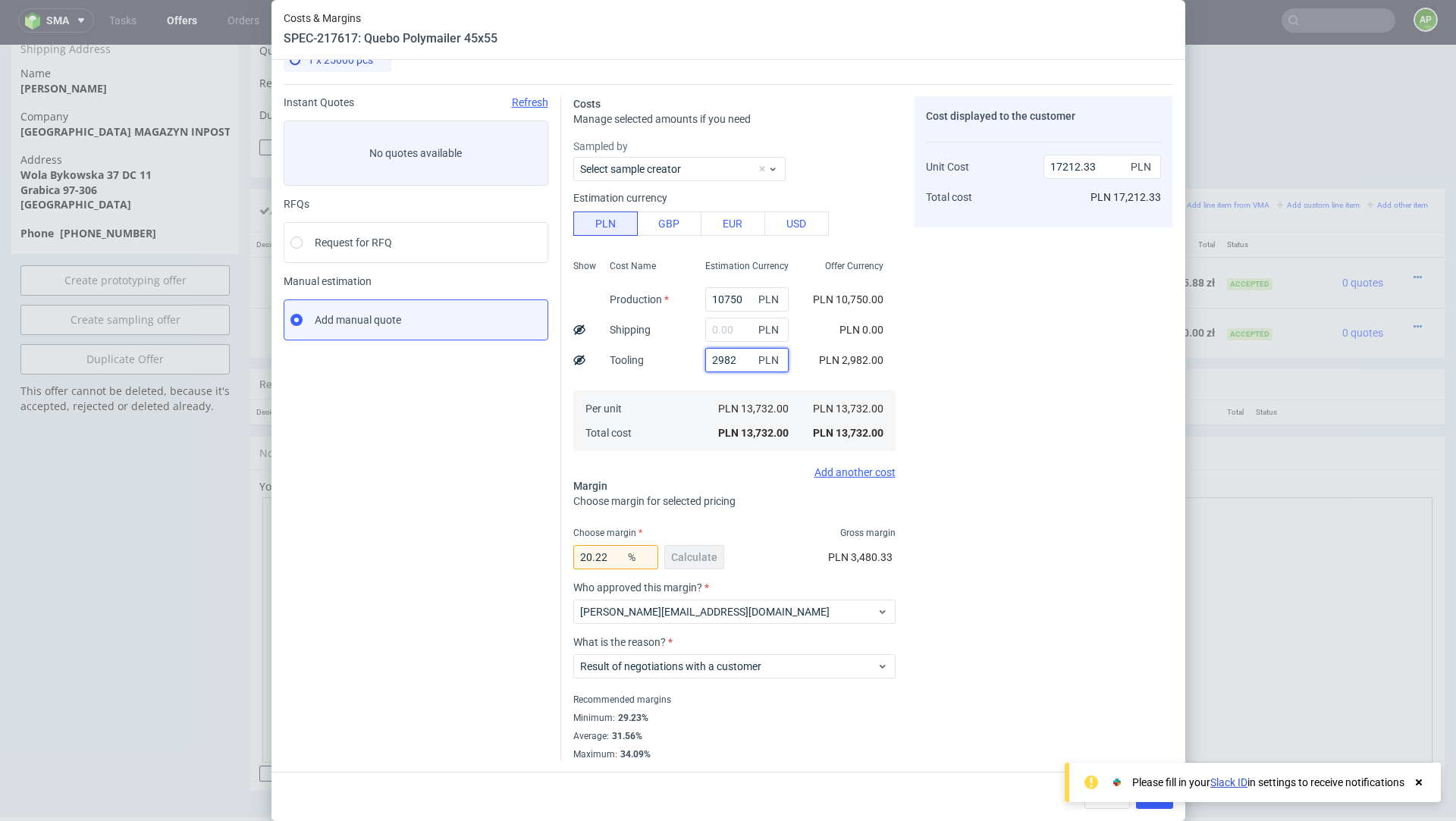
paste input "4,686.00 zł"
type input "4,686.00 zł"
type input "13474.56"
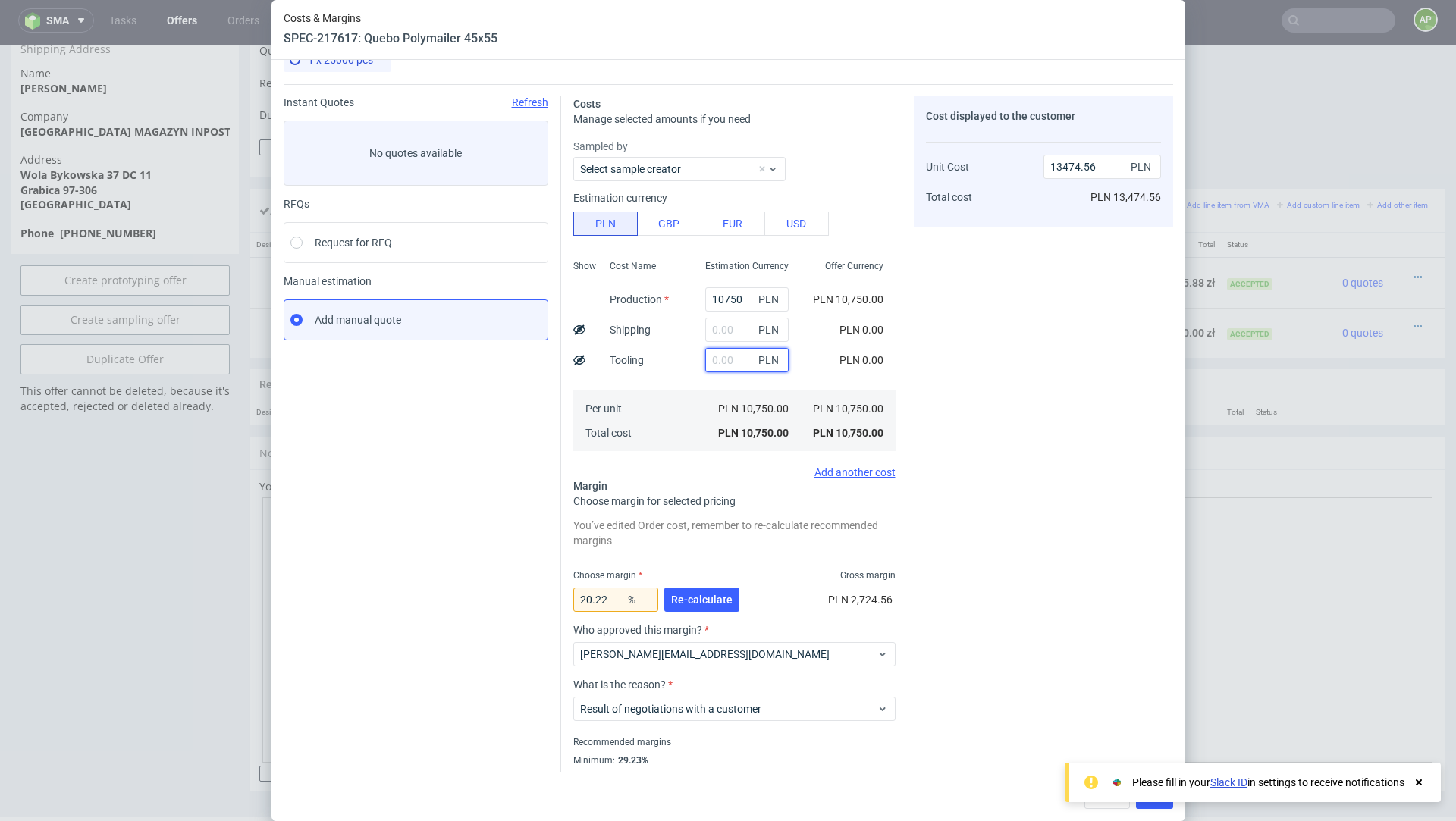
paste input "4,686.00 zł"
type input "4.686"
type input "13480.43"
type input "4686"
type input "19348.21"
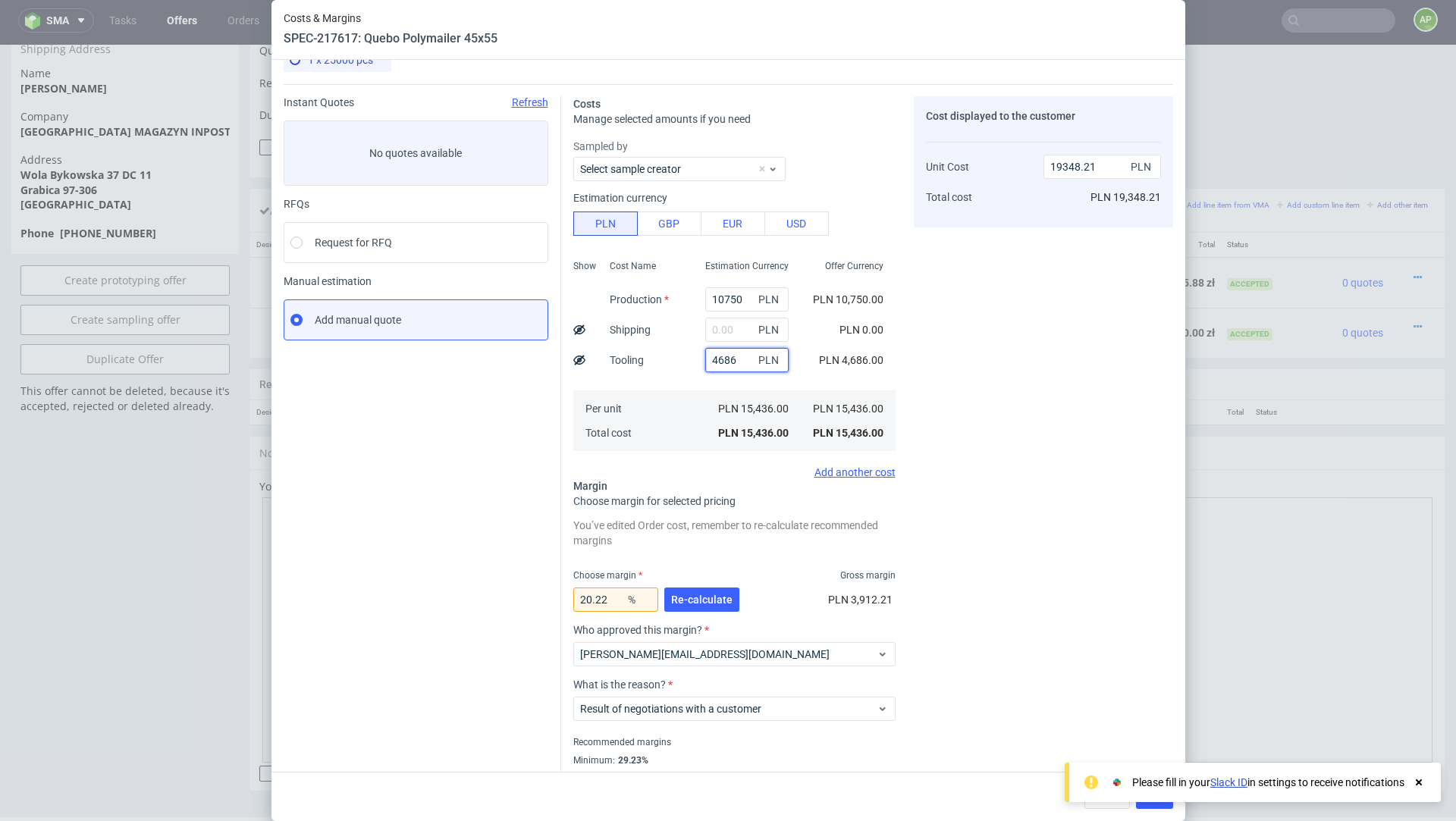
type input "4686"
click at [615, 596] on input "20.22" at bounding box center [615, 599] width 85 height 24
type input "20.23"
type input "19350.63"
type input "20.22"
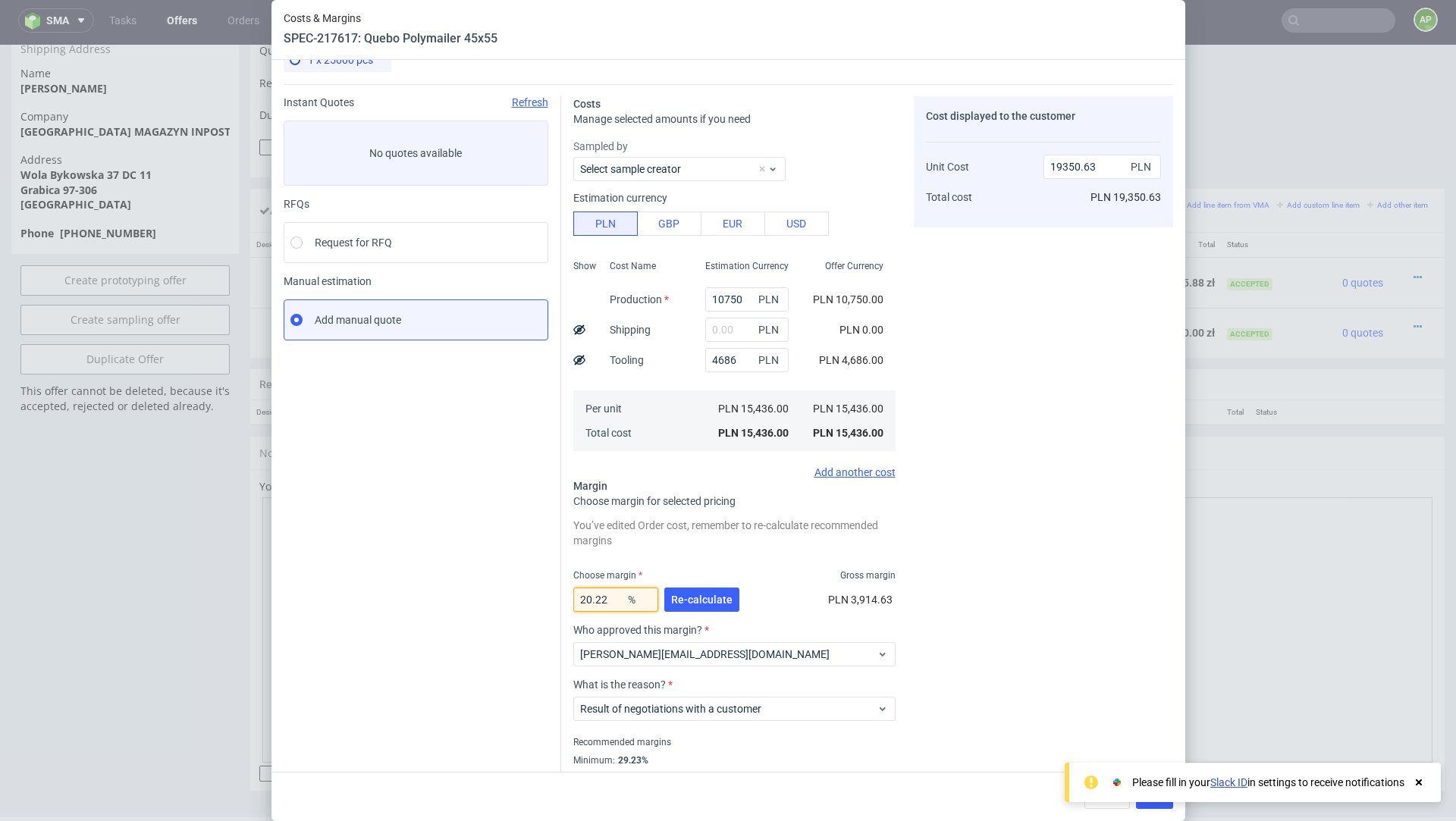
type input "19343.36"
type input "20.227"
type input "19349.91"
type input "20.22739"
type input "19350"
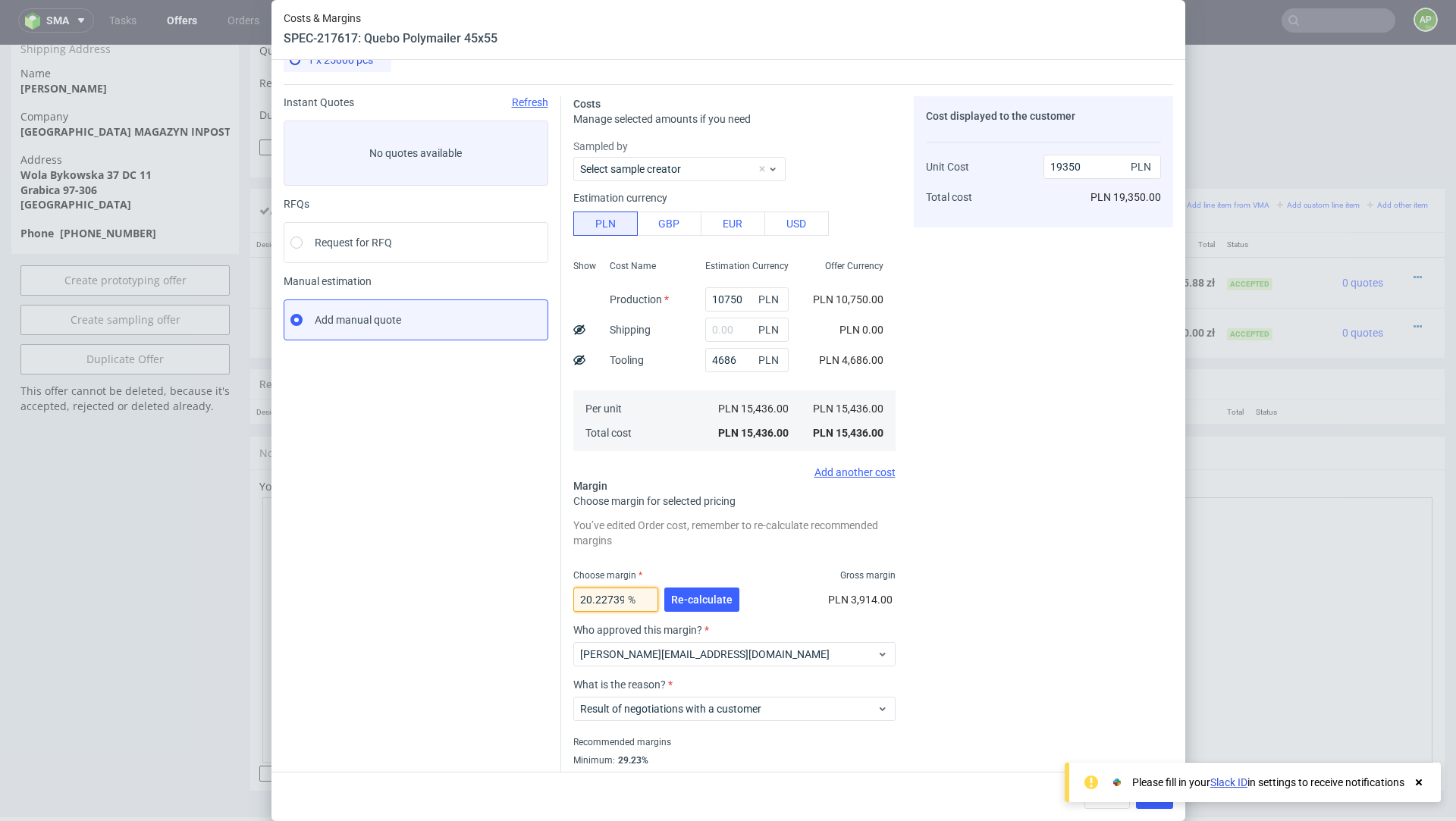
type input "20.22739"
click at [1105, 479] on div "Cost displayed to the customer Unit Cost Total cost 19350 PLN PLN 19,350.00" at bounding box center [1043, 448] width 259 height 706
click at [1421, 783] on use at bounding box center [1418, 782] width 6 height 6
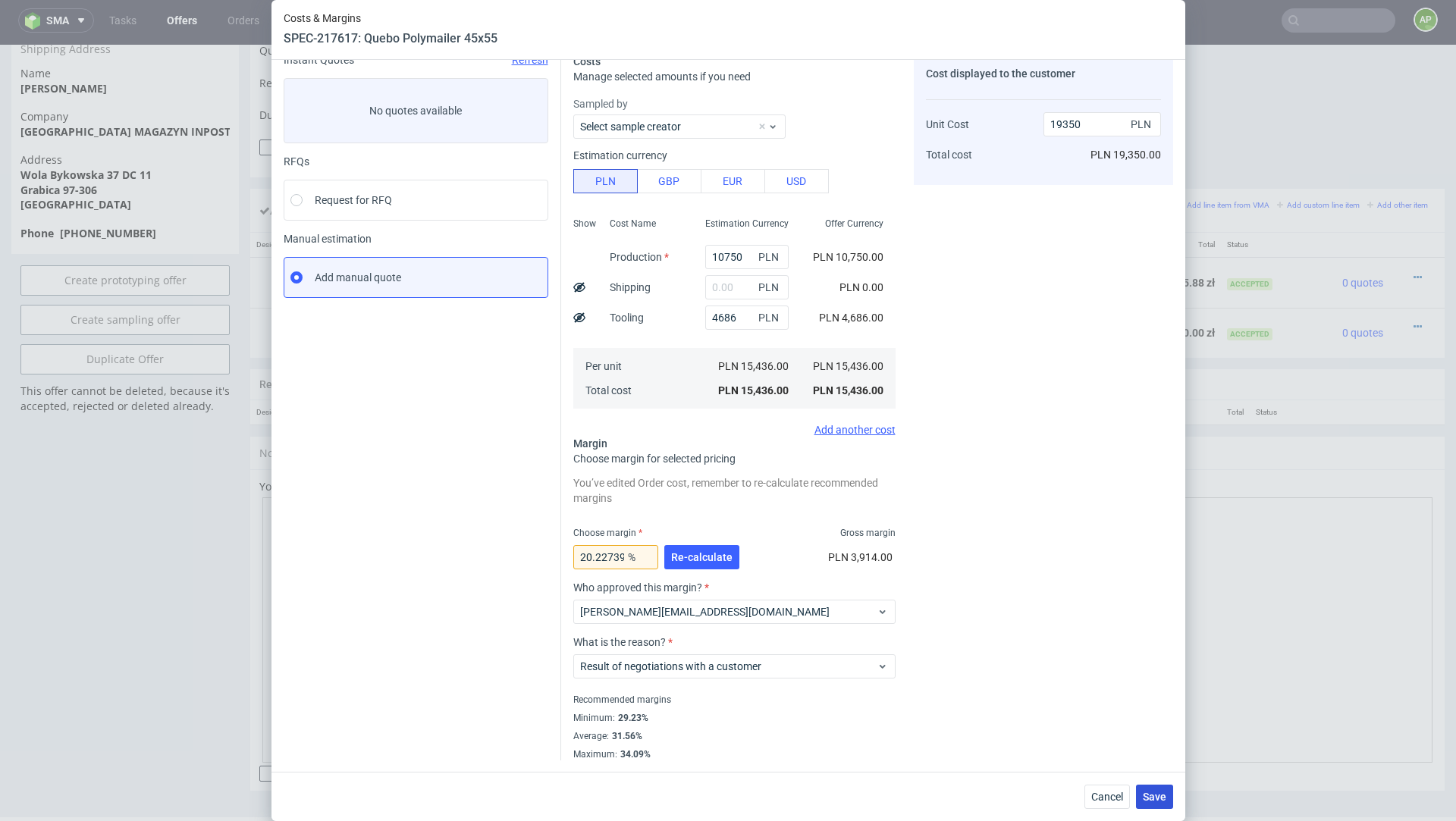
click at [1163, 797] on span "Save" at bounding box center [1154, 796] width 23 height 11
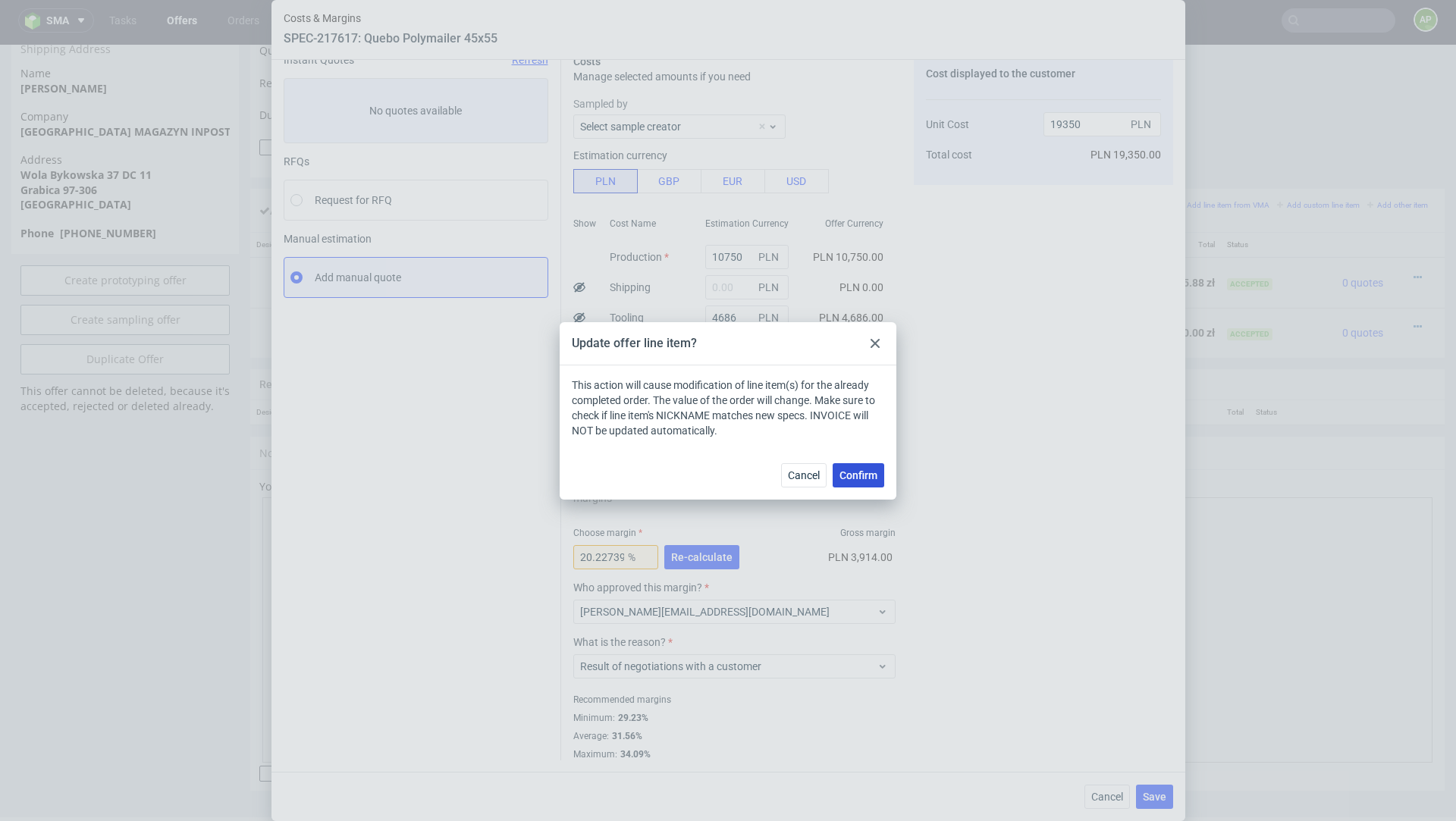
click at [870, 485] on button "Confirm" at bounding box center [858, 475] width 52 height 24
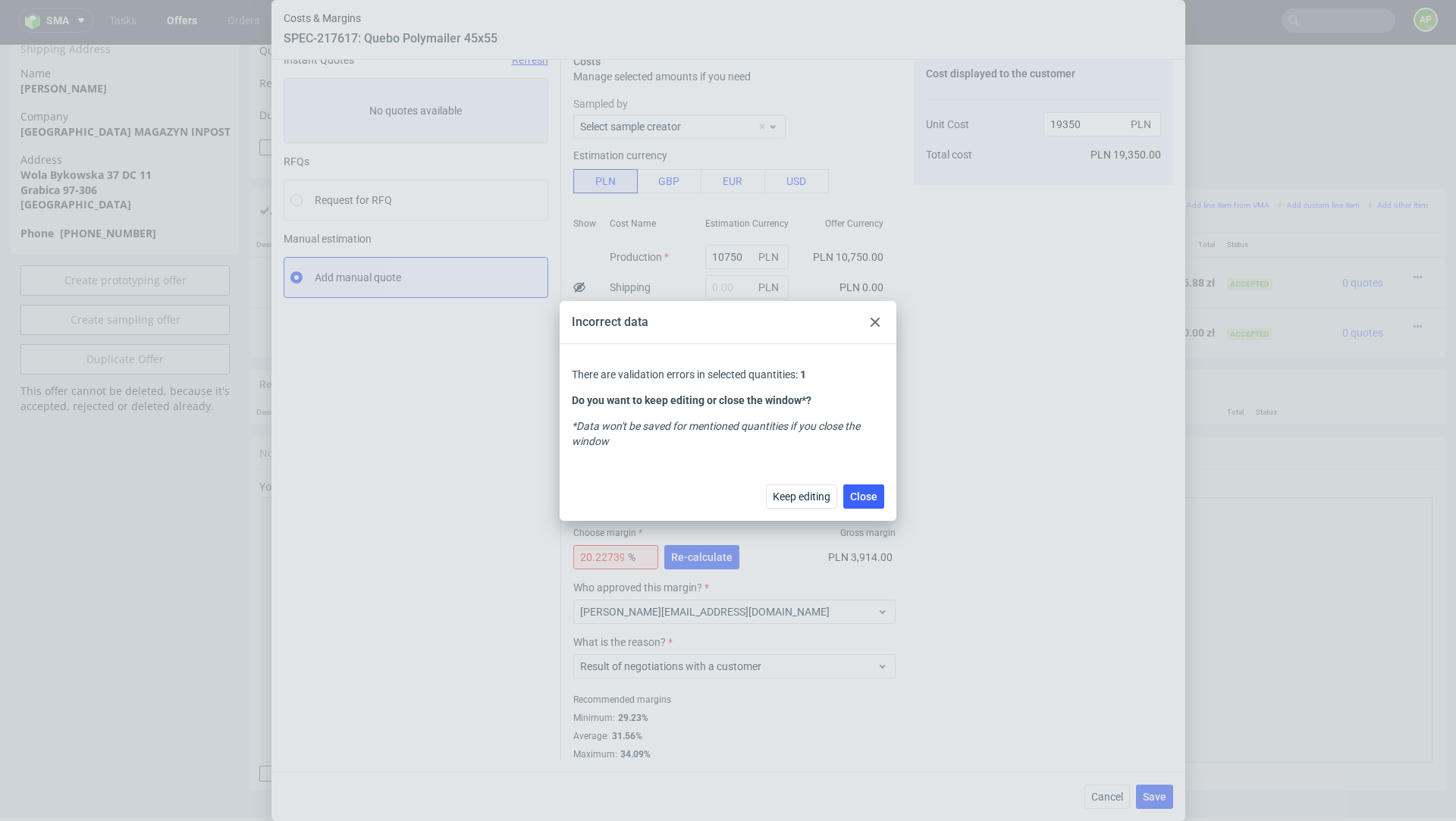
click at [885, 313] on div "Incorrect data" at bounding box center [728, 323] width 337 height 43
click at [877, 318] on icon at bounding box center [875, 322] width 9 height 9
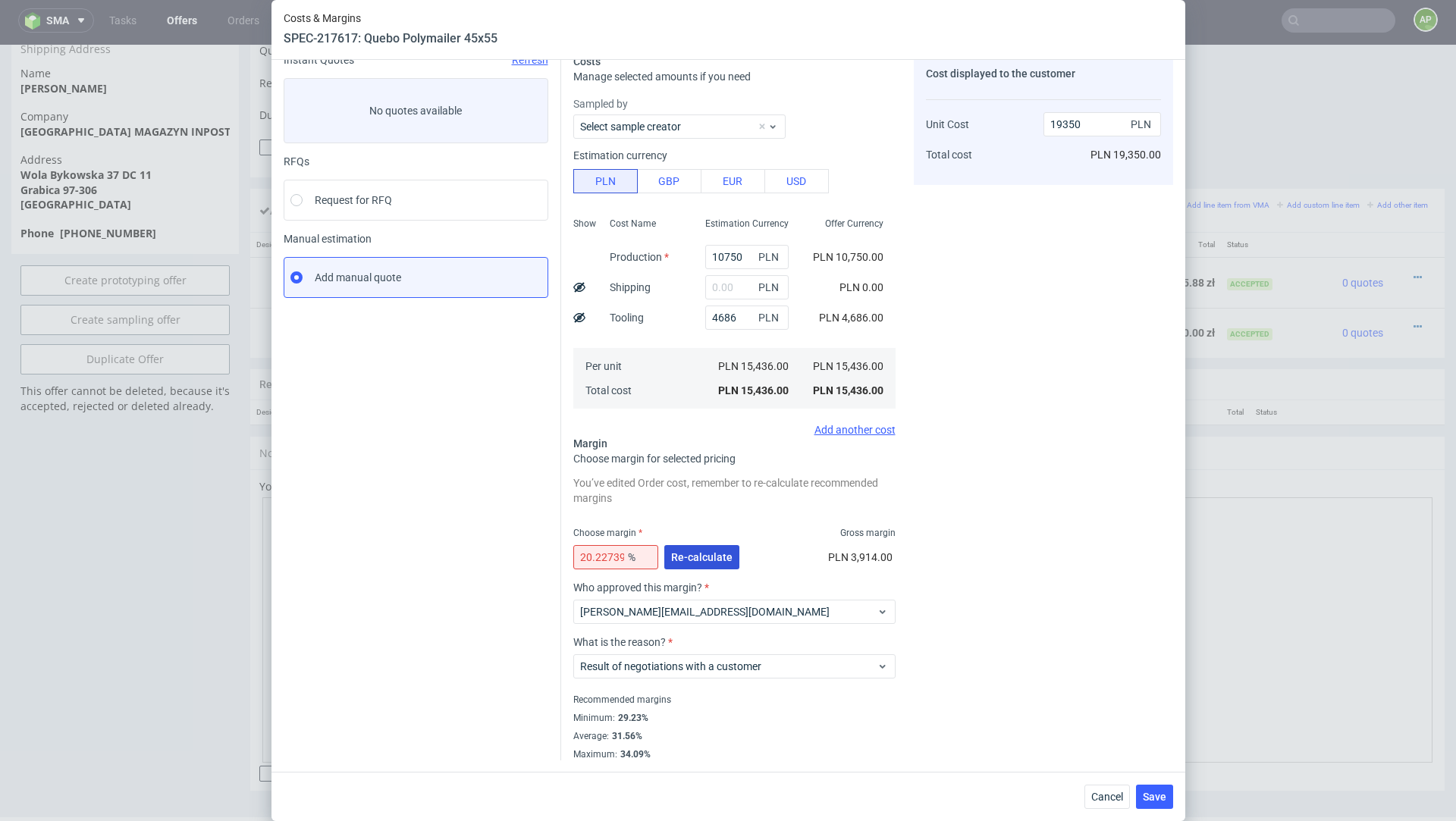
click at [696, 548] on button "Re-calculate" at bounding box center [701, 557] width 75 height 24
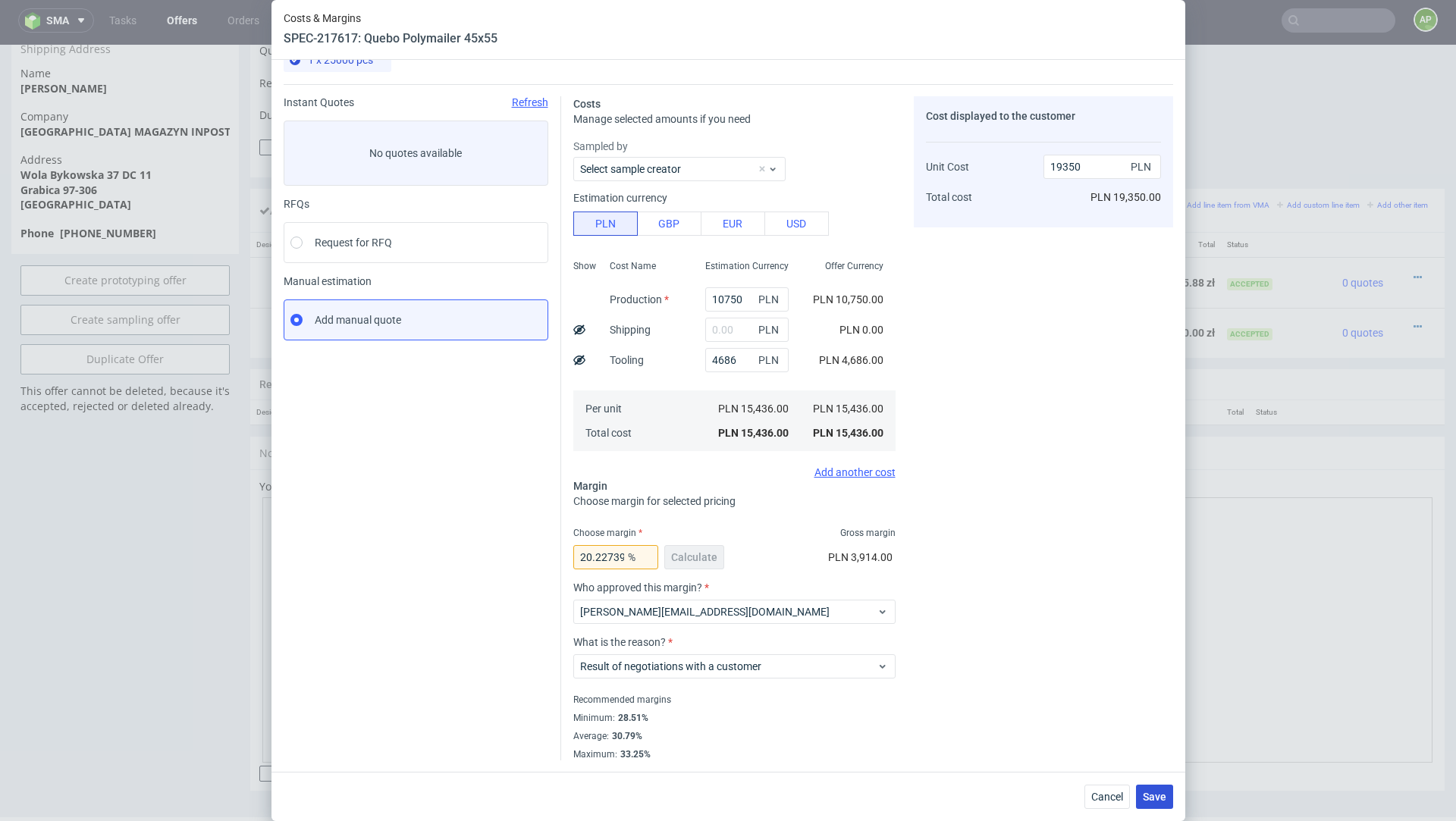
click at [1156, 791] on span "Save" at bounding box center [1154, 796] width 23 height 11
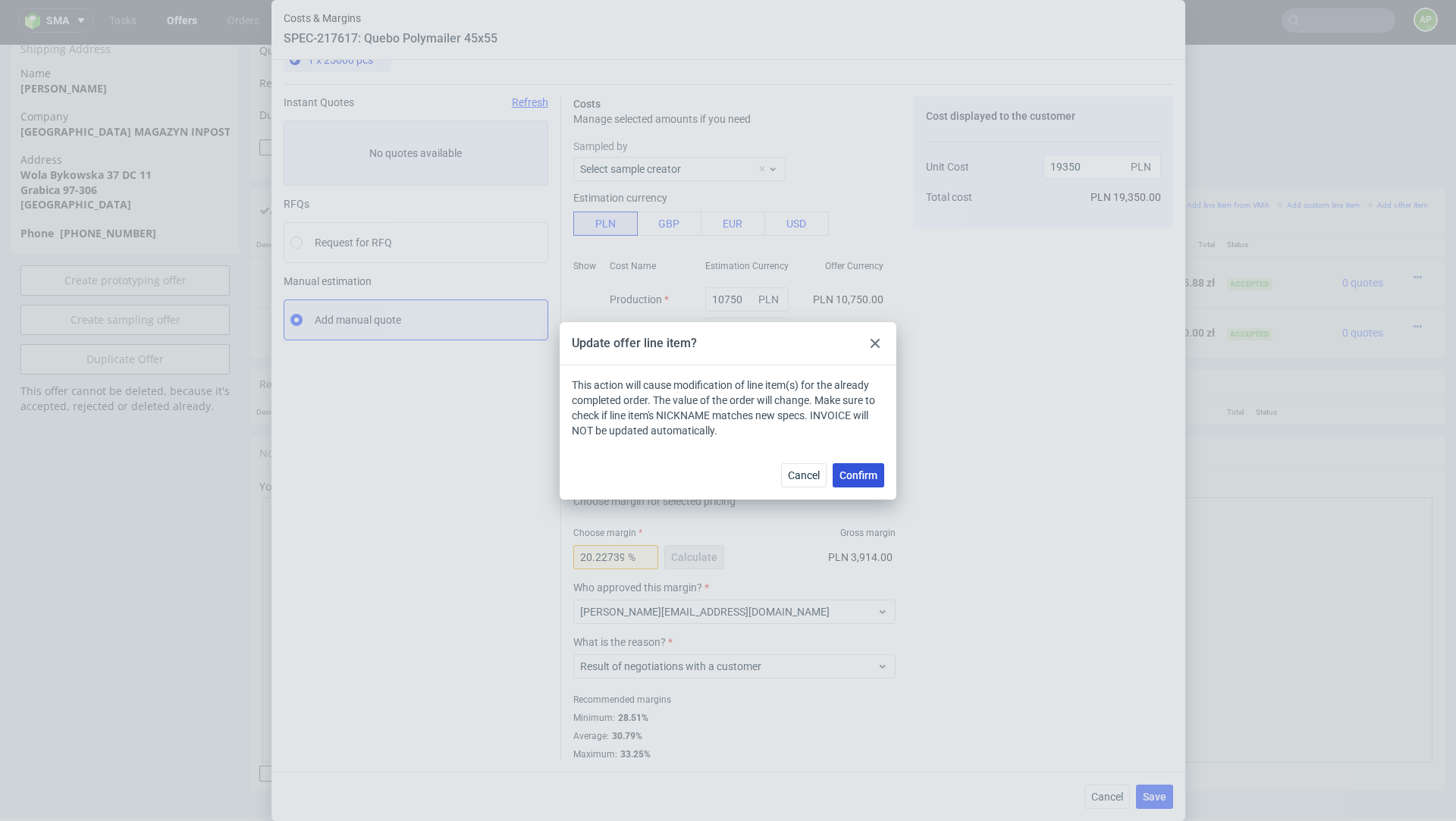
click at [871, 473] on span "Confirm" at bounding box center [857, 475] width 38 height 11
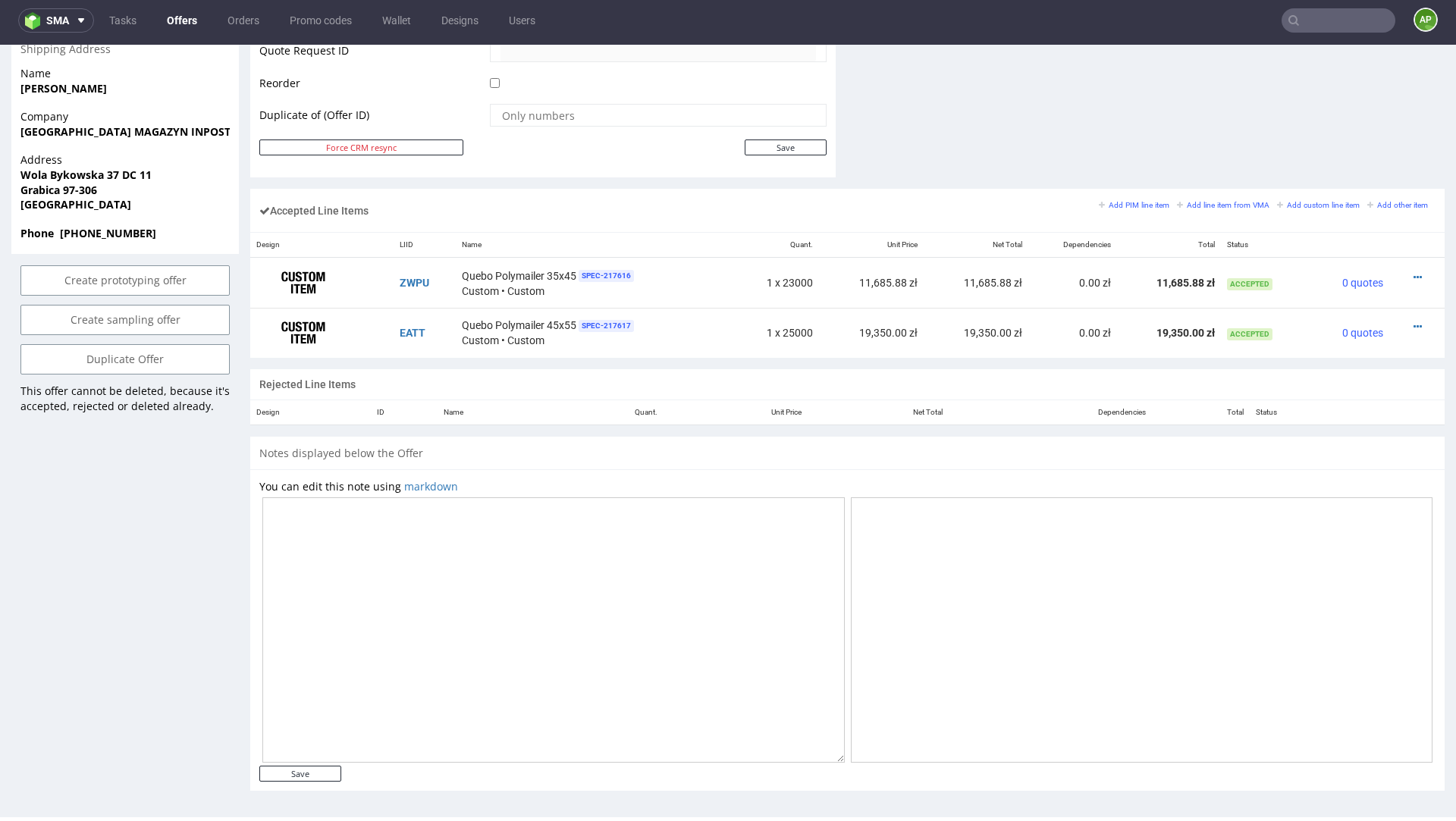
scroll to position [777, 0]
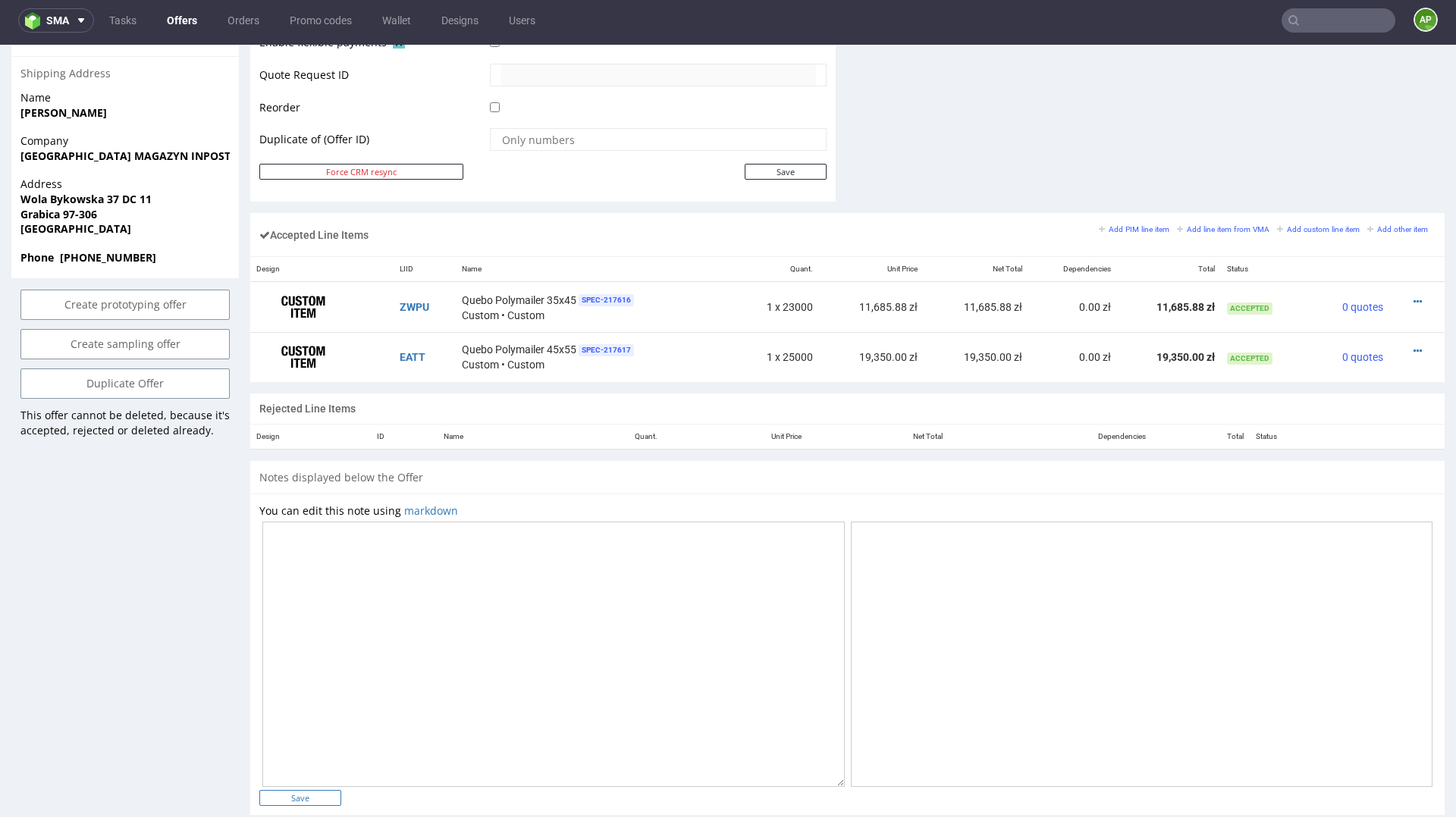
click at [310, 798] on input "Save" at bounding box center [300, 797] width 82 height 16
type input "In progress..."
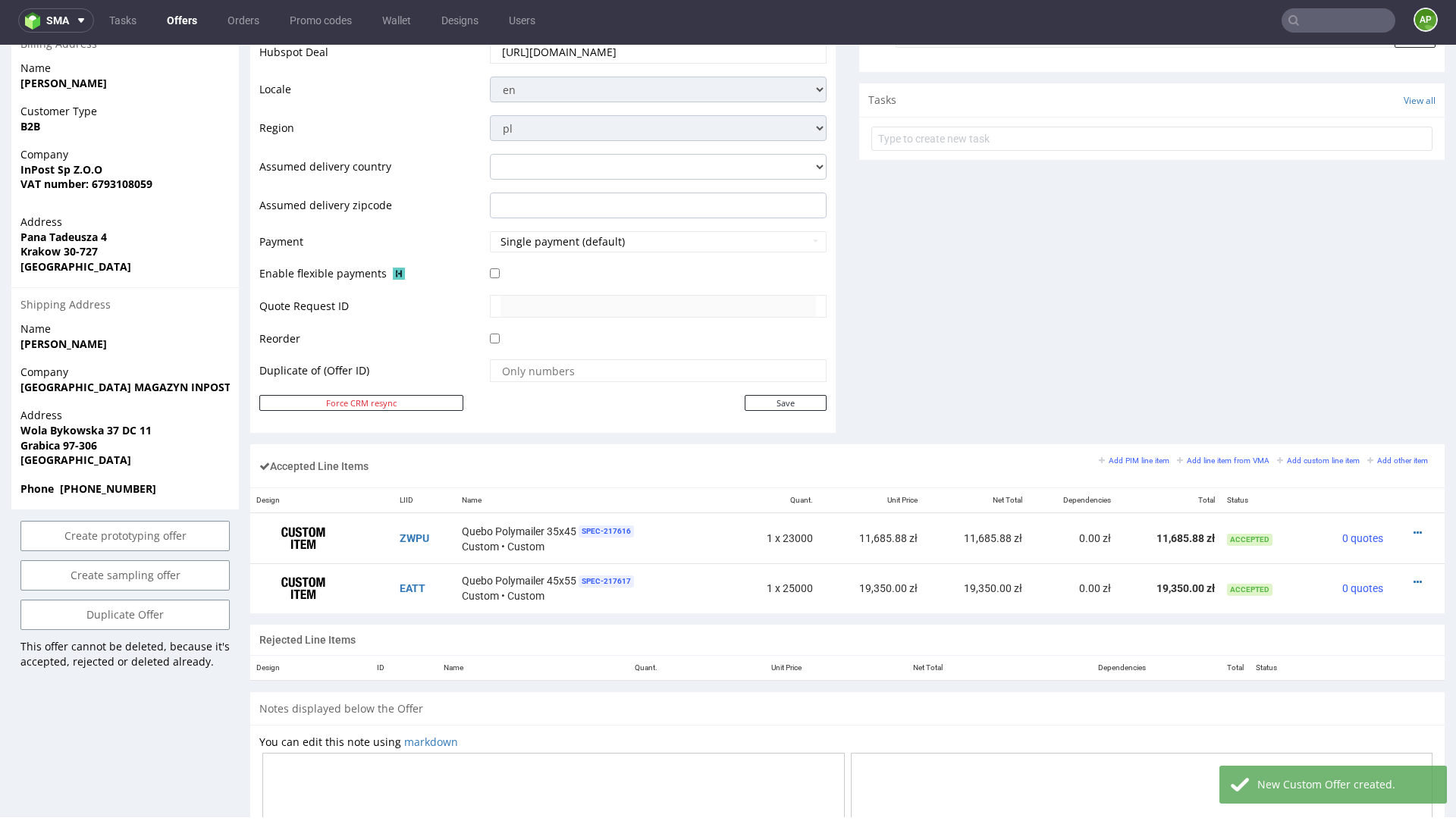
scroll to position [563, 0]
